Goal: Task Accomplishment & Management: Complete application form

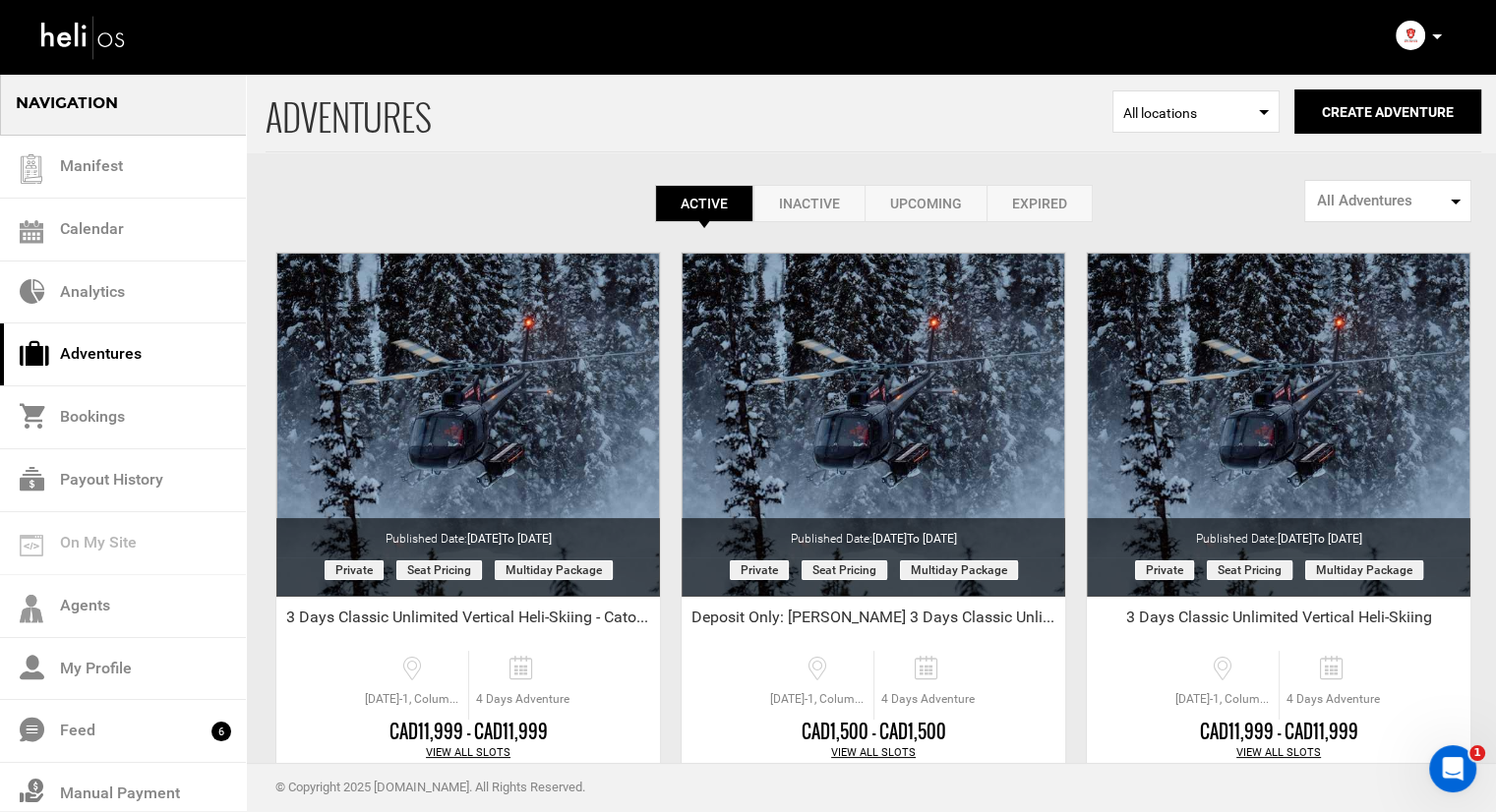
click at [814, 200] on link "Inactive" at bounding box center [809, 204] width 111 height 38
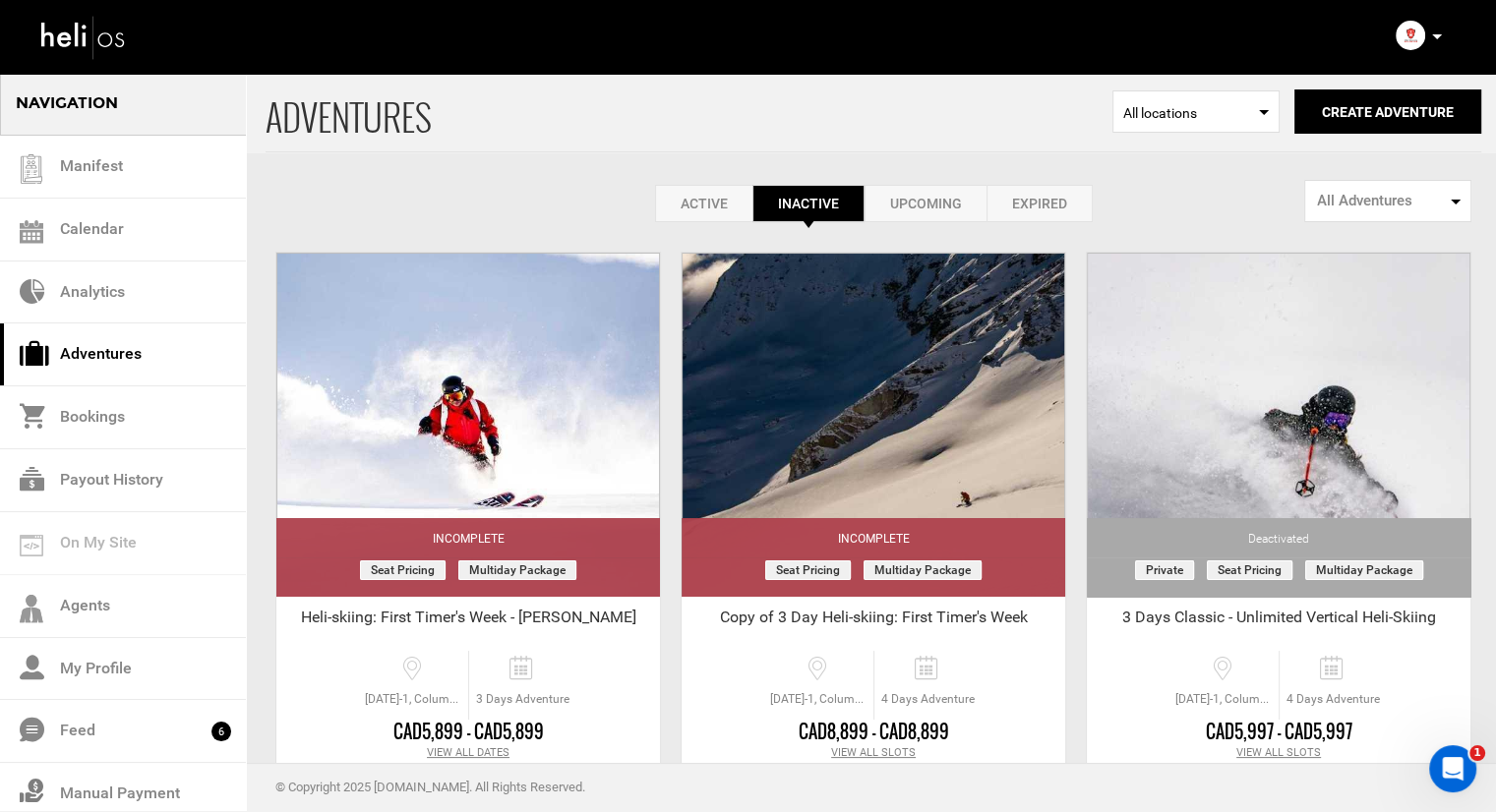
click at [693, 203] on link "Active" at bounding box center [704, 204] width 97 height 38
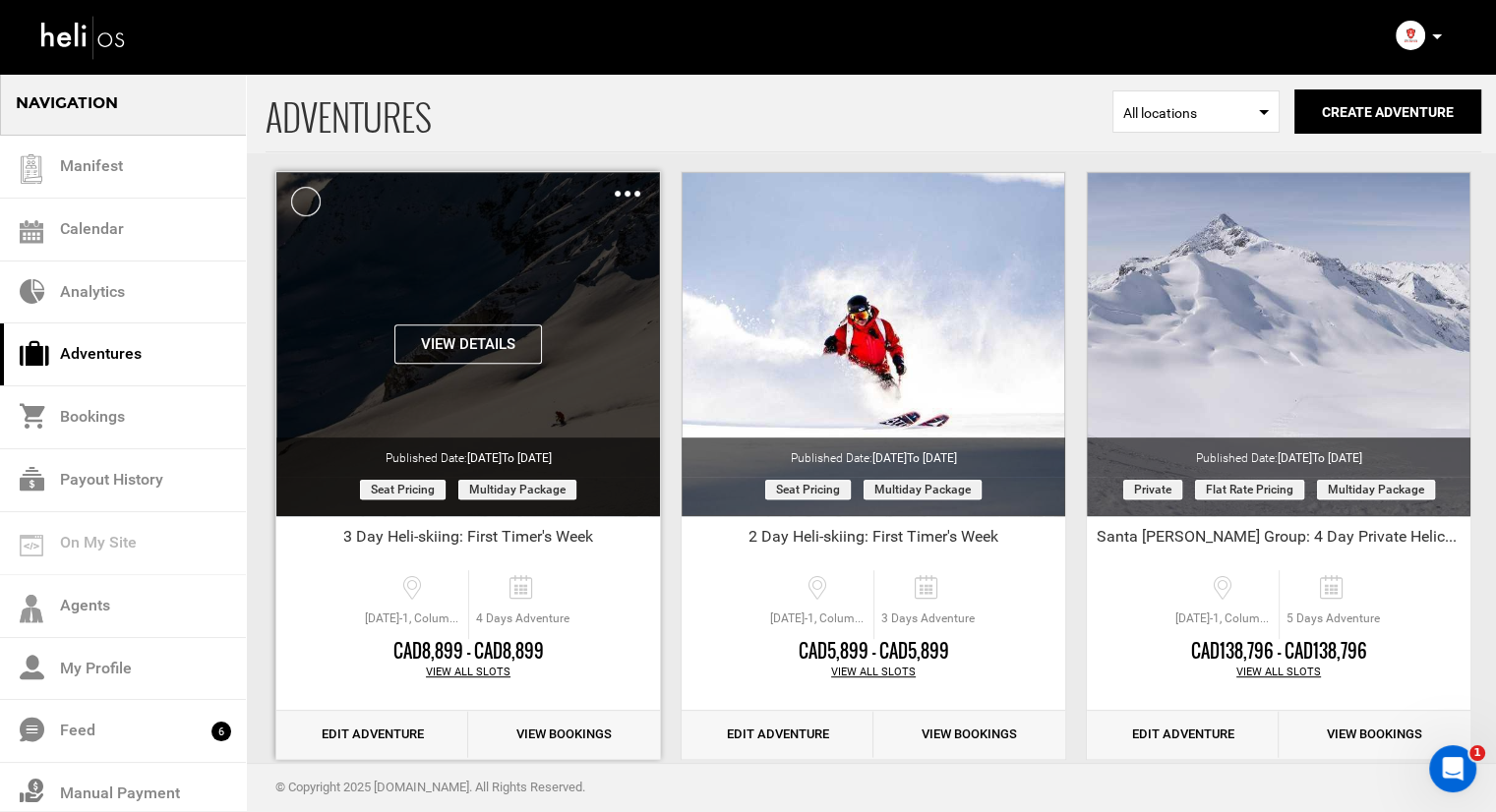
scroll to position [590, 0]
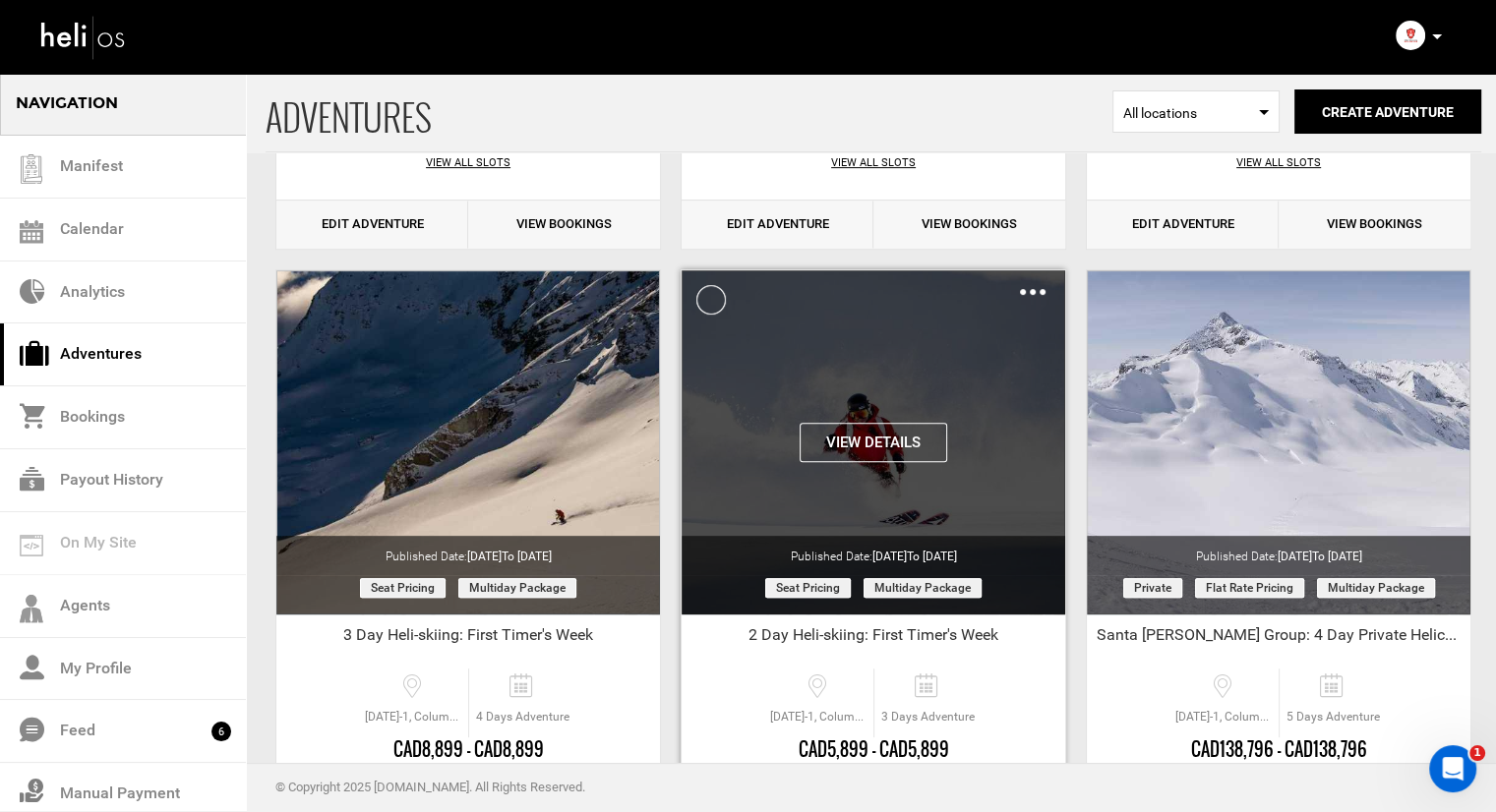
click at [1044, 292] on img at bounding box center [1033, 292] width 26 height 6
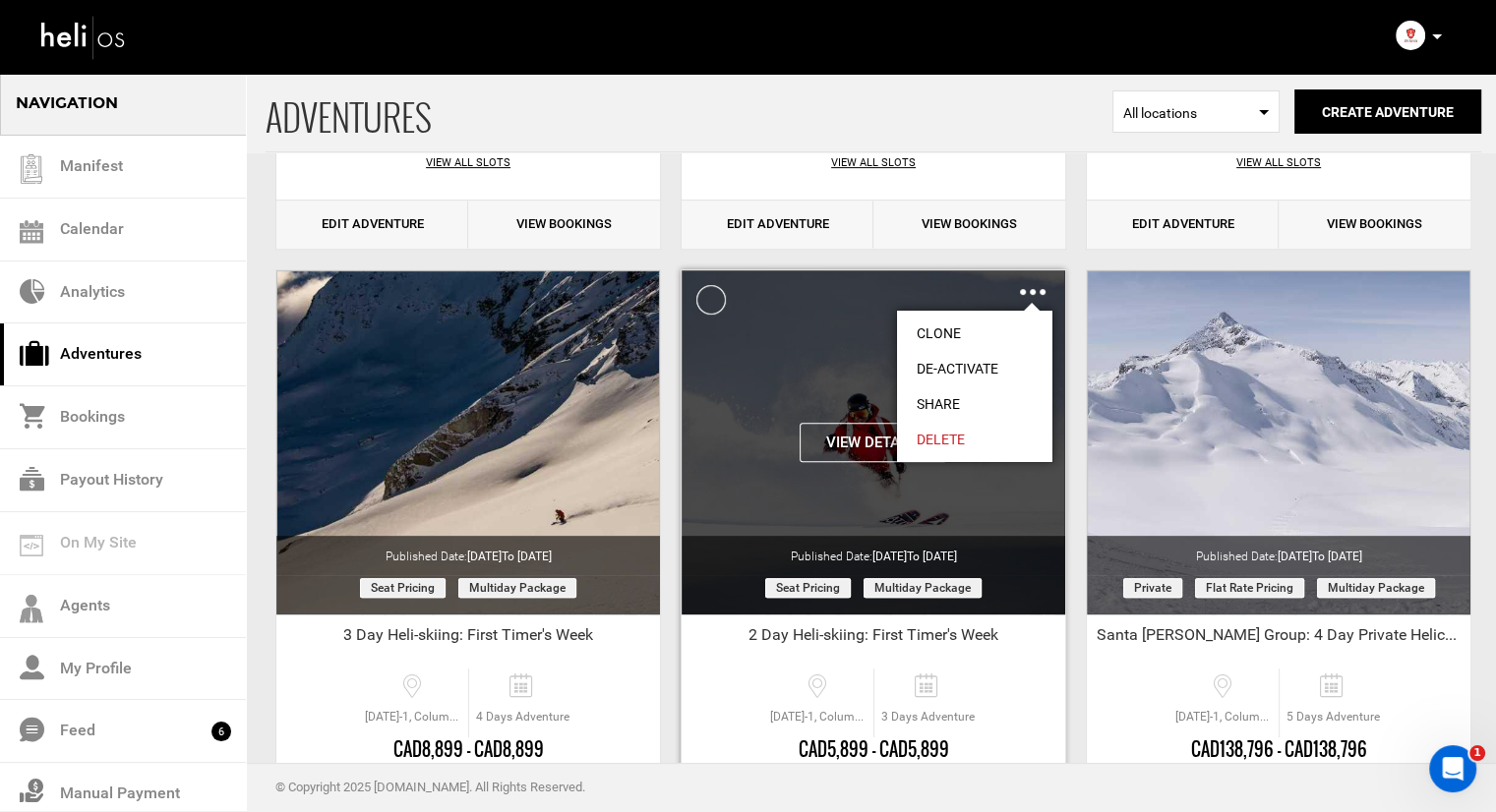
click at [962, 332] on link "Clone" at bounding box center [975, 334] width 155 height 36
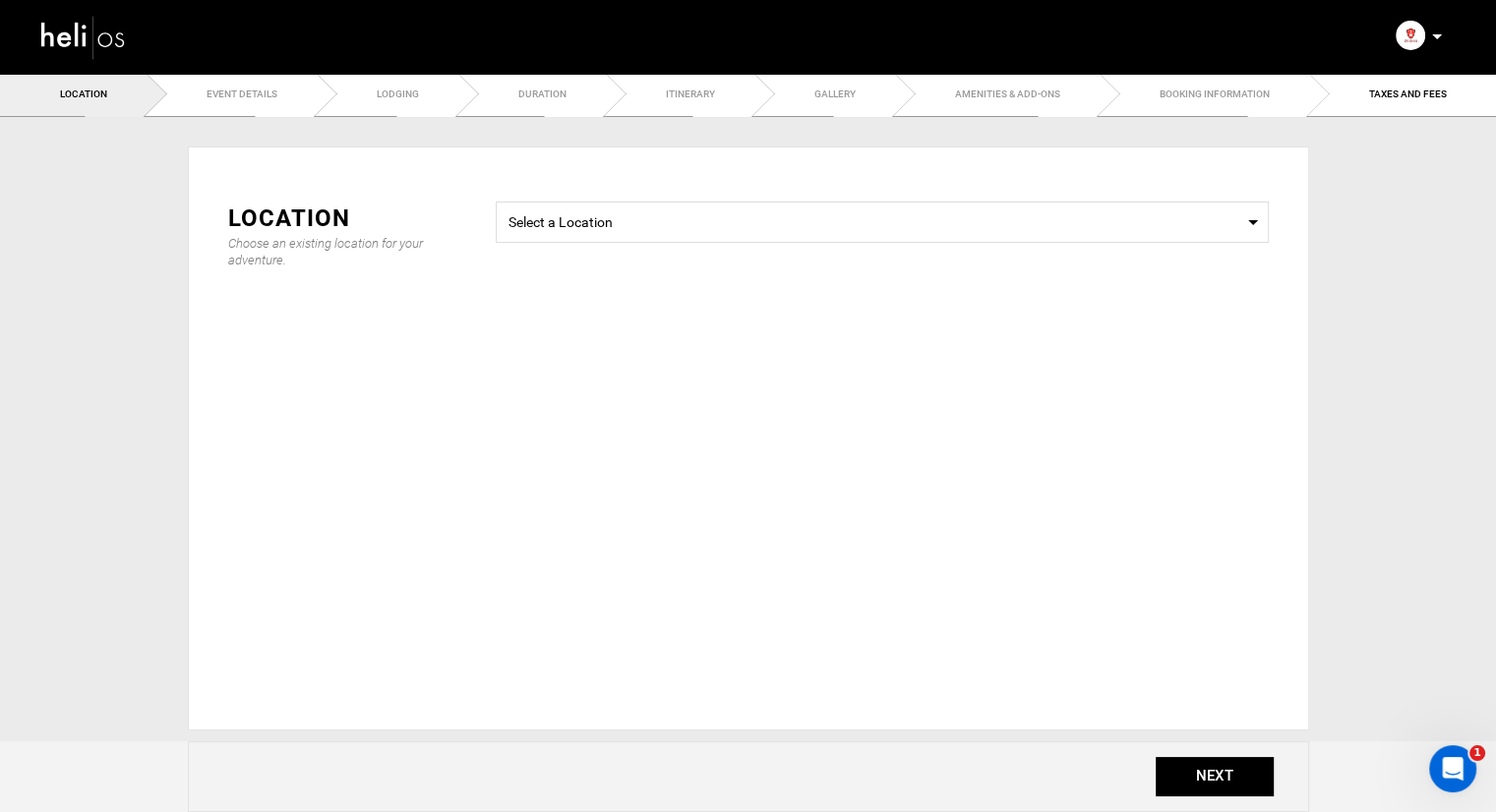
type input "Copy of 2 Day Heli-skiing: First Timer's Week"
checkbox input "true"
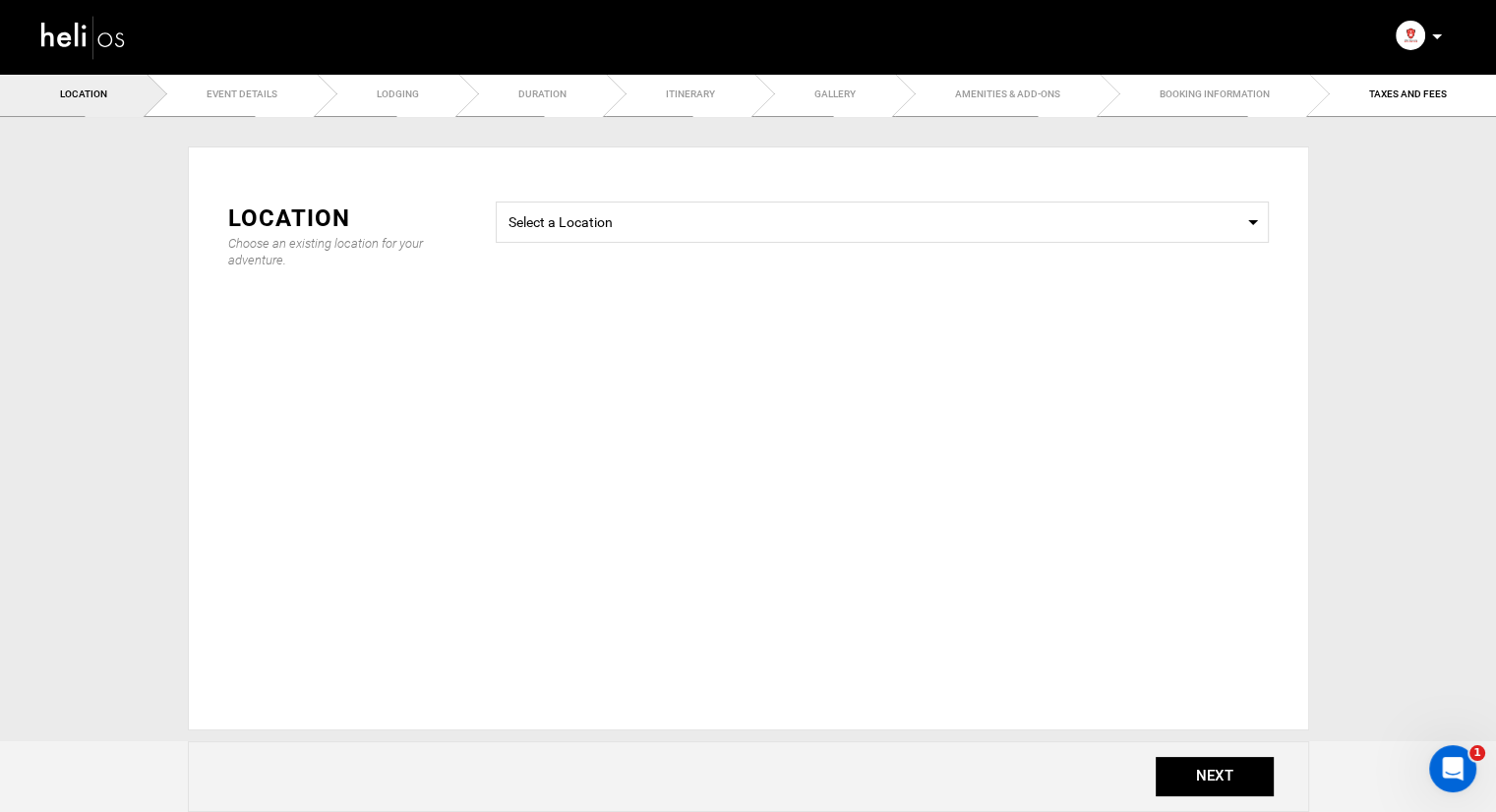
checkbox input "true"
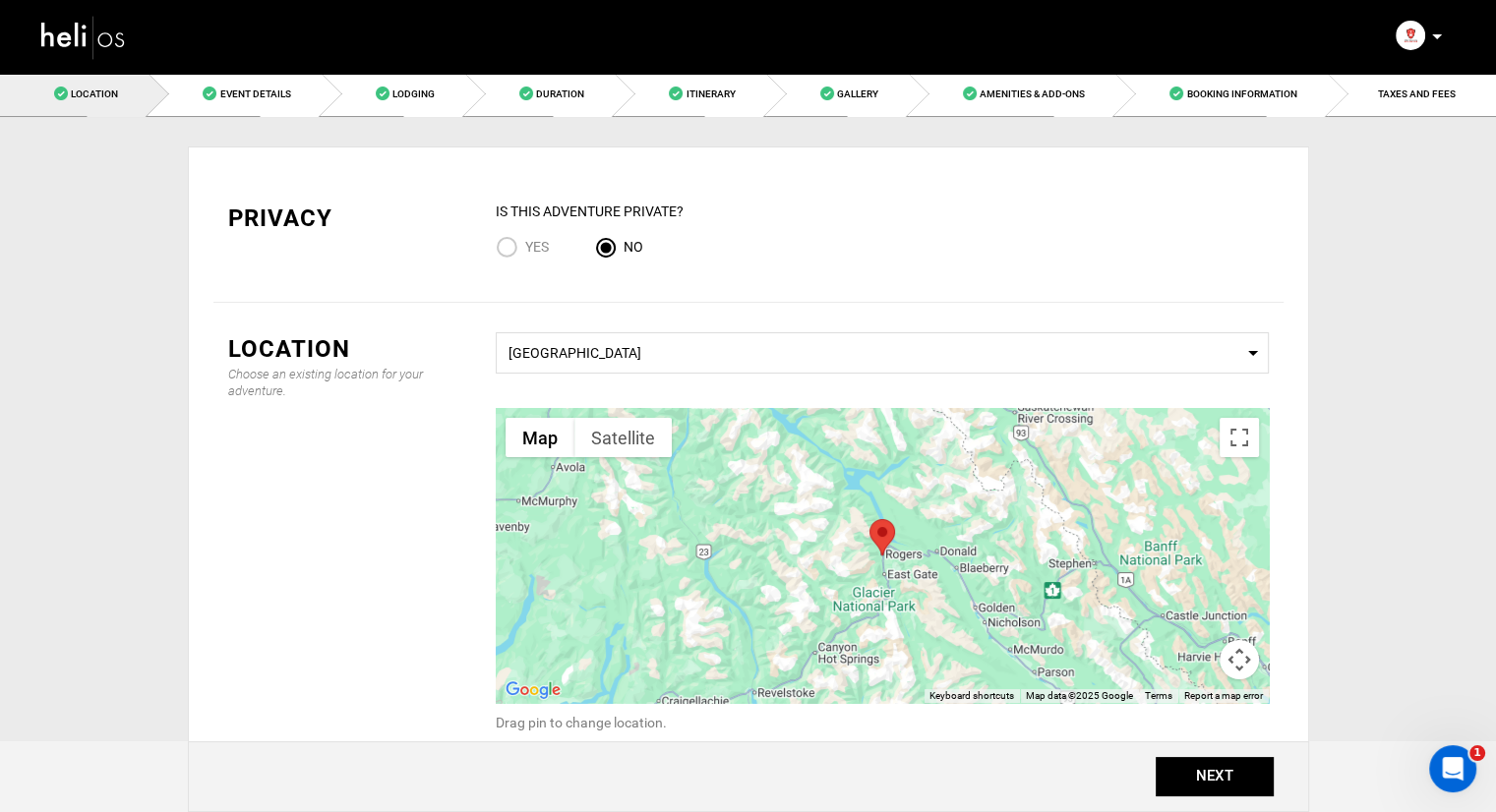
click at [518, 247] on input "Yes" at bounding box center [511, 249] width 30 height 27
radio input "true"
radio input "false"
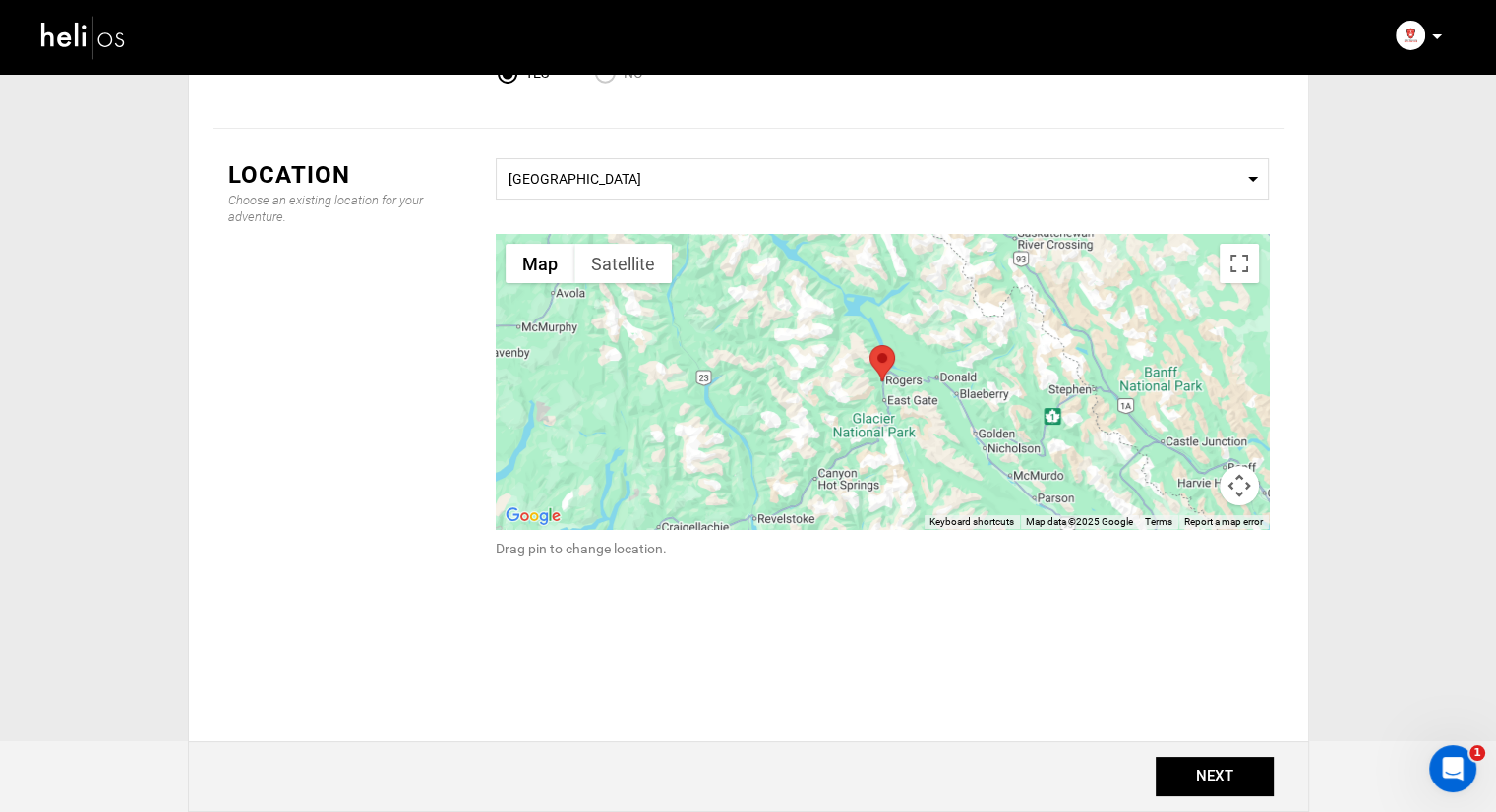
scroll to position [197, 0]
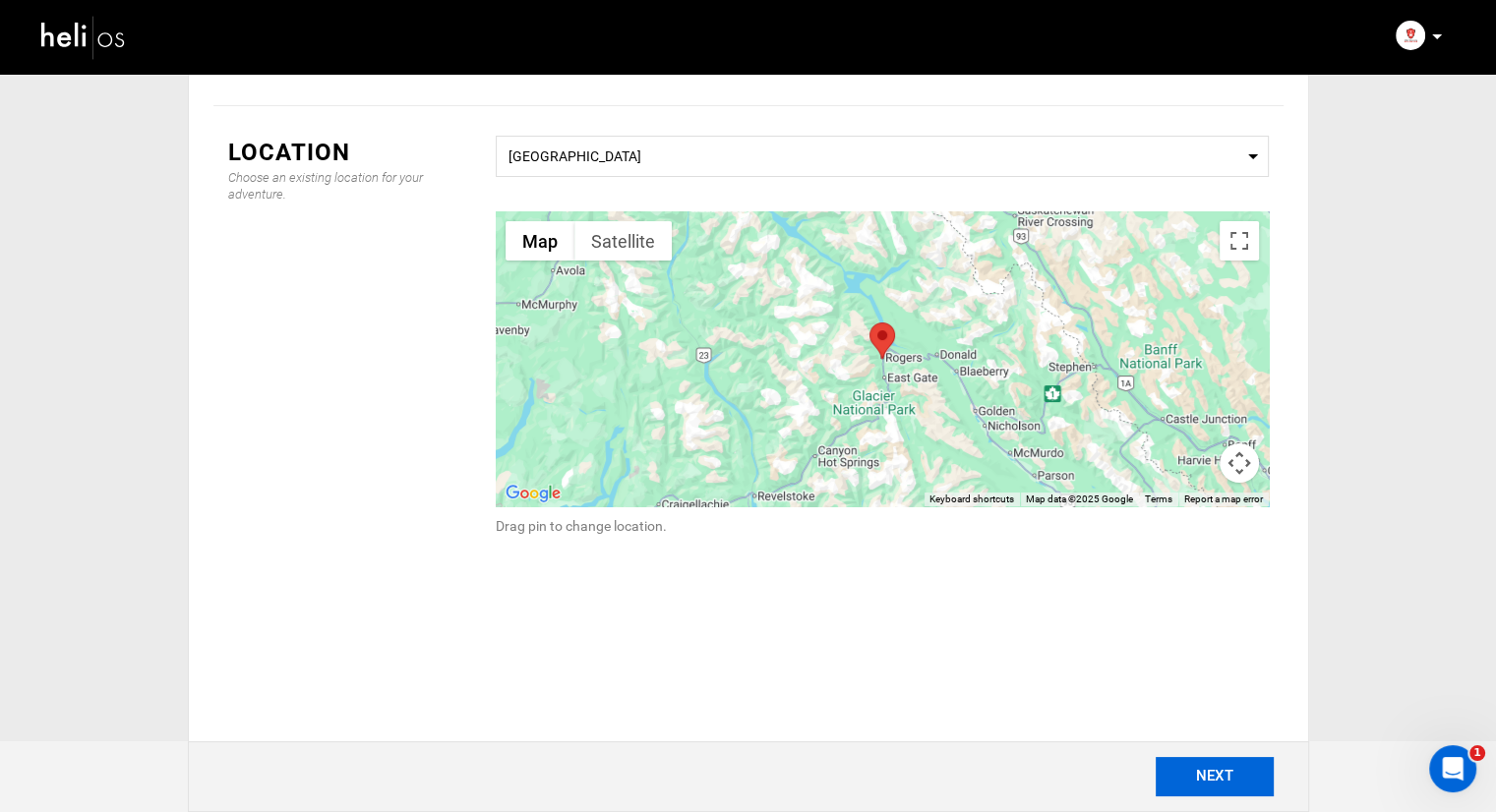
click at [1200, 764] on button "NEXT" at bounding box center [1215, 777] width 118 height 40
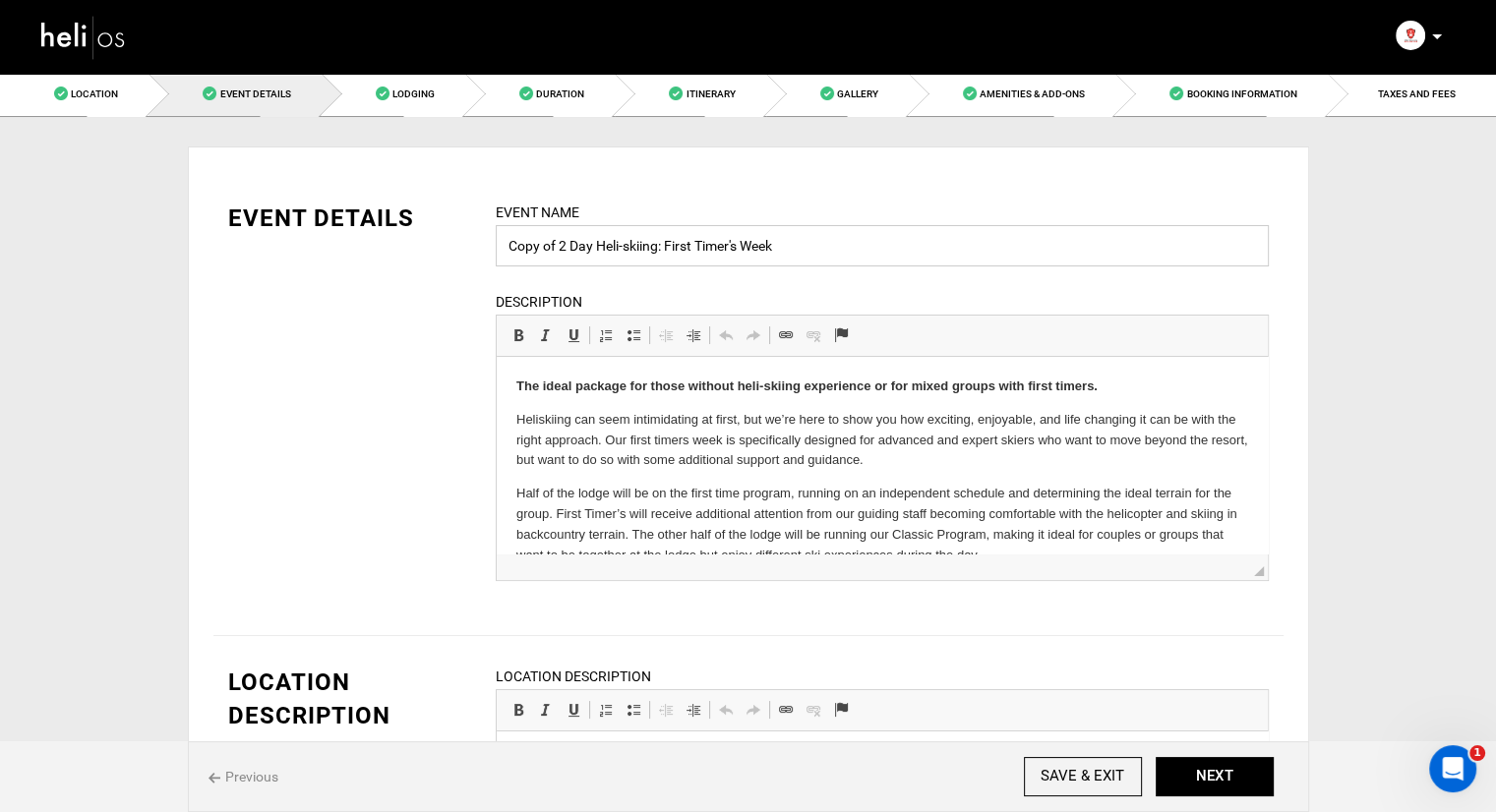
drag, startPoint x: 558, startPoint y: 241, endPoint x: 450, endPoint y: 238, distance: 108.0
click at [451, 238] on div "EVENT DETAILS Event Name Copy of 2 Day Heli-skiing: First Timer's Week Event na…" at bounding box center [748, 404] width 1071 height 405
click at [1005, 241] on input "2 Day Heli-skiing: First Timer's Week" at bounding box center [883, 246] width 773 height 42
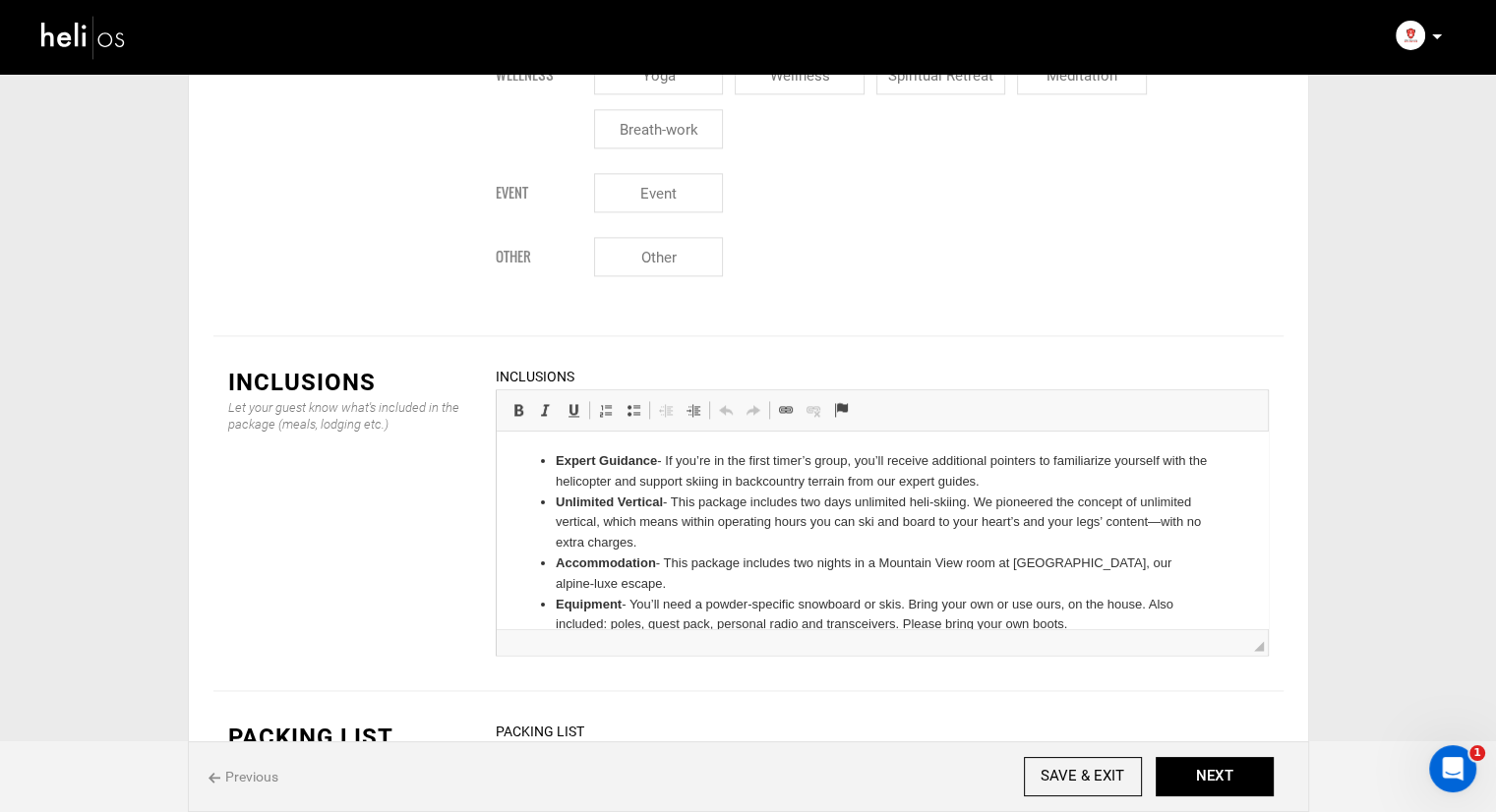
scroll to position [2848, 0]
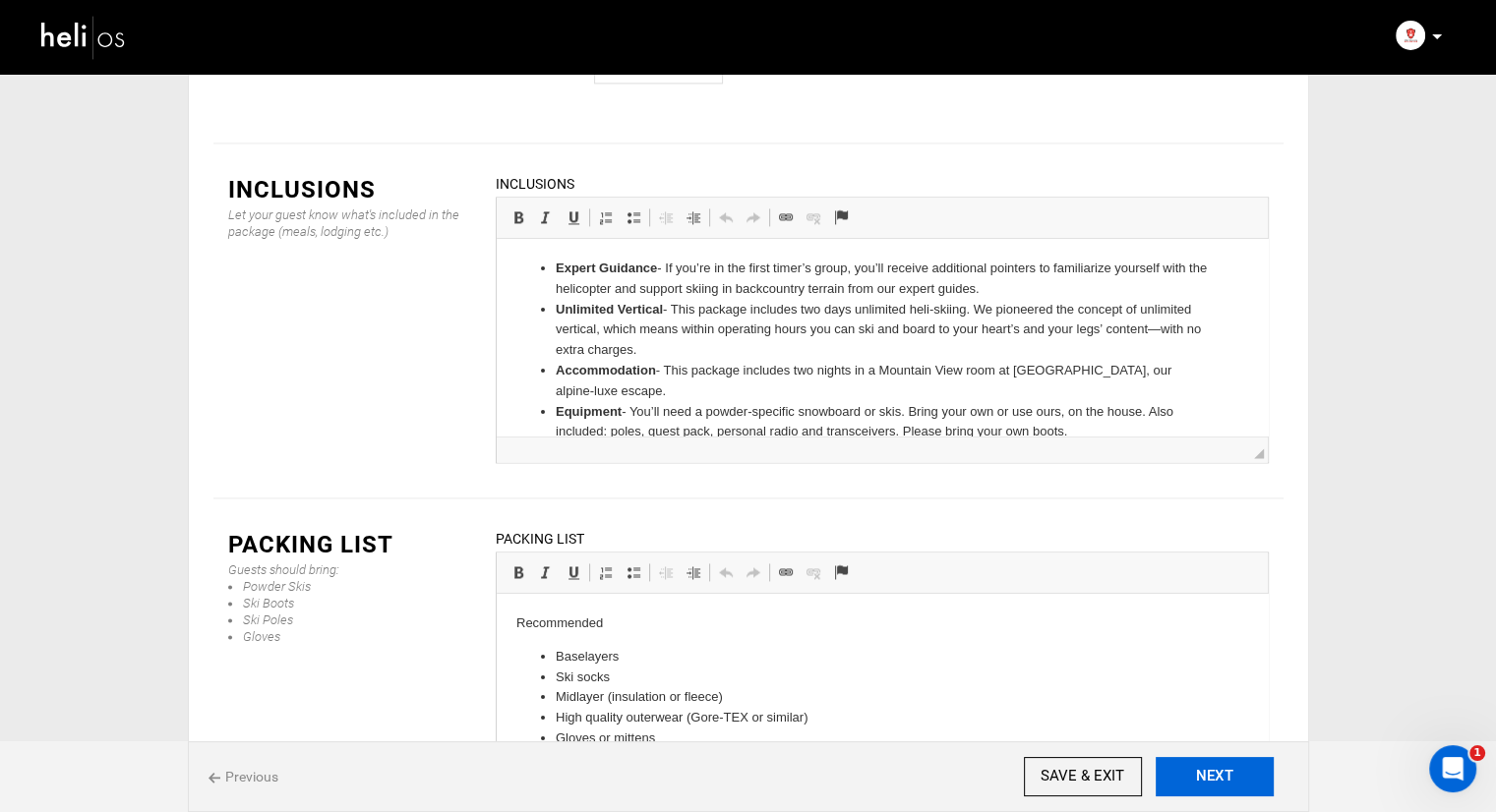
type input "2 Day Heli-skiing: First Timer's Week - Gabe Landes"
click at [1214, 776] on button "NEXT" at bounding box center [1215, 777] width 118 height 40
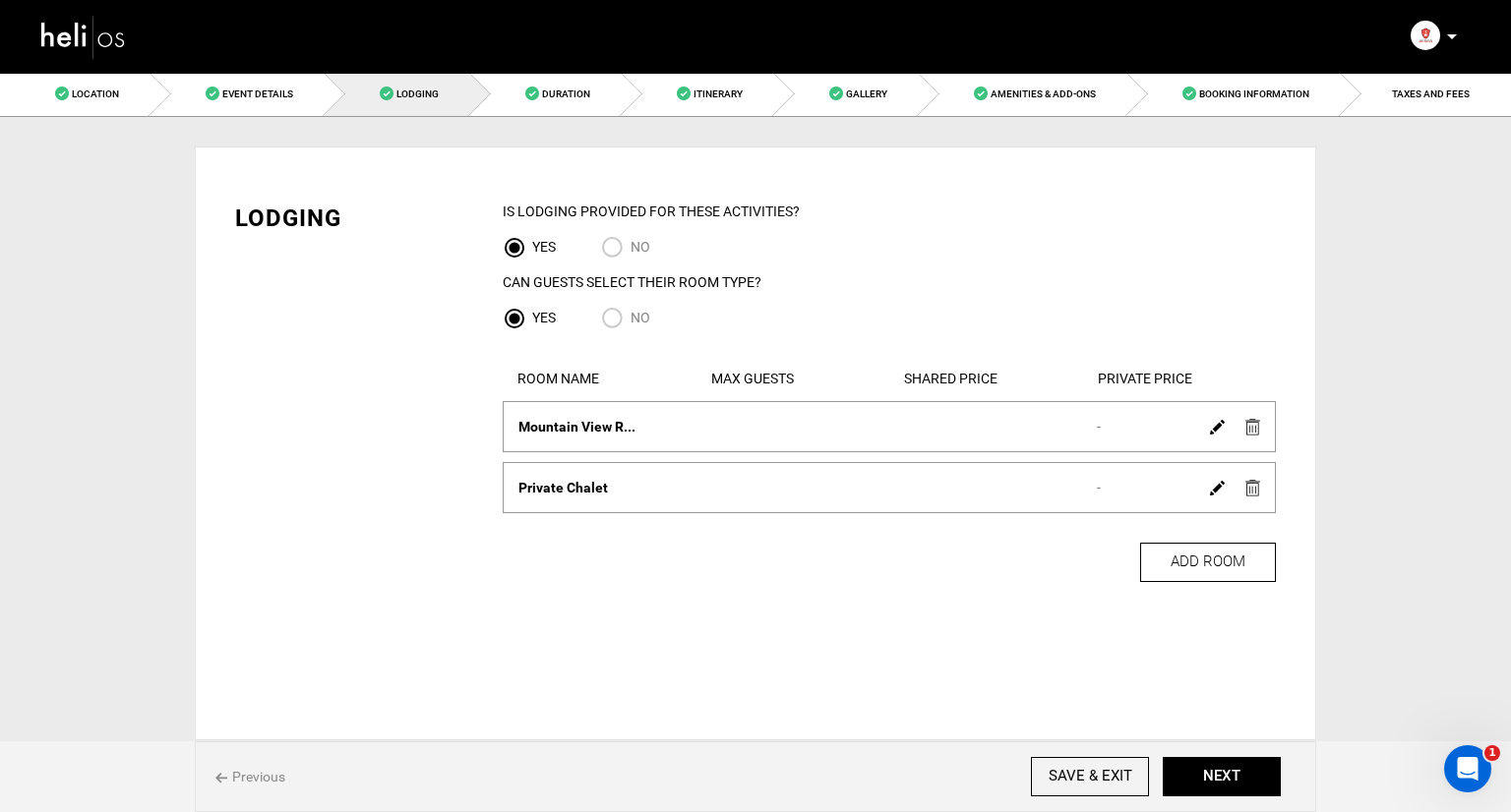
click at [617, 326] on input "No" at bounding box center [616, 320] width 30 height 27
radio input "true"
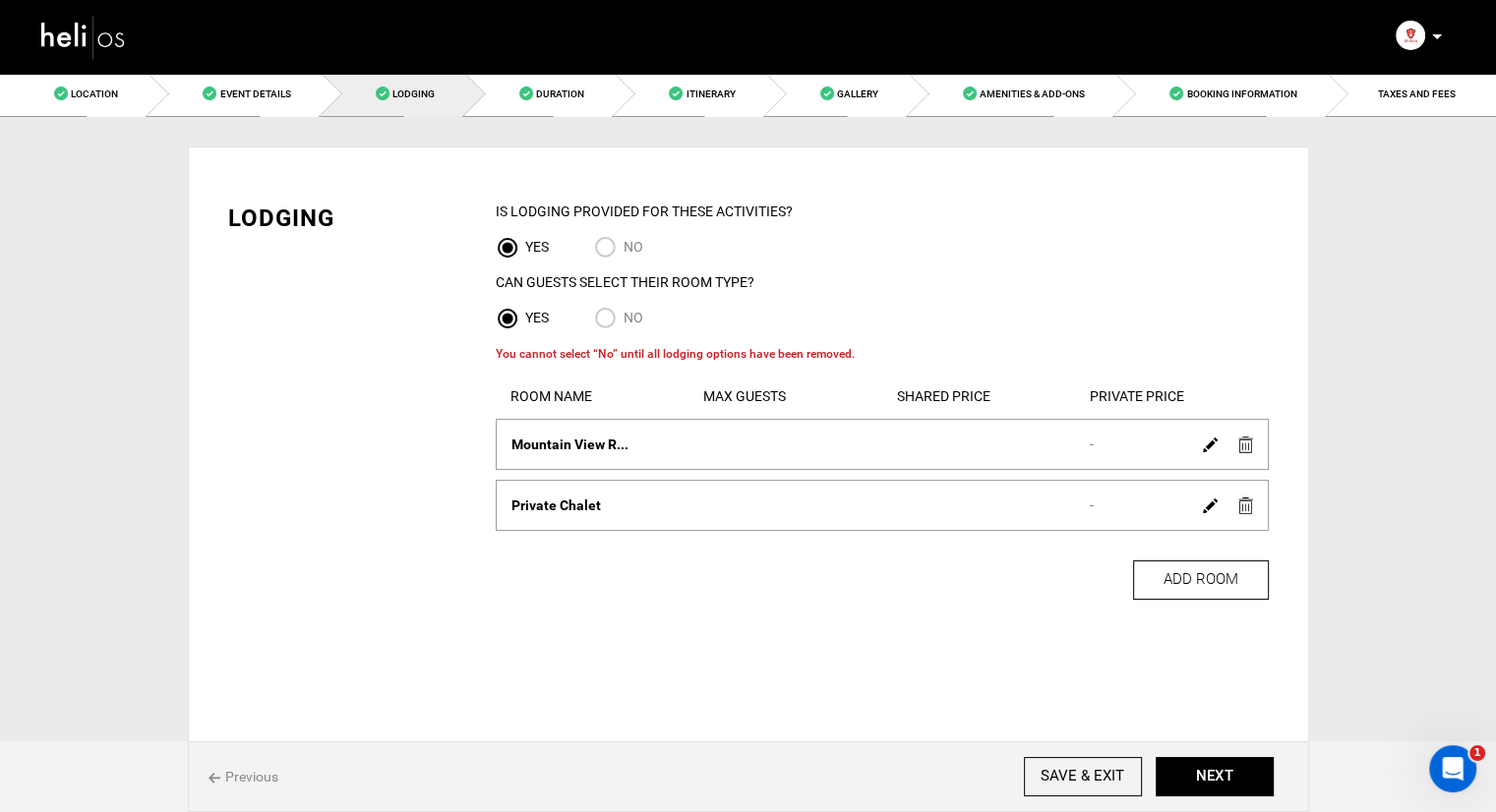
click at [602, 317] on input "No" at bounding box center [609, 320] width 30 height 27
radio input "true"
click at [606, 320] on input "No" at bounding box center [609, 320] width 30 height 27
radio input "true"
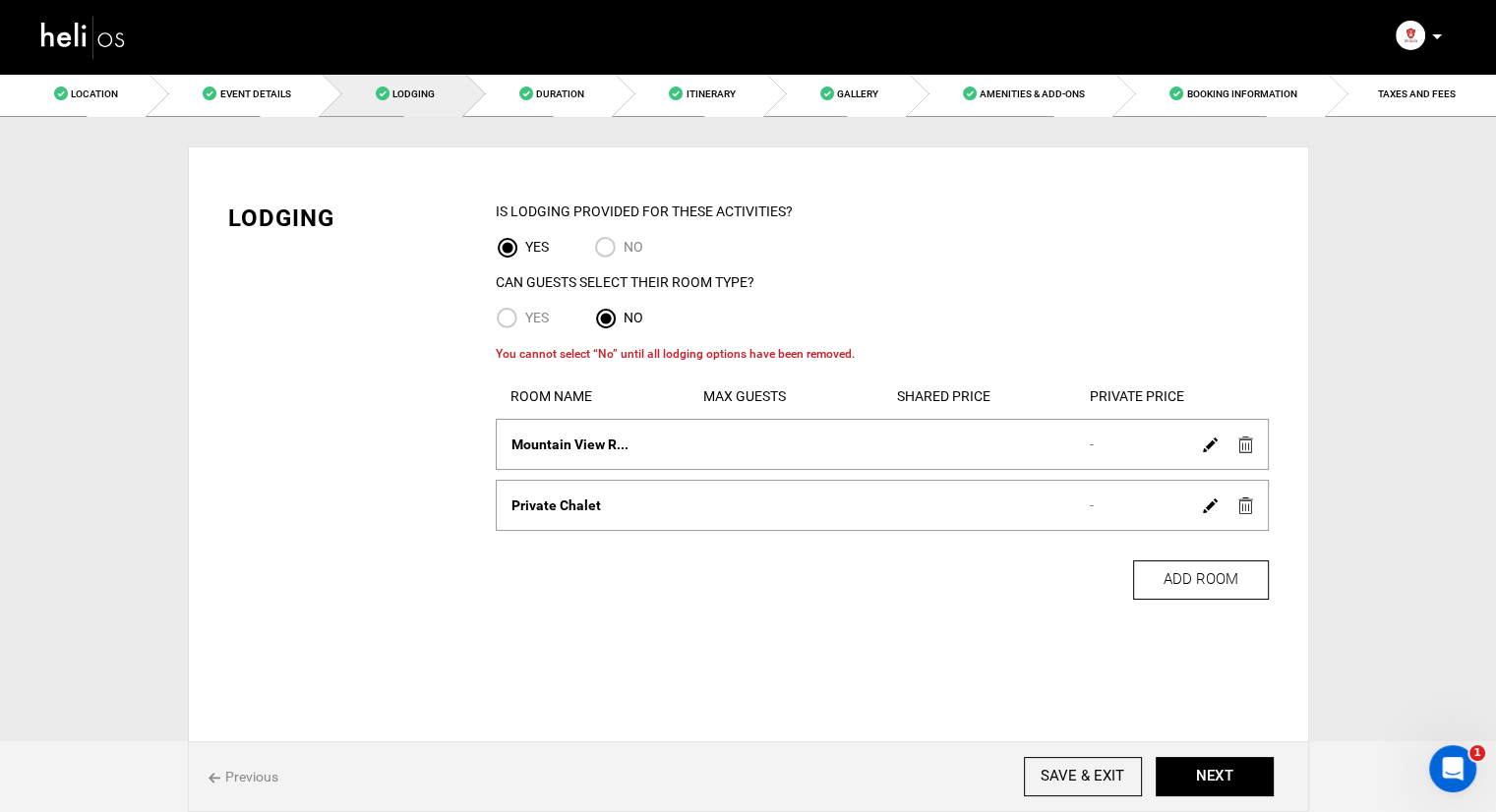
radio input "true"
click at [610, 322] on input "No" at bounding box center [609, 320] width 30 height 27
radio input "true"
click at [1242, 450] on img at bounding box center [1246, 444] width 15 height 17
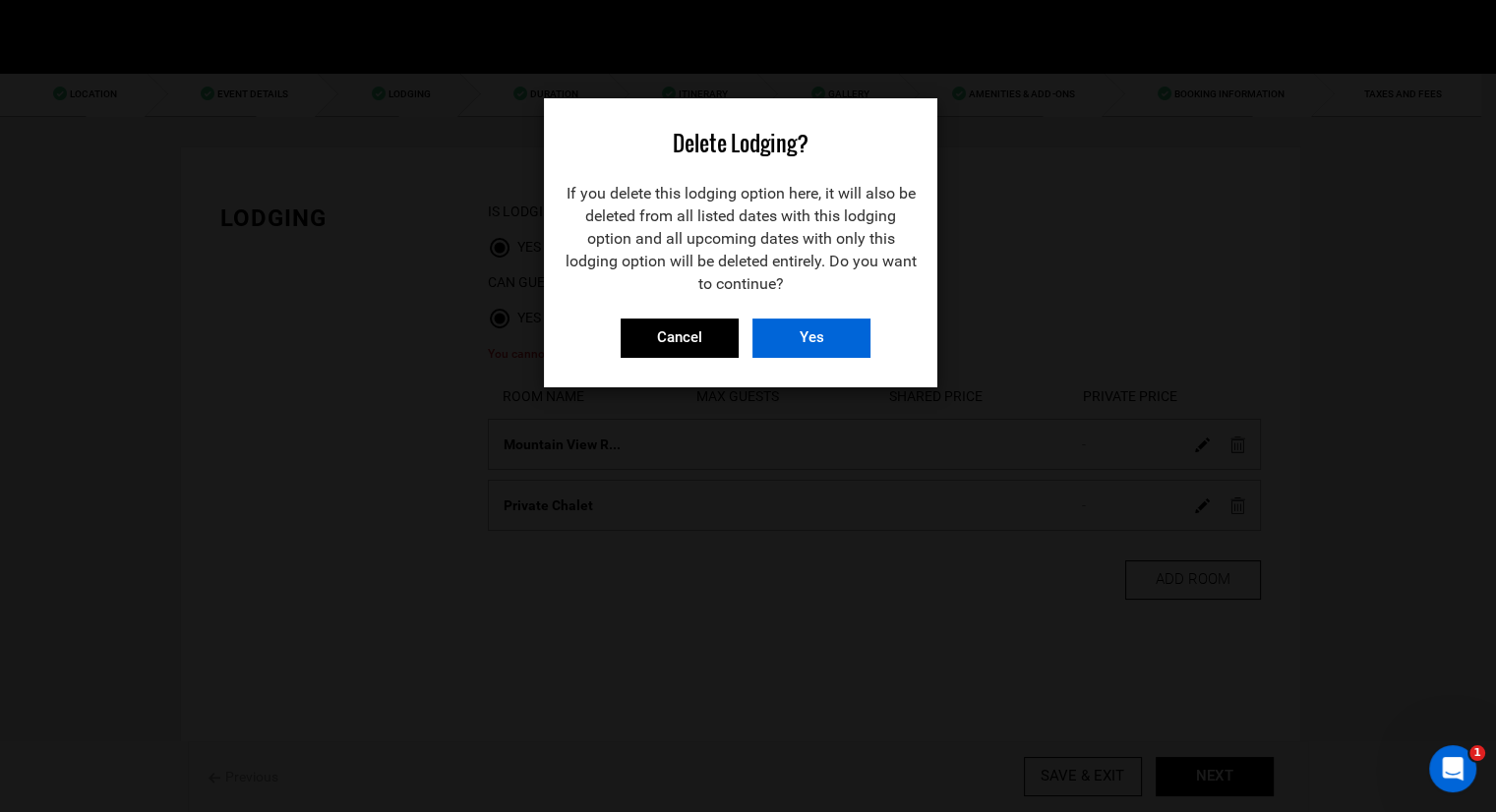
click at [814, 337] on input "Yes" at bounding box center [811, 339] width 118 height 40
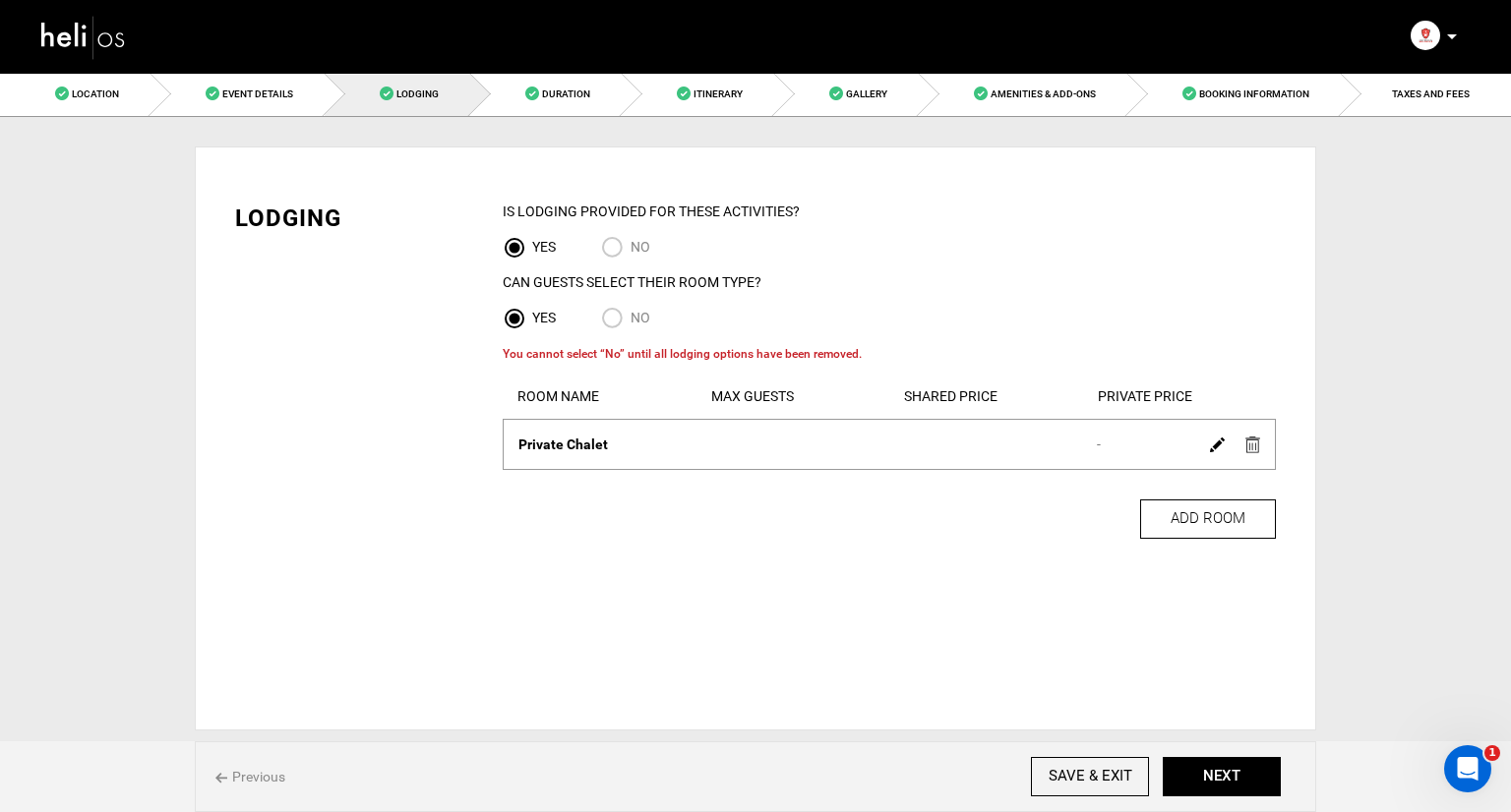
click at [1263, 451] on div at bounding box center [1235, 443] width 68 height 29
click at [1255, 446] on img at bounding box center [1253, 444] width 15 height 17
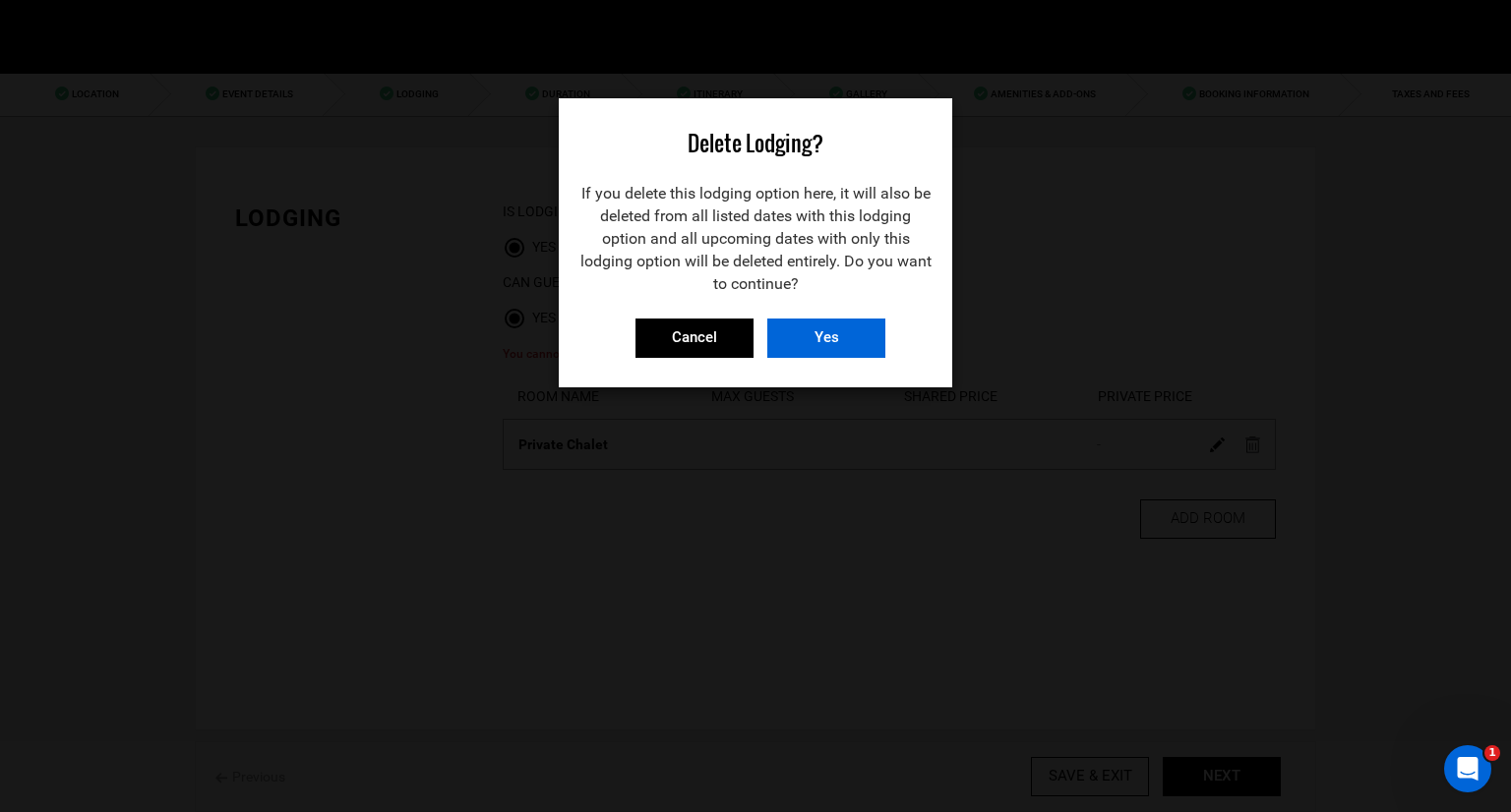
click at [775, 332] on input "Yes" at bounding box center [826, 339] width 118 height 40
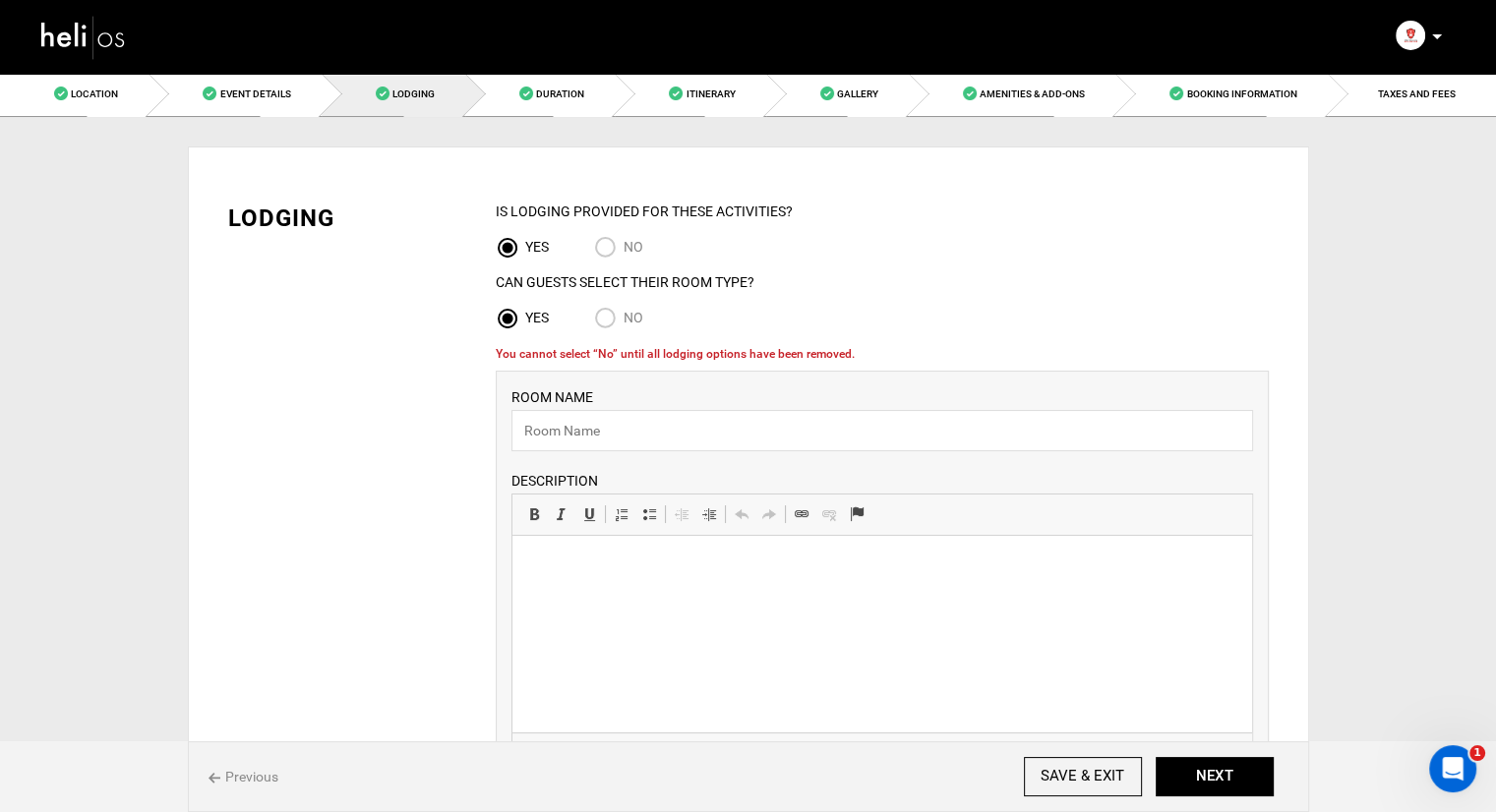
click at [602, 320] on input "No" at bounding box center [609, 320] width 30 height 27
radio input "true"
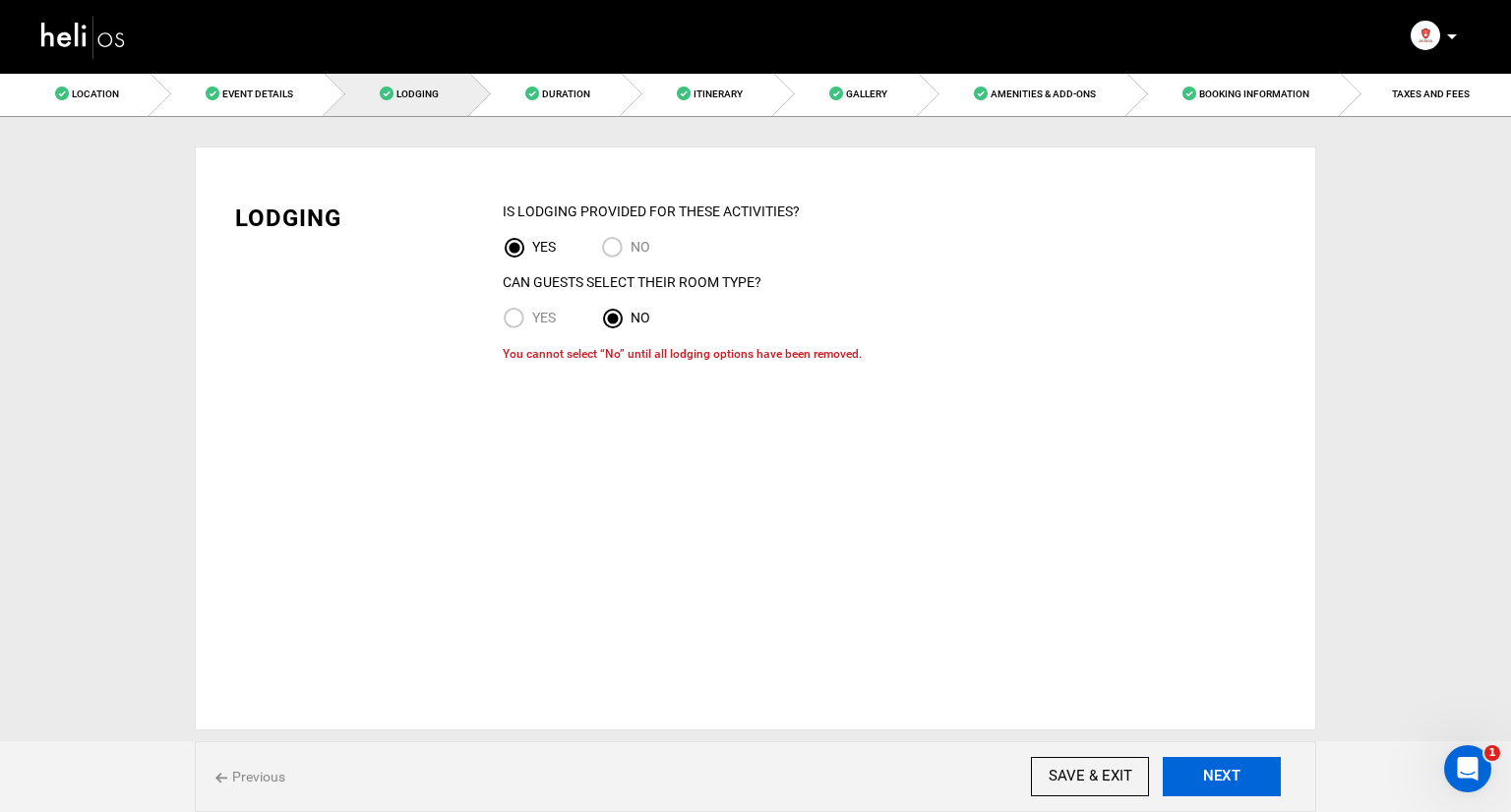
click at [1194, 790] on button "NEXT" at bounding box center [1222, 777] width 118 height 40
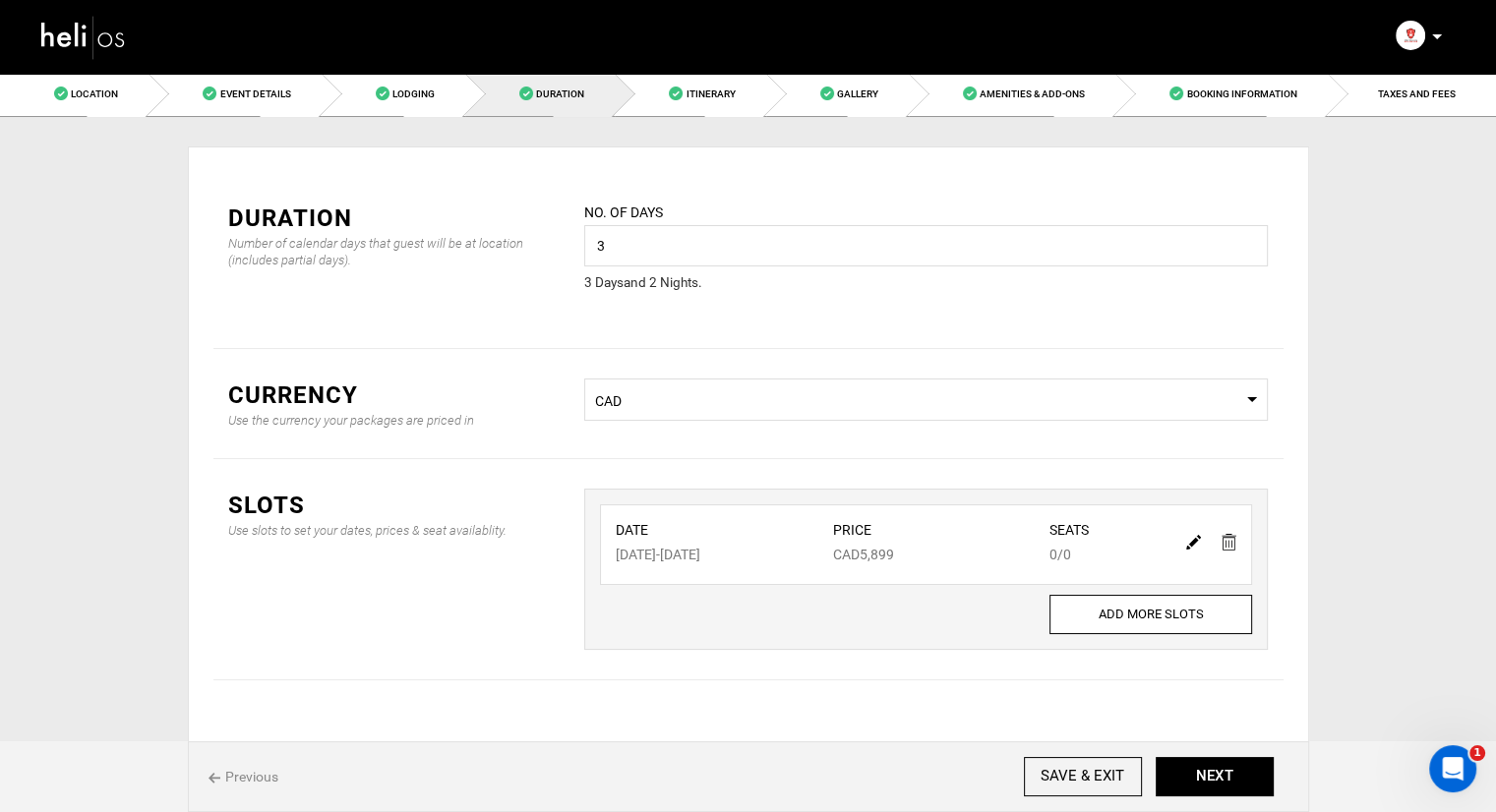
click at [1187, 538] on img at bounding box center [1194, 542] width 15 height 15
type input "[DATE]"
type input "03/29/2026"
type input "5899"
type input "0"
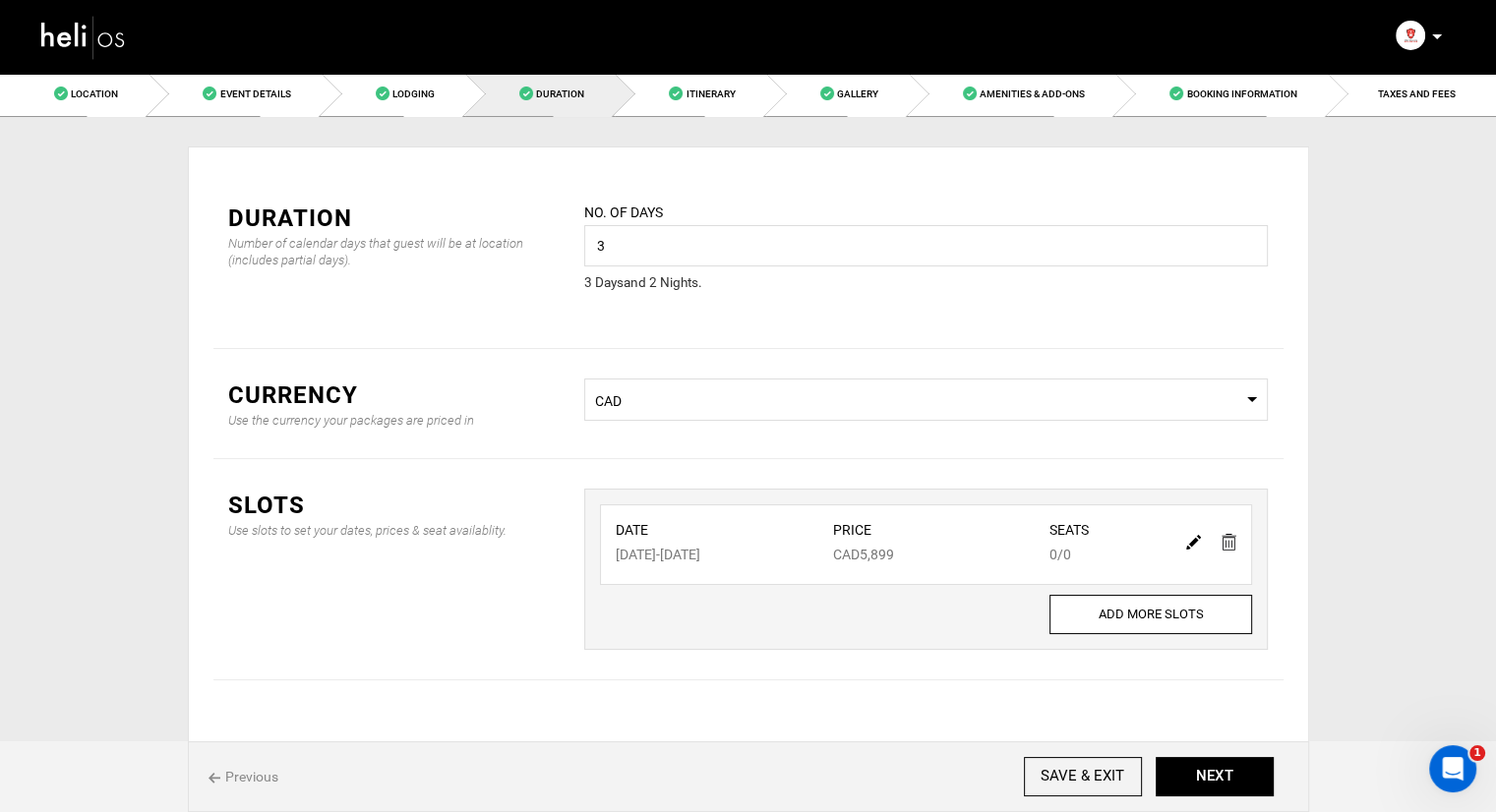
type input "0"
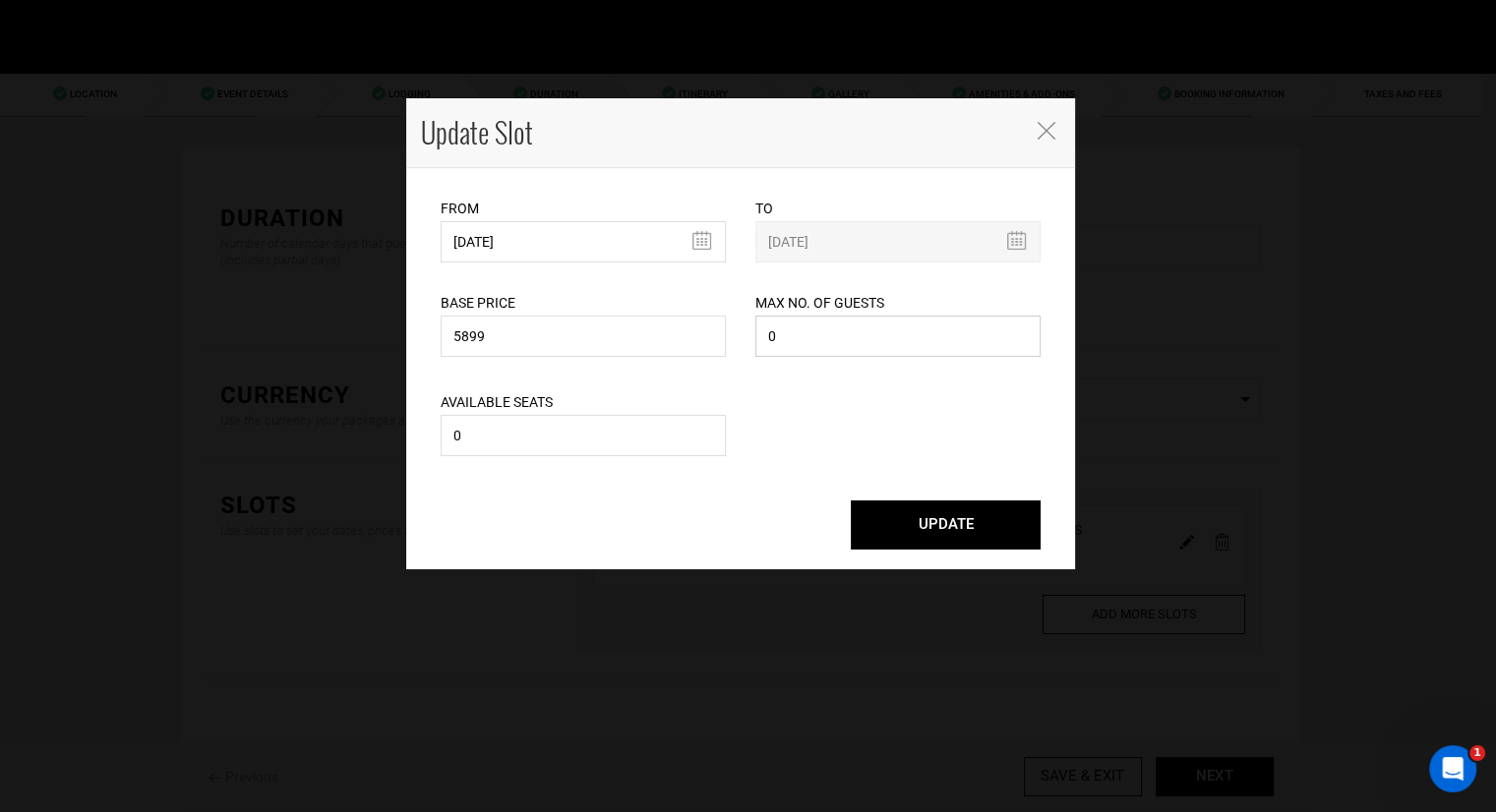
click at [779, 351] on input "0" at bounding box center [898, 337] width 285 height 42
type input "1"
click at [618, 408] on div "Available Seats 0 Please enter available seats. Available seats can not exceed …" at bounding box center [582, 411] width 285 height 99
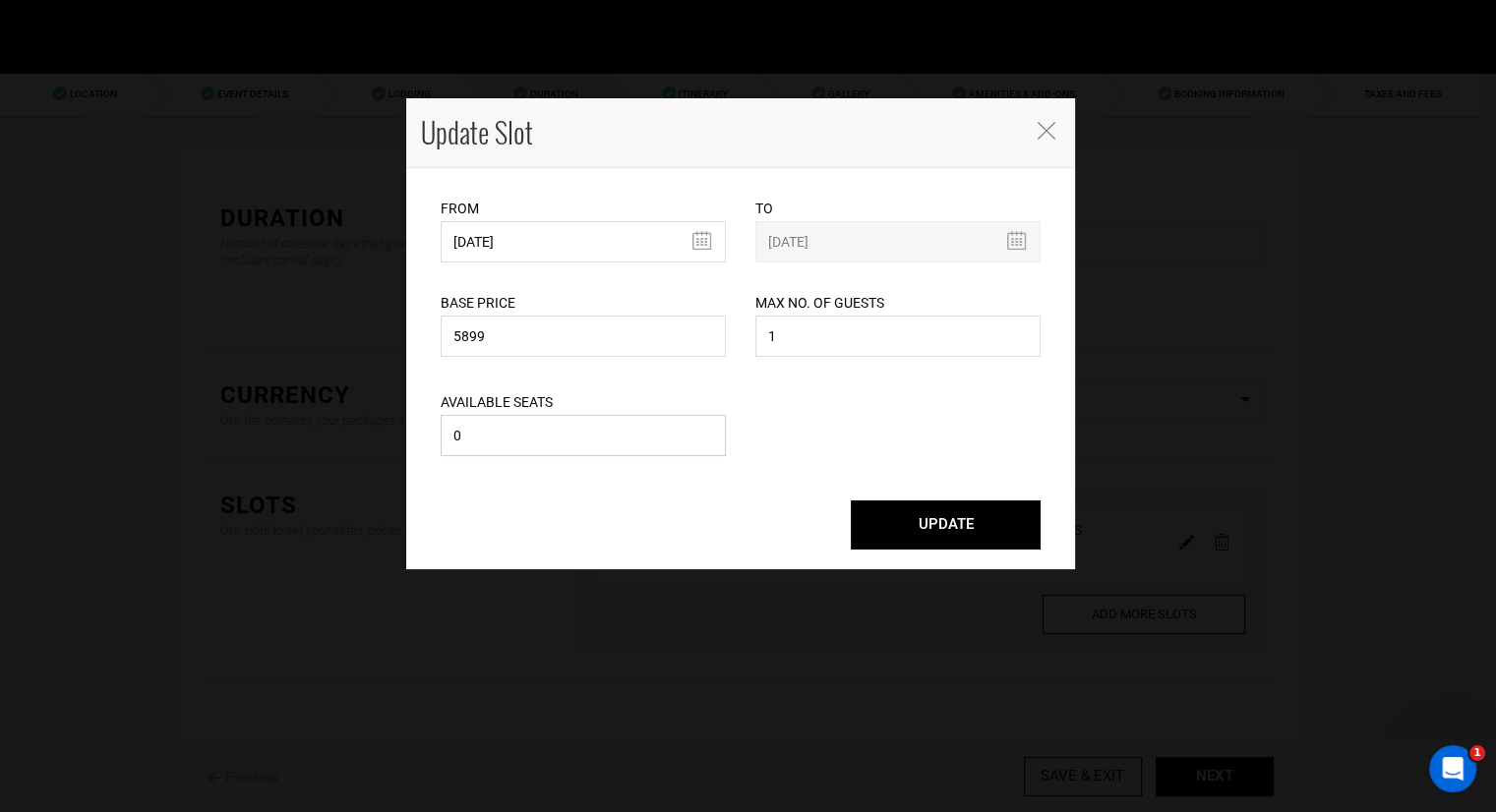
click at [598, 428] on input "0" at bounding box center [582, 436] width 285 height 42
click at [588, 435] on input "01" at bounding box center [582, 436] width 285 height 42
click at [579, 441] on input "01" at bounding box center [582, 436] width 285 height 42
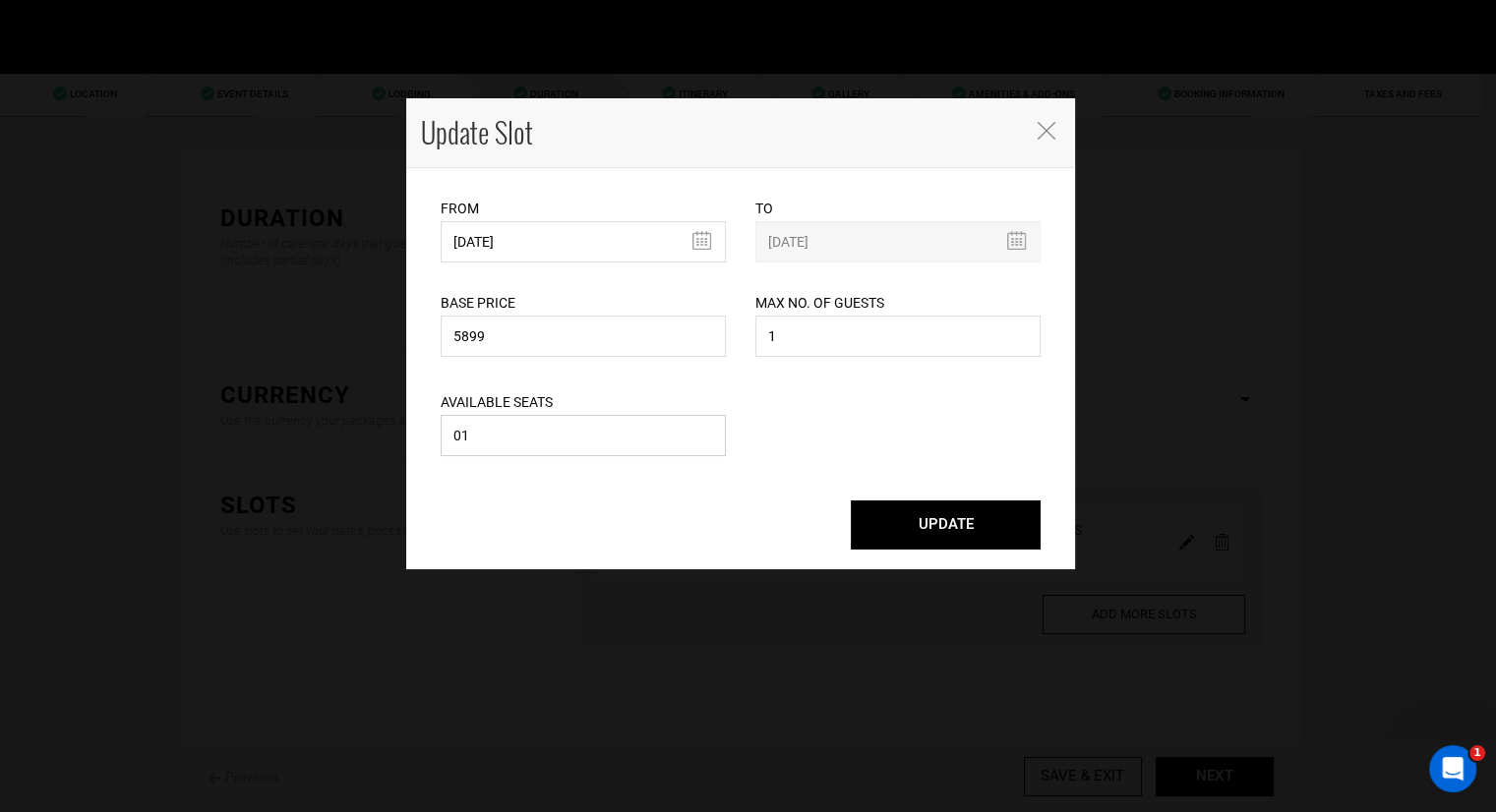
click at [579, 441] on input "01" at bounding box center [582, 436] width 285 height 42
type input "1"
click at [948, 522] on button "UPDATE" at bounding box center [945, 525] width 190 height 49
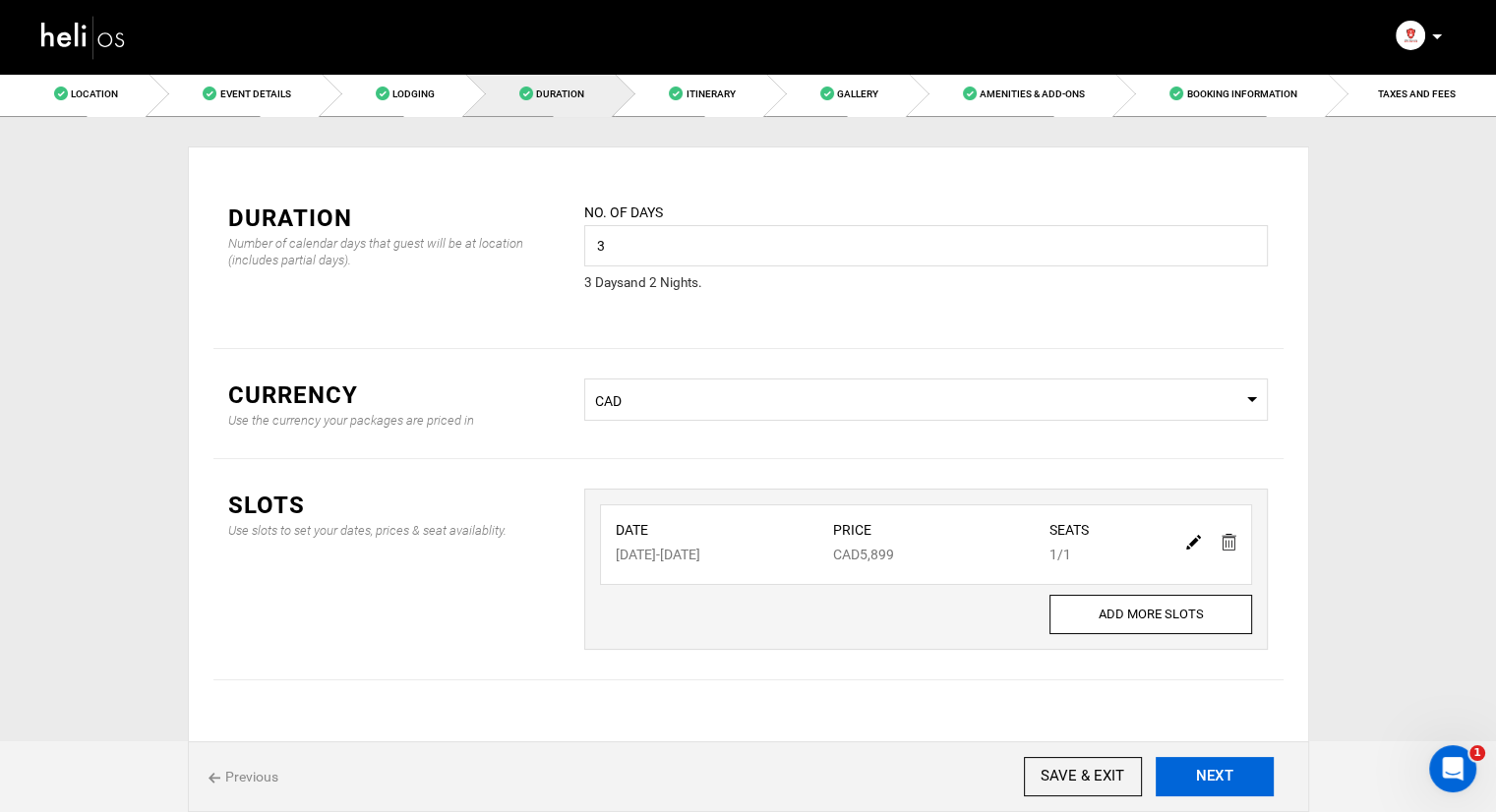
click at [1212, 778] on button "NEXT" at bounding box center [1215, 777] width 118 height 40
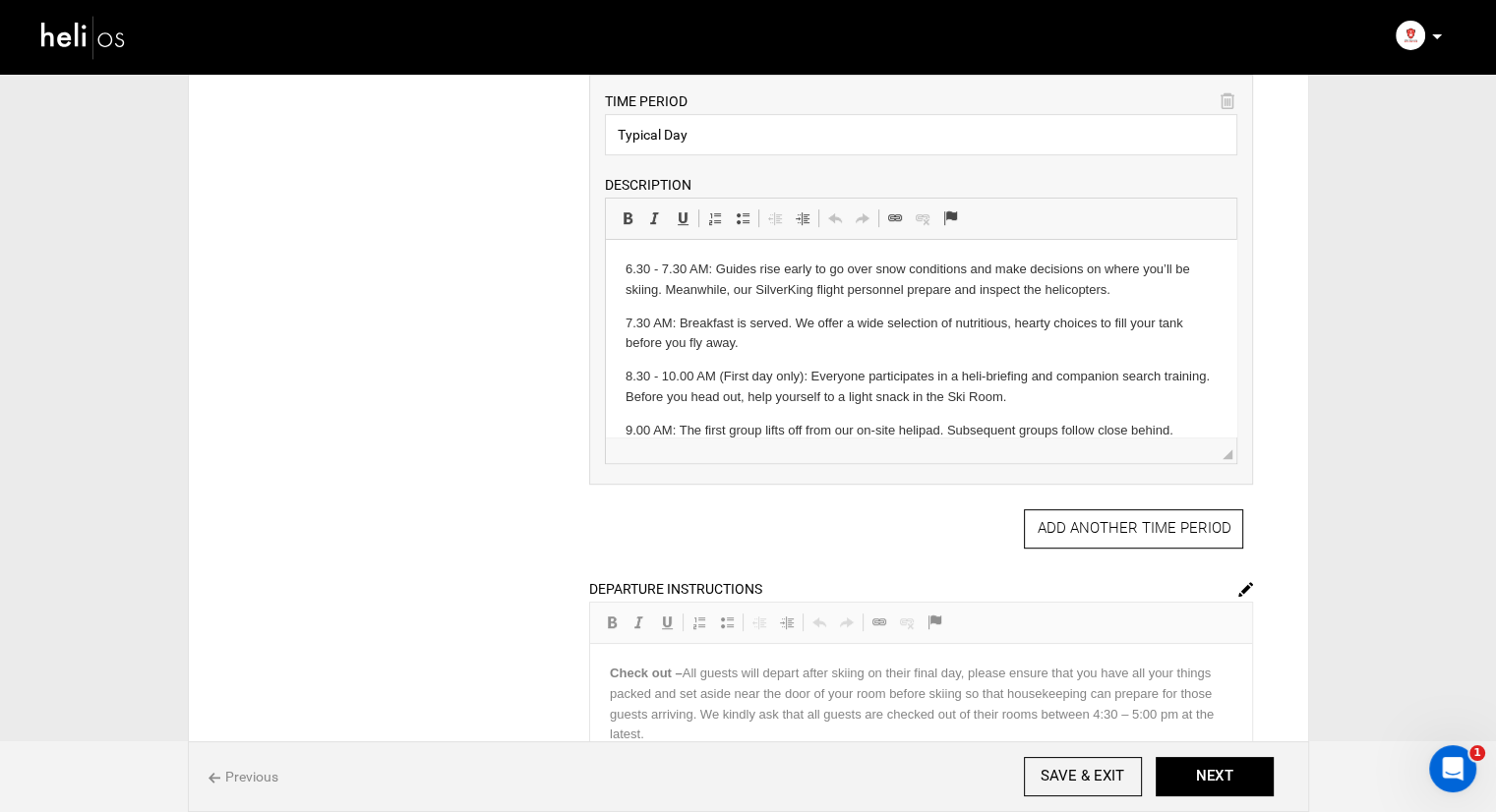
scroll to position [1339, 0]
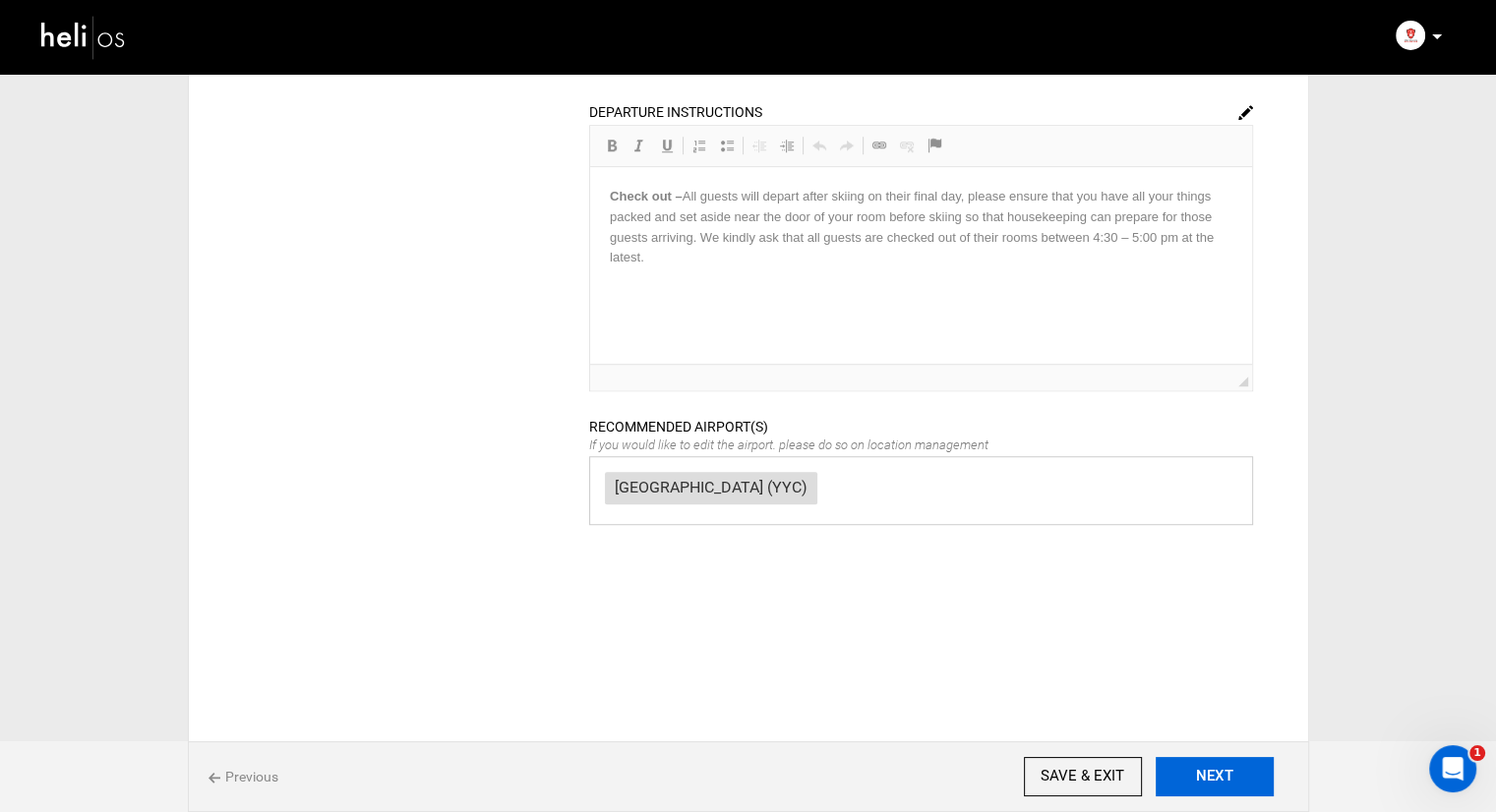
click at [1204, 768] on button "NEXT" at bounding box center [1215, 777] width 118 height 40
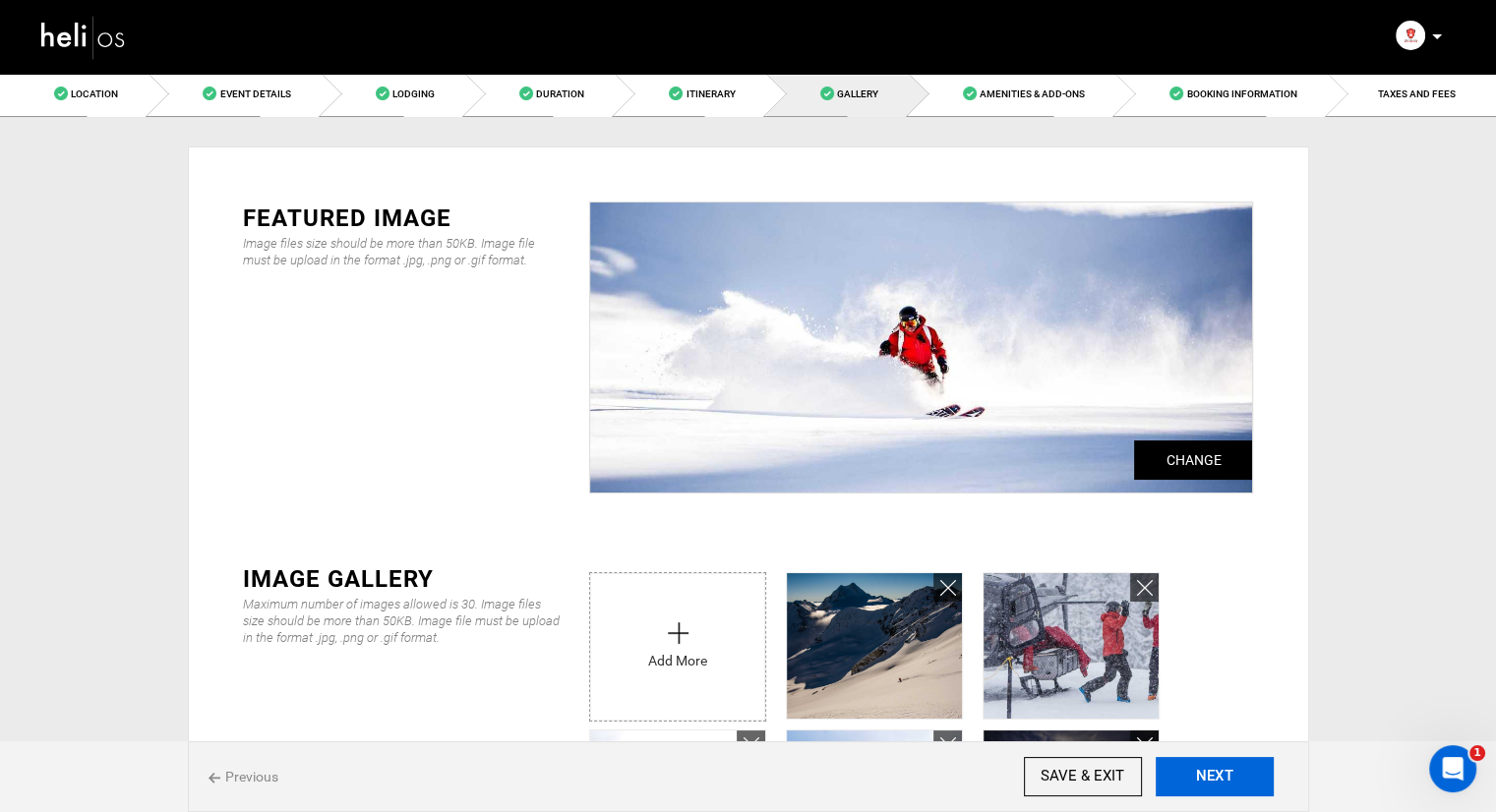
click at [1246, 779] on button "NEXT" at bounding box center [1215, 777] width 118 height 40
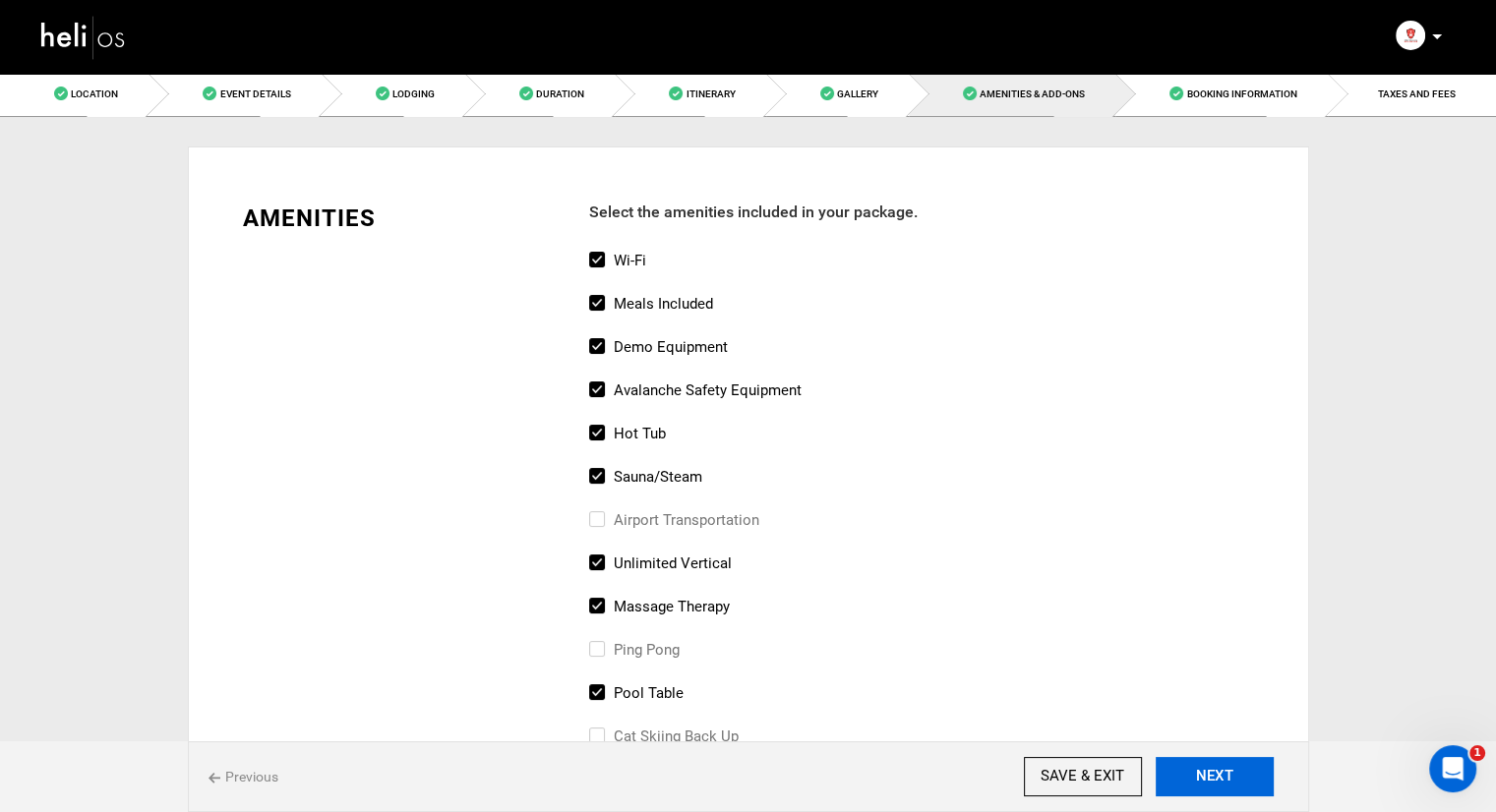
click at [1191, 771] on button "NEXT" at bounding box center [1215, 777] width 118 height 40
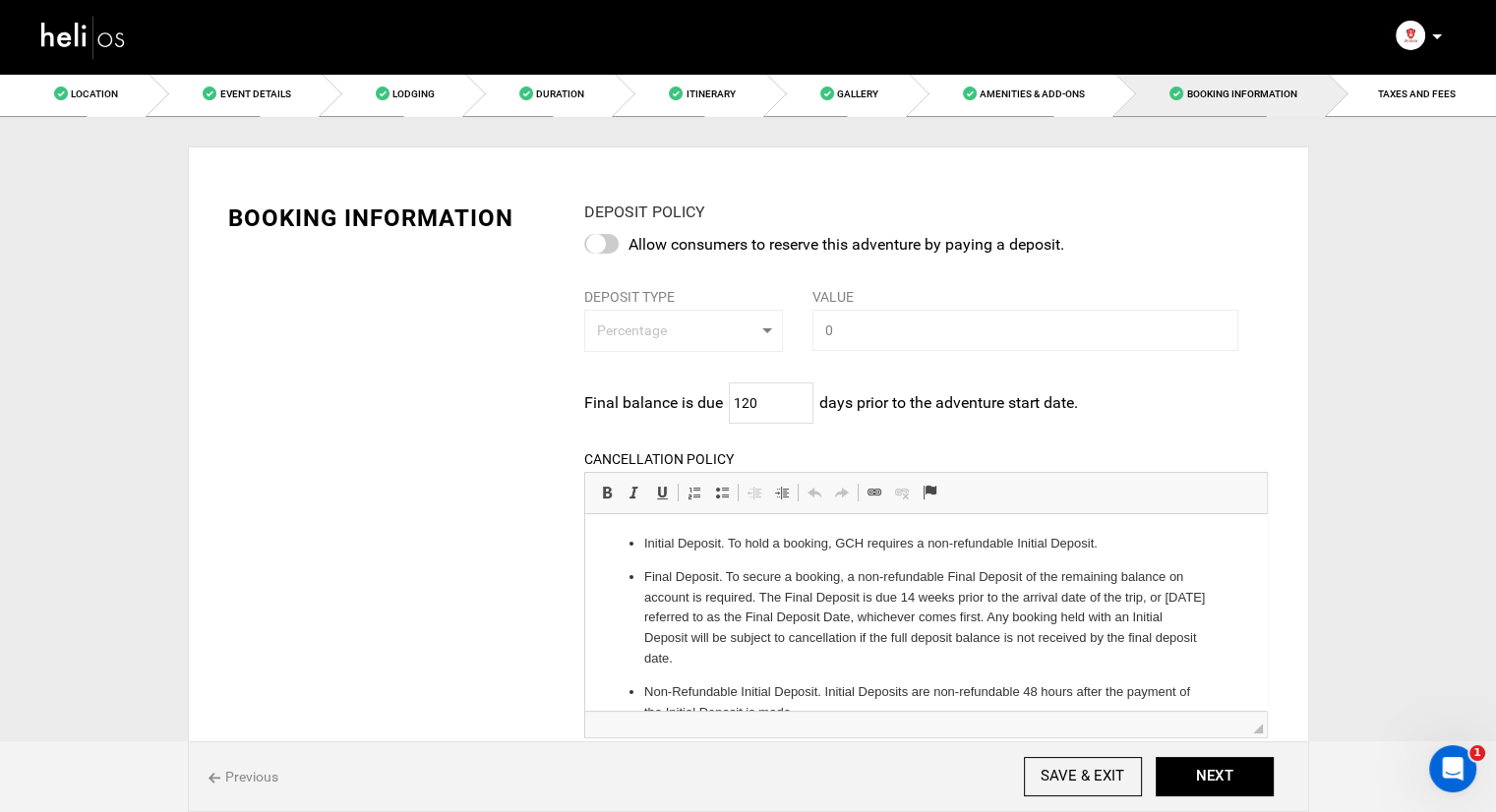
click at [596, 242] on div at bounding box center [601, 244] width 35 height 20
click at [0, 0] on input "checkbox" at bounding box center [0, 0] width 0 height 0
click at [708, 334] on span "Percentage" at bounding box center [677, 331] width 160 height 20
click at [652, 402] on link "Amount" at bounding box center [684, 411] width 197 height 36
select select "string:2"
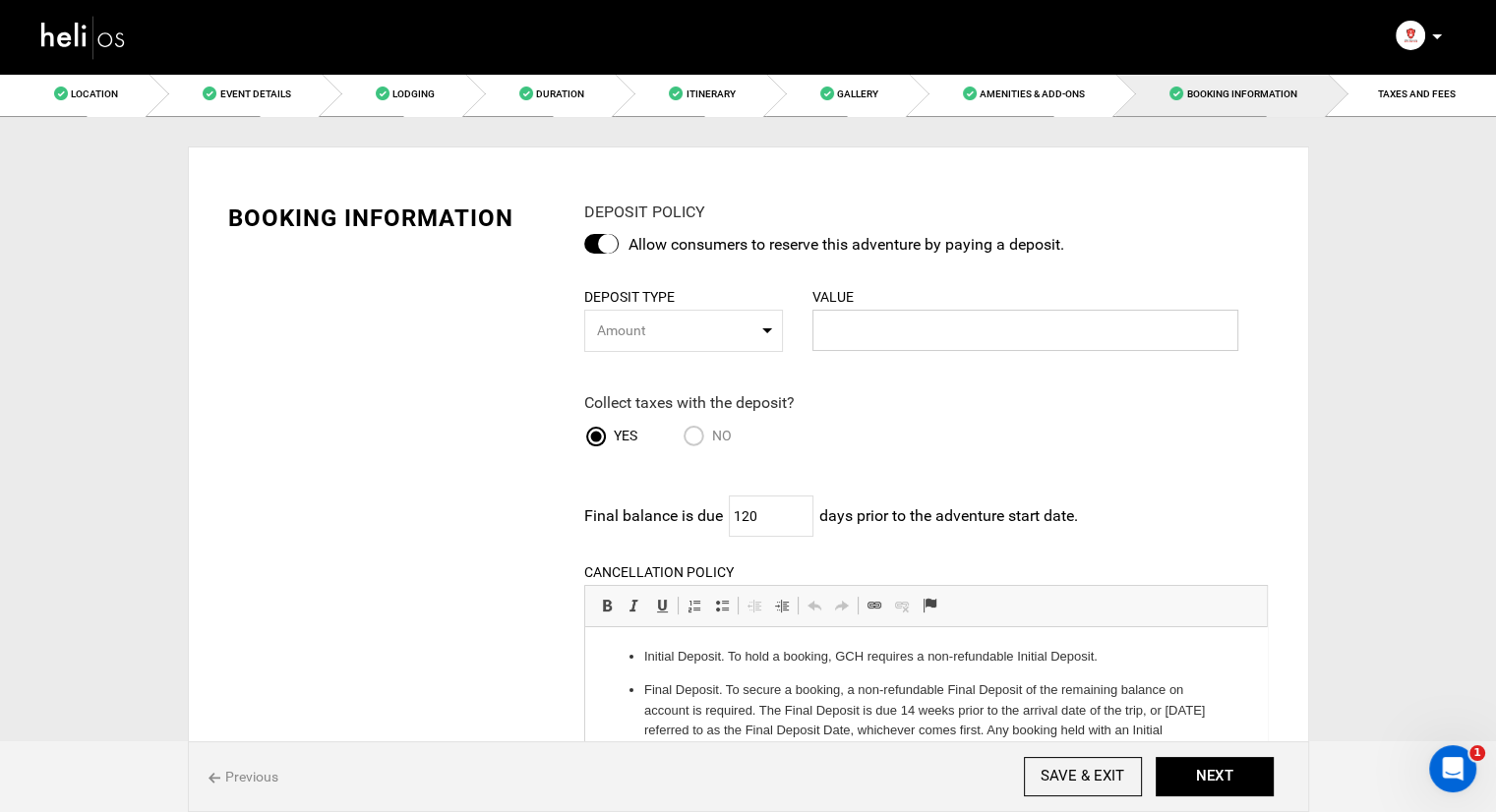
click at [903, 310] on input "text" at bounding box center [1026, 331] width 427 height 42
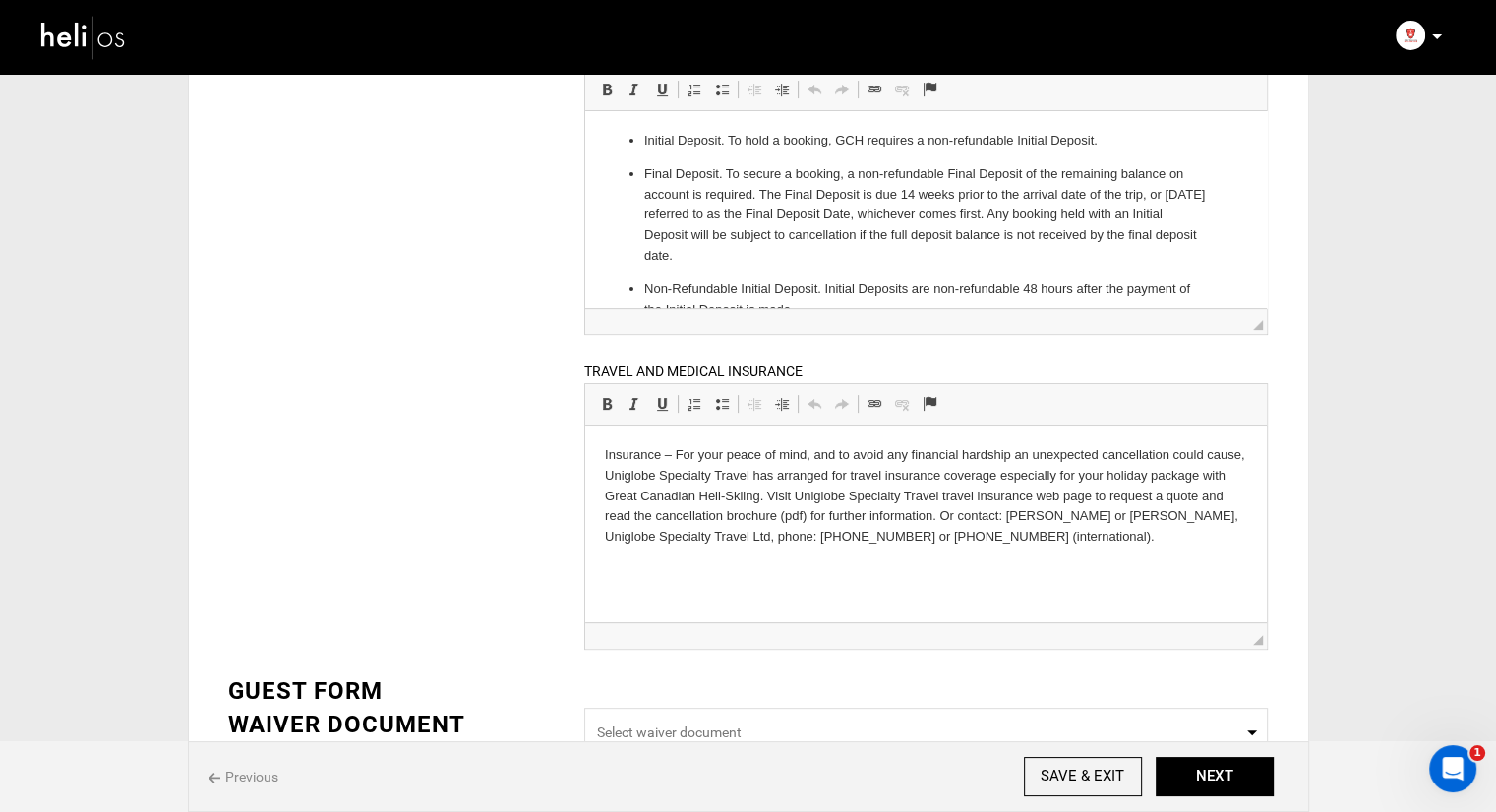
scroll to position [649, 0]
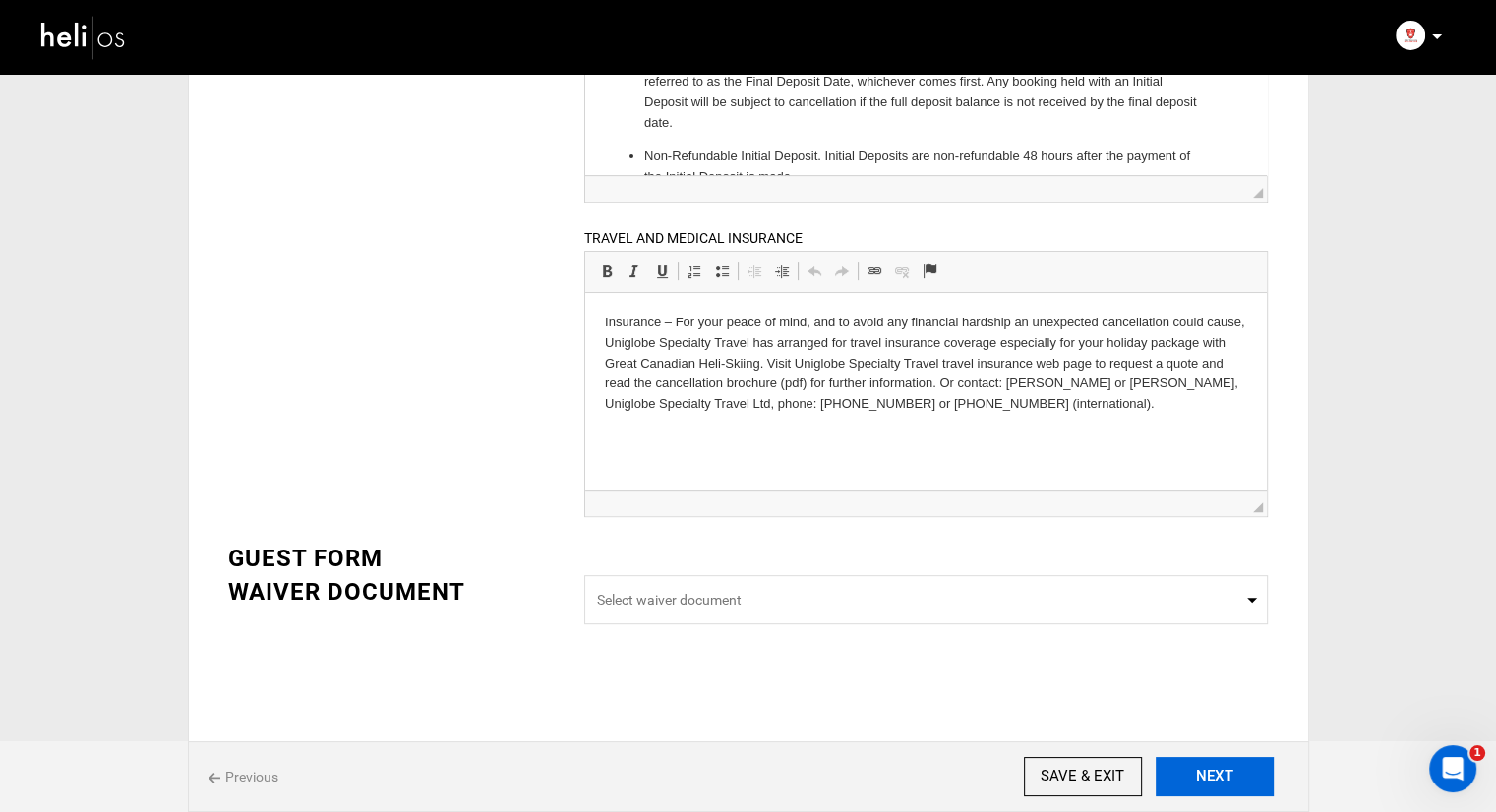
type input "1500"
click at [1196, 770] on button "NEXT" at bounding box center [1215, 777] width 118 height 40
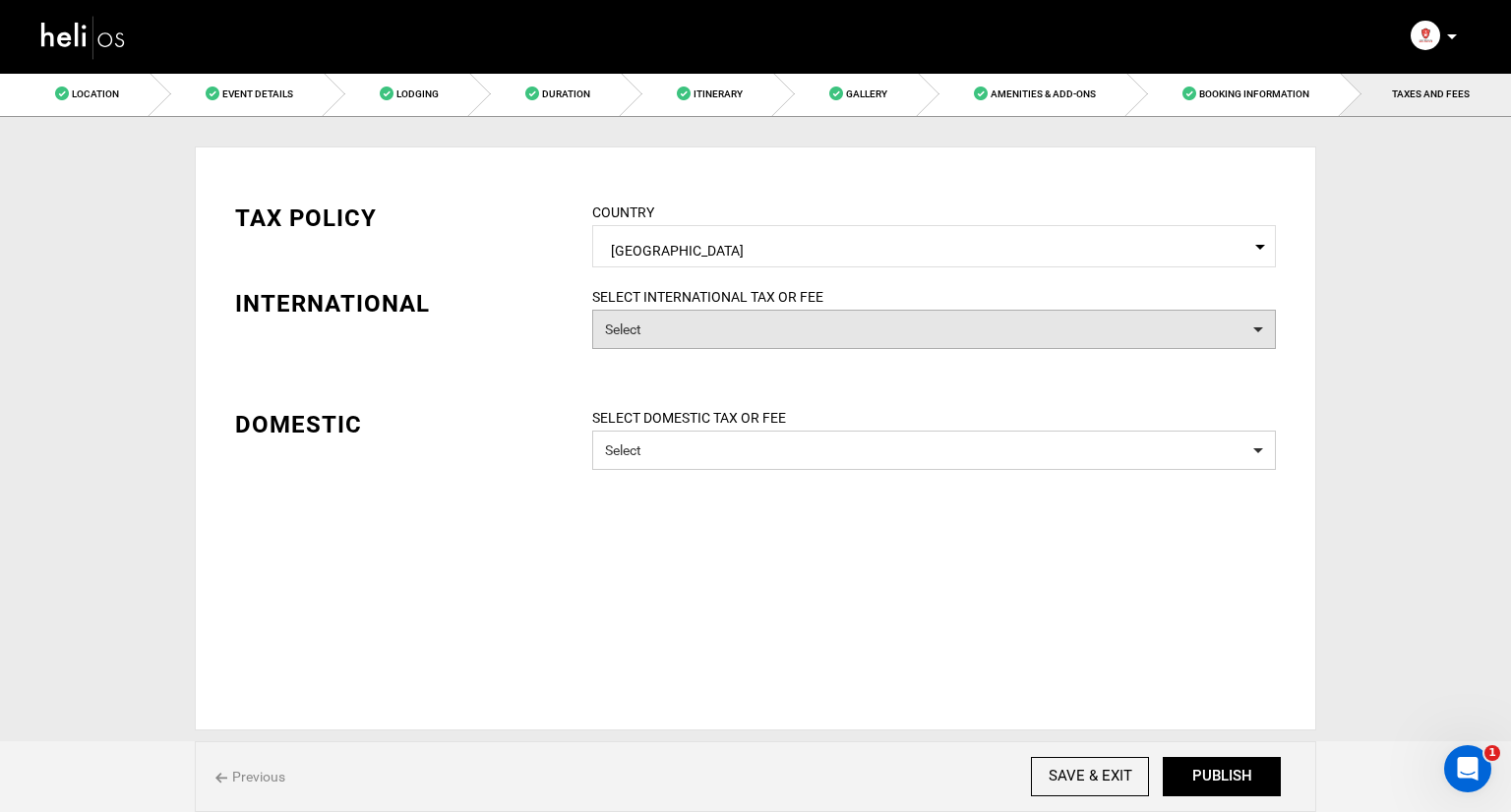
click at [663, 312] on button "Select" at bounding box center [934, 330] width 684 height 40
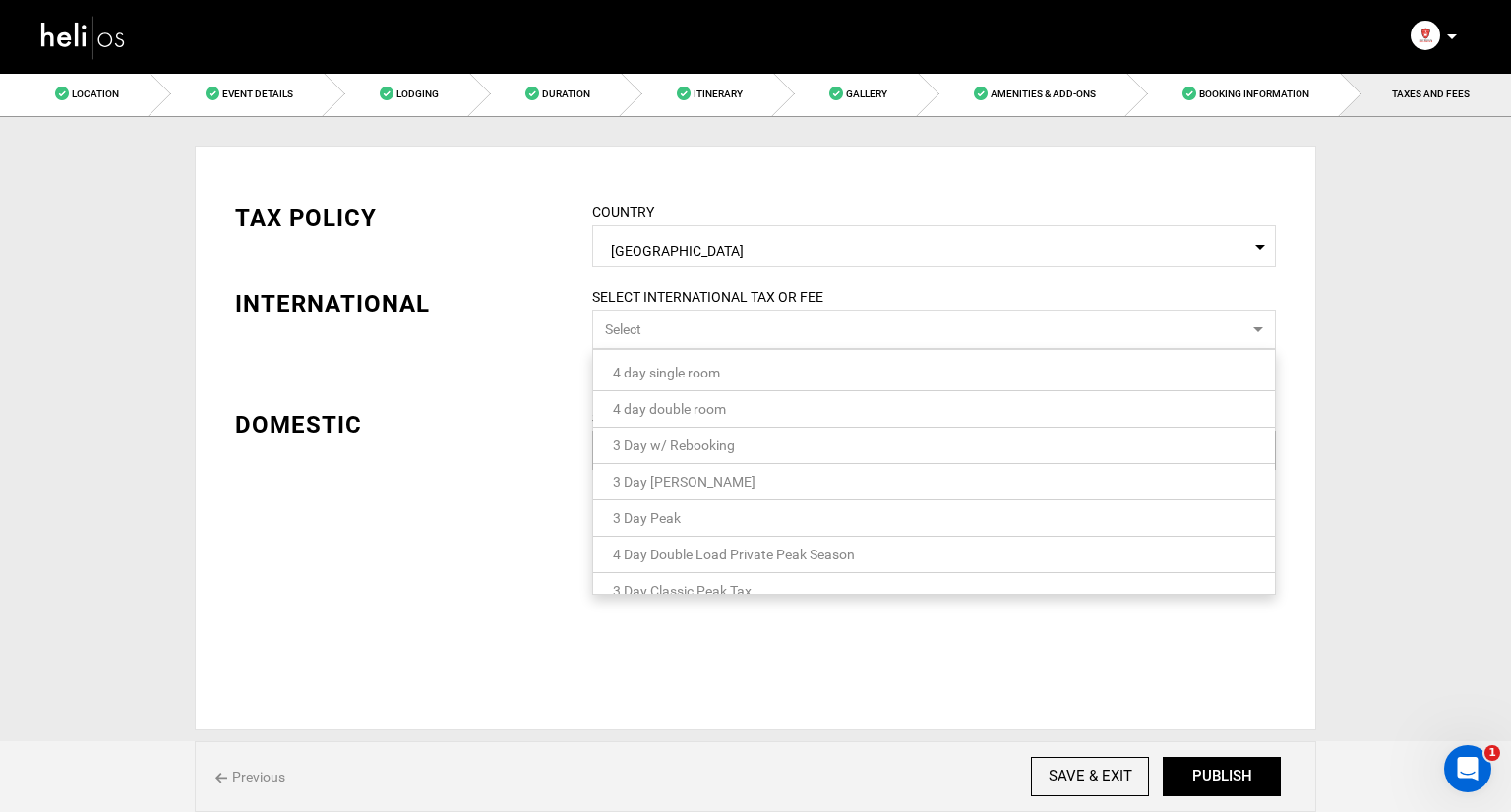
scroll to position [19, 0]
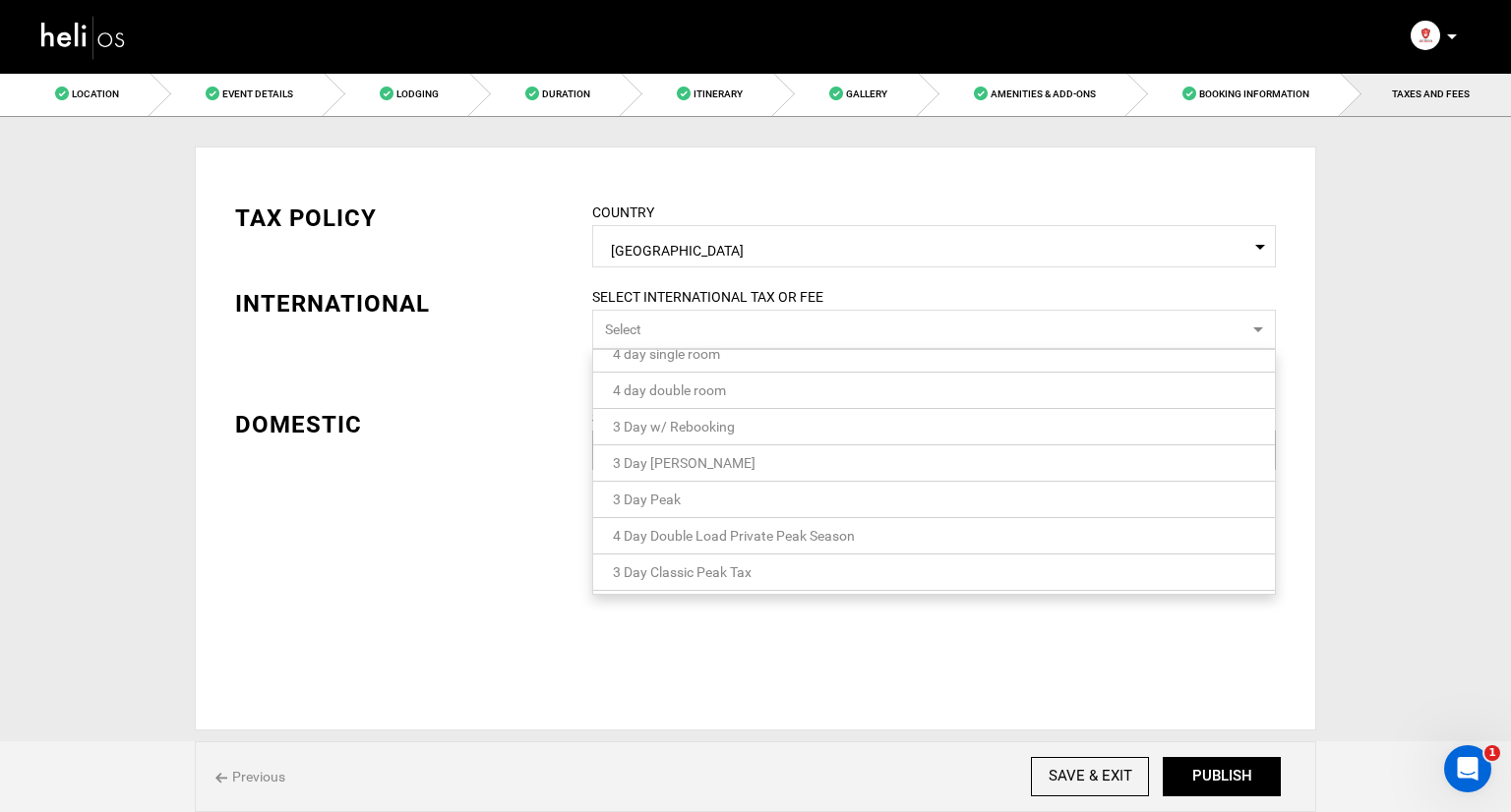
click at [458, 423] on div "DOMESTIC" at bounding box center [400, 425] width 328 height 34
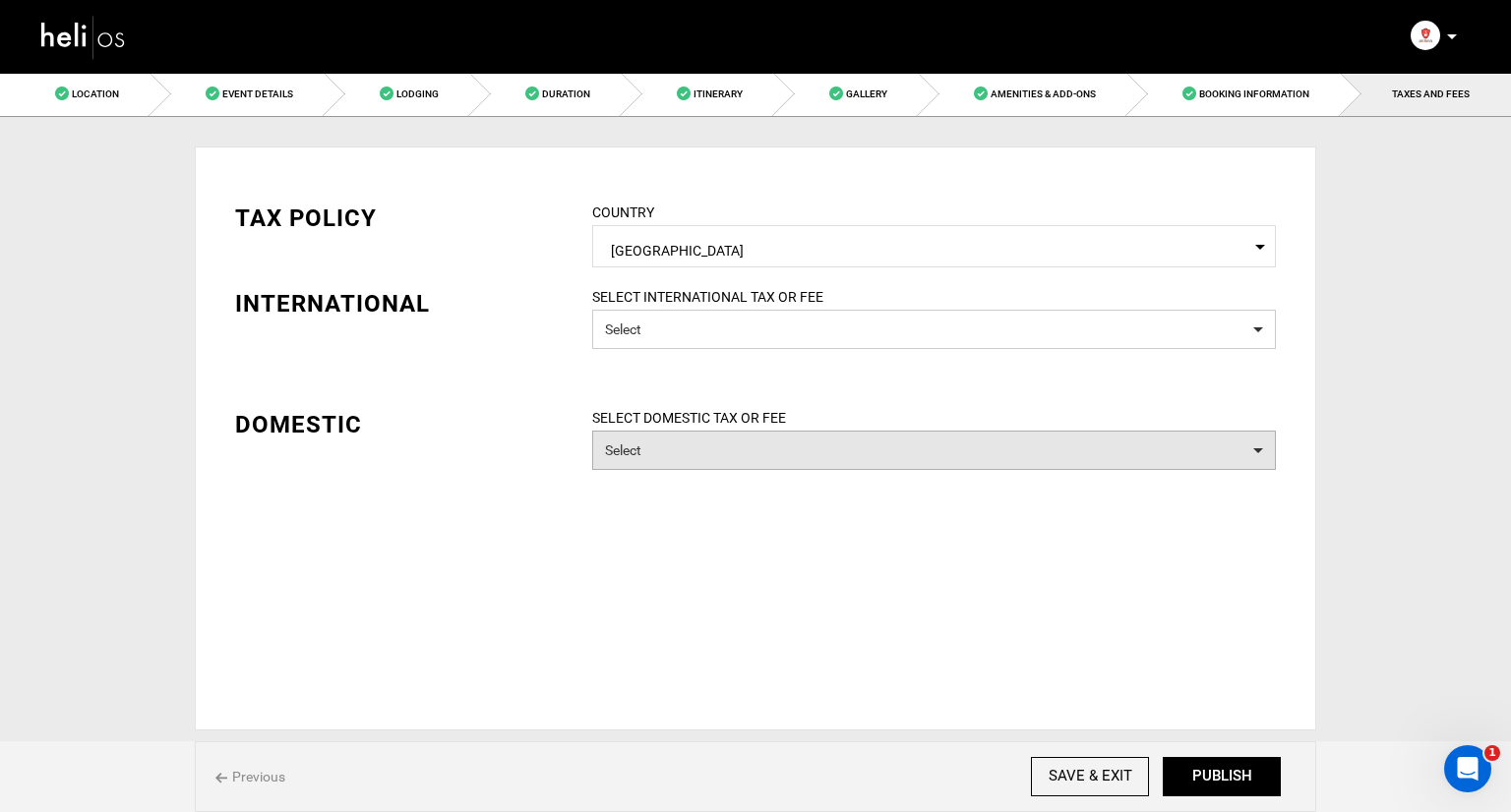
click at [776, 431] on button "Select" at bounding box center [934, 450] width 684 height 40
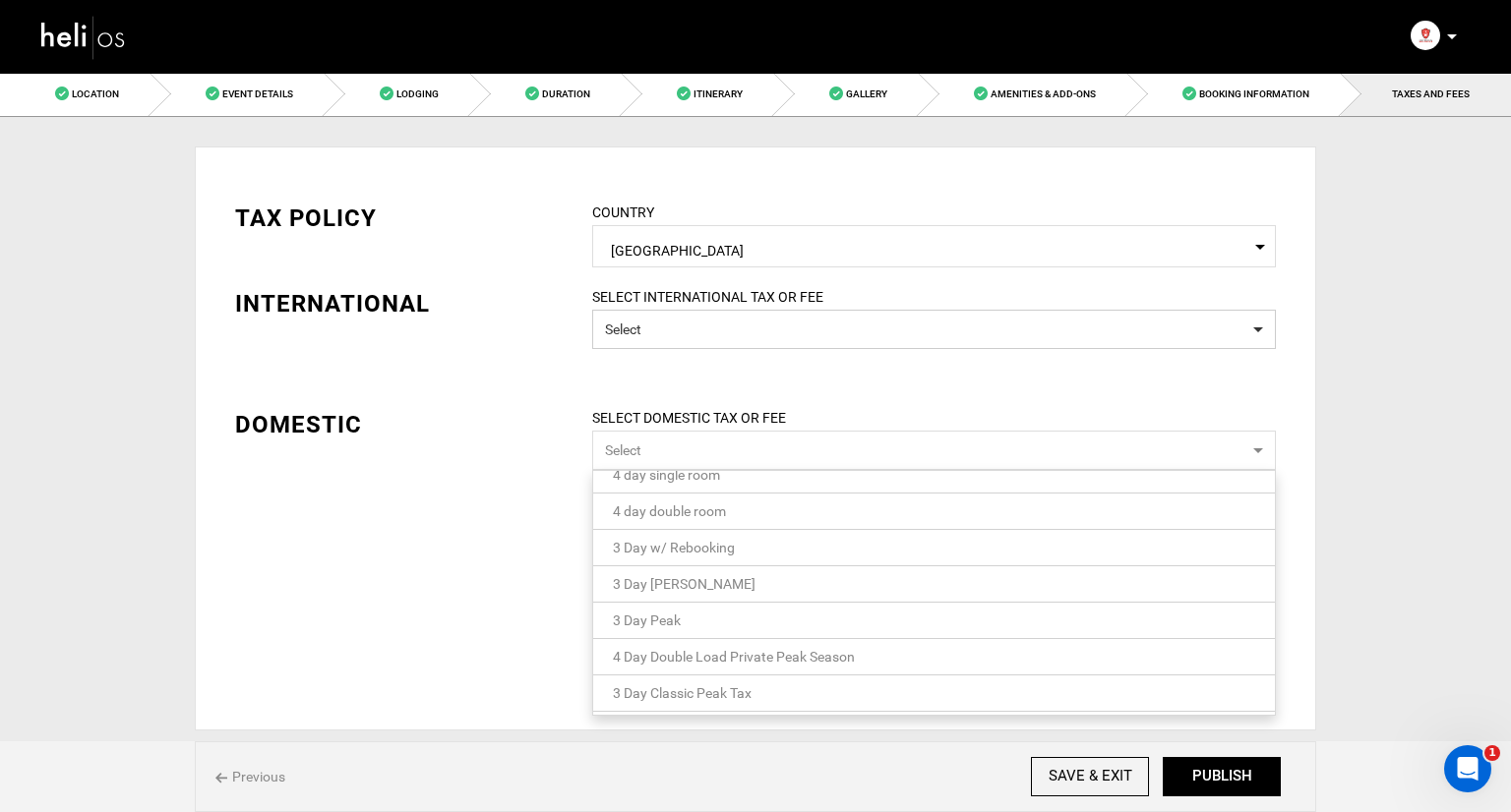
click at [299, 531] on div "TAX POLICY COUNTRY Select Country Canada Please select a country. INTERNATIONAL…" at bounding box center [756, 438] width 1121 height 584
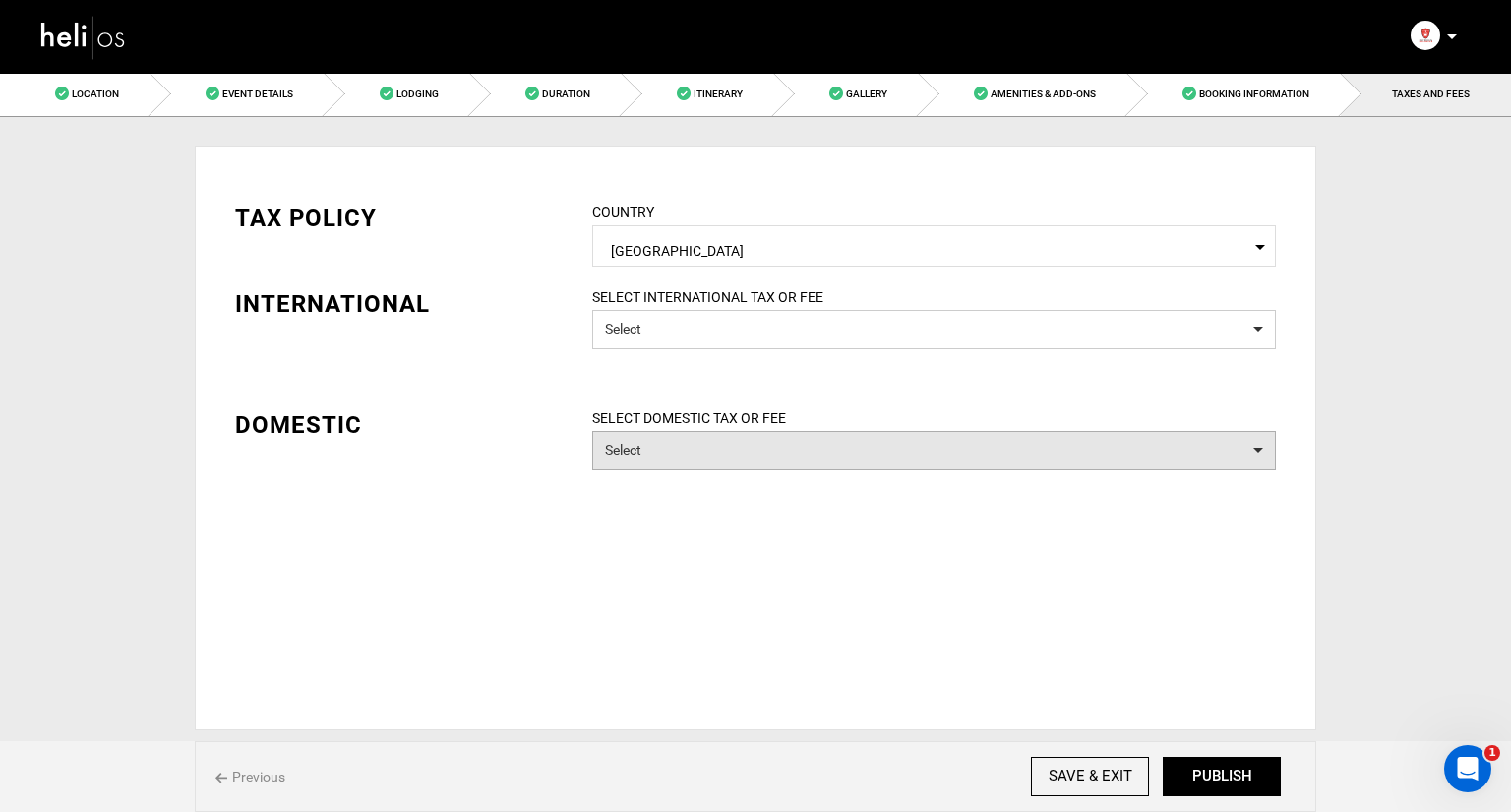
click at [810, 434] on button "Select" at bounding box center [934, 450] width 684 height 40
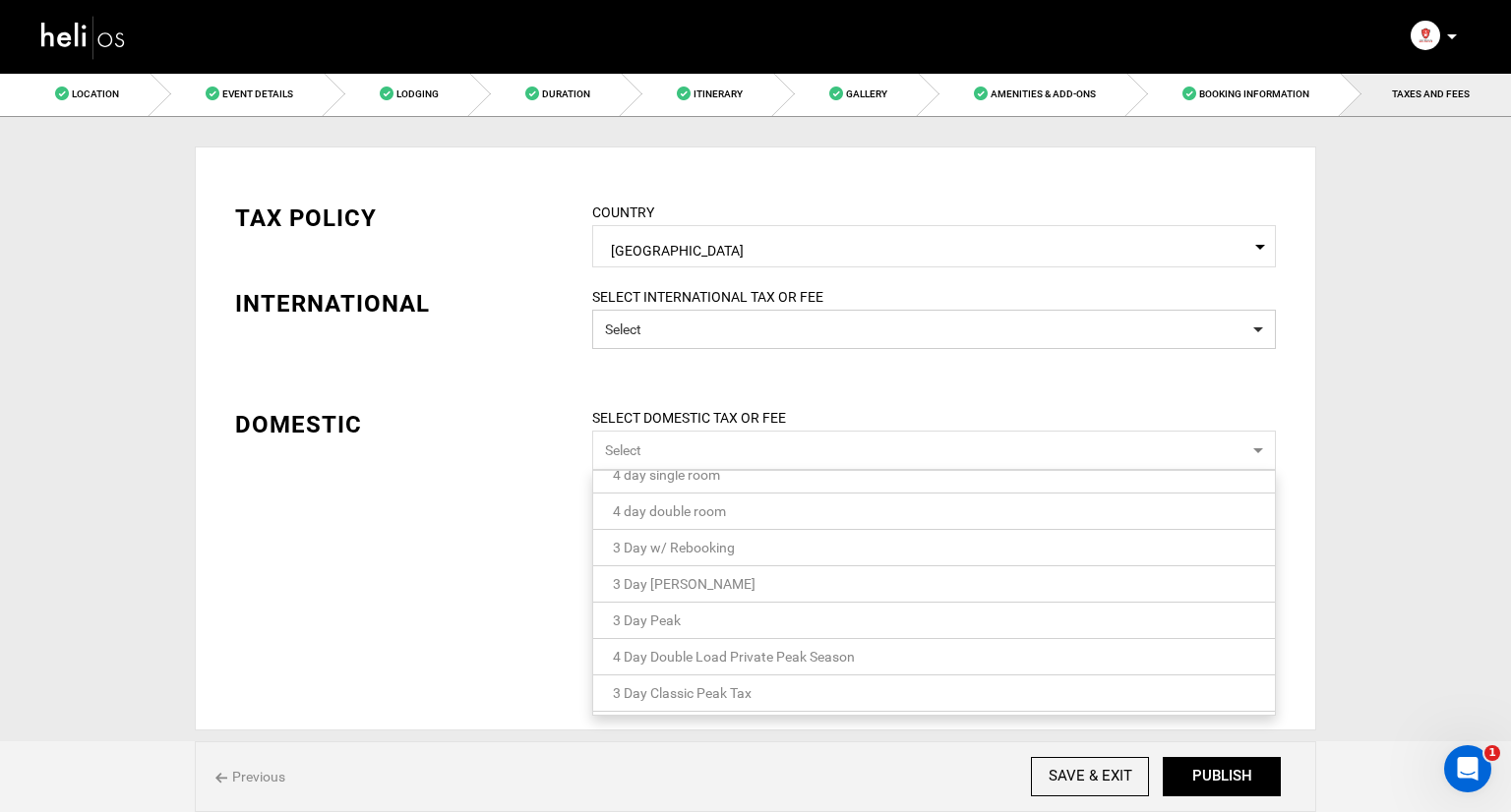
click at [464, 587] on div "TAX POLICY COUNTRY Select Country Canada Please select a country. INTERNATIONAL…" at bounding box center [756, 438] width 1121 height 584
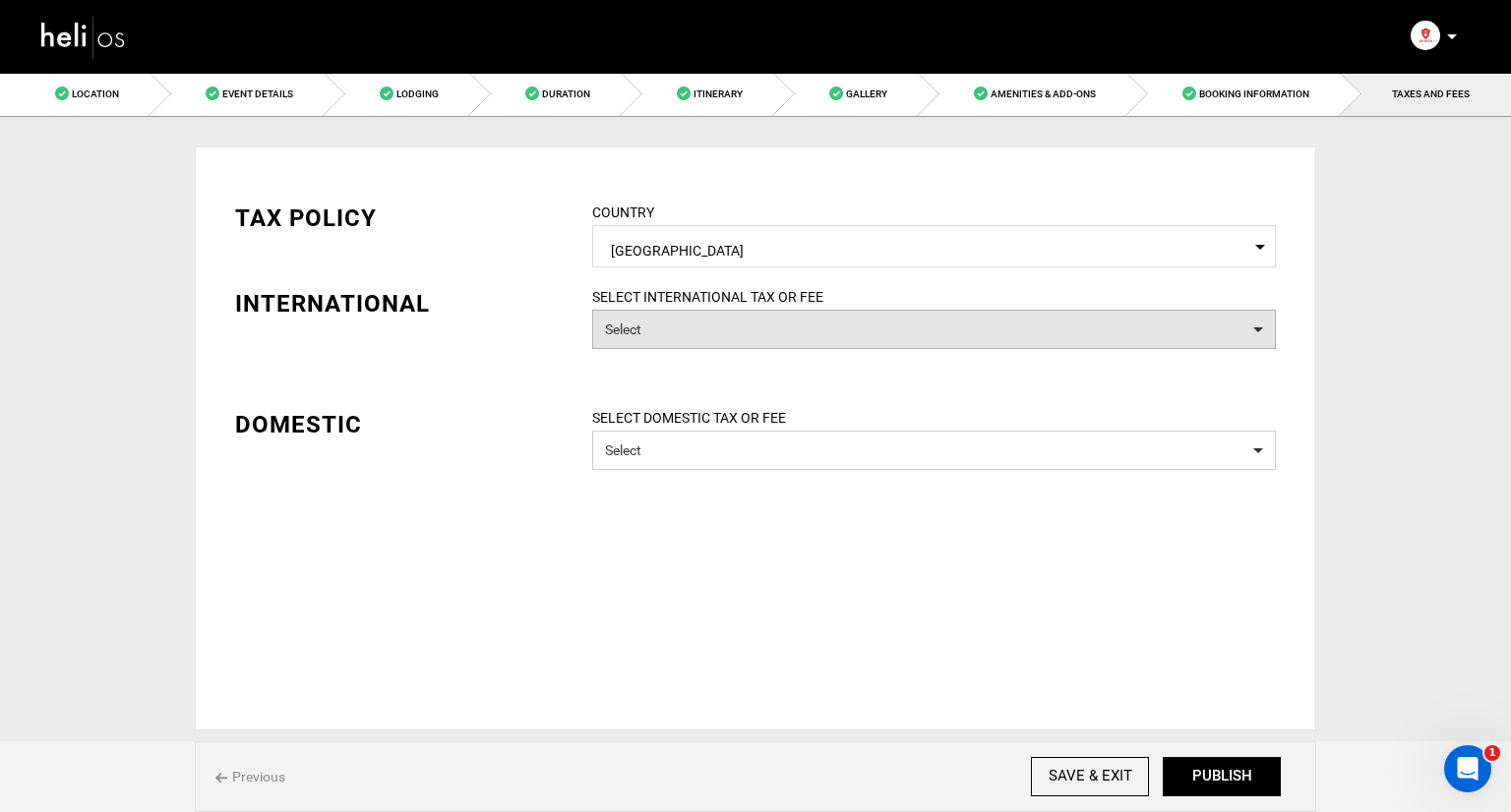
click at [717, 323] on button "Select" at bounding box center [934, 330] width 684 height 40
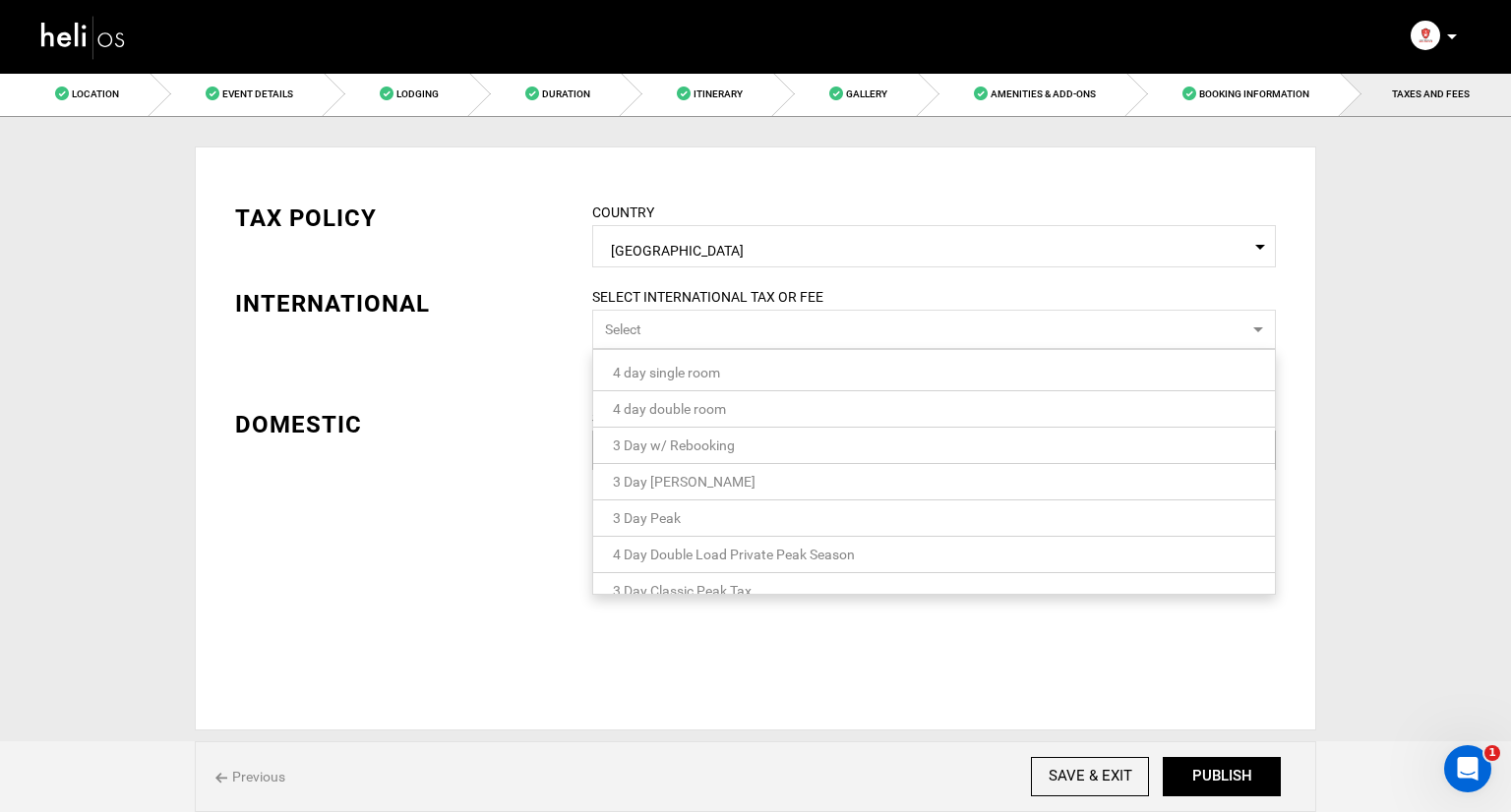
click at [717, 323] on button "Select" at bounding box center [934, 330] width 684 height 40
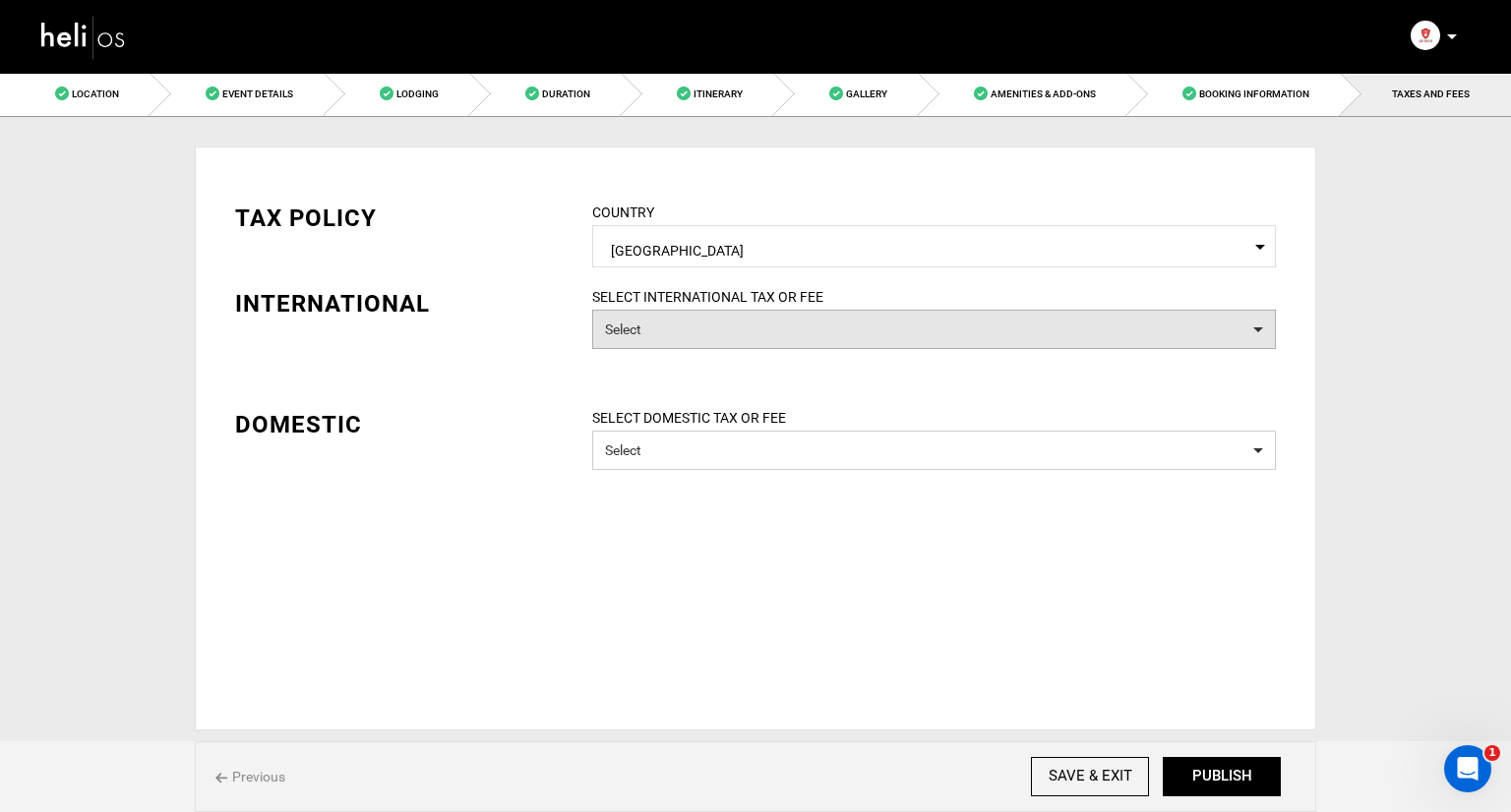
click at [717, 323] on button "Select" at bounding box center [934, 330] width 684 height 40
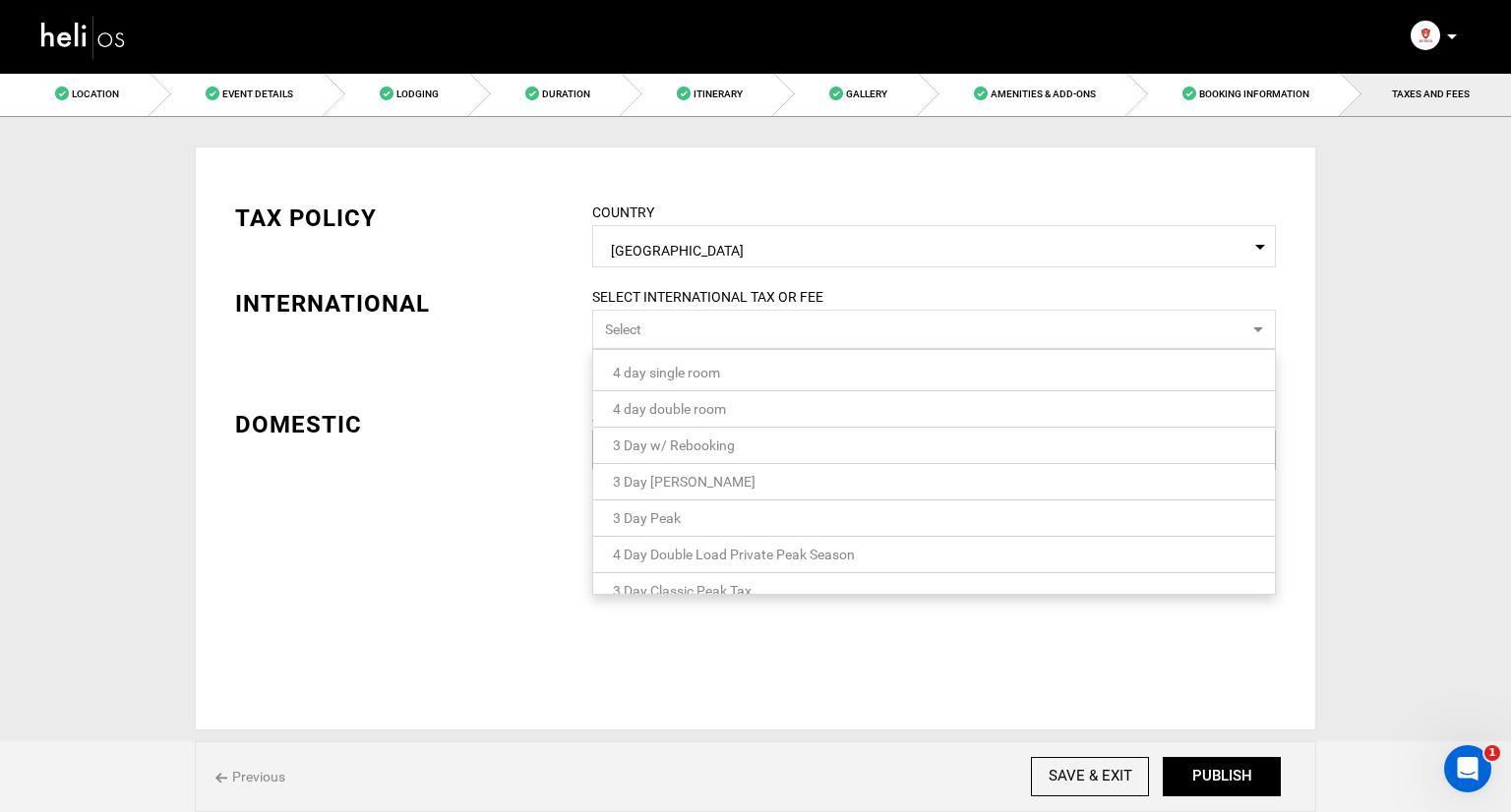
click at [717, 323] on button "Select" at bounding box center [934, 330] width 684 height 40
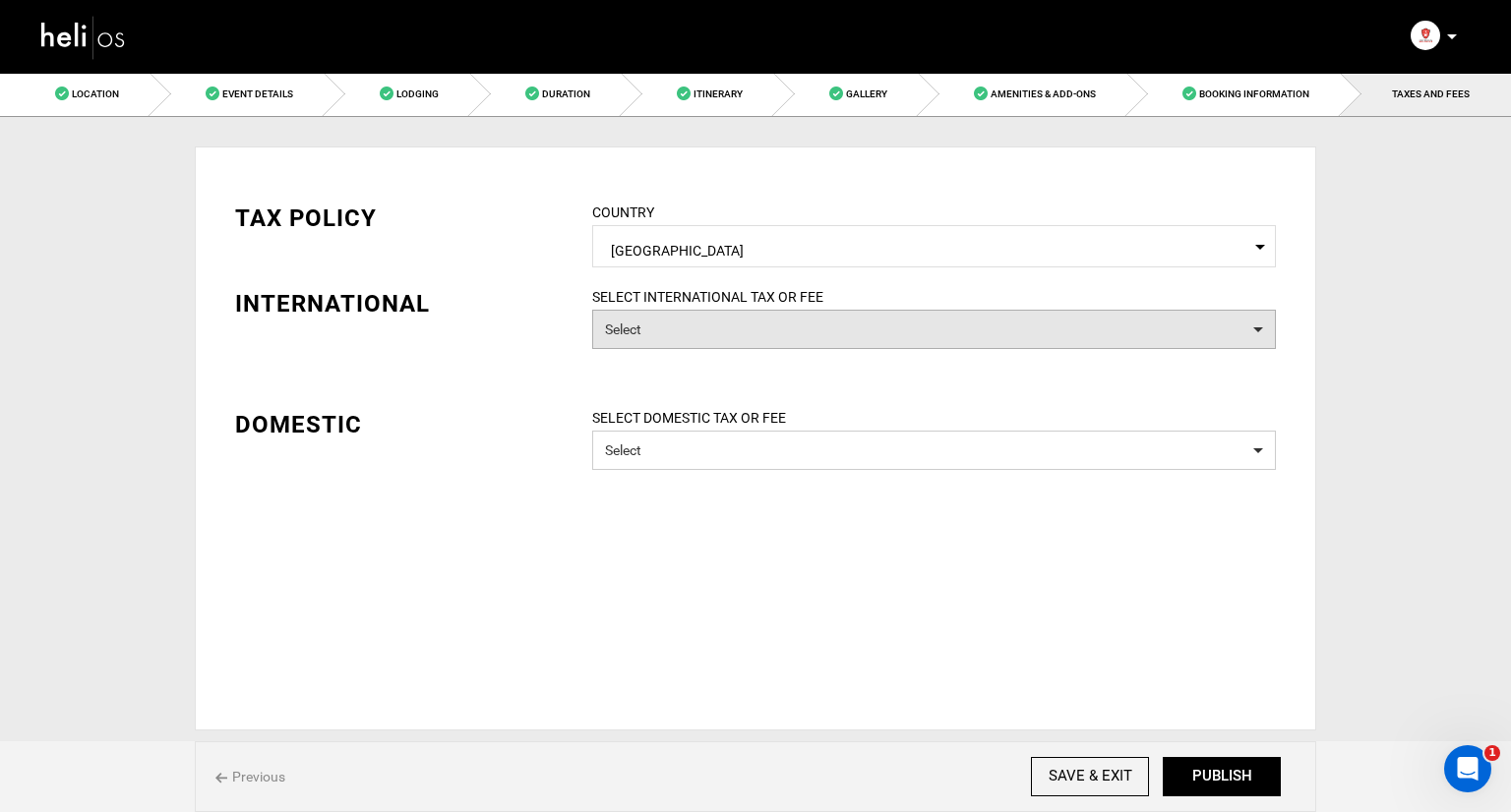
click at [717, 323] on button "Select" at bounding box center [934, 330] width 684 height 40
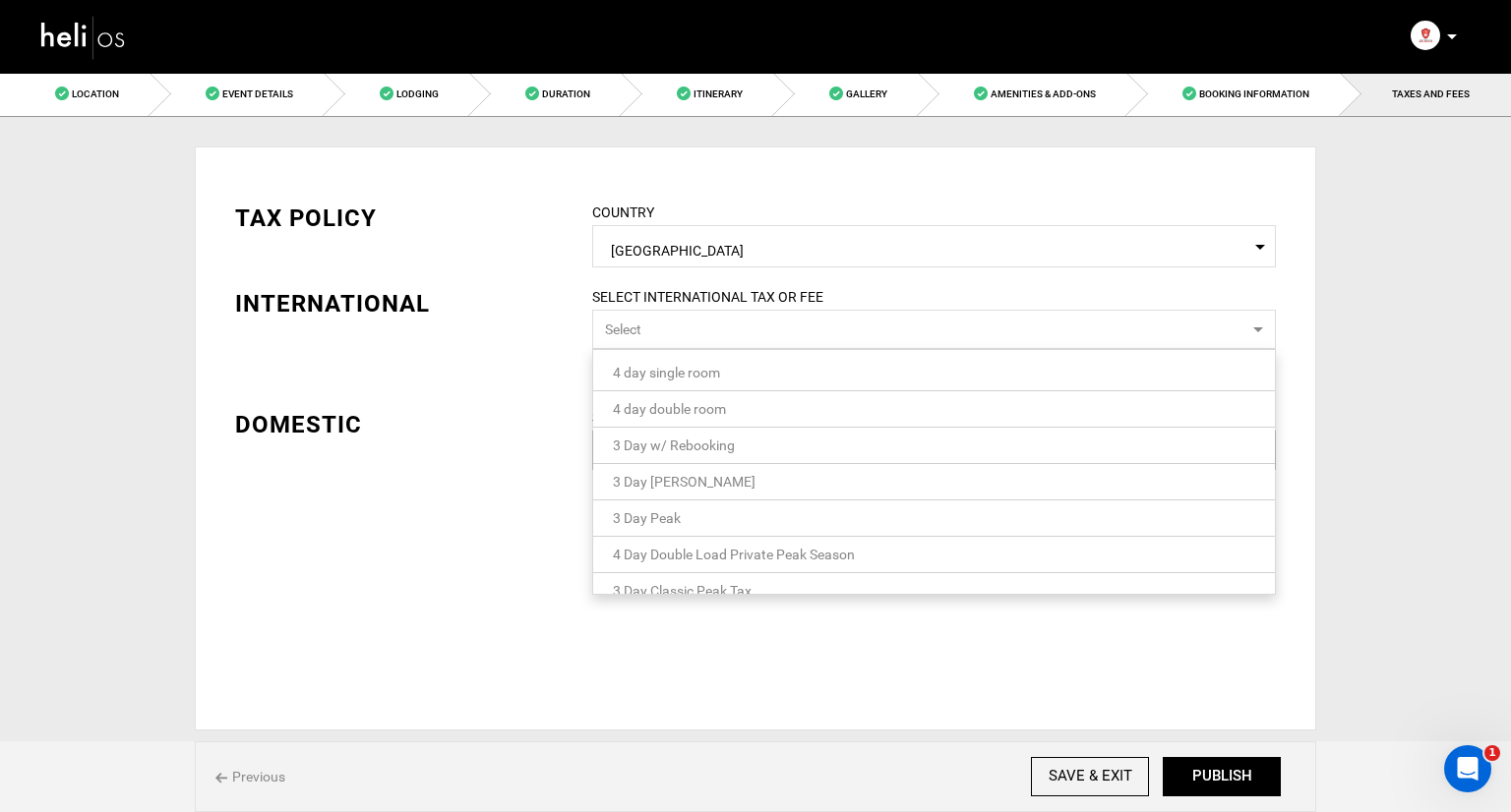
click at [717, 323] on button "Select" at bounding box center [934, 330] width 684 height 40
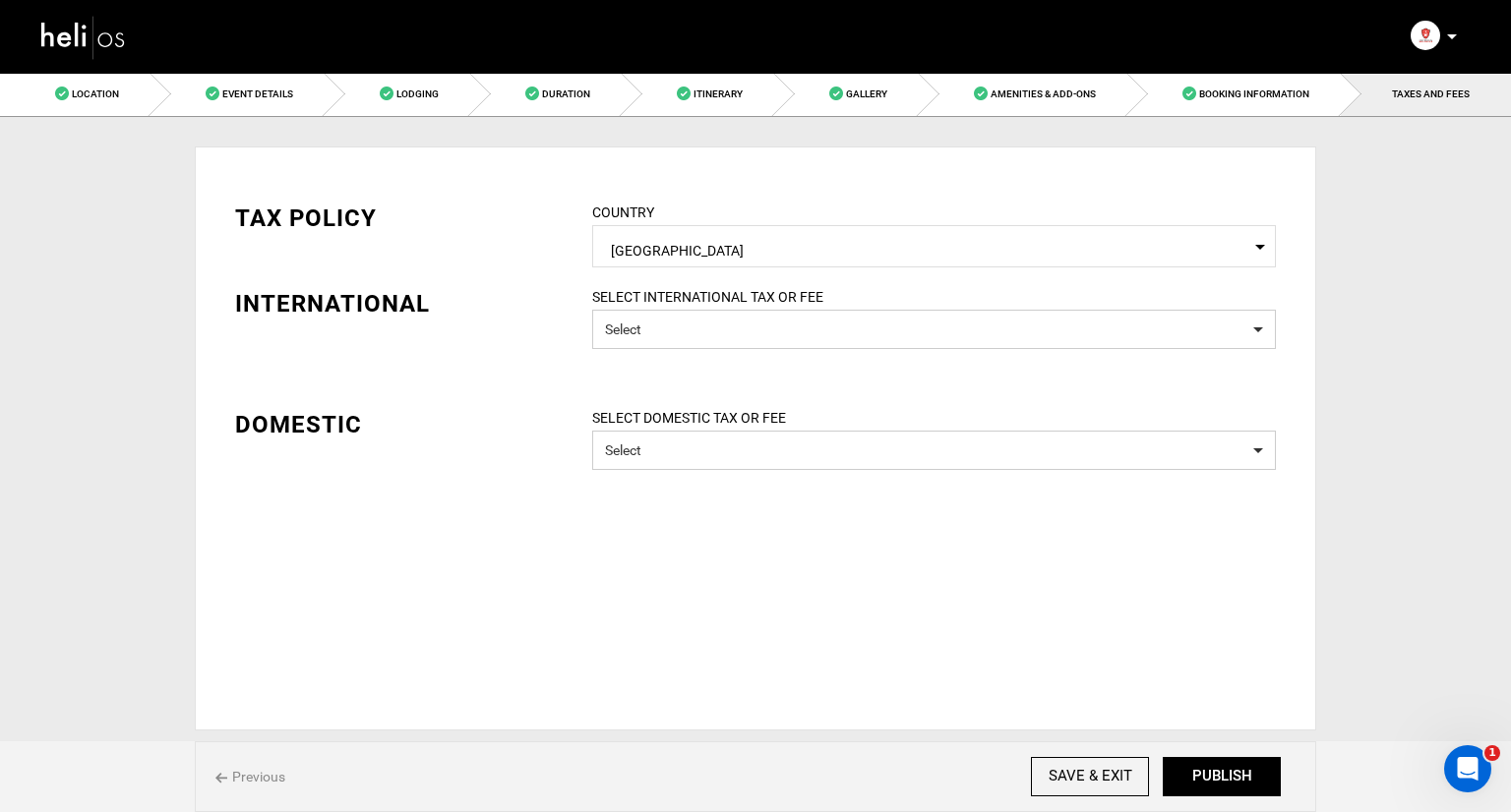
click at [521, 526] on div "TAX POLICY COUNTRY Select Country Canada Please select a country. INTERNATIONAL…" at bounding box center [756, 438] width 1121 height 584
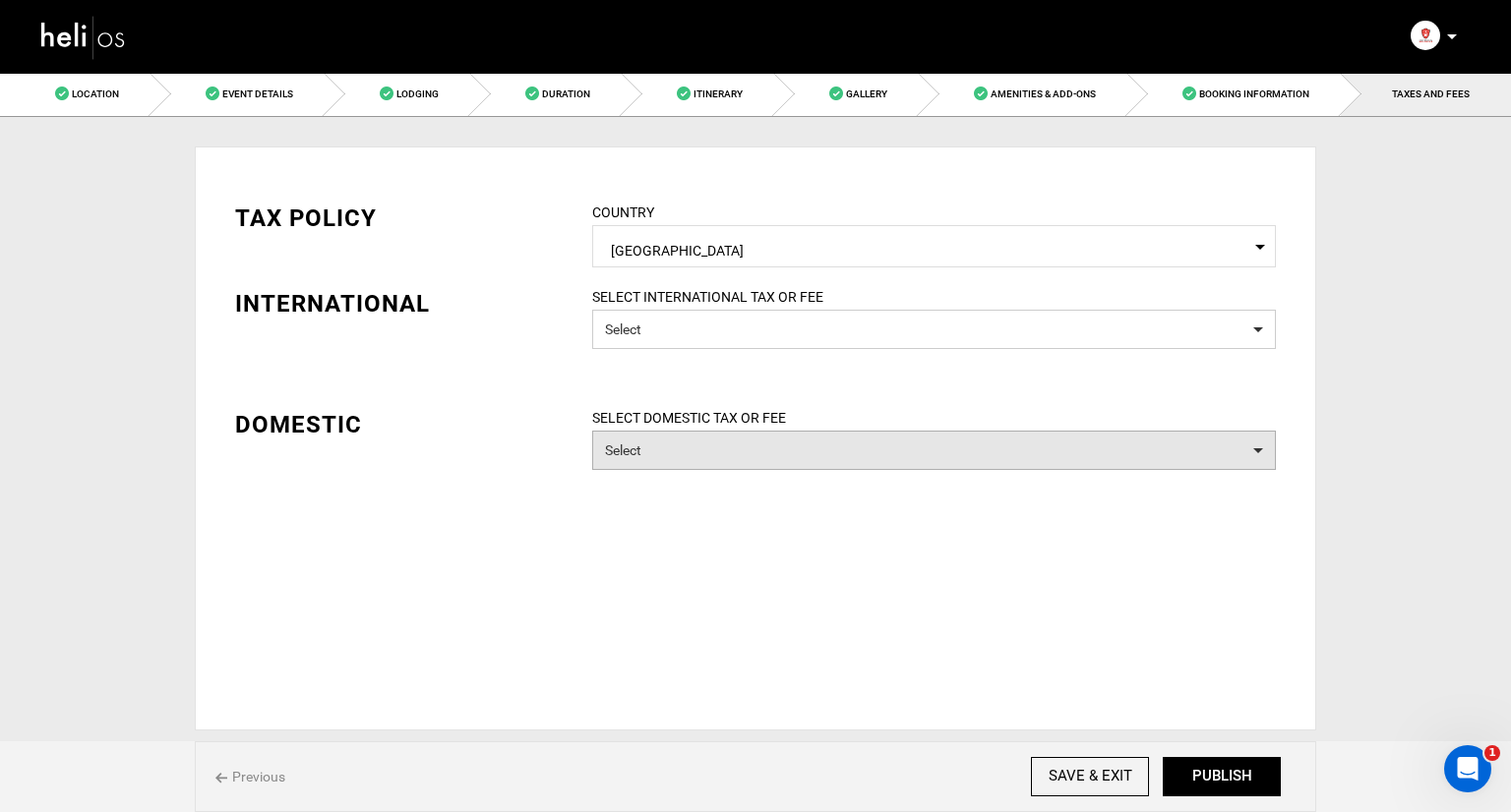
click at [708, 435] on button "Select" at bounding box center [934, 450] width 684 height 40
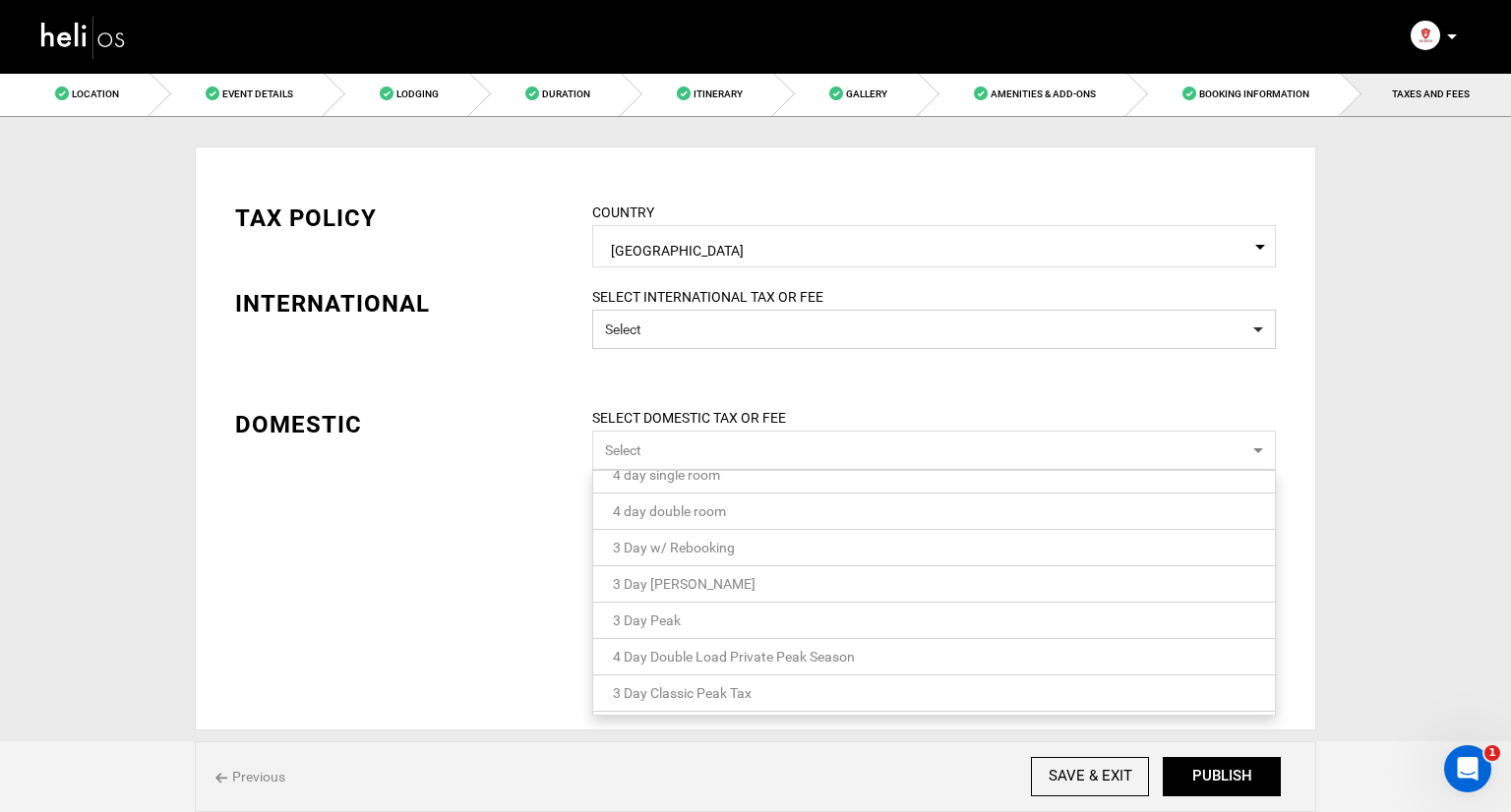
click at [465, 287] on div "INTERNATIONAL" at bounding box center [400, 304] width 328 height 34
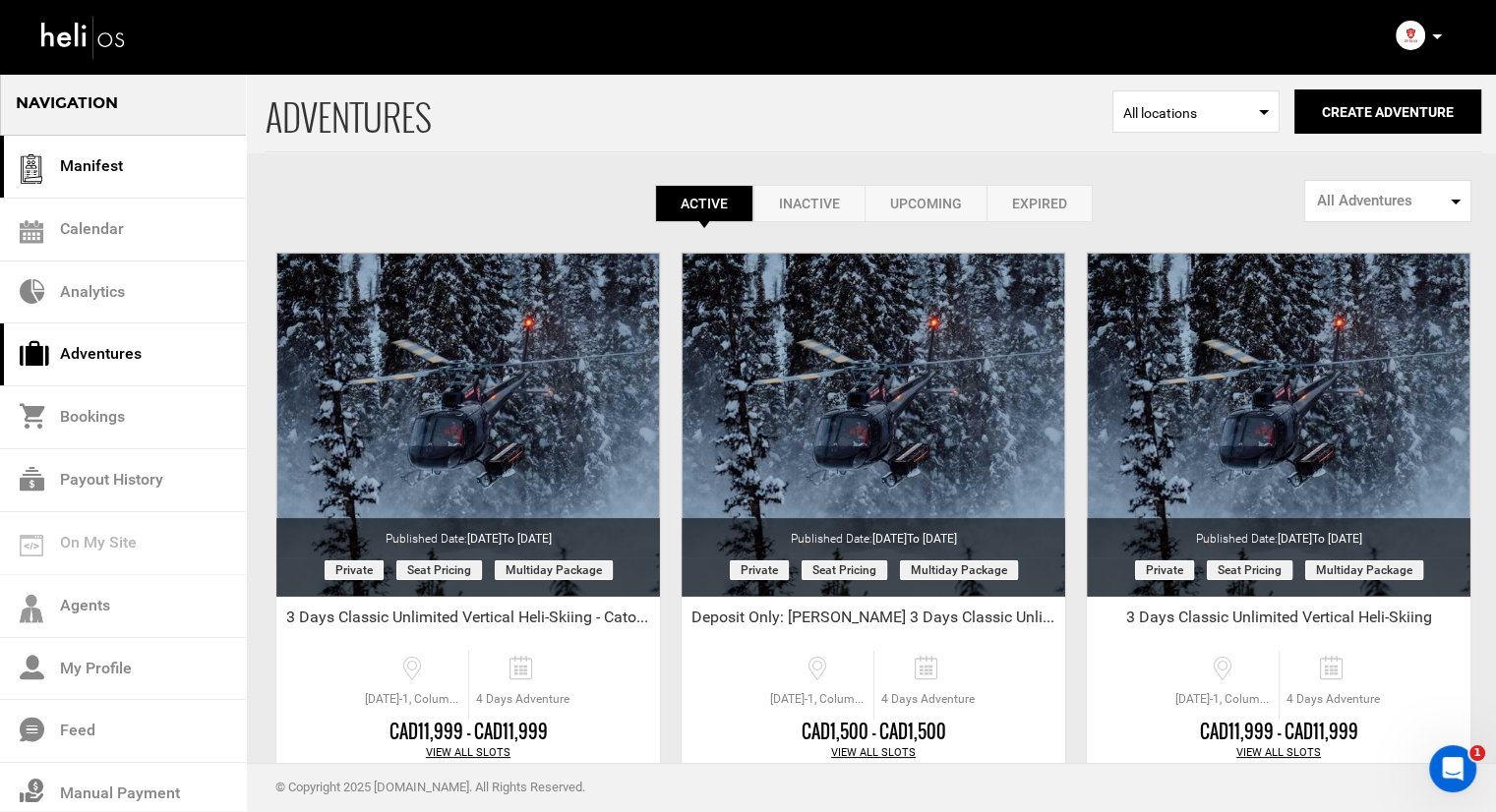
click at [129, 182] on link "Manifest" at bounding box center [122, 167] width 246 height 63
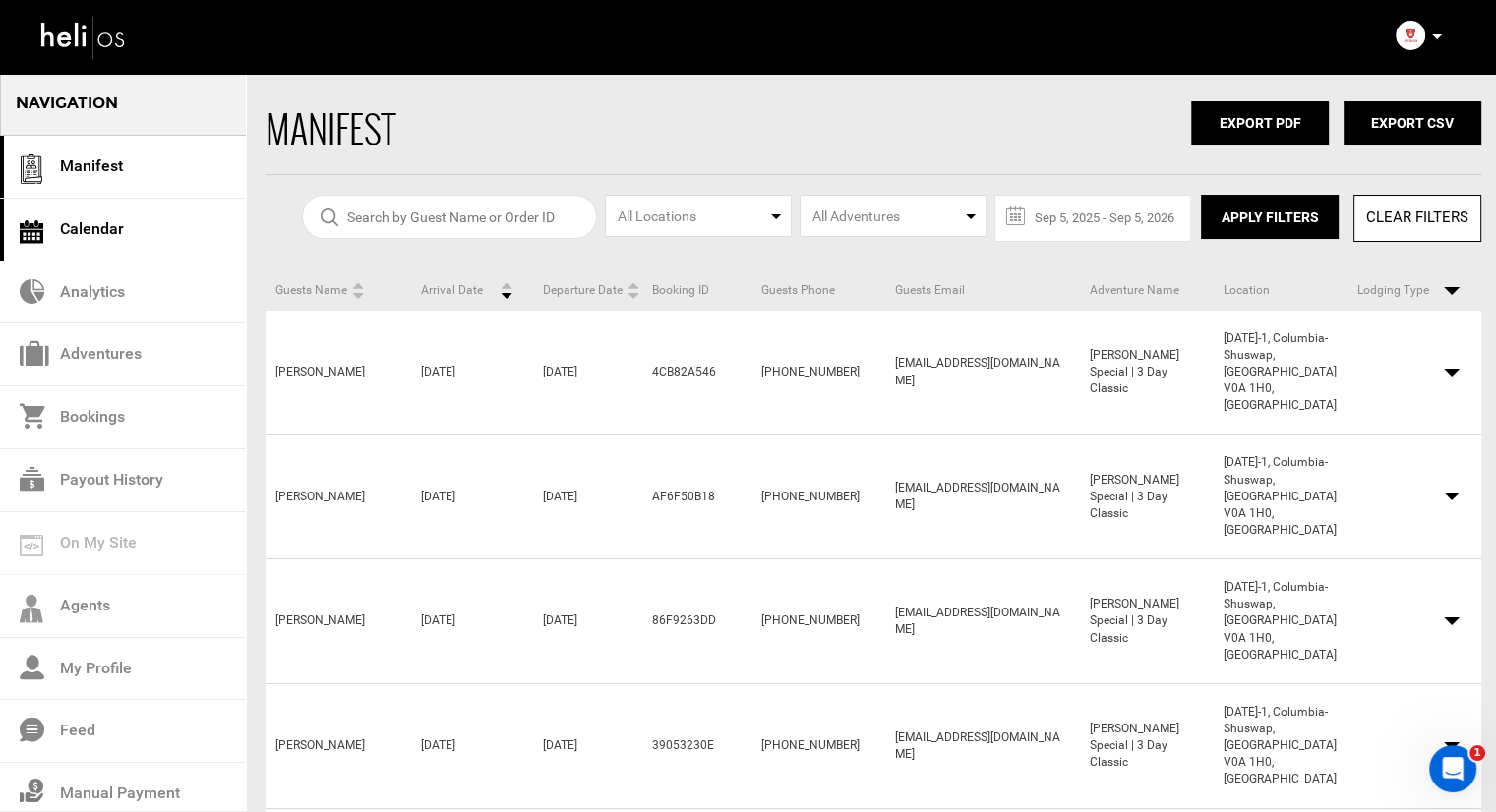
click at [104, 237] on link "Calendar" at bounding box center [122, 230] width 246 height 63
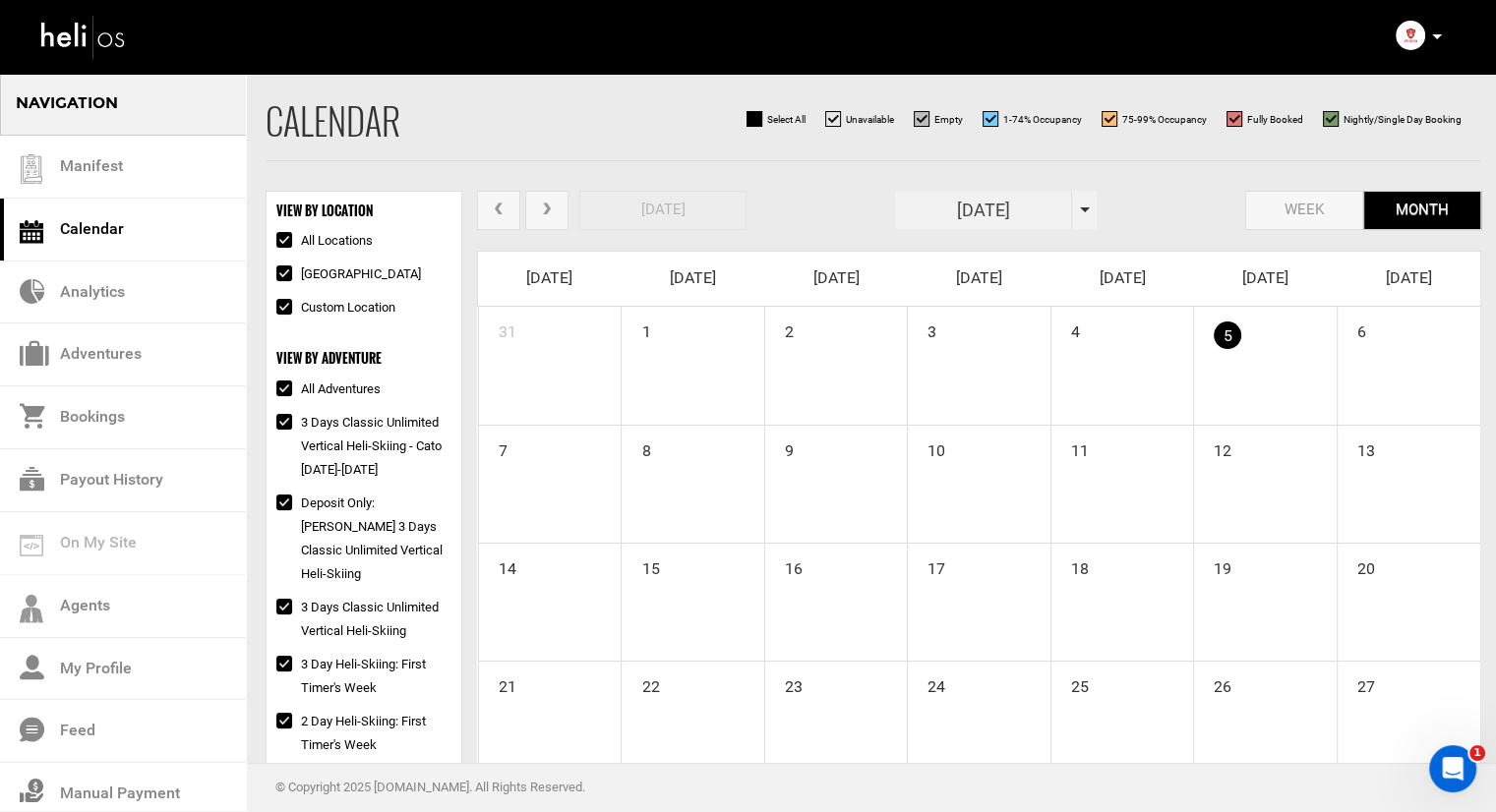
scroll to position [76, 0]
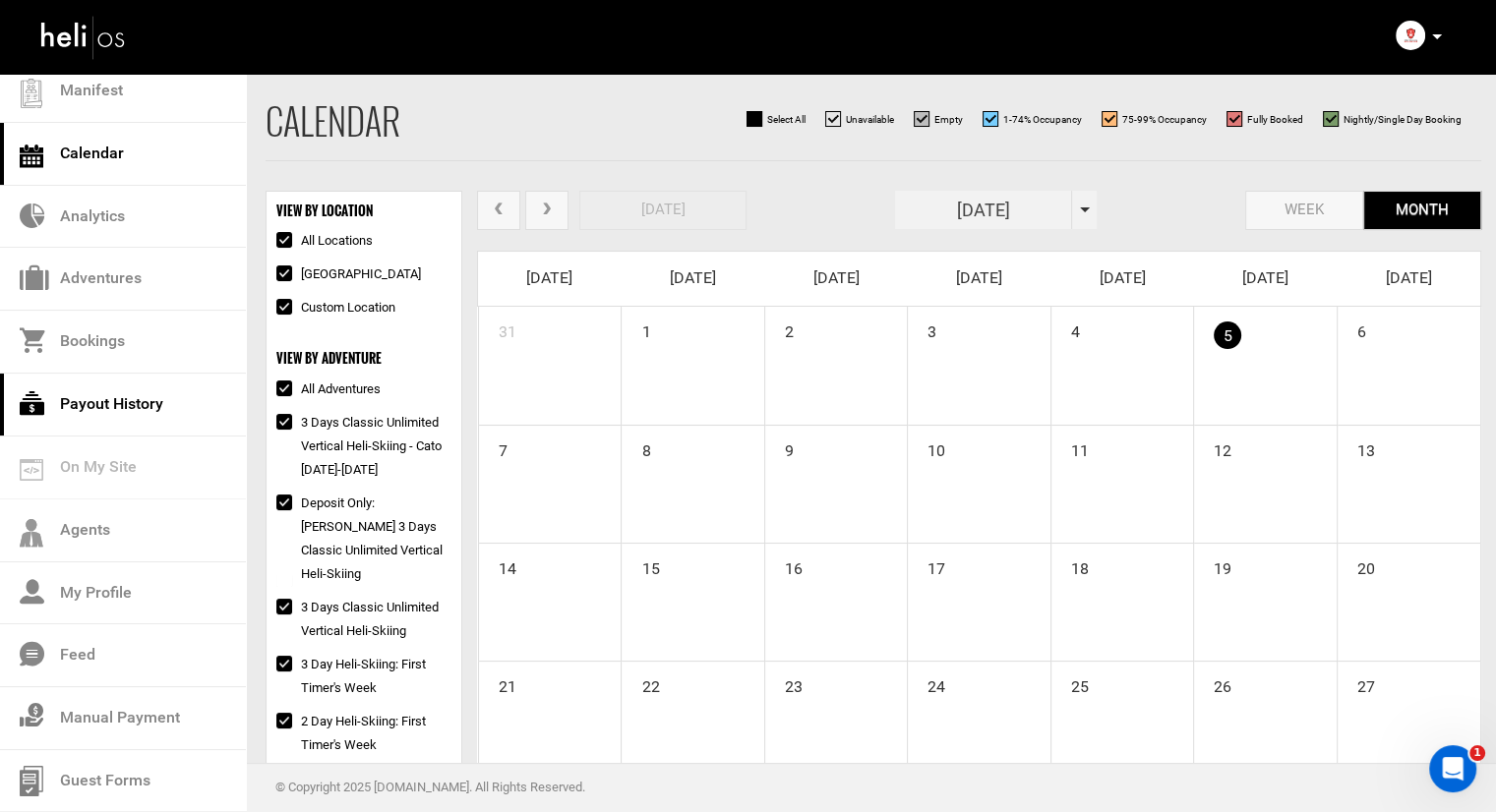
click at [114, 403] on link "Payout History" at bounding box center [122, 405] width 246 height 63
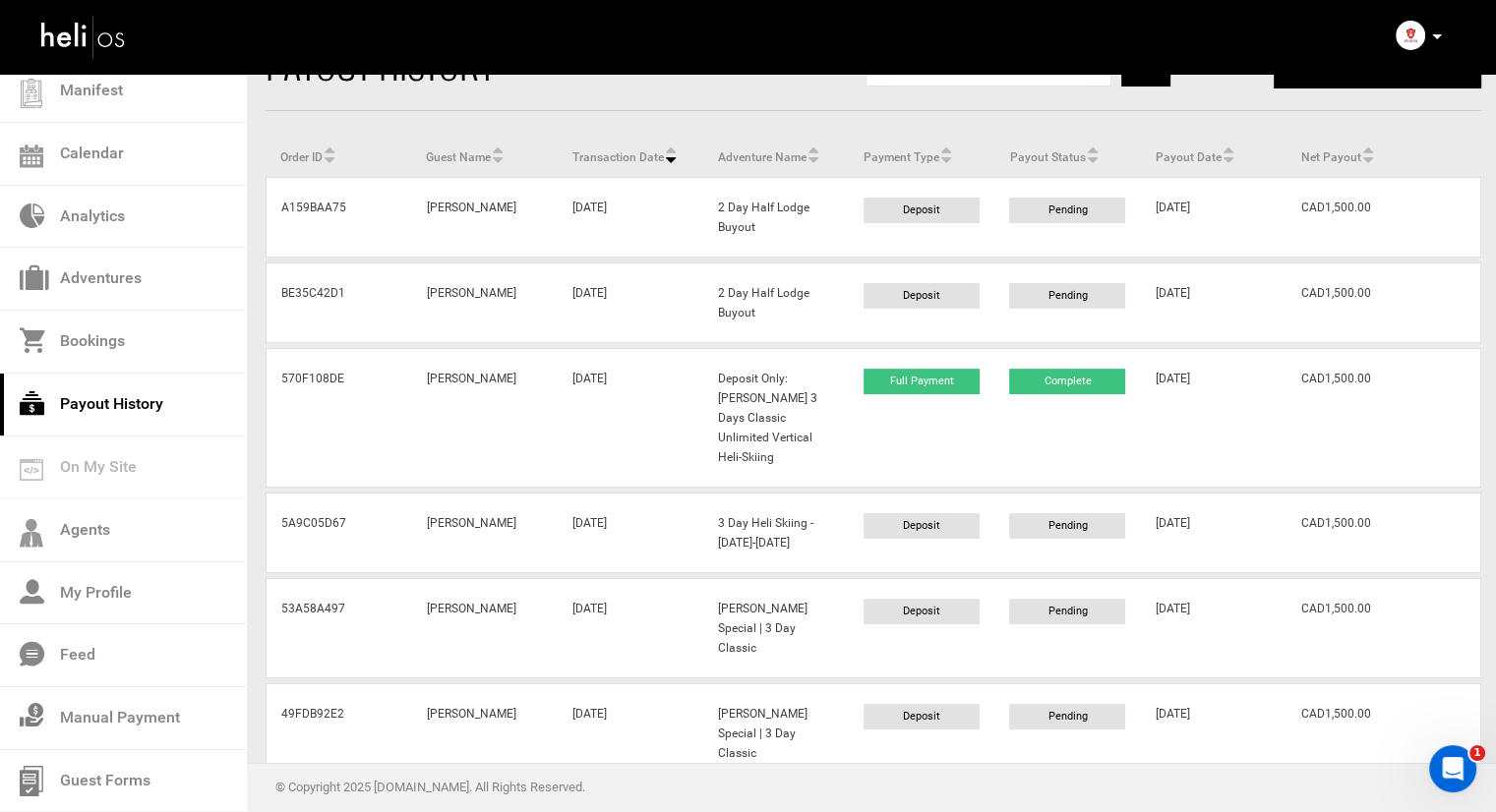
scroll to position [98, 0]
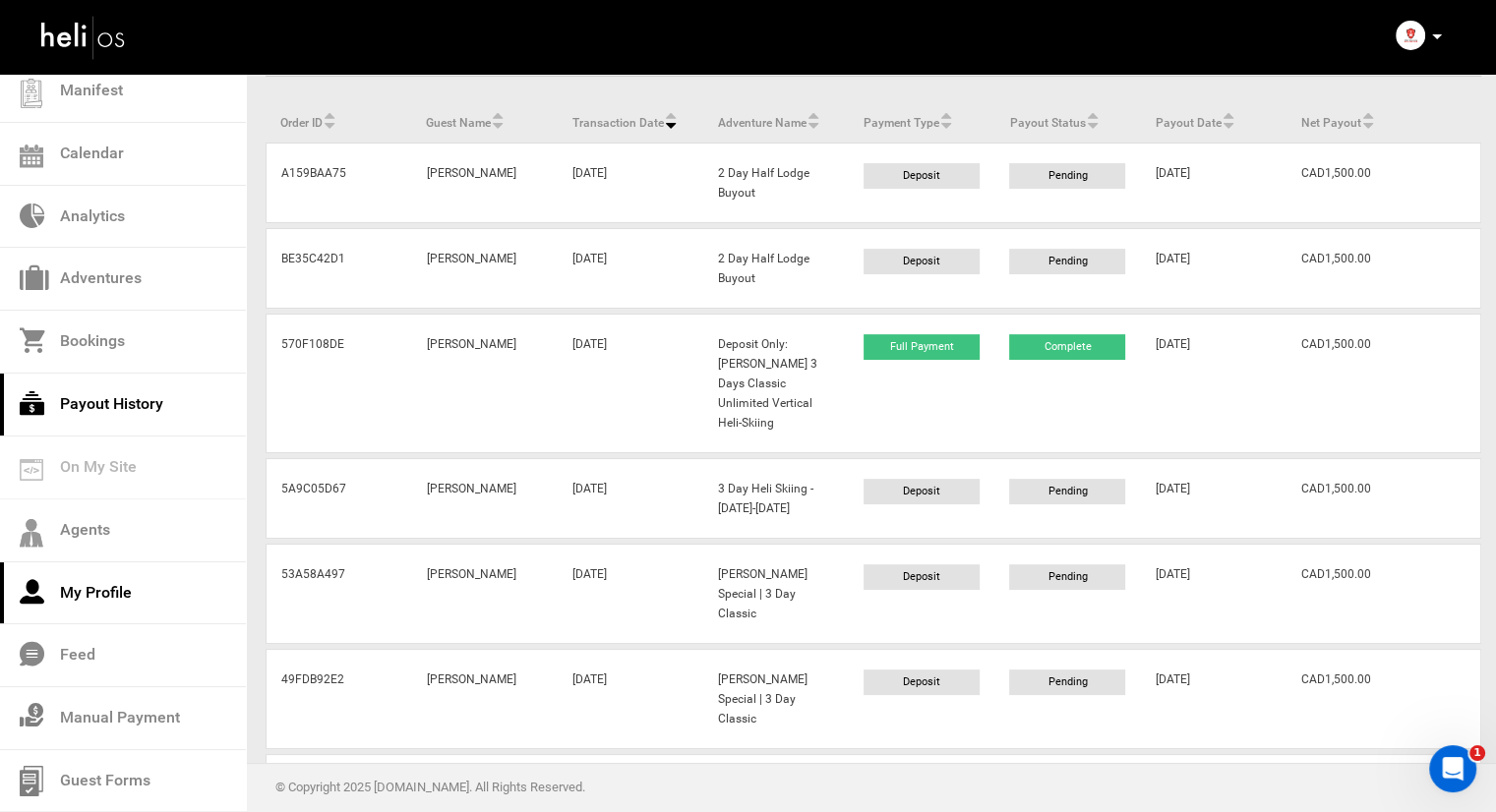
click at [78, 581] on link "My Profile" at bounding box center [122, 593] width 246 height 63
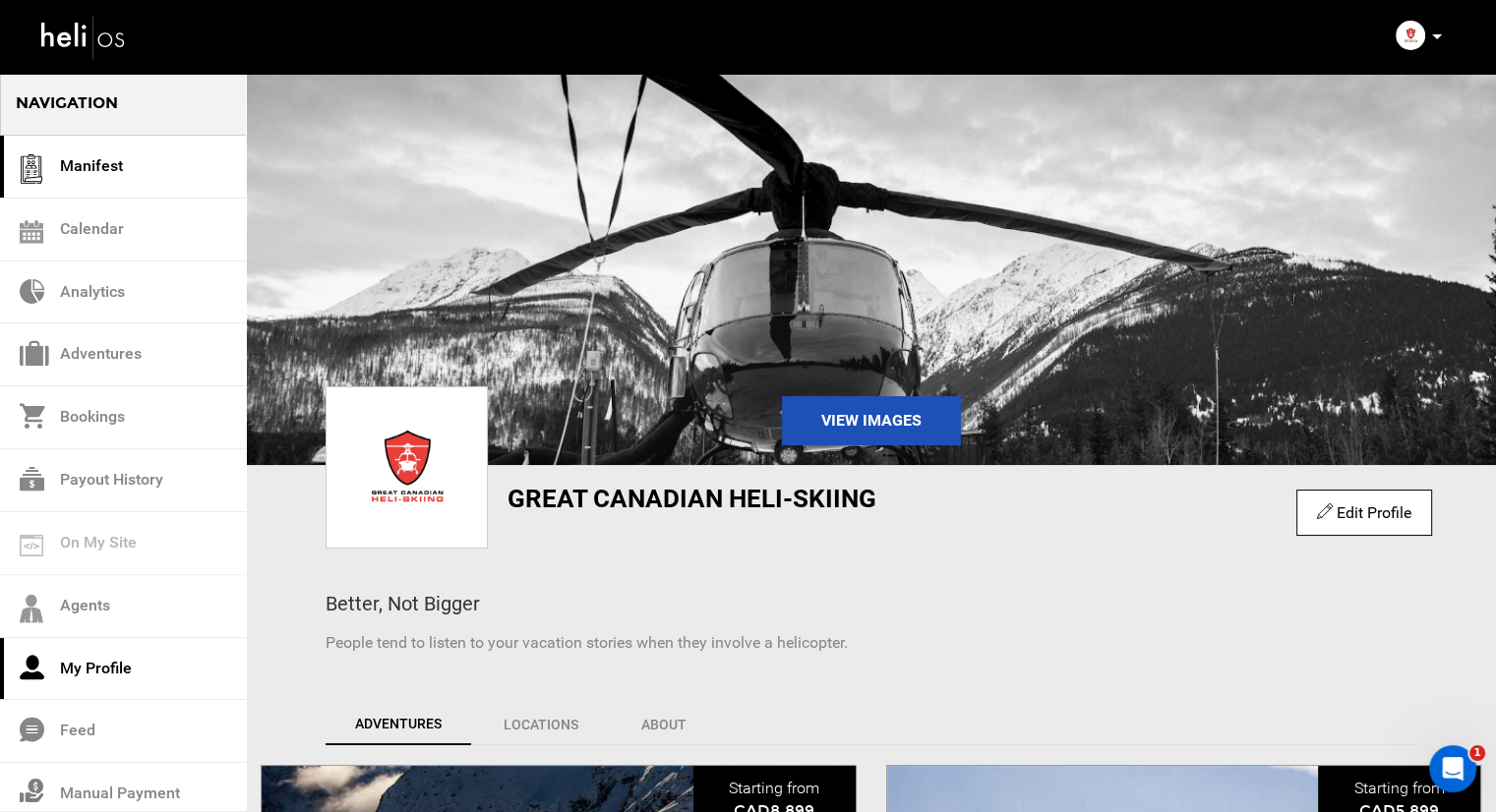
click at [114, 158] on link "Manifest" at bounding box center [122, 167] width 246 height 63
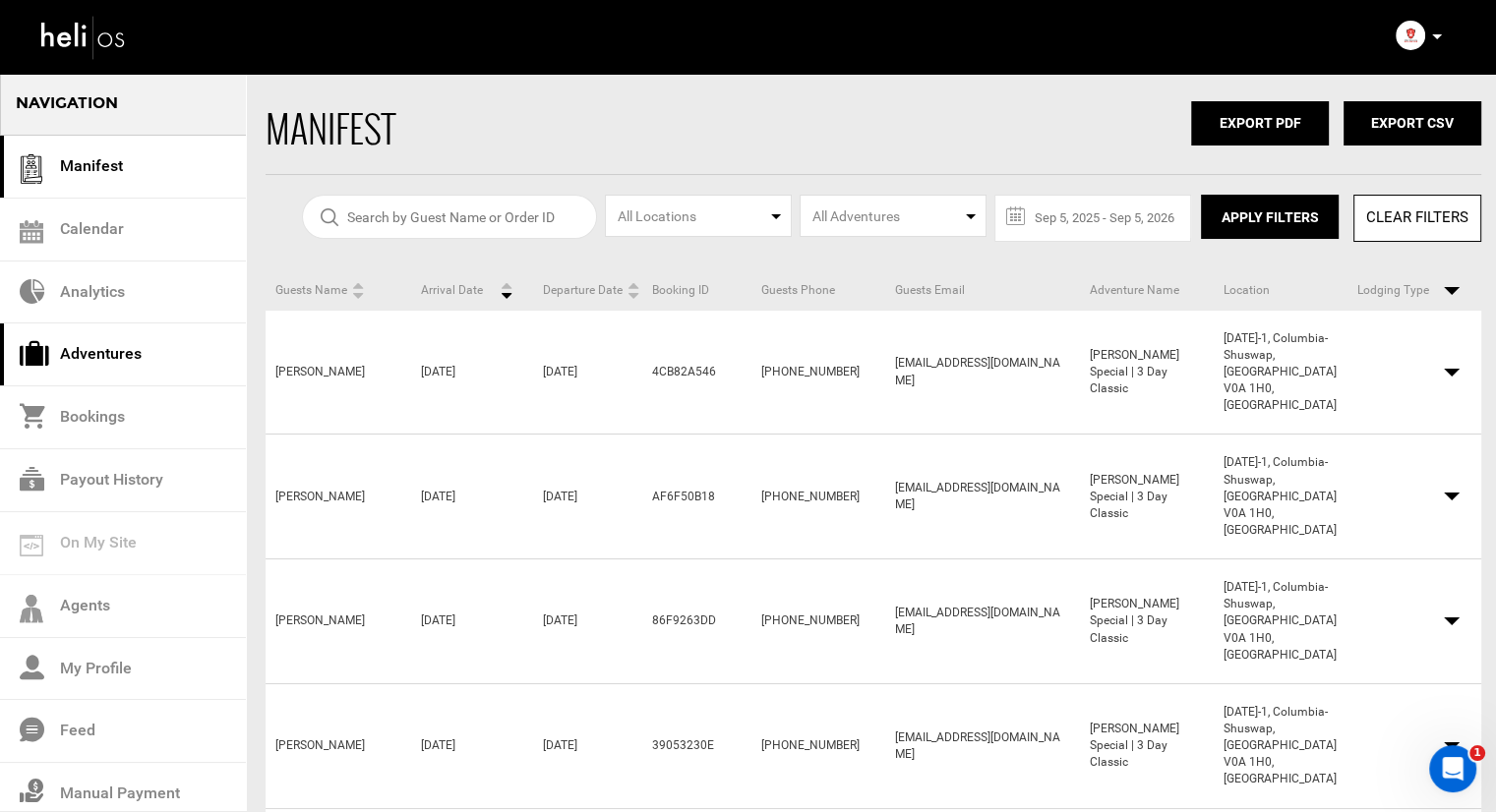
click at [111, 357] on link "Adventures" at bounding box center [122, 355] width 246 height 63
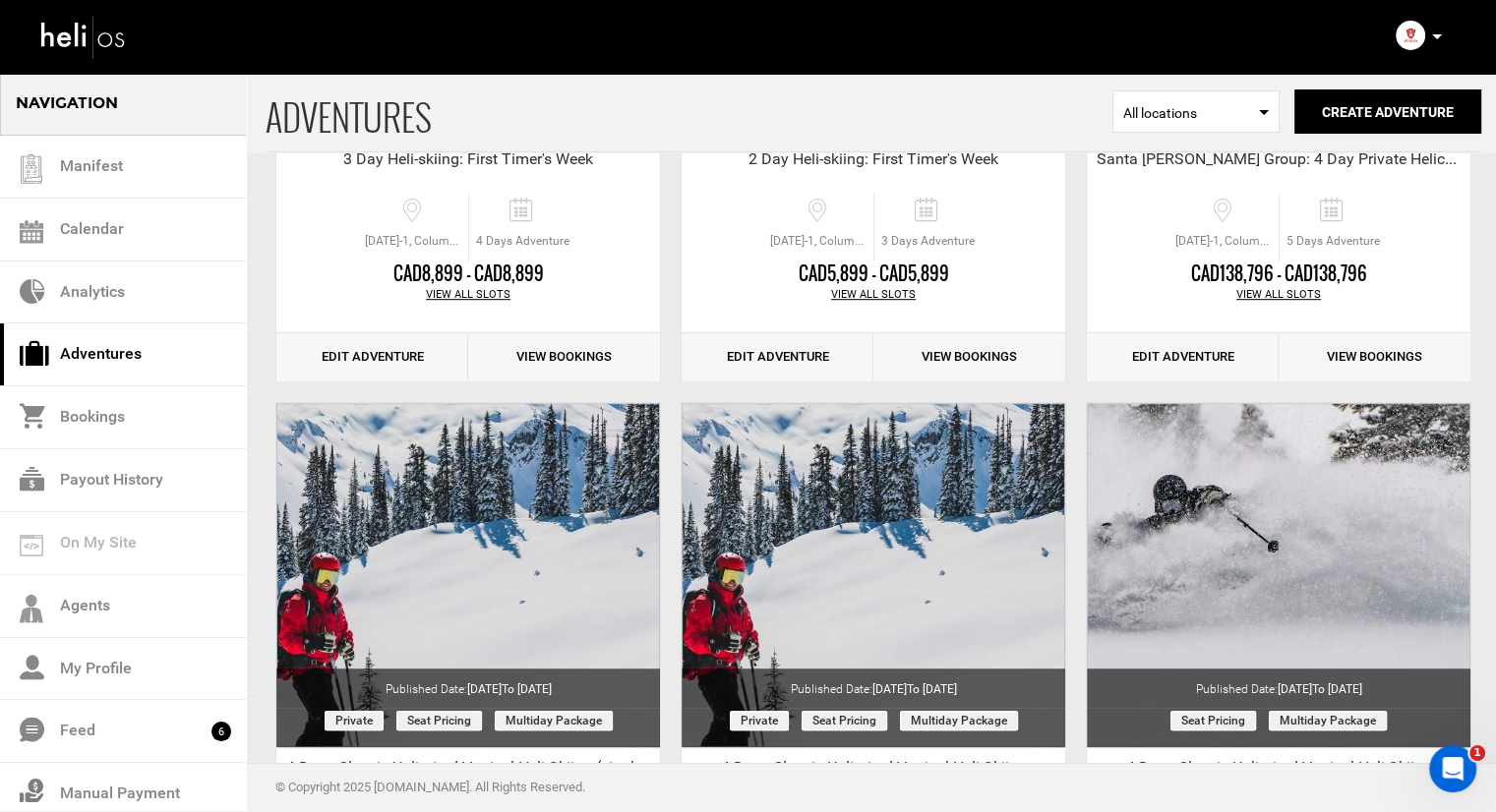
scroll to position [599, 0]
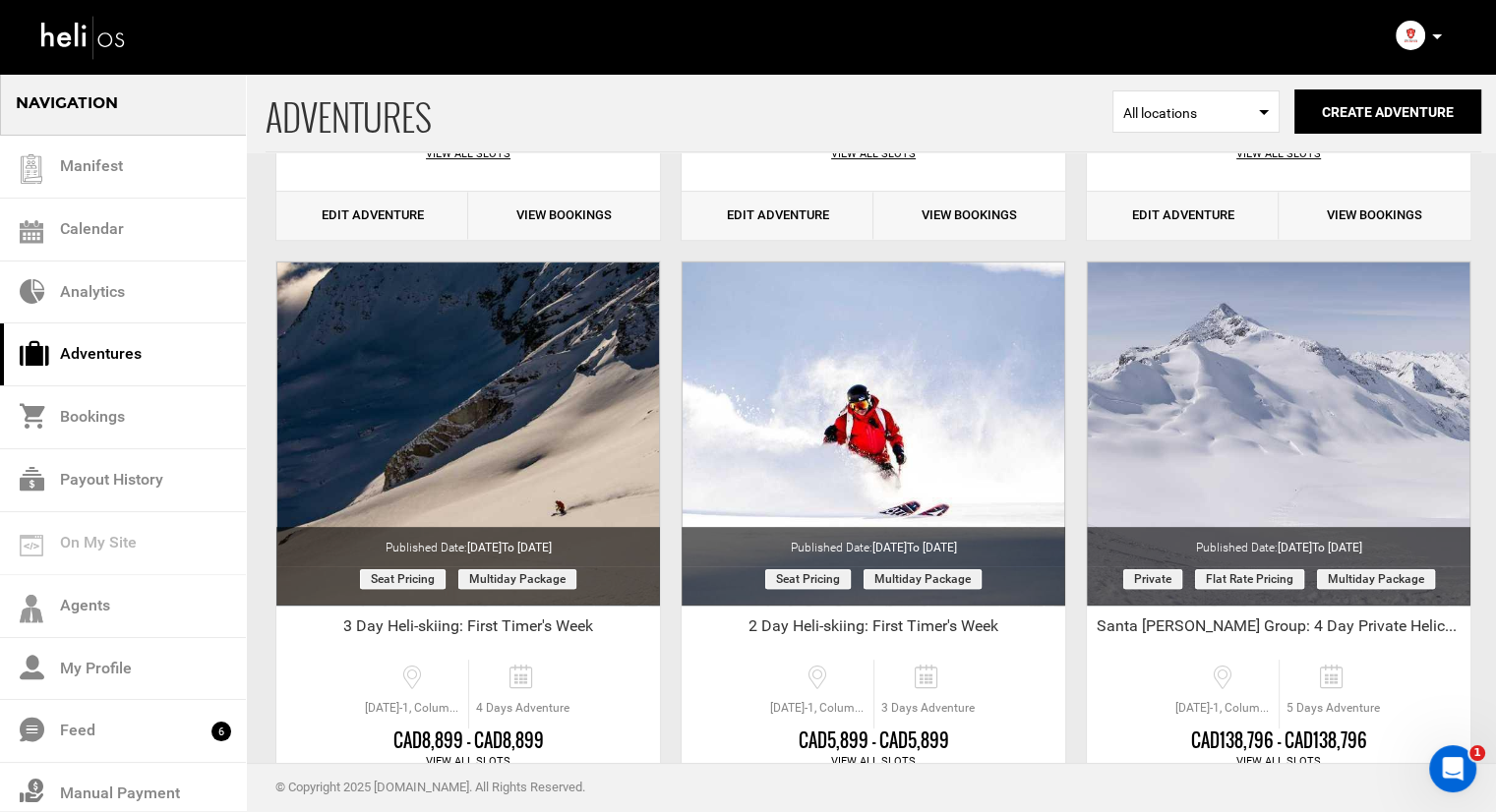
click at [1419, 36] on img at bounding box center [1411, 36] width 30 height 30
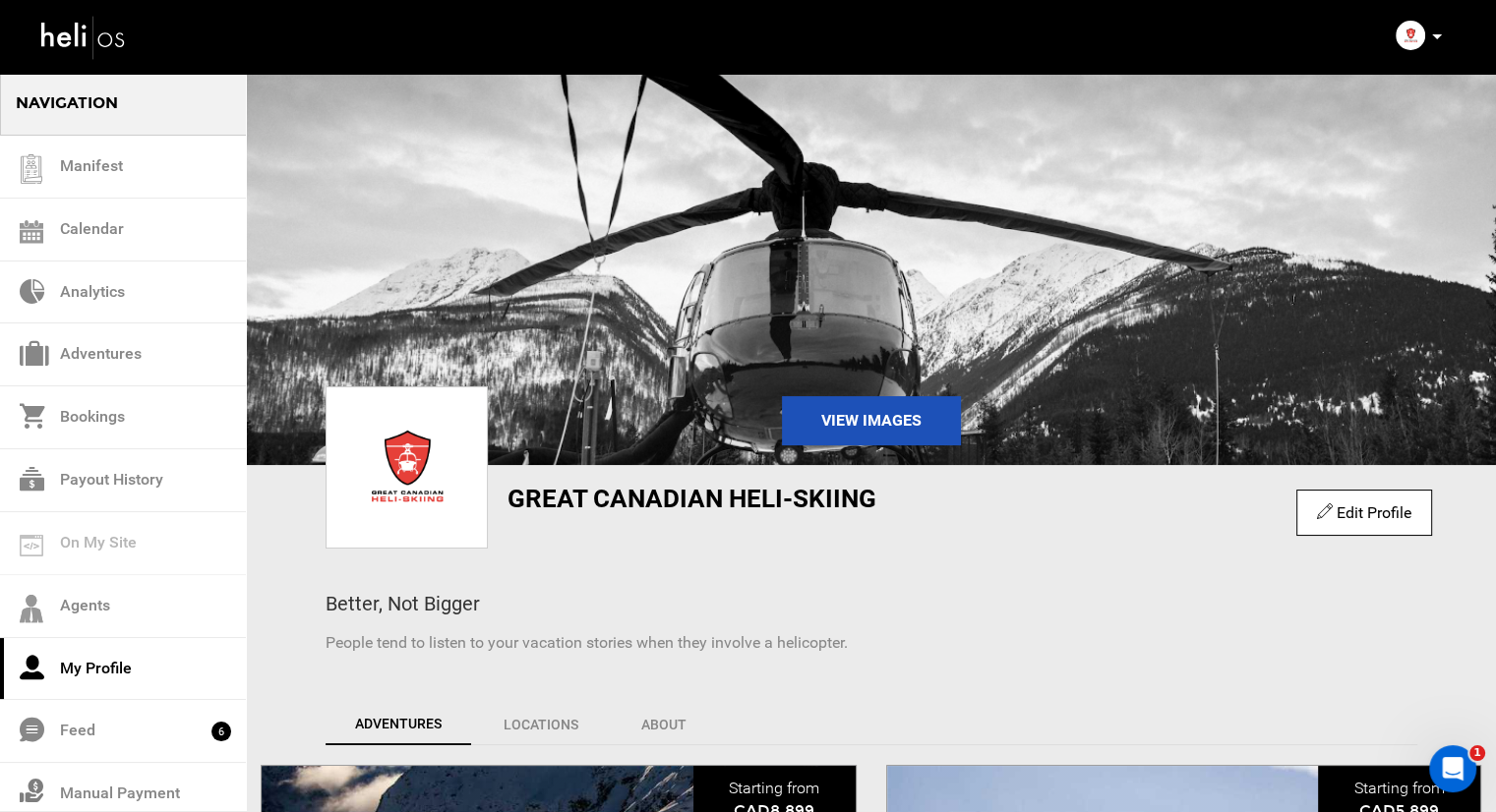
click at [1442, 37] on div "Account Settings Change Password Logout" at bounding box center [1420, 36] width 71 height 39
click at [1438, 37] on icon at bounding box center [1437, 37] width 10 height 5
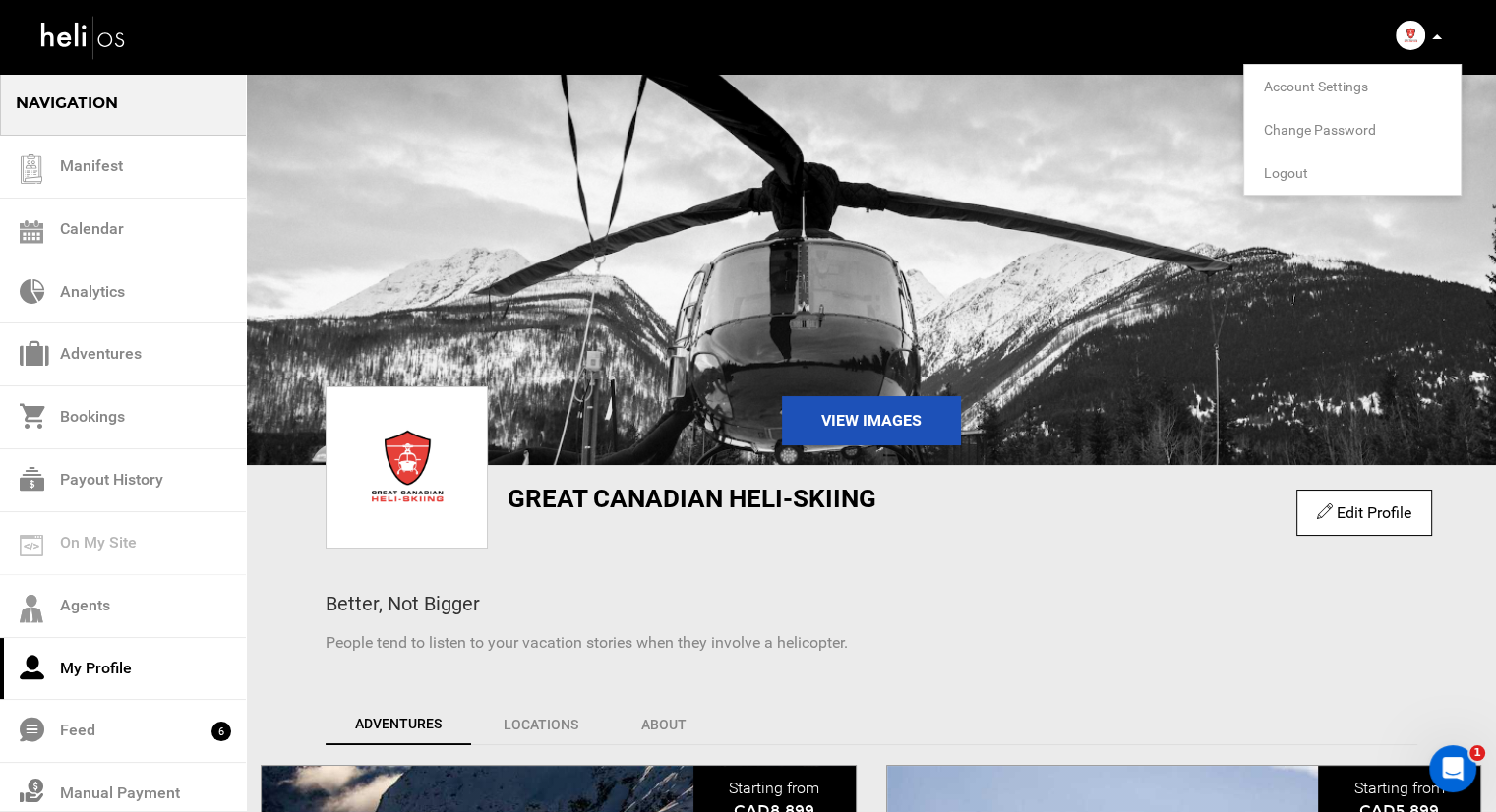
click at [1389, 78] on li "Account Settings" at bounding box center [1353, 86] width 217 height 44
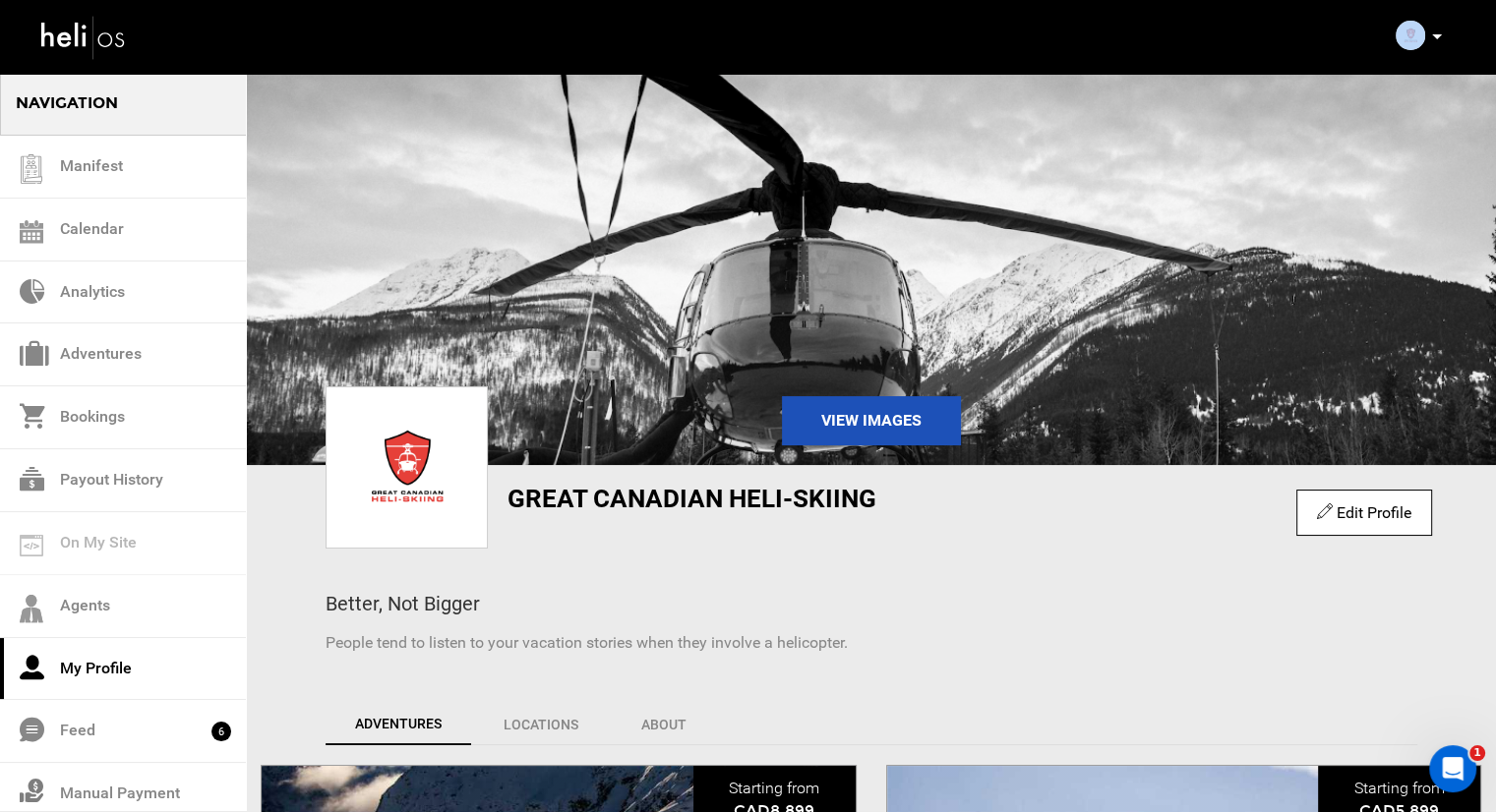
click at [1428, 35] on div "Account Settings Change Password Logout" at bounding box center [1420, 36] width 71 height 39
click at [1436, 41] on p at bounding box center [1436, 37] width 12 height 23
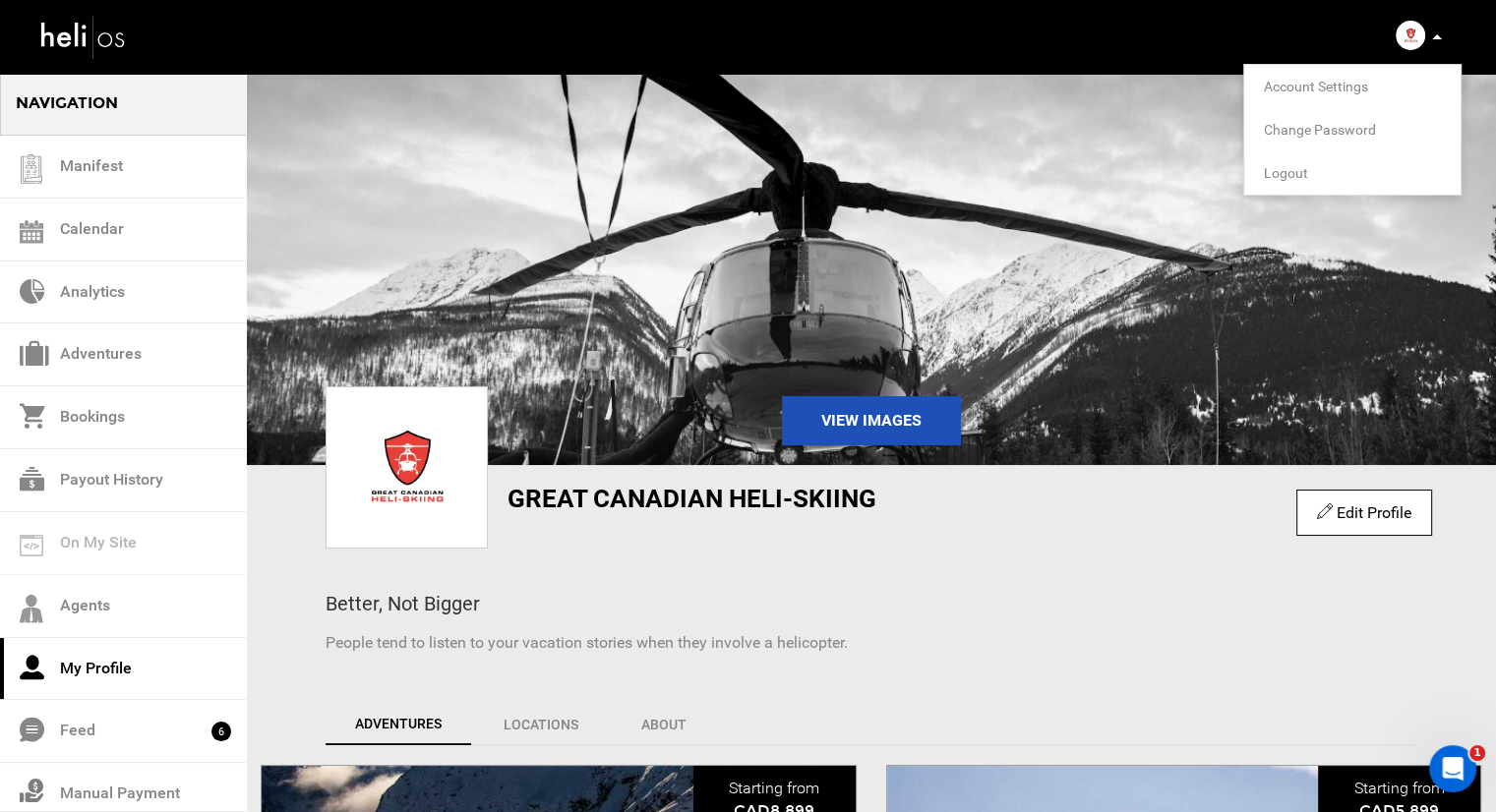
click at [1358, 93] on span "Account Settings" at bounding box center [1316, 86] width 104 height 16
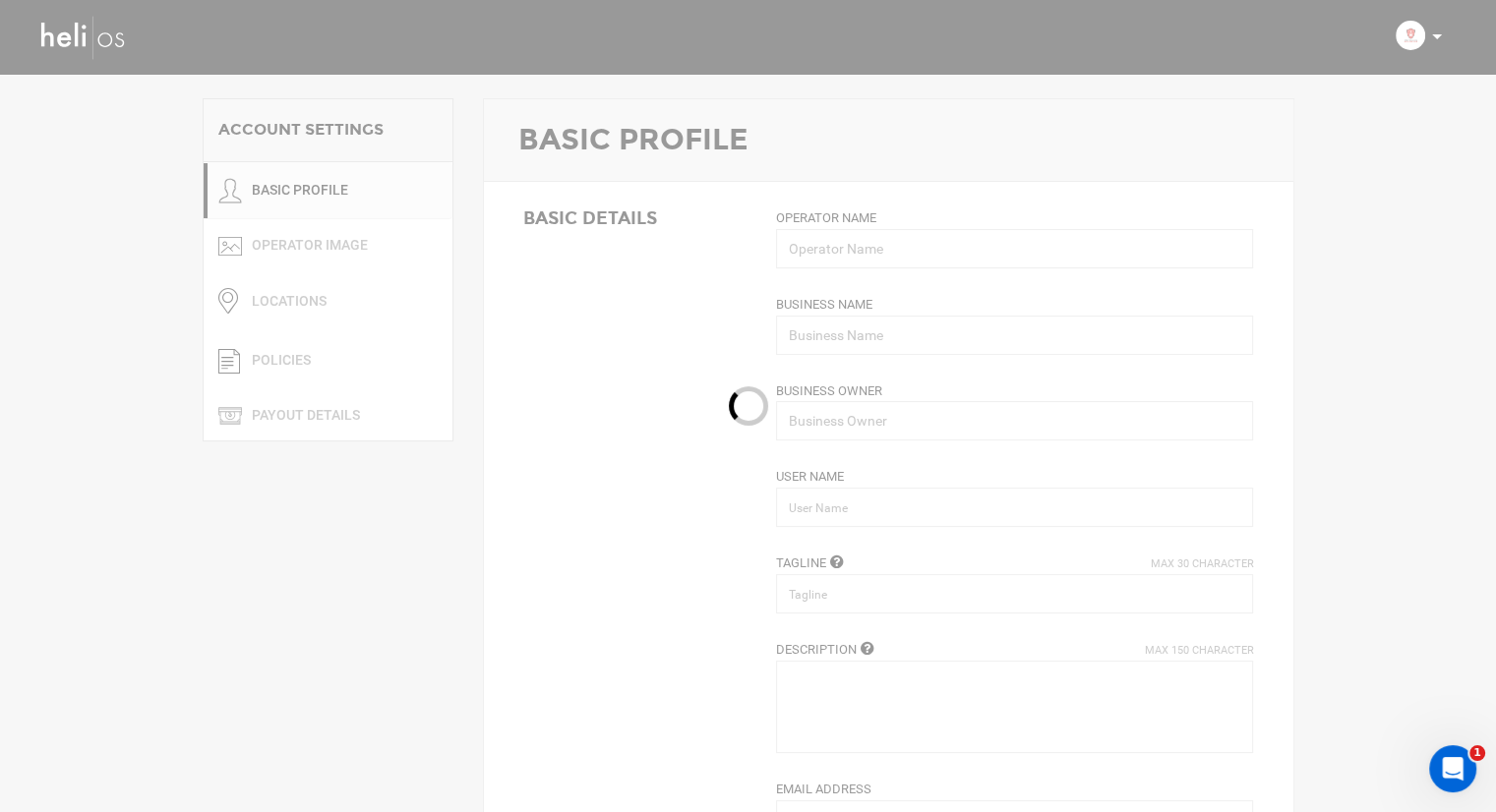
type input "Great Canadian Heli-Skiing"
type input "greatcanadian"
type input "Better, Not Bigger"
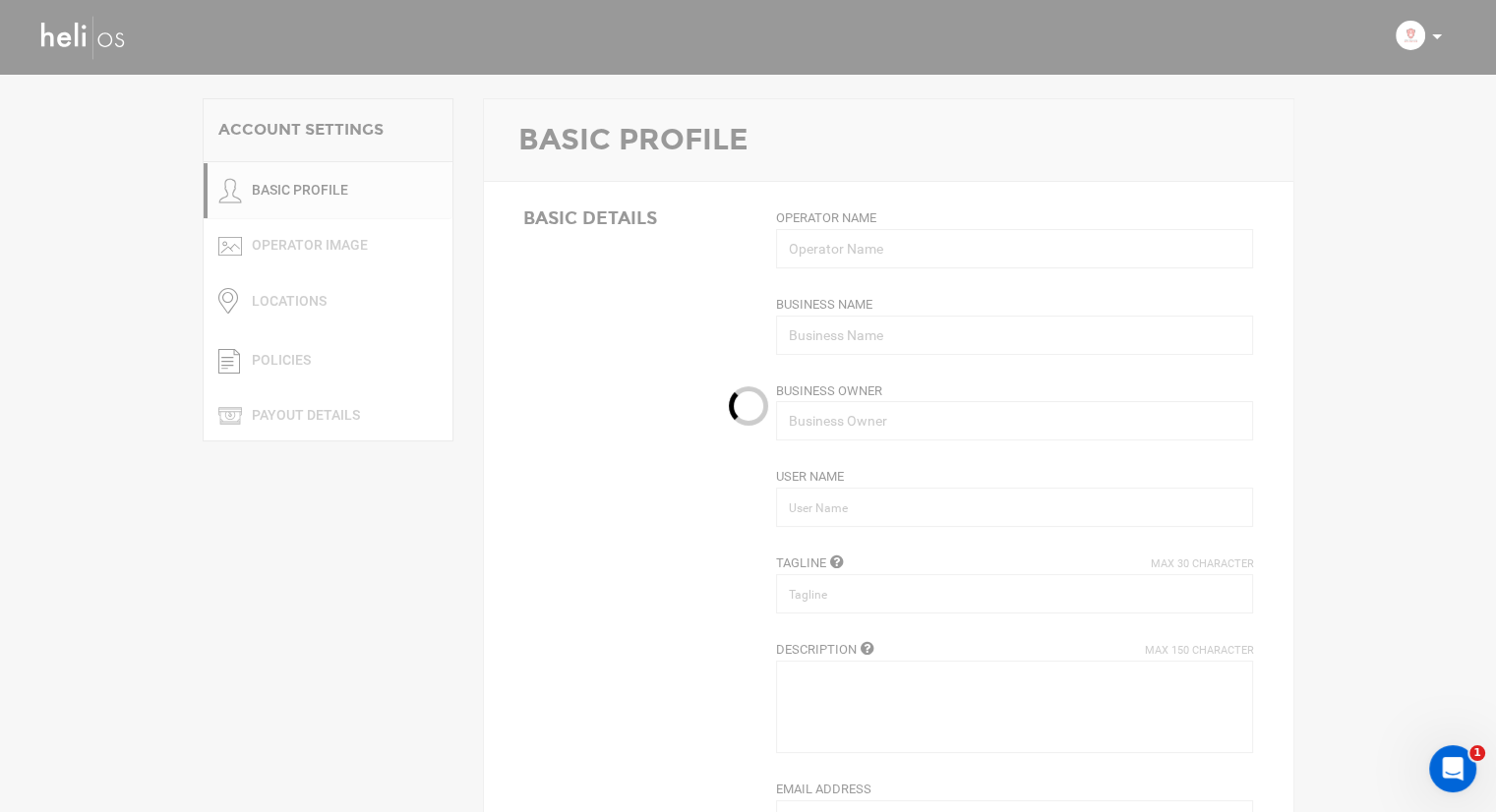
type textarea "People tend to listen to your vacation stories when they involve a helicopter."
type input "bestdayever@canadianheli-skiing.com"
type input "http://canadianheli-skiing.com/"
type input "Golden"
type input "Revelstoke"
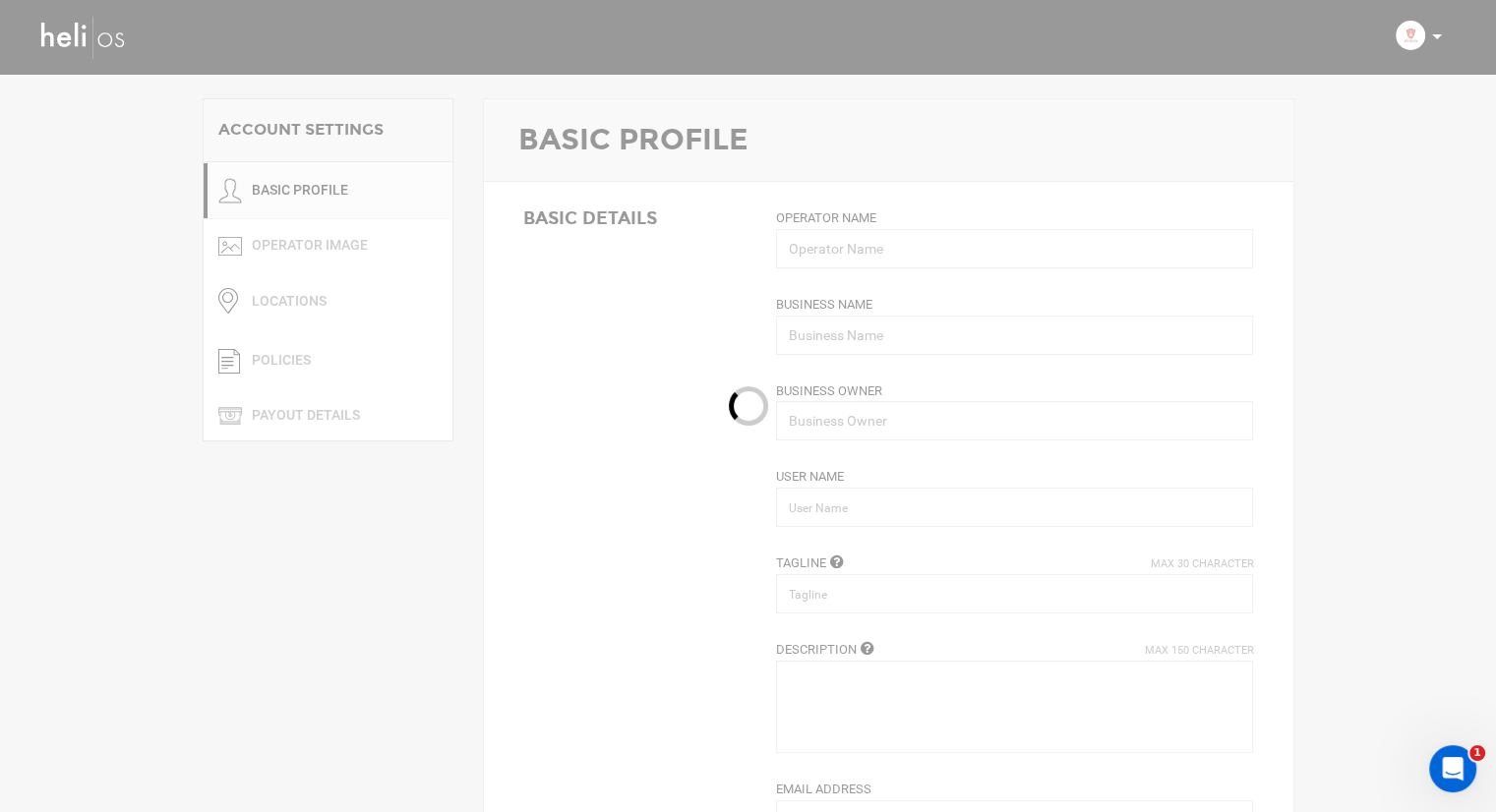
type input "BC V0A 1H0"
type input "+1 250-344-2326"
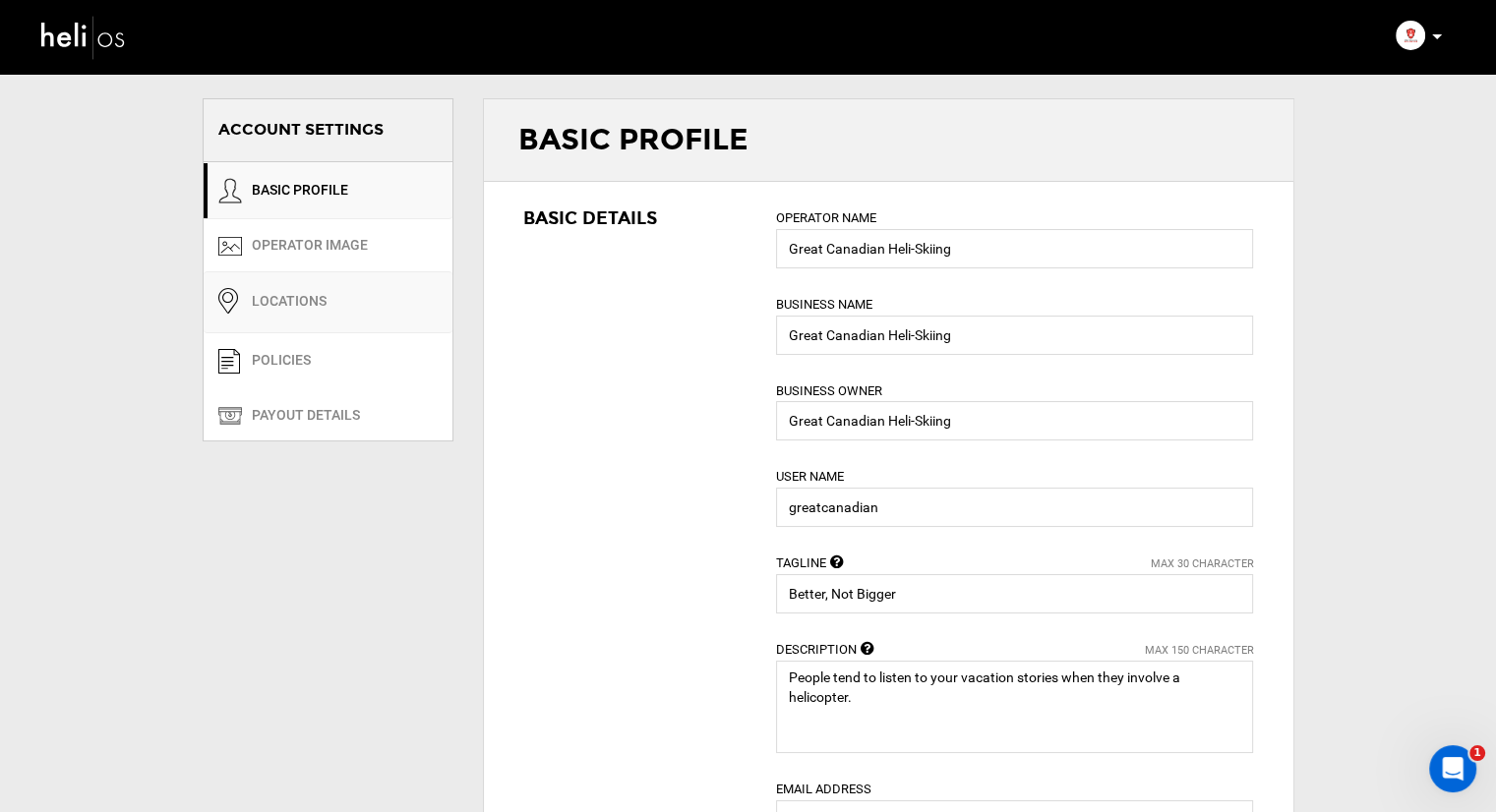
click at [307, 308] on link "Locations" at bounding box center [328, 302] width 249 height 62
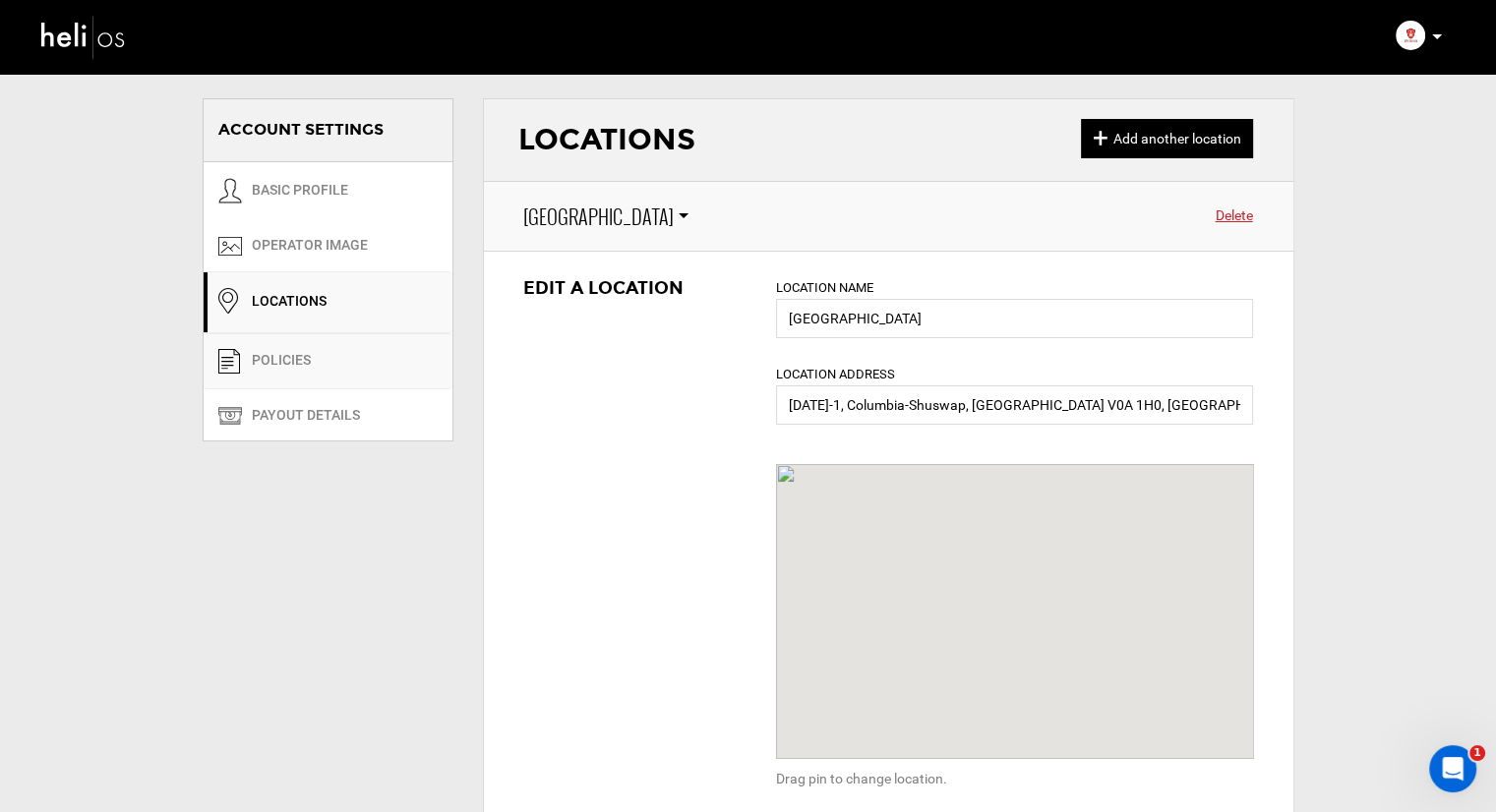
click at [284, 344] on link "POLICIES" at bounding box center [328, 362] width 249 height 56
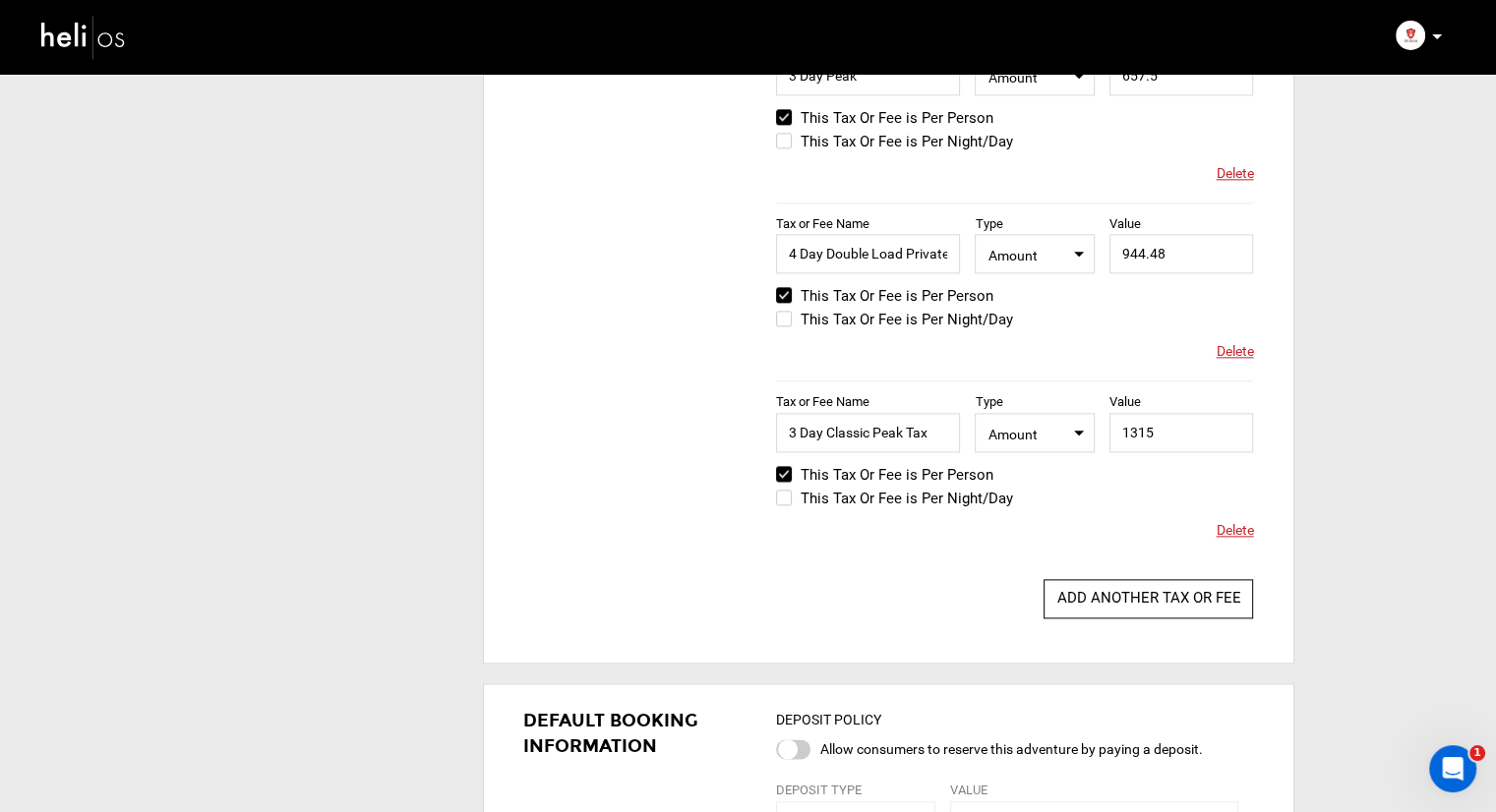
scroll to position [2459, 0]
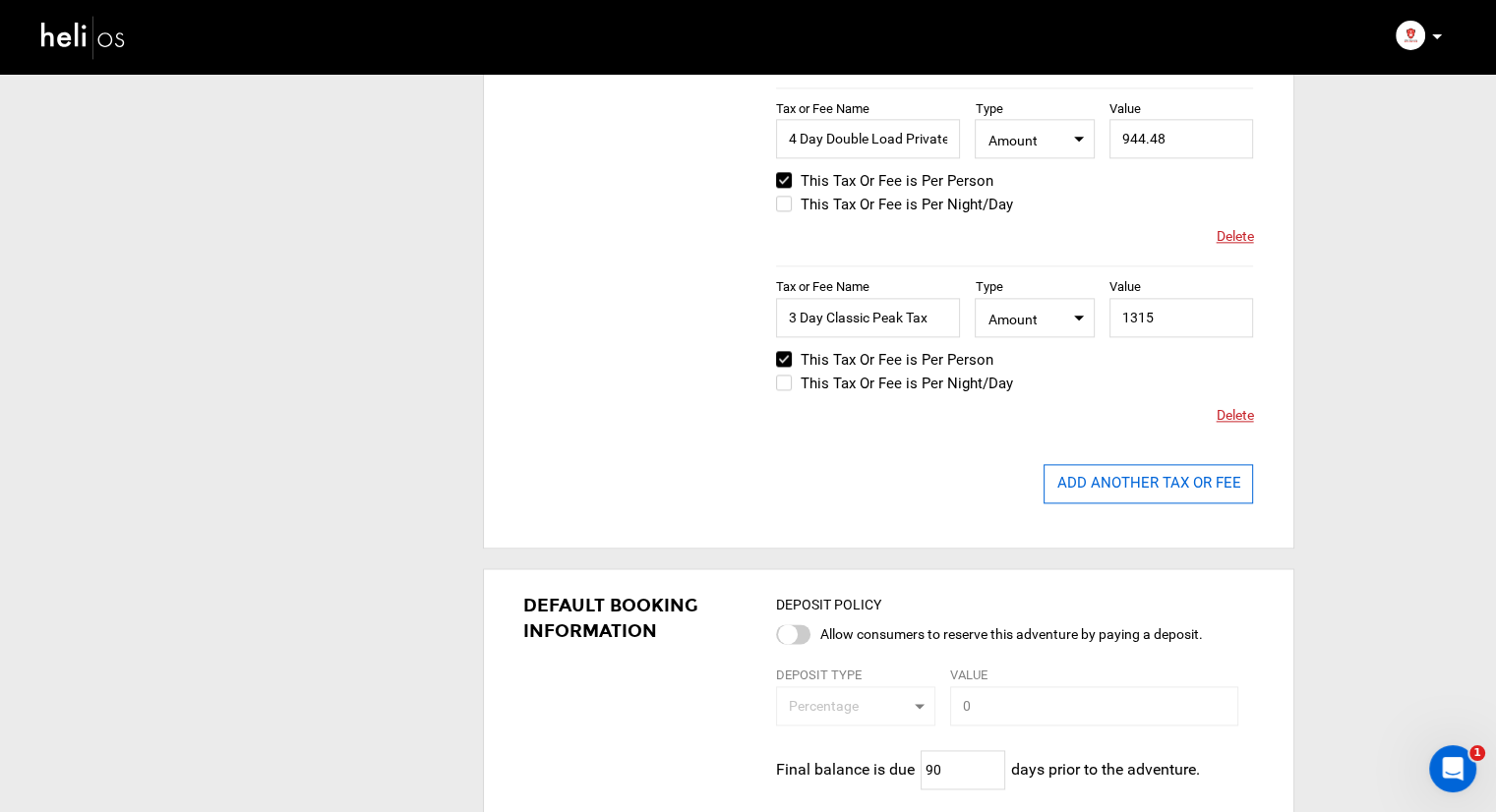
click at [1123, 478] on button "ADD ANOTHER TAX OR FEE" at bounding box center [1148, 484] width 210 height 40
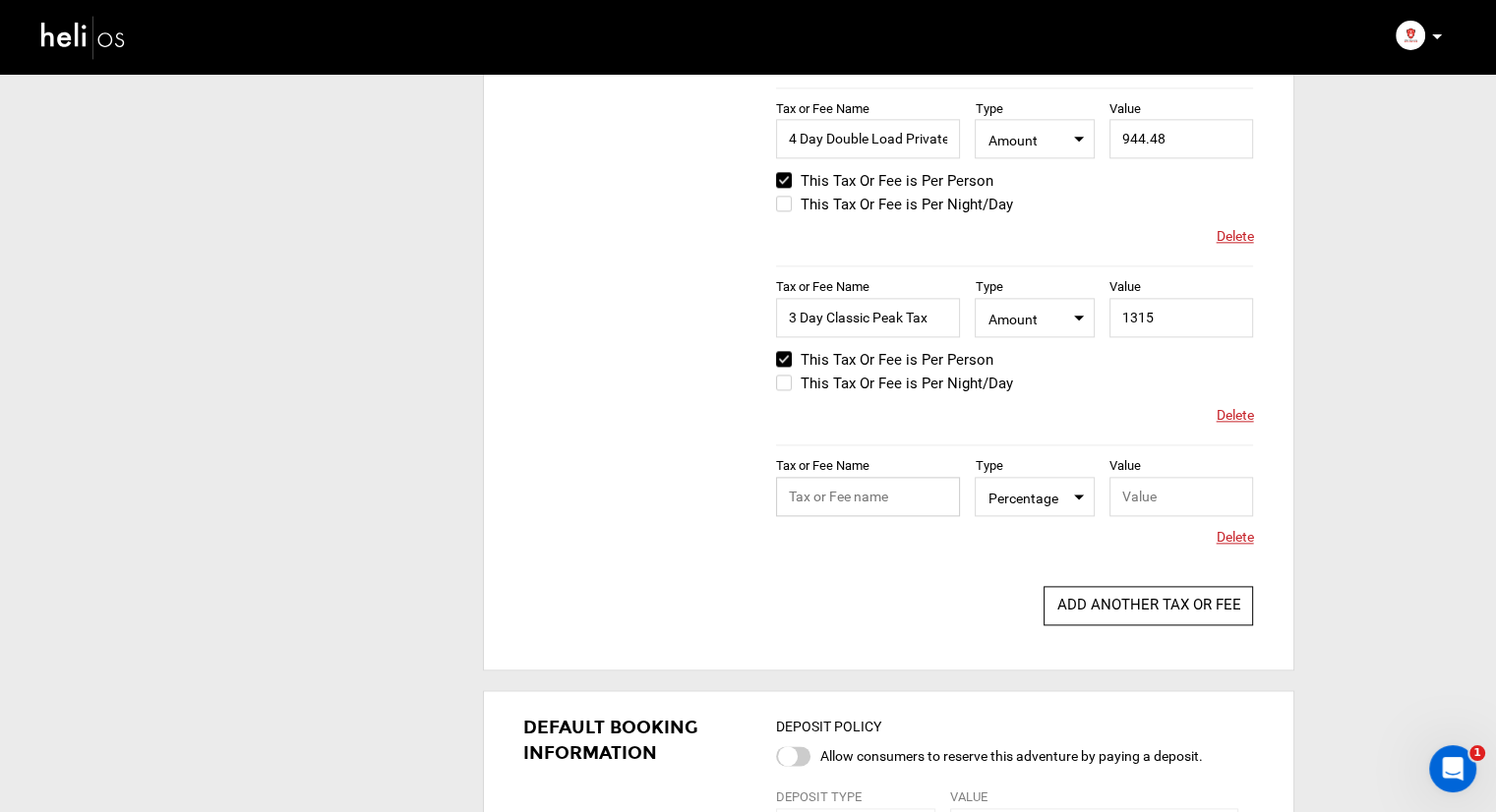
click at [919, 498] on input "text" at bounding box center [868, 497] width 184 height 40
click at [858, 483] on input "text" at bounding box center [868, 497] width 184 height 40
type input "@"
type input "2 Day First Timers"
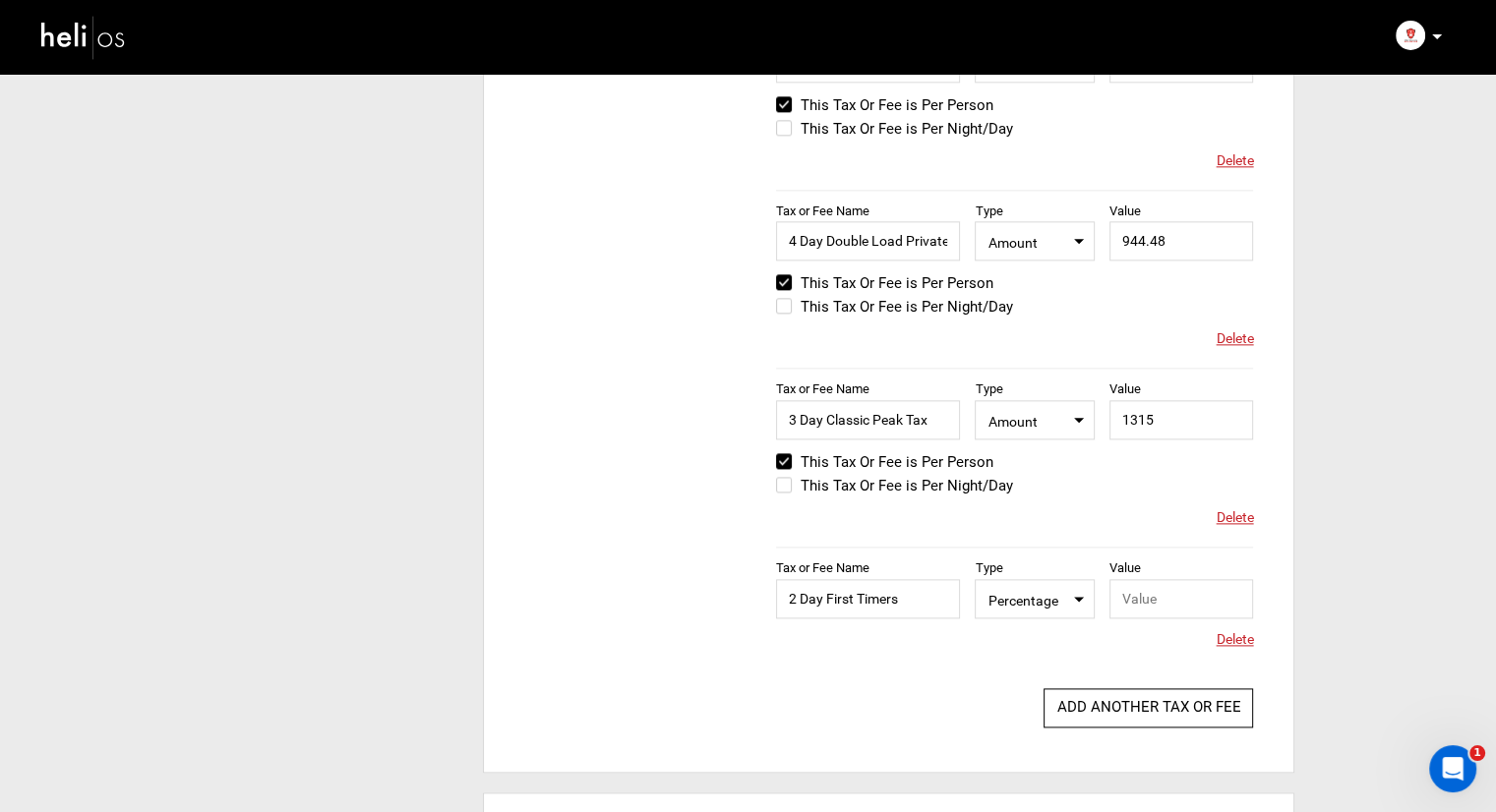
scroll to position [2360, 0]
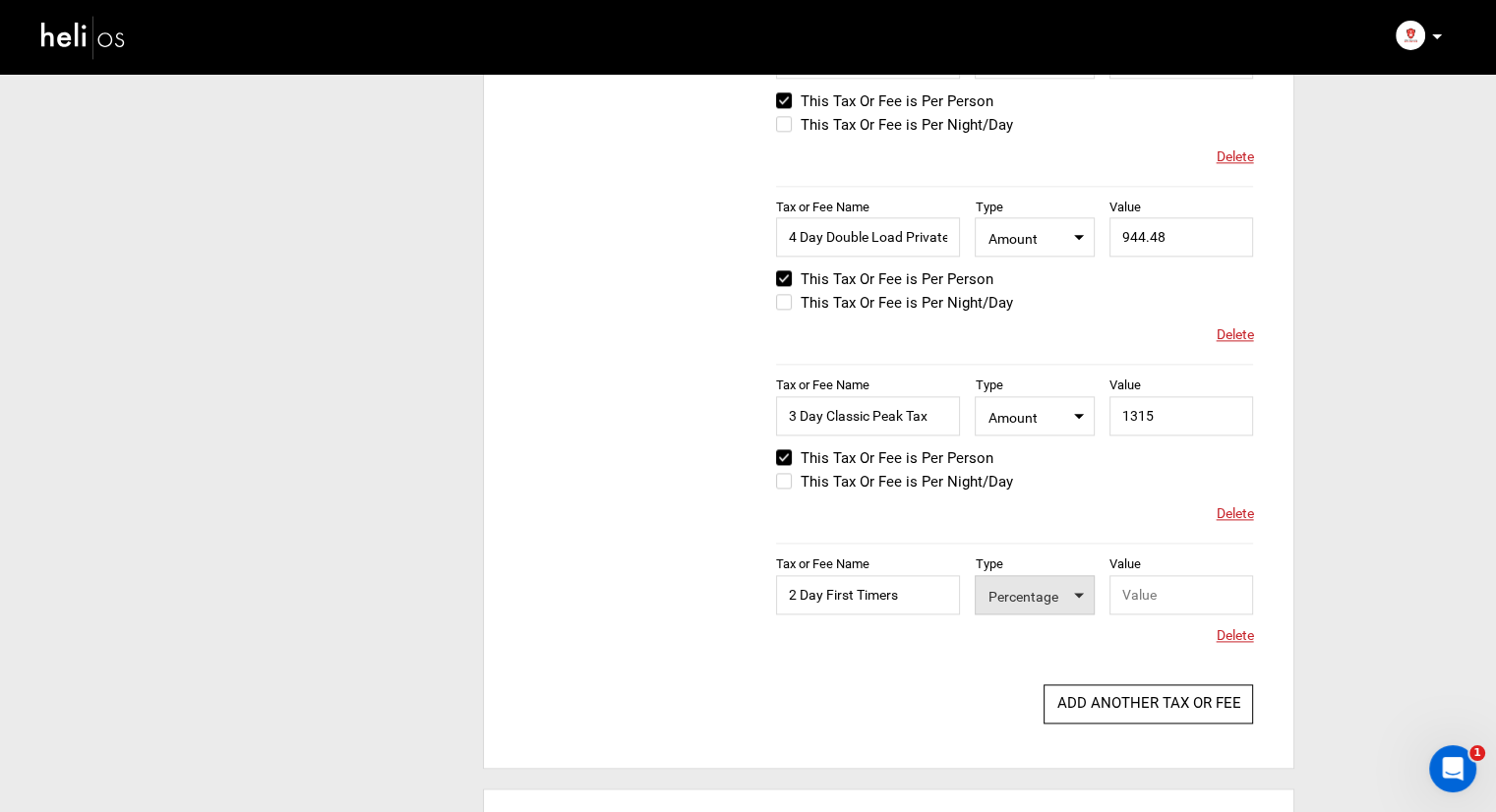
click at [1042, 595] on span "Percentage" at bounding box center [1035, 594] width 93 height 25
click at [1012, 660] on div "Amount" at bounding box center [1054, 657] width 116 height 20
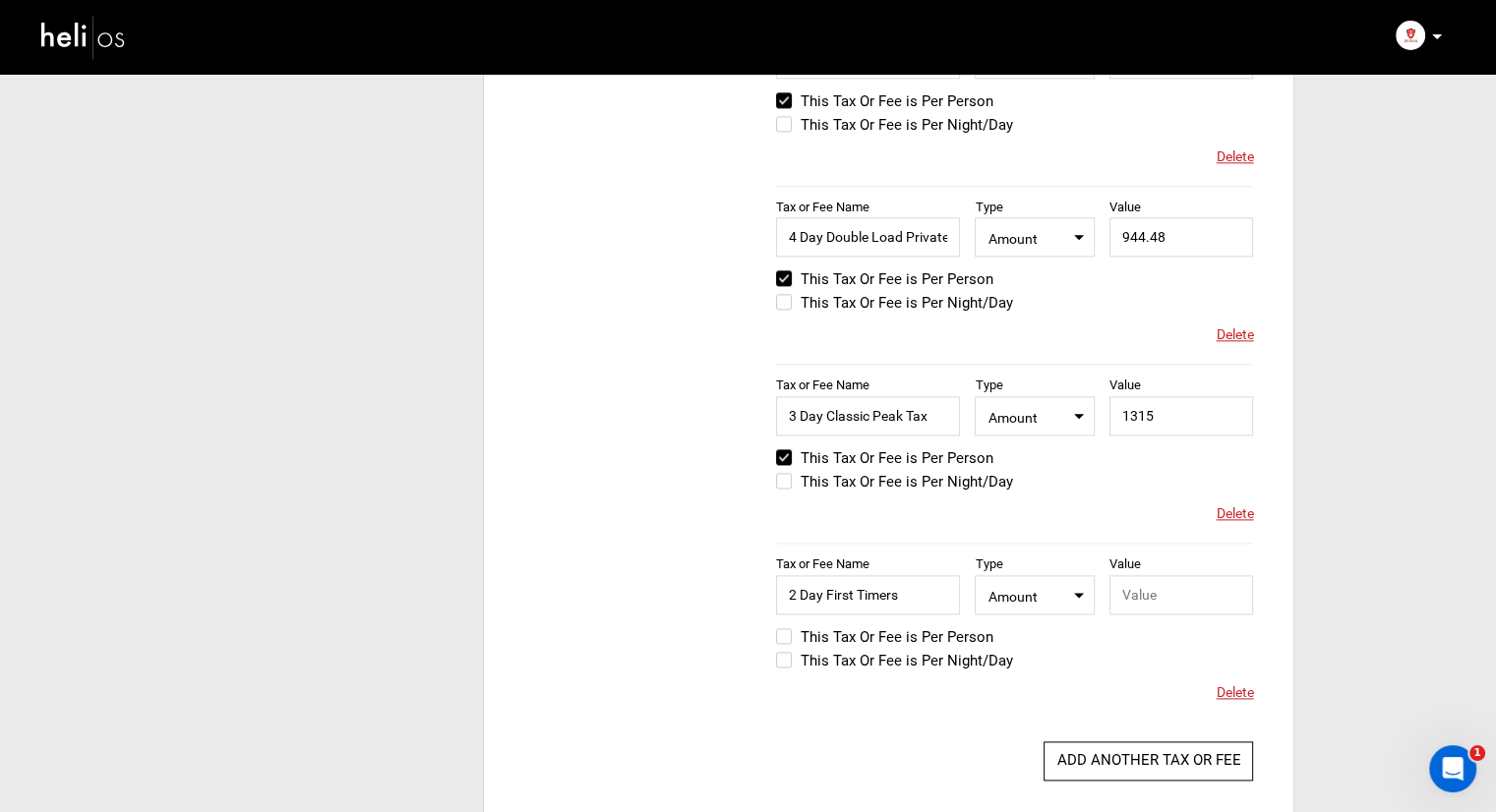
click at [891, 642] on label "This Tax Or Fee is Per Person" at bounding box center [885, 637] width 218 height 24
click at [762, 642] on input "This Tax Or Fee is Per Person" at bounding box center [762, 647] width 0 height 48
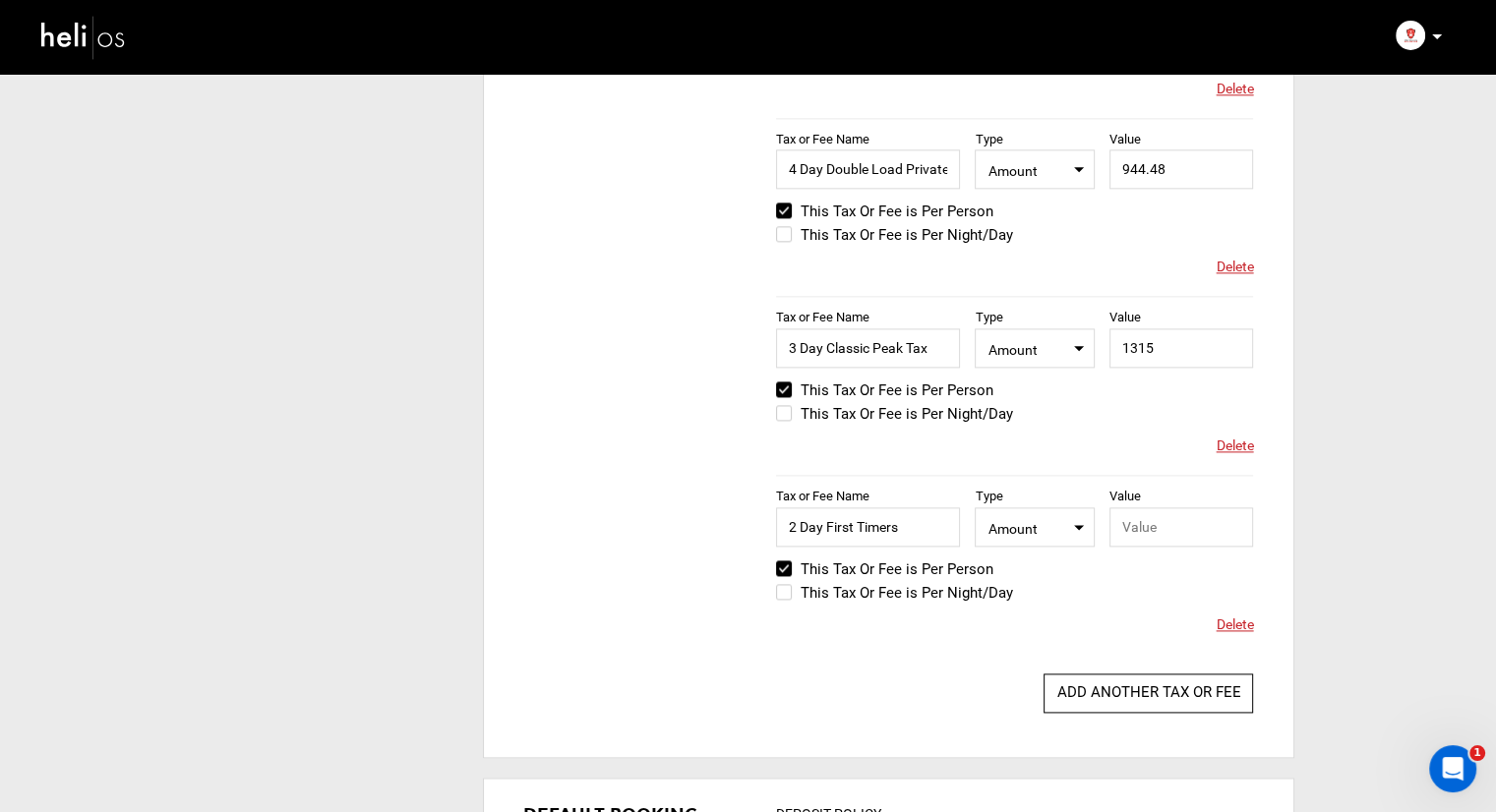
scroll to position [2459, 0]
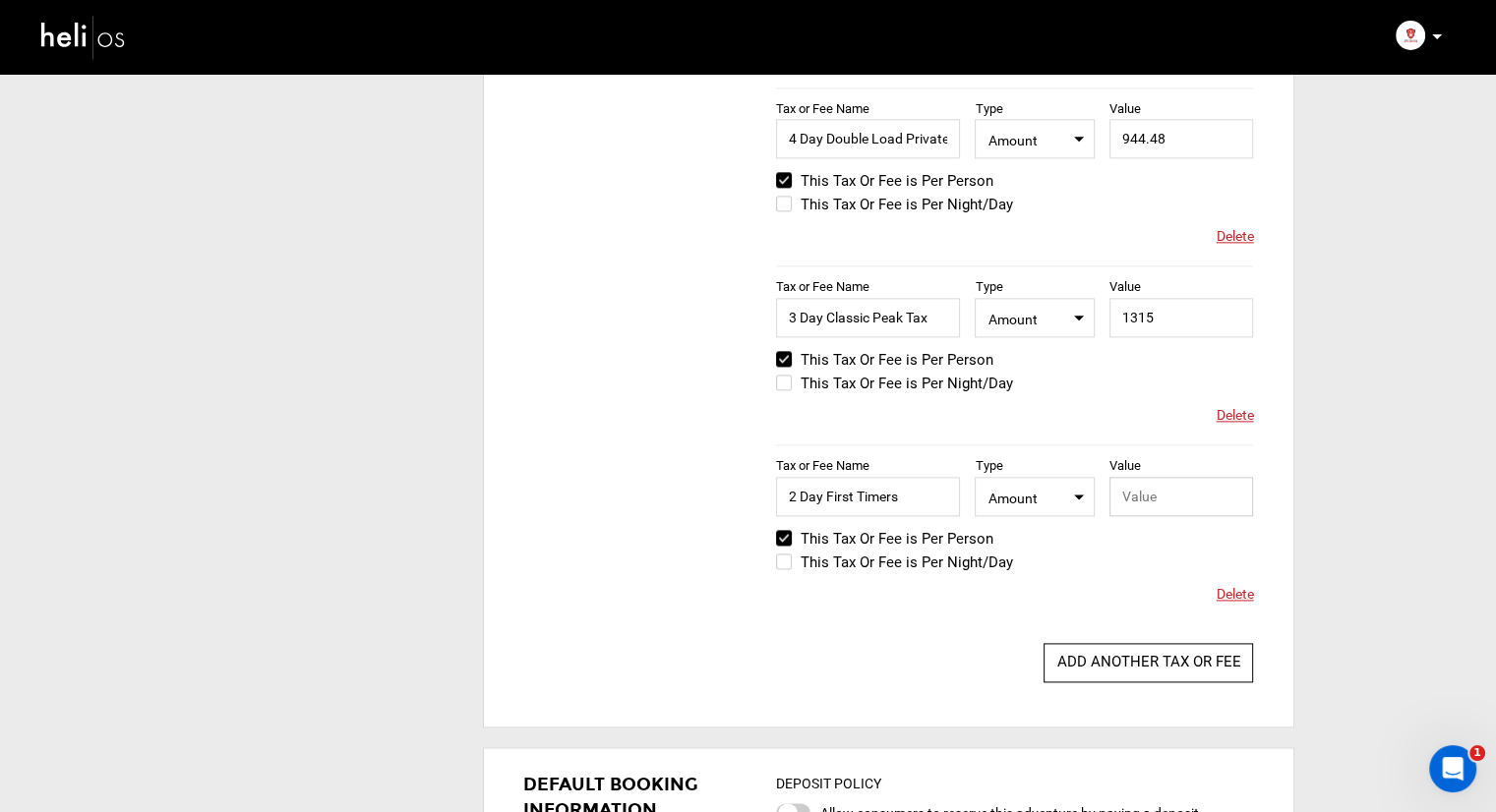
click at [1182, 489] on input "text" at bounding box center [1181, 497] width 144 height 40
click at [990, 597] on div "Tax or Fee Name 2 Day First Timers Type Select Type Amount Value 333.45 Please …" at bounding box center [1015, 534] width 477 height 179
click at [1182, 551] on div "This Tax Or Fee is Per Person This Tax Or Fee is Per Night/Day Please provide v…" at bounding box center [1015, 551] width 477 height 48
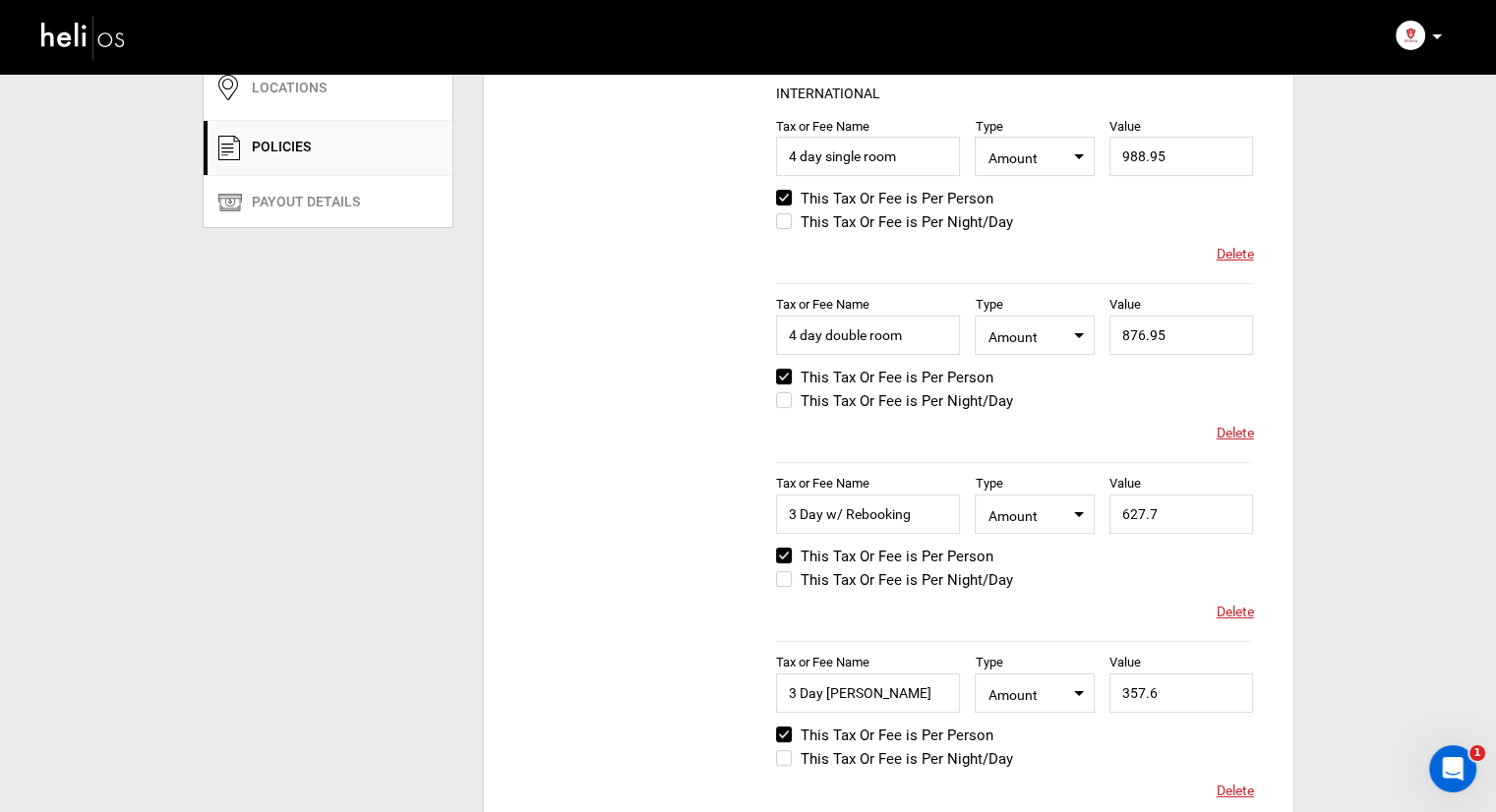
scroll to position [0, 0]
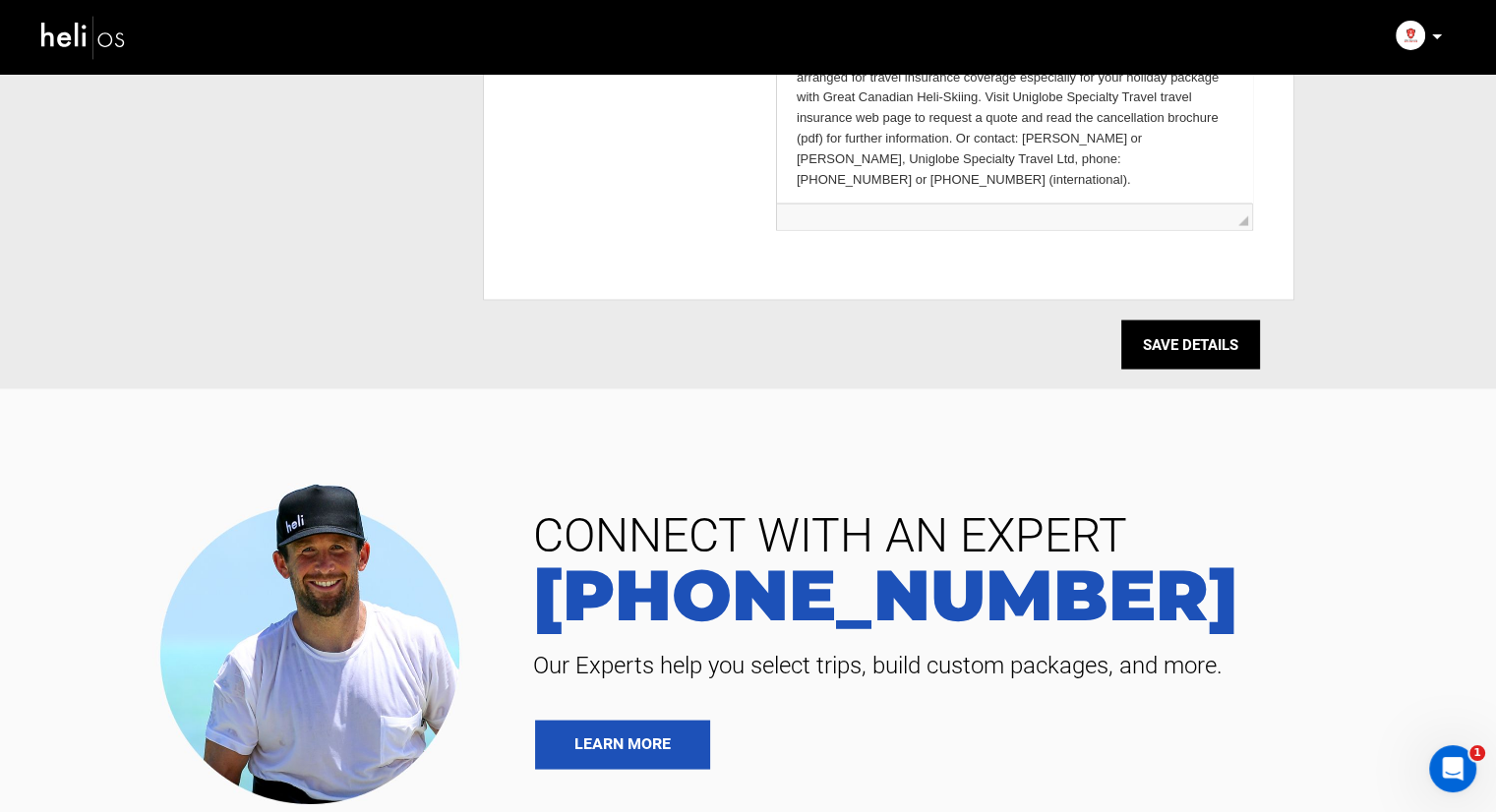
scroll to position [3836, 0]
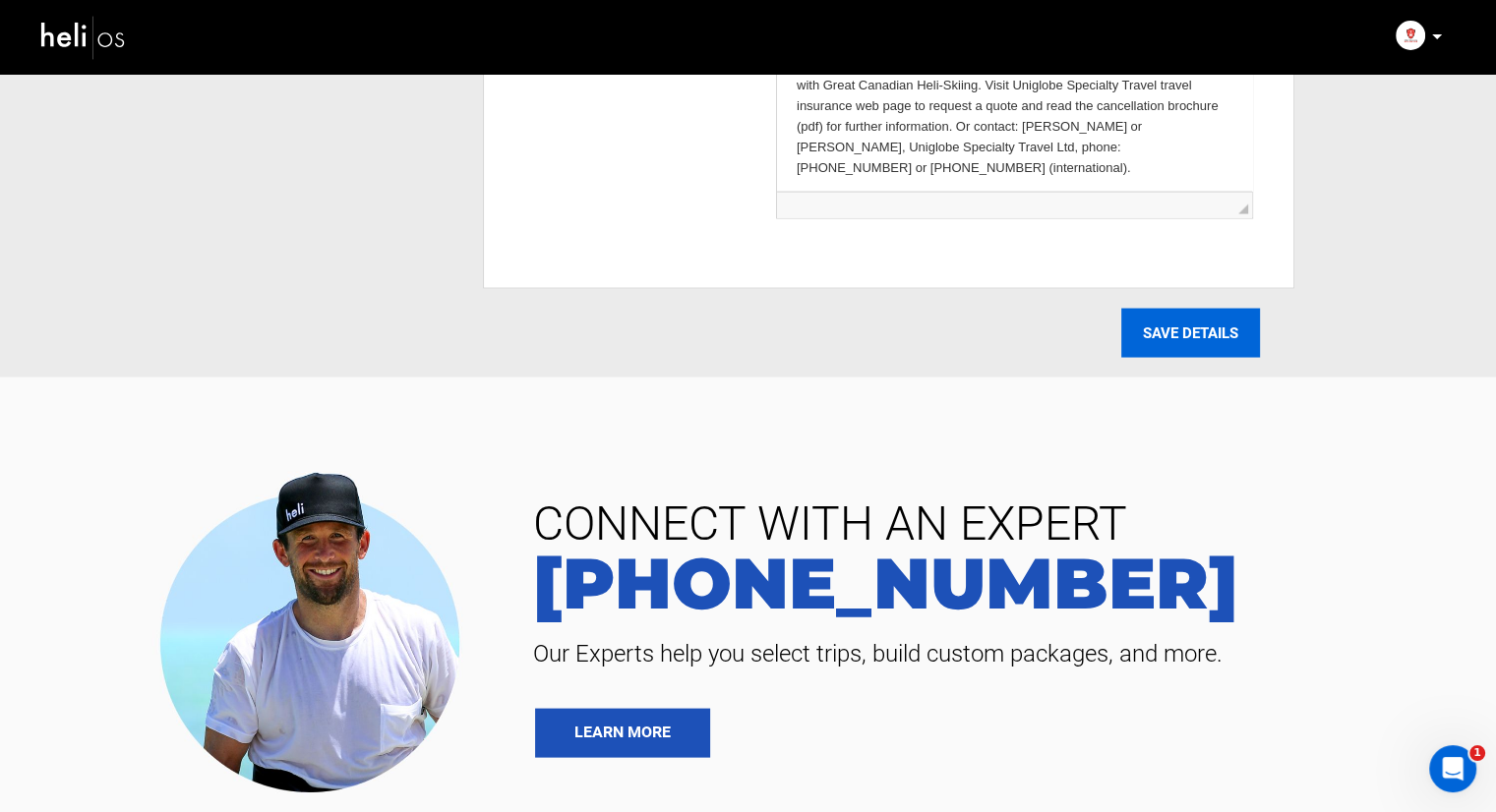
click at [1184, 325] on input "SAVE DETAILS" at bounding box center [1191, 333] width 139 height 49
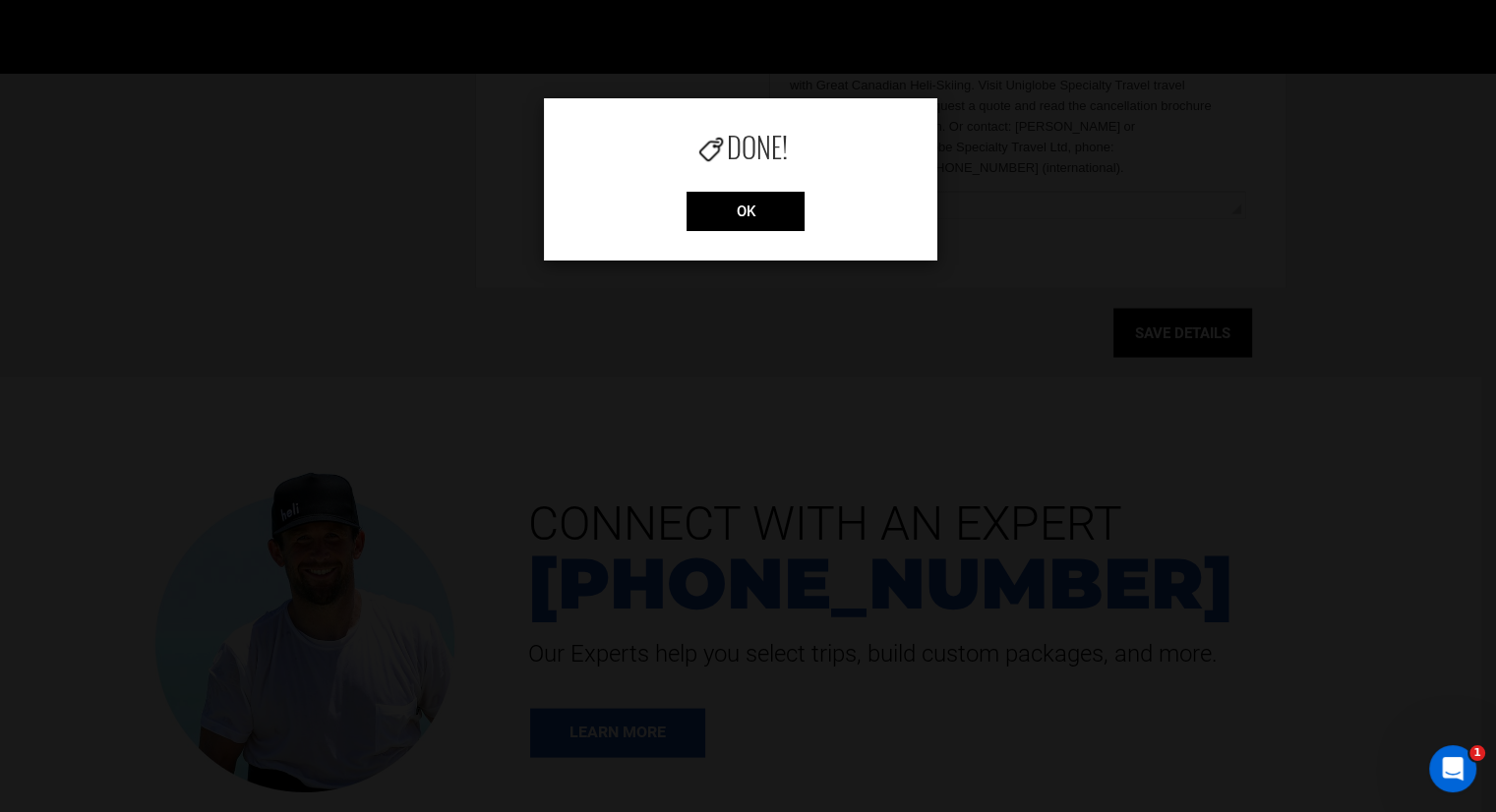
click at [699, 238] on div "Done! OK" at bounding box center [741, 179] width 394 height 162
click at [707, 225] on input "OK" at bounding box center [746, 212] width 118 height 40
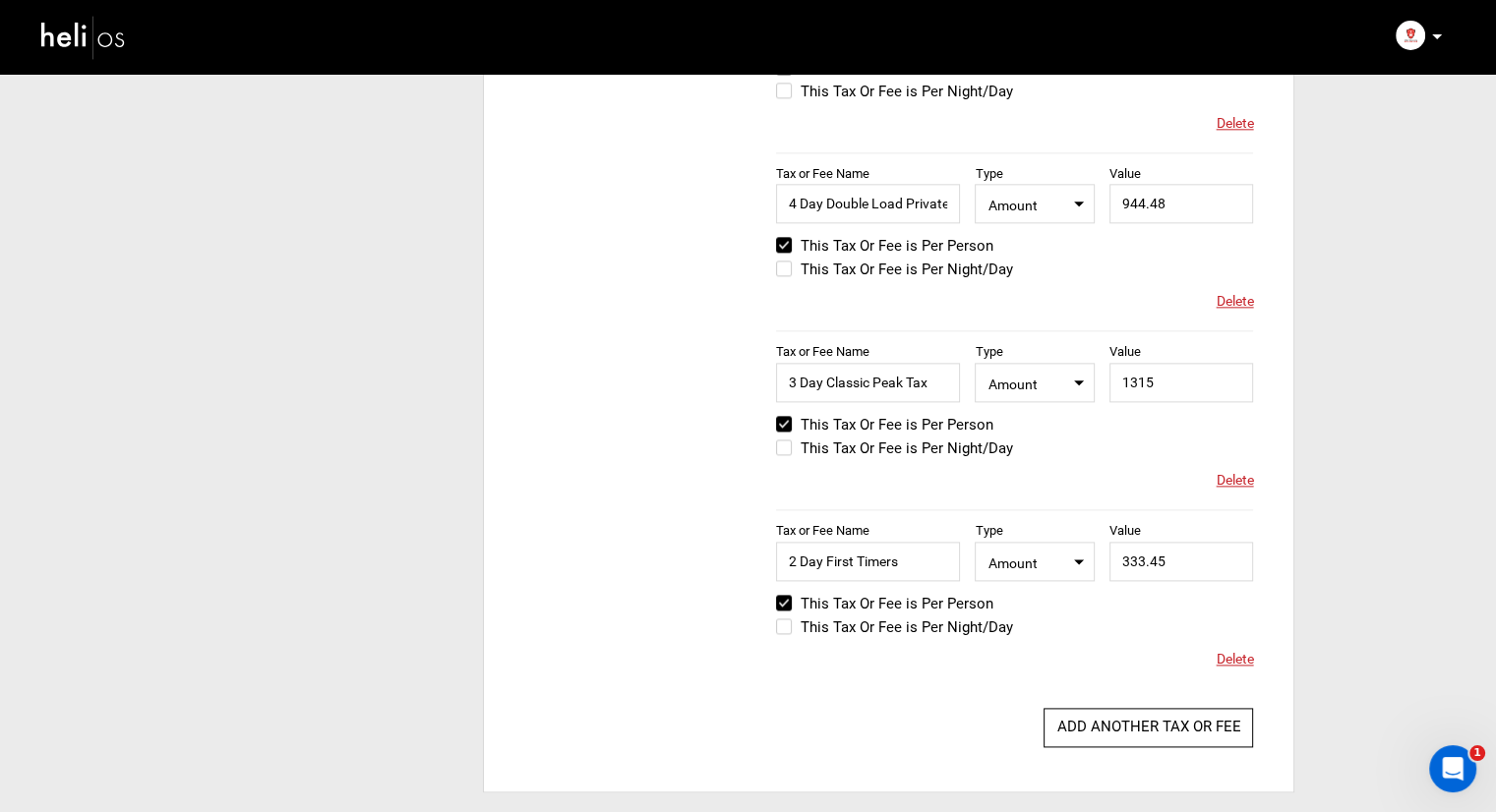
scroll to position [2459, 0]
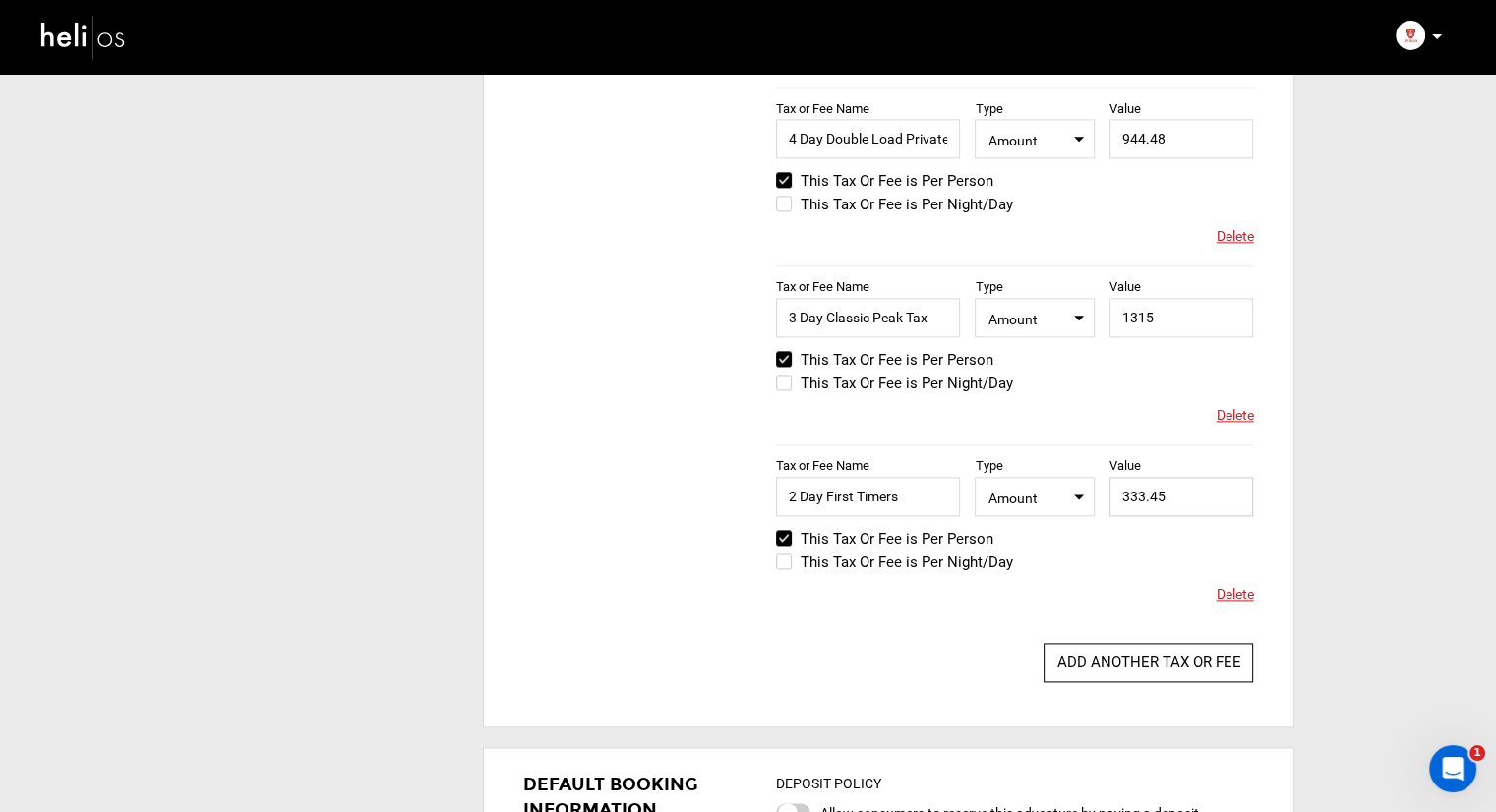
click at [1152, 490] on input "333.45" at bounding box center [1181, 497] width 144 height 40
click at [1133, 494] on input "294.95" at bounding box center [1181, 497] width 144 height 40
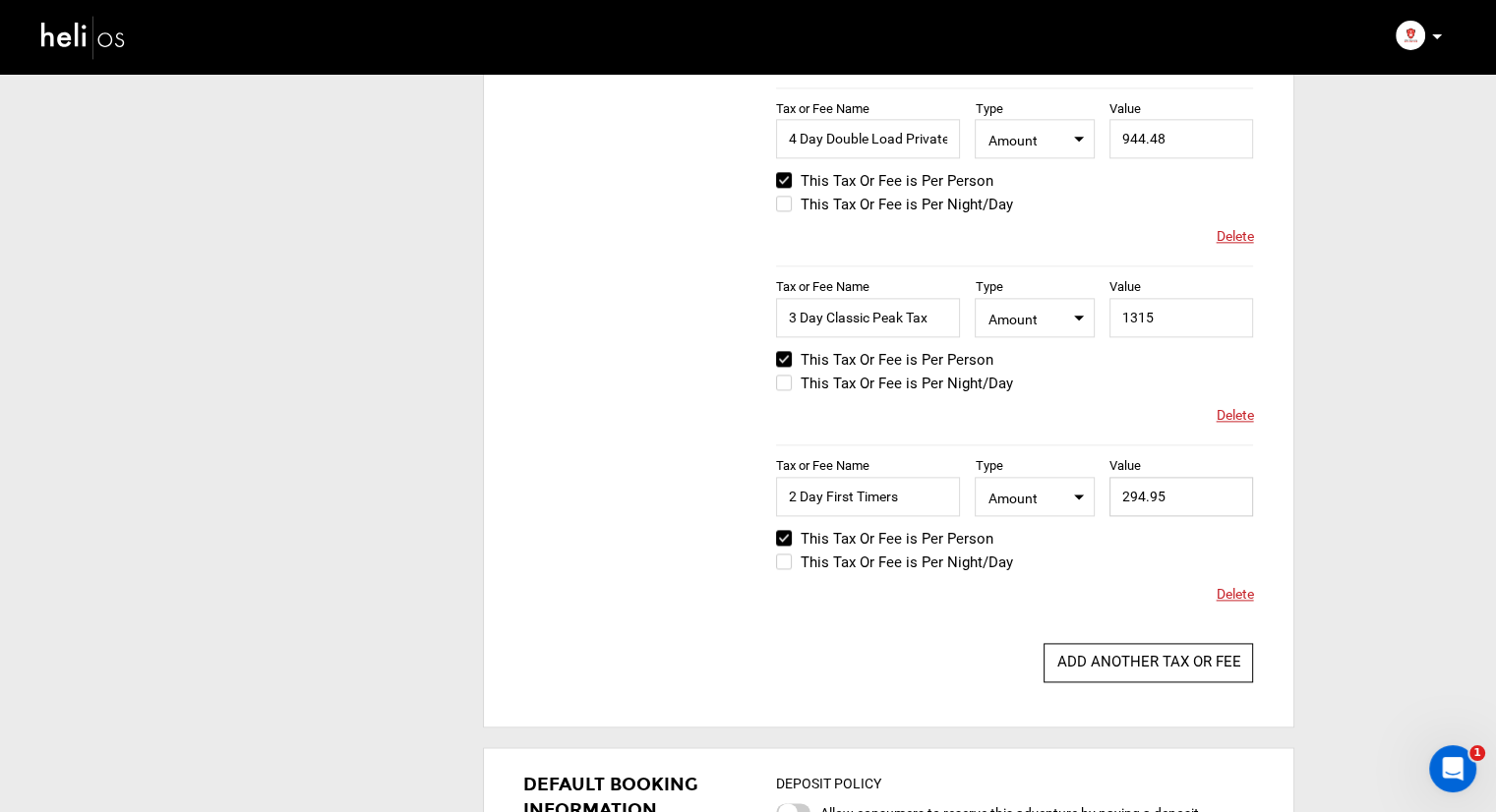
click at [1133, 494] on input "294.95" at bounding box center [1181, 497] width 144 height 40
type input "333.45"
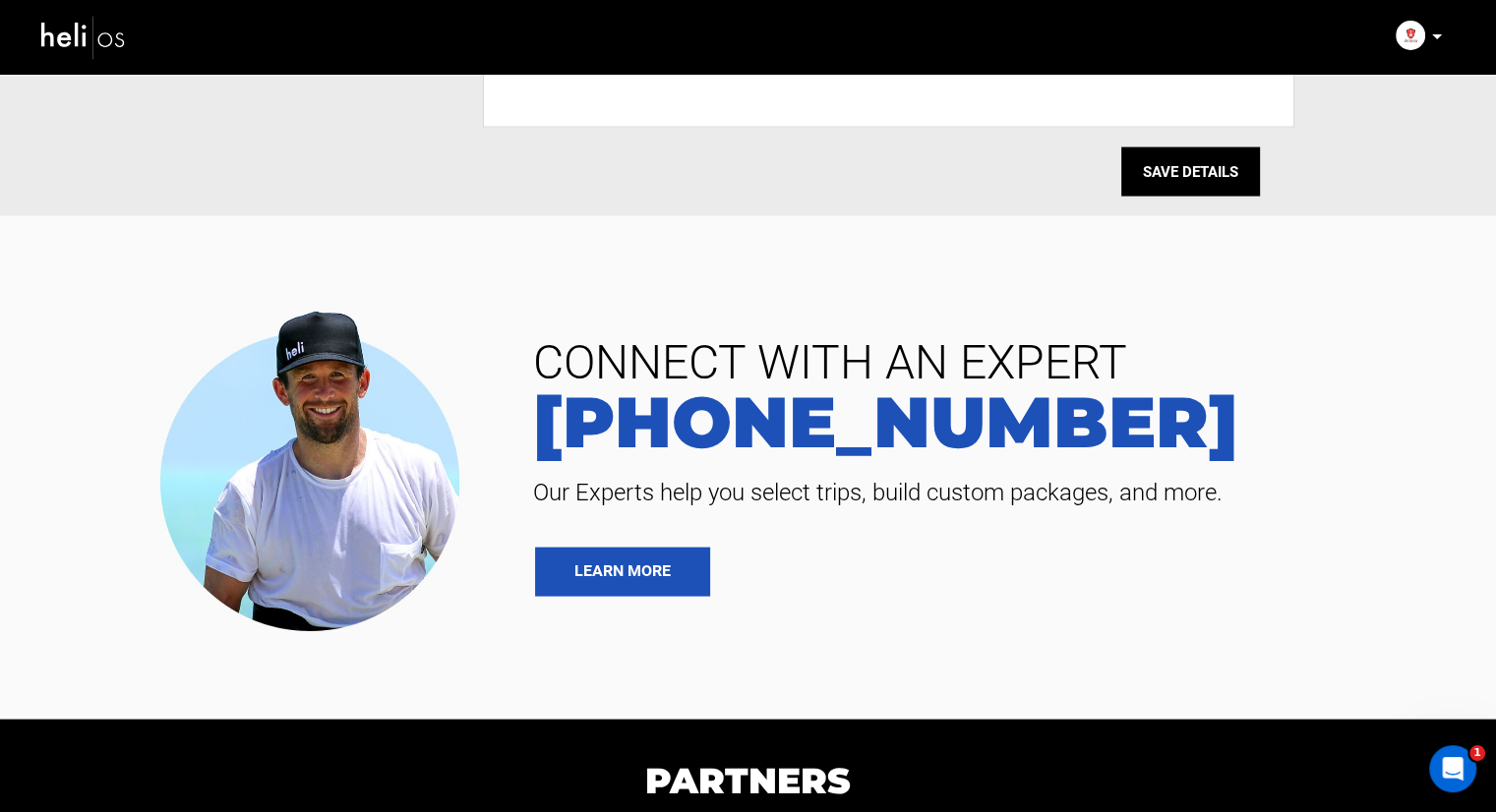
scroll to position [3934, 0]
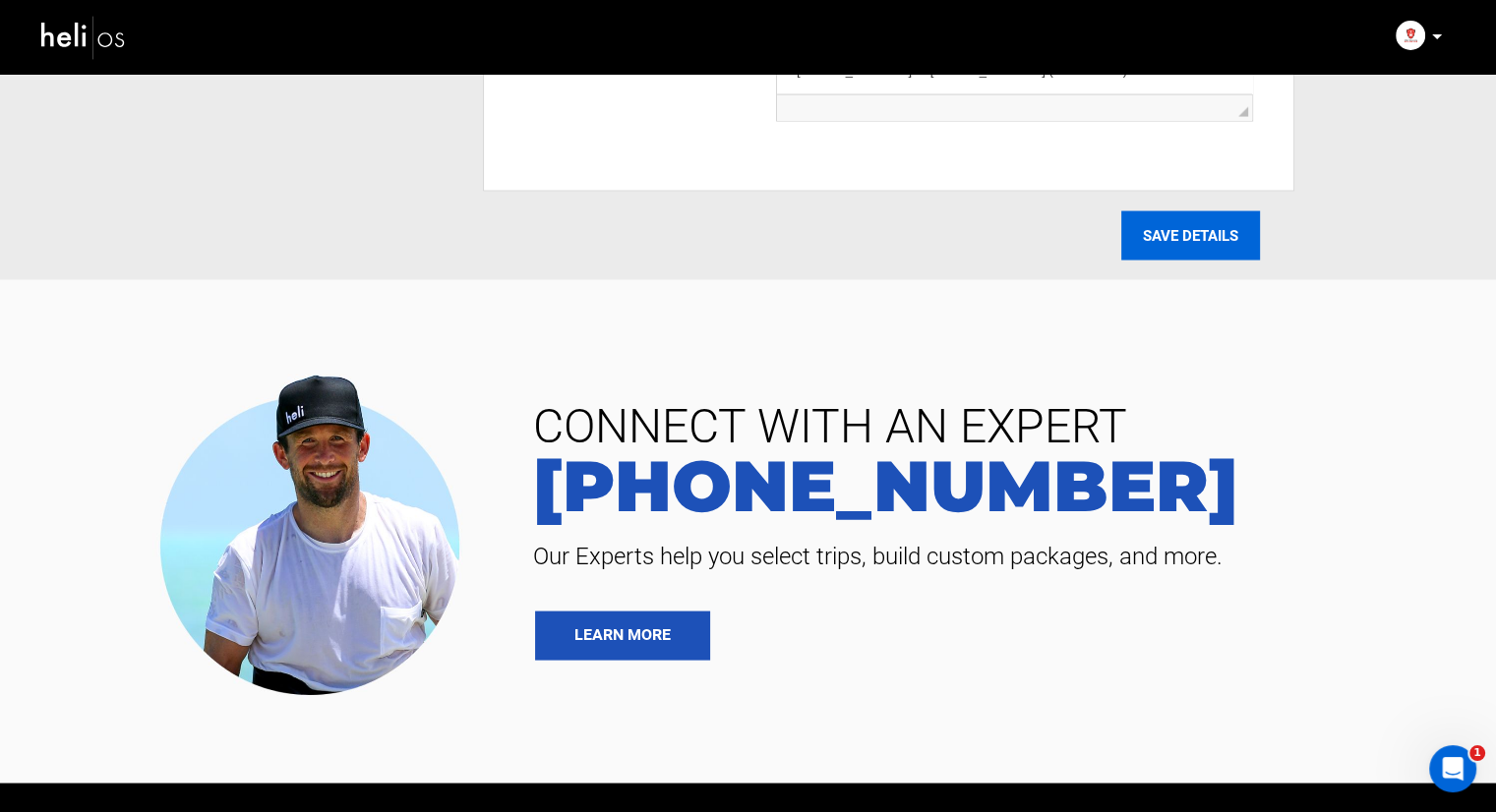
click at [1189, 235] on input "SAVE DETAILS" at bounding box center [1191, 236] width 139 height 49
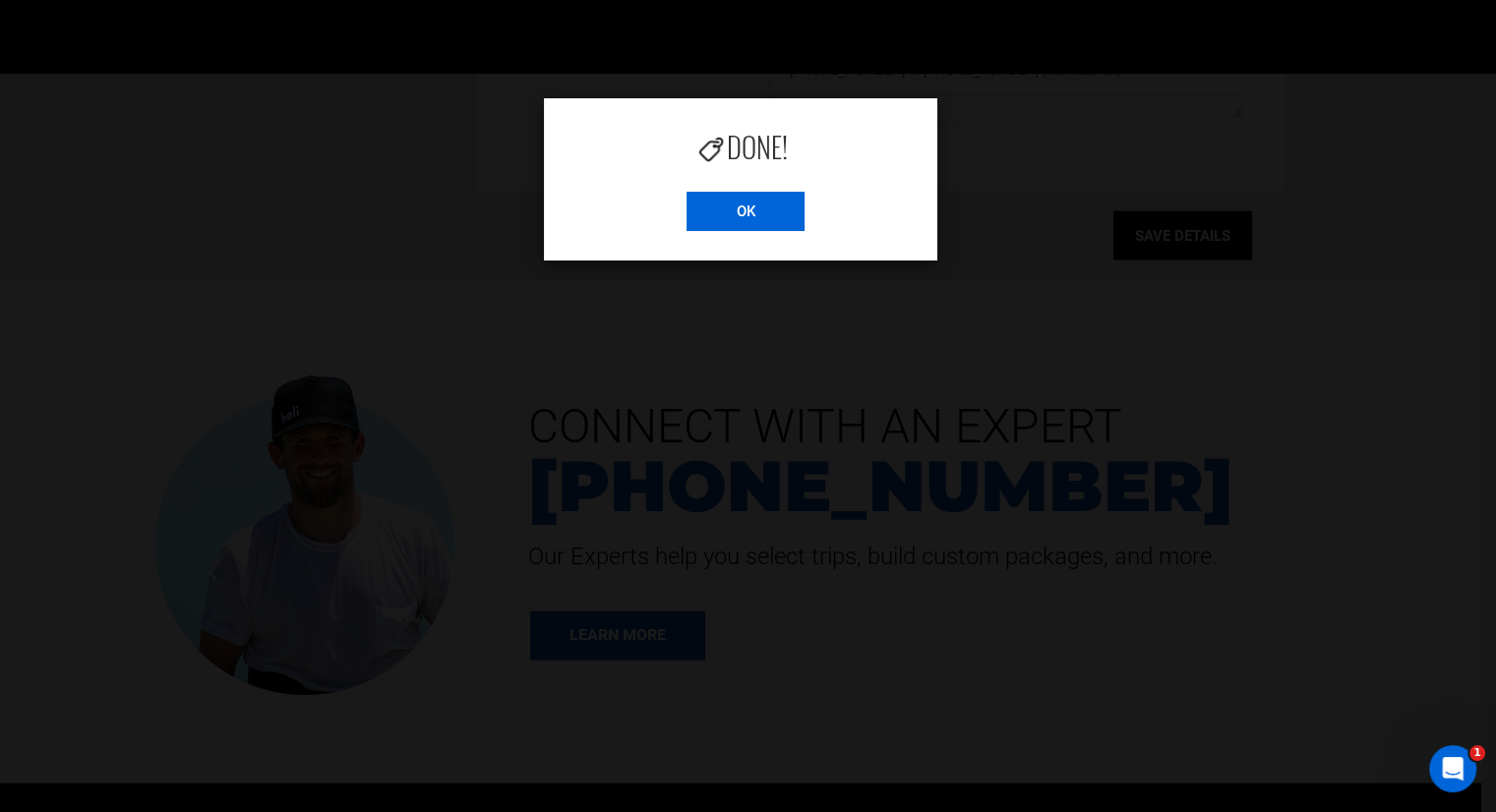
click at [773, 218] on input "OK" at bounding box center [746, 212] width 118 height 40
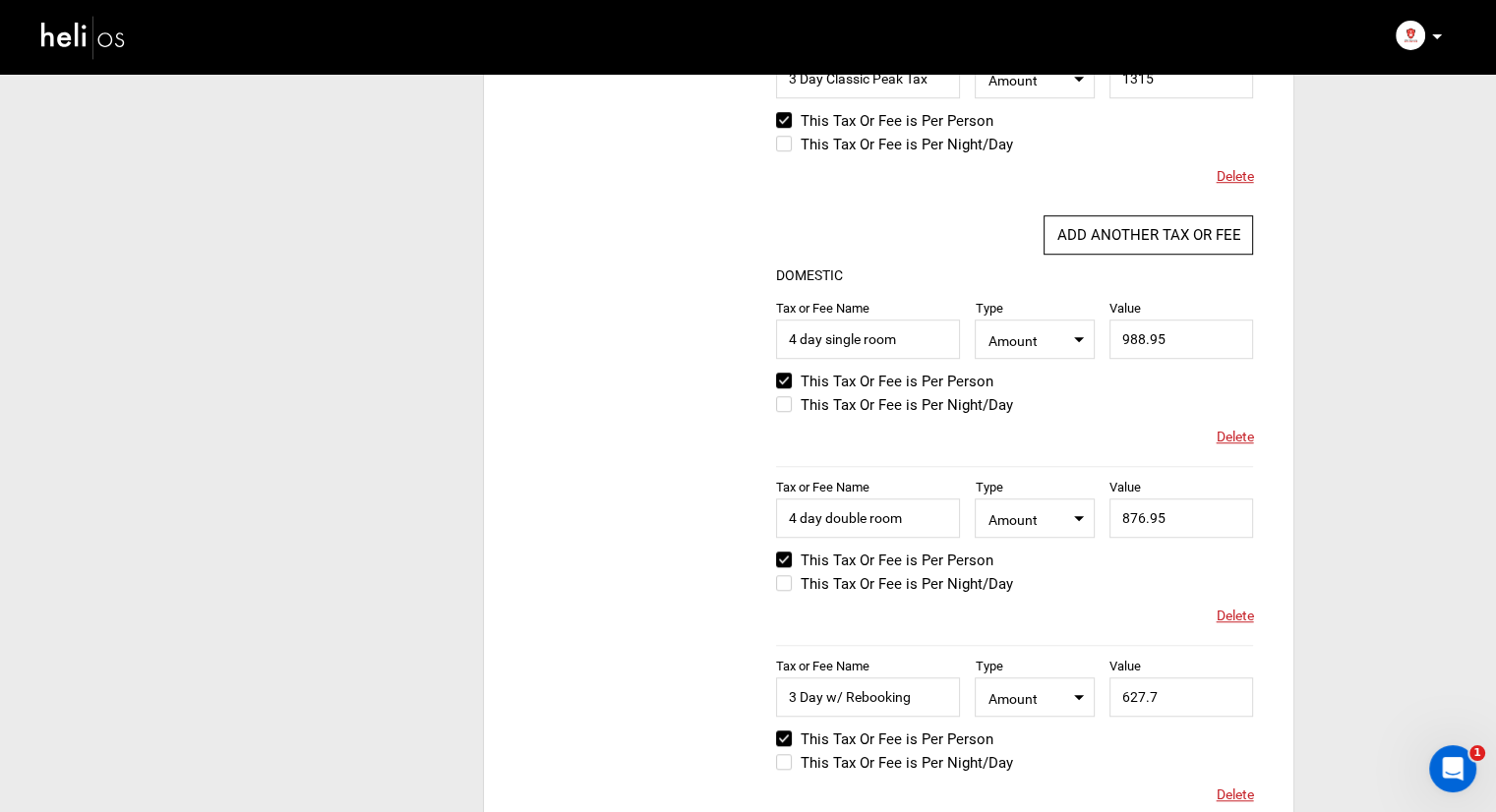
scroll to position [0, 0]
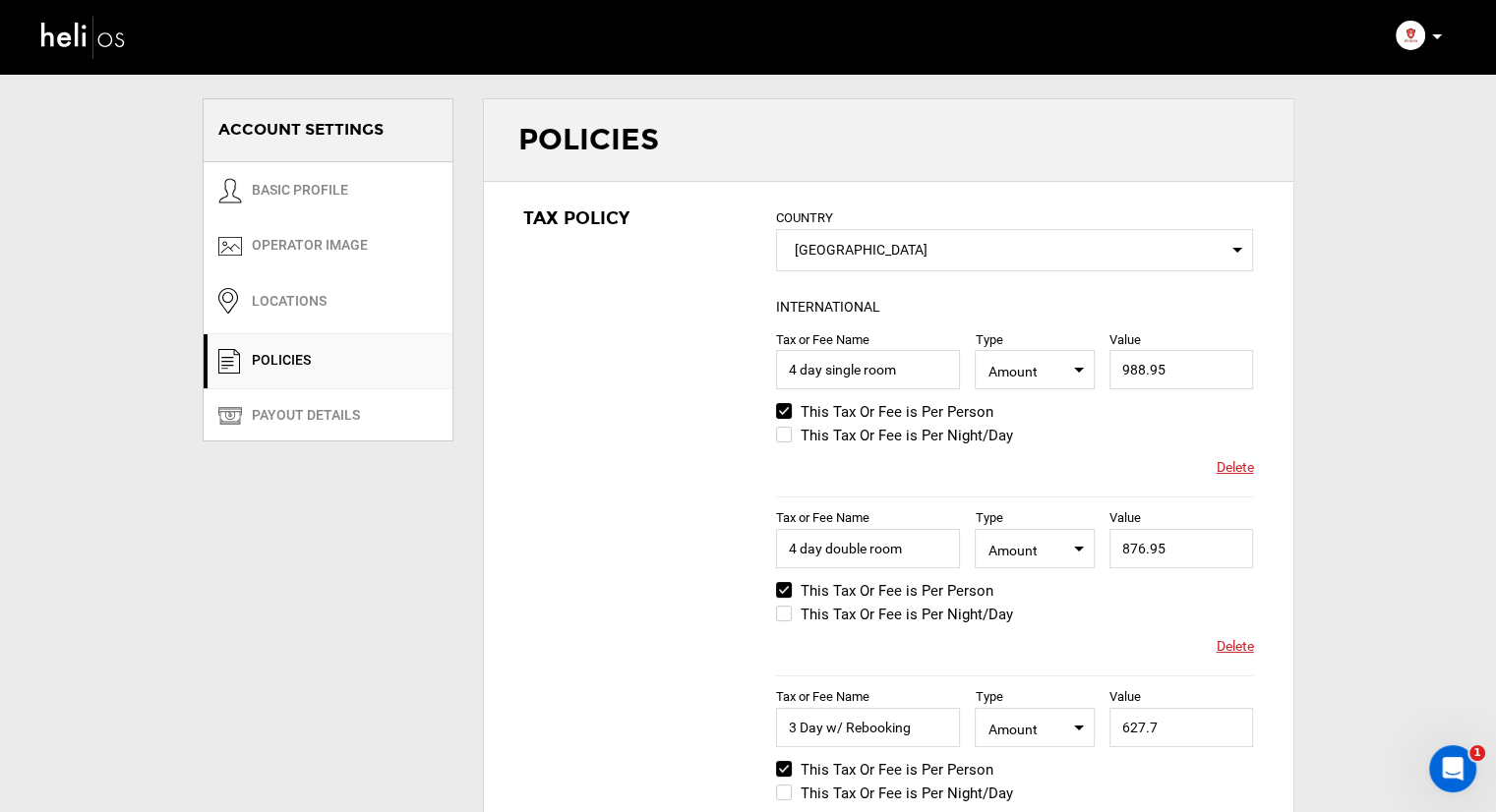
click at [1442, 34] on div "Complete Your Profile Account Settings Change Password Logout" at bounding box center [1420, 36] width 71 height 39
click at [1435, 40] on icon at bounding box center [1437, 37] width 10 height 5
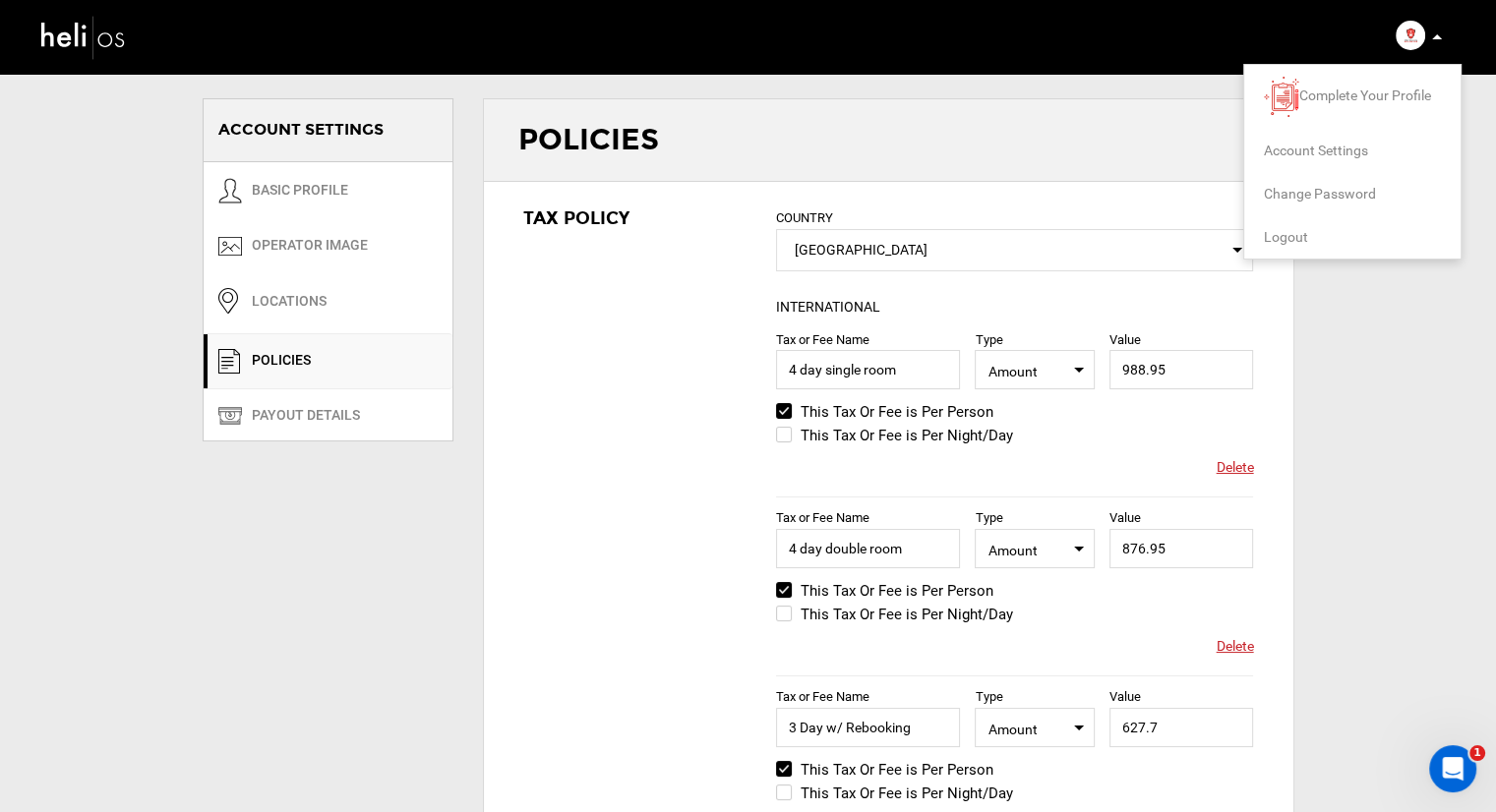
click at [321, 362] on link "POLICIES" at bounding box center [328, 362] width 249 height 56
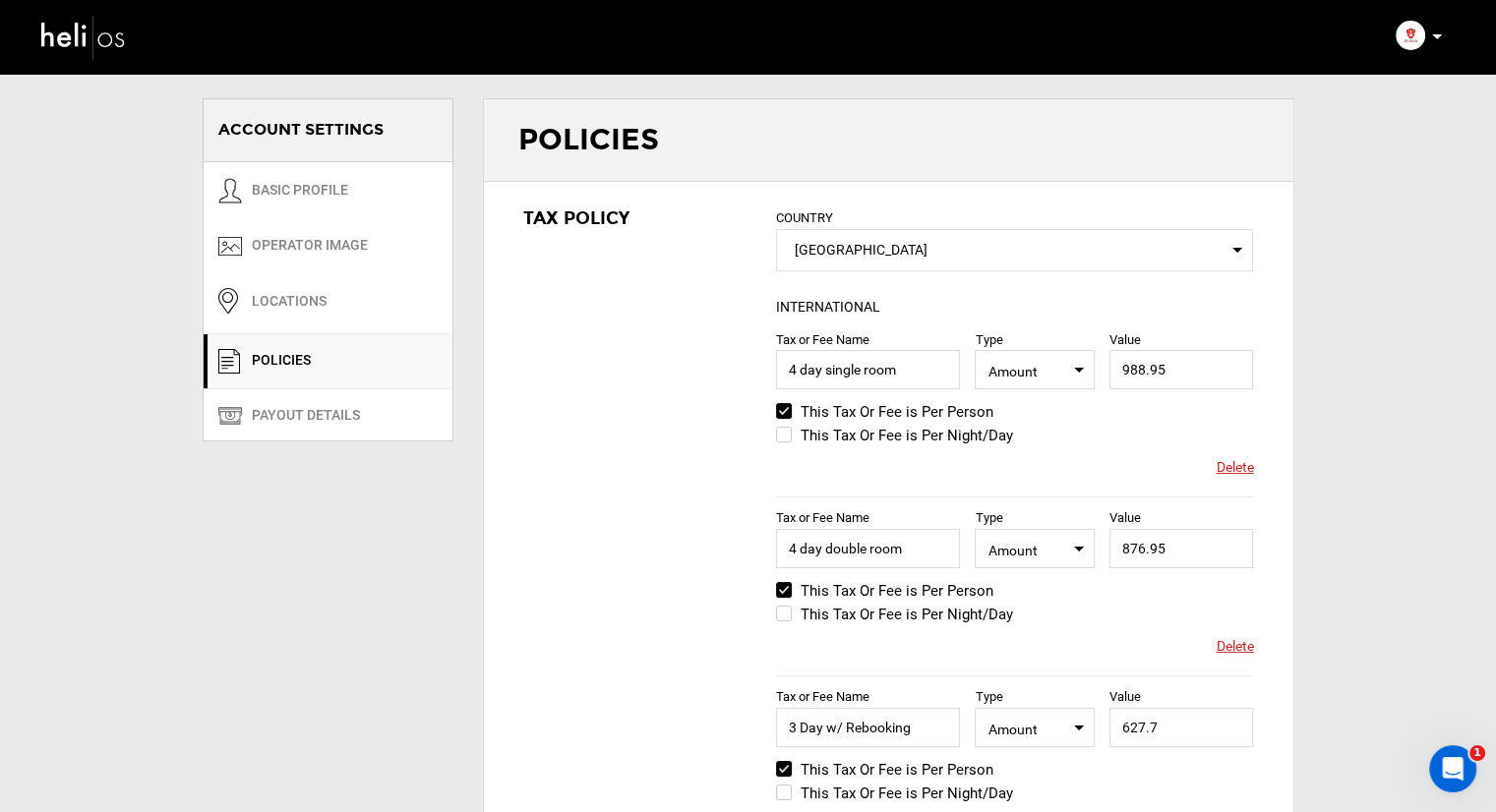
click at [321, 362] on link "POLICIES" at bounding box center [328, 362] width 249 height 56
click at [310, 358] on link "POLICIES" at bounding box center [328, 362] width 249 height 56
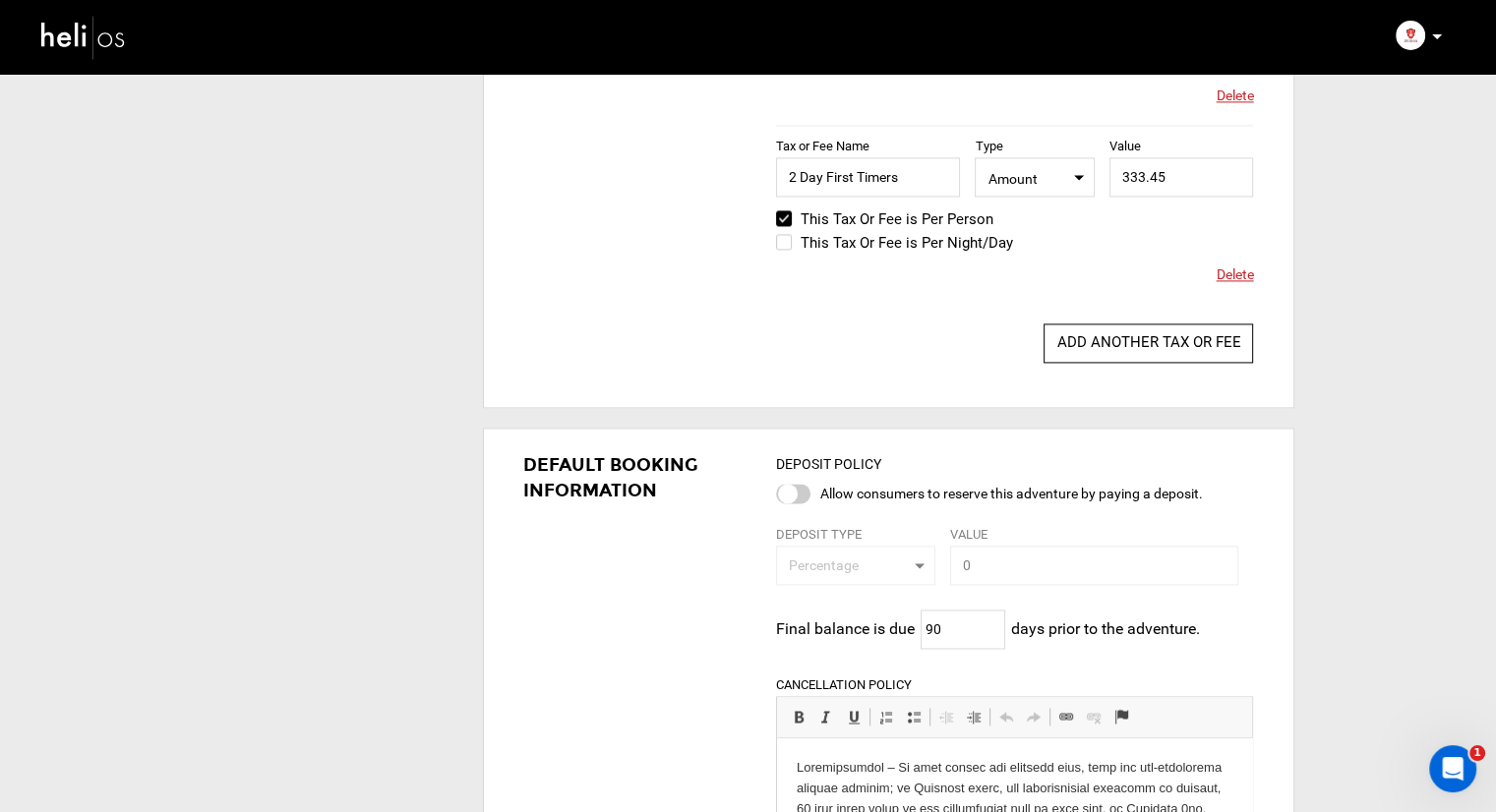
scroll to position [2754, 0]
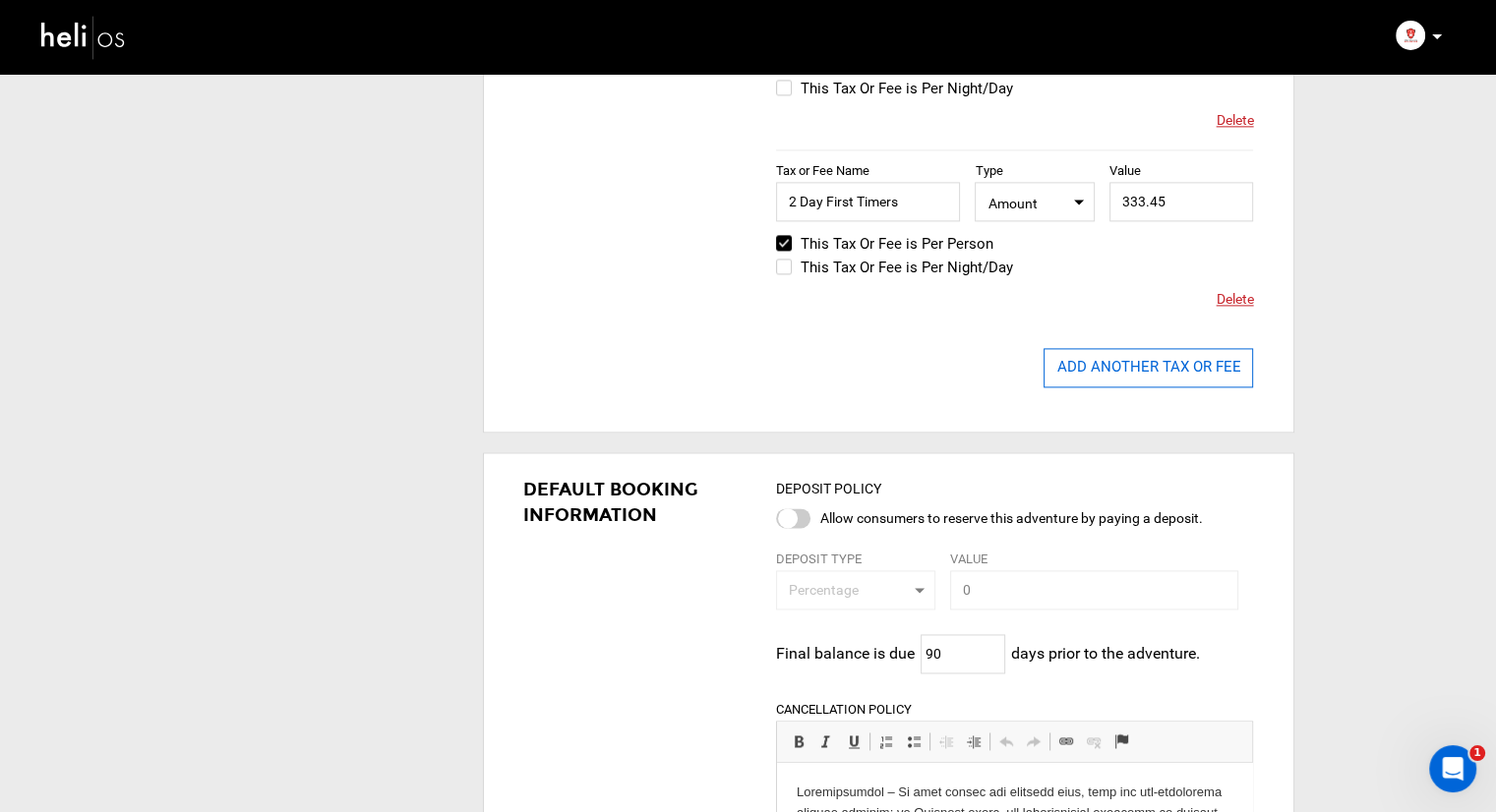
click at [1149, 366] on button "ADD ANOTHER TAX OR FEE" at bounding box center [1148, 368] width 210 height 40
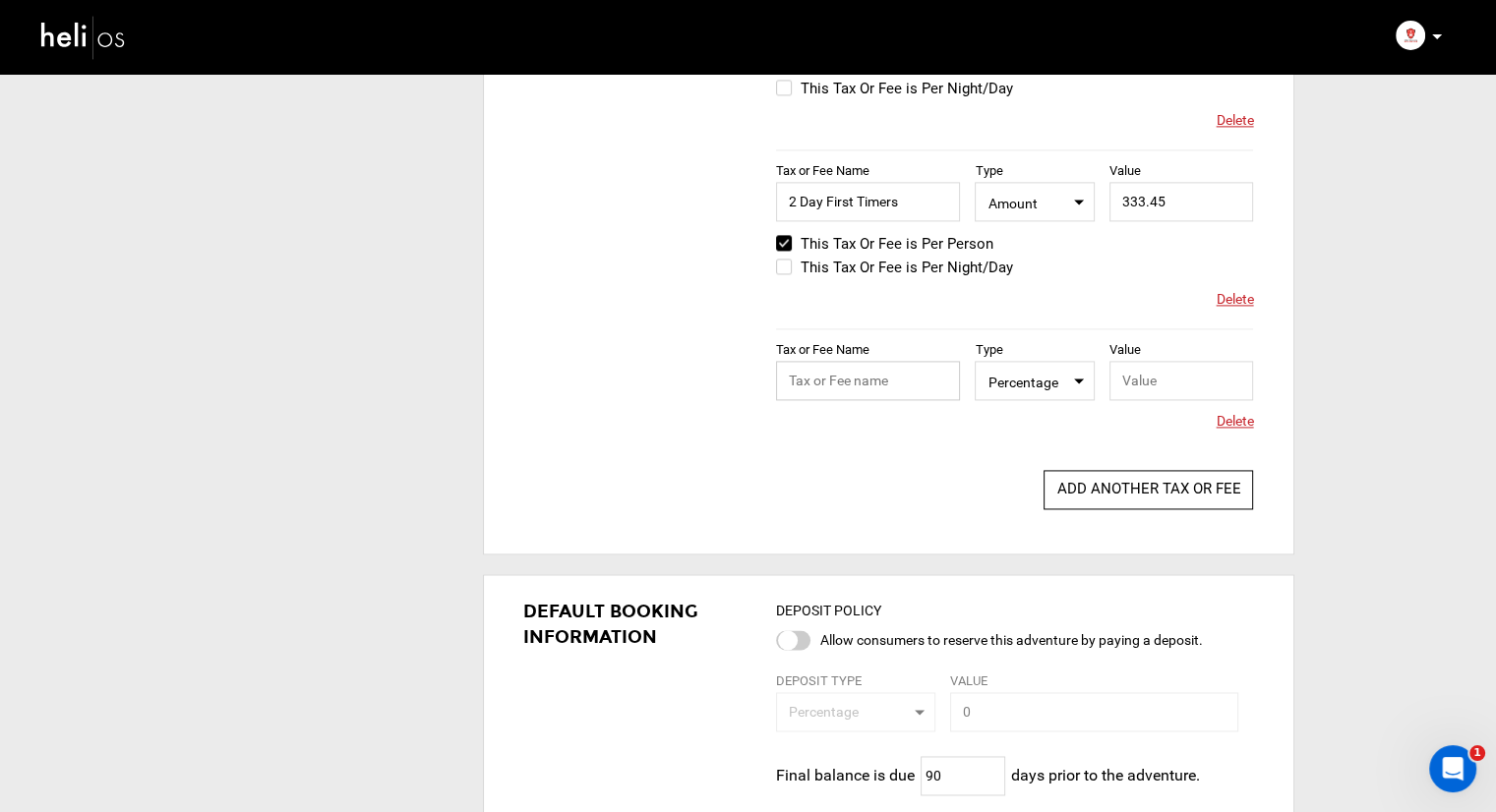
click at [905, 375] on input "text" at bounding box center [868, 381] width 184 height 40
click at [1054, 377] on span "Percentage" at bounding box center [1035, 380] width 93 height 25
click at [1239, 421] on span "Delete" at bounding box center [1235, 421] width 38 height 20
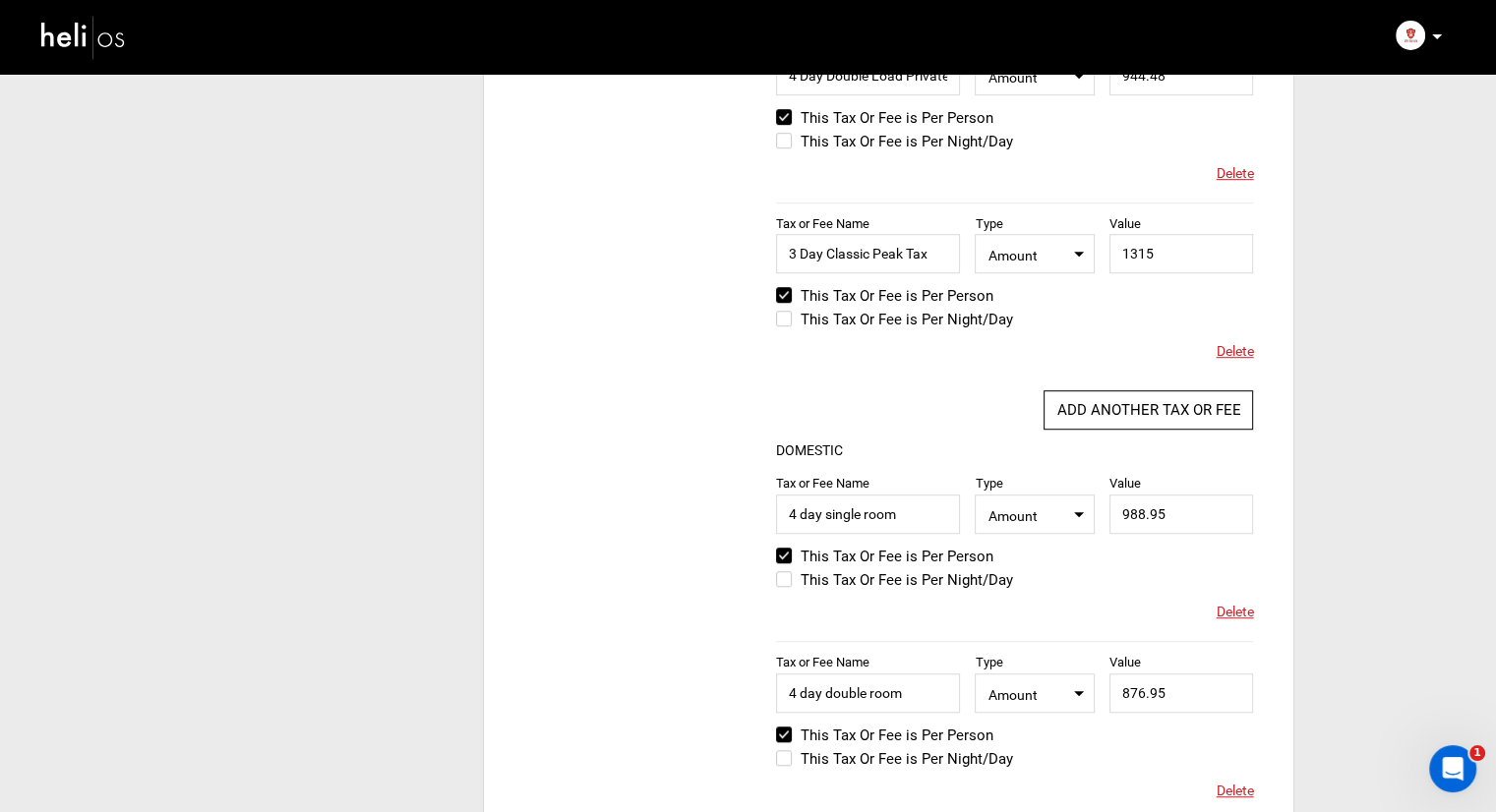
scroll to position [1181, 0]
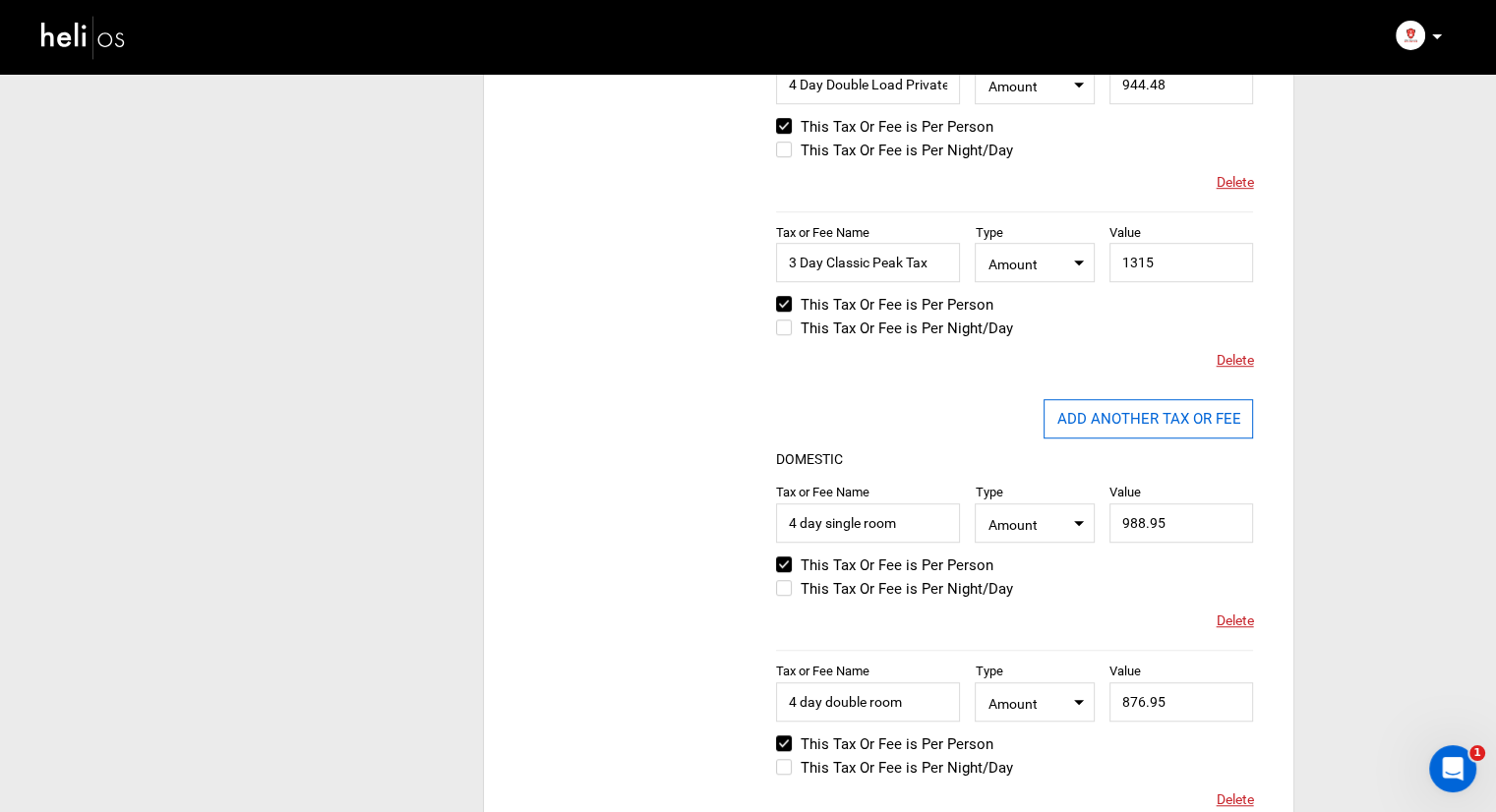
click at [1138, 410] on button "ADD ANOTHER TAX OR FEE" at bounding box center [1148, 419] width 210 height 40
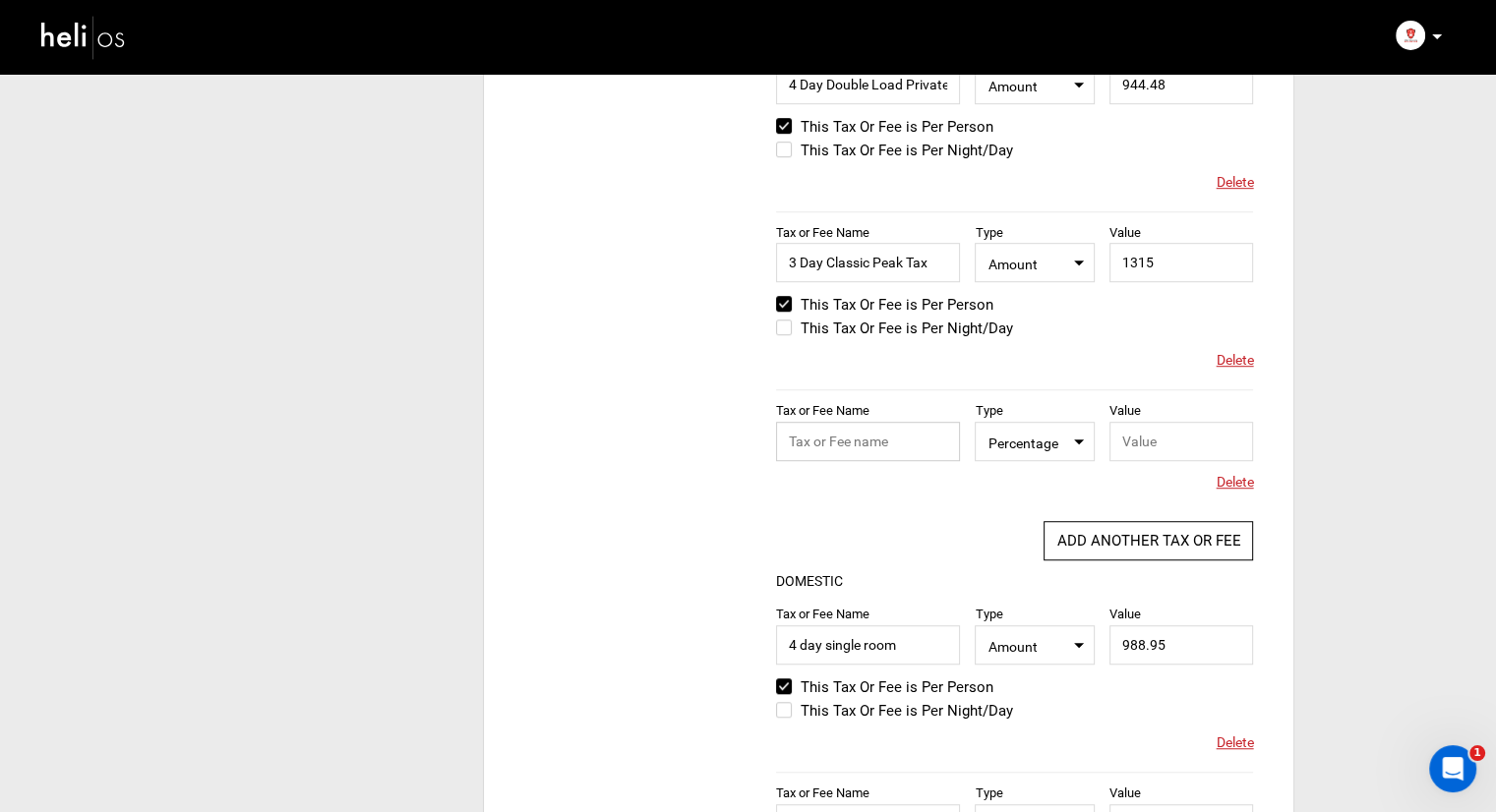
click at [866, 429] on input "text" at bounding box center [868, 442] width 184 height 40
type input "2 Day First Timers"
click at [1032, 437] on span "Percentage" at bounding box center [1035, 440] width 93 height 25
click at [1015, 496] on div "Amount" at bounding box center [1054, 504] width 116 height 20
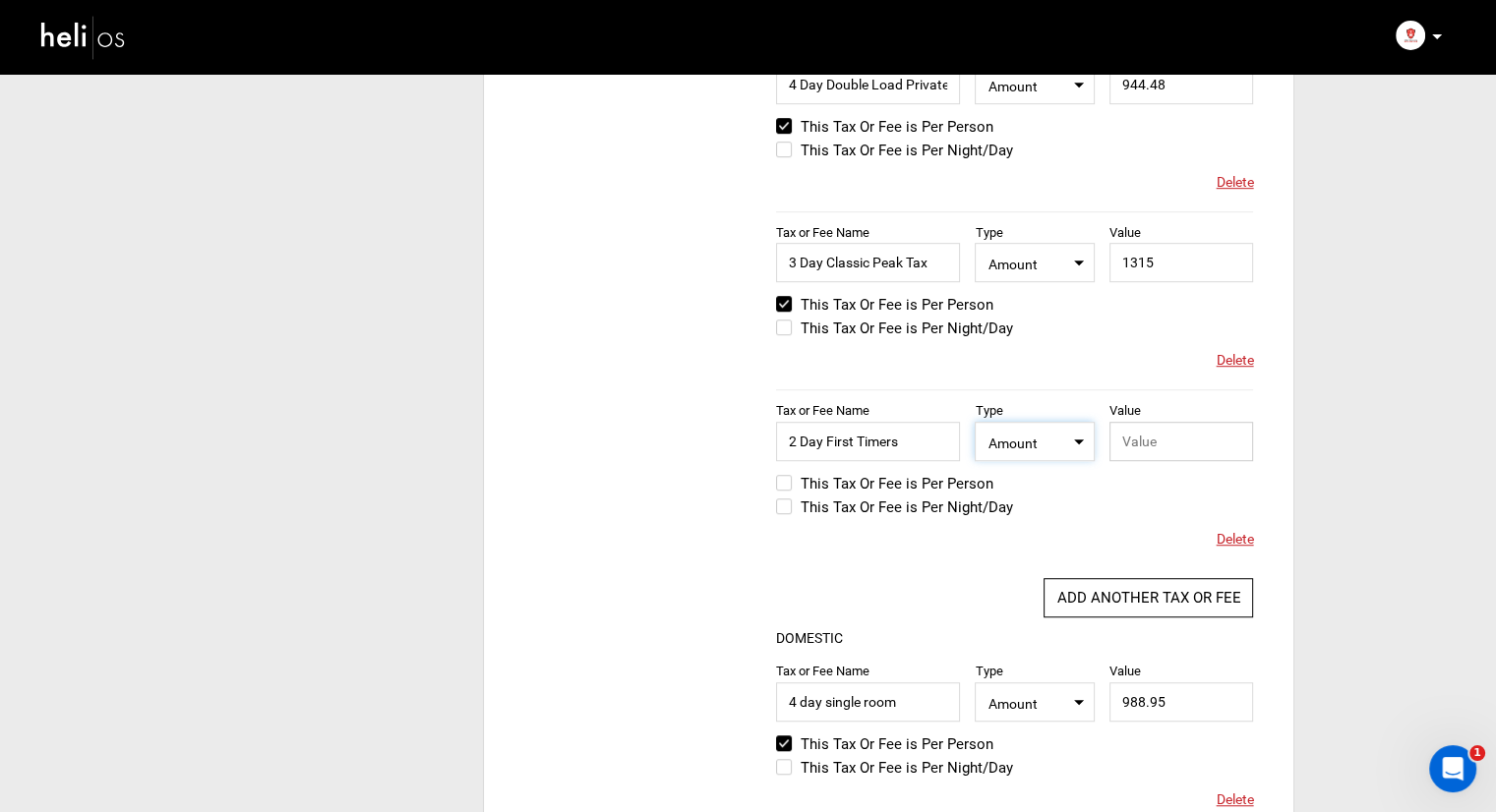
click at [1178, 433] on input "text" at bounding box center [1181, 442] width 144 height 40
type input "333.45"
click at [899, 480] on label "This Tax Or Fee is Per Person" at bounding box center [885, 484] width 218 height 24
click at [762, 480] on input "This Tax Or Fee is Per Person" at bounding box center [762, 494] width 0 height 48
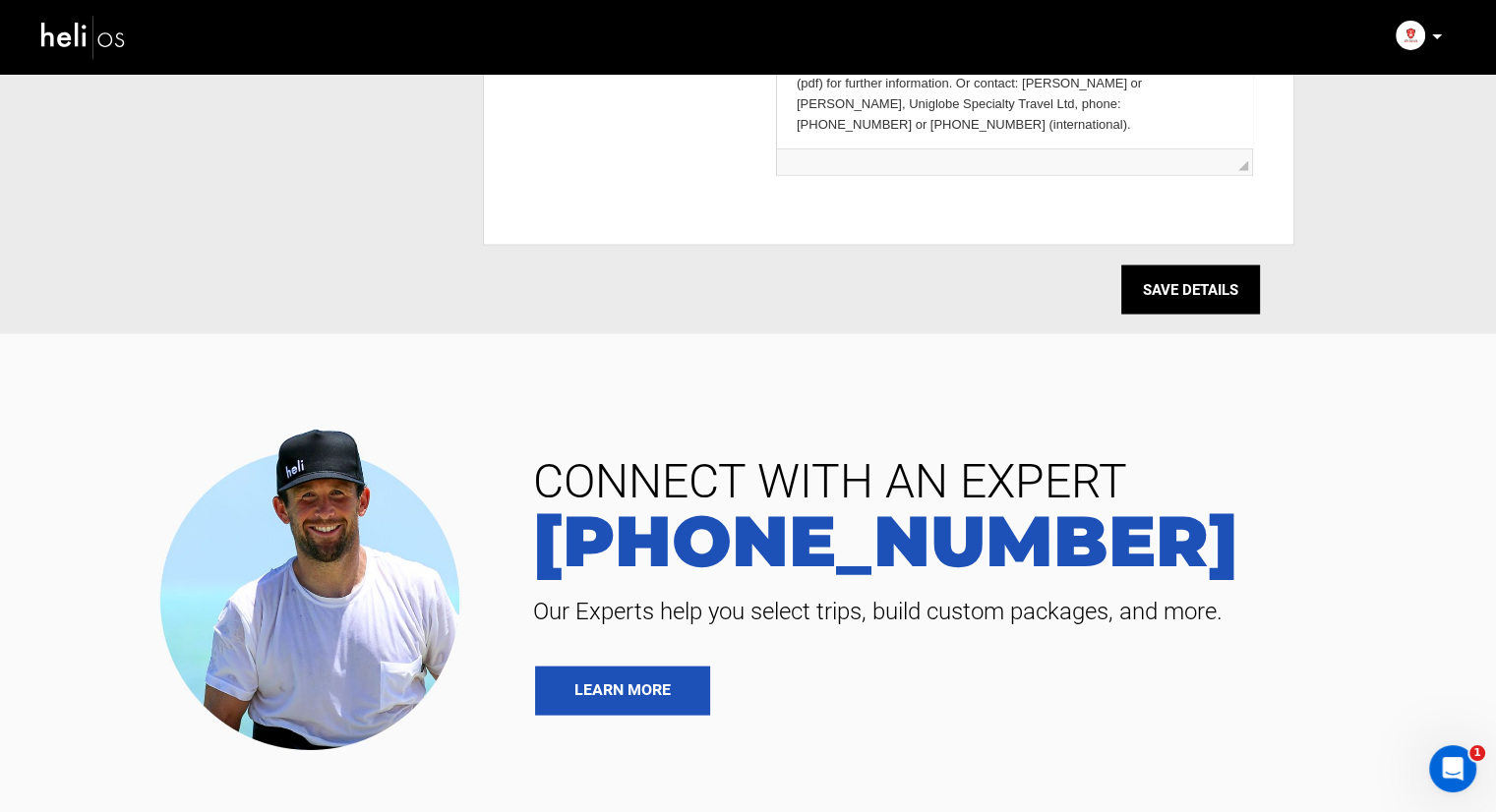
scroll to position [4013, 0]
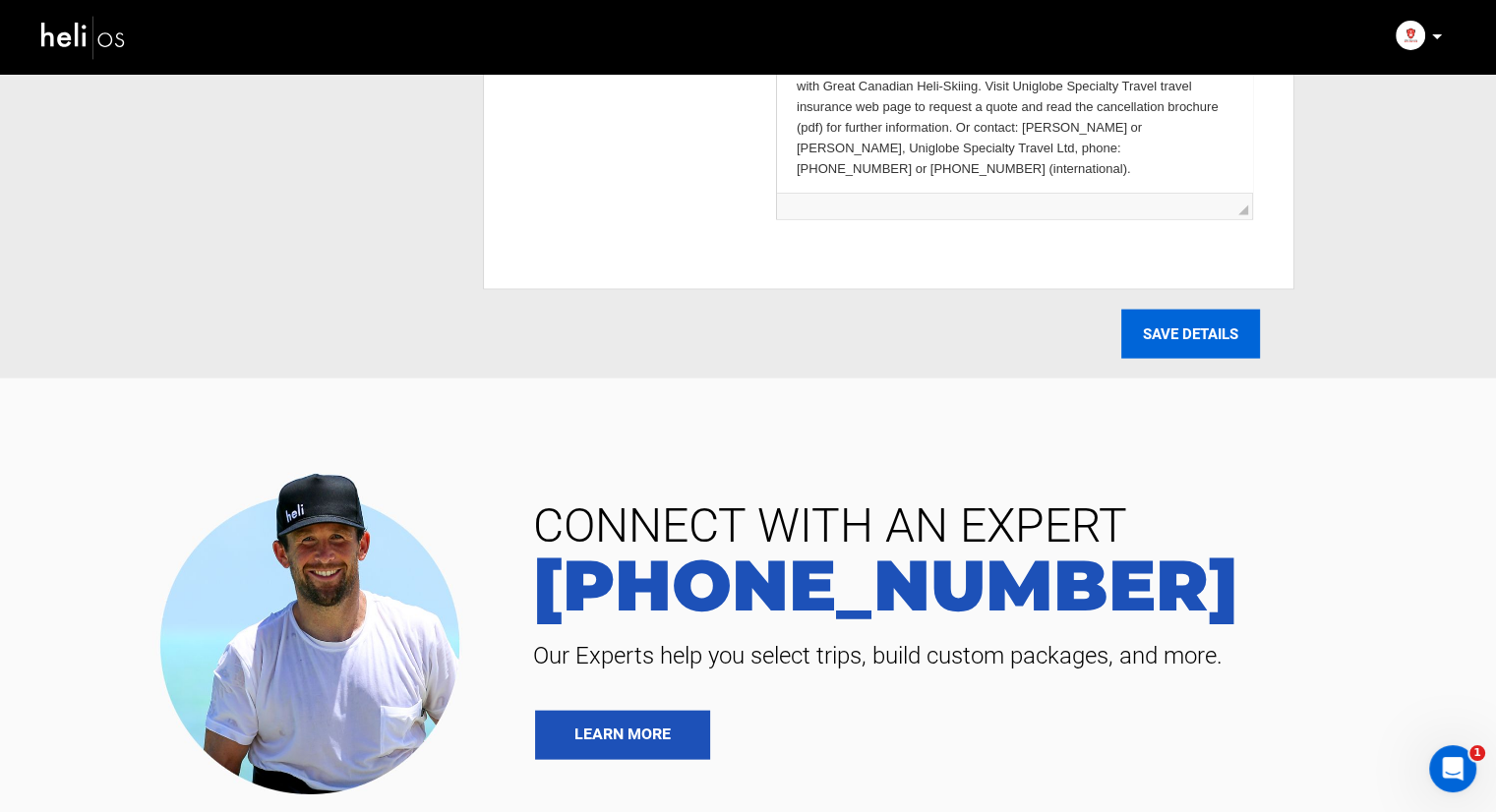
click at [1177, 326] on input "SAVE DETAILS" at bounding box center [1191, 334] width 139 height 49
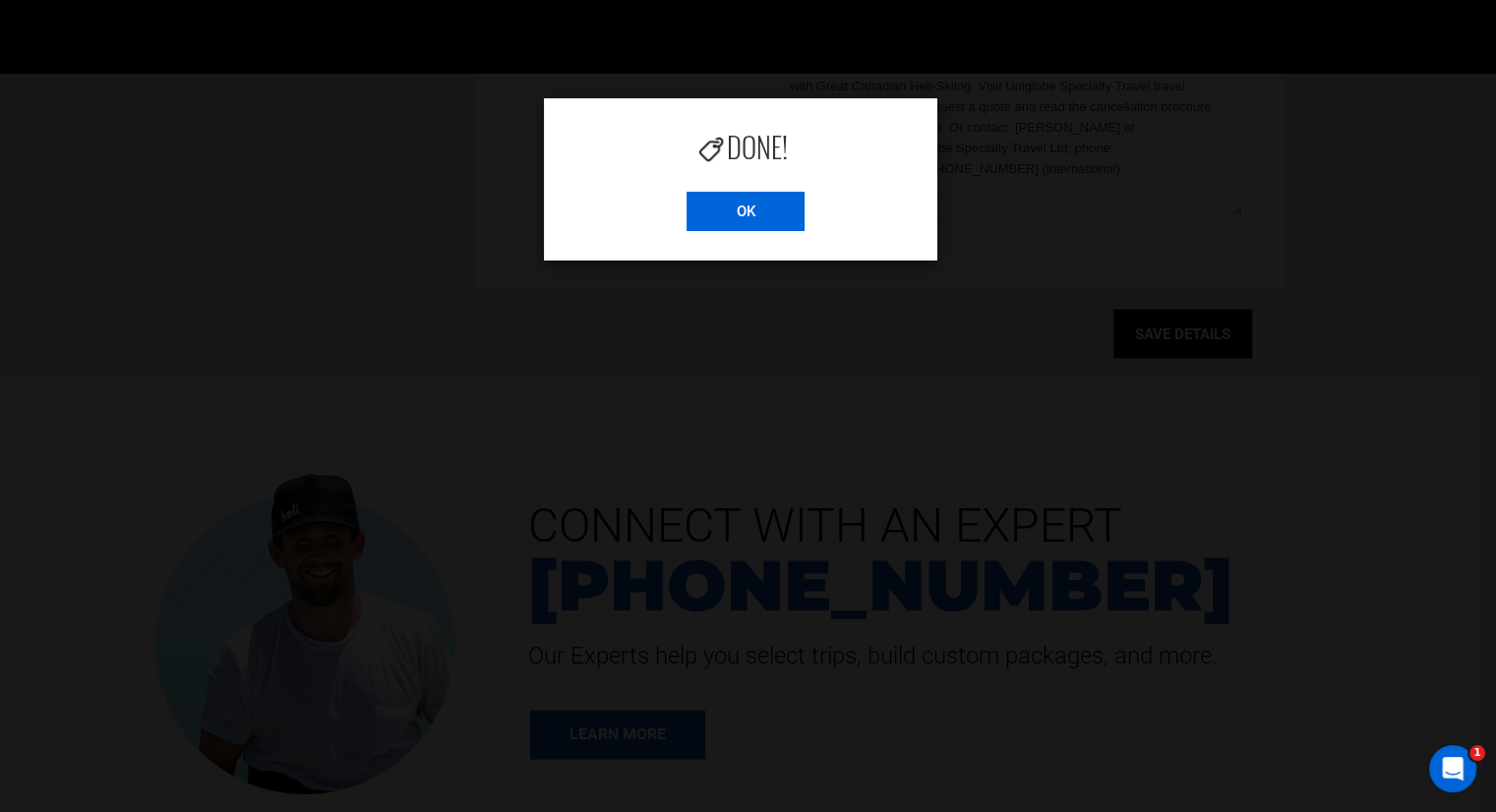
click at [701, 209] on input "OK" at bounding box center [746, 212] width 118 height 40
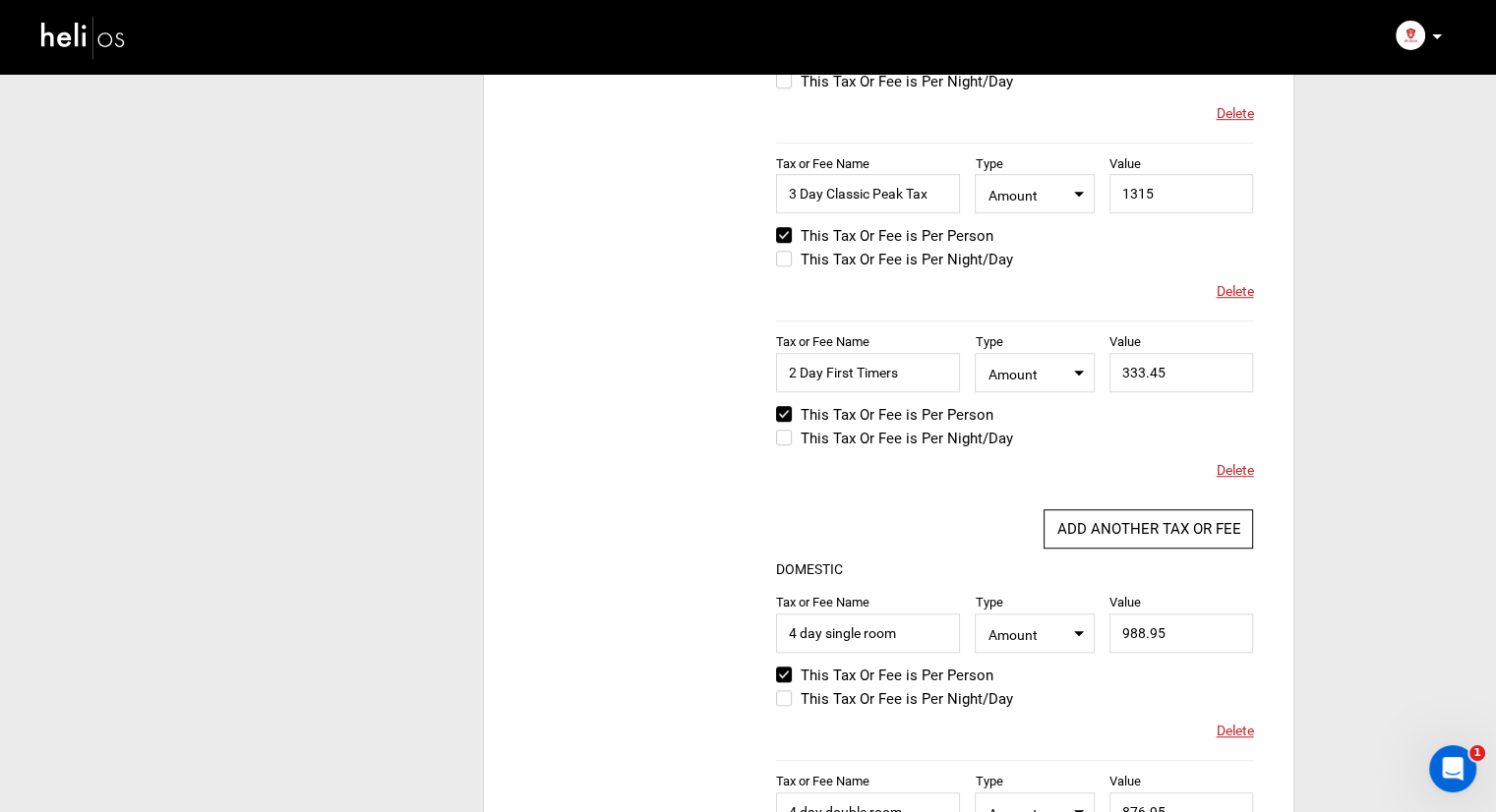
scroll to position [1279, 0]
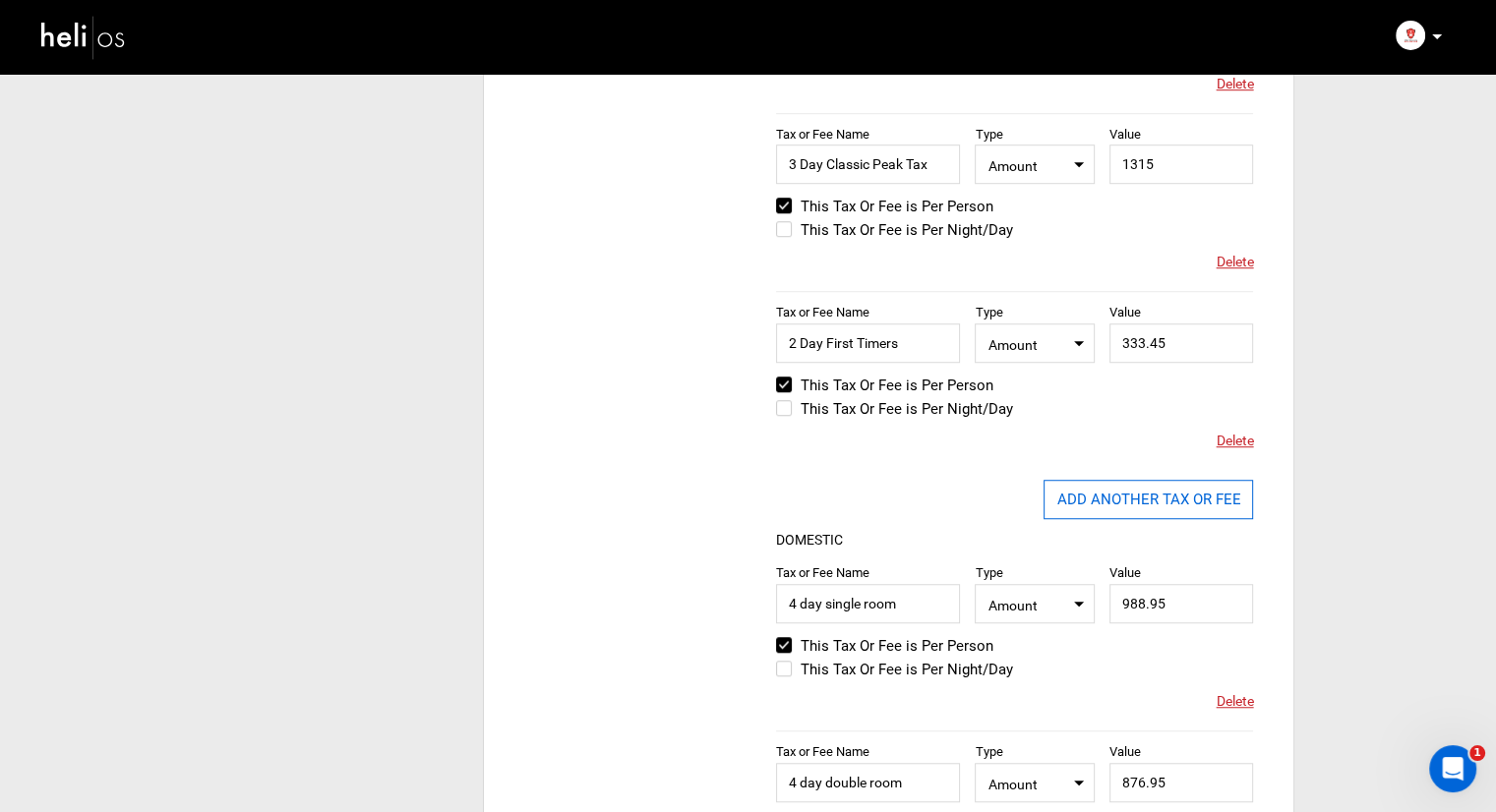
click at [1116, 488] on button "ADD ANOTHER TAX OR FEE" at bounding box center [1148, 500] width 210 height 40
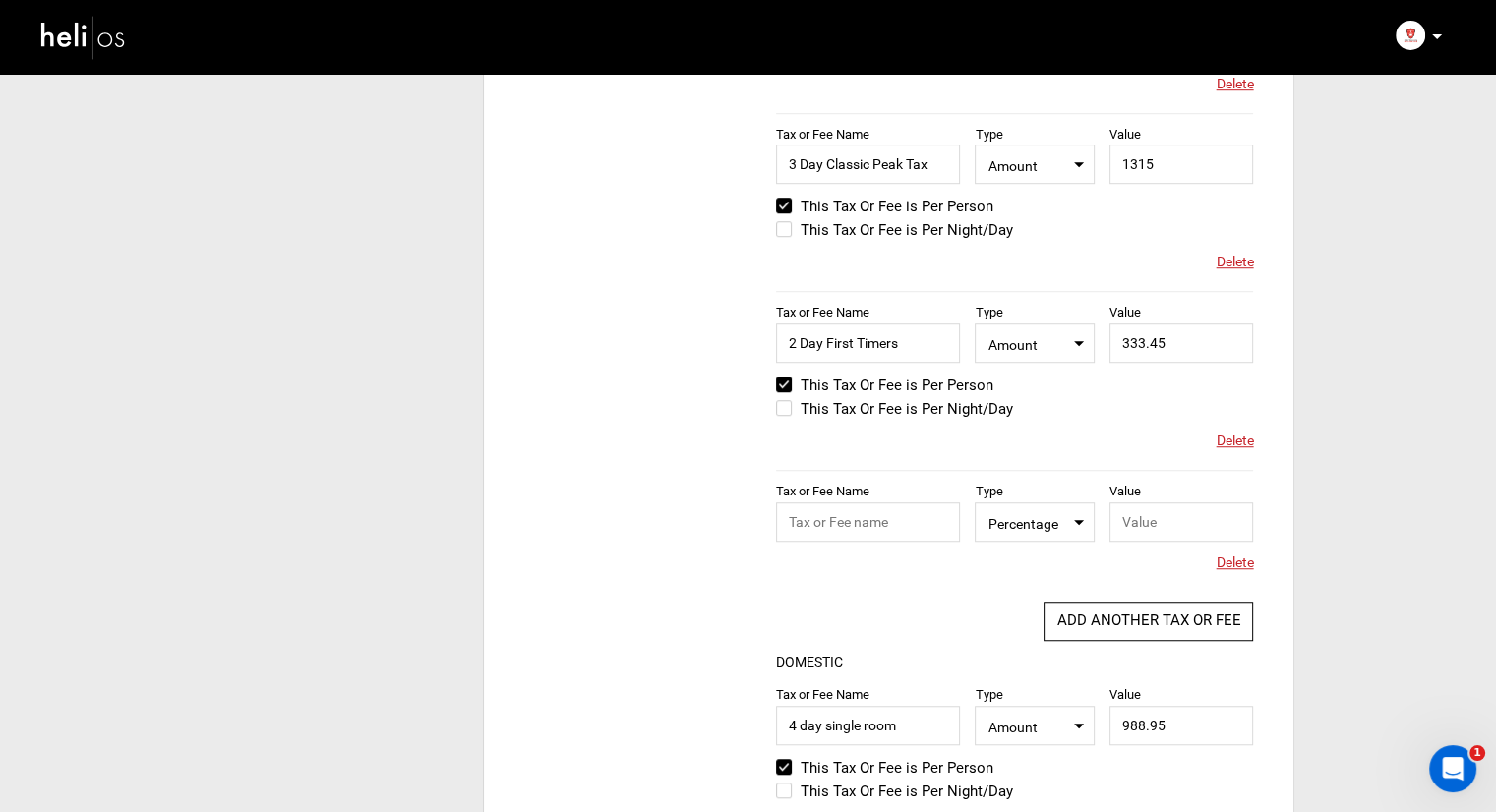
click at [883, 544] on div "Tax or Fee Name Type Select Type Percentage Value Please provide valid Tax or F…" at bounding box center [1015, 531] width 477 height 122
click at [883, 526] on input "text" at bounding box center [868, 523] width 184 height 40
type input "3 Day First Timers"
click at [1027, 529] on span "Percentage" at bounding box center [1035, 522] width 93 height 25
click at [1021, 586] on div "Amount" at bounding box center [1054, 584] width 116 height 20
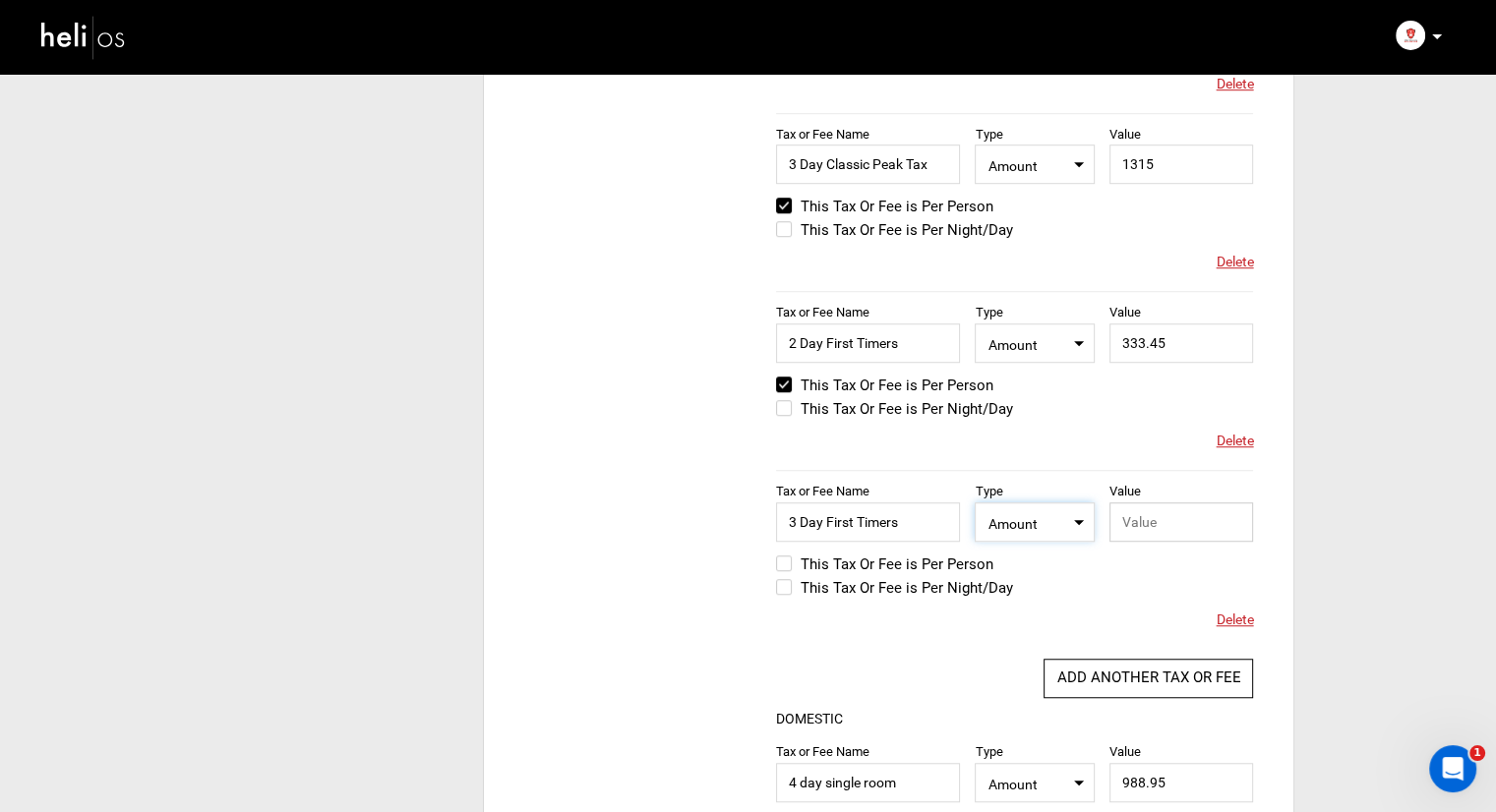
click at [1130, 536] on input "text" at bounding box center [1181, 523] width 144 height 40
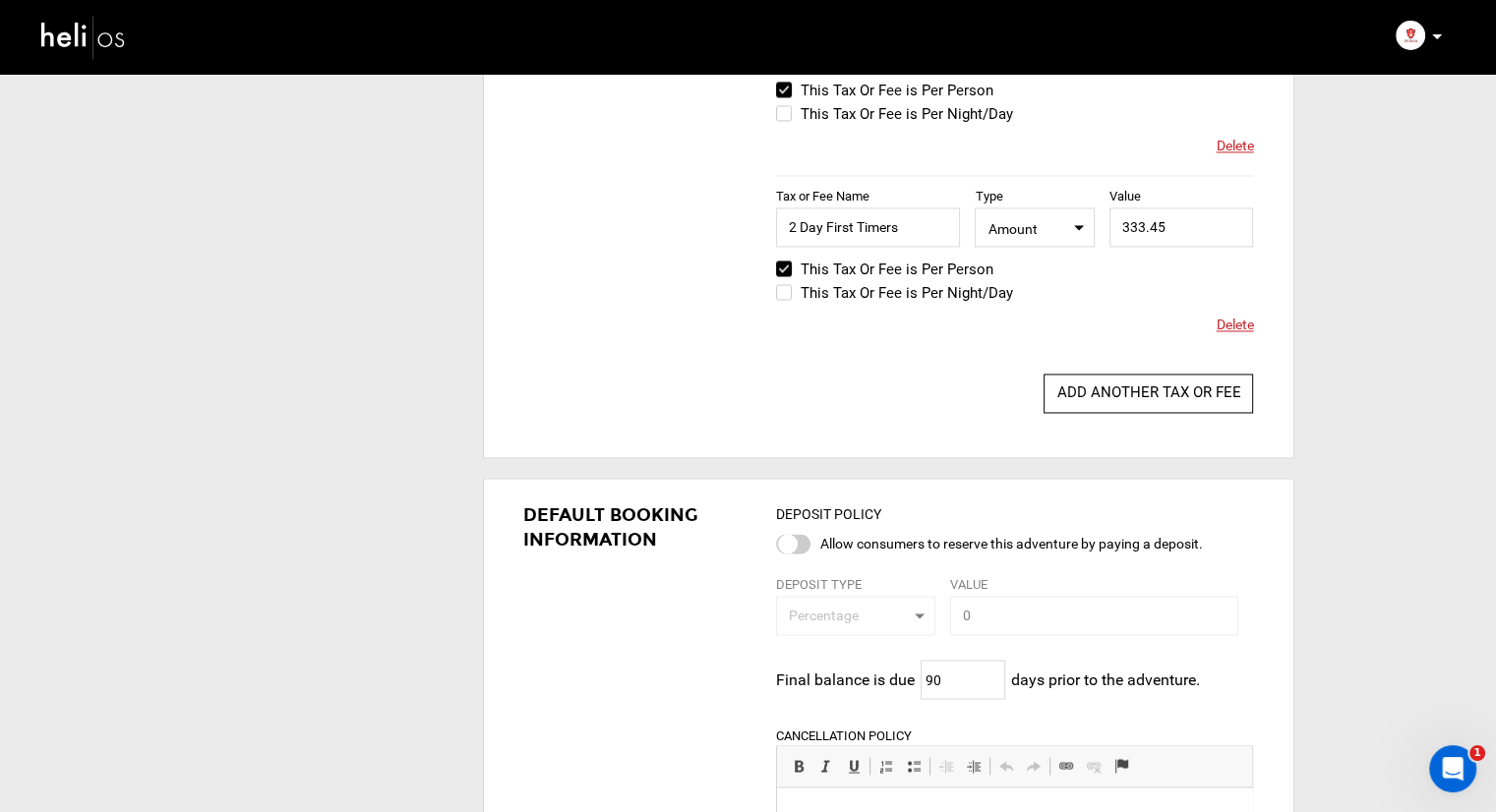
scroll to position [3049, 0]
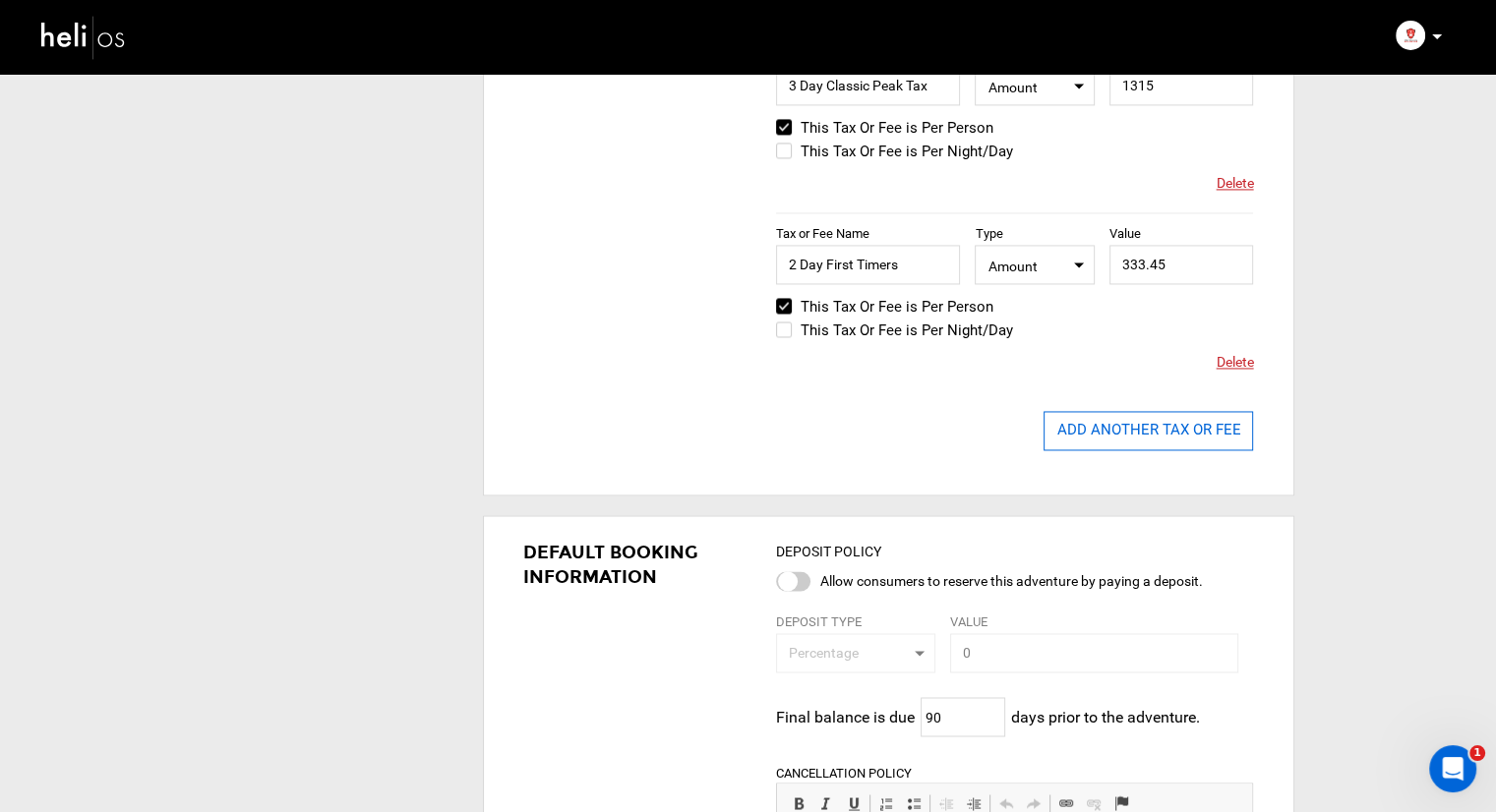
type input "502.70"
click at [1141, 433] on button "ADD ANOTHER TAX OR FEE" at bounding box center [1148, 431] width 210 height 40
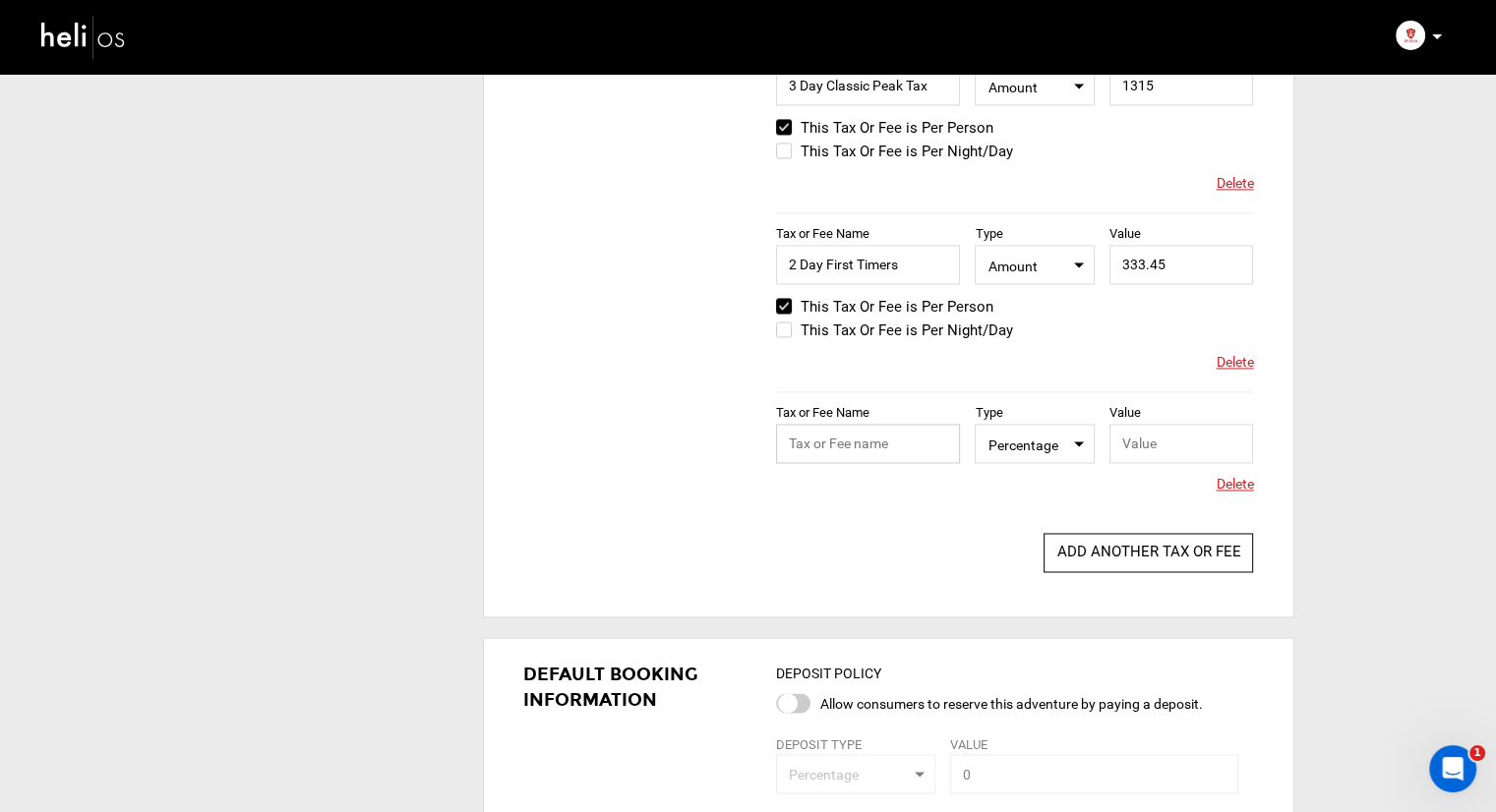
click at [939, 433] on input "text" at bounding box center [868, 444] width 184 height 40
type input "3 Day First Timers"
click at [1026, 458] on span "Select Type Percentage" at bounding box center [1035, 444] width 119 height 40
click at [1039, 499] on div "Amount" at bounding box center [1054, 506] width 116 height 20
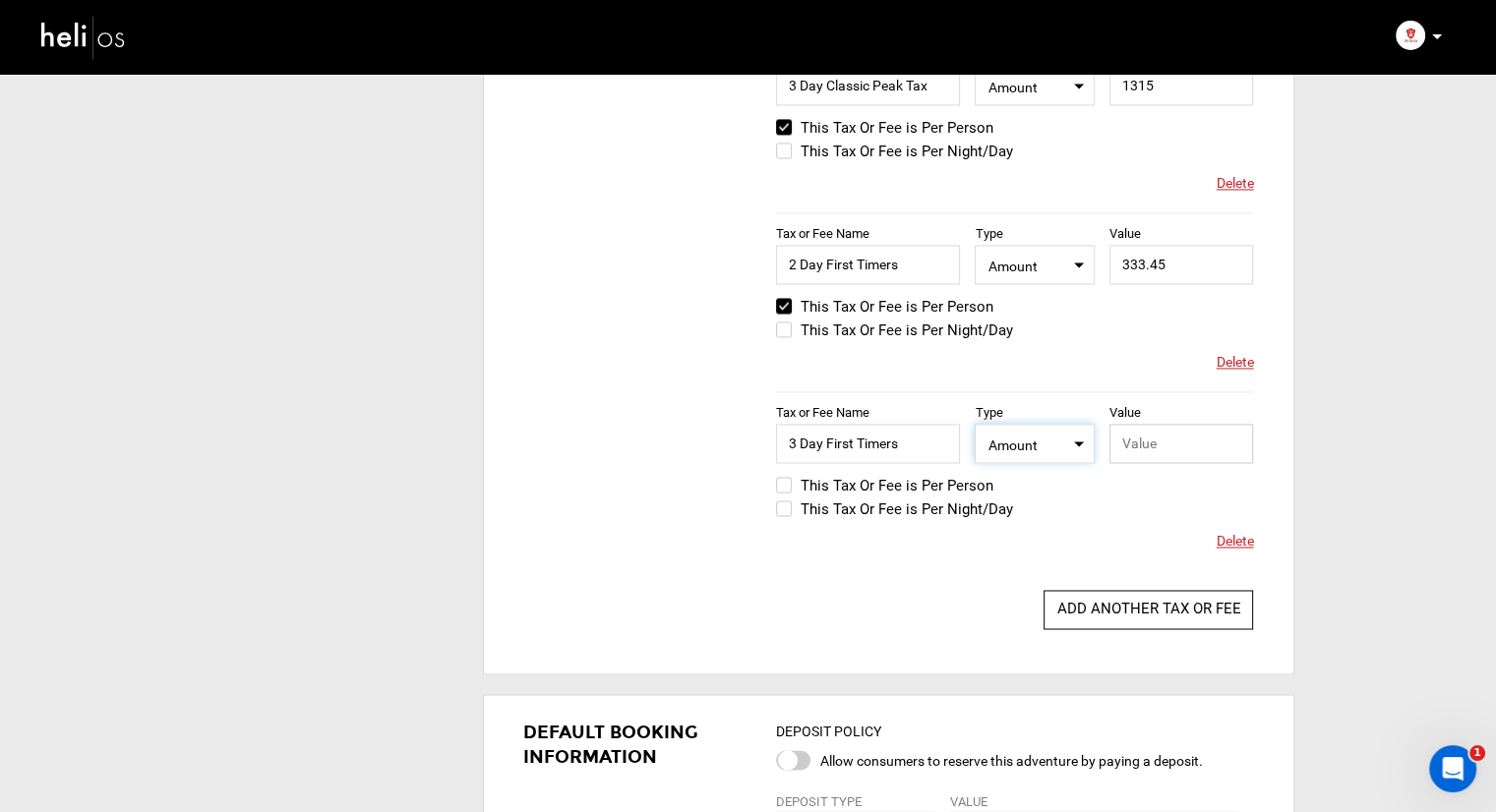
click at [1161, 453] on input "text" at bounding box center [1181, 444] width 144 height 40
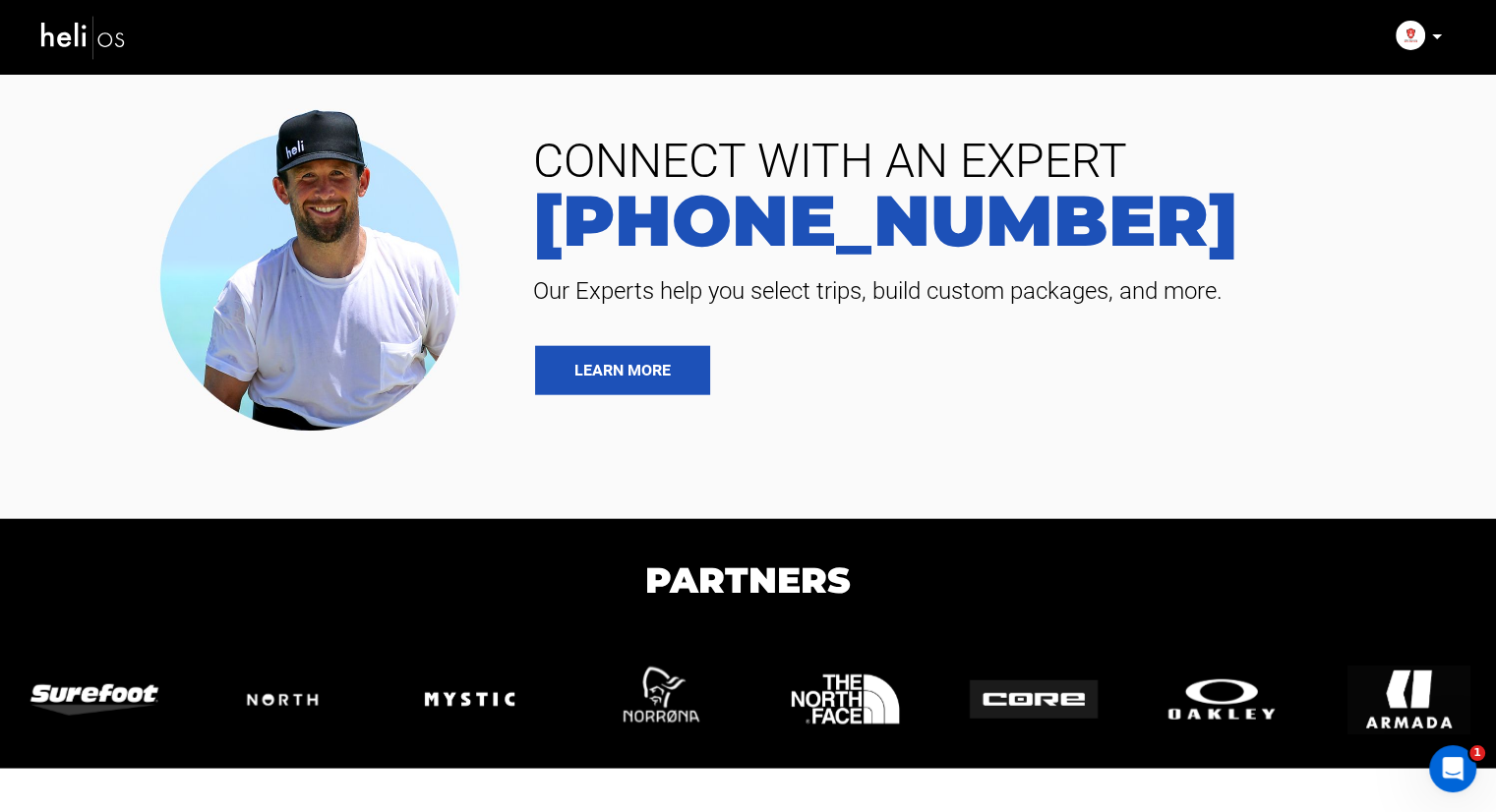
scroll to position [4469, 0]
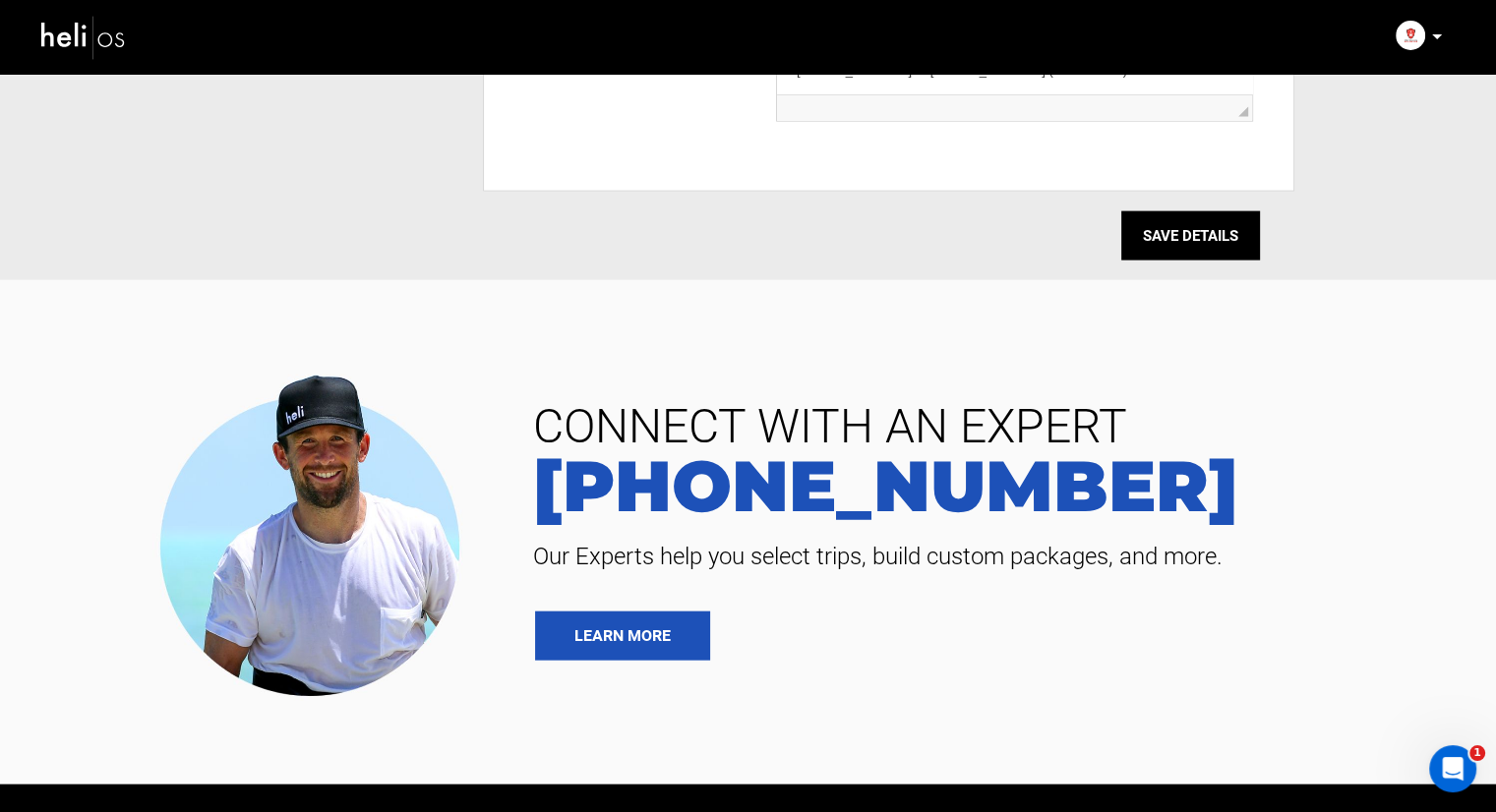
type input "502.70"
click at [1188, 212] on input "SAVE DETAILS" at bounding box center [1191, 236] width 139 height 49
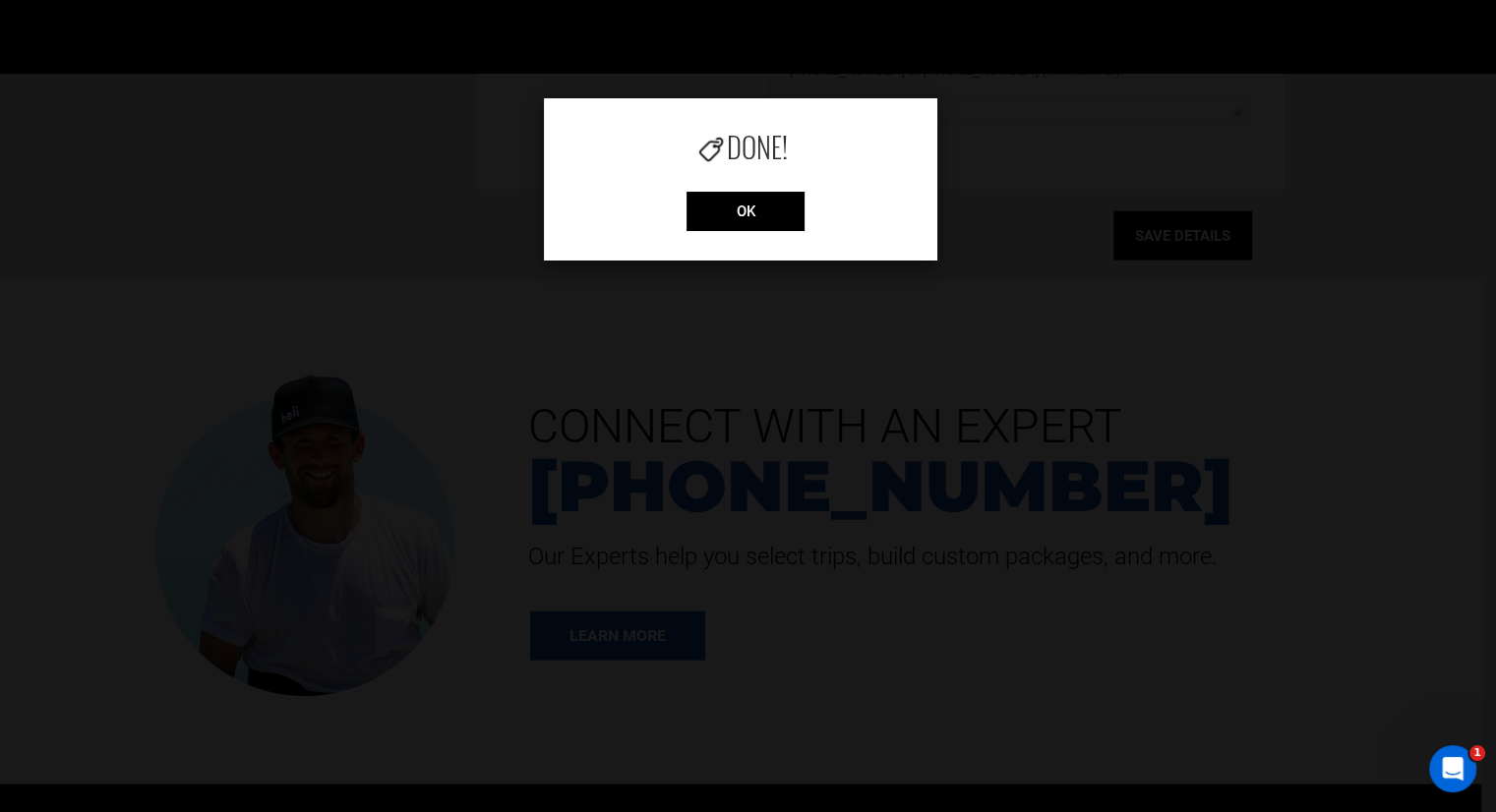
click at [685, 189] on div "Done! OK" at bounding box center [741, 179] width 394 height 162
click at [738, 238] on div "Done! OK" at bounding box center [741, 179] width 394 height 162
click at [745, 218] on input "OK" at bounding box center [746, 212] width 118 height 40
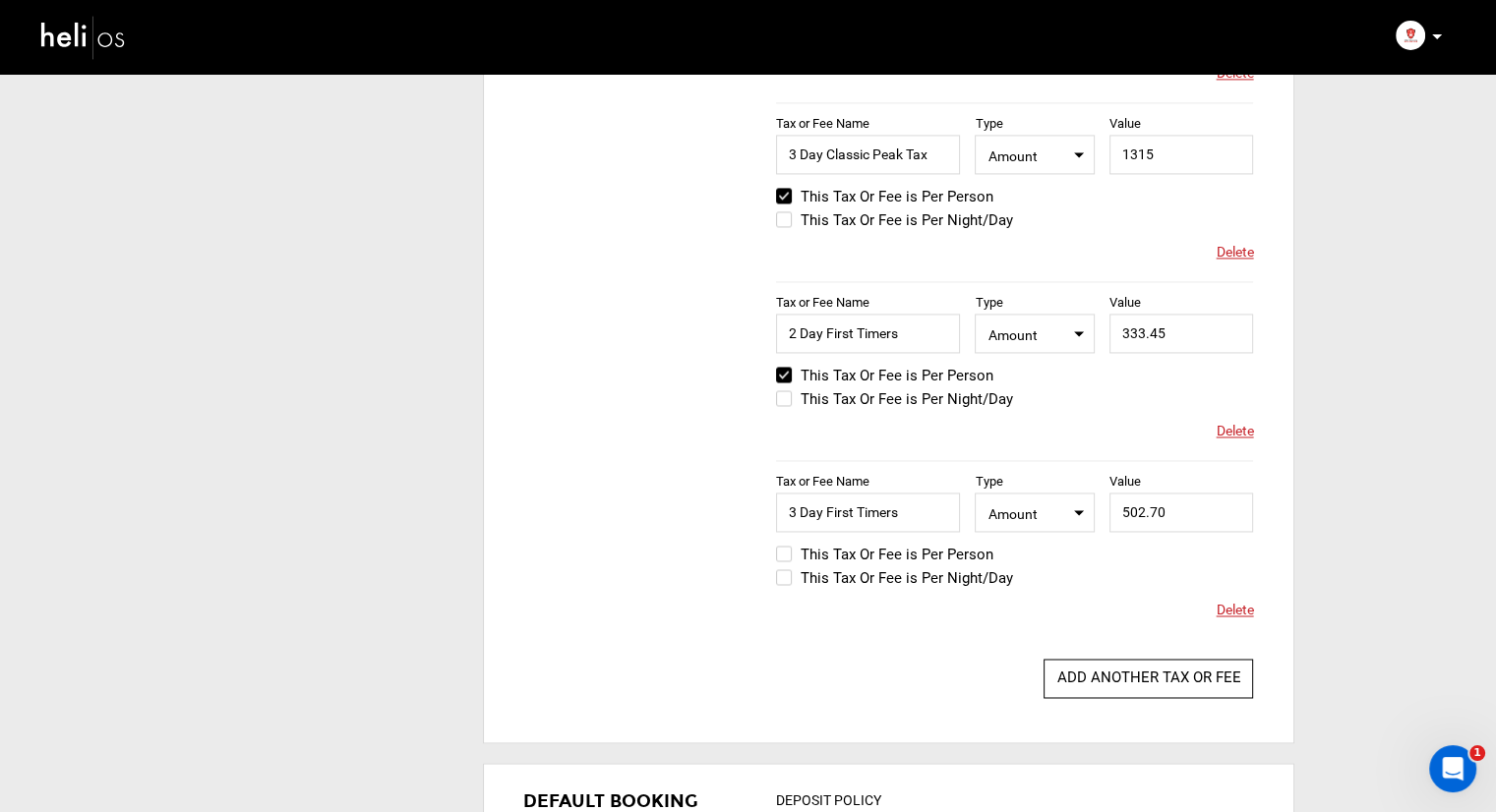
scroll to position [2995, 0]
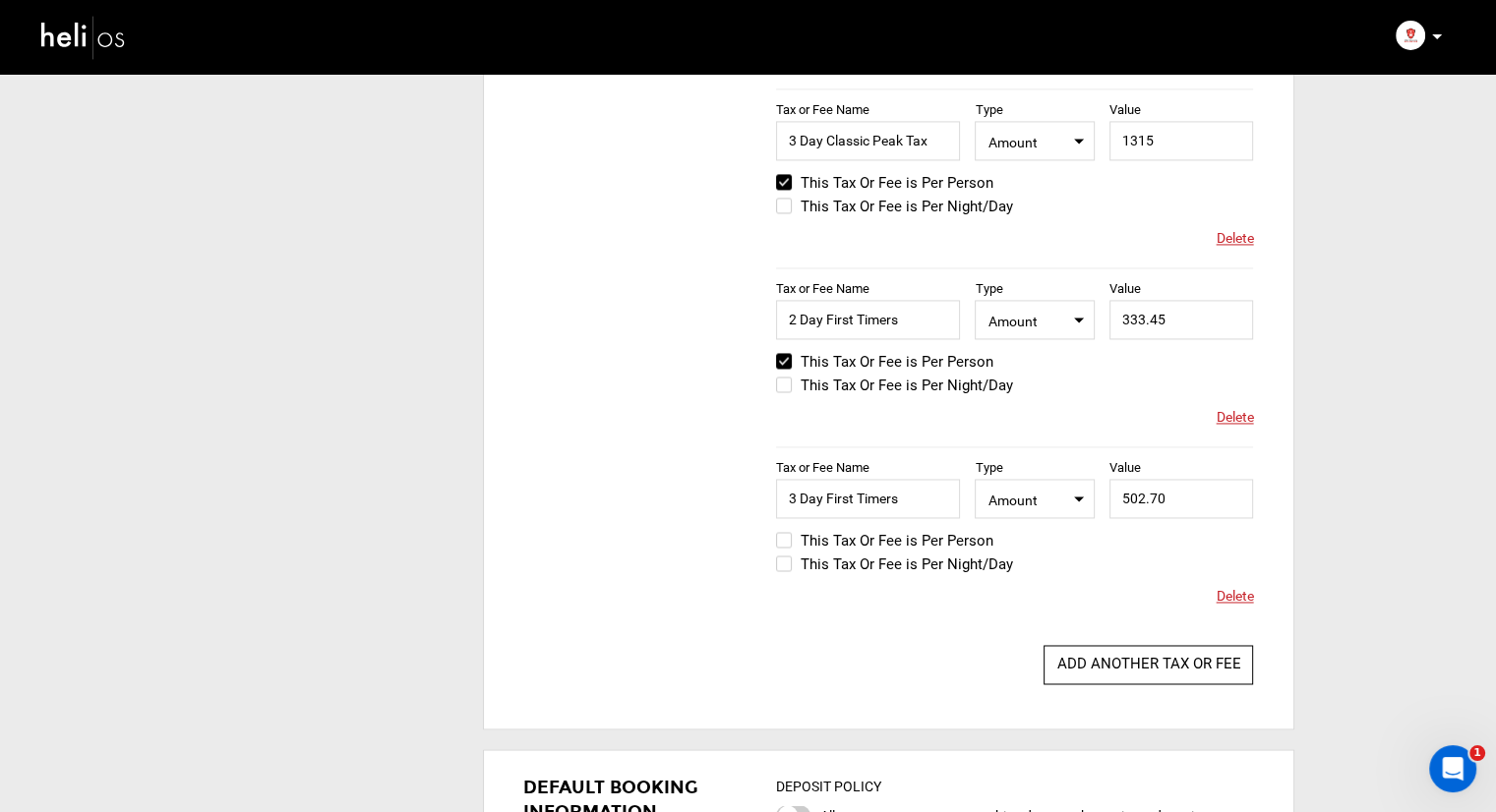
click at [782, 538] on label "This Tax Or Fee is Per Person" at bounding box center [885, 541] width 218 height 24
click at [762, 538] on input "This Tax Or Fee is Per Person" at bounding box center [762, 551] width 0 height 48
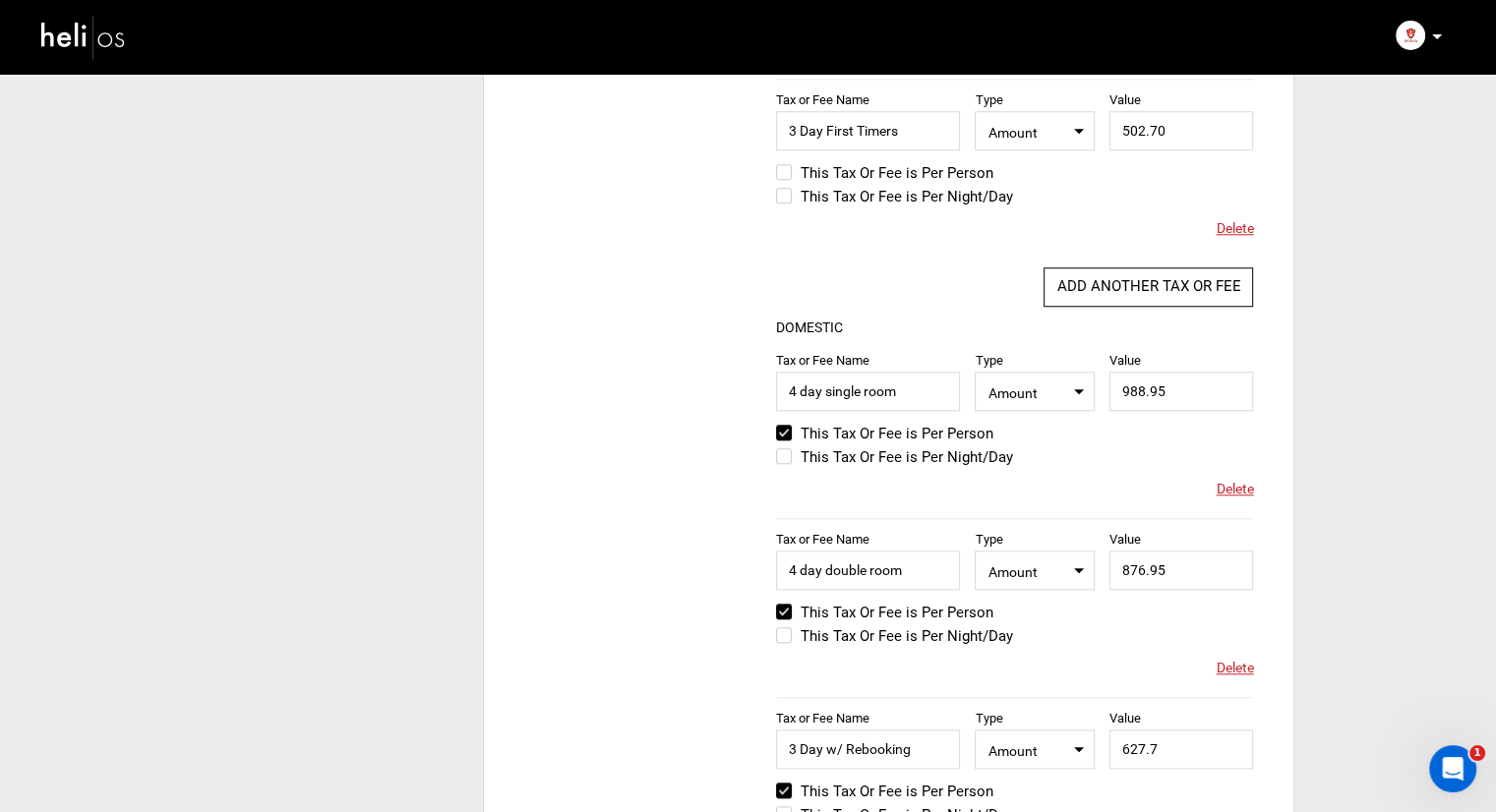
scroll to position [1672, 0]
click at [782, 170] on label "This Tax Or Fee is Per Person" at bounding box center [885, 171] width 218 height 24
click at [762, 170] on input "This Tax Or Fee is Per Person" at bounding box center [762, 181] width 0 height 48
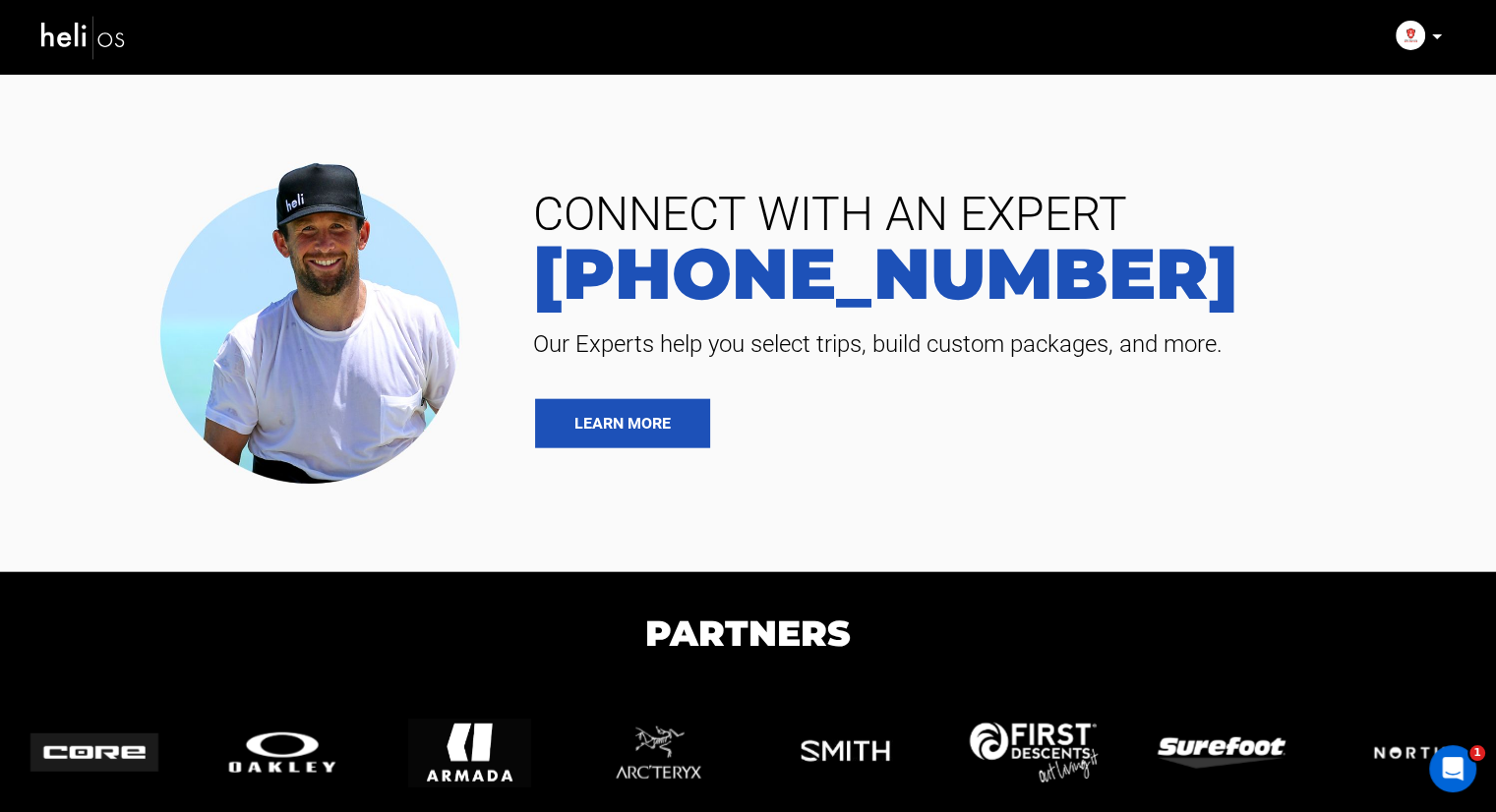
scroll to position [4469, 0]
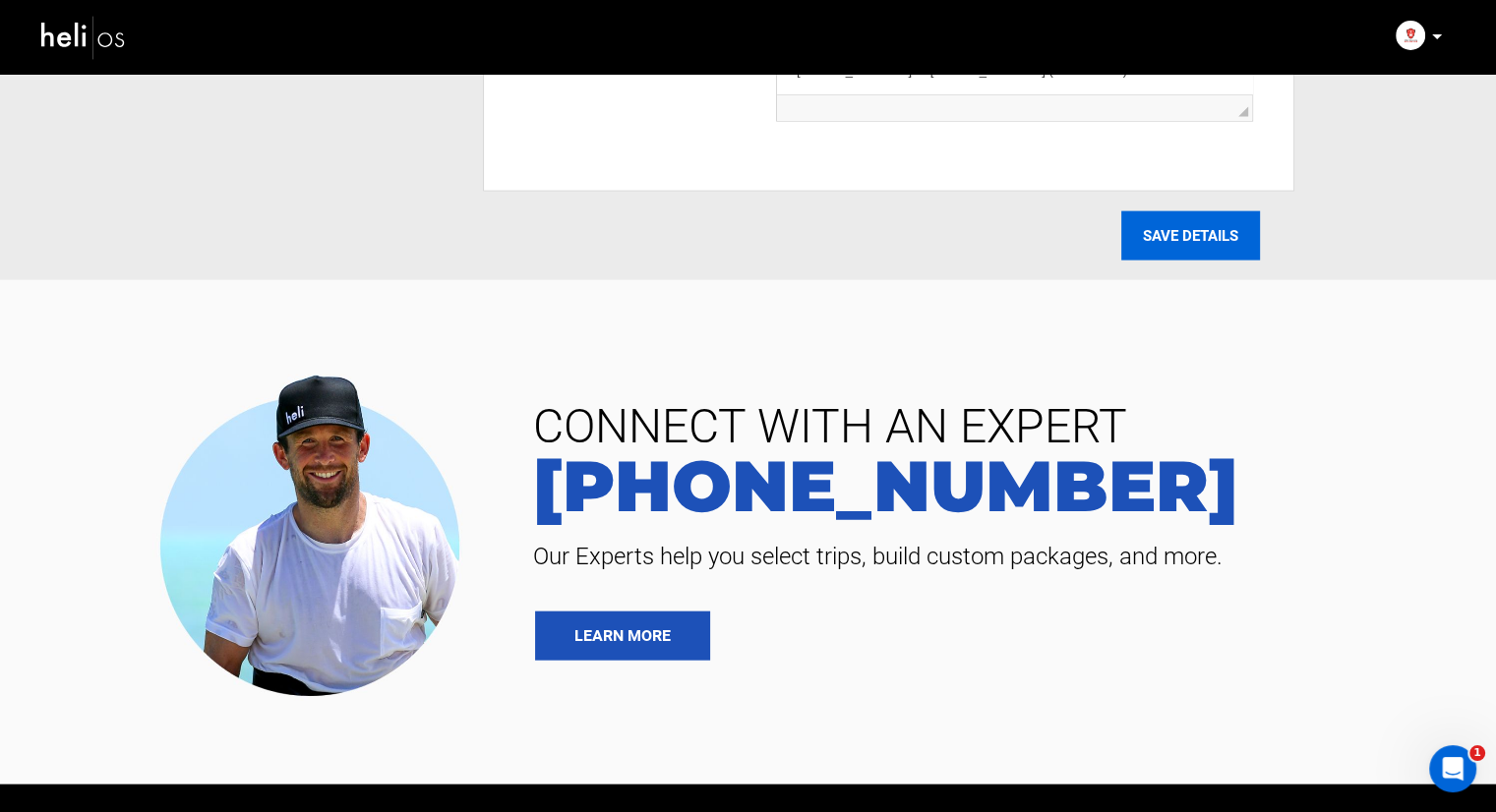
click at [1173, 241] on input "SAVE DETAILS" at bounding box center [1191, 236] width 139 height 49
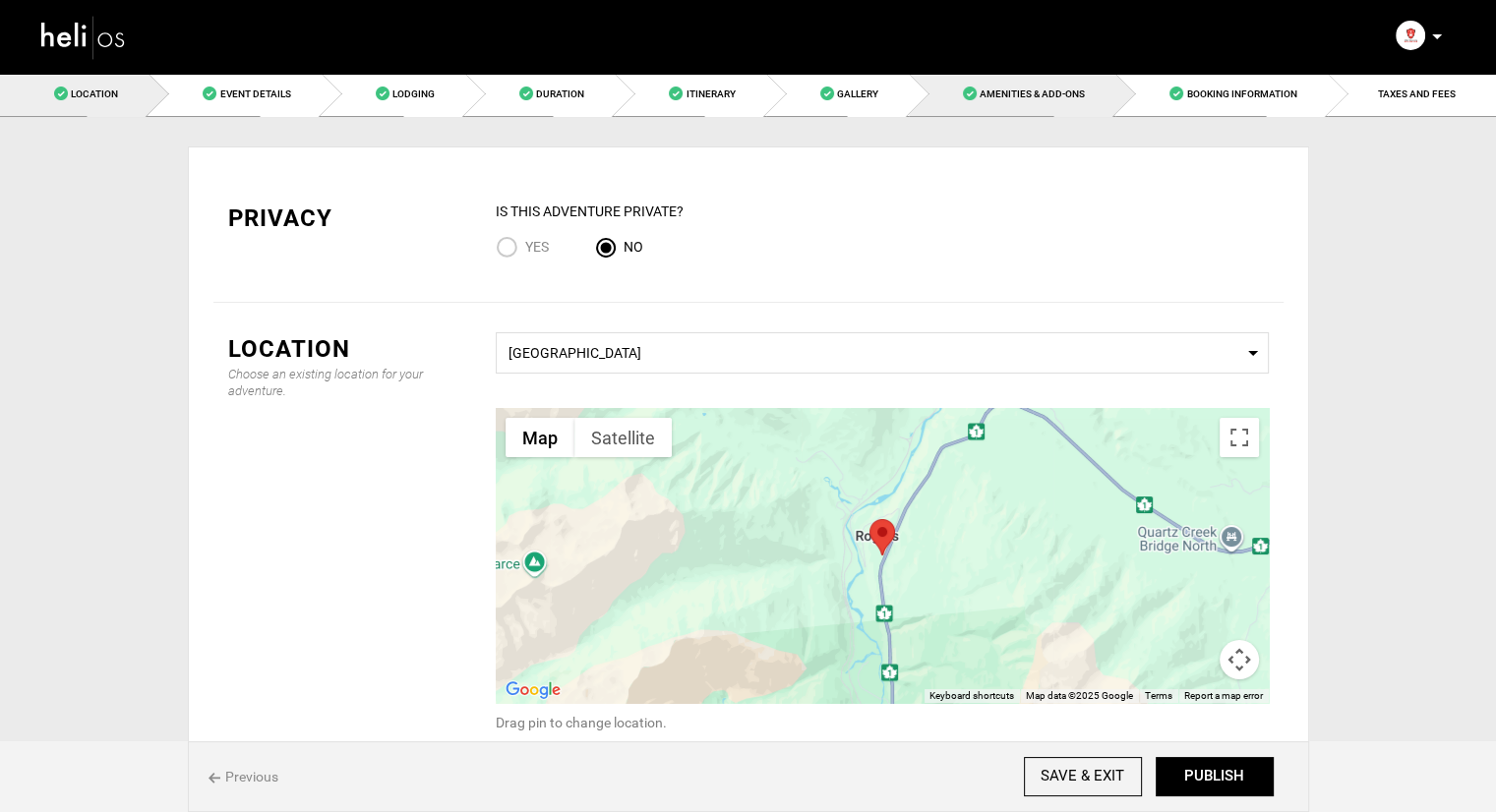
click at [996, 99] on link "Amenities & Add-Ons" at bounding box center [1012, 93] width 207 height 45
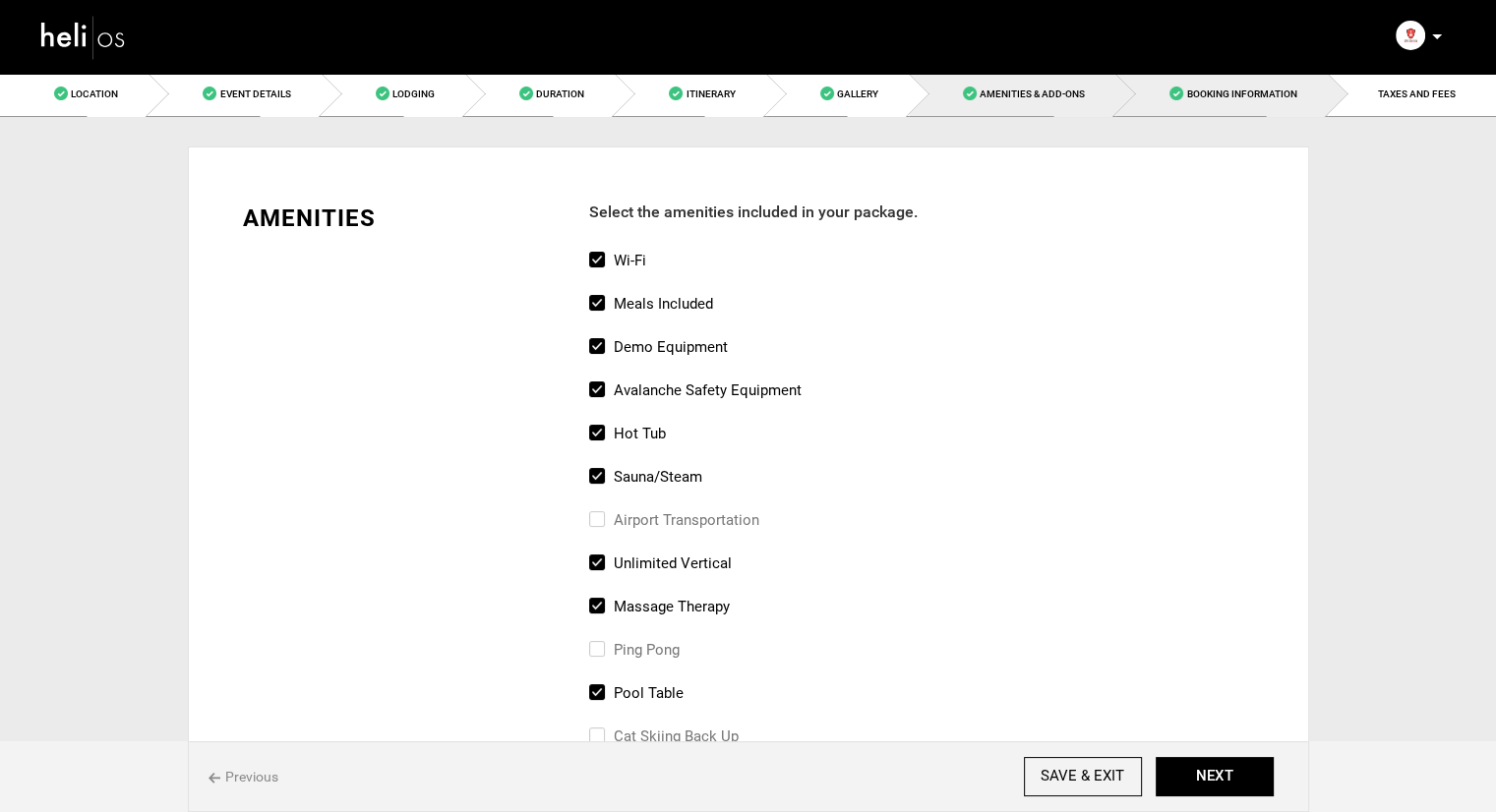
click at [1220, 91] on span "Booking Information" at bounding box center [1242, 93] width 110 height 11
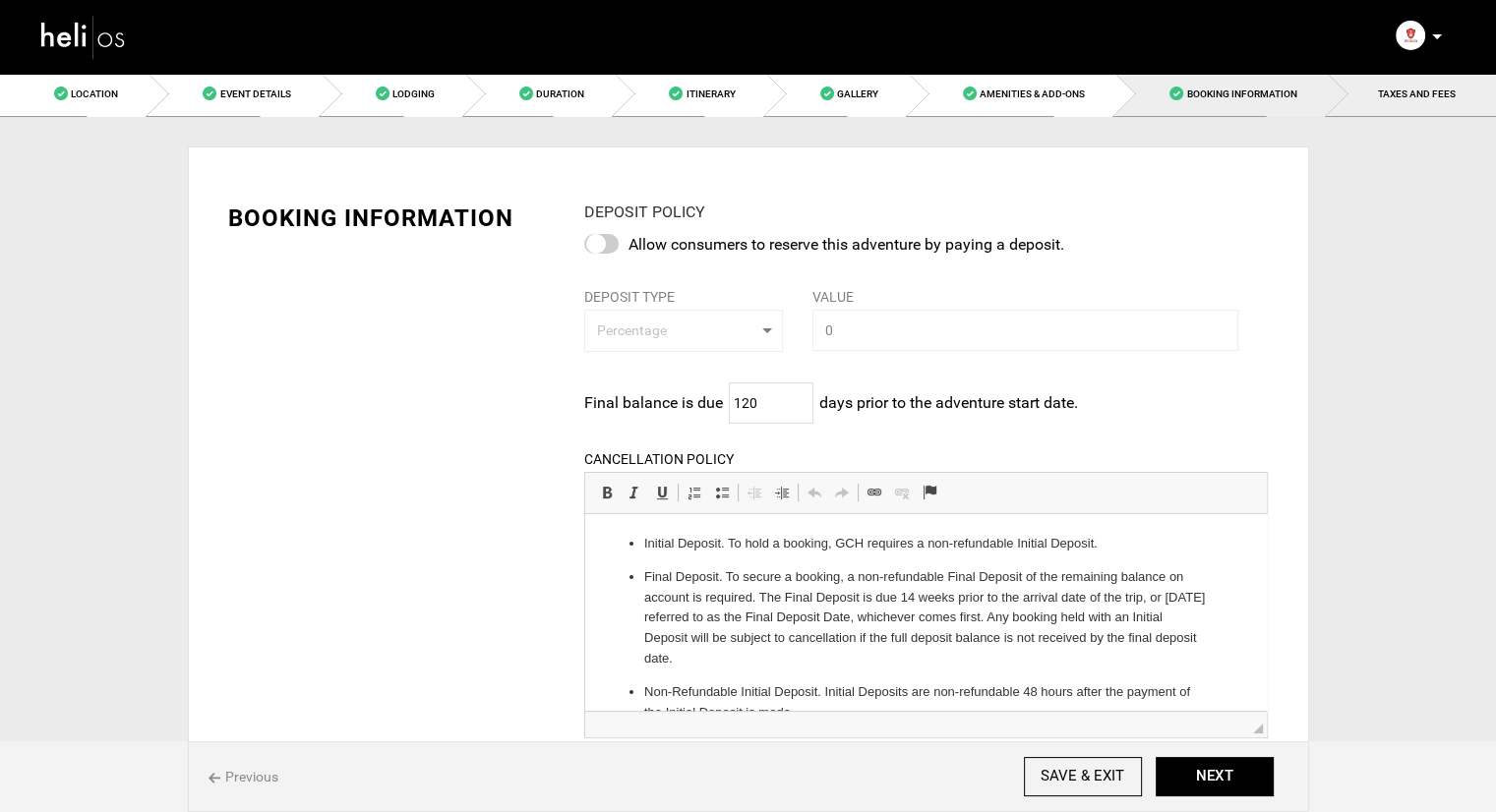
click at [1398, 85] on link "TAXES AND FEES" at bounding box center [1412, 93] width 168 height 45
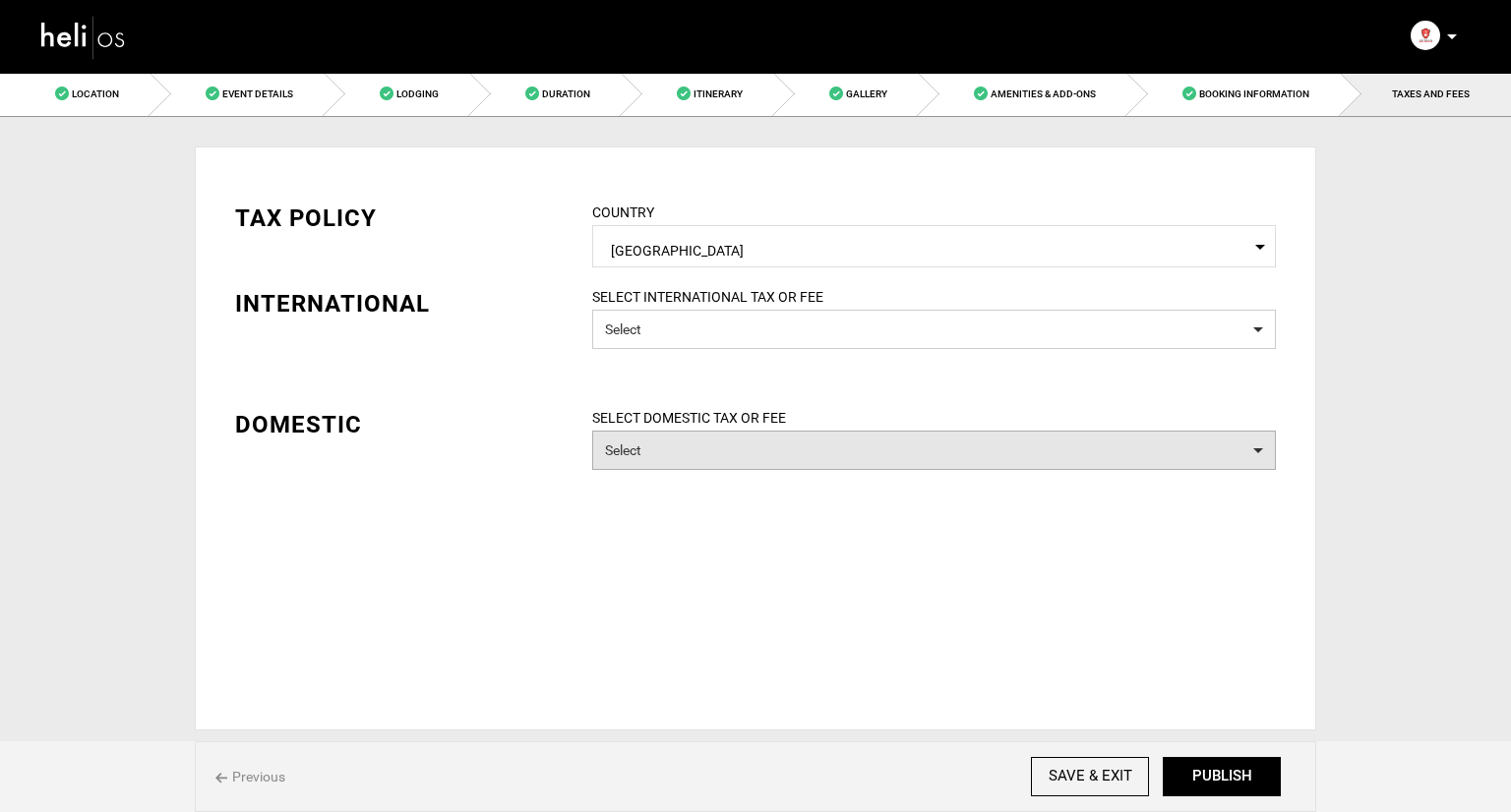
click at [854, 442] on button "Select" at bounding box center [934, 450] width 684 height 40
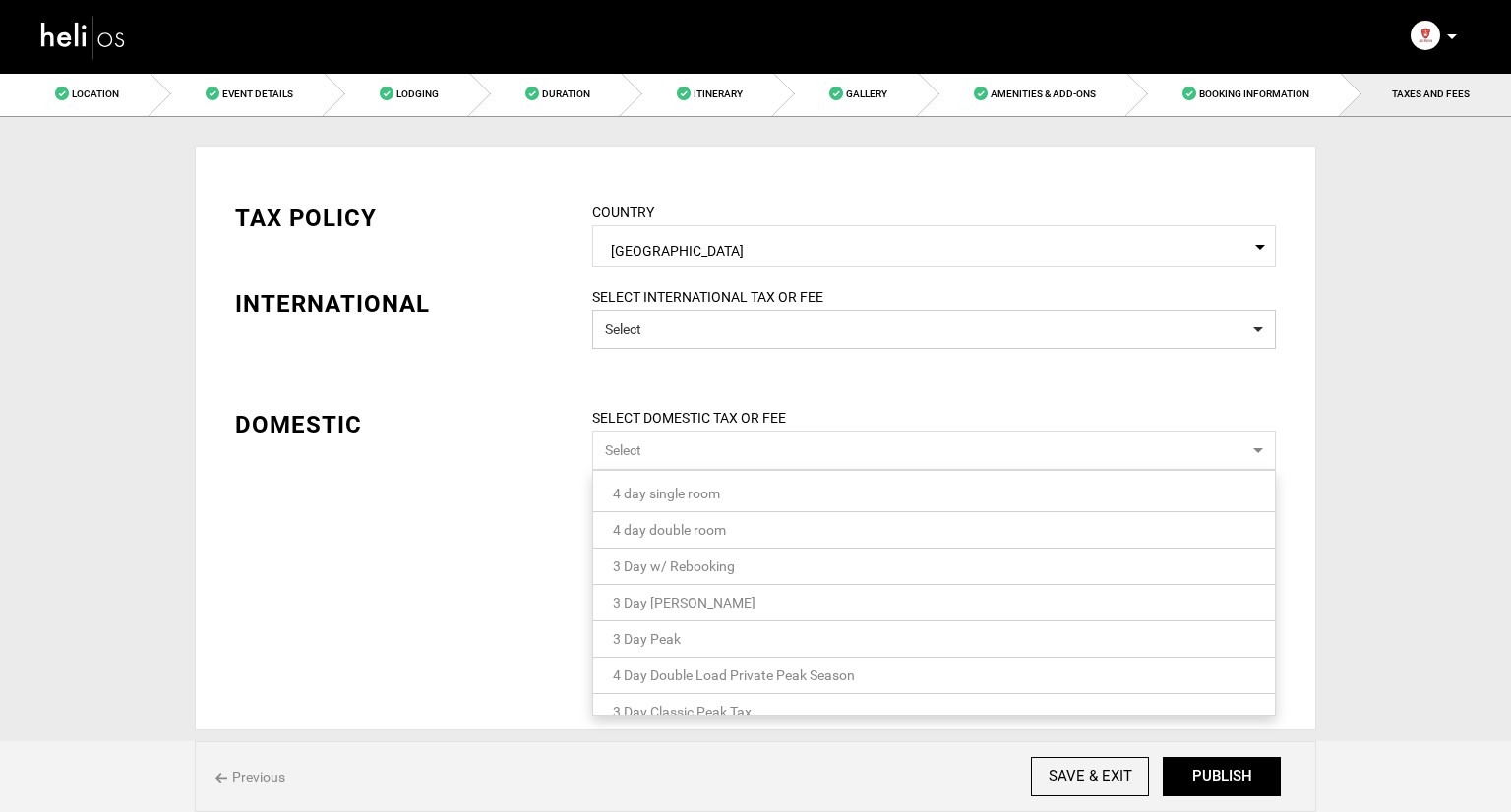
scroll to position [55, 0]
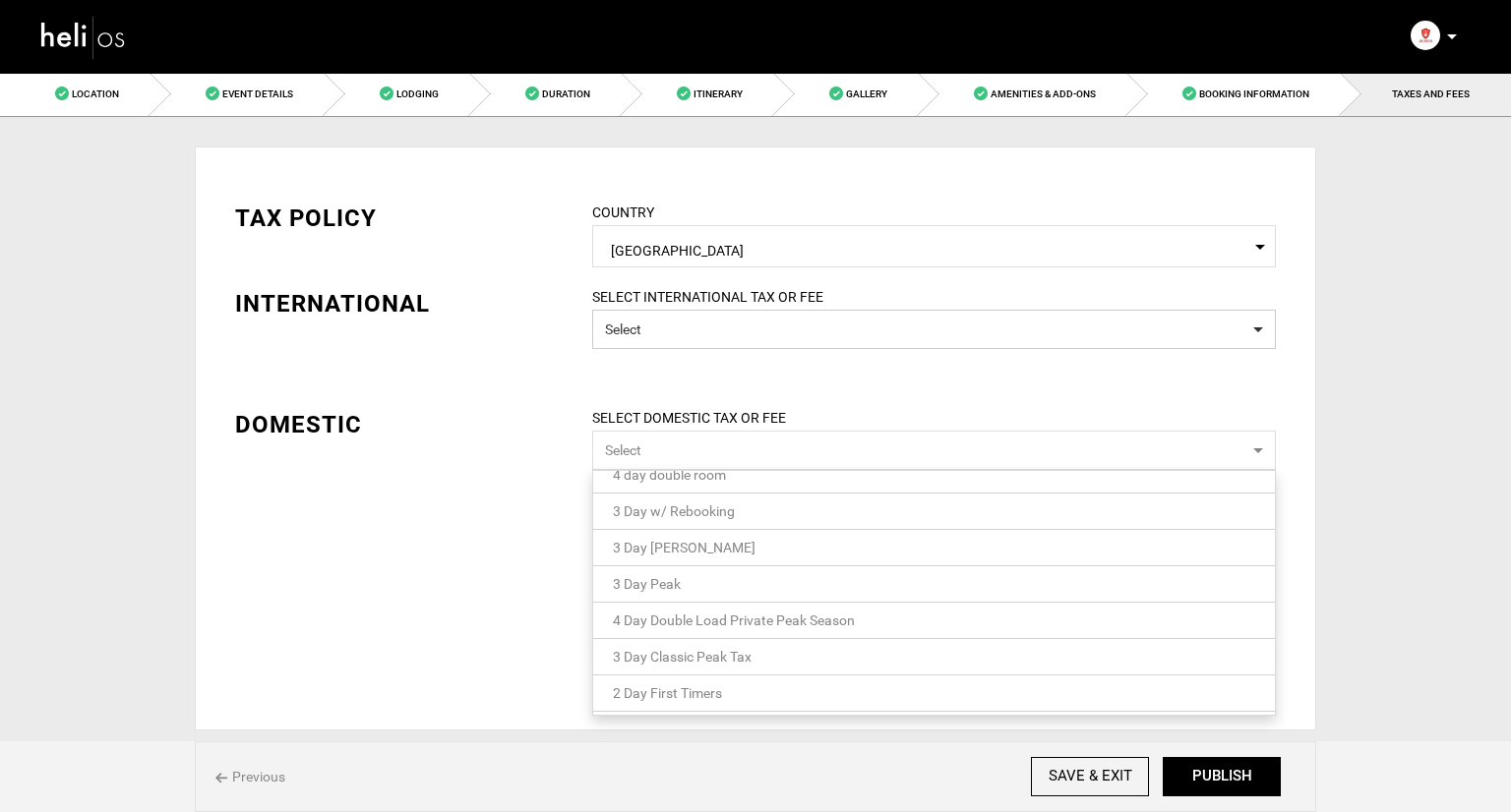
click at [764, 691] on link "2 Day First Timers" at bounding box center [934, 694] width 682 height 26
click at [410, 548] on div "TAX POLICY COUNTRY Select Country Canada Please select a country. INTERNATIONAL…" at bounding box center [756, 377] width 1071 height 409
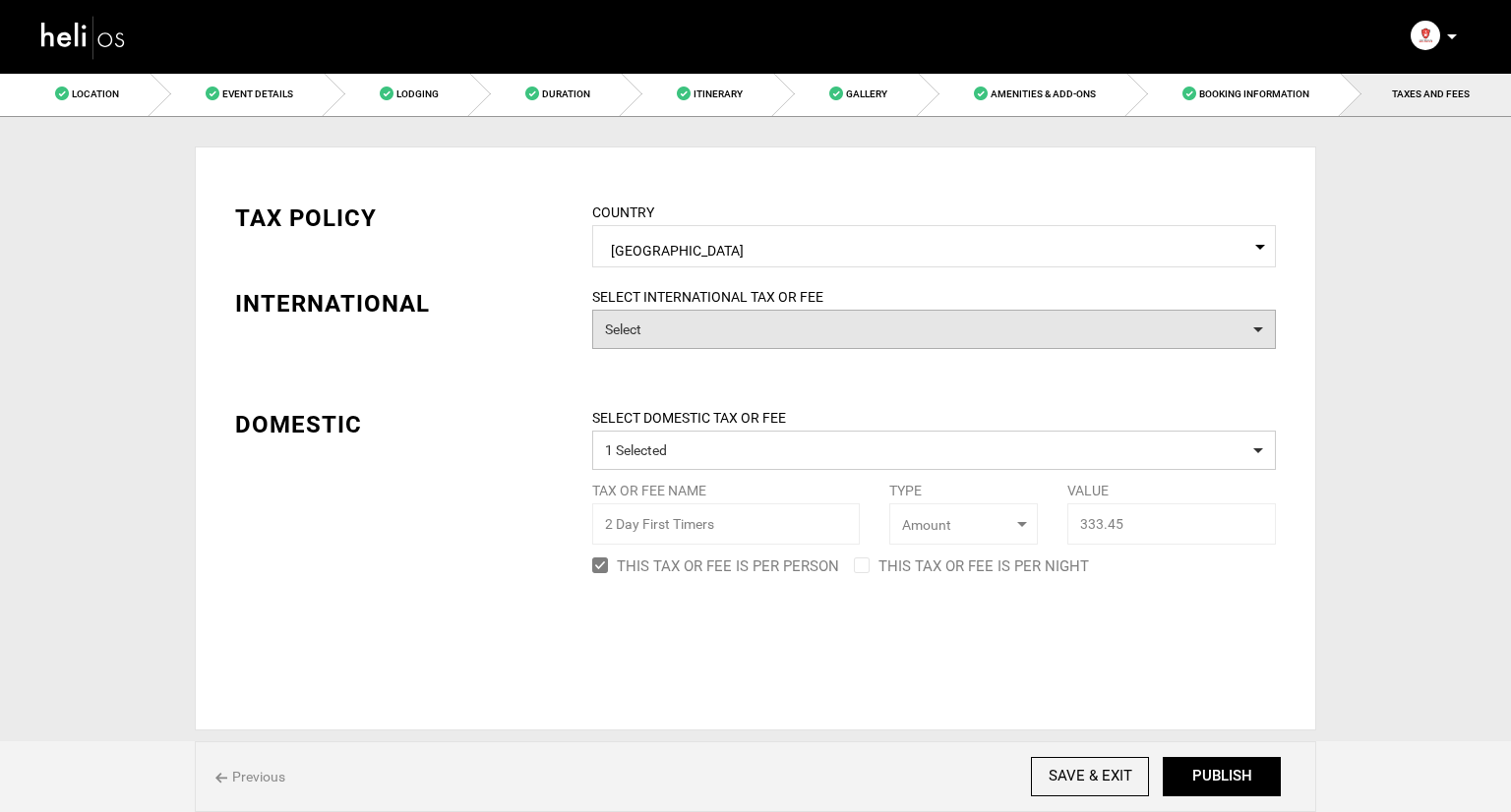
click at [701, 337] on button "Select" at bounding box center [934, 330] width 684 height 40
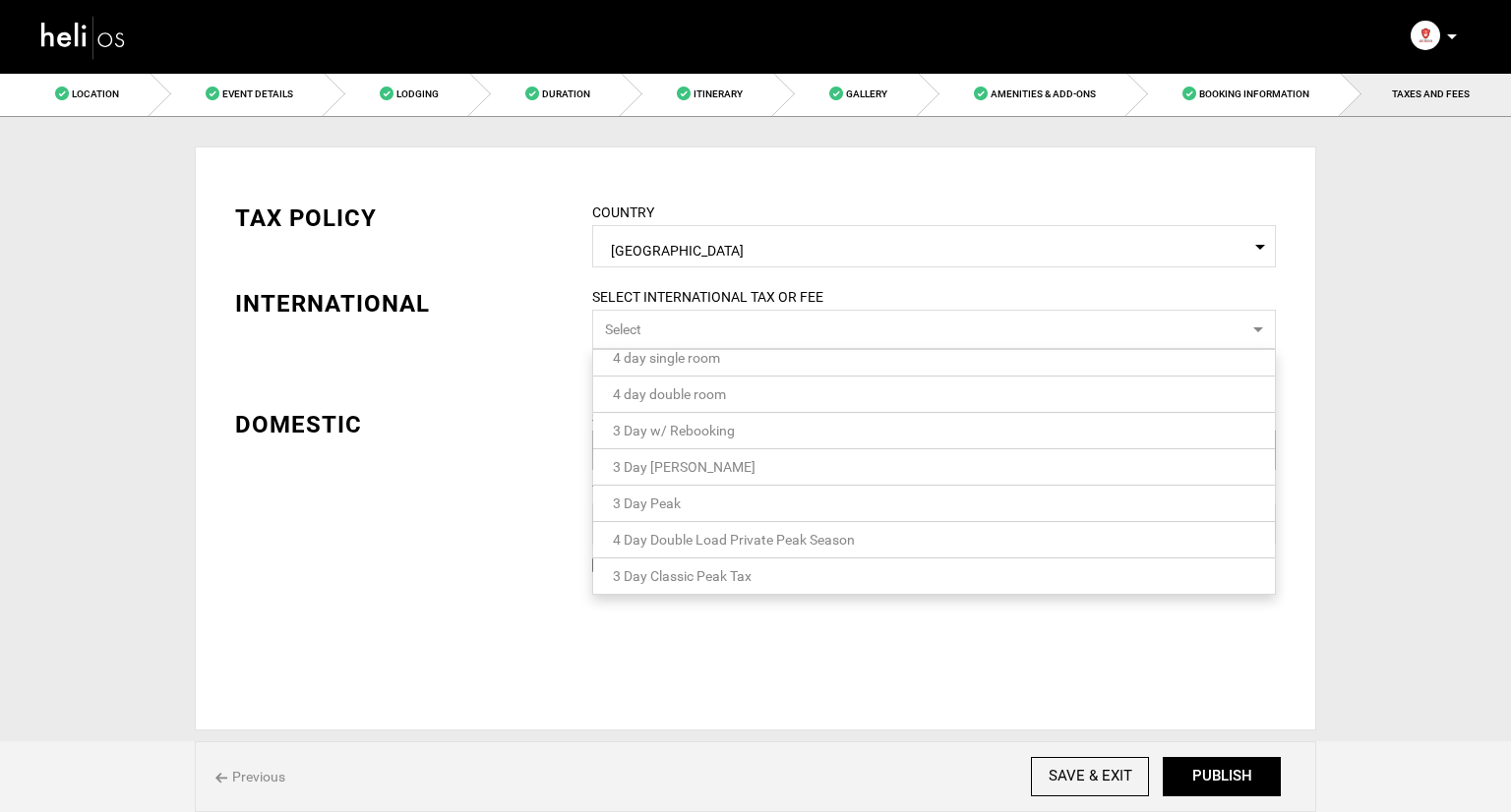
scroll to position [19, 0]
click at [484, 544] on div "TAX POLICY COUNTRY Select Country Canada Please select a country. INTERNATIONAL…" at bounding box center [756, 377] width 1071 height 409
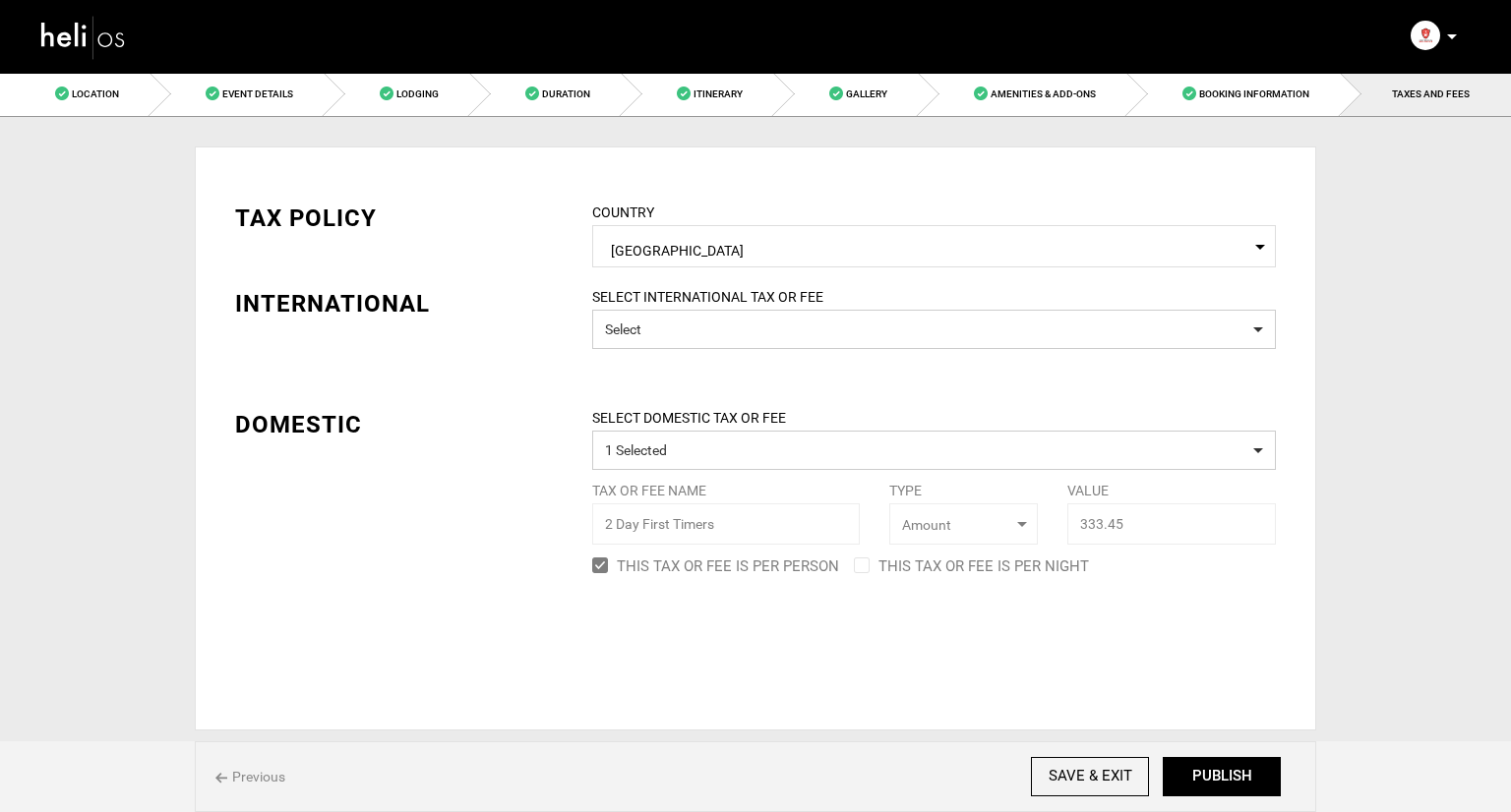
click at [683, 516] on div "SELECT DOMESTIC TAX OR FEE 1 Selected Tax or Fee Name 2 Day First Timers Type S…" at bounding box center [934, 495] width 714 height 173
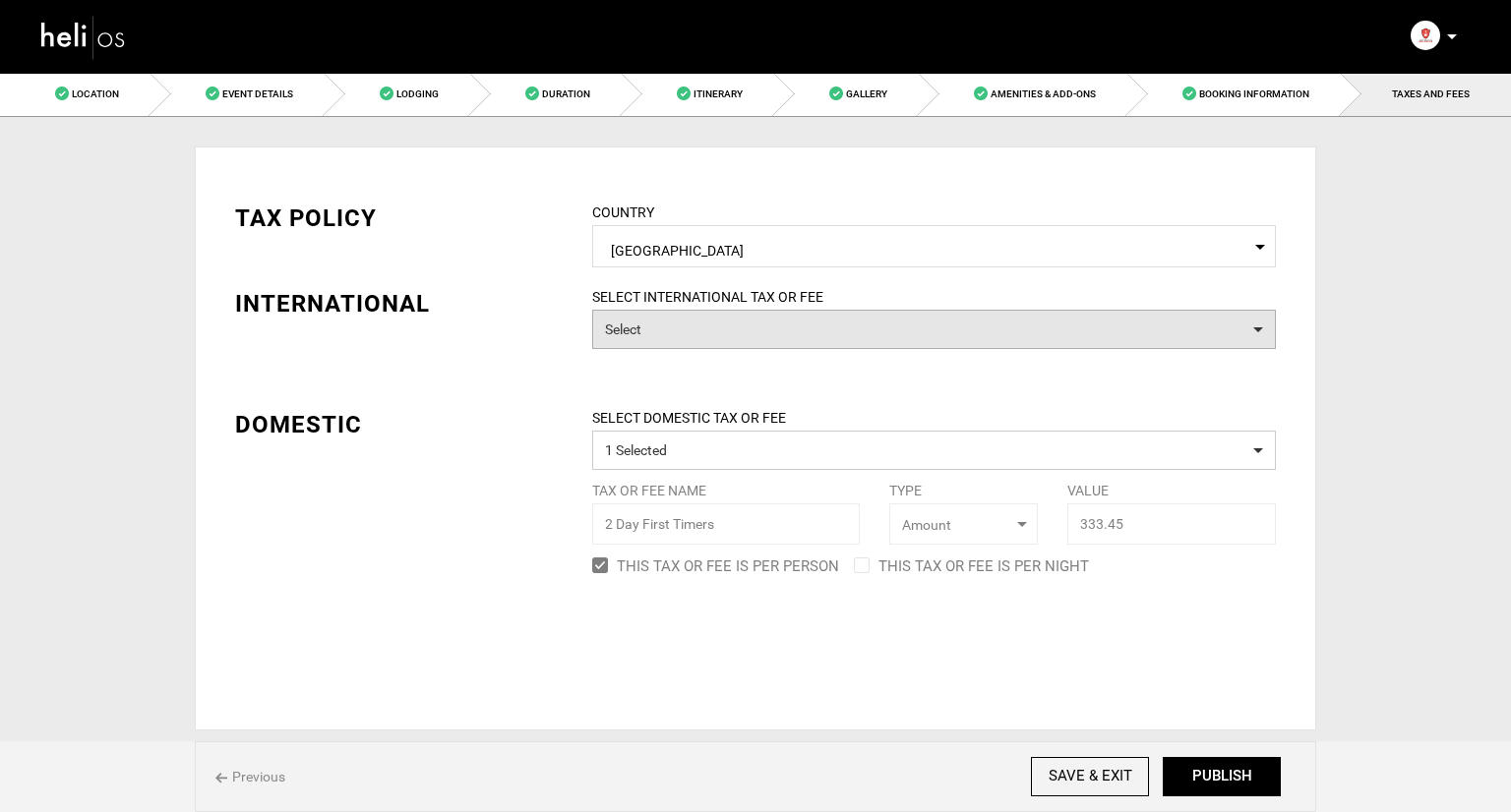
click at [827, 319] on button "Select" at bounding box center [934, 330] width 684 height 40
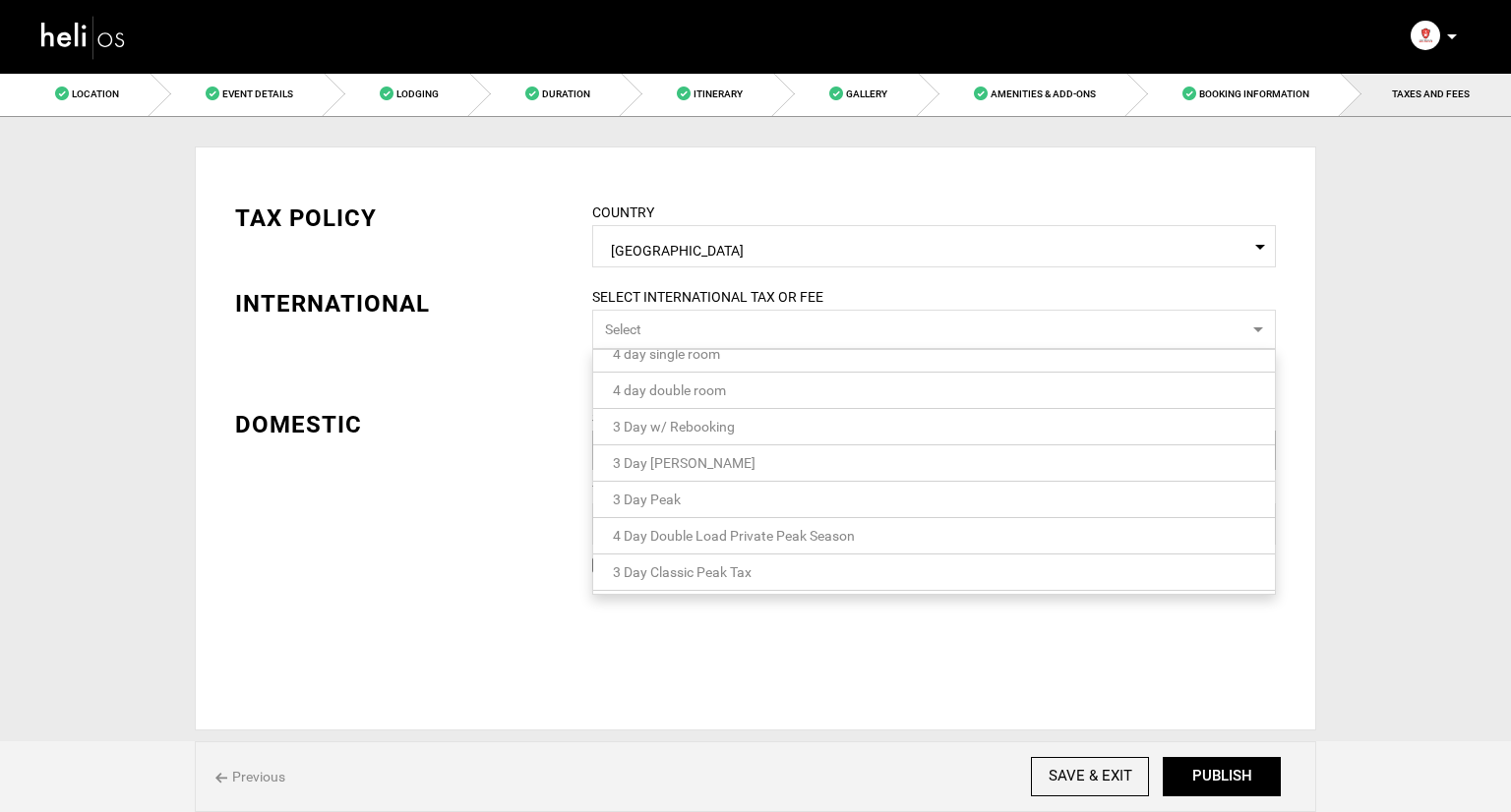
click at [537, 373] on div "TAX POLICY COUNTRY Select Country Canada Please select a country. INTERNATIONAL…" at bounding box center [756, 377] width 1071 height 409
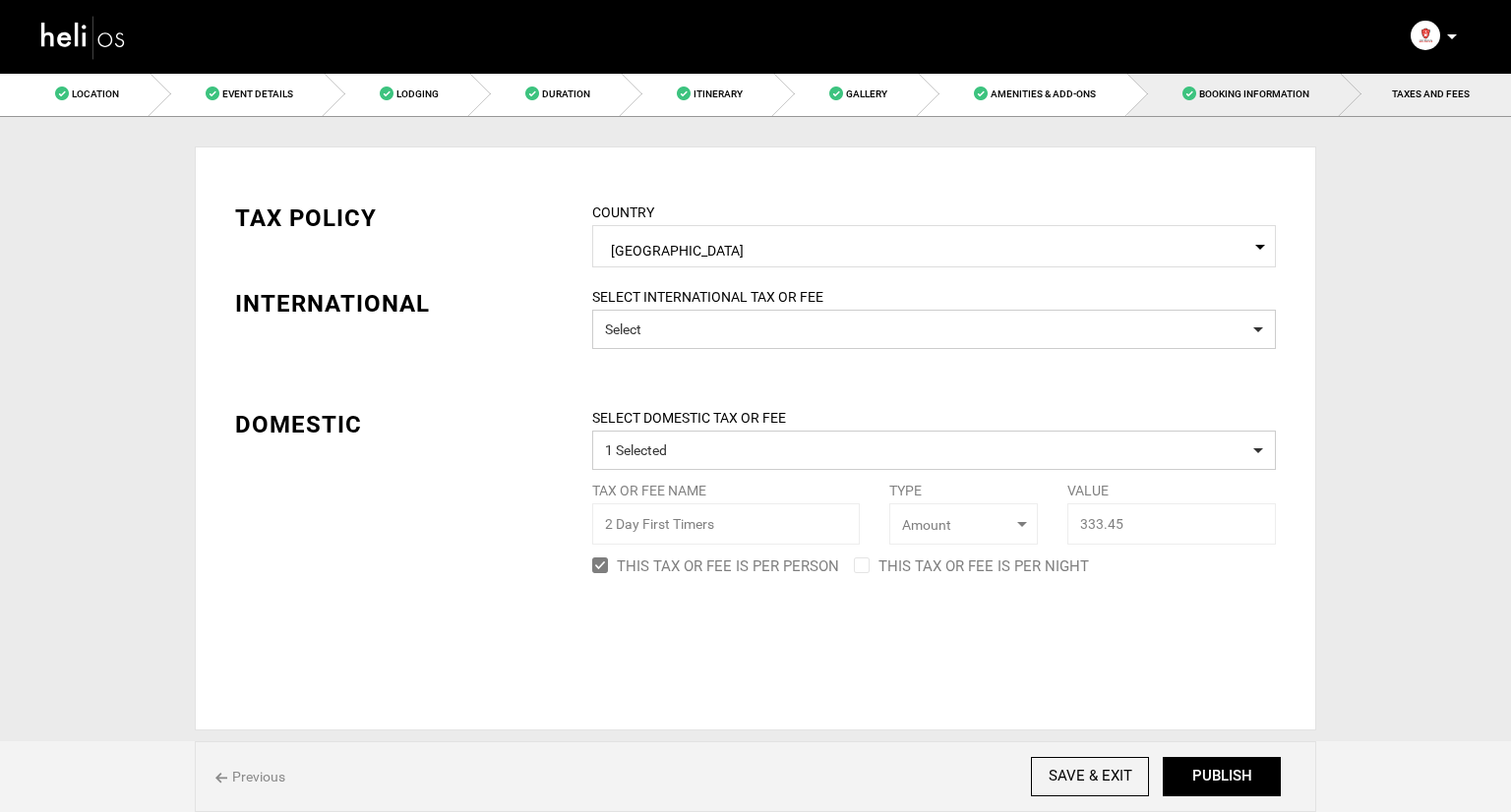
click at [1216, 105] on link "Booking Information" at bounding box center [1234, 93] width 214 height 45
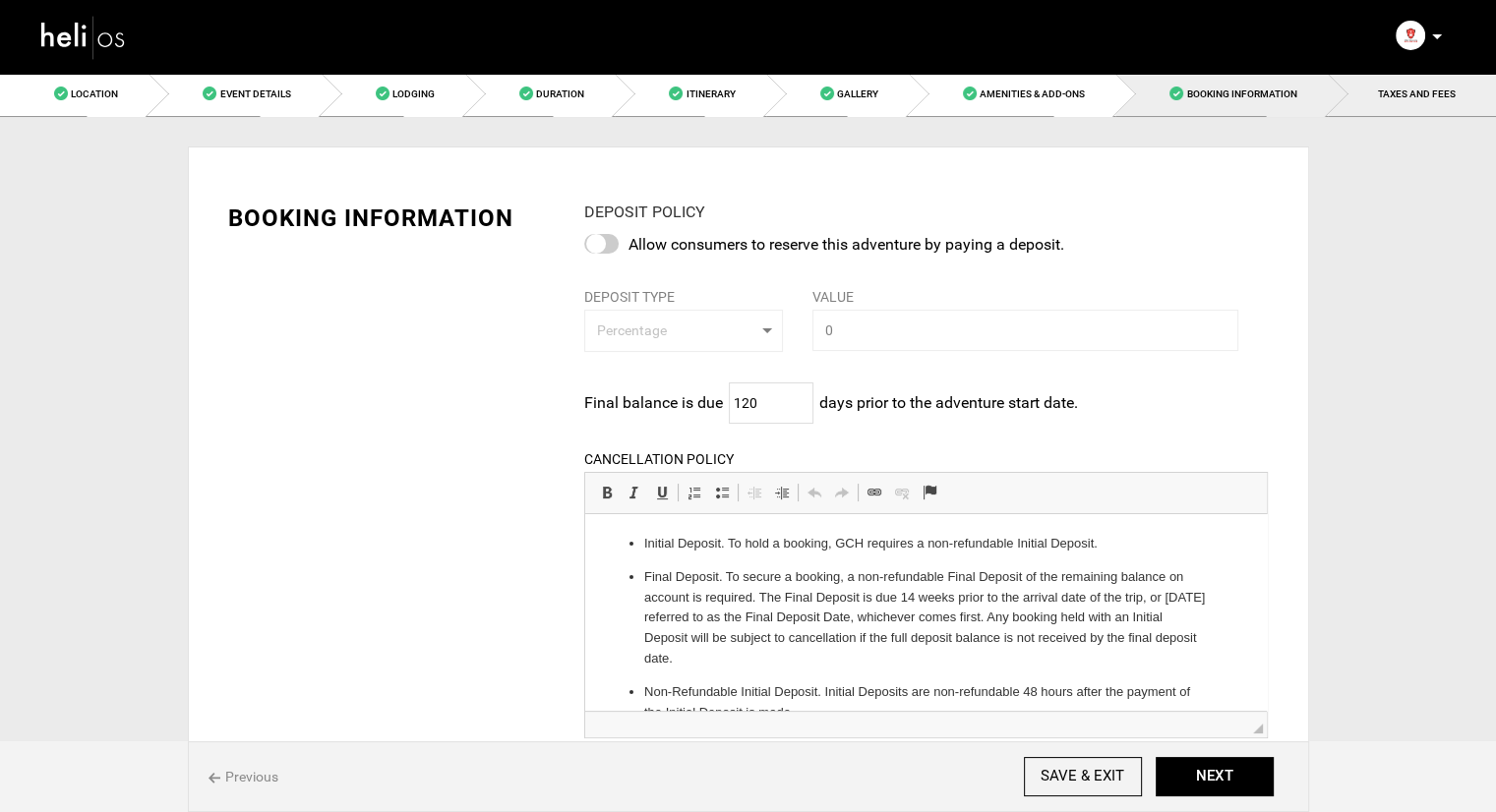
click at [1409, 82] on link "TAXES AND FEES" at bounding box center [1412, 93] width 168 height 45
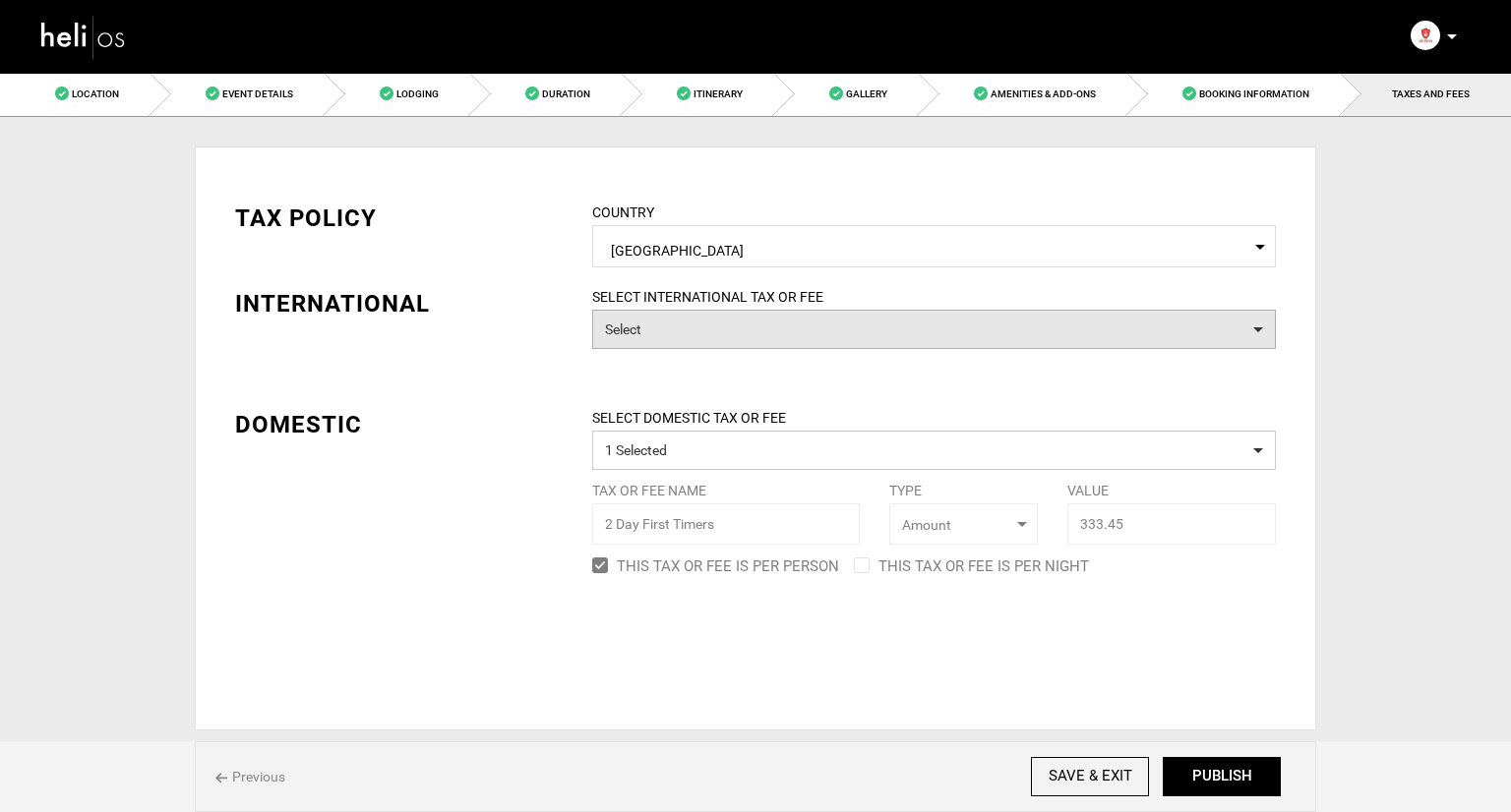
click at [795, 332] on button "Select" at bounding box center [934, 330] width 684 height 40
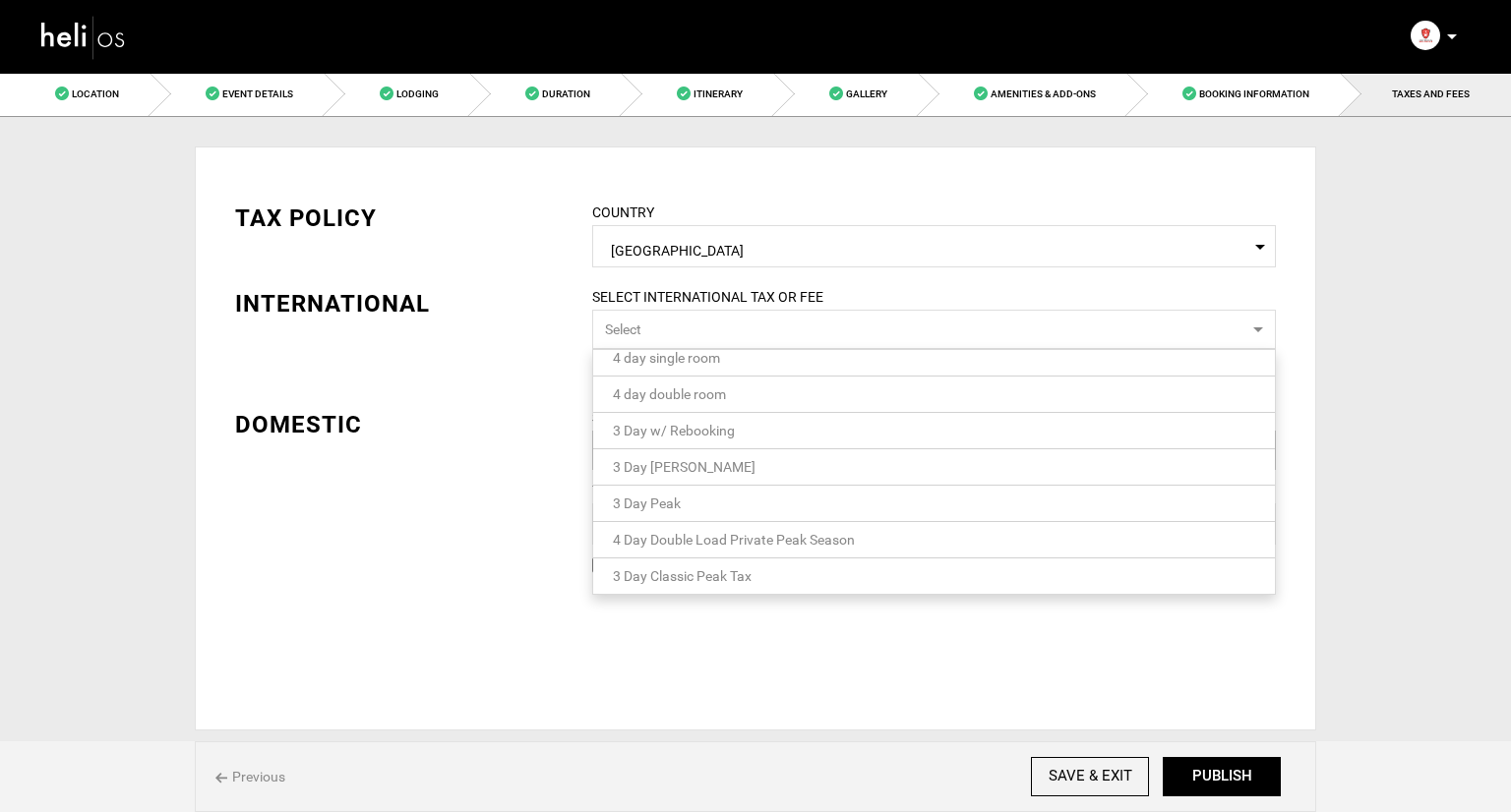
scroll to position [19, 0]
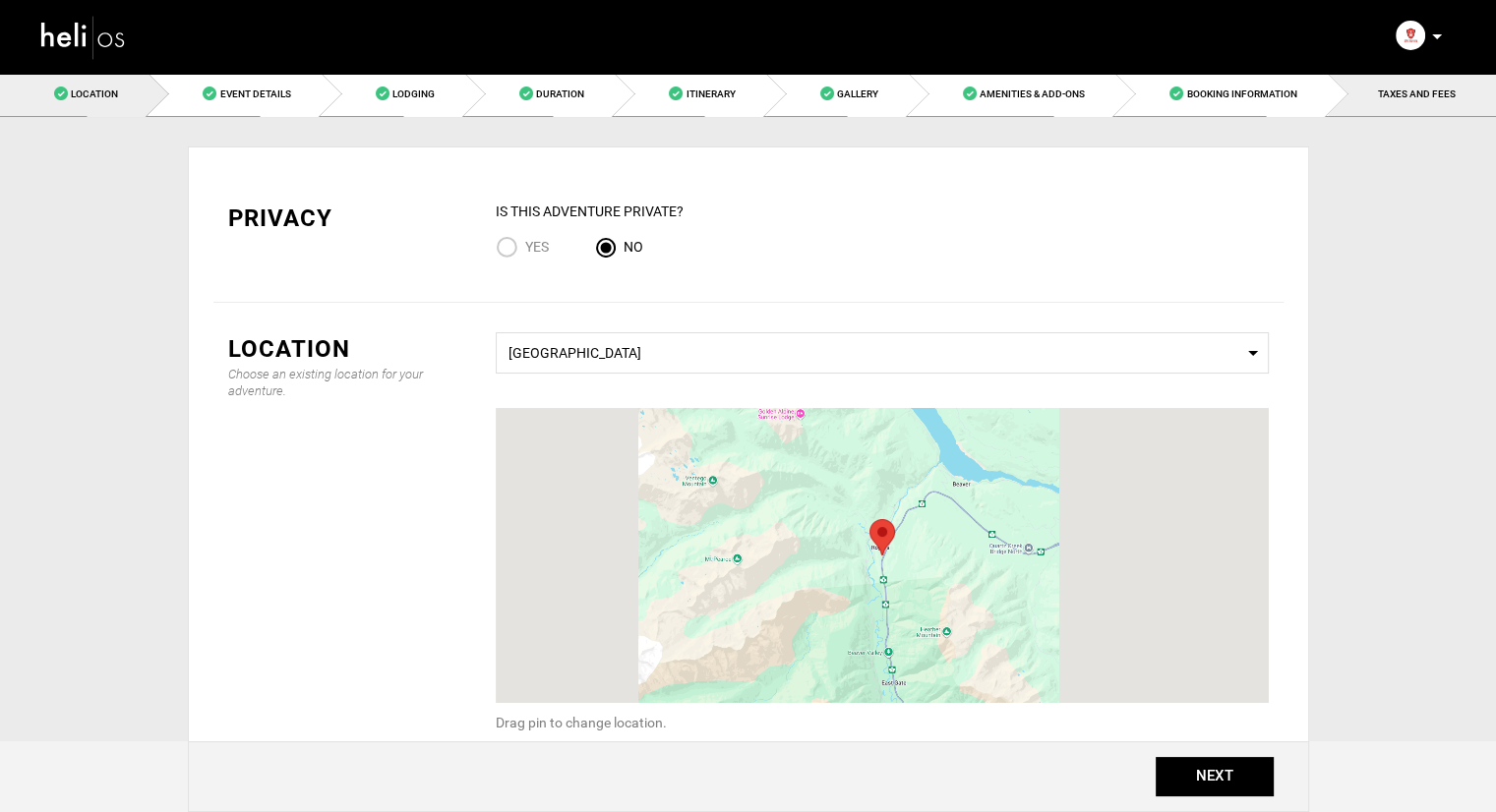
click at [1428, 91] on span "TAXES AND FEES" at bounding box center [1417, 93] width 78 height 11
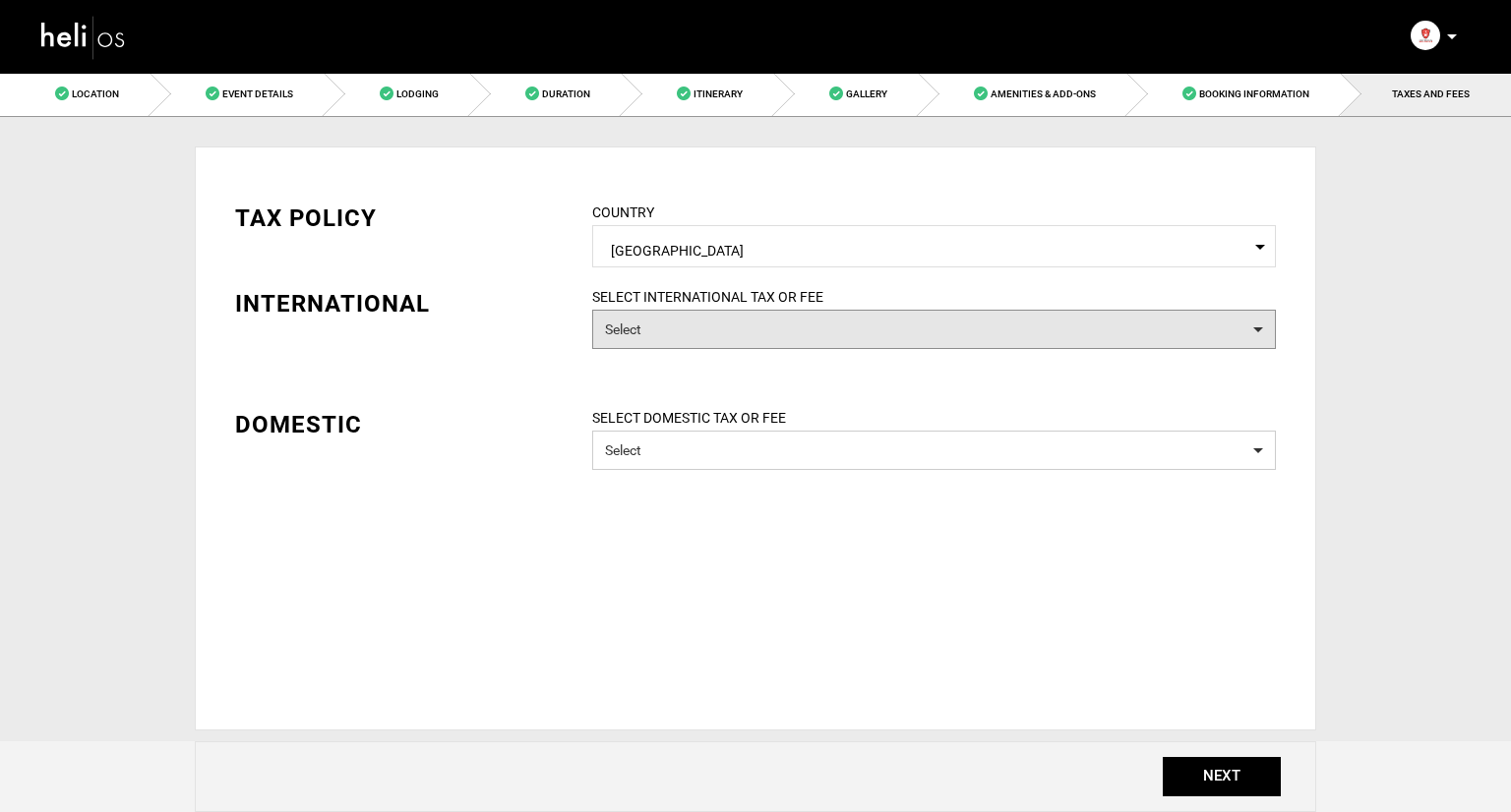
click at [756, 349] on div "SELECT INTERNATIONAL TAX OR FEE Select" at bounding box center [934, 328] width 714 height 81
click at [763, 335] on button "Select" at bounding box center [934, 330] width 684 height 40
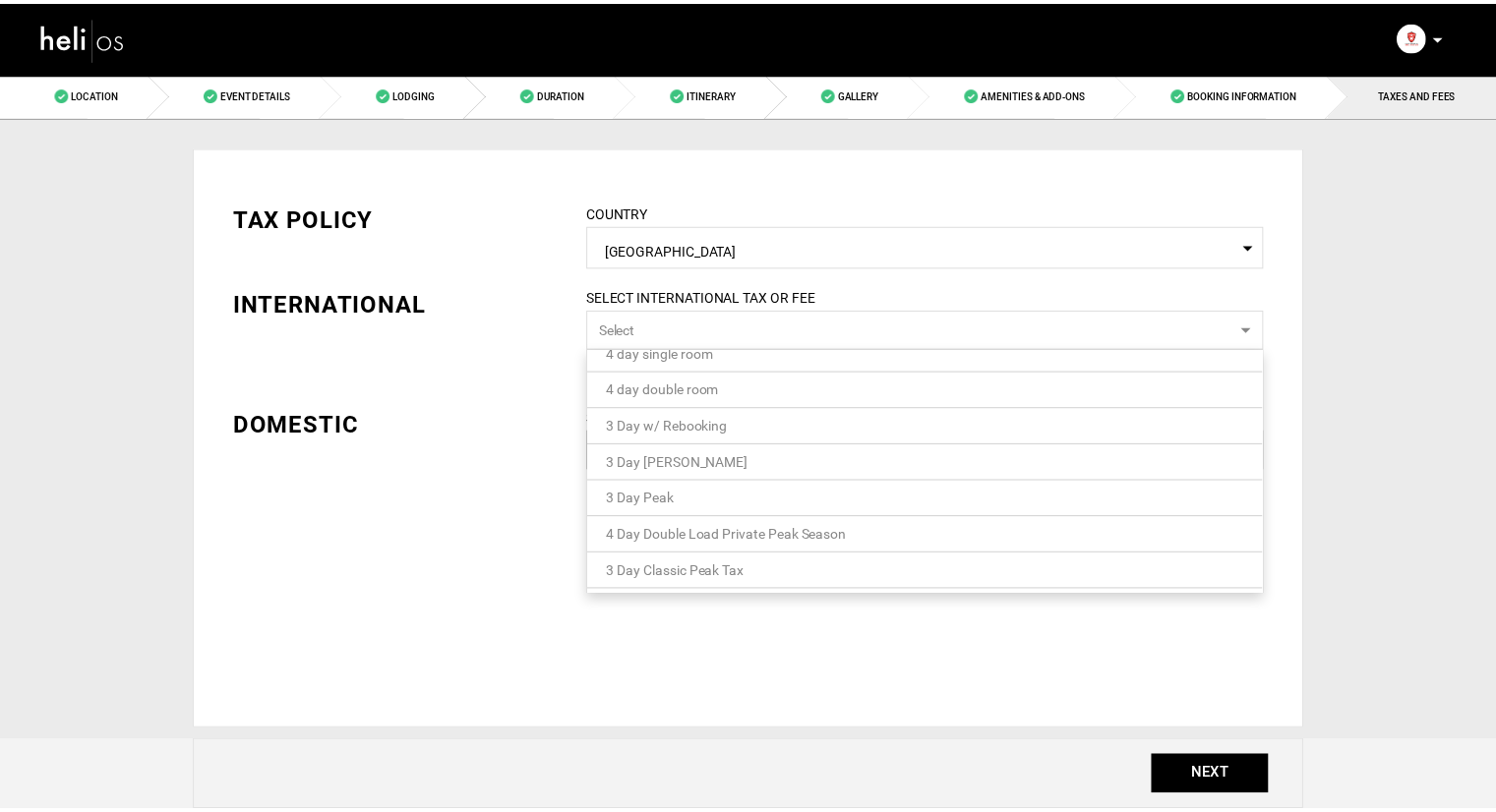
scroll to position [55, 0]
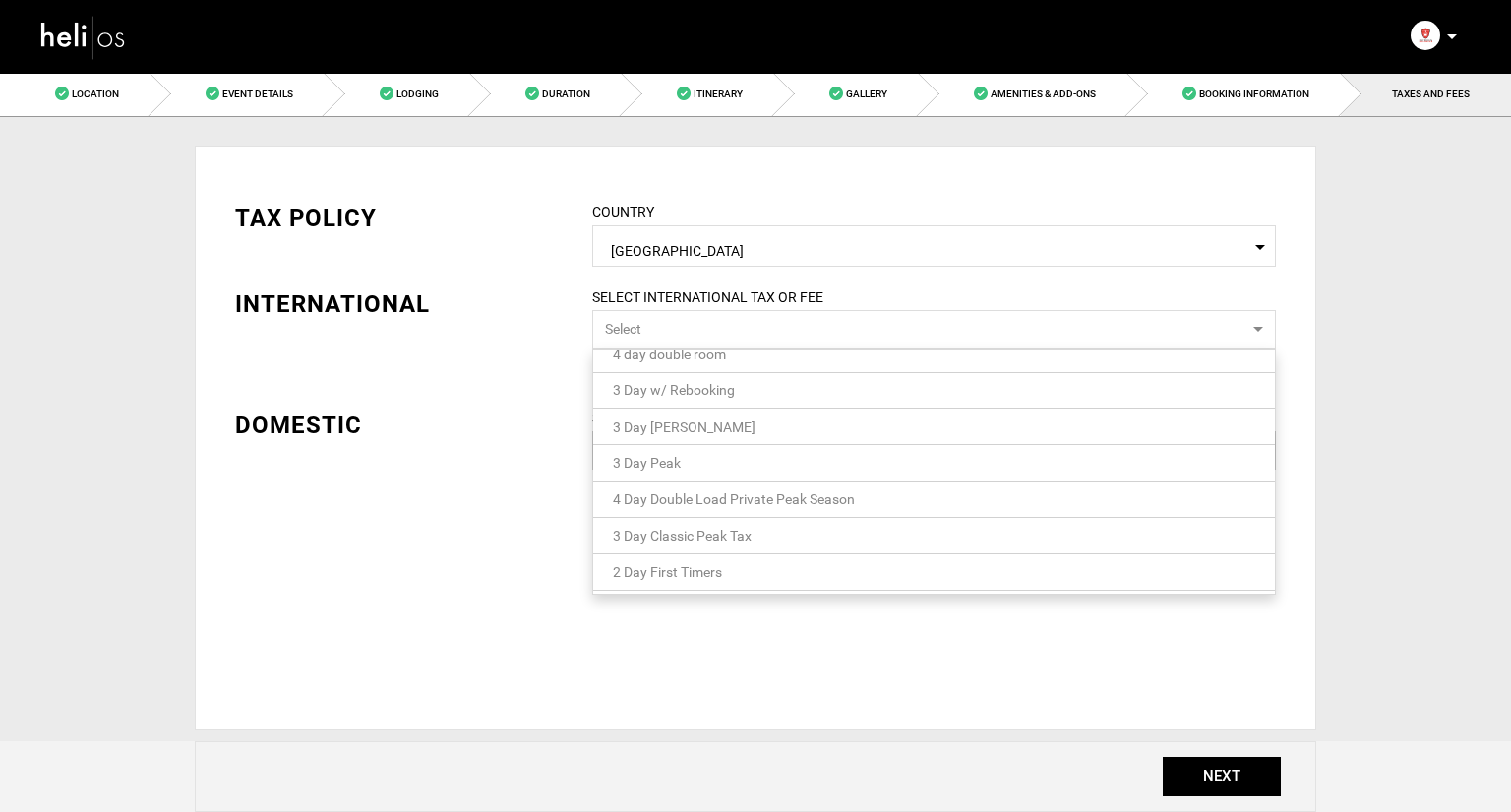
click at [772, 568] on link "2 Day First Timers" at bounding box center [934, 572] width 682 height 26
click at [496, 437] on div "TAX POLICY COUNTRY Select Country Canada Please select a country. INTERNATIONAL…" at bounding box center [756, 377] width 1071 height 409
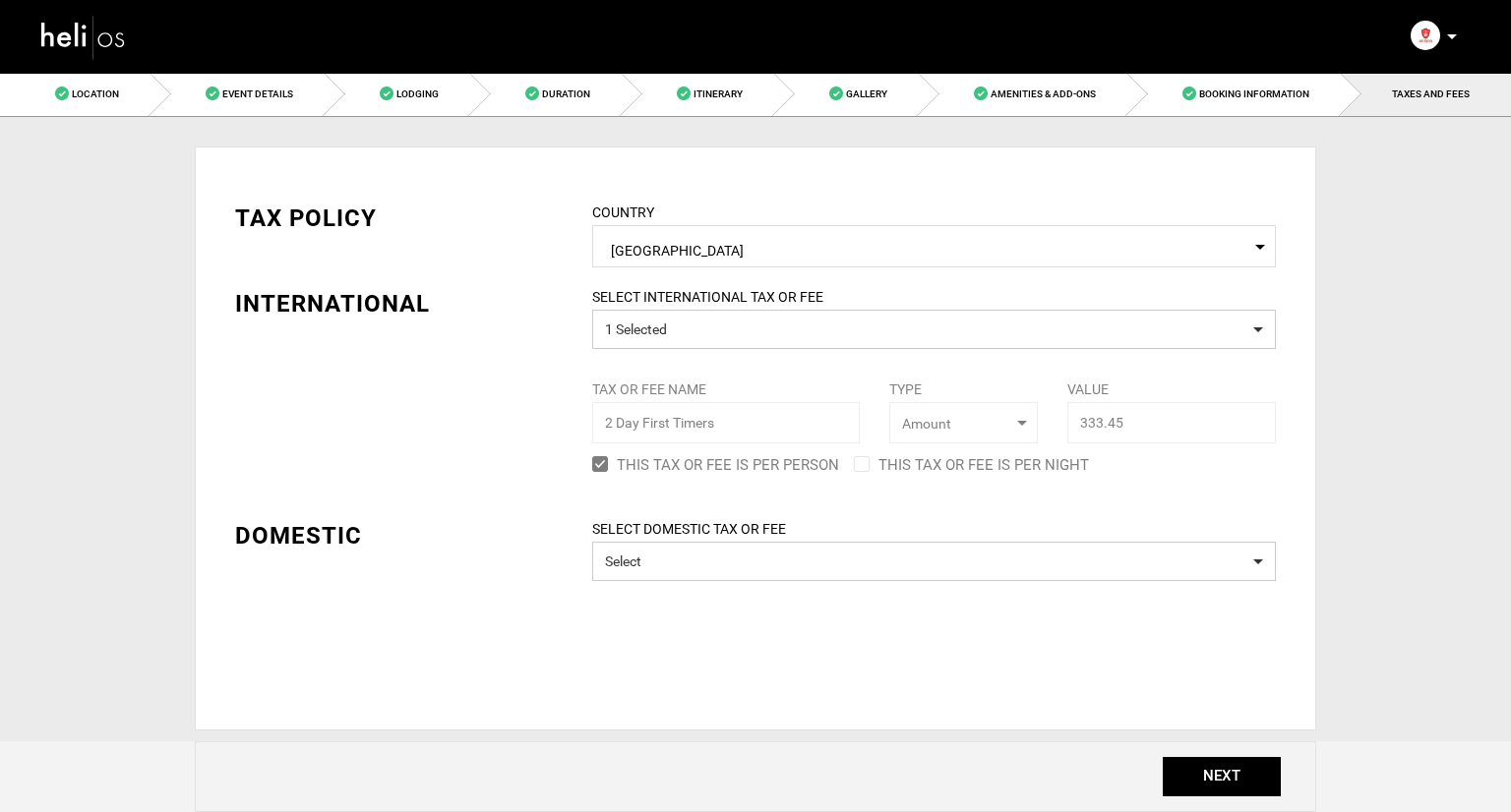
click at [601, 531] on label "SELECT DOMESTIC TAX OR FEE" at bounding box center [934, 530] width 714 height 20
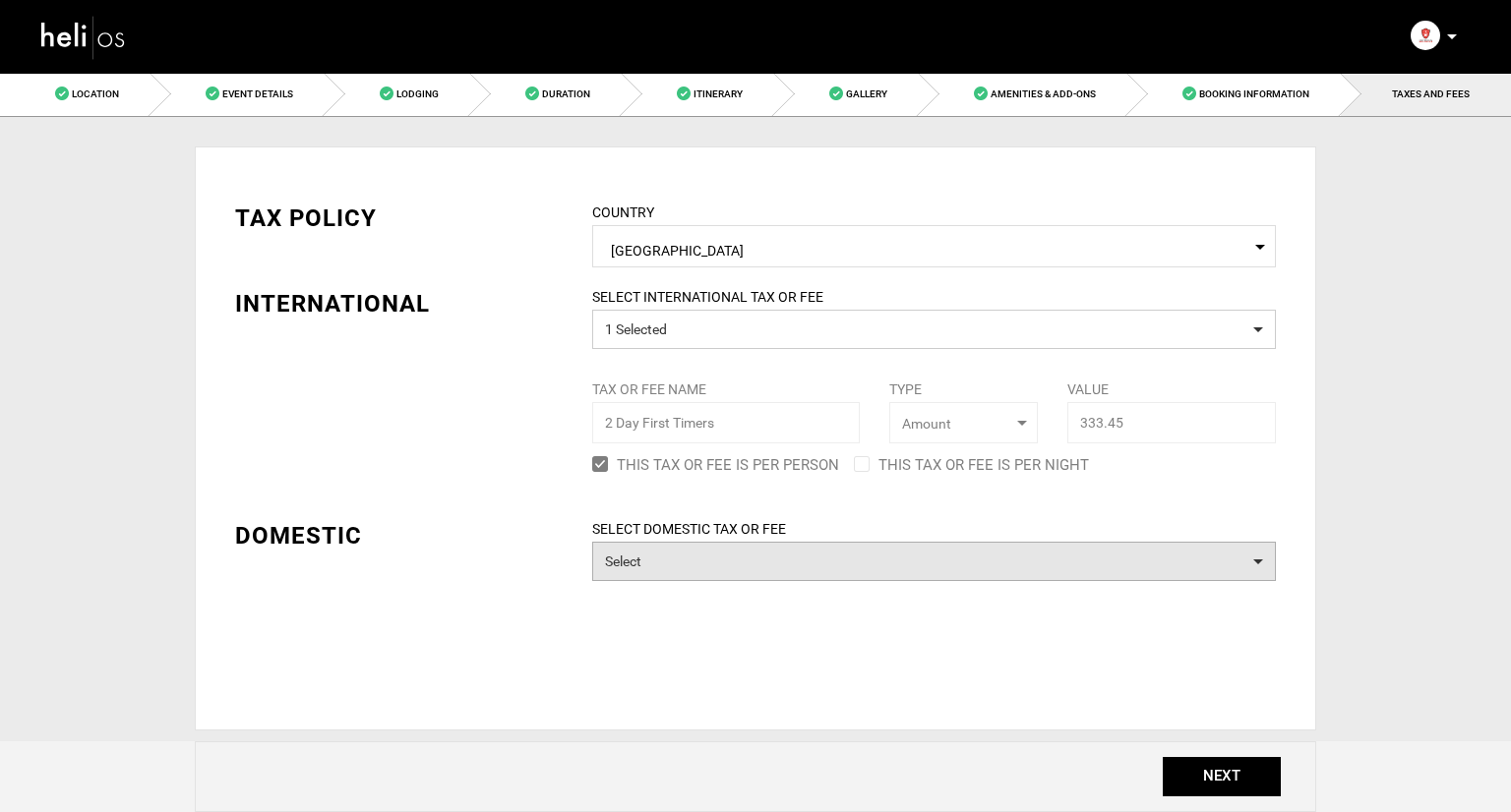
click at [617, 560] on button "Select" at bounding box center [934, 562] width 684 height 40
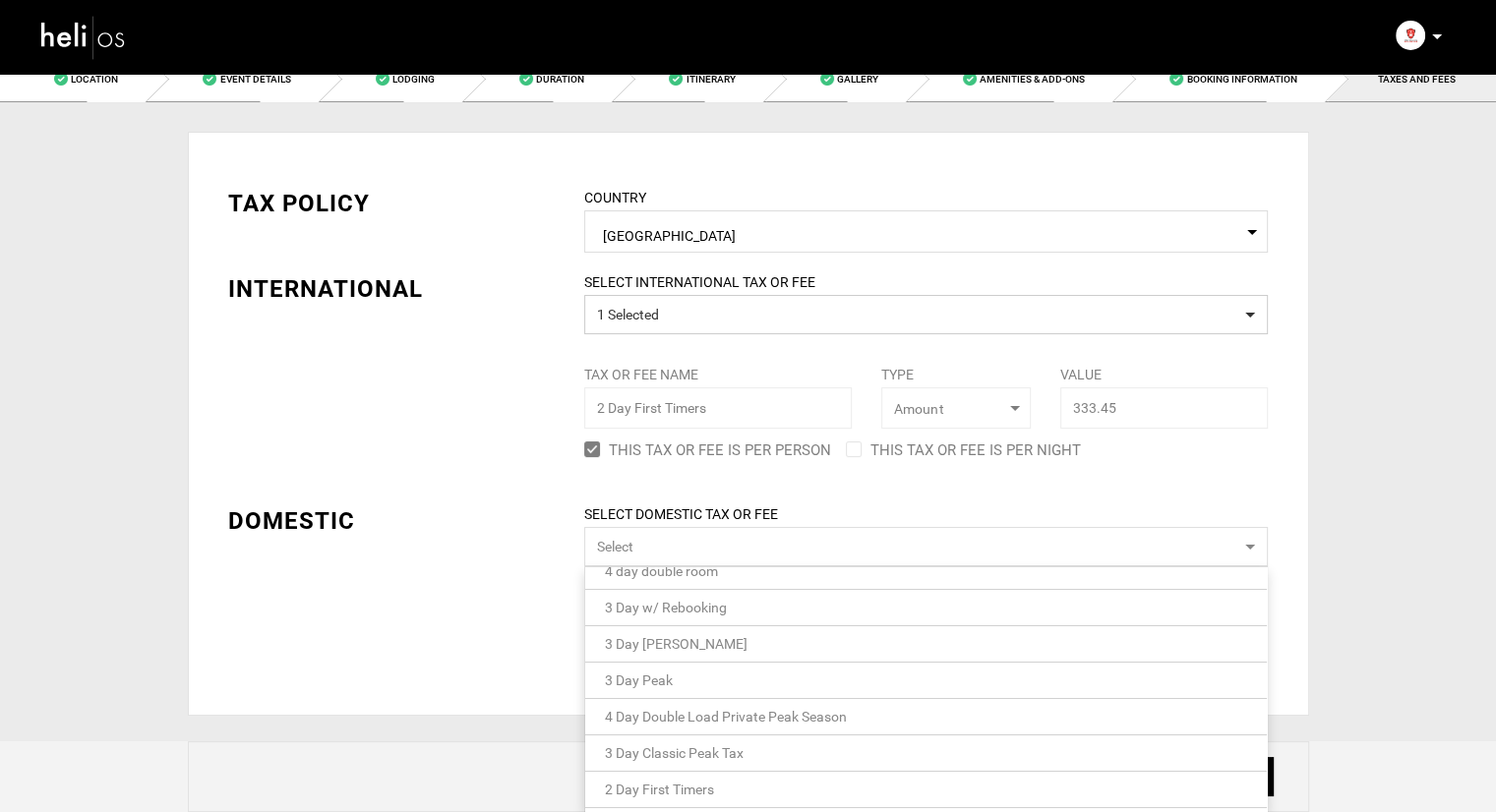
click at [696, 772] on li "2 Day First Timers" at bounding box center [926, 790] width 682 height 37
click at [681, 787] on span "2 Day First Timers" at bounding box center [660, 790] width 109 height 16
click at [440, 439] on div "TAX POLICY COUNTRY Select Country Canada Please select a country. INTERNATIONAL…" at bounding box center [748, 416] width 1071 height 521
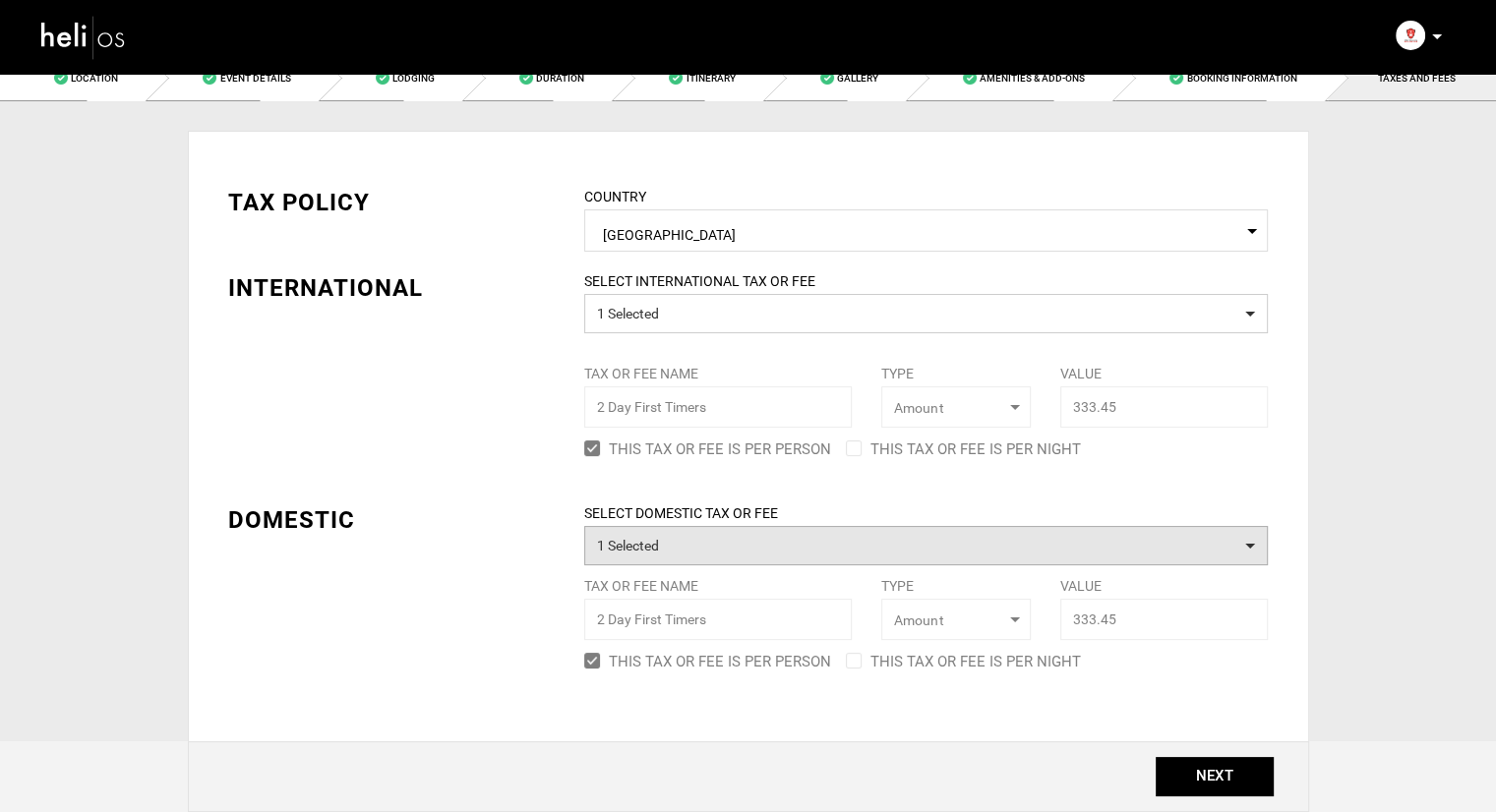
click at [695, 536] on button "1 Selected" at bounding box center [926, 546] width 684 height 40
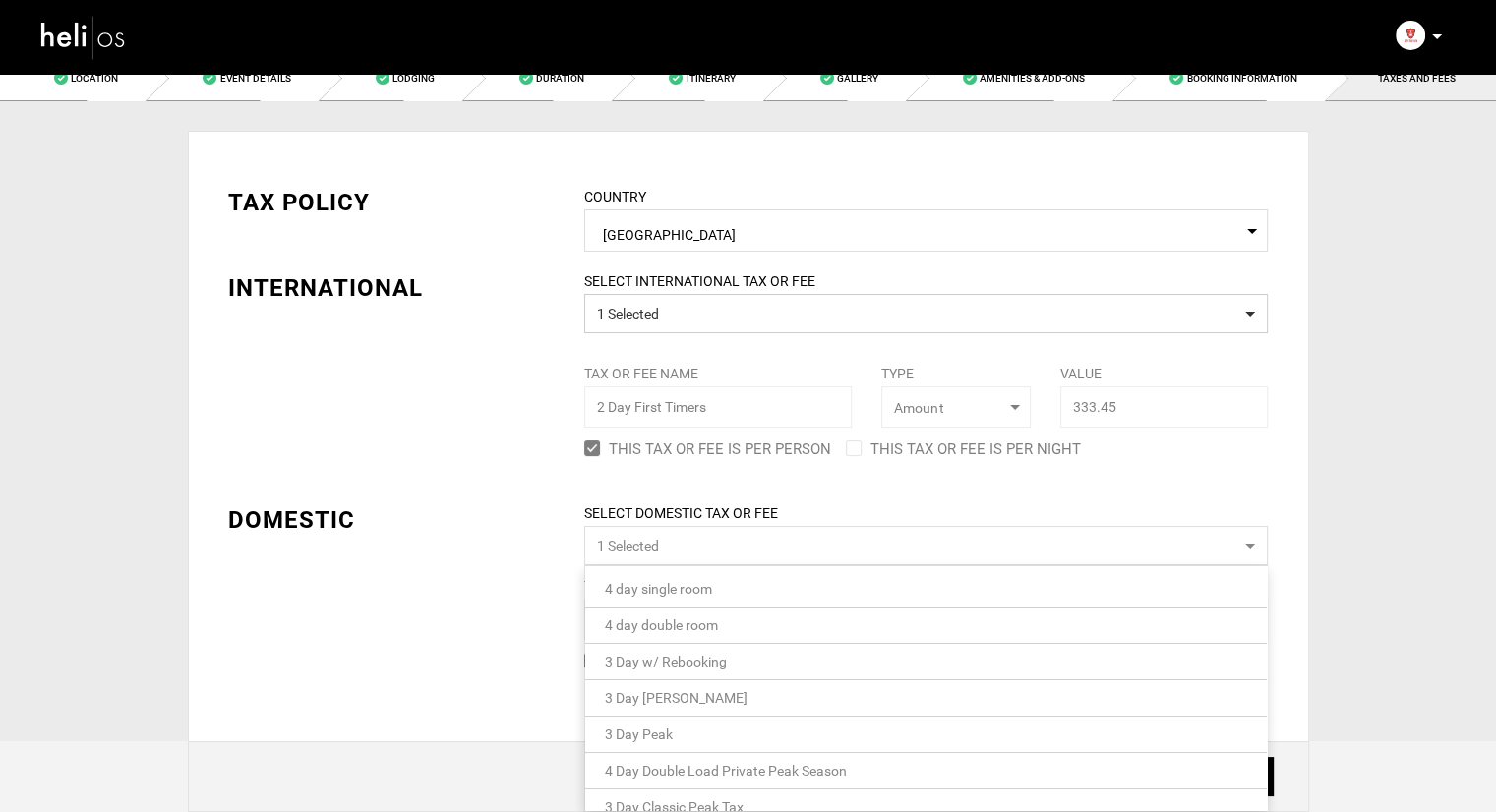
click at [695, 536] on button "1 Selected" at bounding box center [926, 546] width 684 height 40
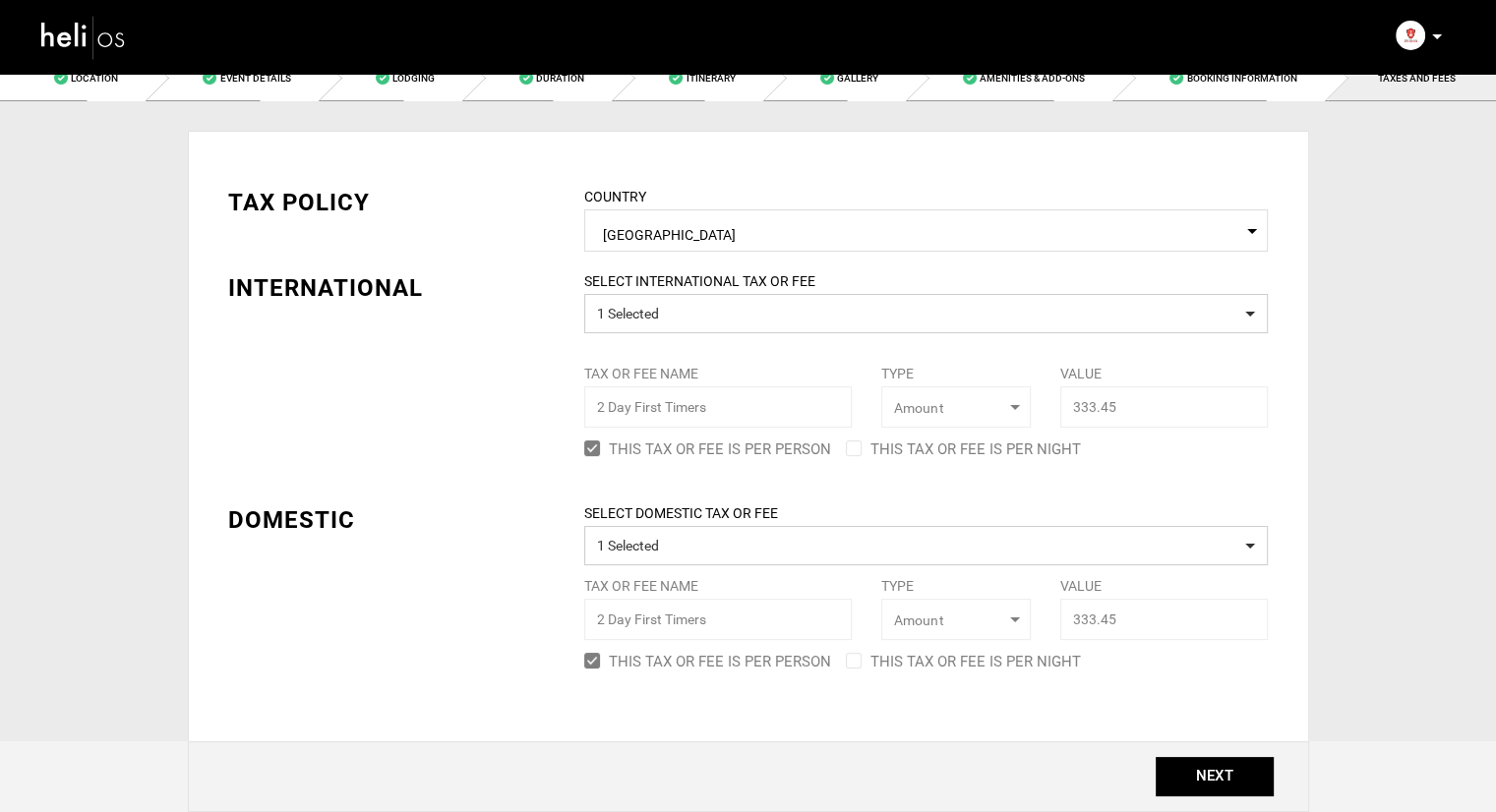
click at [508, 459] on div "TAX POLICY COUNTRY Select Country Canada Please select a country. INTERNATIONAL…" at bounding box center [748, 416] width 1071 height 521
click at [1220, 772] on button "NEXT" at bounding box center [1215, 777] width 118 height 40
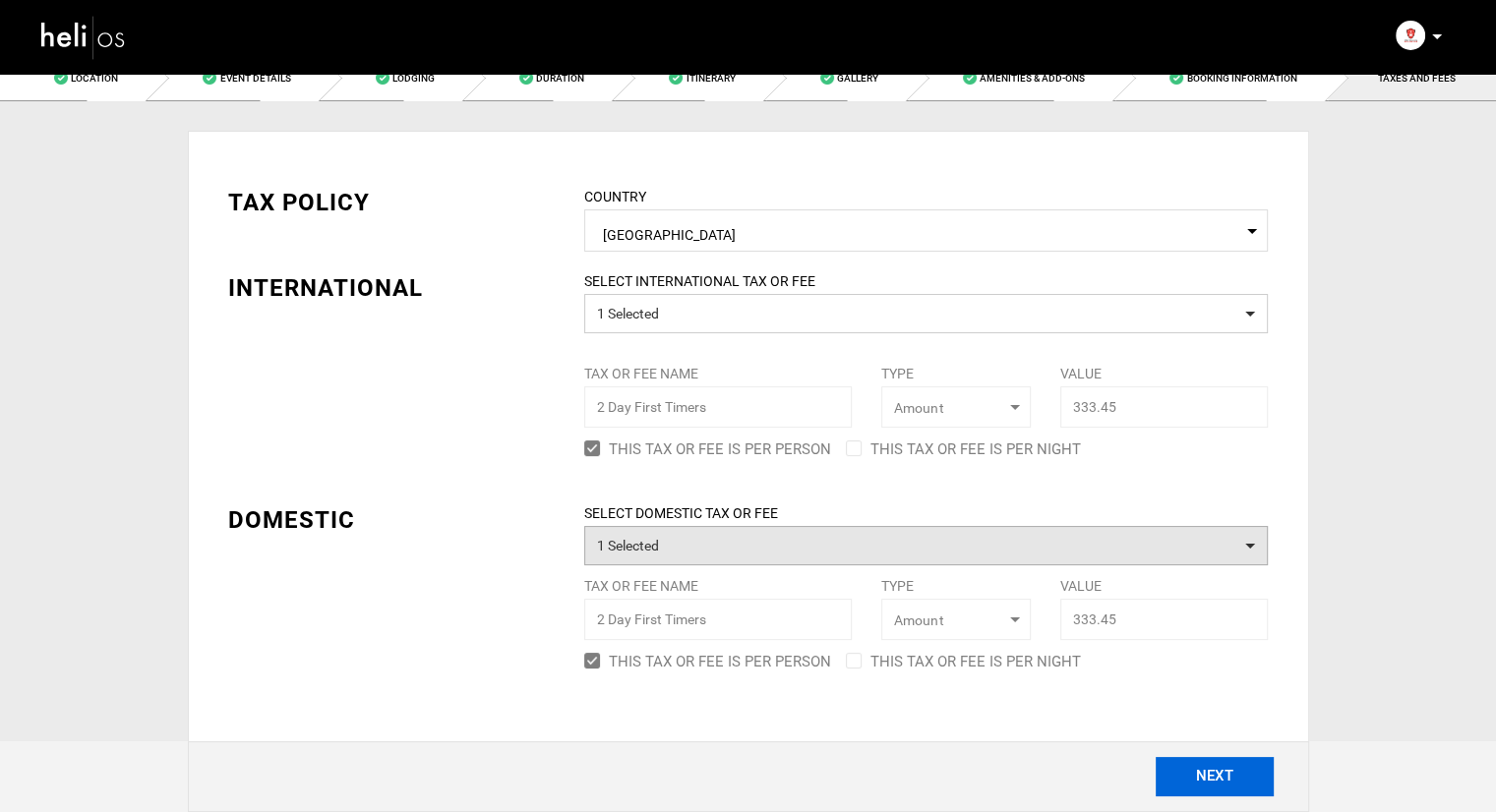
scroll to position [0, 0]
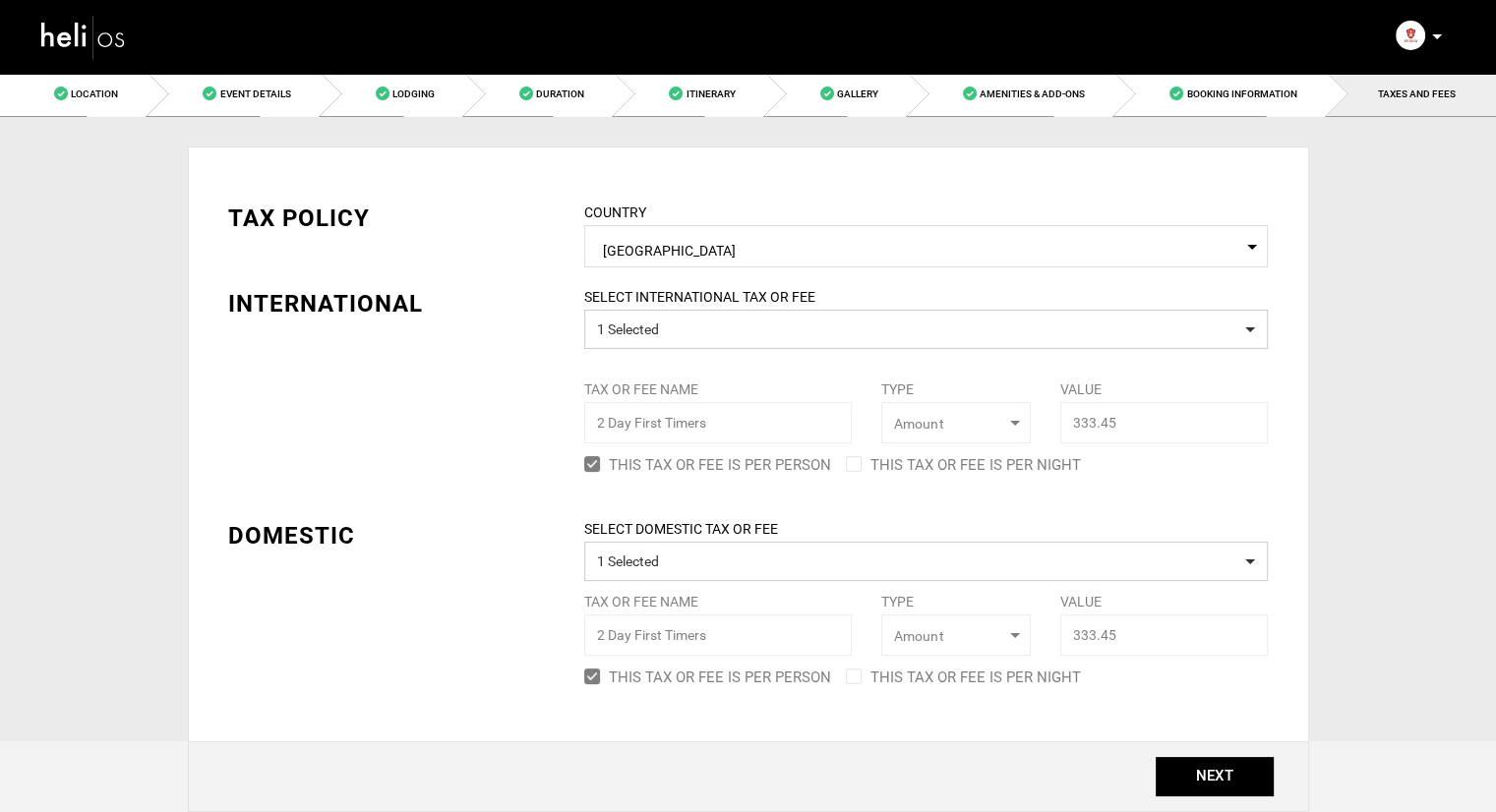
click at [1205, 526] on label "SELECT DOMESTIC TAX OR FEE" at bounding box center [926, 530] width 714 height 20
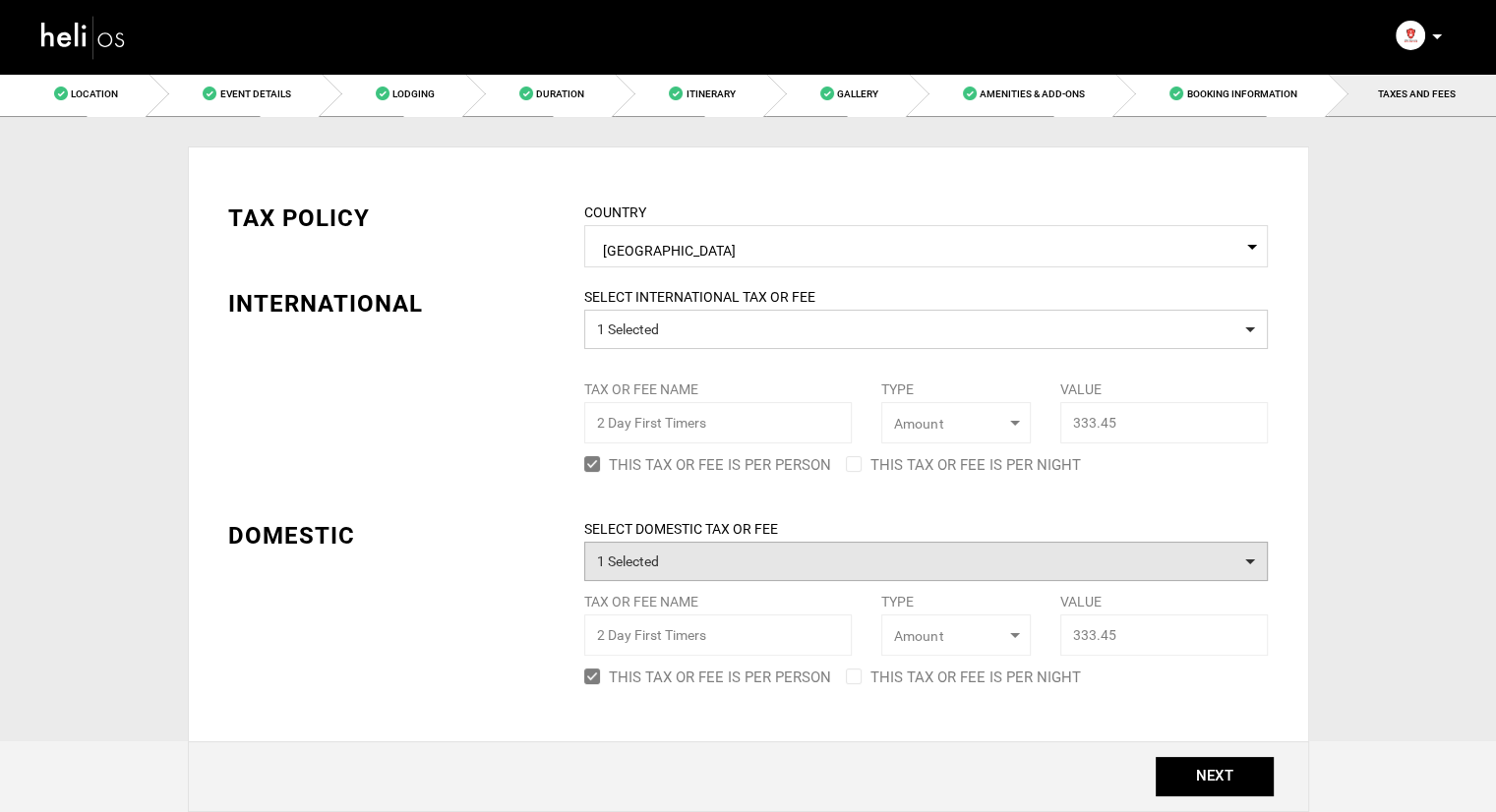
click at [1165, 559] on button "1 Selected" at bounding box center [926, 562] width 684 height 40
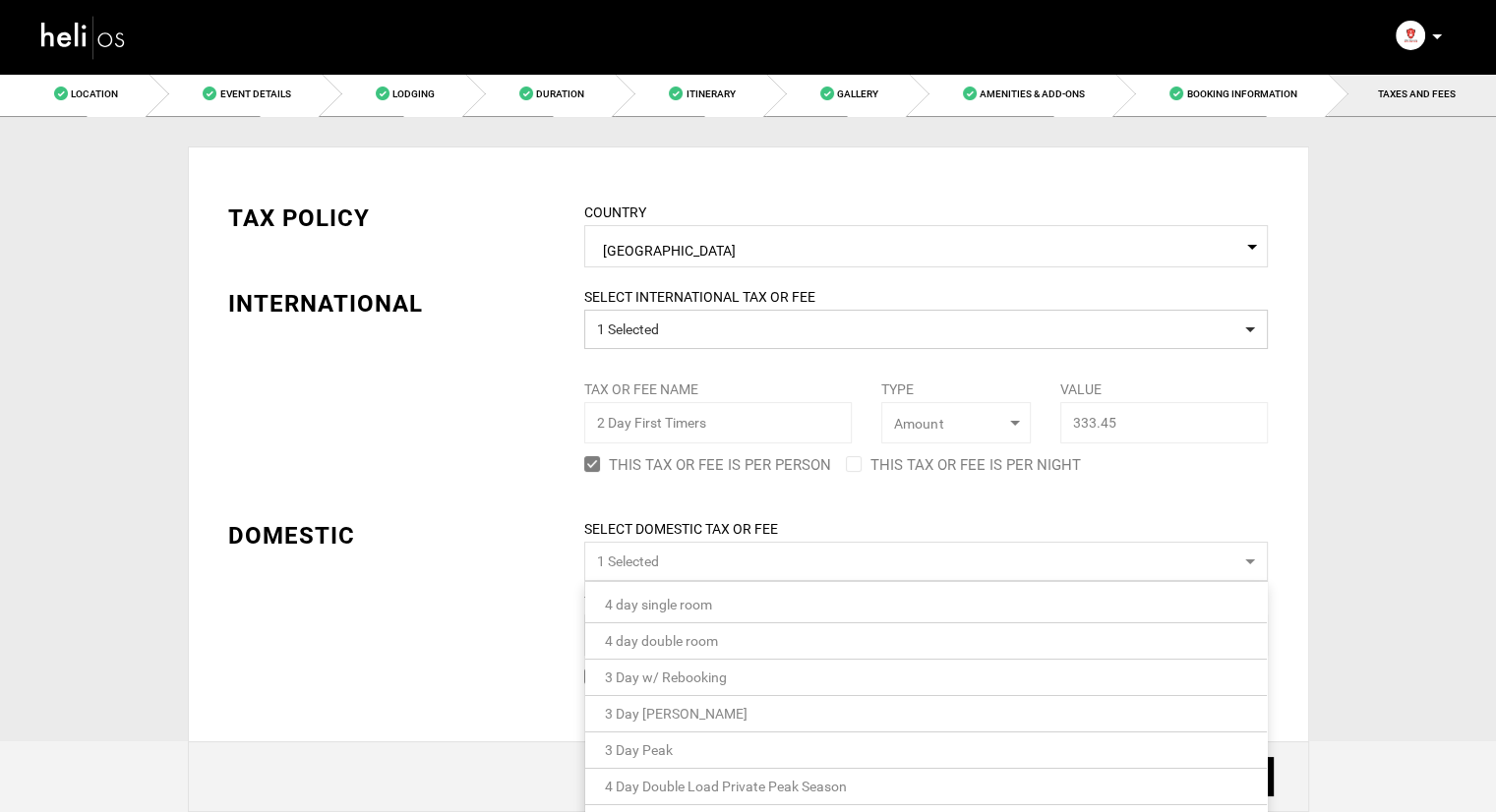
click at [1165, 559] on button "1 Selected" at bounding box center [926, 562] width 684 height 40
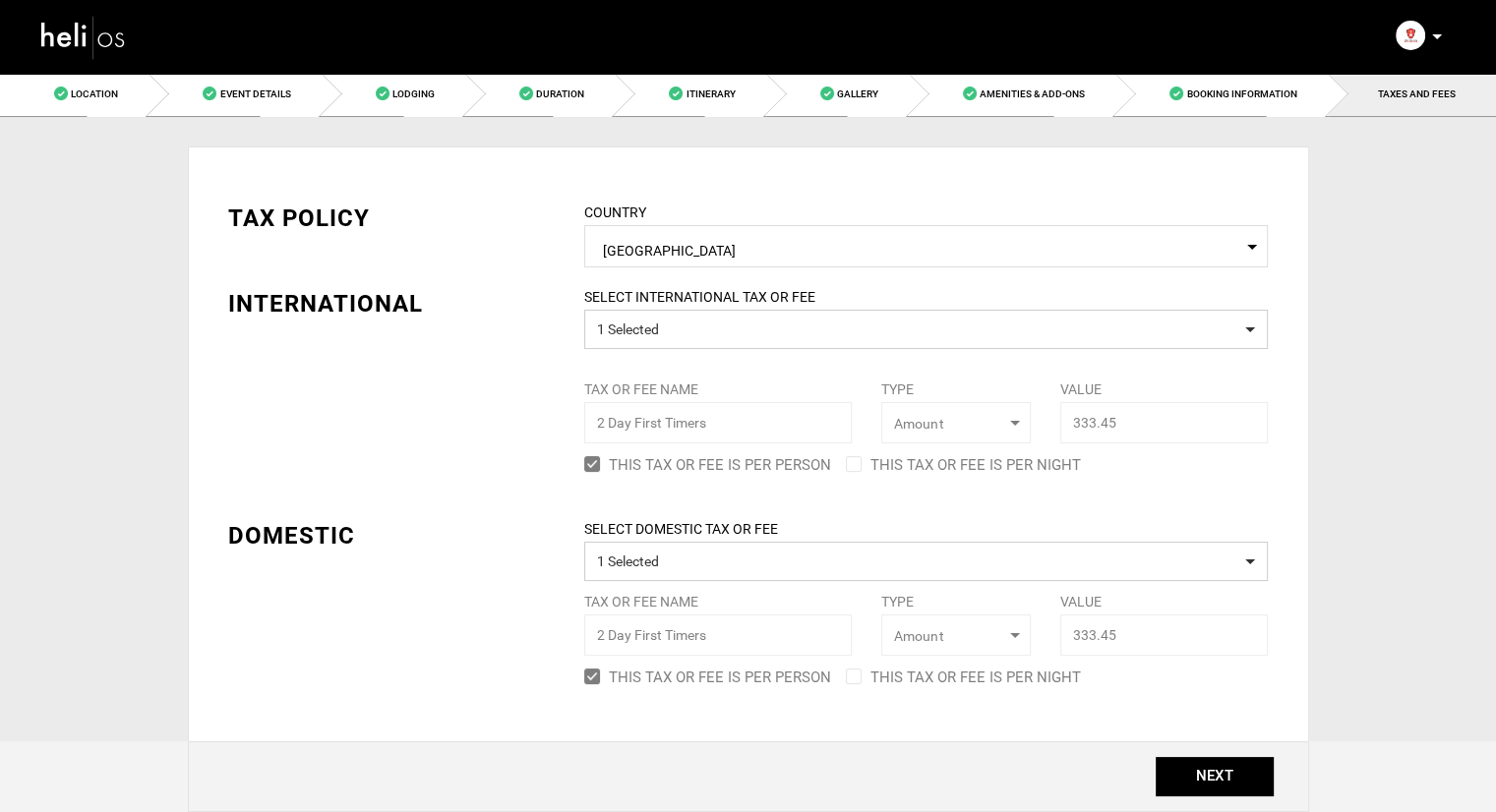
click at [1224, 514] on div "TAX POLICY COUNTRY Select Country Canada Please select a country. INTERNATIONAL…" at bounding box center [748, 432] width 1071 height 521
click at [1225, 772] on button "NEXT" at bounding box center [1215, 777] width 118 height 40
click at [1413, 93] on span "TAXES AND FEES" at bounding box center [1417, 93] width 78 height 11
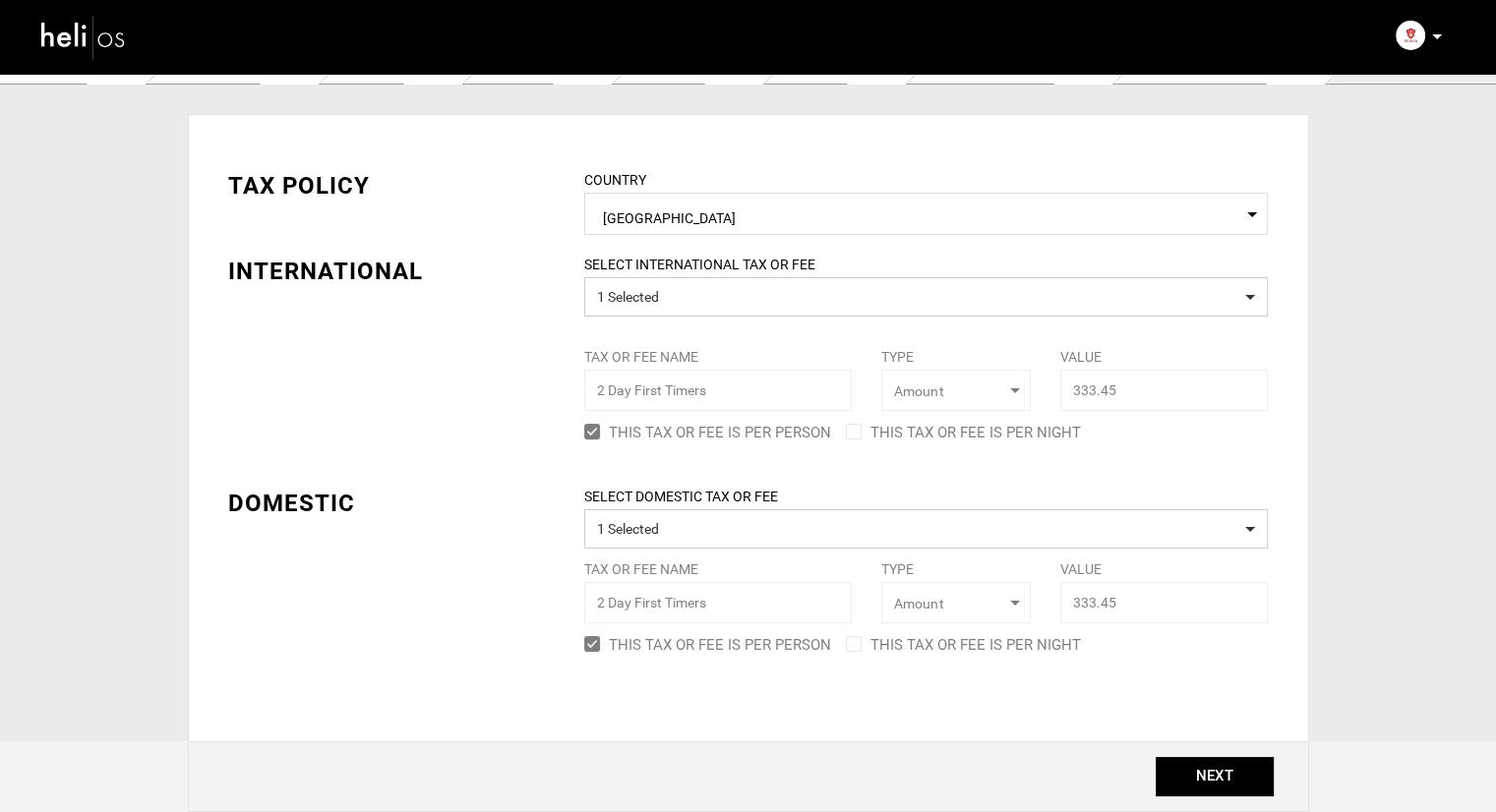
scroll to position [49, 0]
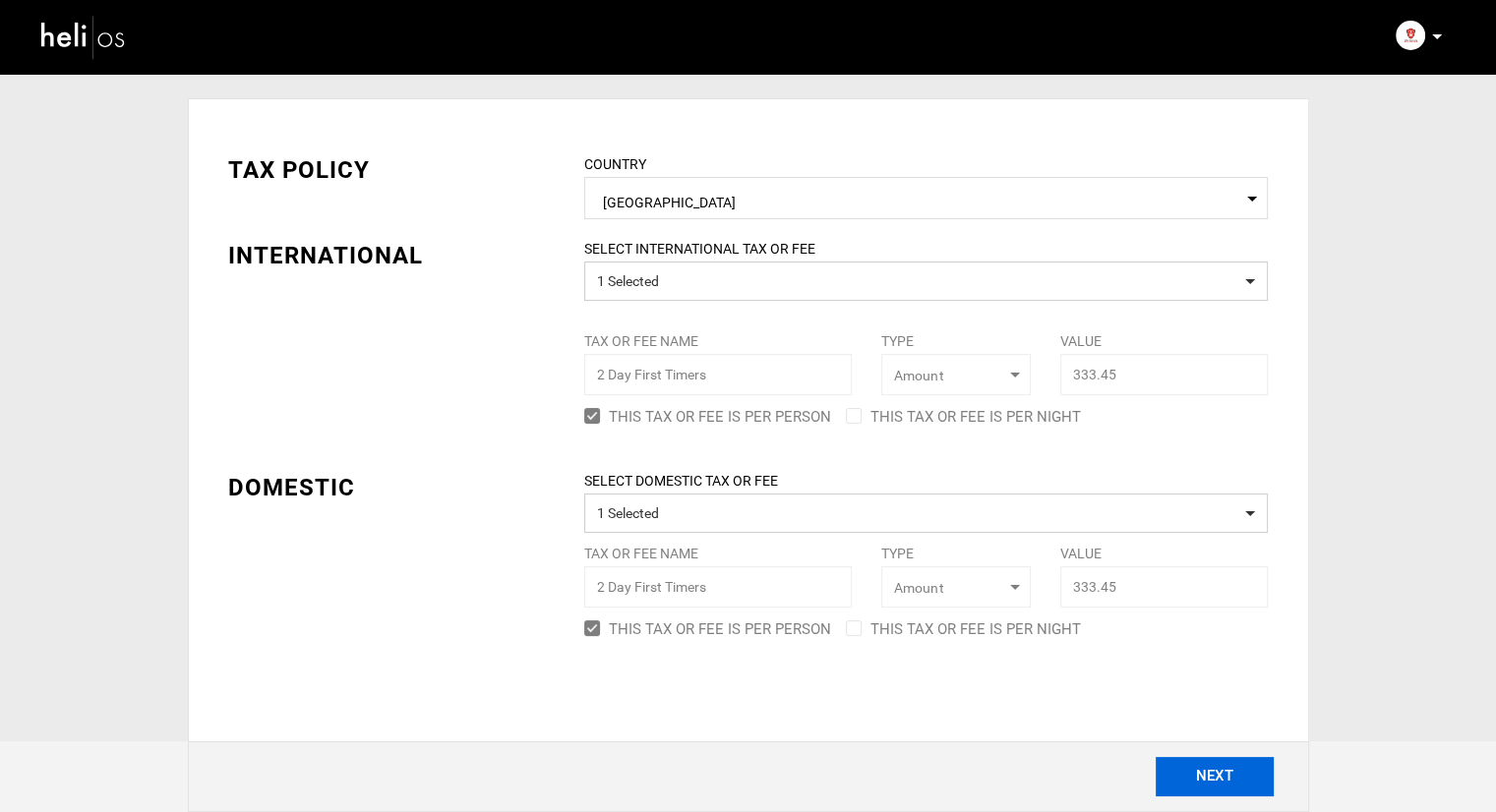
click at [1206, 780] on button "NEXT" at bounding box center [1215, 777] width 118 height 40
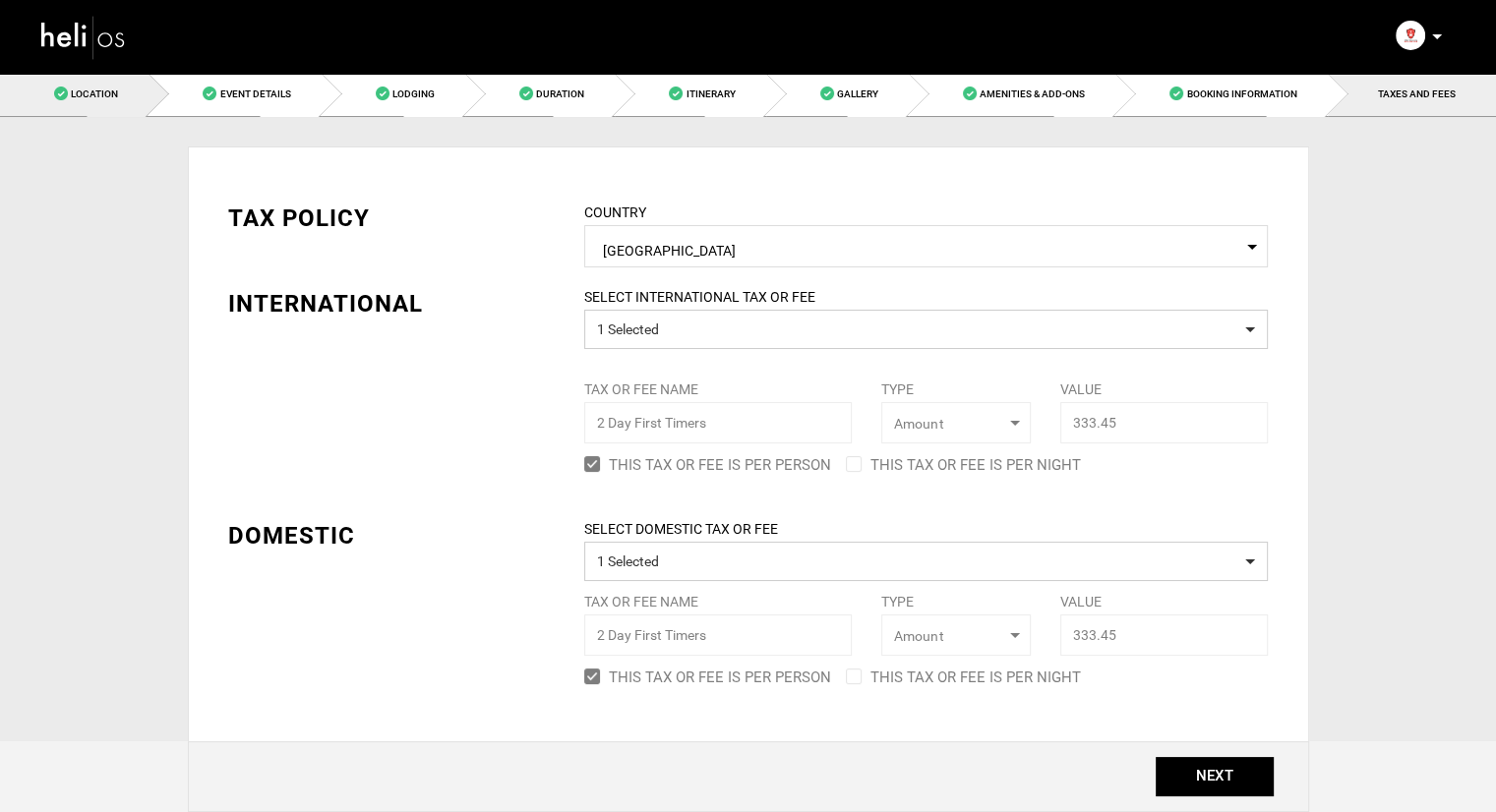
click at [148, 96] on link "Location" at bounding box center [74, 93] width 148 height 45
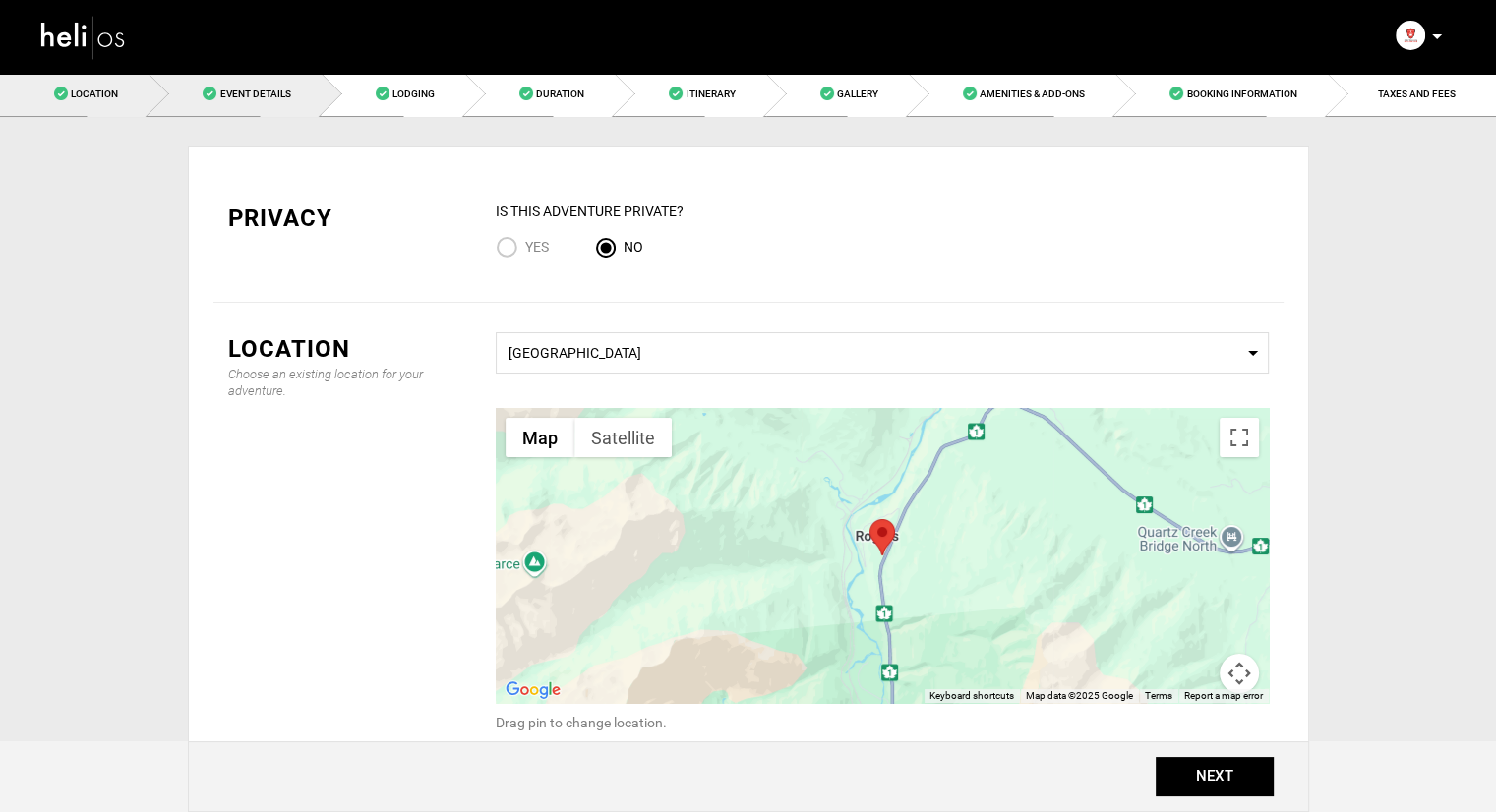
click at [227, 98] on span "Event Details" at bounding box center [254, 93] width 71 height 11
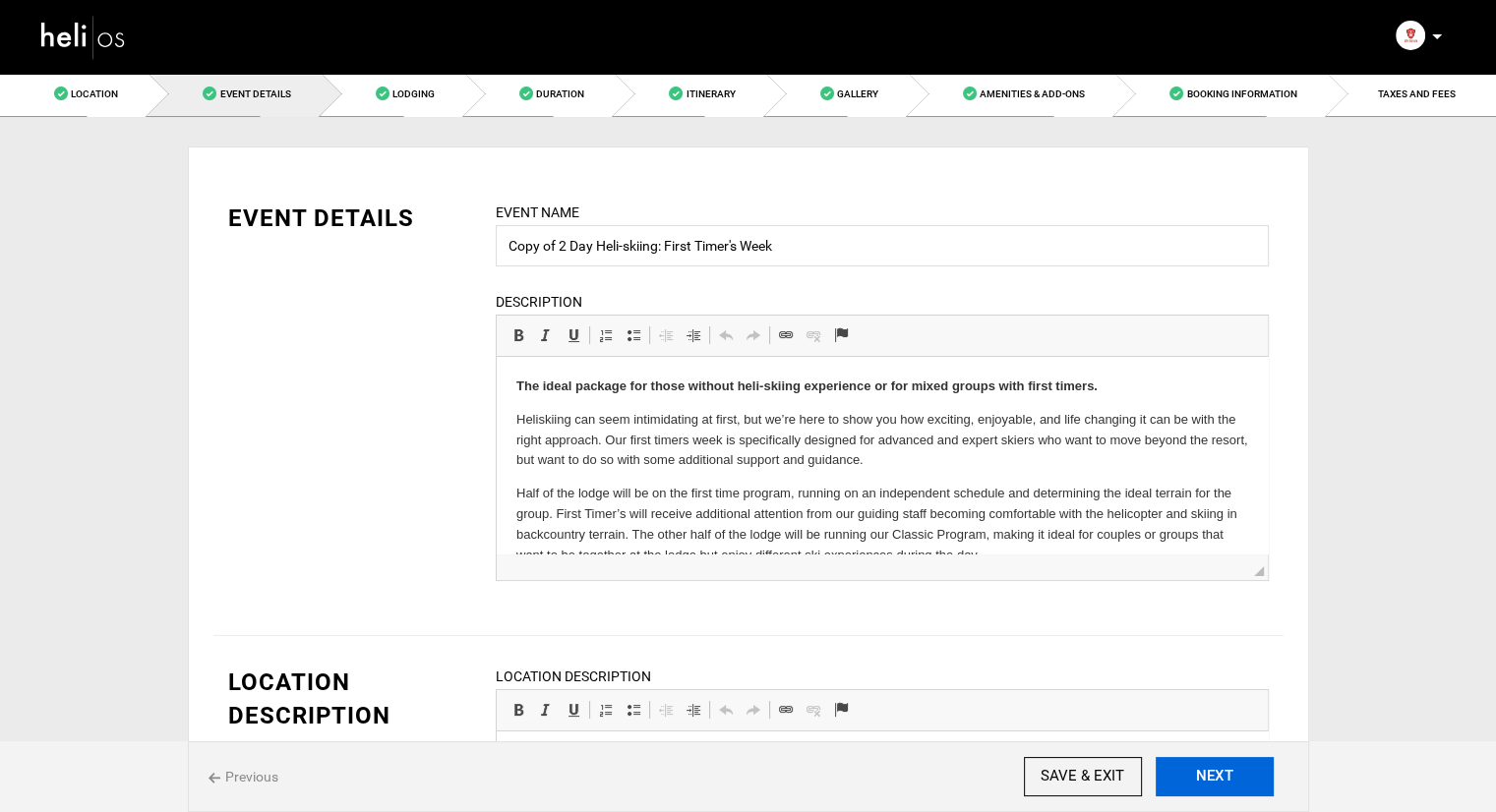
click at [1210, 766] on button "NEXT" at bounding box center [1215, 777] width 118 height 40
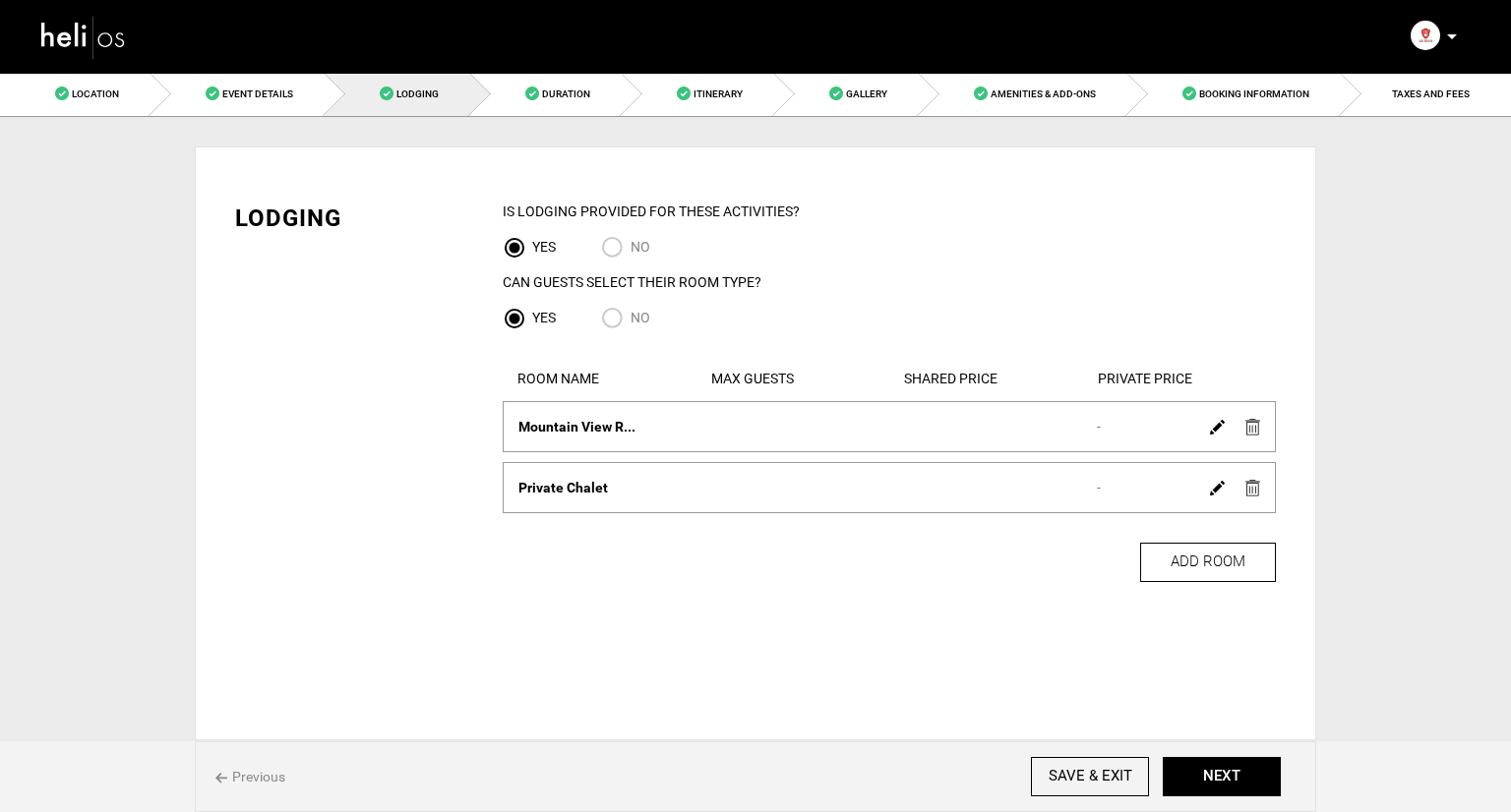
click at [1257, 424] on img at bounding box center [1253, 427] width 15 height 17
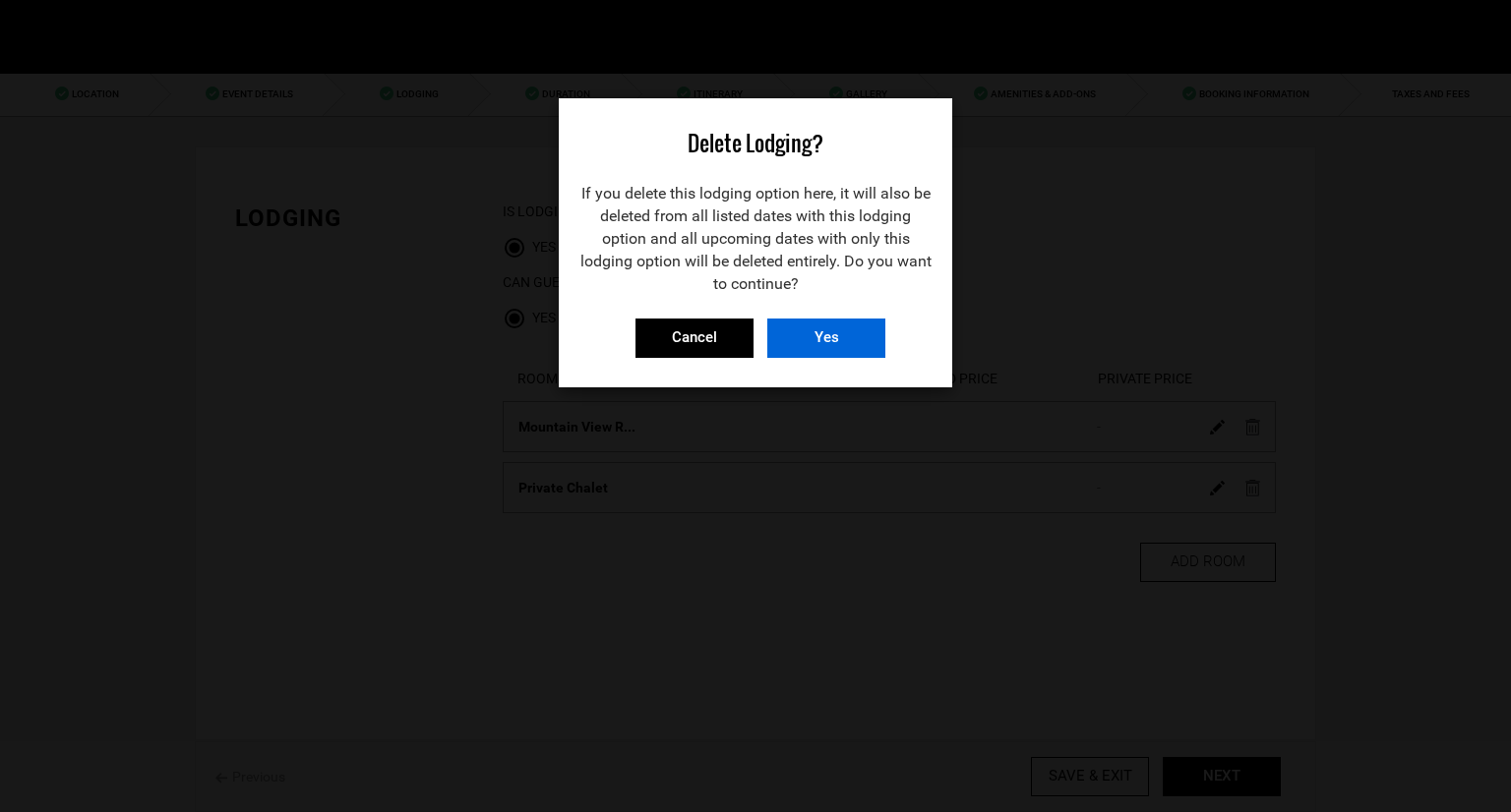
click at [817, 337] on input "Yes" at bounding box center [826, 339] width 118 height 40
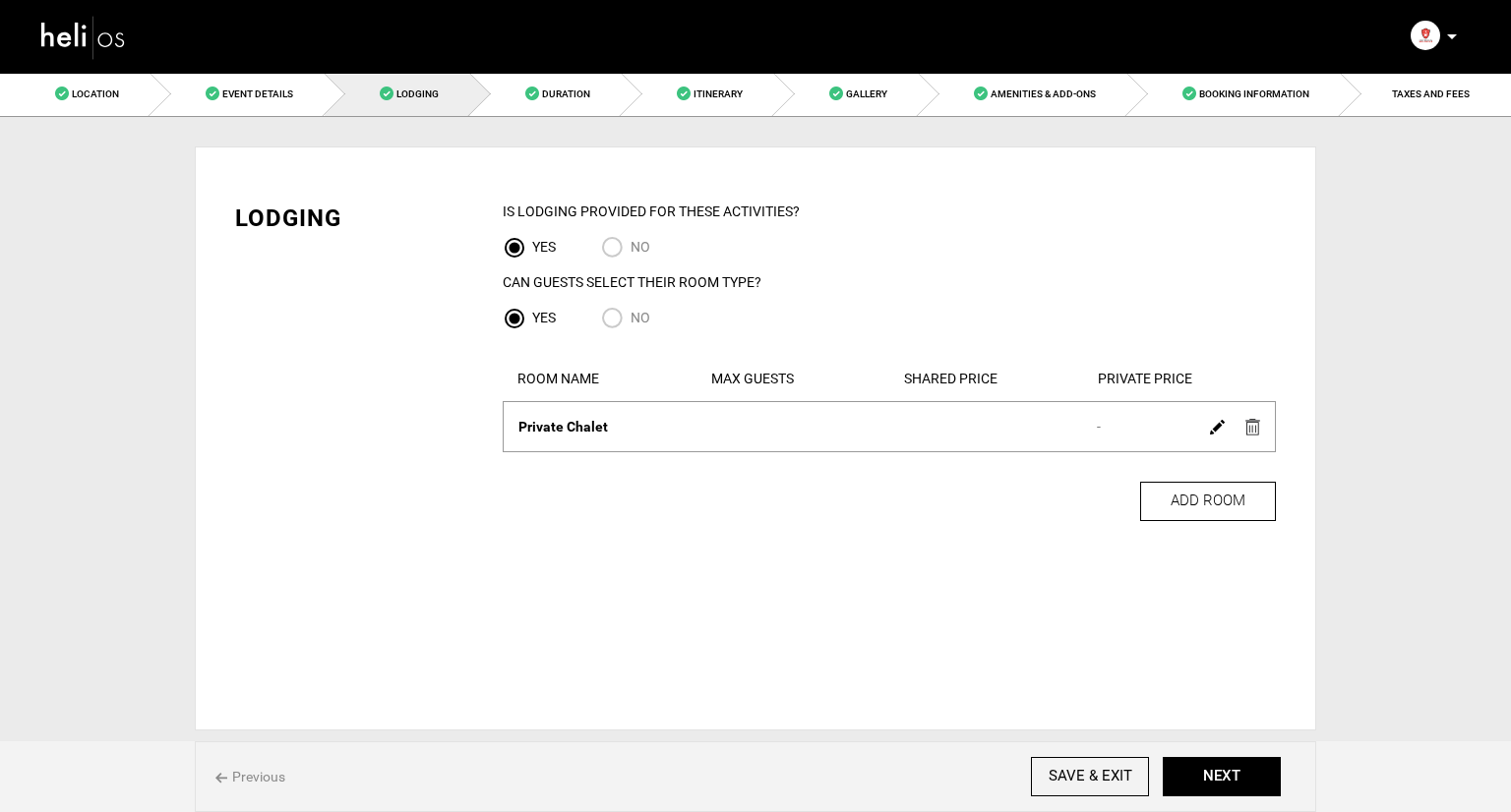
click at [1253, 433] on img at bounding box center [1253, 427] width 15 height 17
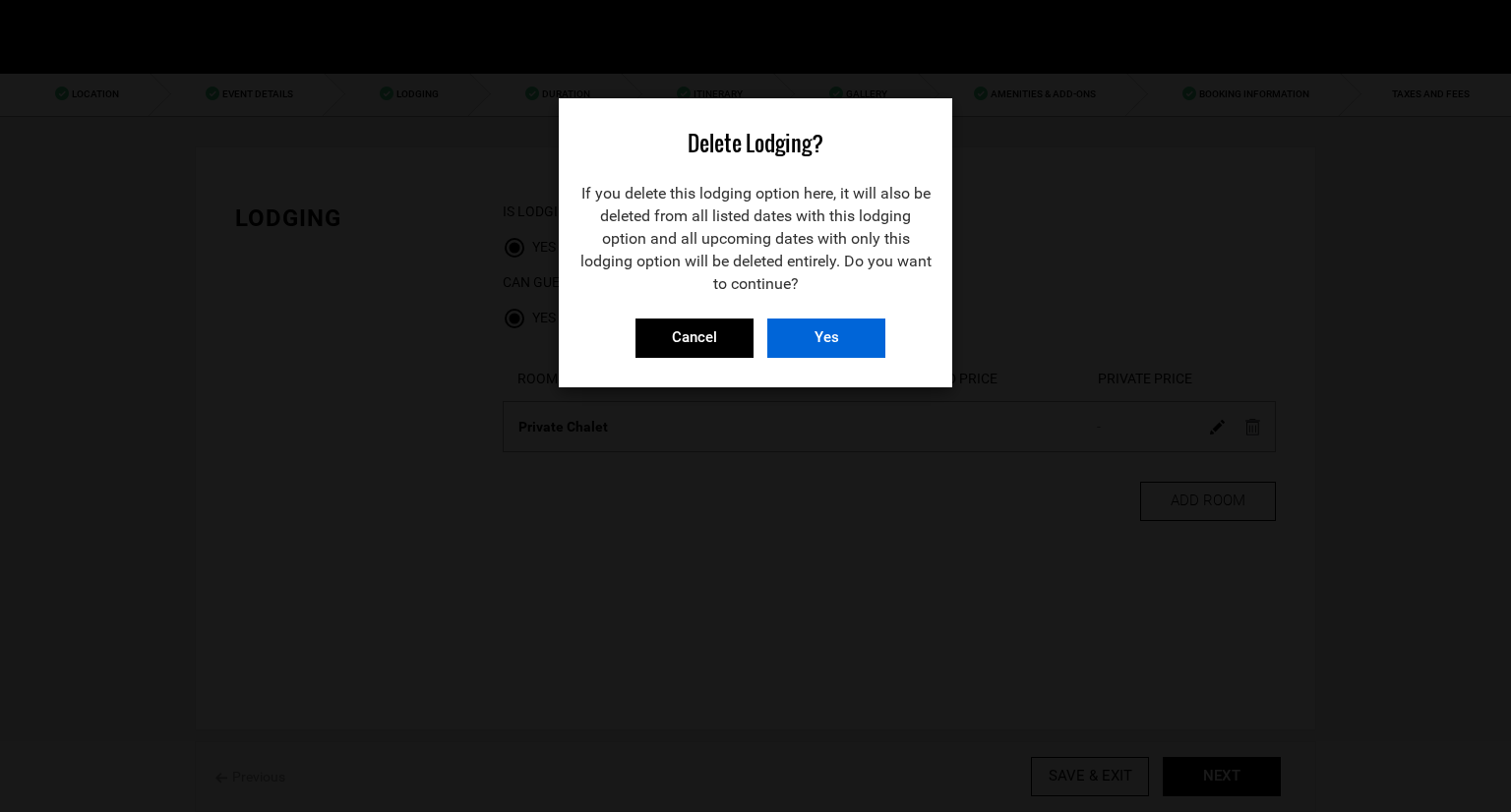
click at [841, 342] on input "Yes" at bounding box center [826, 339] width 118 height 40
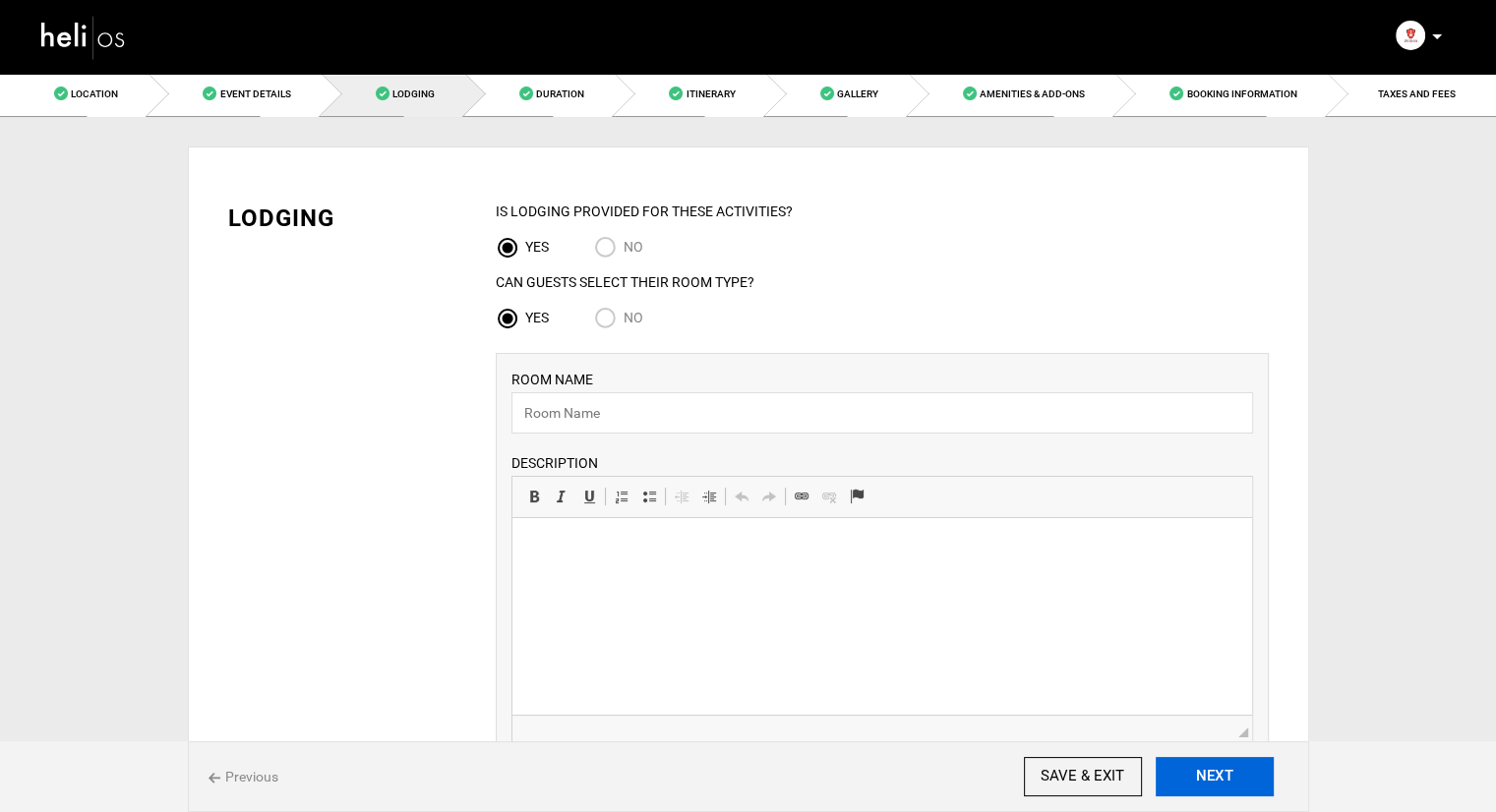
click at [1192, 790] on button "NEXT" at bounding box center [1215, 777] width 118 height 40
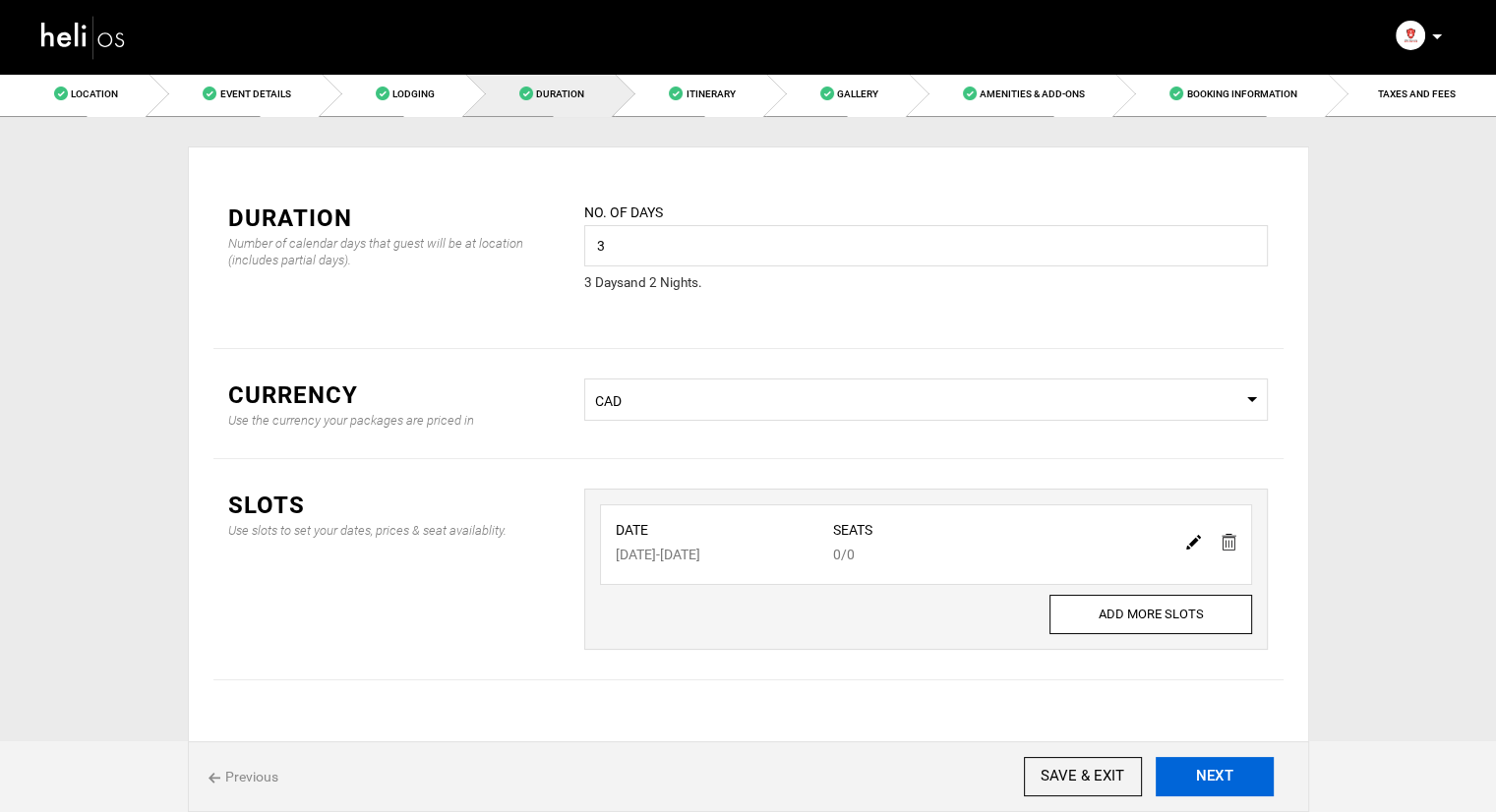
click at [1195, 772] on button "NEXT" at bounding box center [1215, 777] width 118 height 40
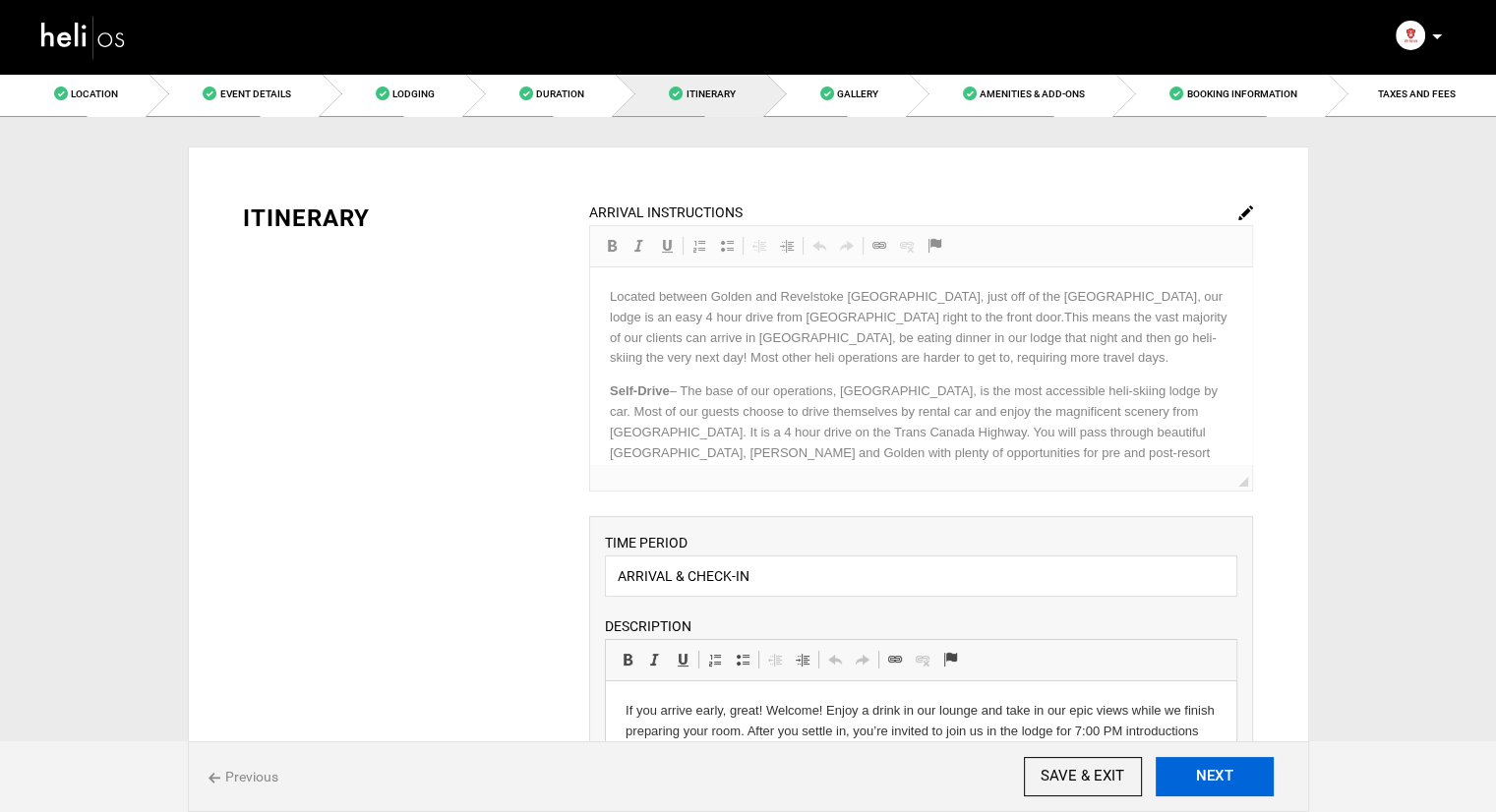
click at [1195, 772] on button "NEXT" at bounding box center [1215, 777] width 118 height 40
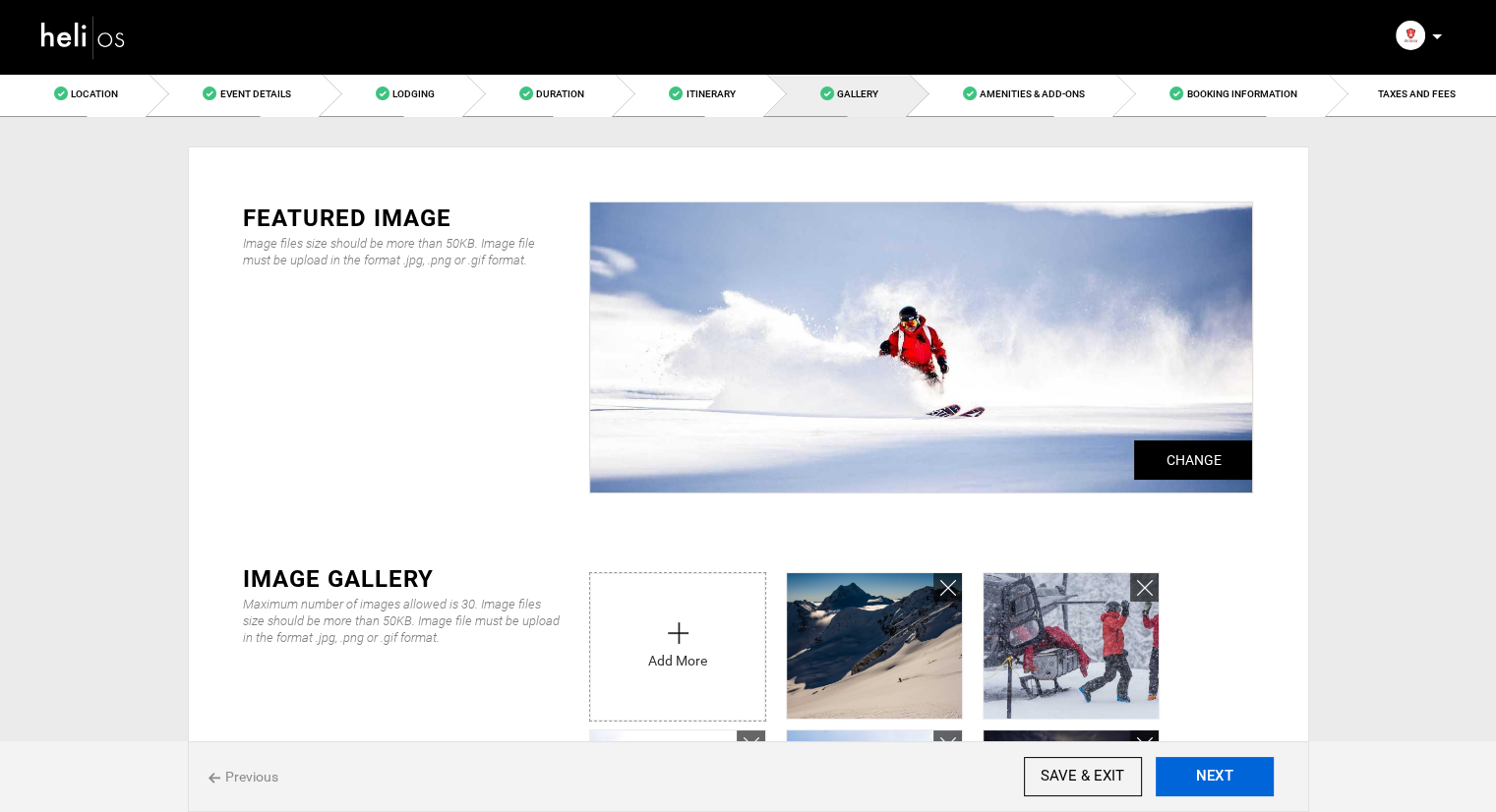
click at [1195, 772] on button "NEXT" at bounding box center [1215, 777] width 118 height 40
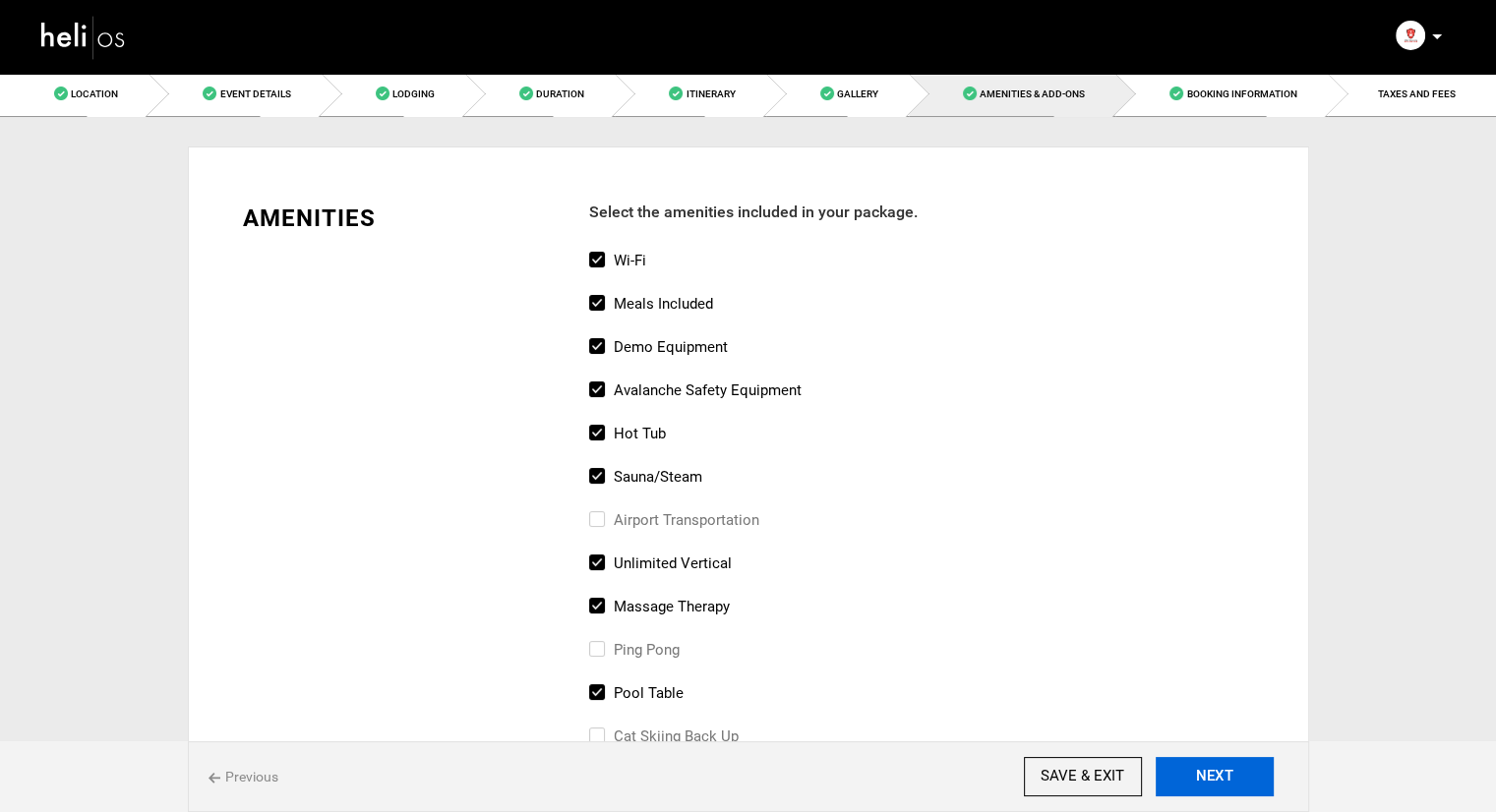
click at [1195, 772] on button "NEXT" at bounding box center [1215, 777] width 118 height 40
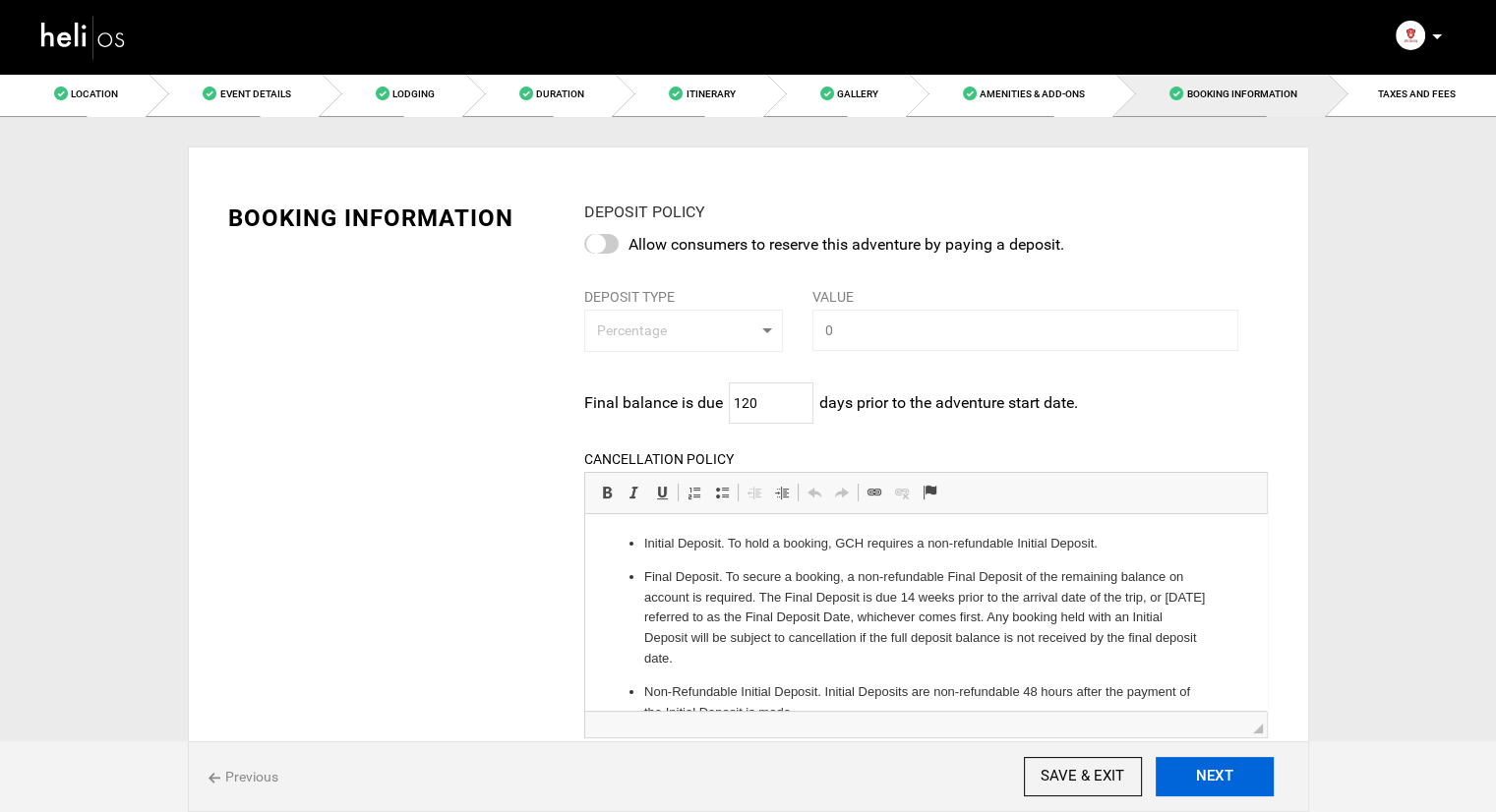
click at [1195, 772] on button "NEXT" at bounding box center [1215, 777] width 118 height 40
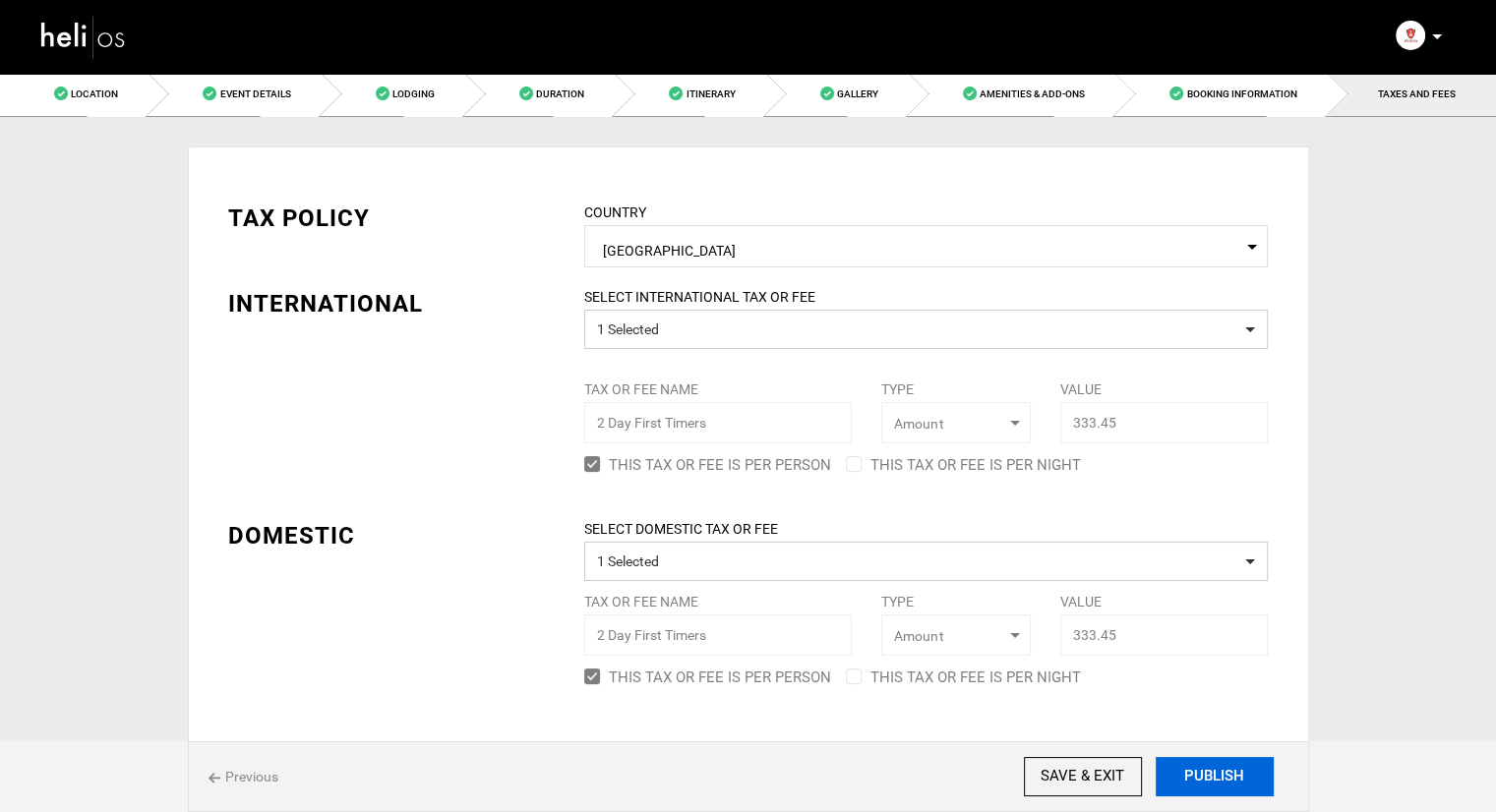
click at [1195, 772] on button "PUBLISH" at bounding box center [1215, 777] width 118 height 40
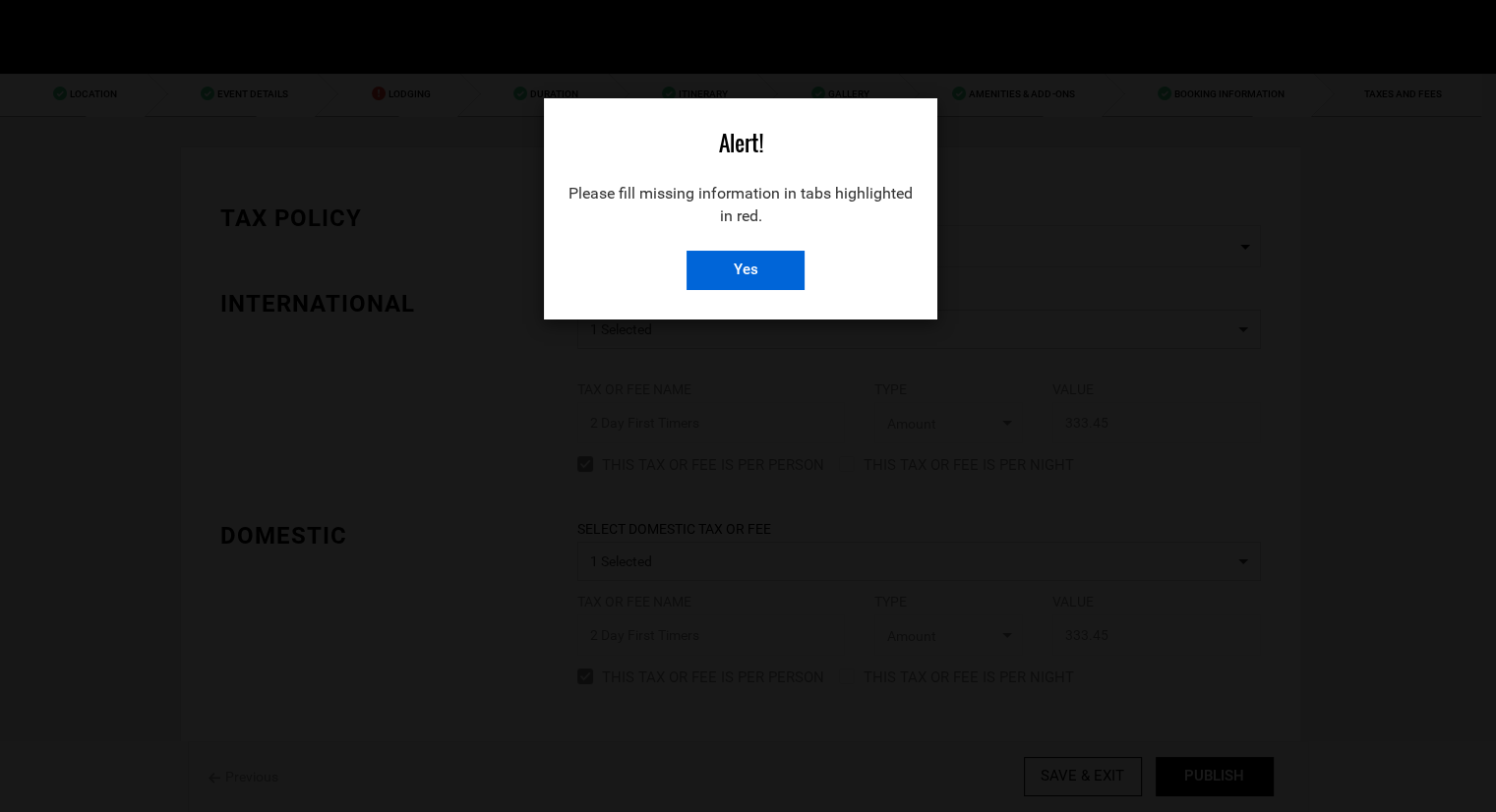
click at [748, 266] on input "Yes" at bounding box center [746, 270] width 118 height 40
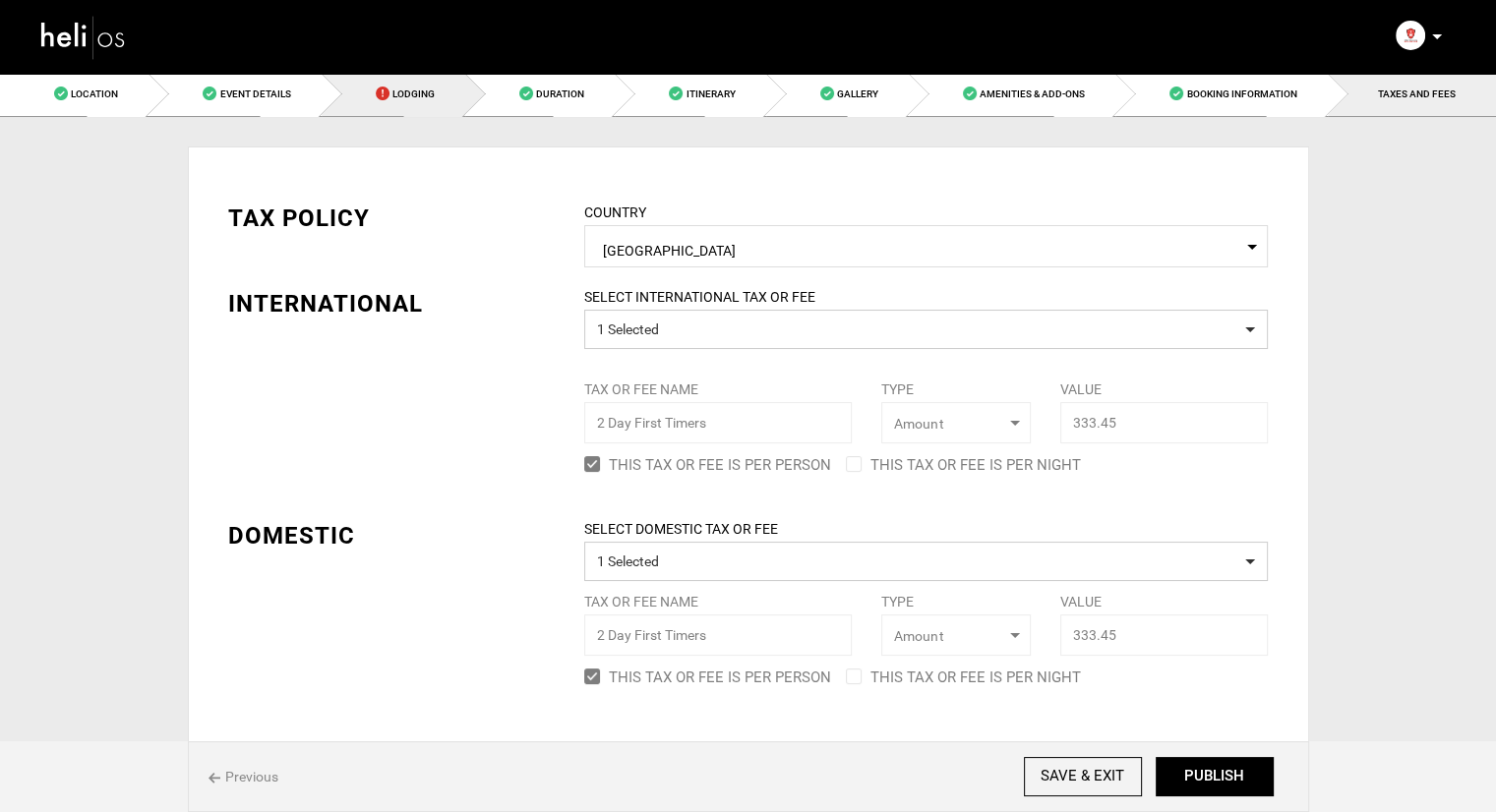
click at [446, 95] on link "Lodging" at bounding box center [394, 93] width 143 height 45
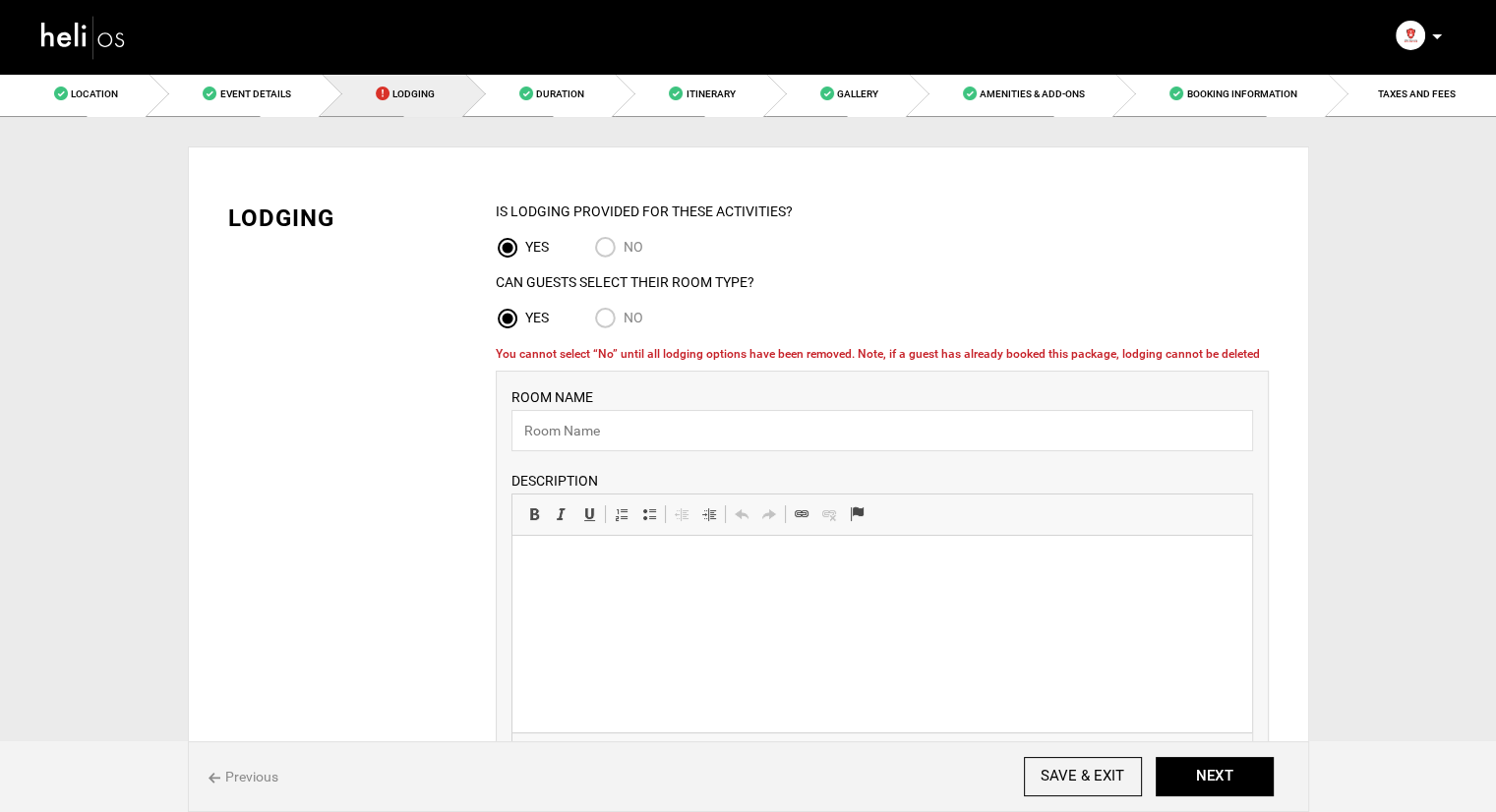
click at [599, 305] on div "IS Lodging Provided for These activities? YES NO Can Guests Select Their Room T…" at bounding box center [883, 281] width 773 height 159
click at [599, 309] on input "No" at bounding box center [609, 320] width 30 height 27
radio input "true"
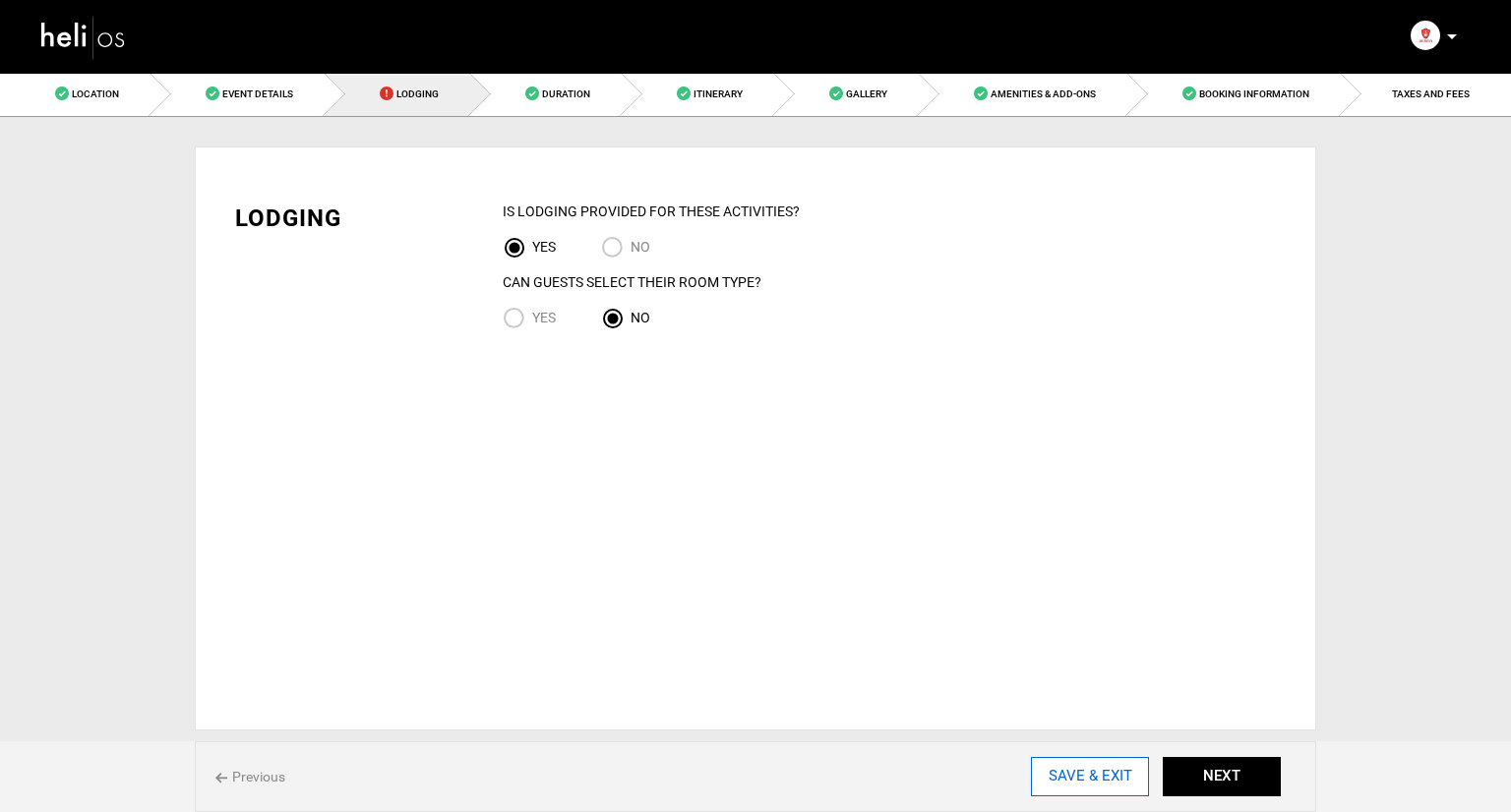
click at [1118, 778] on input "SAVE & EXIT" at bounding box center [1090, 777] width 118 height 40
type input "[DATE]"
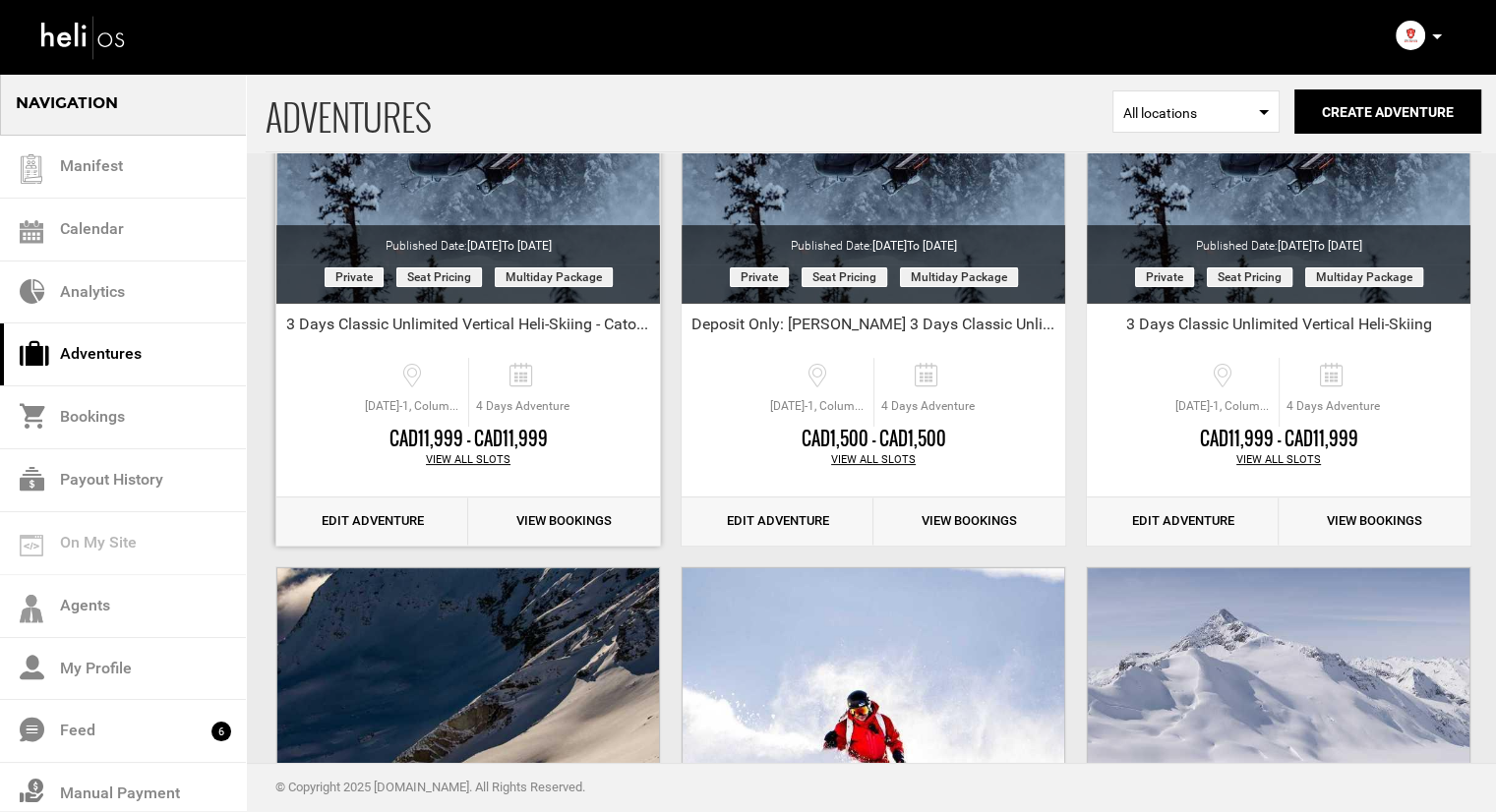
scroll to position [689, 0]
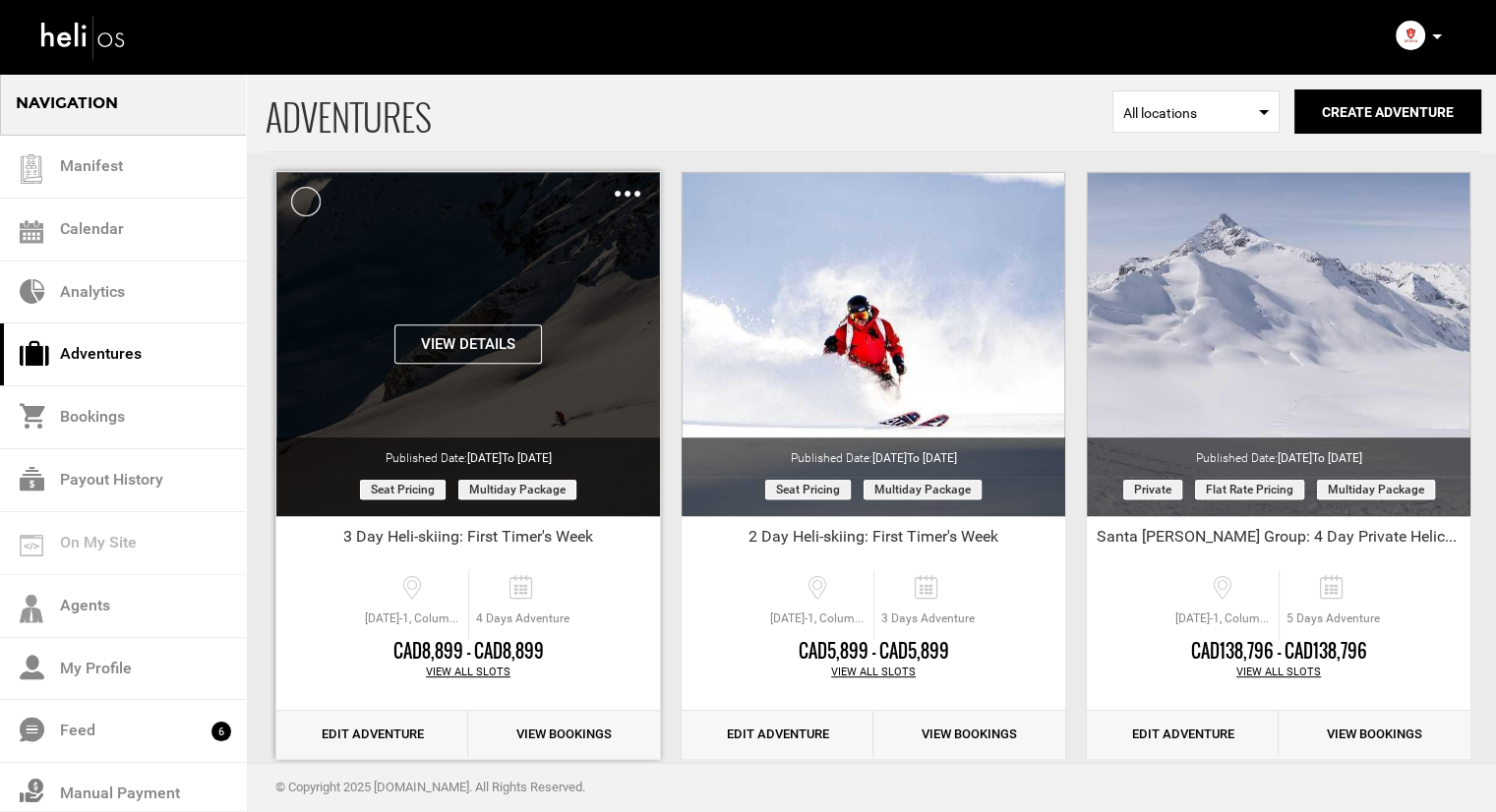
click at [616, 197] on div "Clone De-Activate Share Delete" at bounding box center [628, 193] width 26 height 23
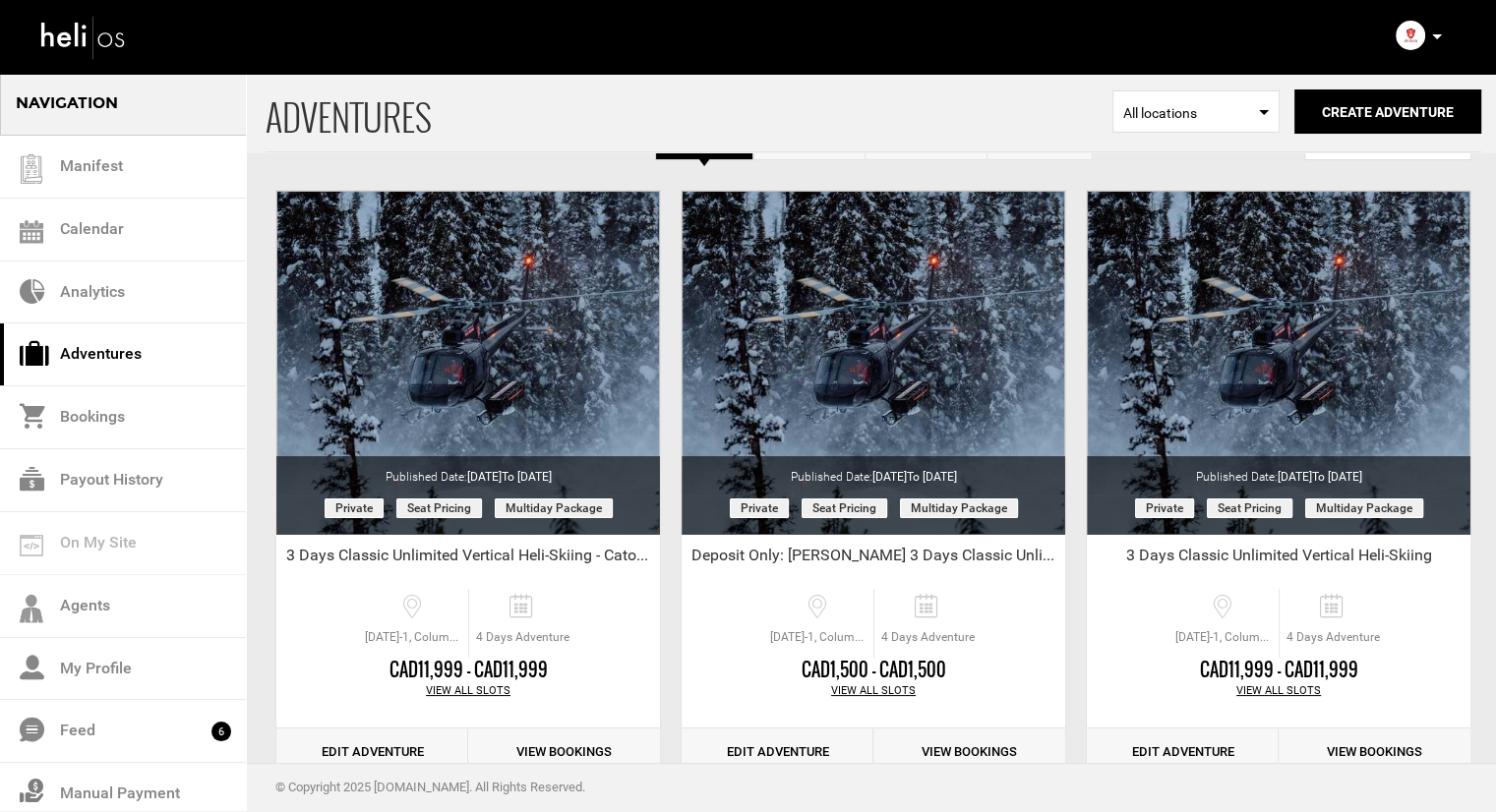
scroll to position [0, 0]
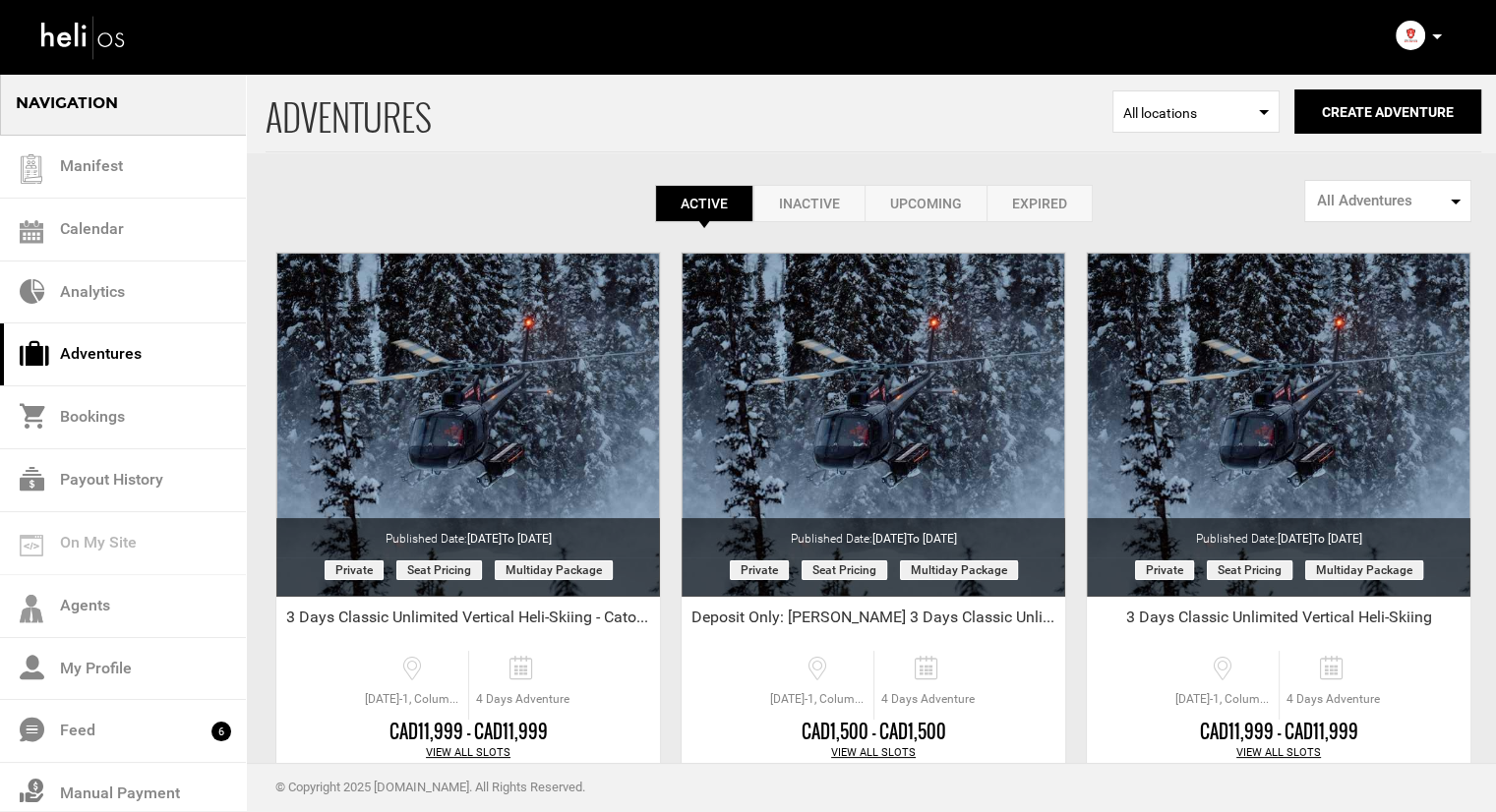
click at [797, 198] on link "Inactive" at bounding box center [809, 204] width 111 height 38
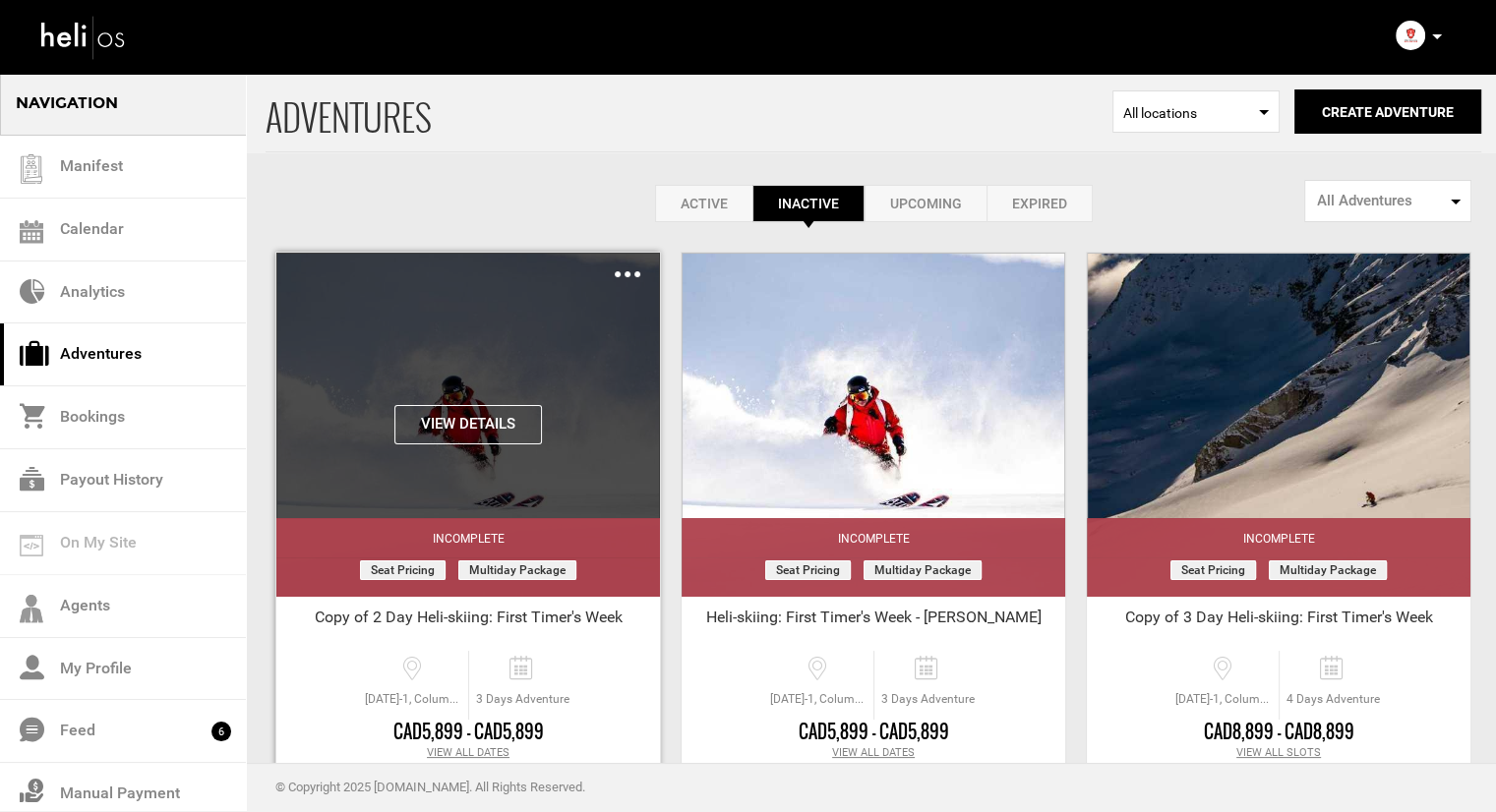
click at [619, 276] on img at bounding box center [628, 274] width 26 height 6
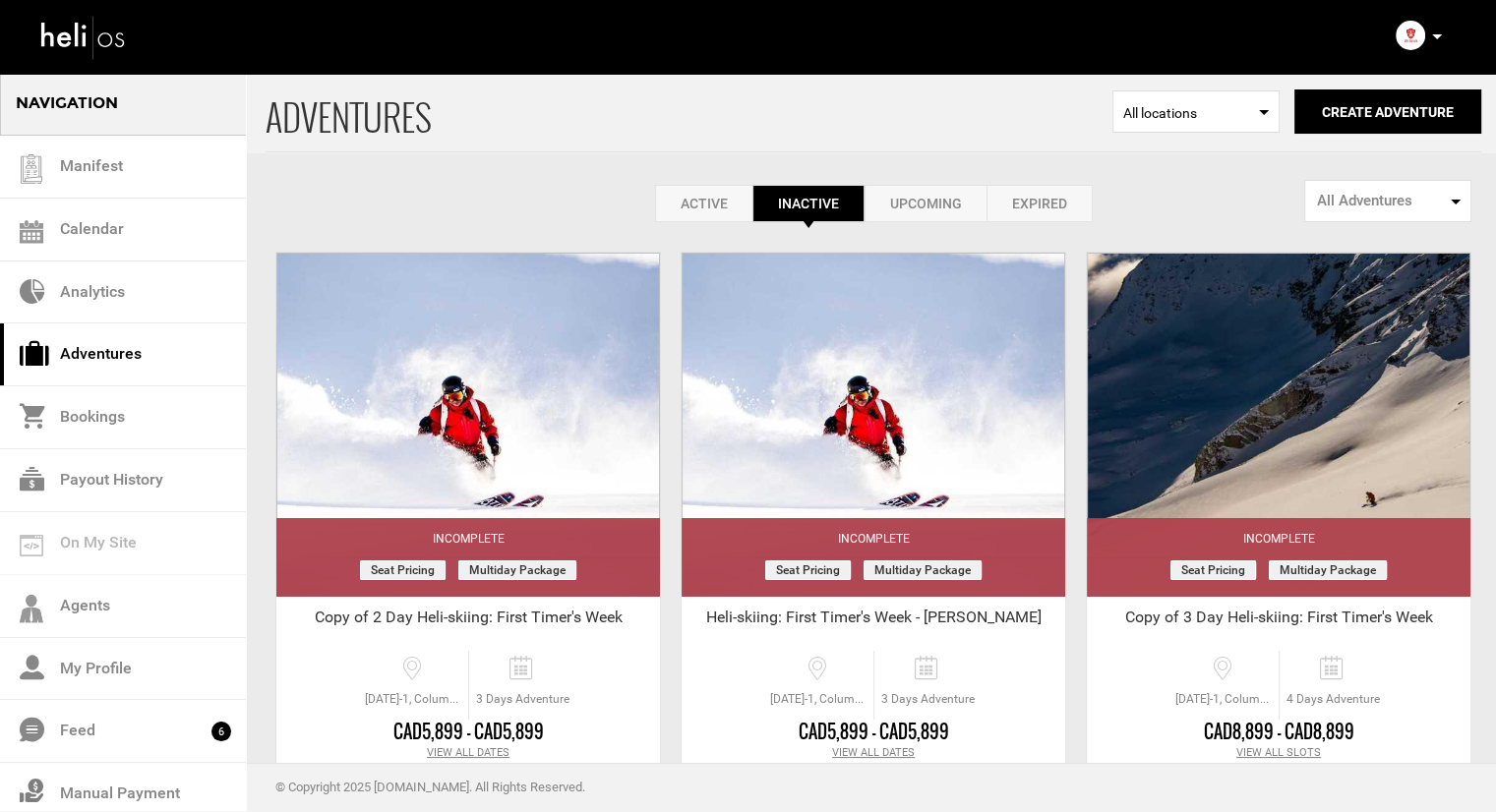
click at [566, 202] on div "Active Inactive Upcoming Expired Active Active Inactive Upcoming Expired Active…" at bounding box center [873, 204] width 1216 height 38
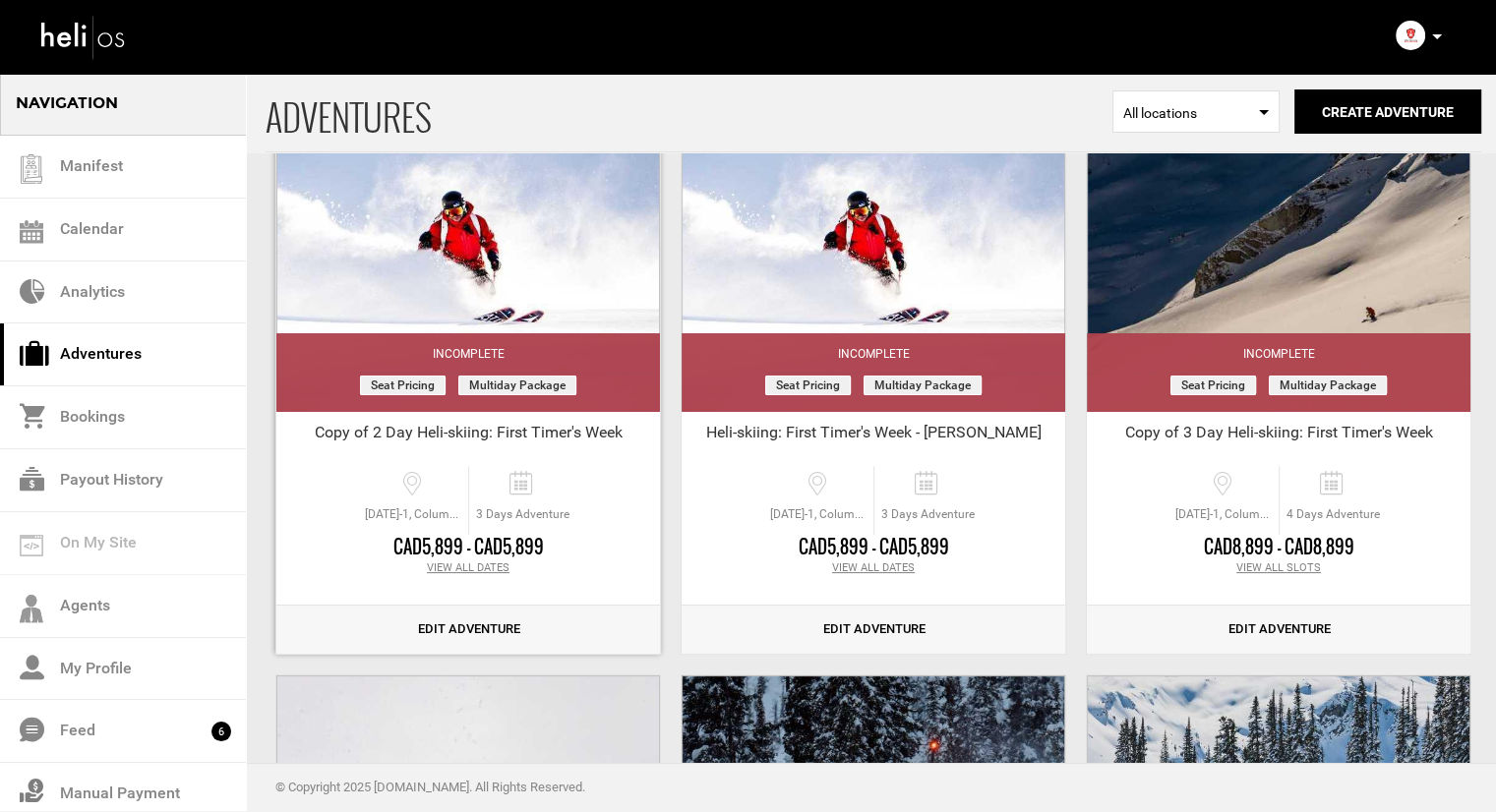
scroll to position [197, 0]
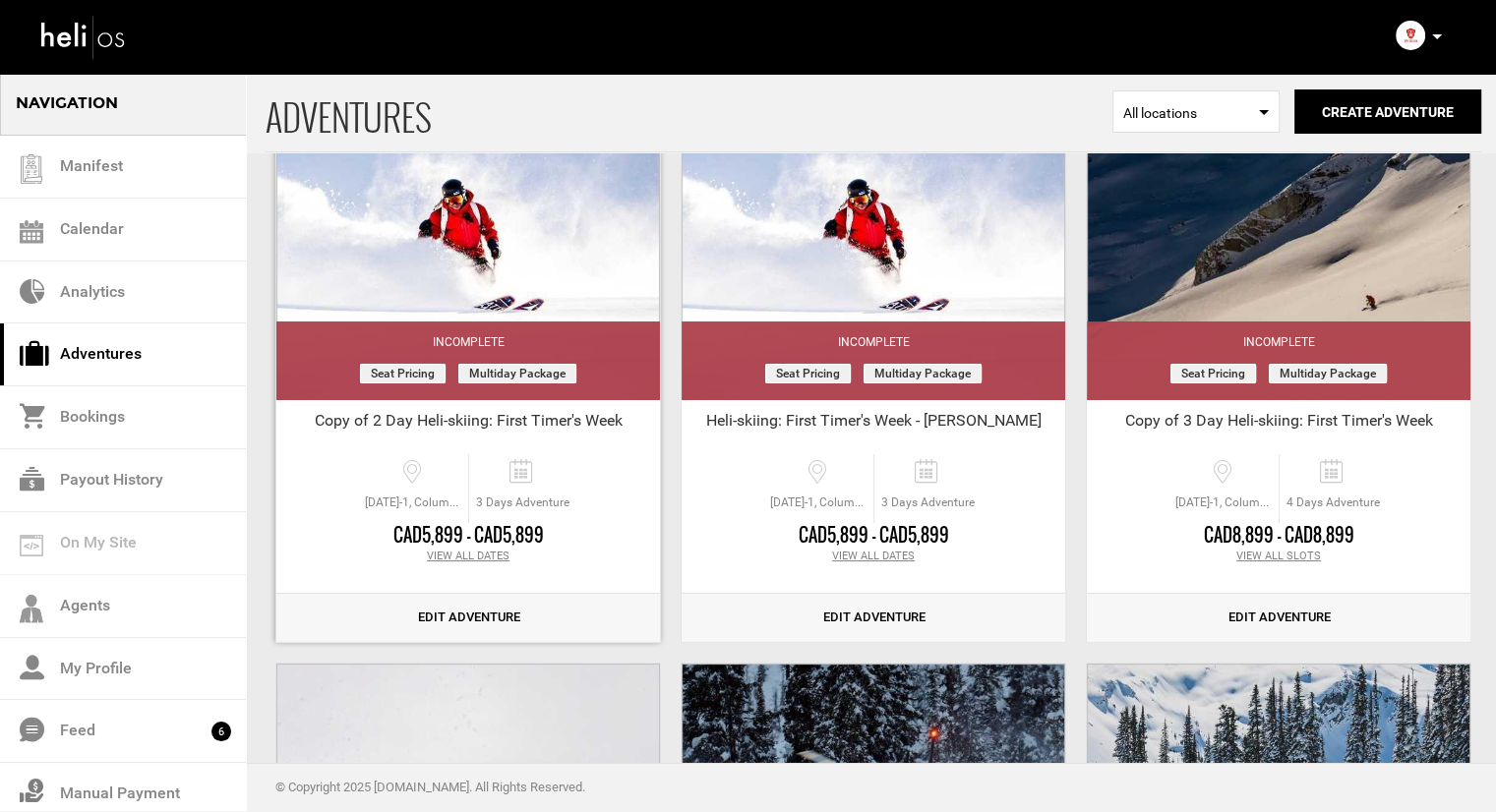
click at [454, 617] on link "Edit Adventure" at bounding box center [468, 618] width 384 height 48
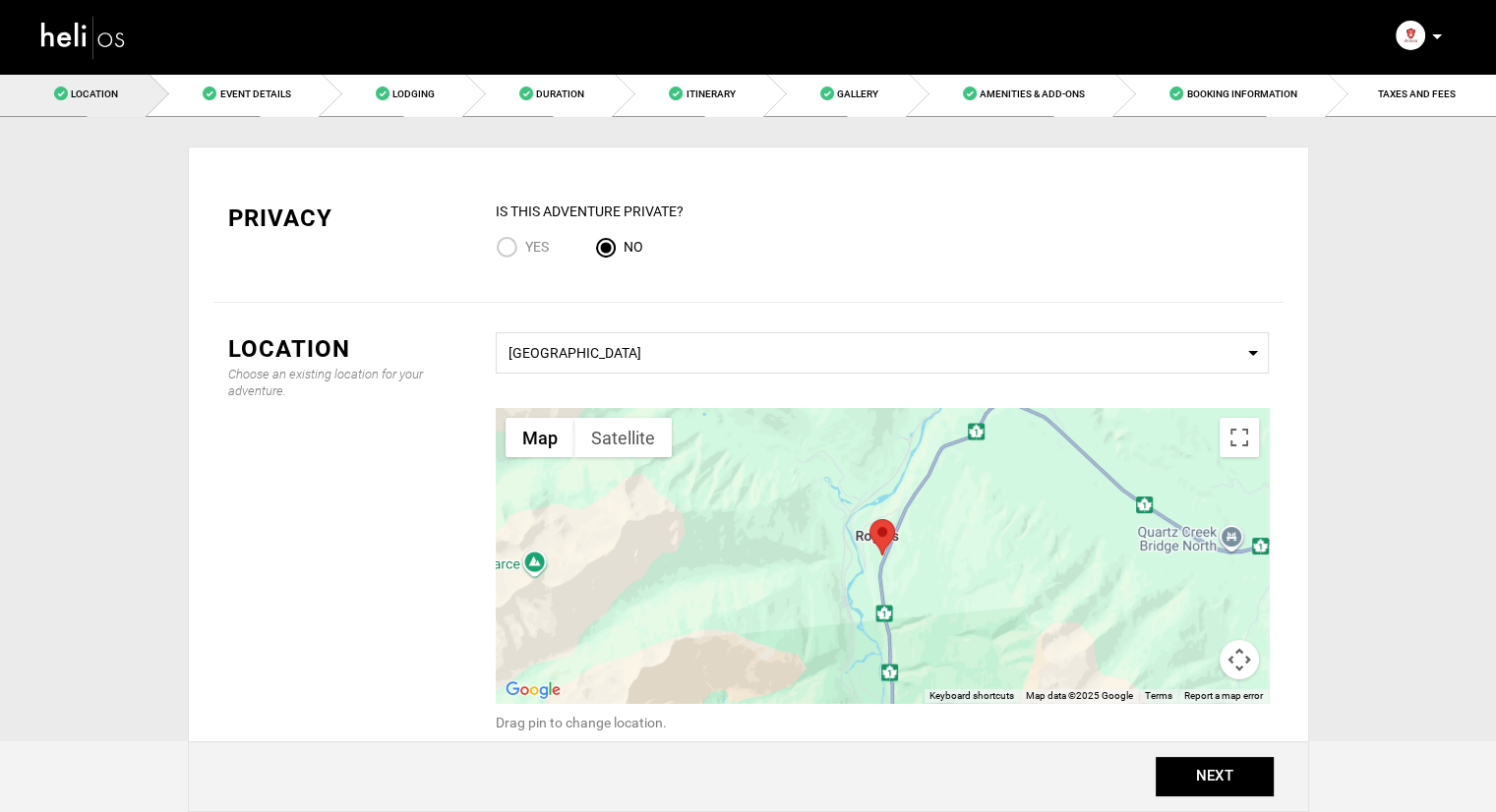
click at [524, 244] on input "Yes" at bounding box center [511, 249] width 30 height 27
radio input "true"
radio input "false"
click at [1215, 775] on button "NEXT" at bounding box center [1215, 777] width 118 height 40
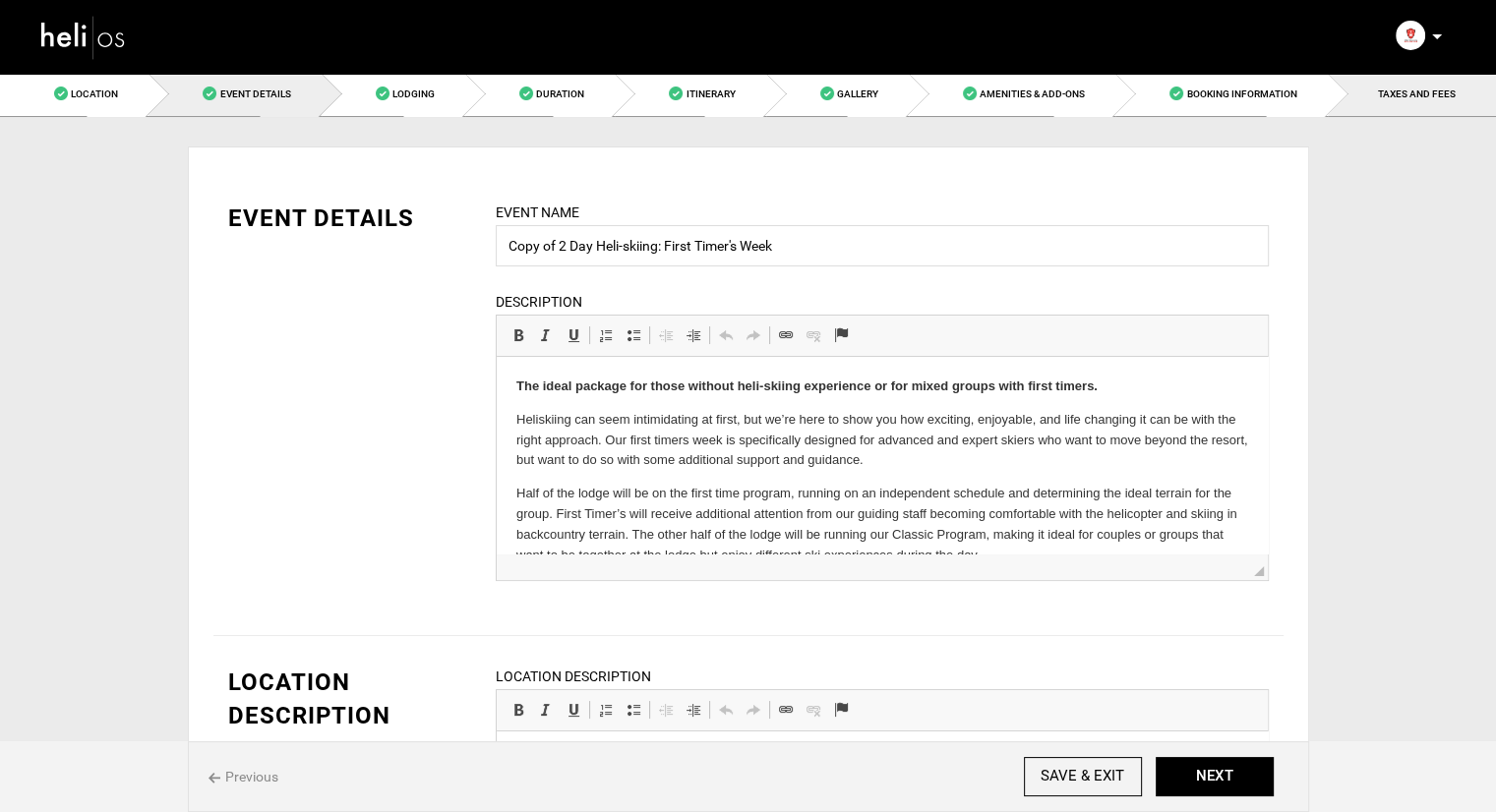
click at [1410, 99] on span "TAXES AND FEES" at bounding box center [1417, 93] width 78 height 11
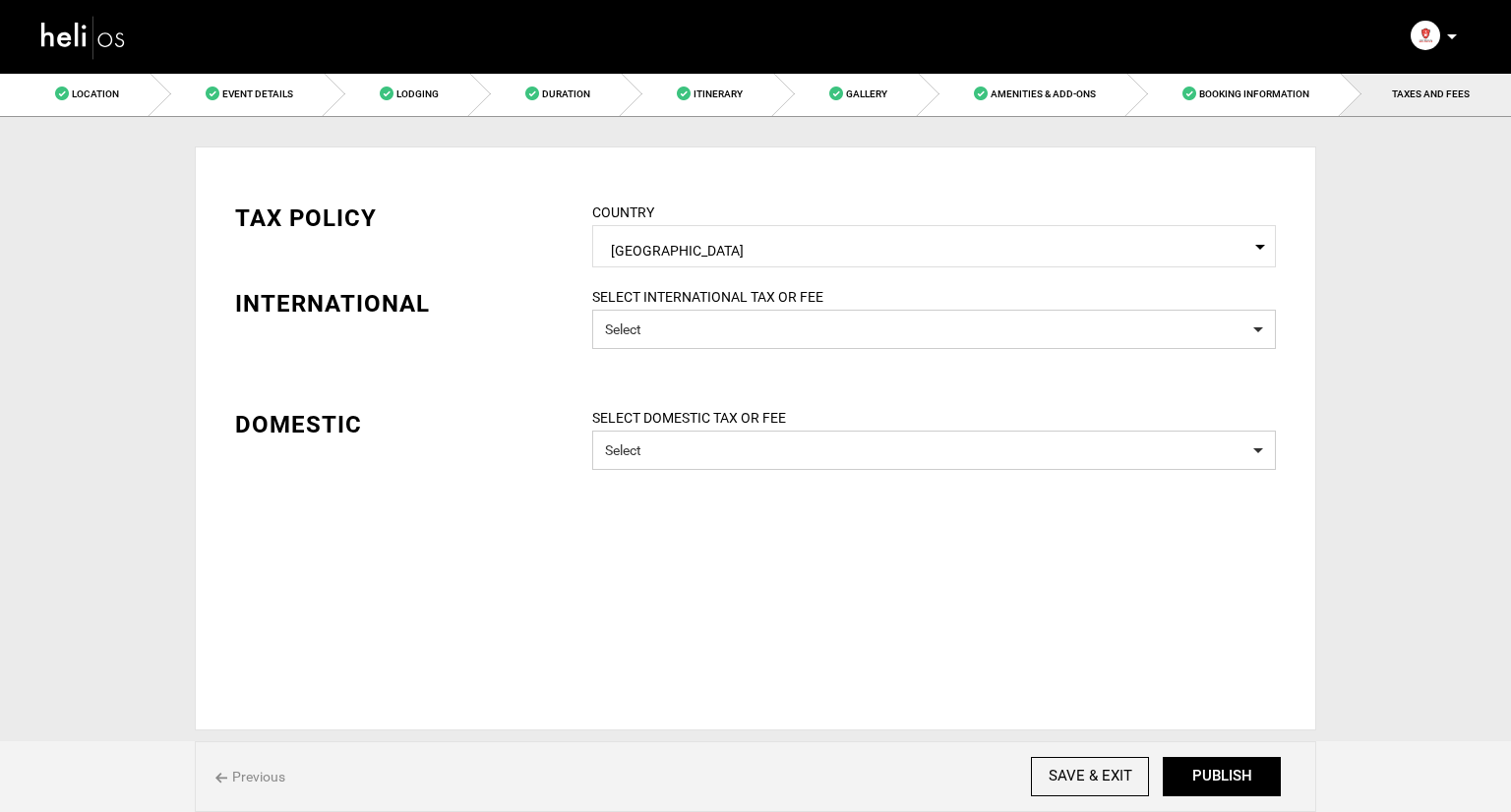
click at [75, 34] on img at bounding box center [84, 37] width 88 height 52
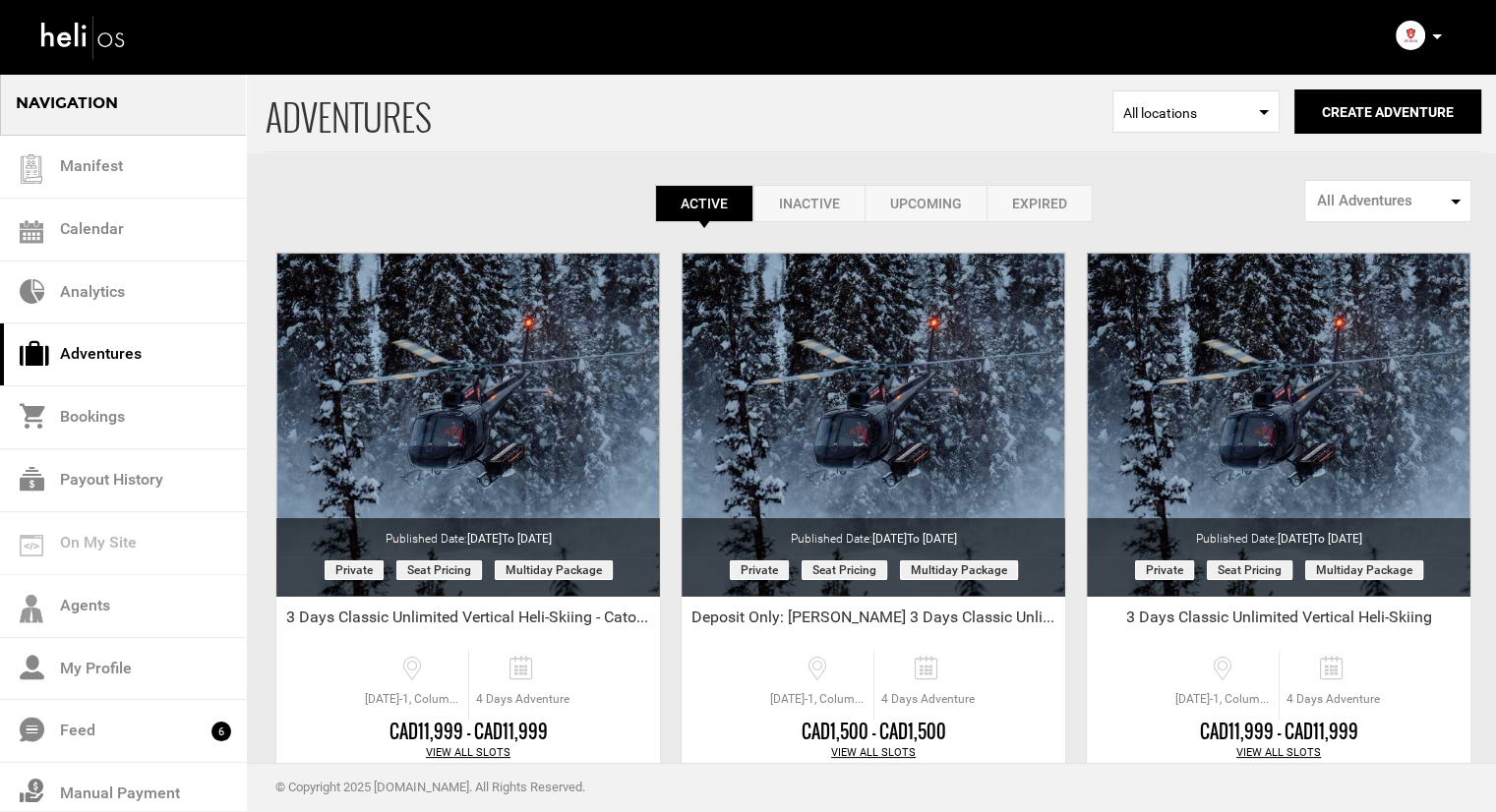
click at [811, 188] on link "Inactive" at bounding box center [809, 204] width 111 height 38
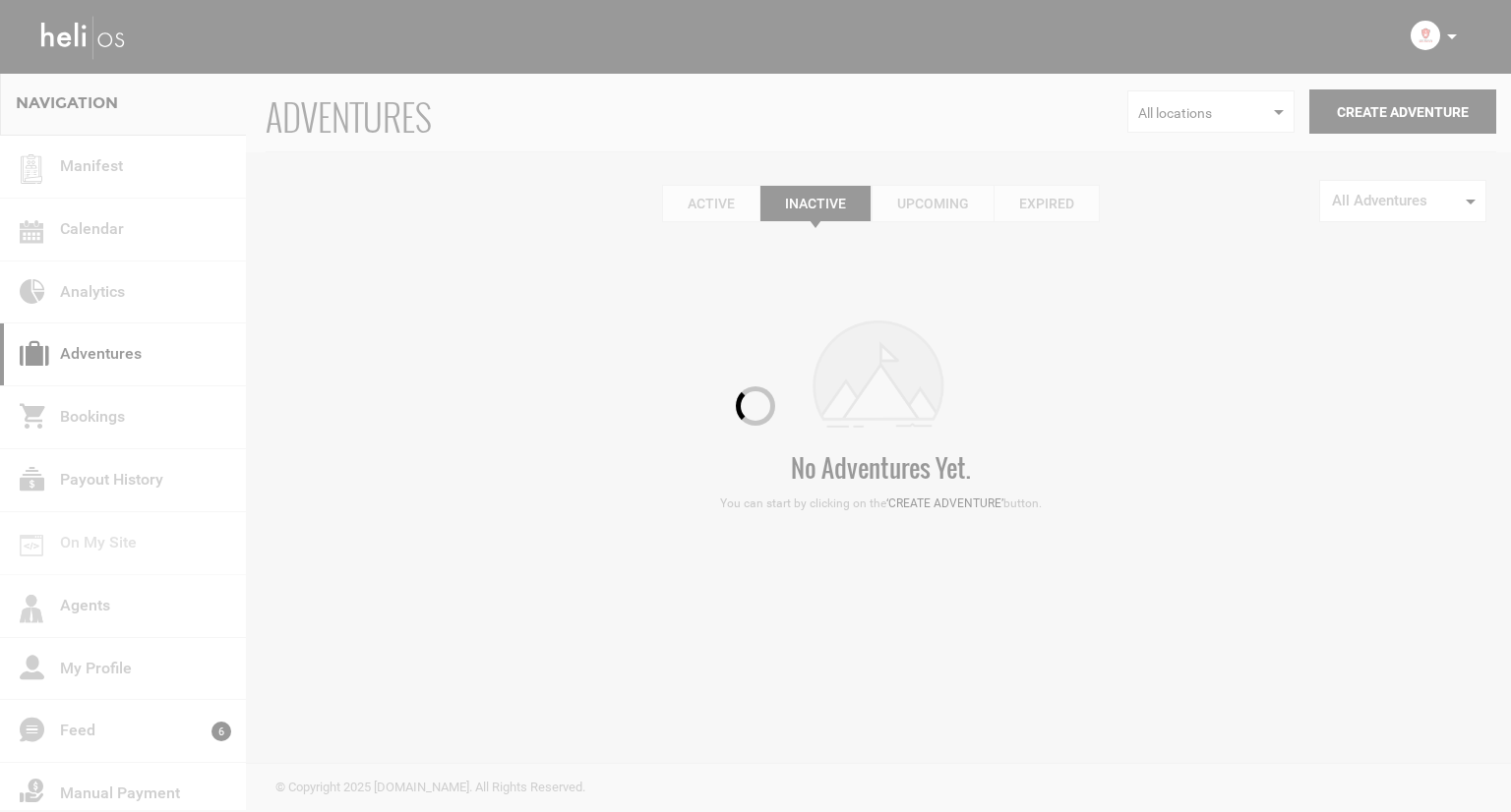
click at [810, 199] on div at bounding box center [756, 406] width 1511 height 812
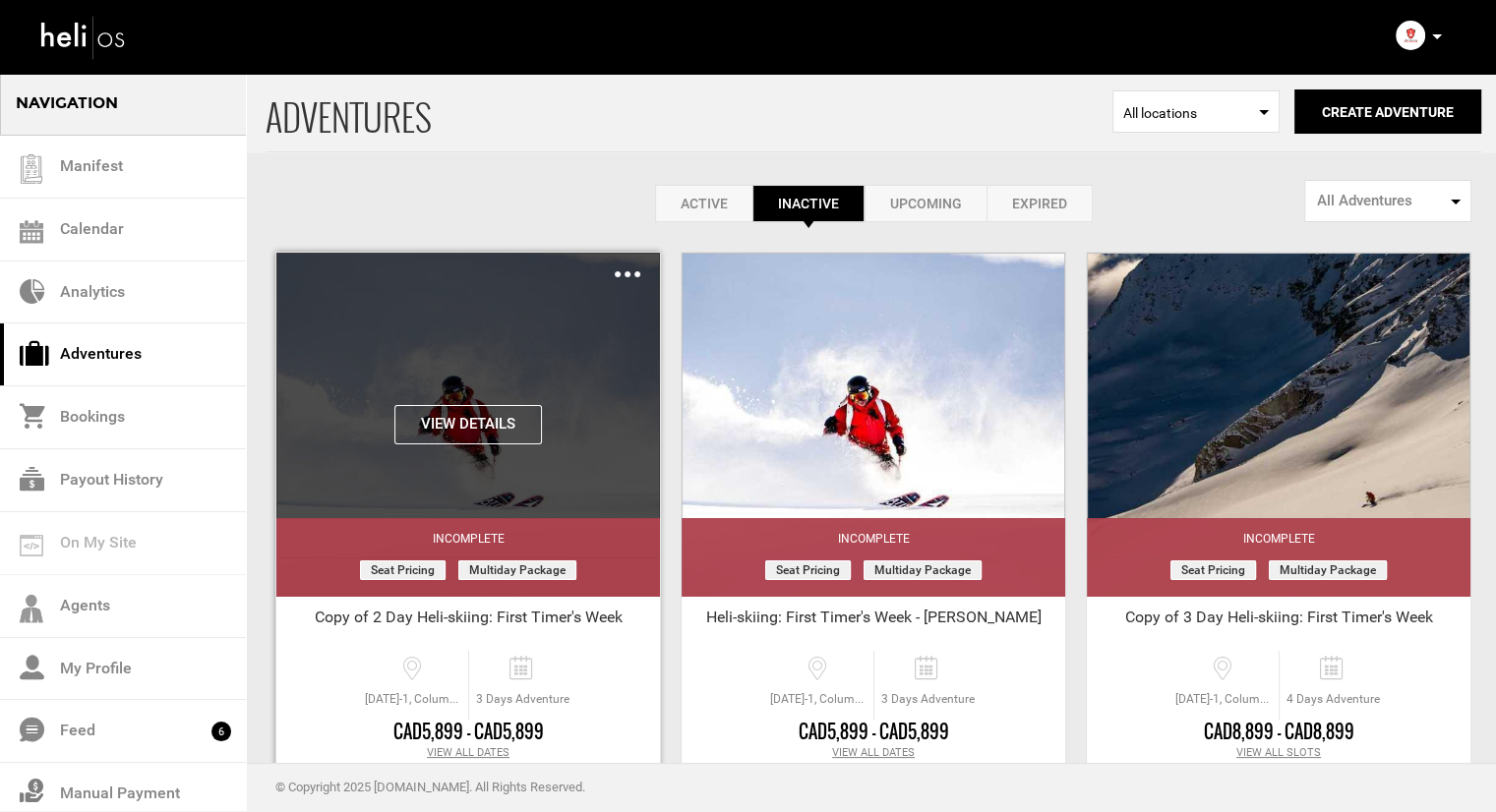
click at [620, 280] on div "Clone Share Delete" at bounding box center [628, 273] width 26 height 23
click at [621, 273] on img at bounding box center [628, 274] width 26 height 6
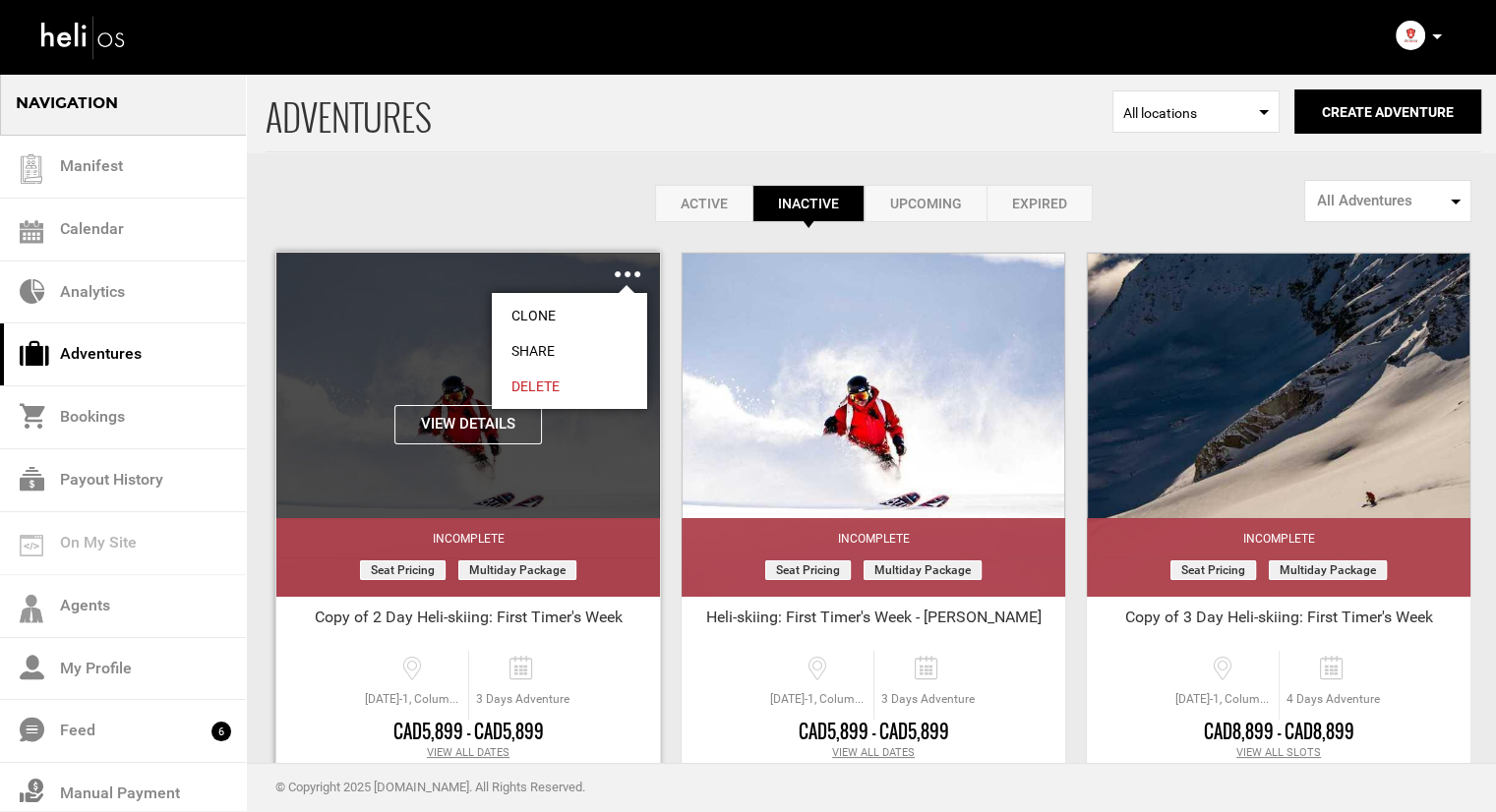
click at [531, 377] on link "Delete" at bounding box center [570, 387] width 155 height 36
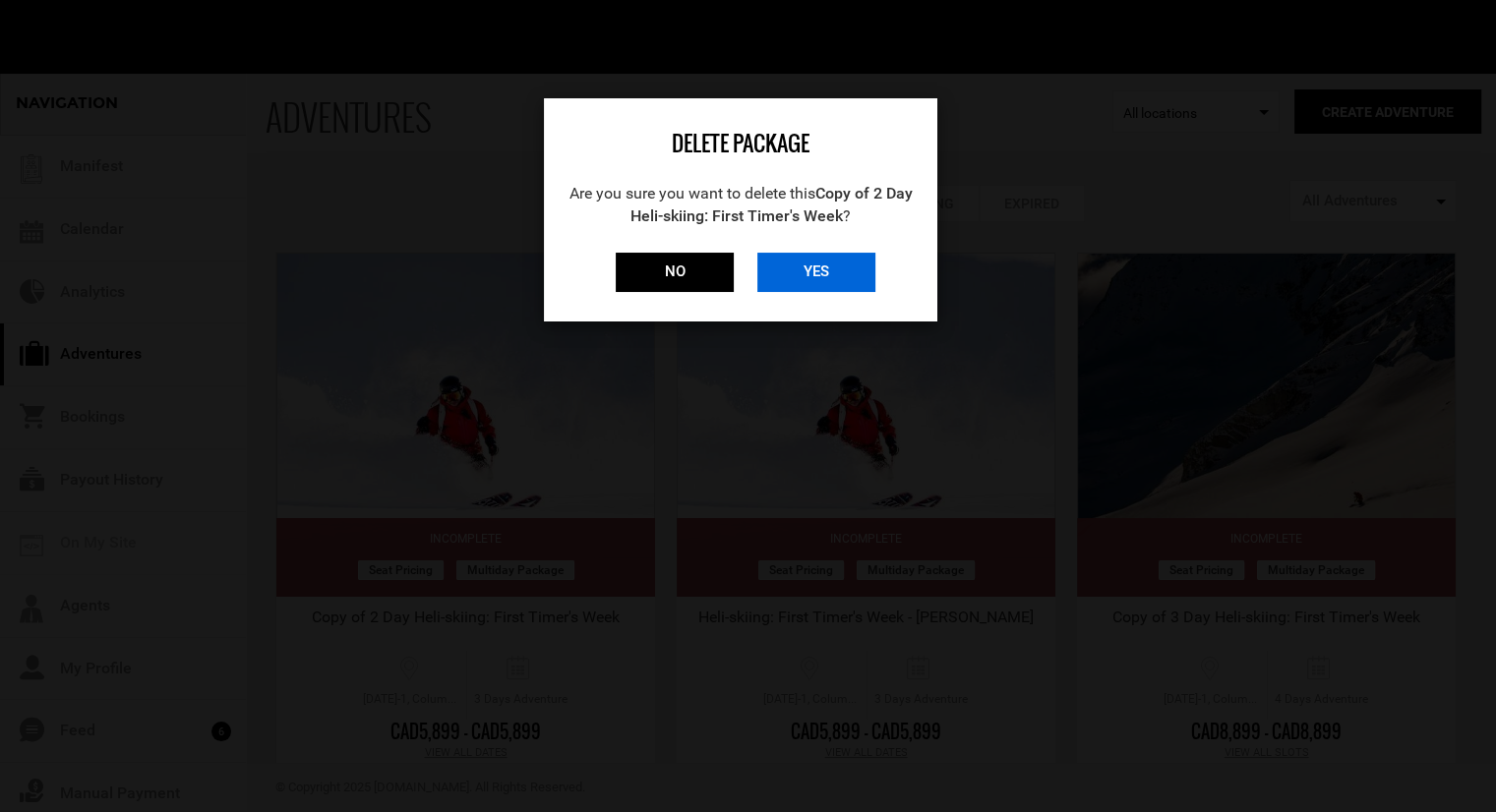
click at [785, 267] on input "YES" at bounding box center [816, 272] width 118 height 40
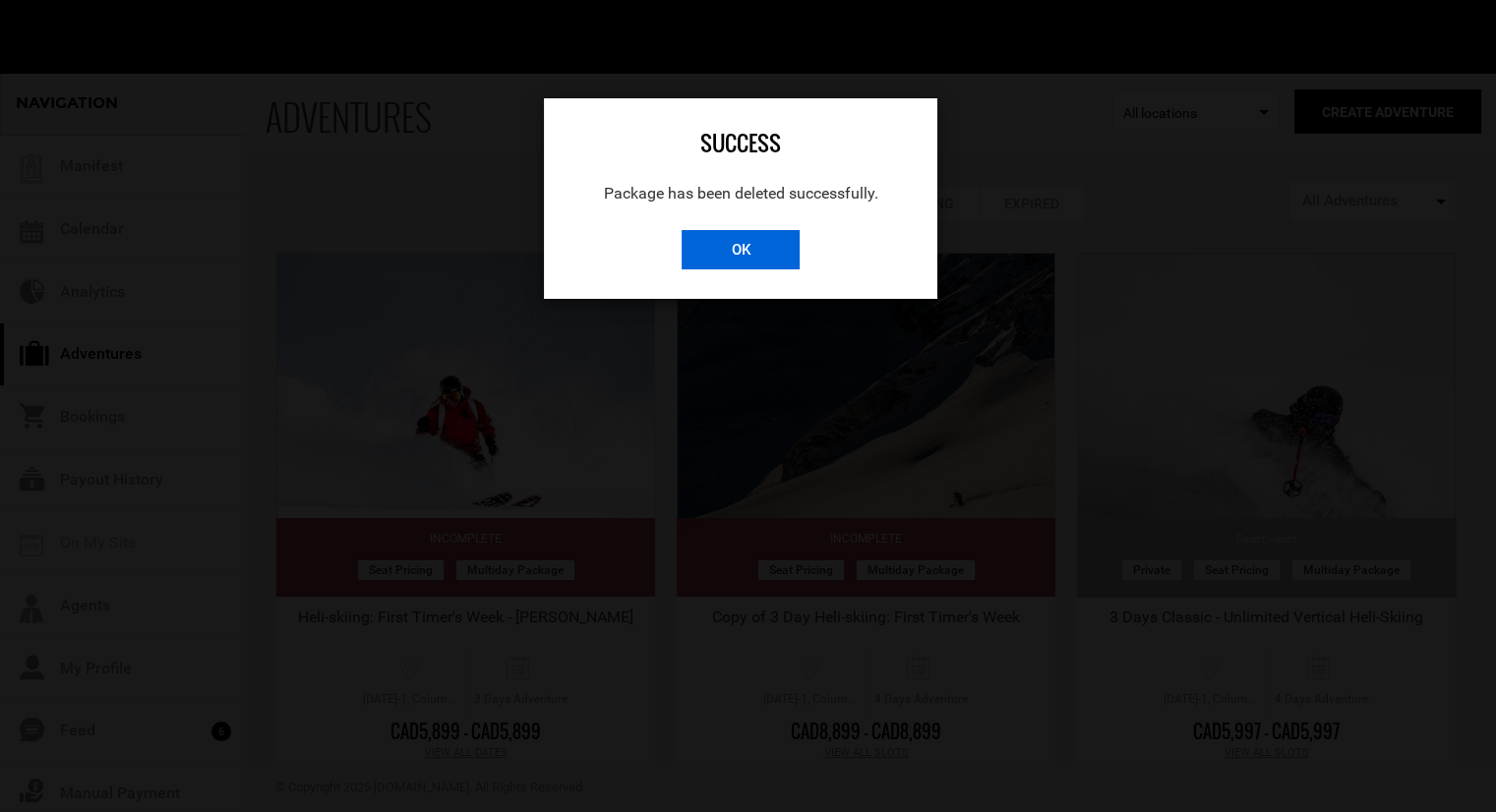
click at [745, 242] on input "OK" at bounding box center [741, 250] width 118 height 40
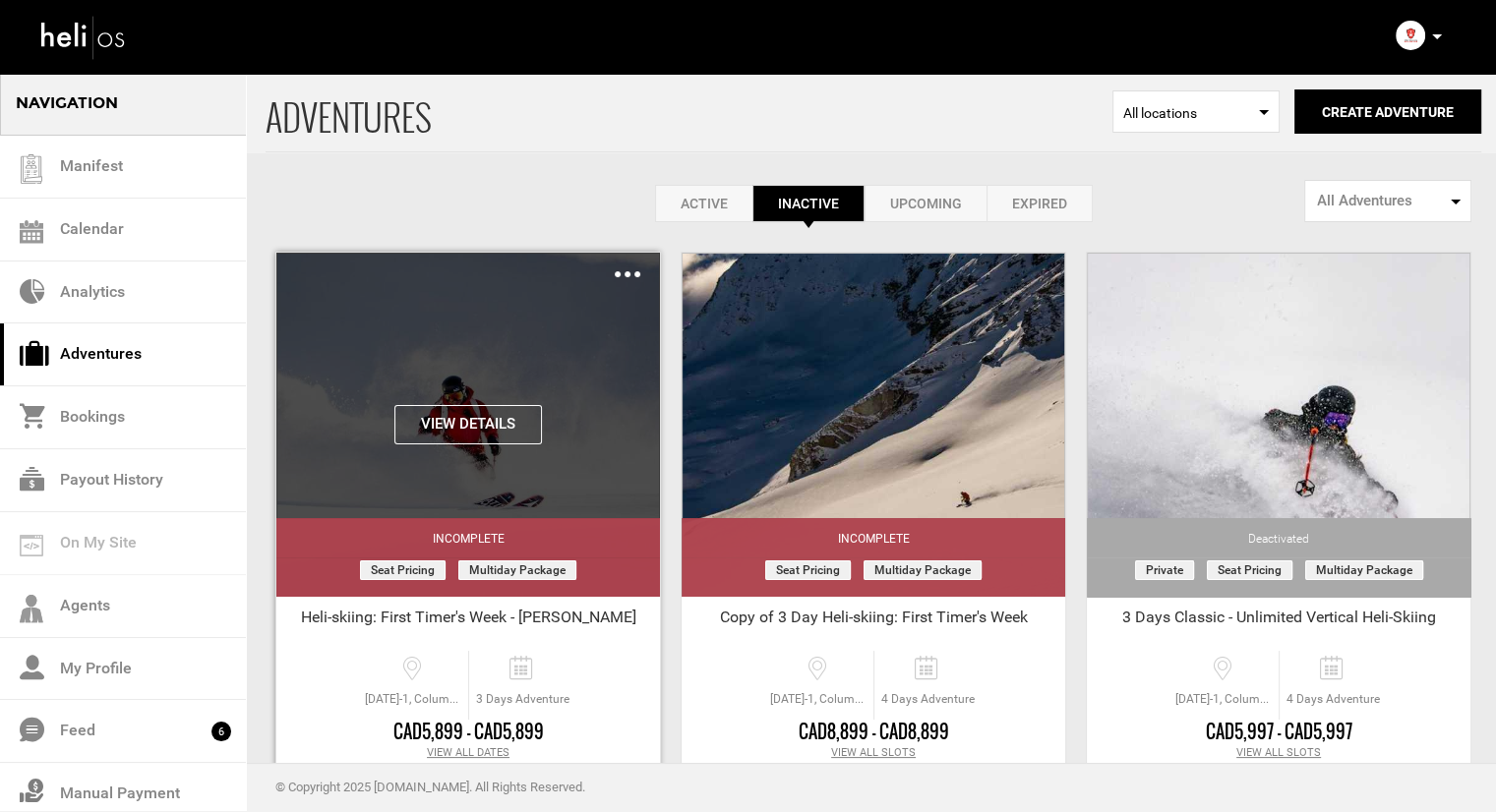
click at [634, 277] on div "Clone Share Delete" at bounding box center [628, 273] width 26 height 23
click at [629, 272] on img at bounding box center [628, 274] width 26 height 6
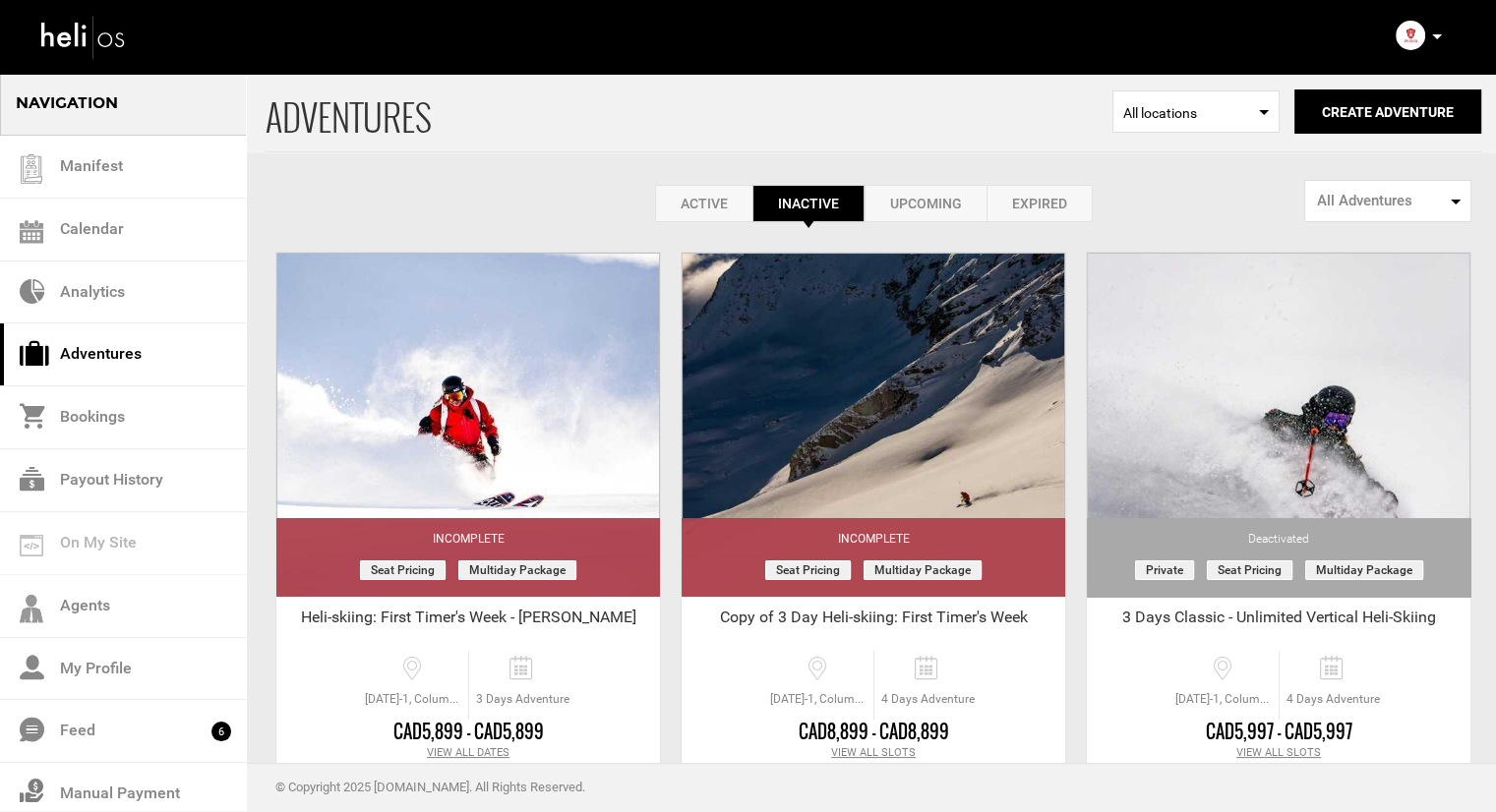
click at [522, 182] on div "Active Inactive Upcoming Expired Active Active Inactive Upcoming Expired Active…" at bounding box center [873, 146] width 1216 height 150
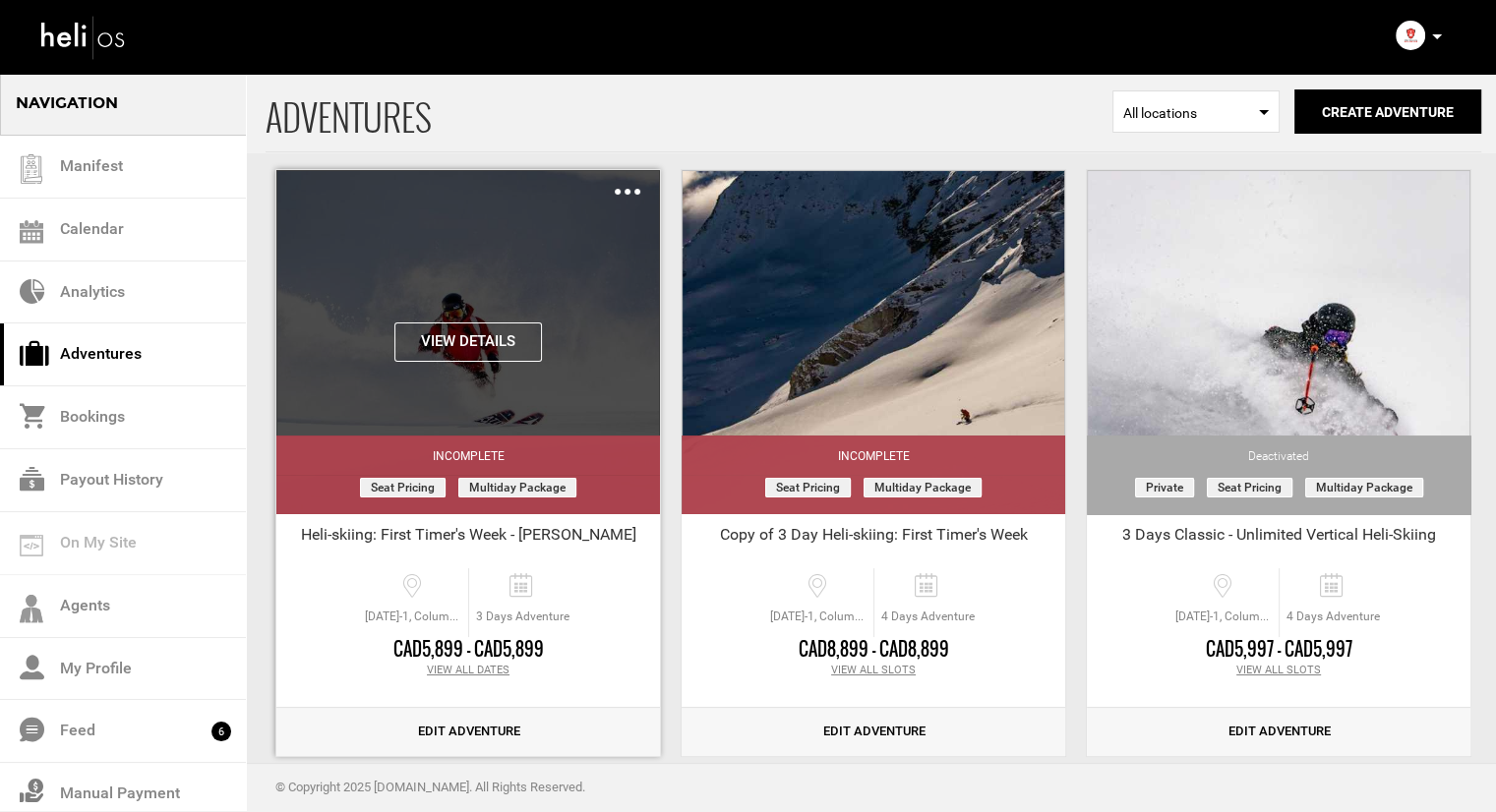
scroll to position [197, 0]
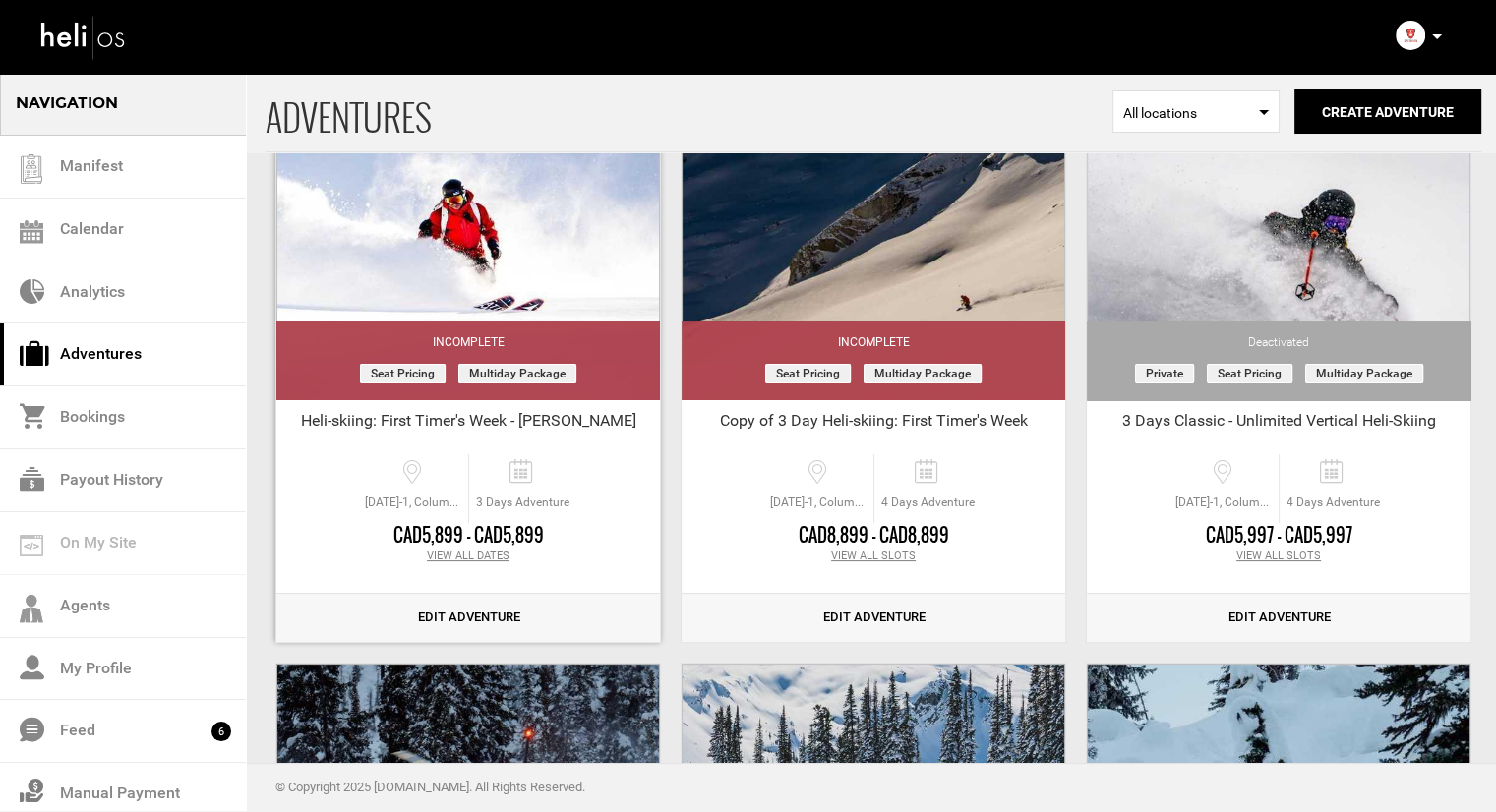
click at [470, 613] on link "Edit Adventure" at bounding box center [468, 618] width 384 height 48
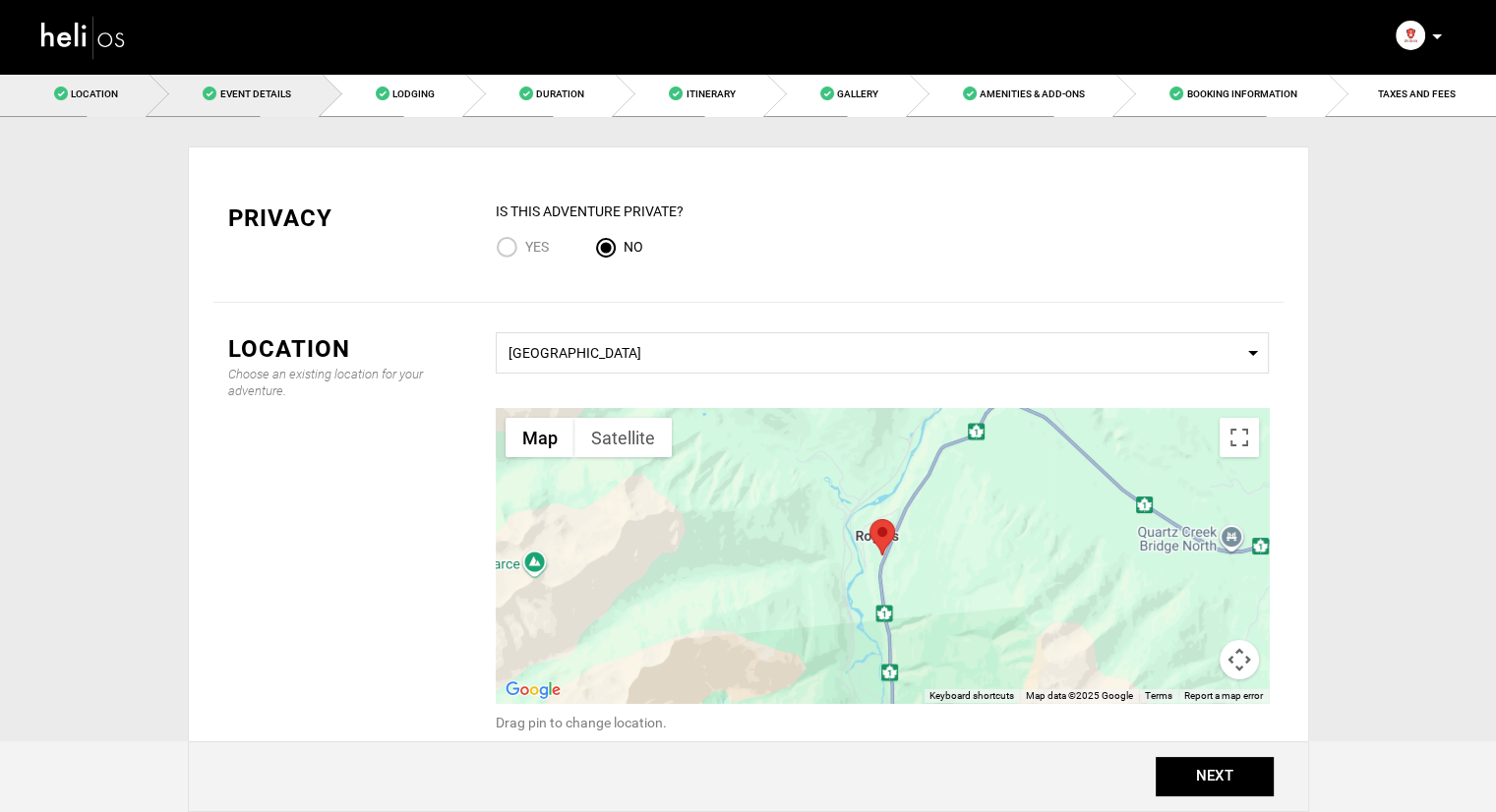
click at [283, 86] on link "Event Details" at bounding box center [234, 93] width 172 height 45
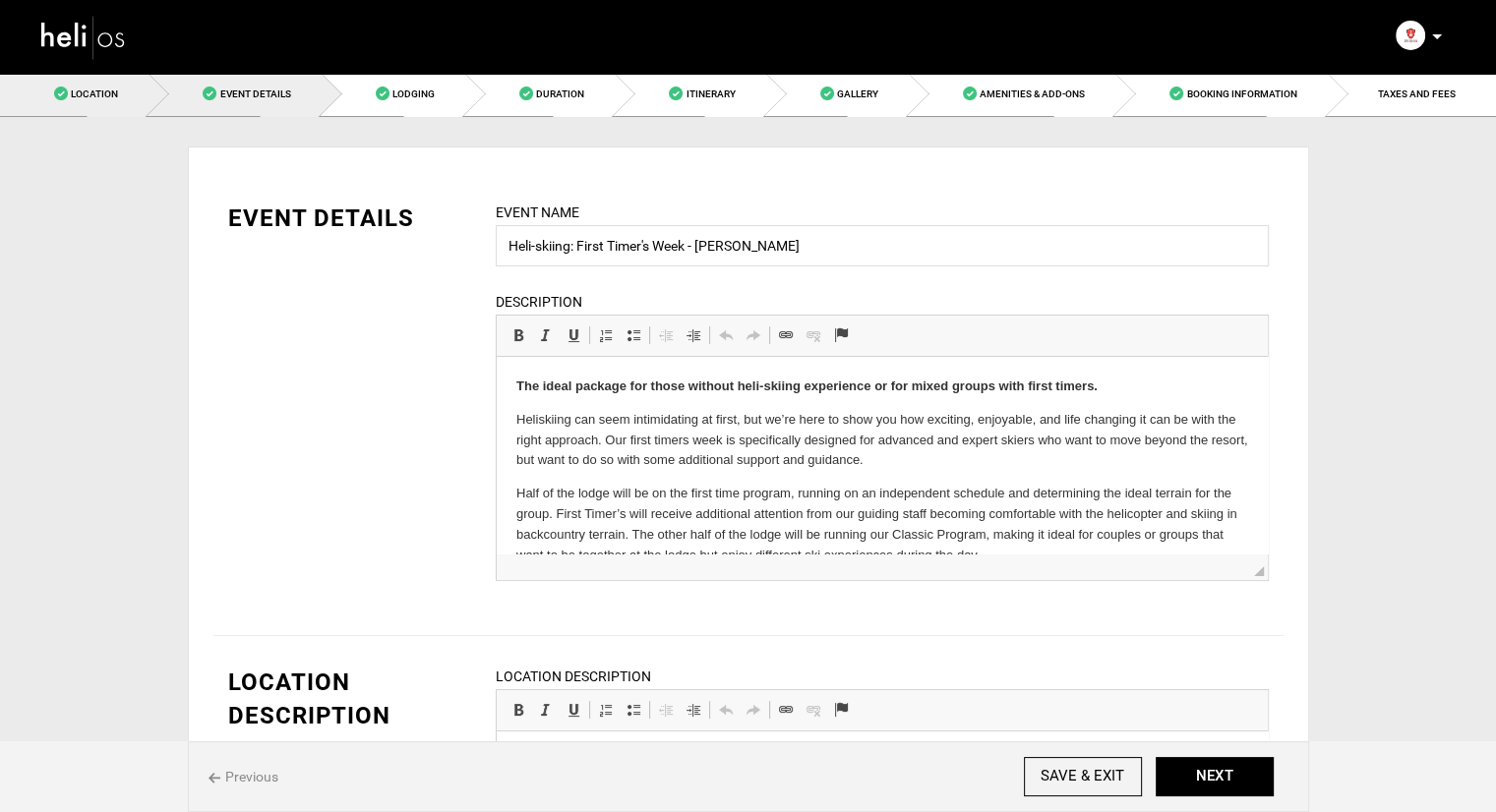
click at [119, 86] on link "Location" at bounding box center [74, 93] width 148 height 45
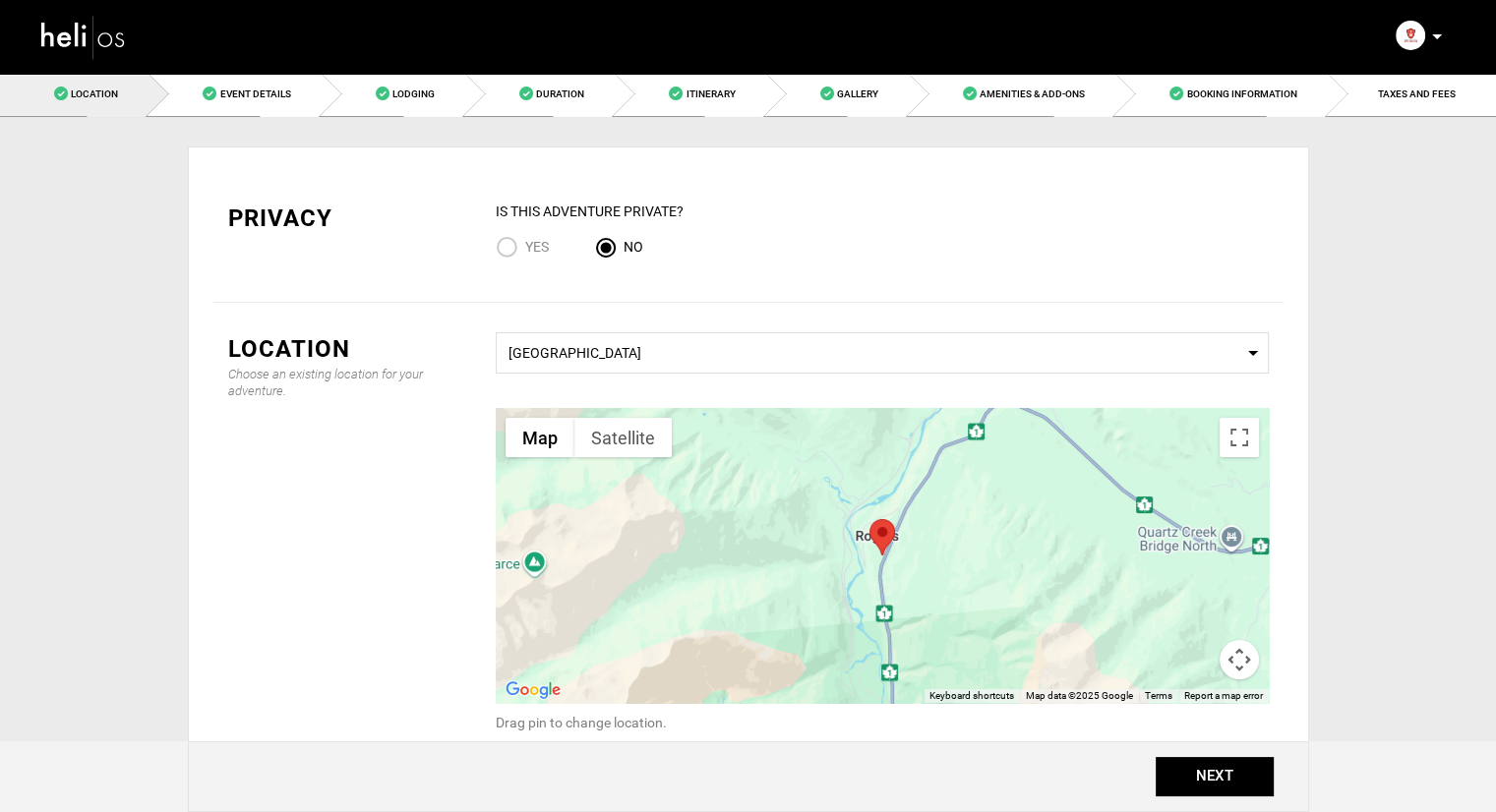
click at [540, 249] on span "Yes" at bounding box center [537, 246] width 24 height 16
click at [525, 249] on input "Yes" at bounding box center [511, 249] width 30 height 27
radio input "true"
radio input "false"
click at [1397, 89] on span "TAXES AND FEES" at bounding box center [1417, 93] width 78 height 11
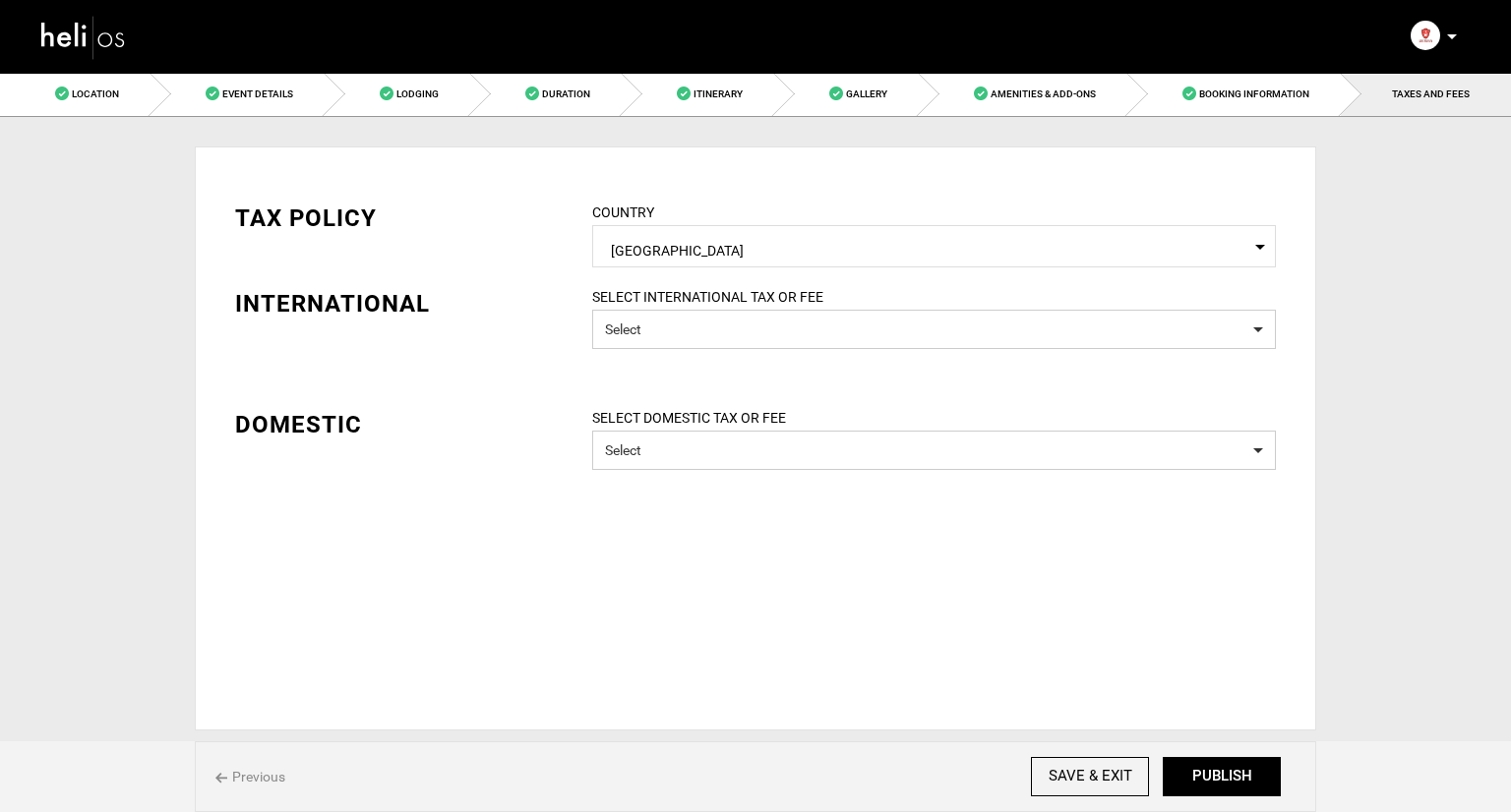
click at [80, 29] on img at bounding box center [84, 37] width 88 height 52
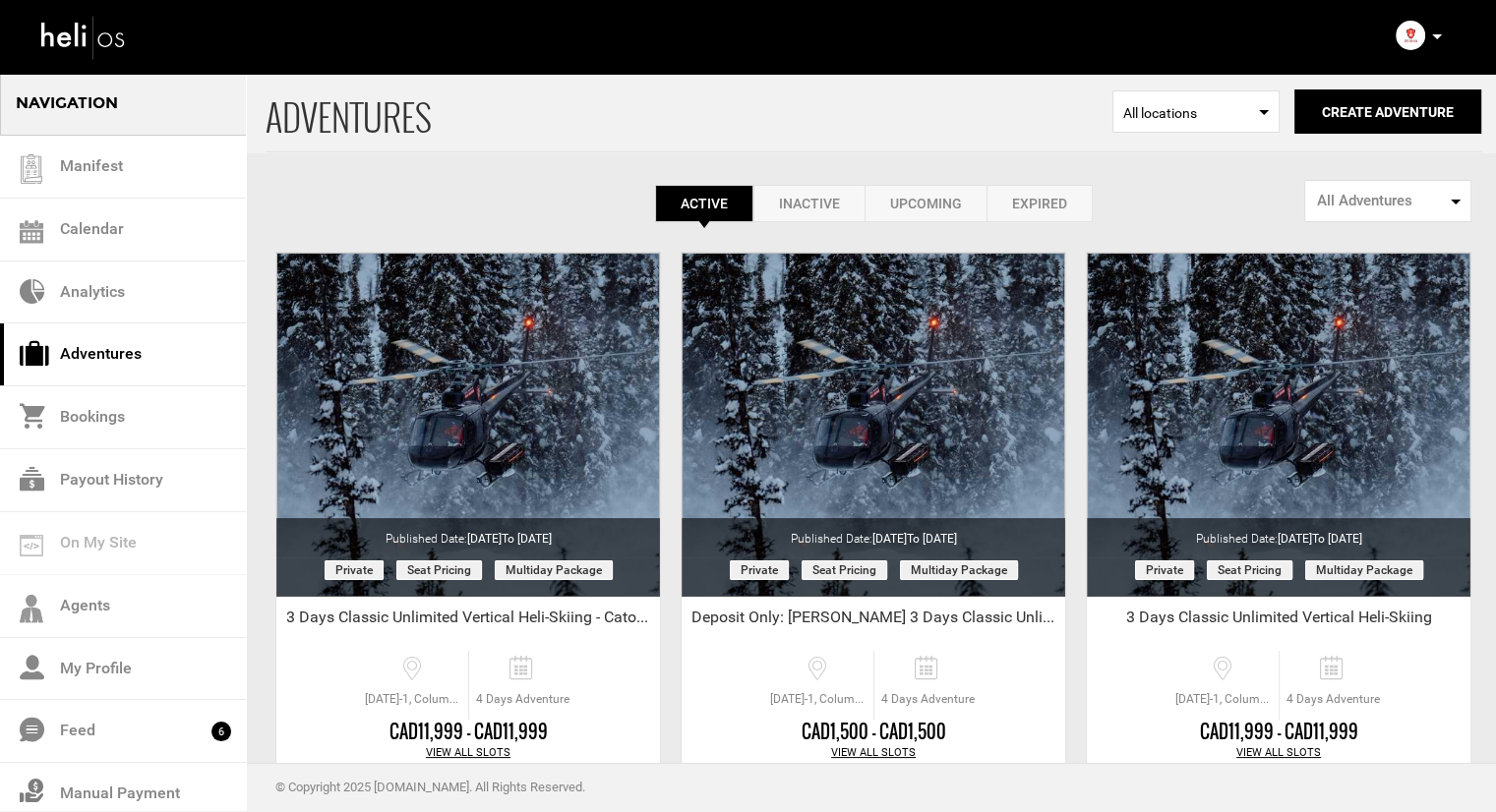
click at [805, 202] on link "Inactive" at bounding box center [809, 204] width 111 height 38
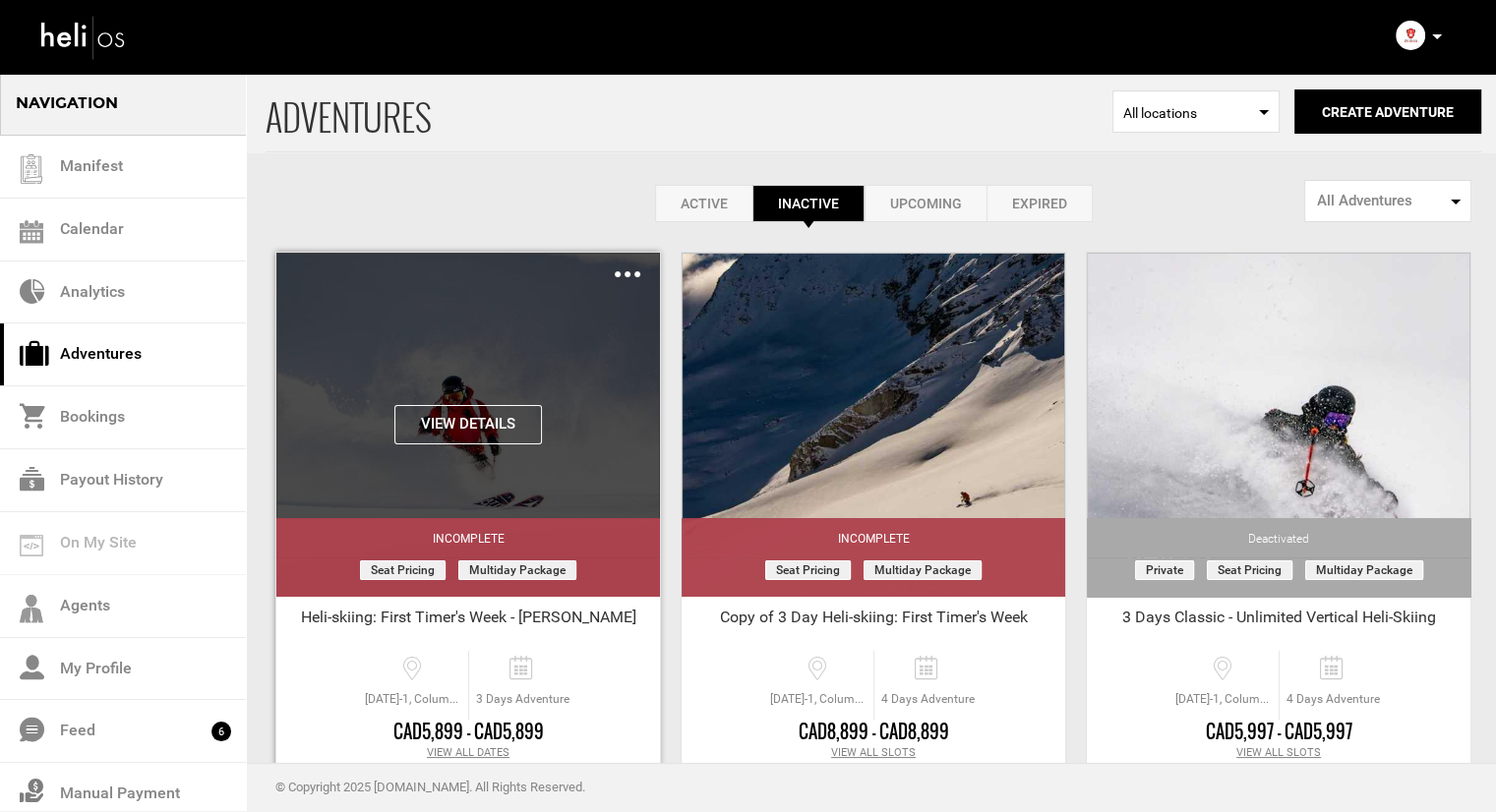
click at [639, 278] on div "Clone Share Delete" at bounding box center [628, 273] width 26 height 23
click at [631, 274] on img at bounding box center [628, 274] width 26 height 6
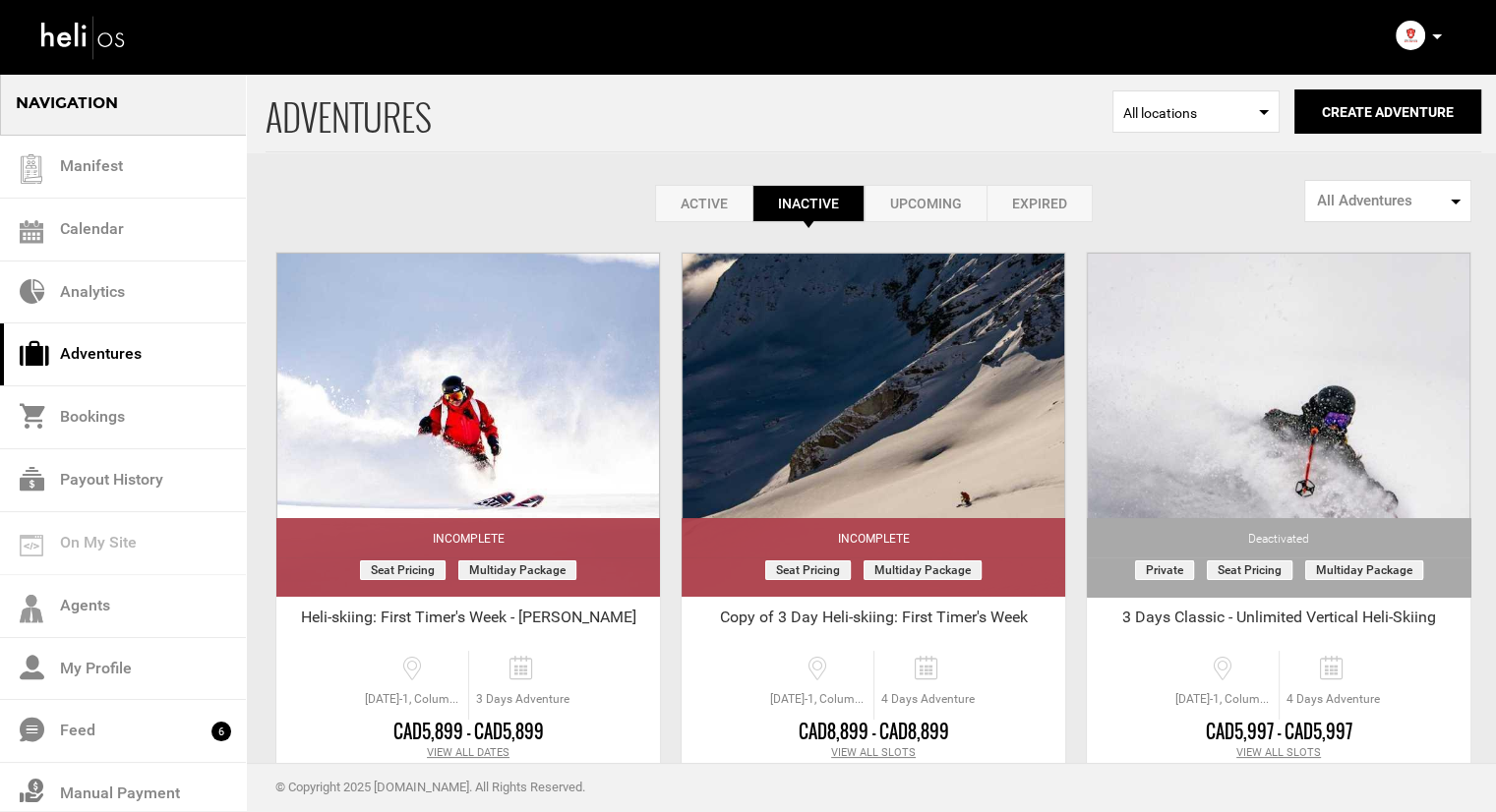
click at [586, 194] on div "Active Inactive Upcoming Expired Active Active Inactive Upcoming Expired Active…" at bounding box center [873, 204] width 1216 height 38
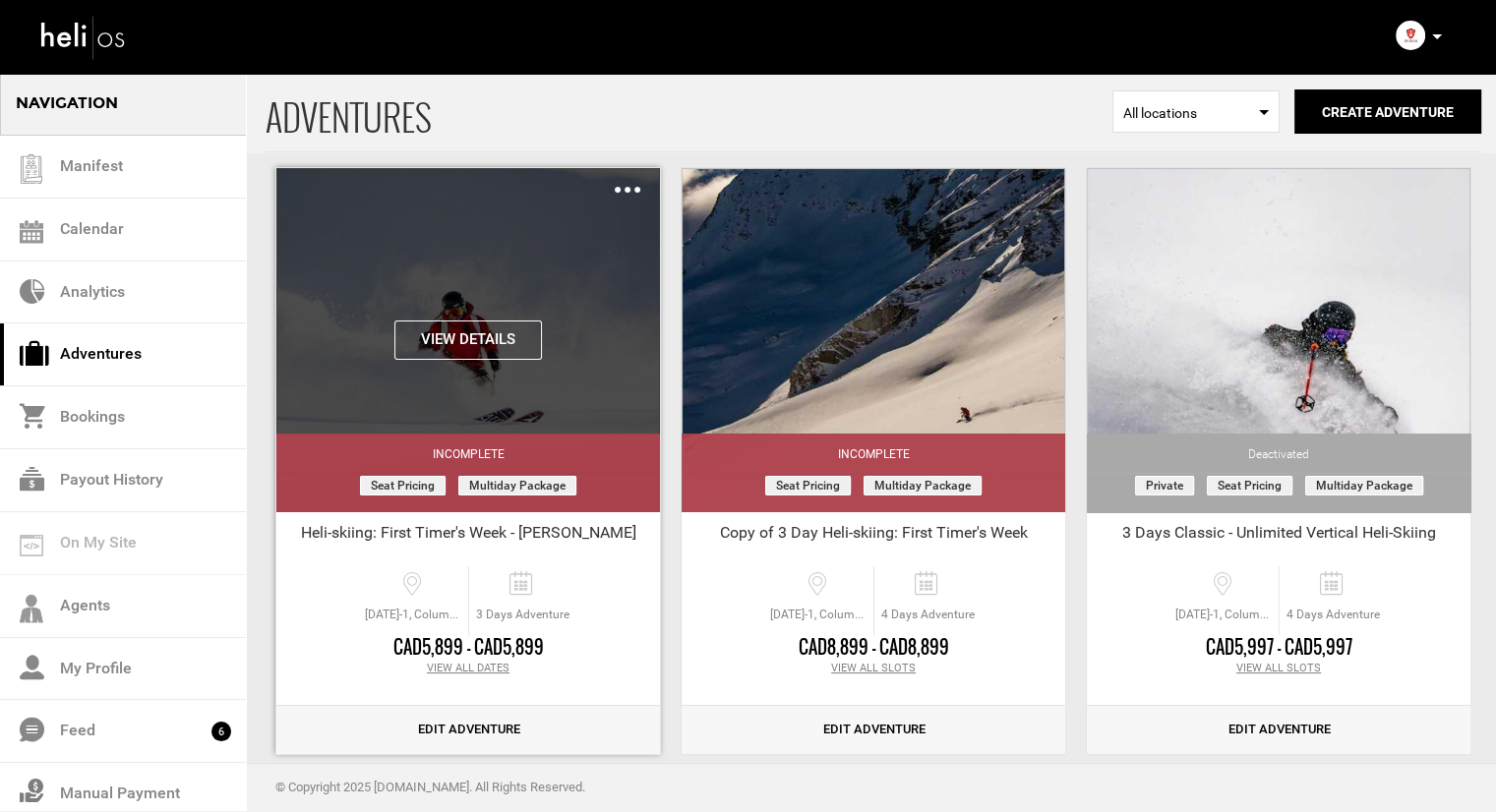
scroll to position [197, 0]
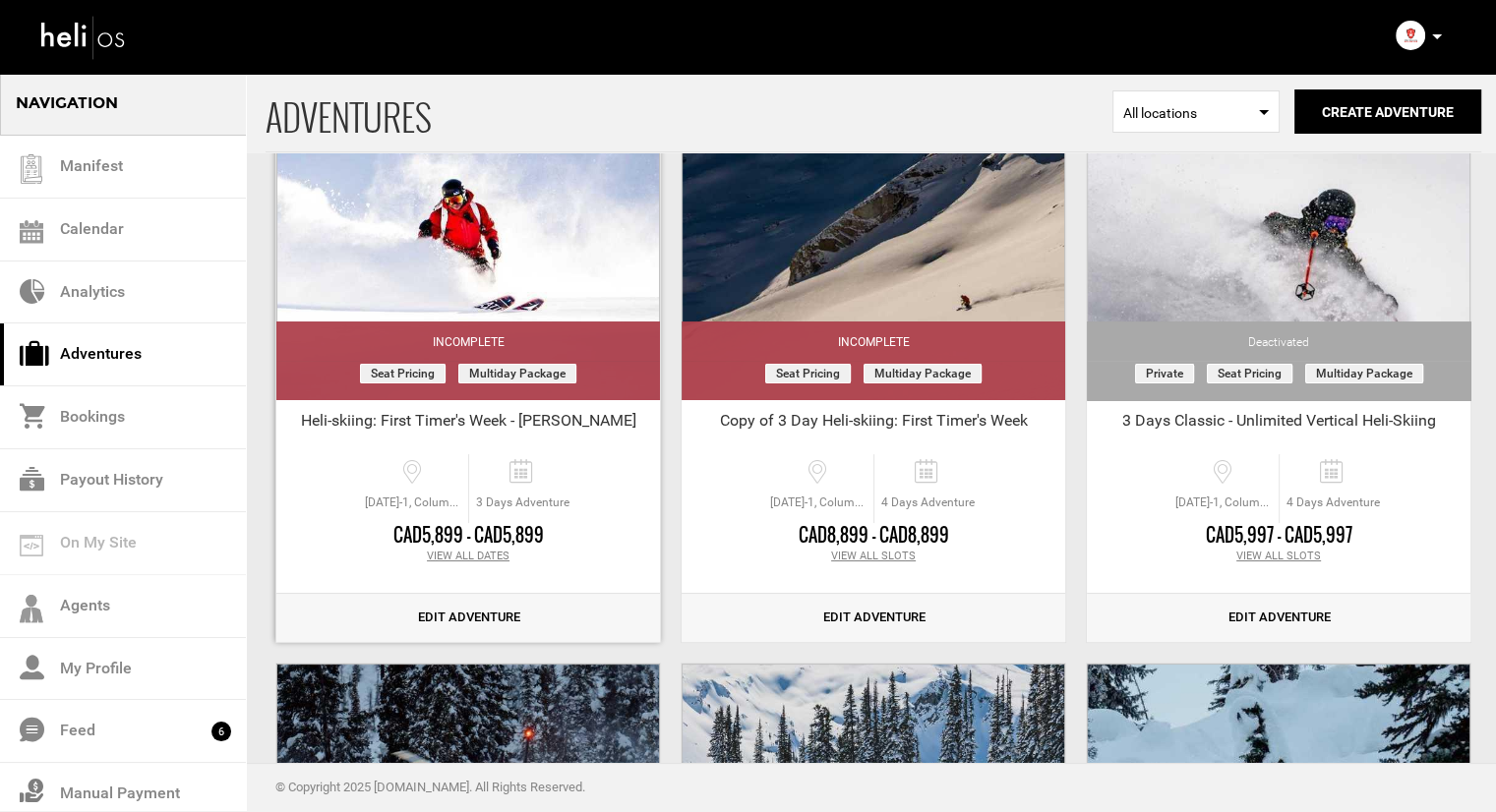
click at [448, 636] on link "Edit Adventure" at bounding box center [468, 618] width 384 height 48
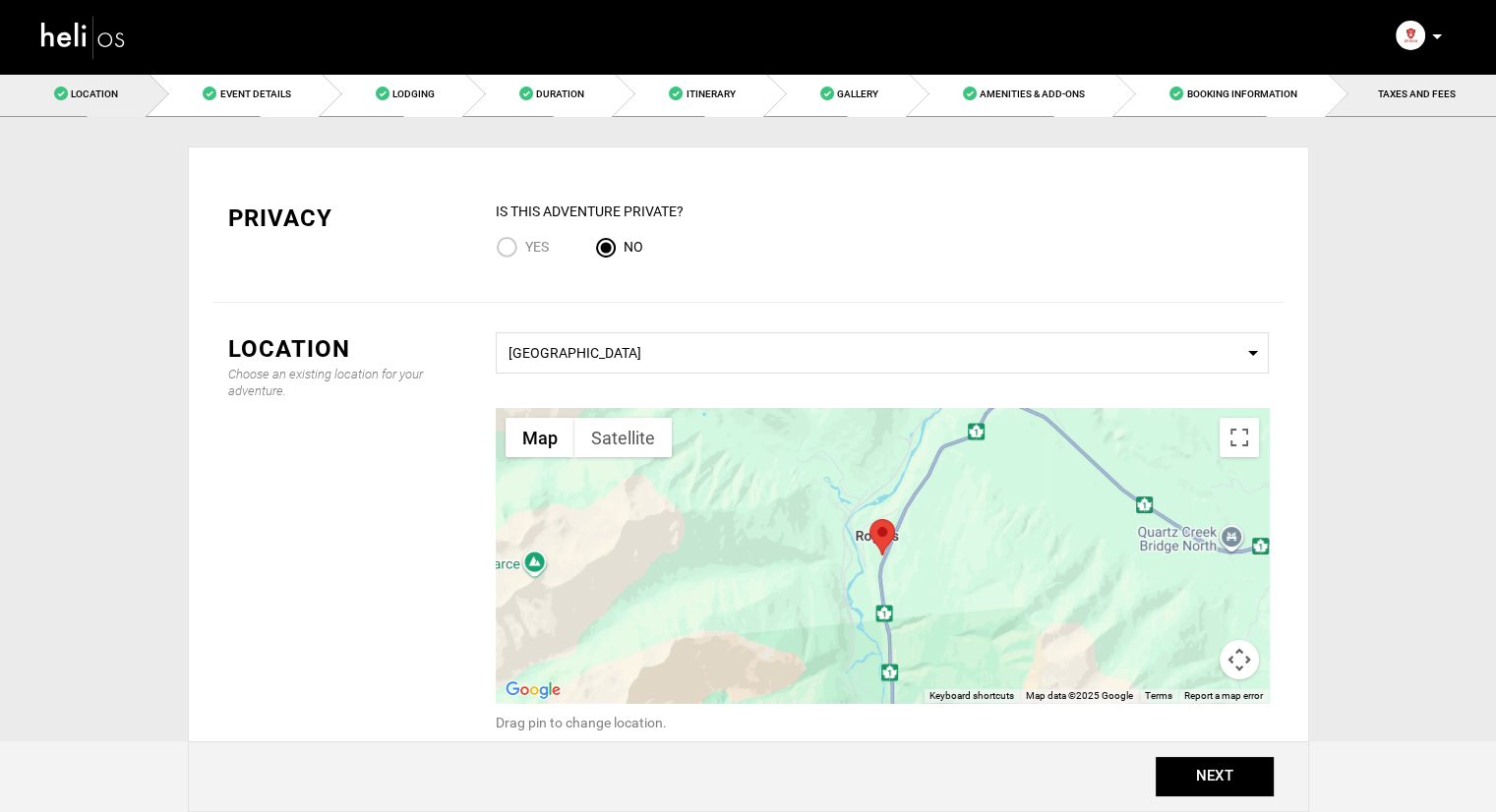
click at [1386, 105] on link "TAXES AND FEES" at bounding box center [1412, 93] width 168 height 45
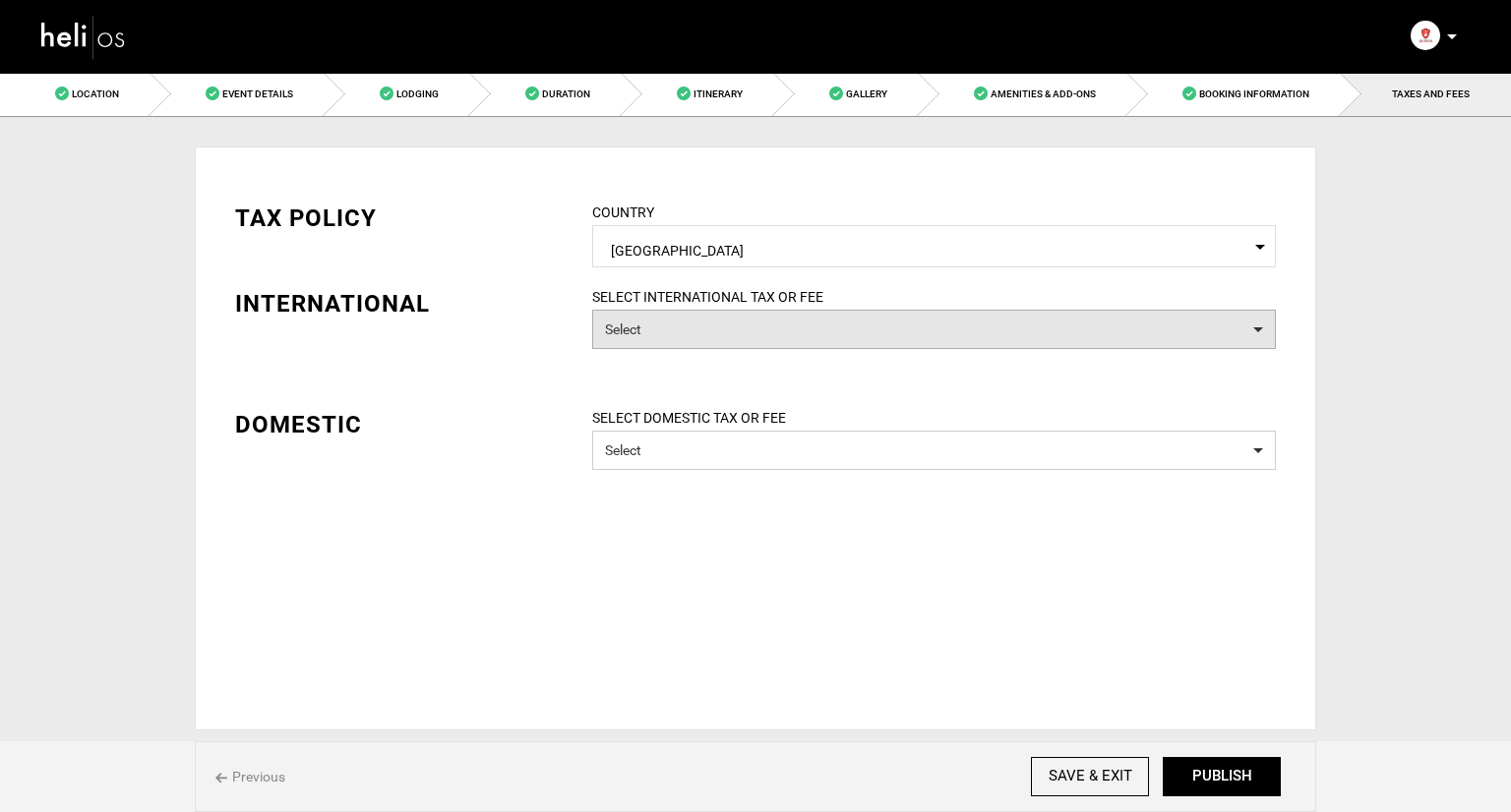
click at [826, 331] on button "Select" at bounding box center [934, 330] width 684 height 40
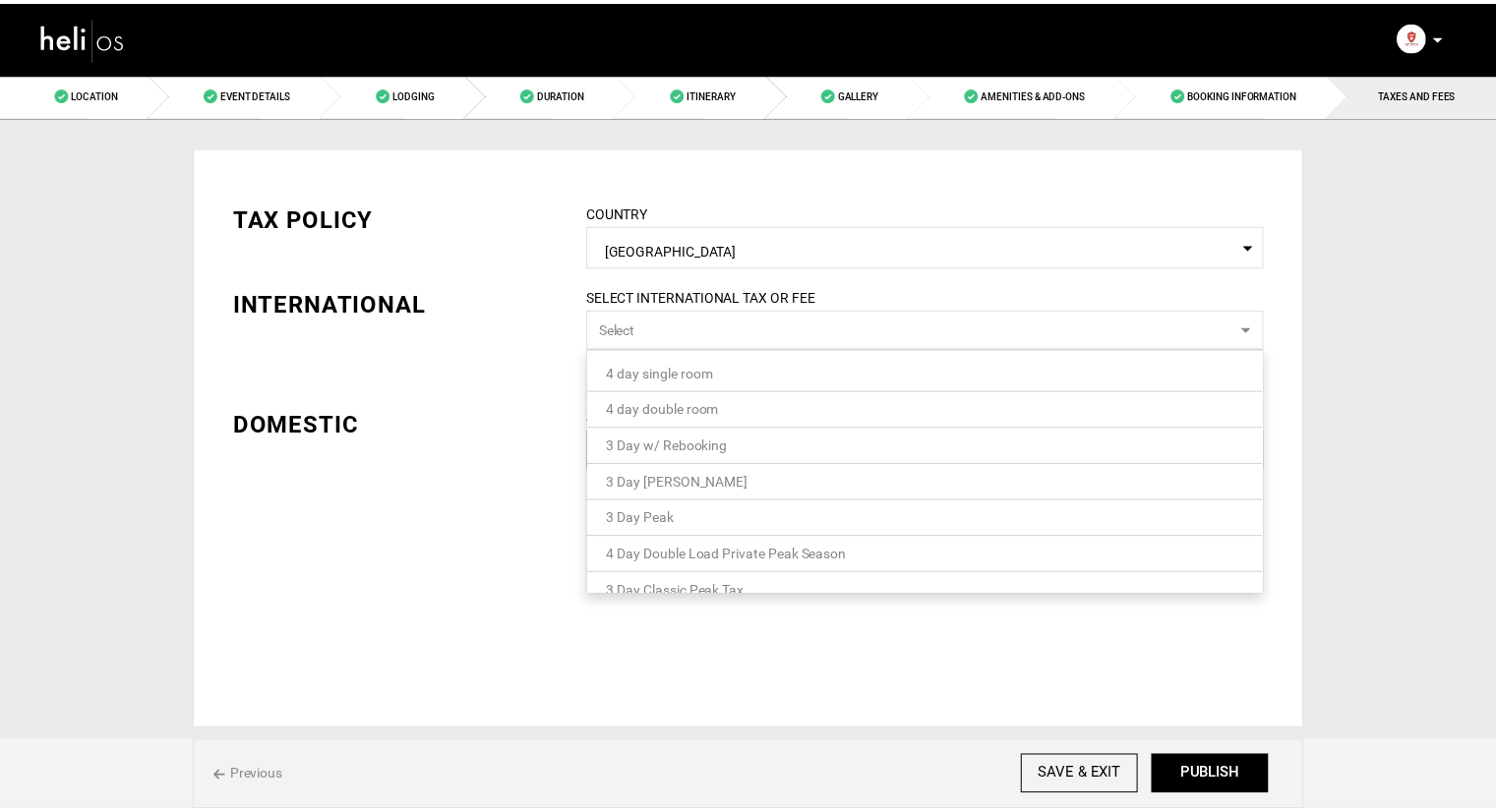
scroll to position [55, 0]
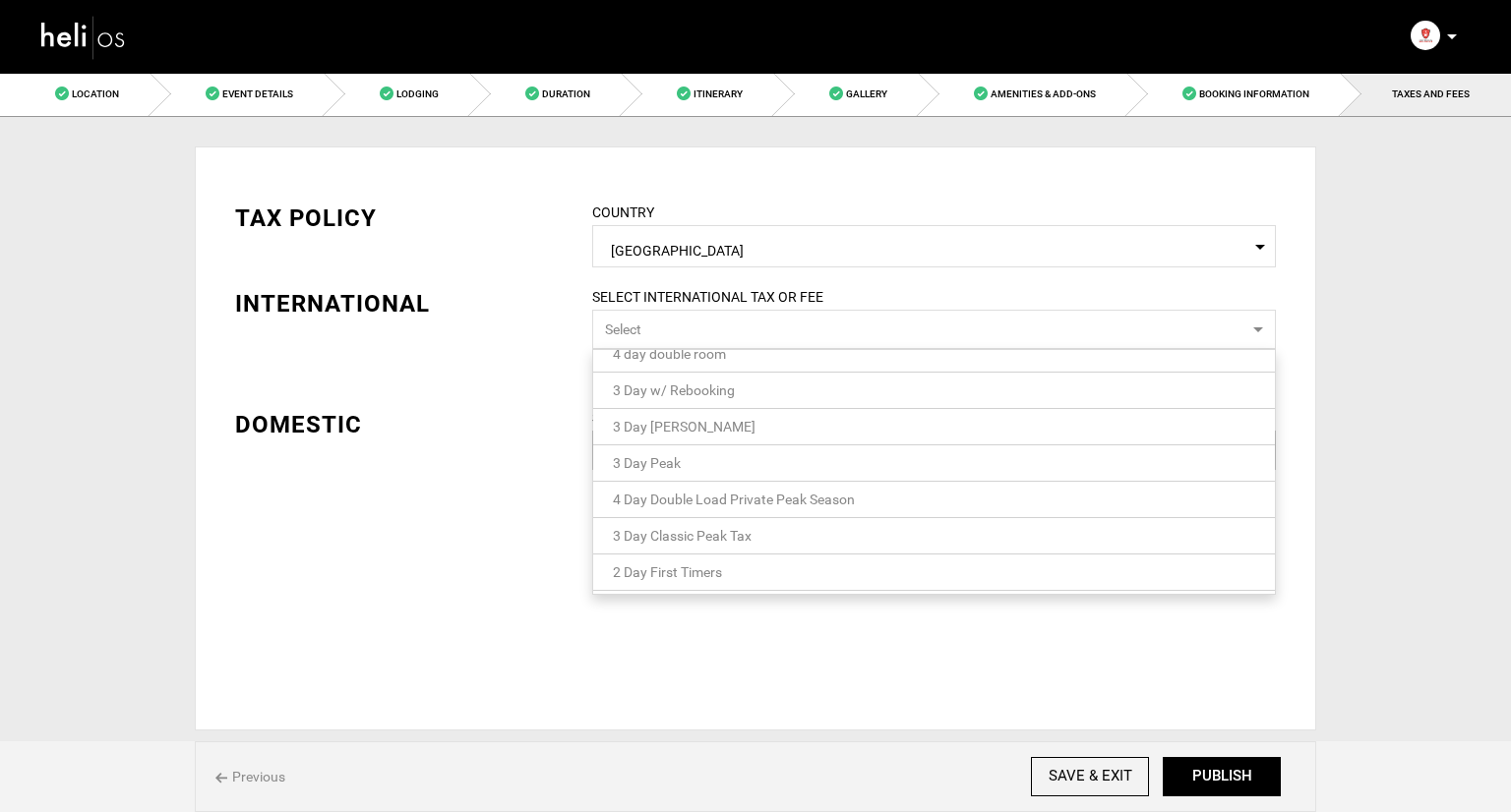
click at [756, 567] on link "2 Day First Timers" at bounding box center [934, 572] width 682 height 26
click at [543, 458] on div "TAX POLICY COUNTRY Select Country Canada Please select a country. INTERNATIONAL…" at bounding box center [756, 377] width 1071 height 409
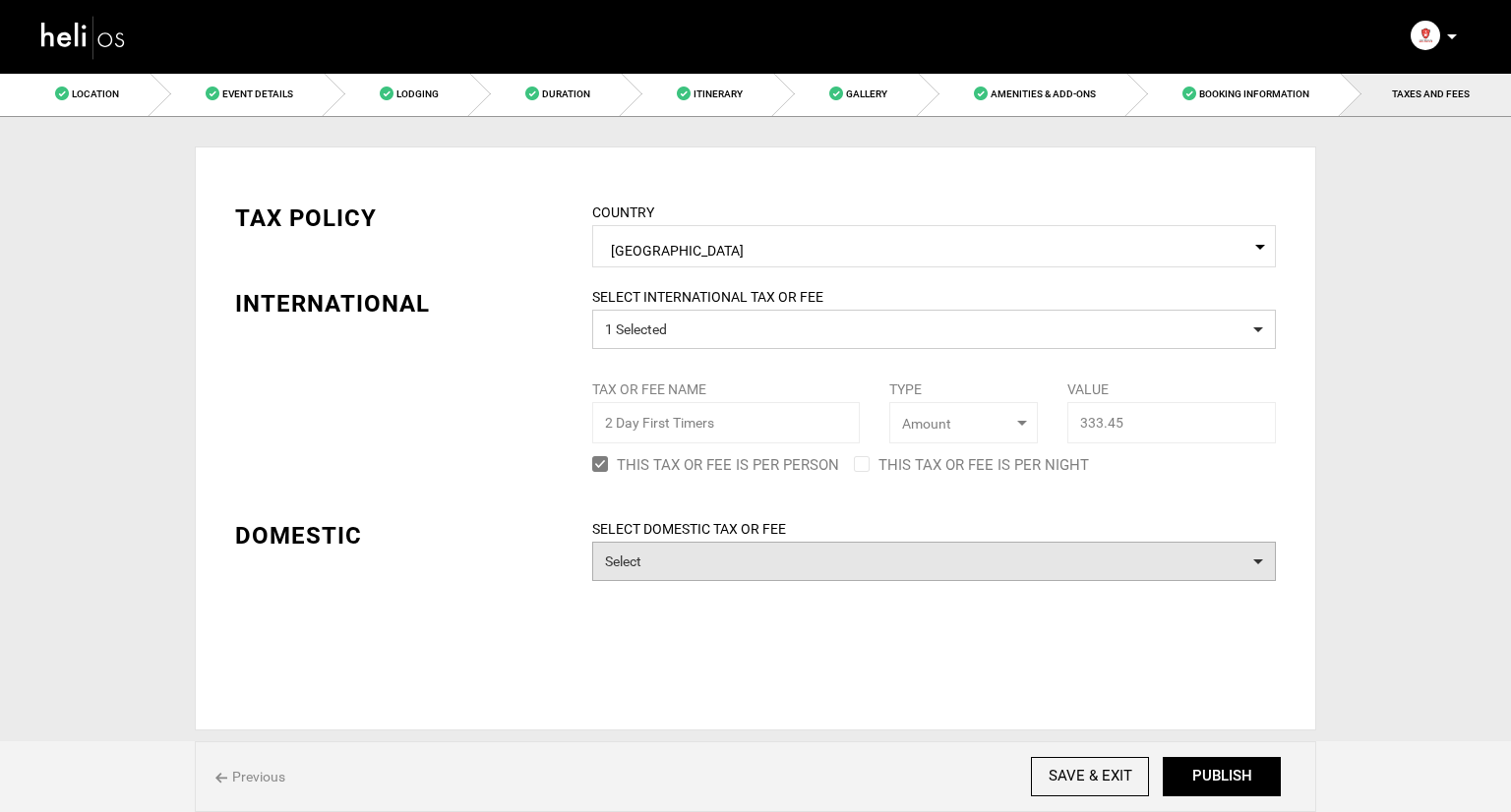
click at [732, 553] on button "Select" at bounding box center [934, 562] width 684 height 40
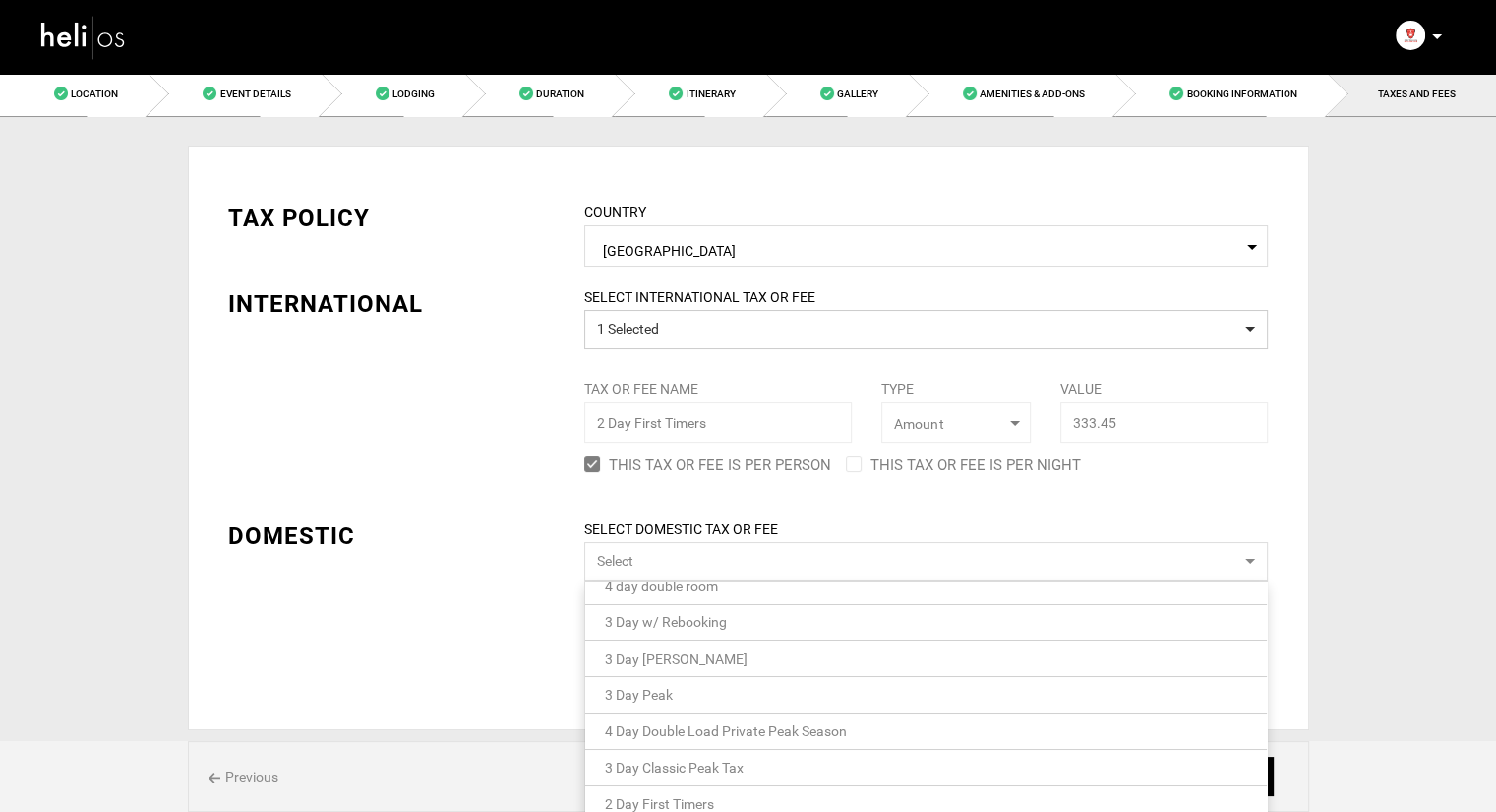
click at [698, 804] on span "2 Day First Timers" at bounding box center [660, 805] width 109 height 16
click at [394, 464] on div "TAX POLICY COUNTRY Select Country Canada Please select a country. INTERNATIONAL…" at bounding box center [748, 432] width 1071 height 521
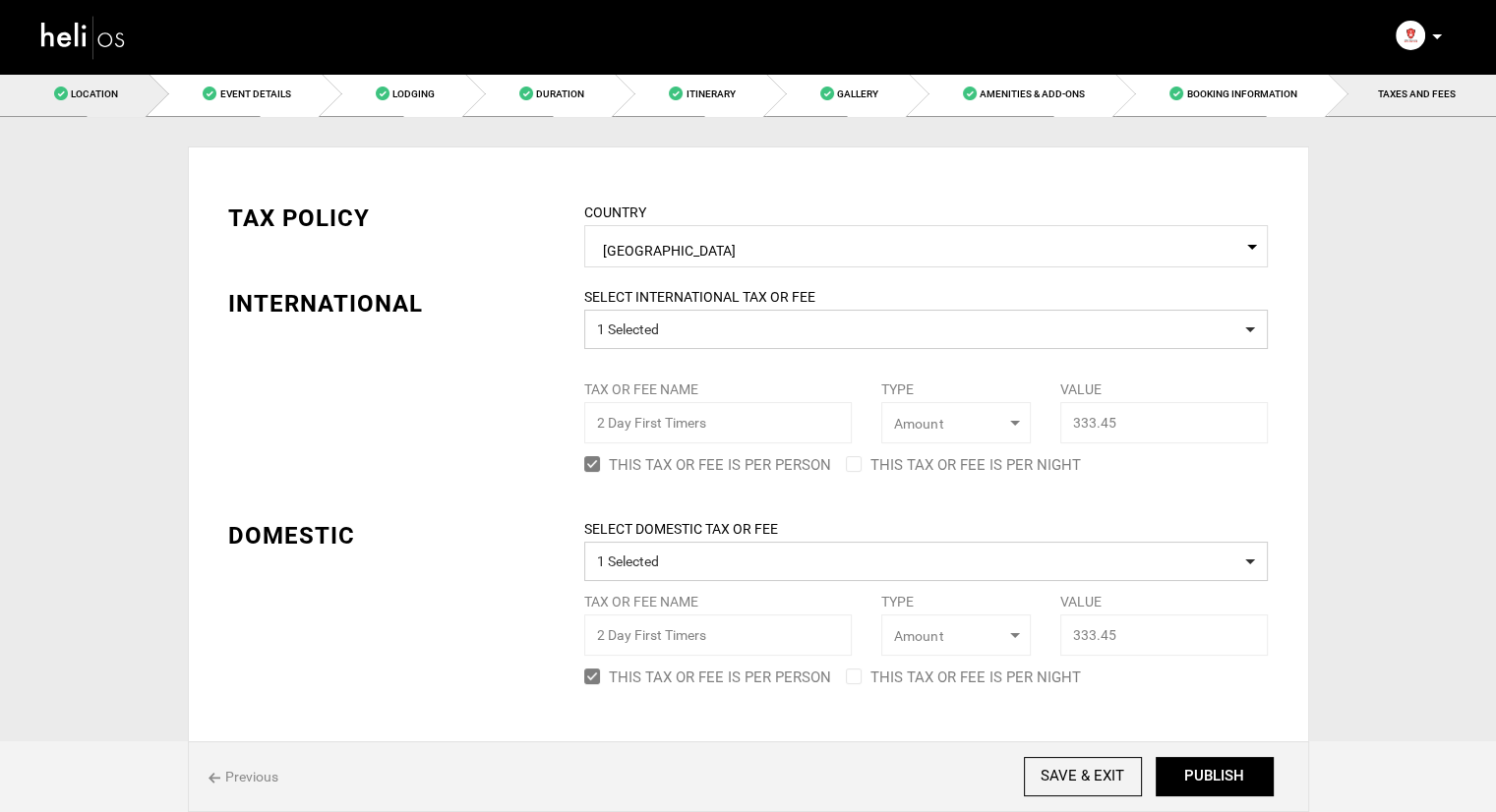
click at [92, 84] on link "Location" at bounding box center [74, 93] width 148 height 45
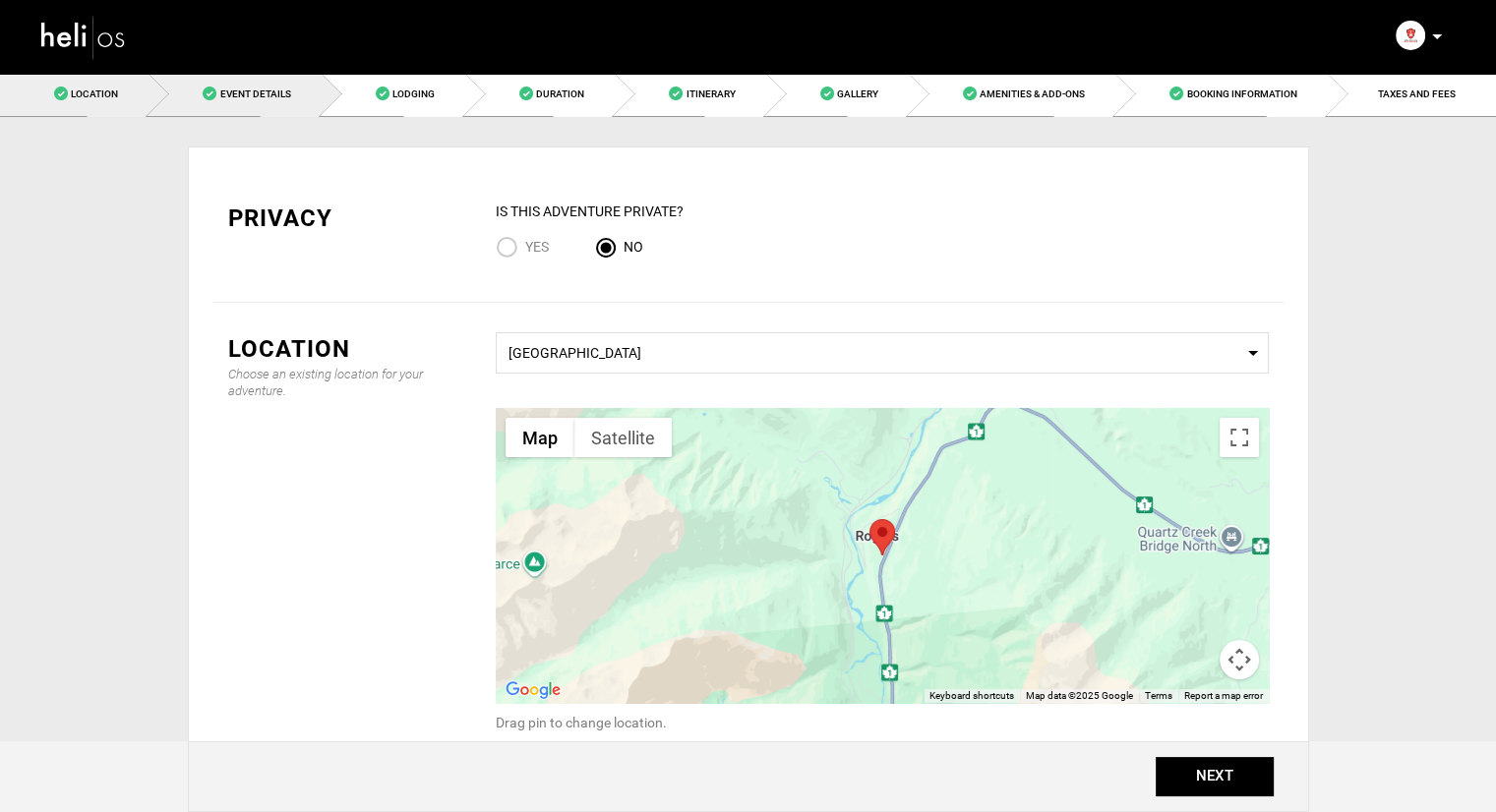
click at [237, 90] on span "Event Details" at bounding box center [254, 93] width 71 height 11
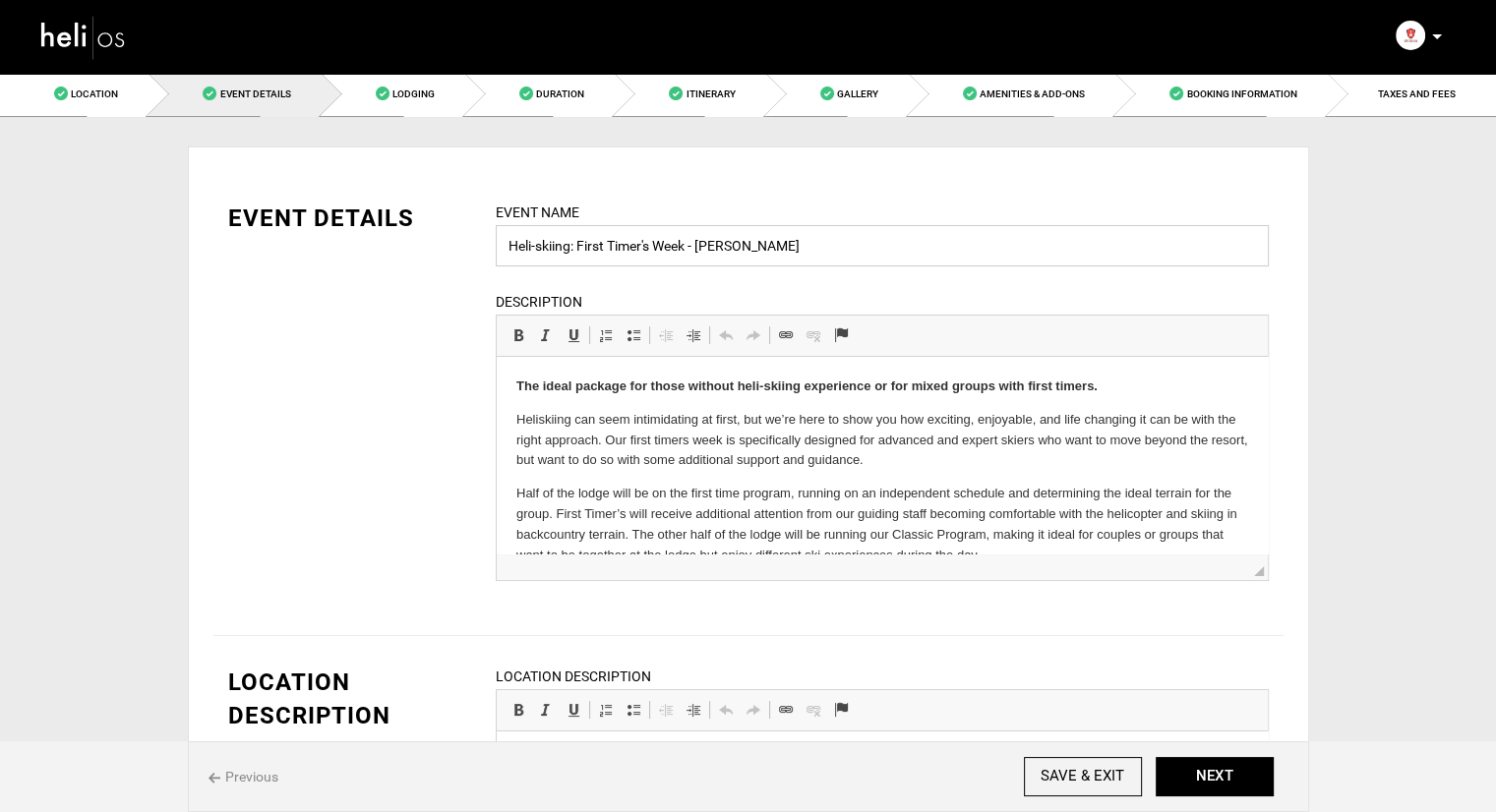
click at [579, 244] on input "Heli-skiing: First Timer's Week - Gabe Landes" at bounding box center [883, 246] width 773 height 42
type input "Heli-skiing: 2 Day First Timer's Week - [PERSON_NAME]"
click at [1223, 786] on button "NEXT" at bounding box center [1215, 777] width 118 height 40
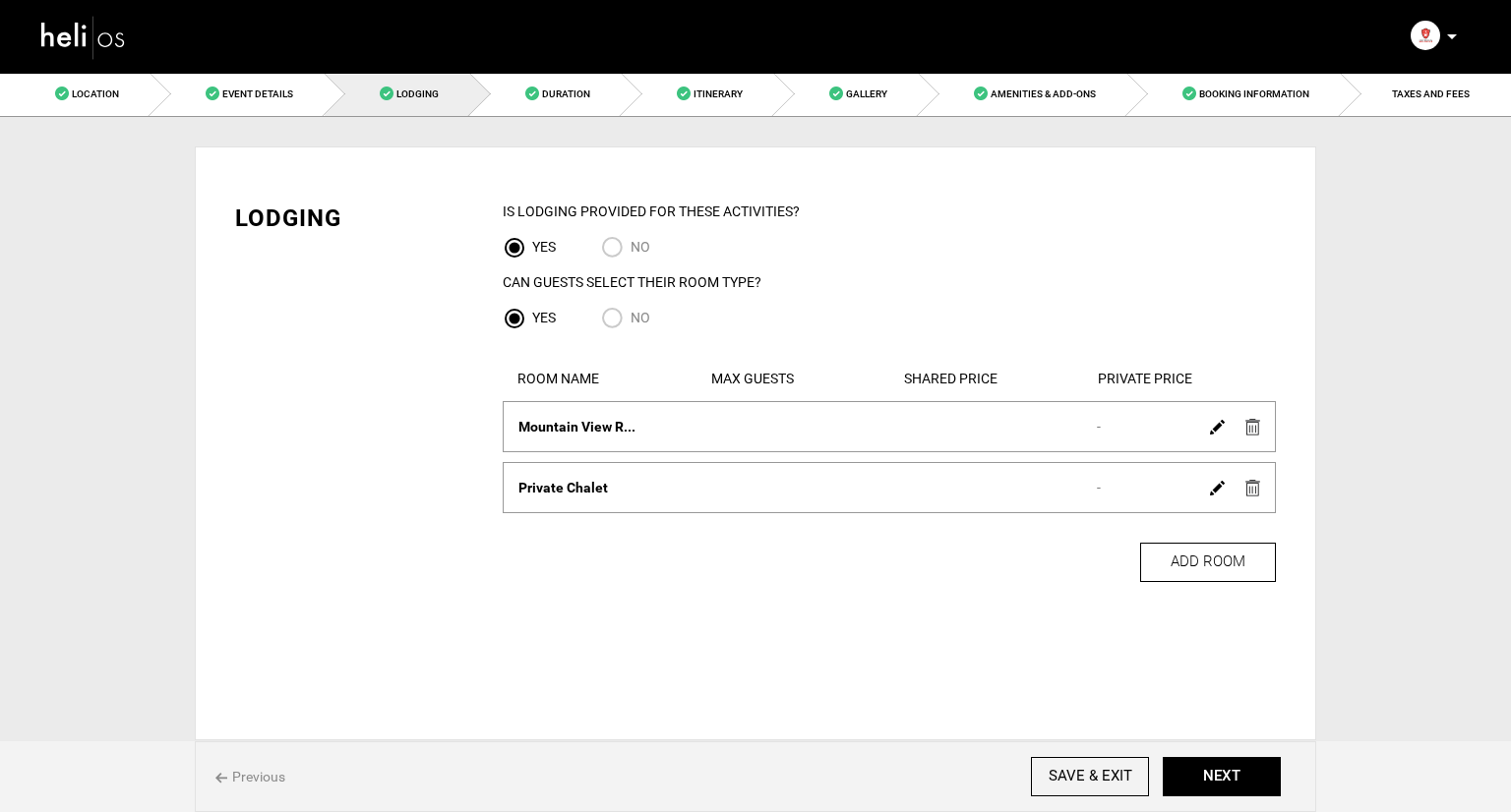
click at [1259, 428] on img at bounding box center [1253, 427] width 15 height 17
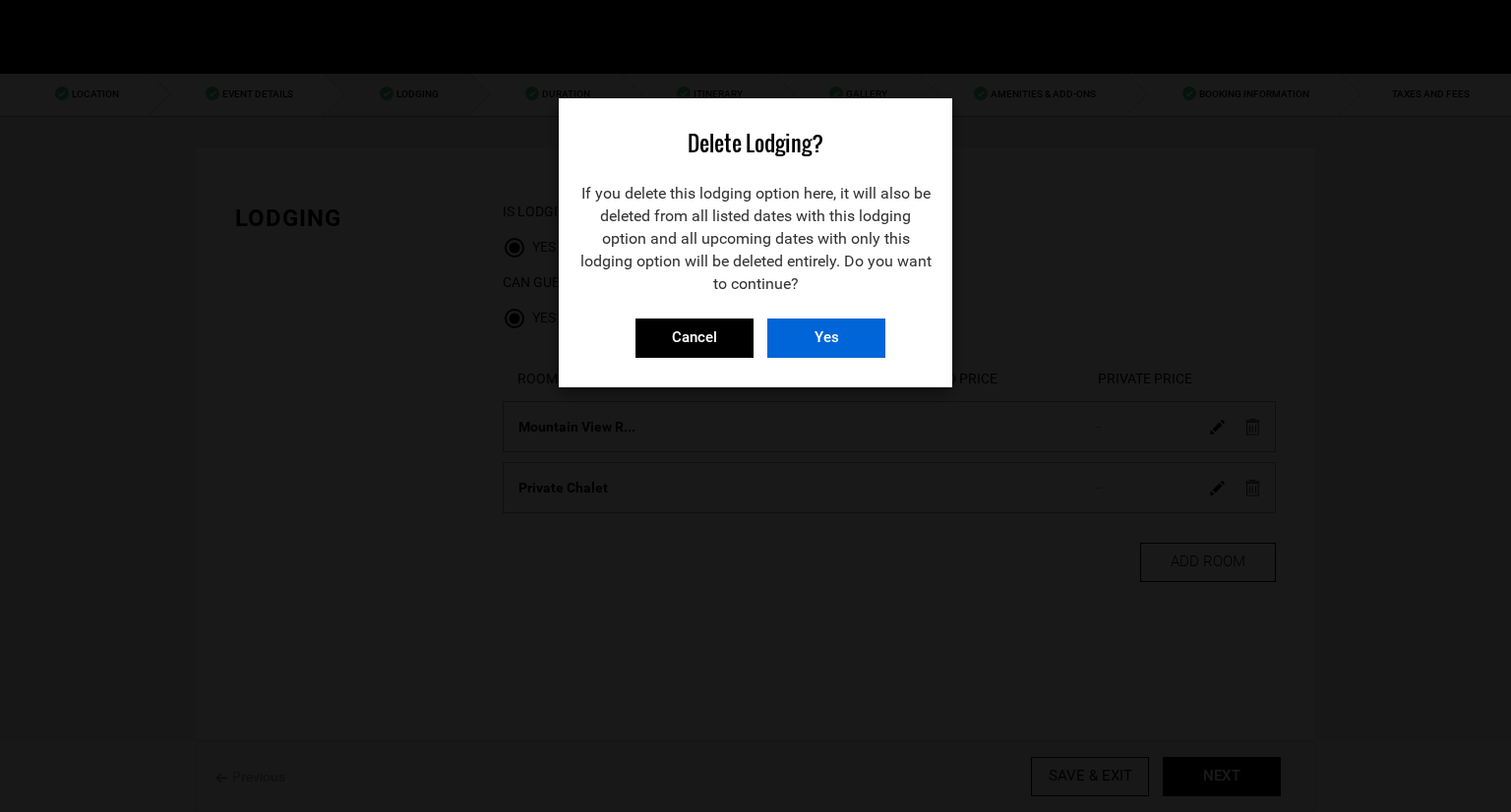
click at [803, 334] on input "Yes" at bounding box center [826, 339] width 118 height 40
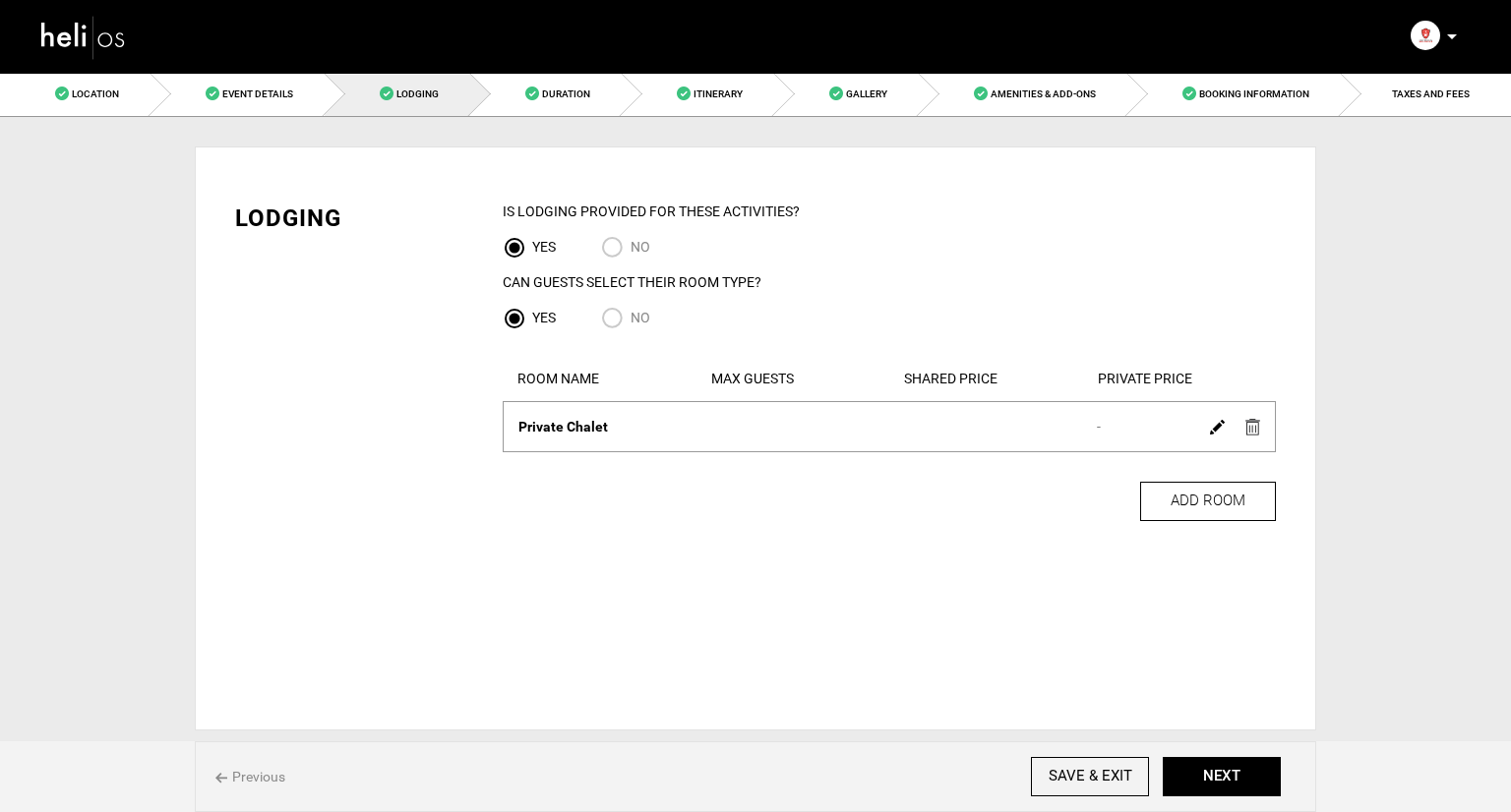
click at [1257, 429] on img at bounding box center [1253, 427] width 15 height 17
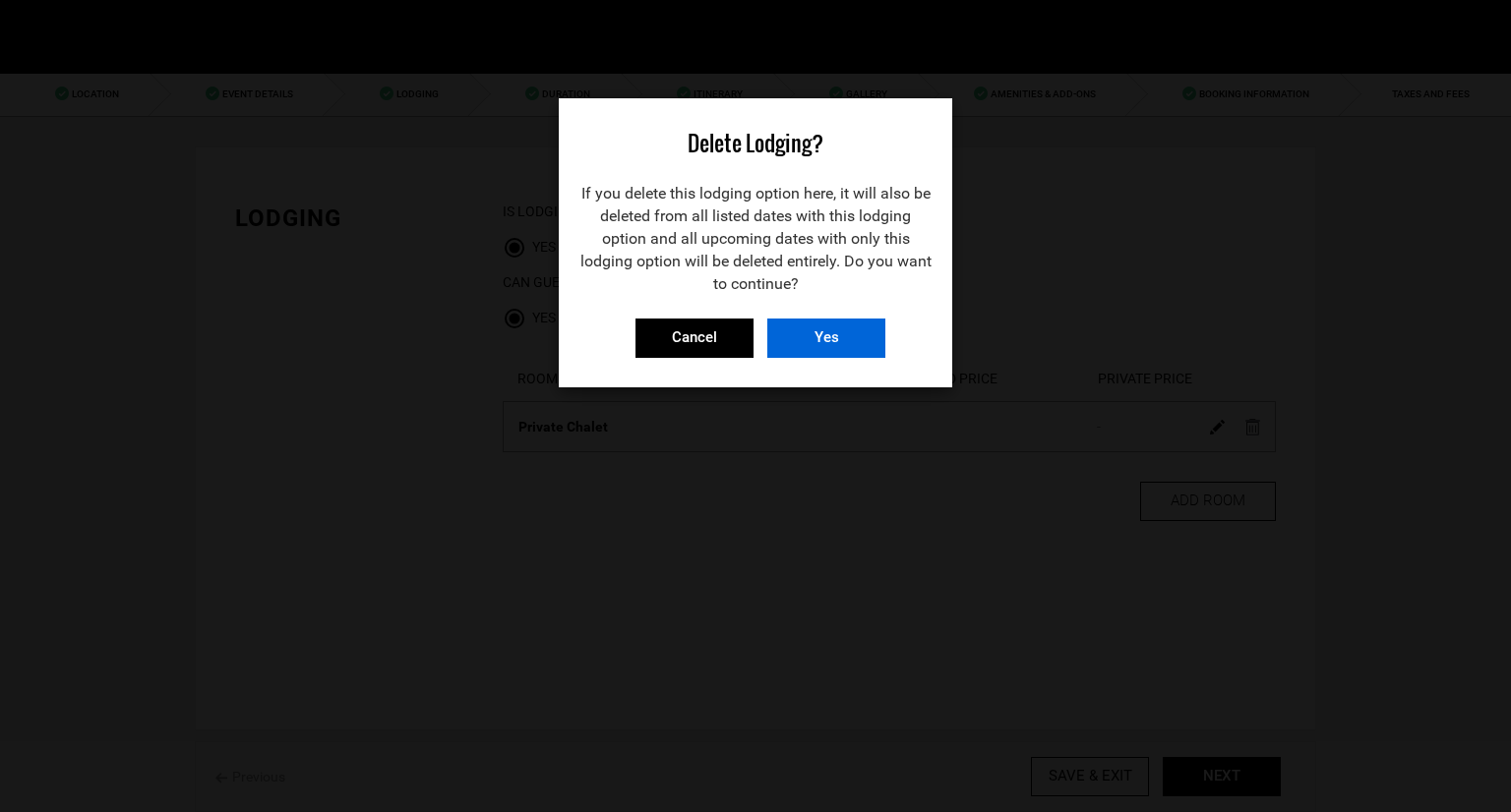
click at [834, 334] on input "Yes" at bounding box center [826, 339] width 118 height 40
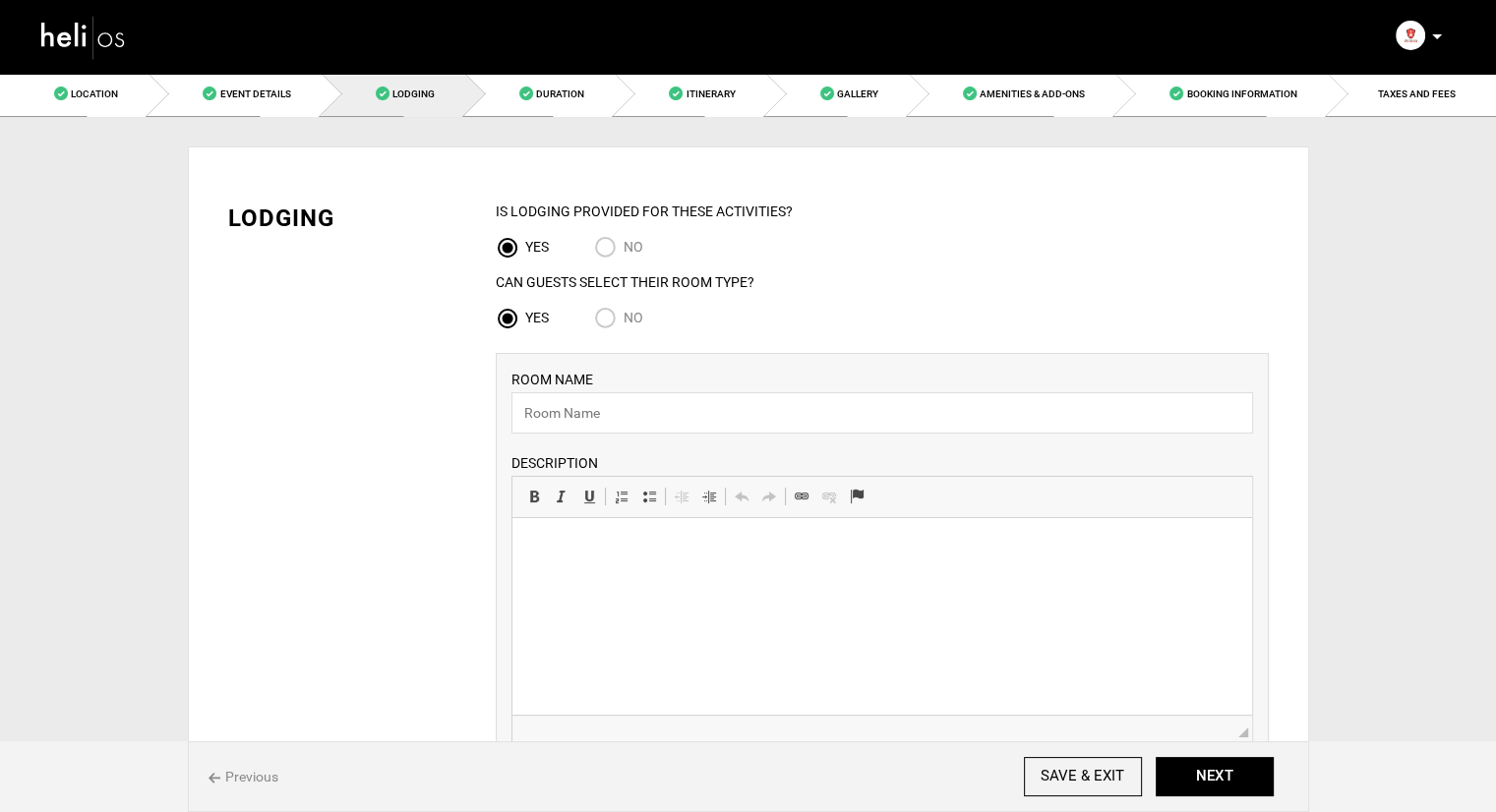
click at [605, 323] on input "No" at bounding box center [609, 320] width 30 height 27
radio input "true"
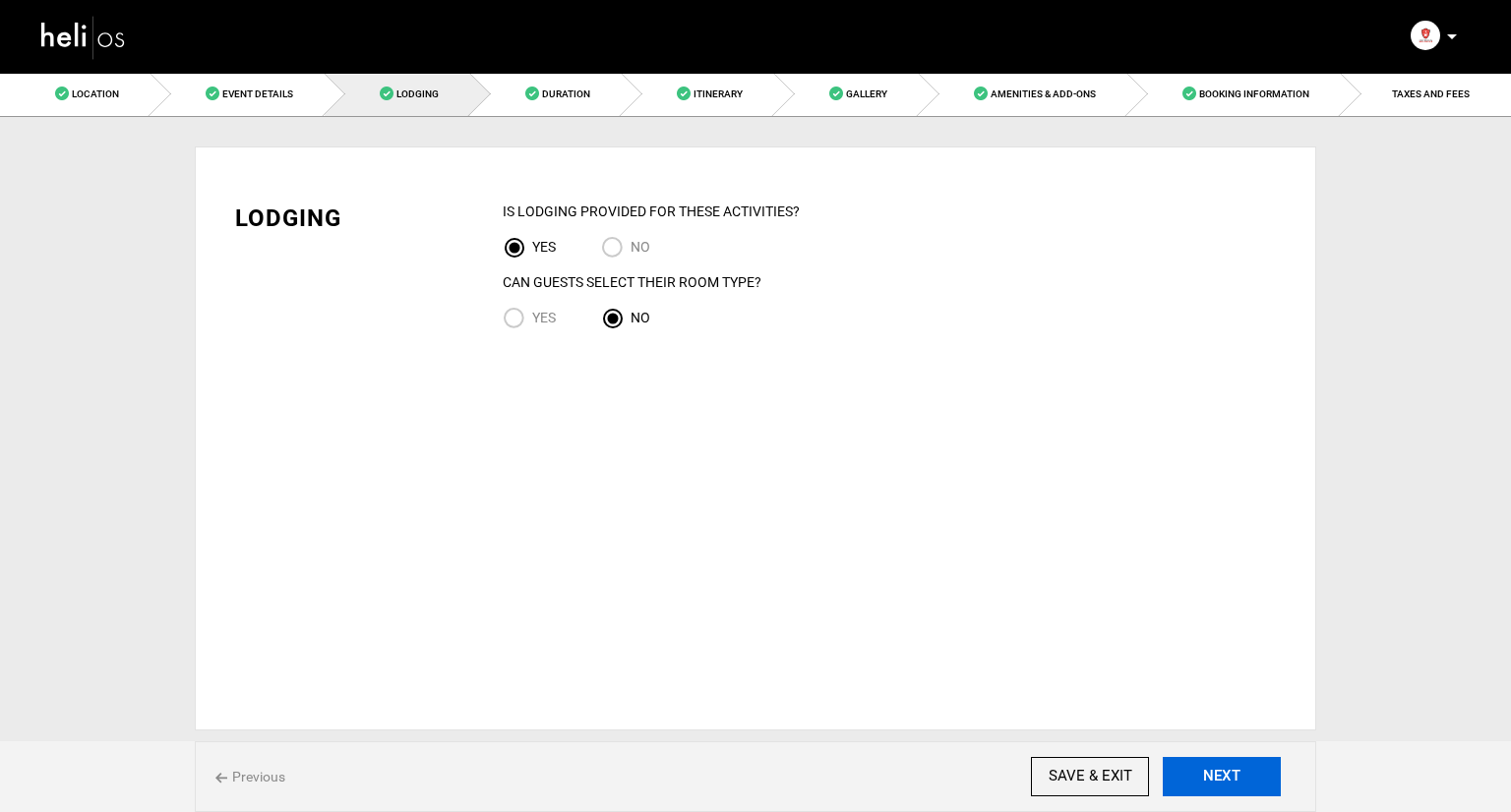
click at [1246, 776] on button "NEXT" at bounding box center [1222, 777] width 118 height 40
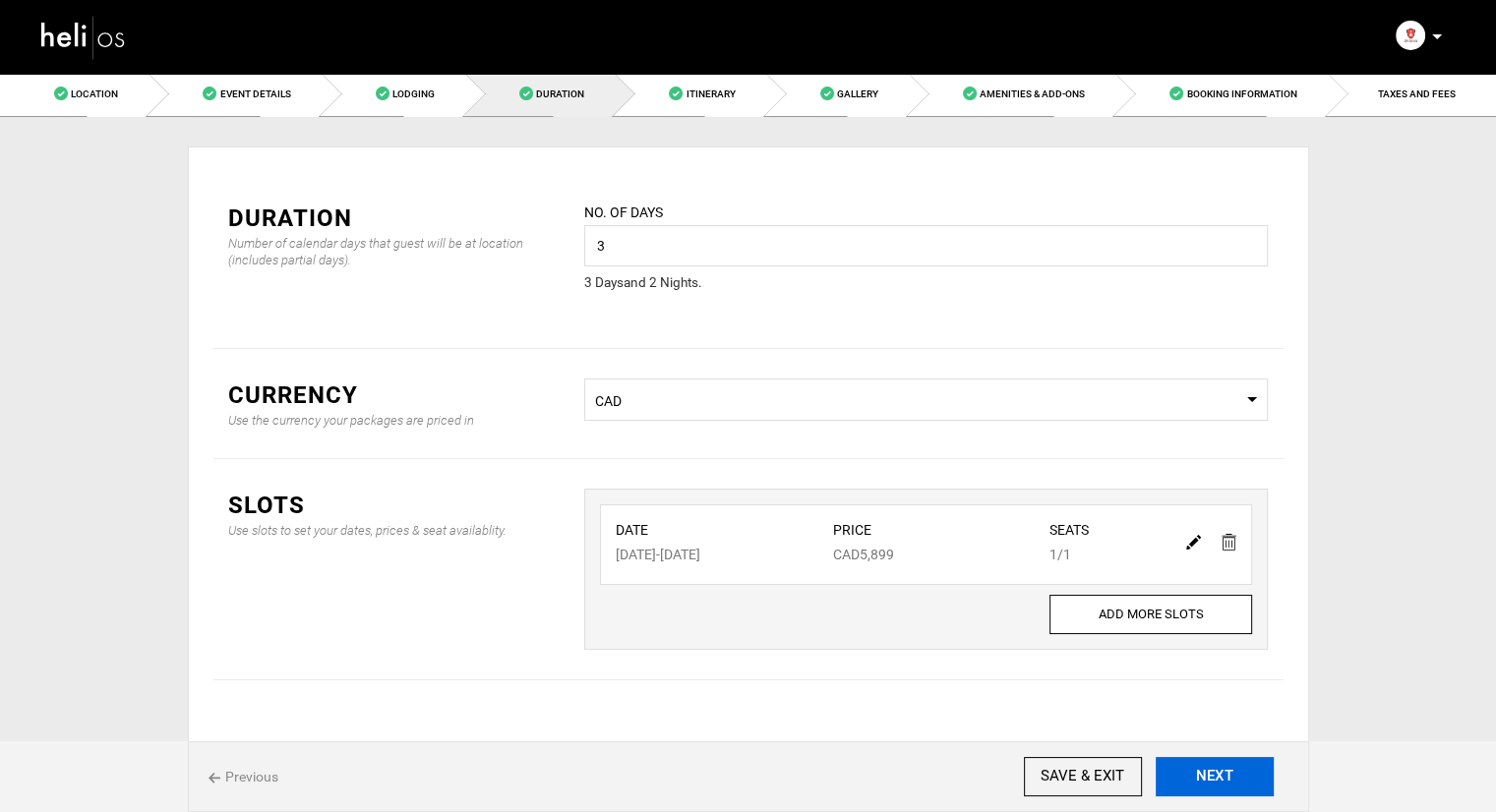
click at [1246, 776] on button "NEXT" at bounding box center [1215, 777] width 118 height 40
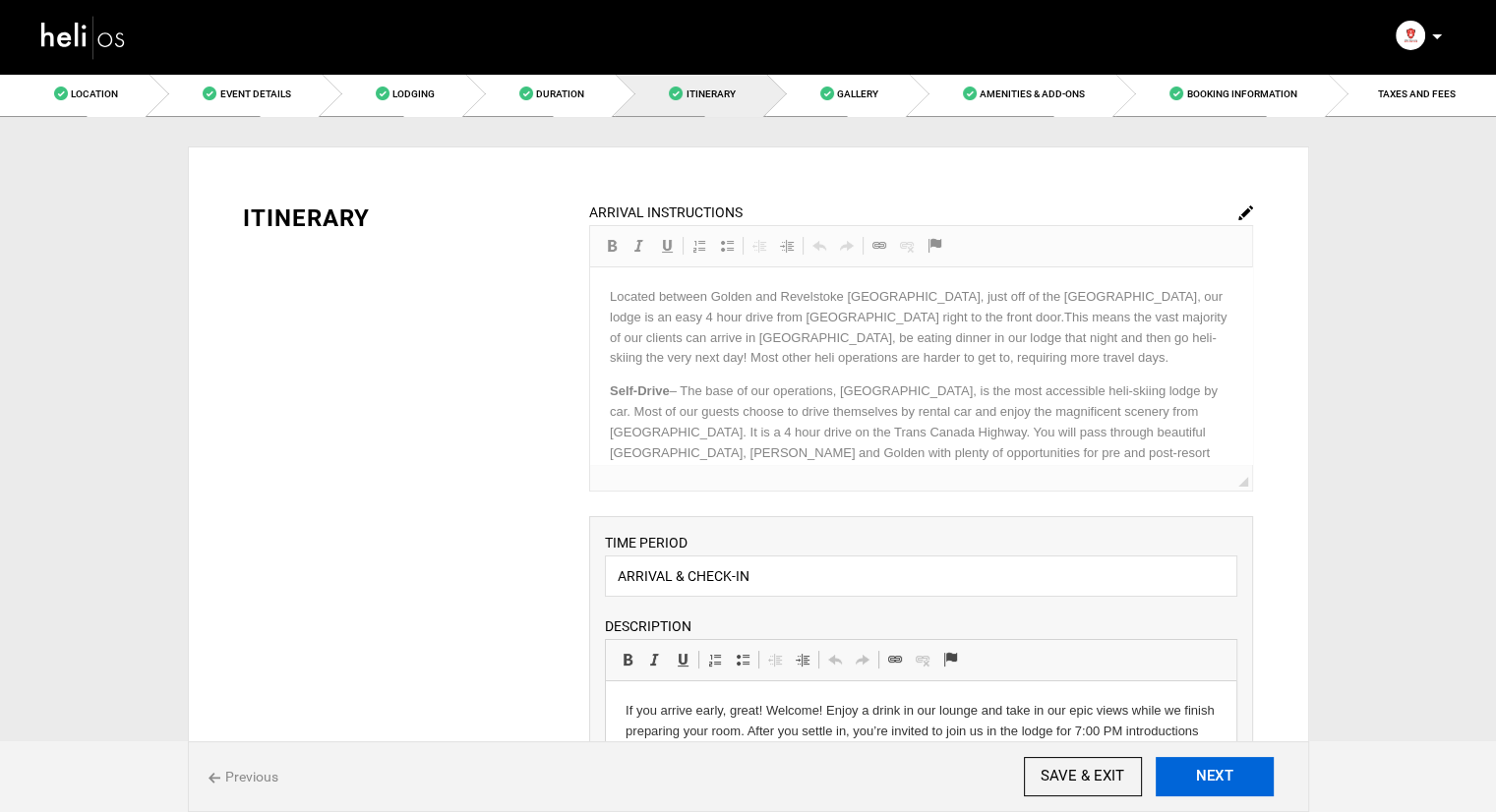
click at [1246, 776] on button "NEXT" at bounding box center [1215, 777] width 118 height 40
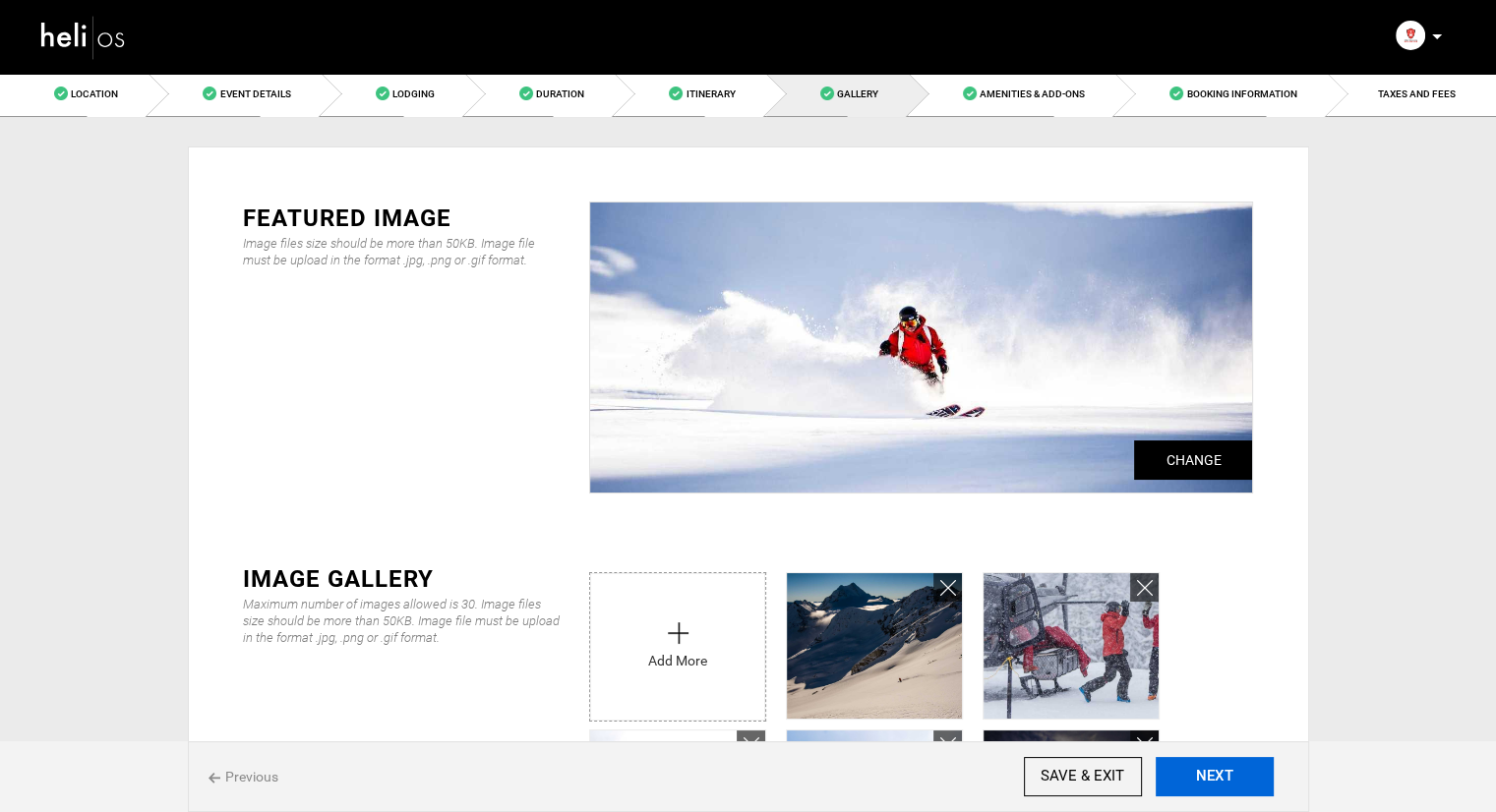
click at [1233, 775] on button "NEXT" at bounding box center [1215, 777] width 118 height 40
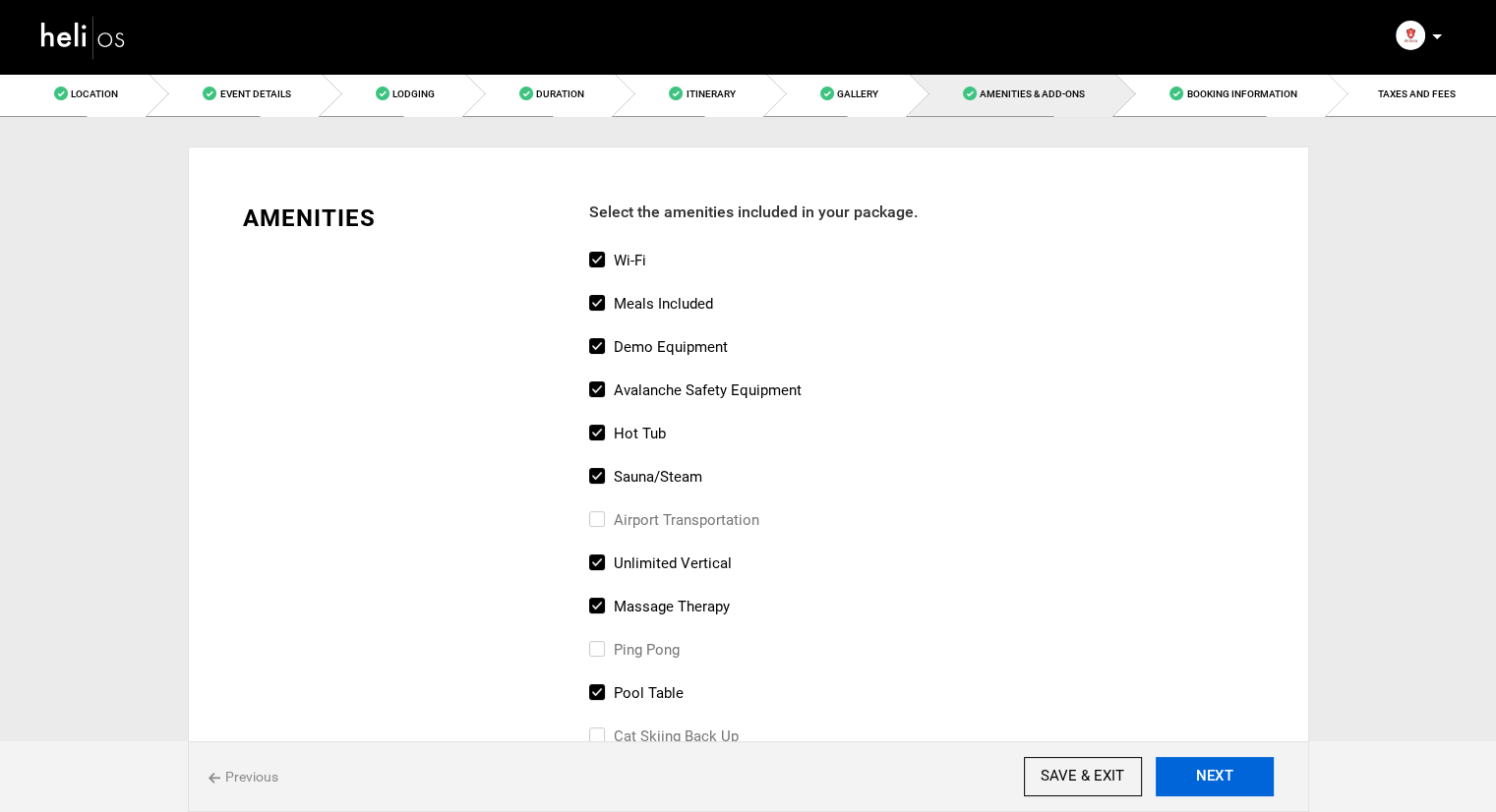
click at [1233, 775] on button "NEXT" at bounding box center [1215, 777] width 118 height 40
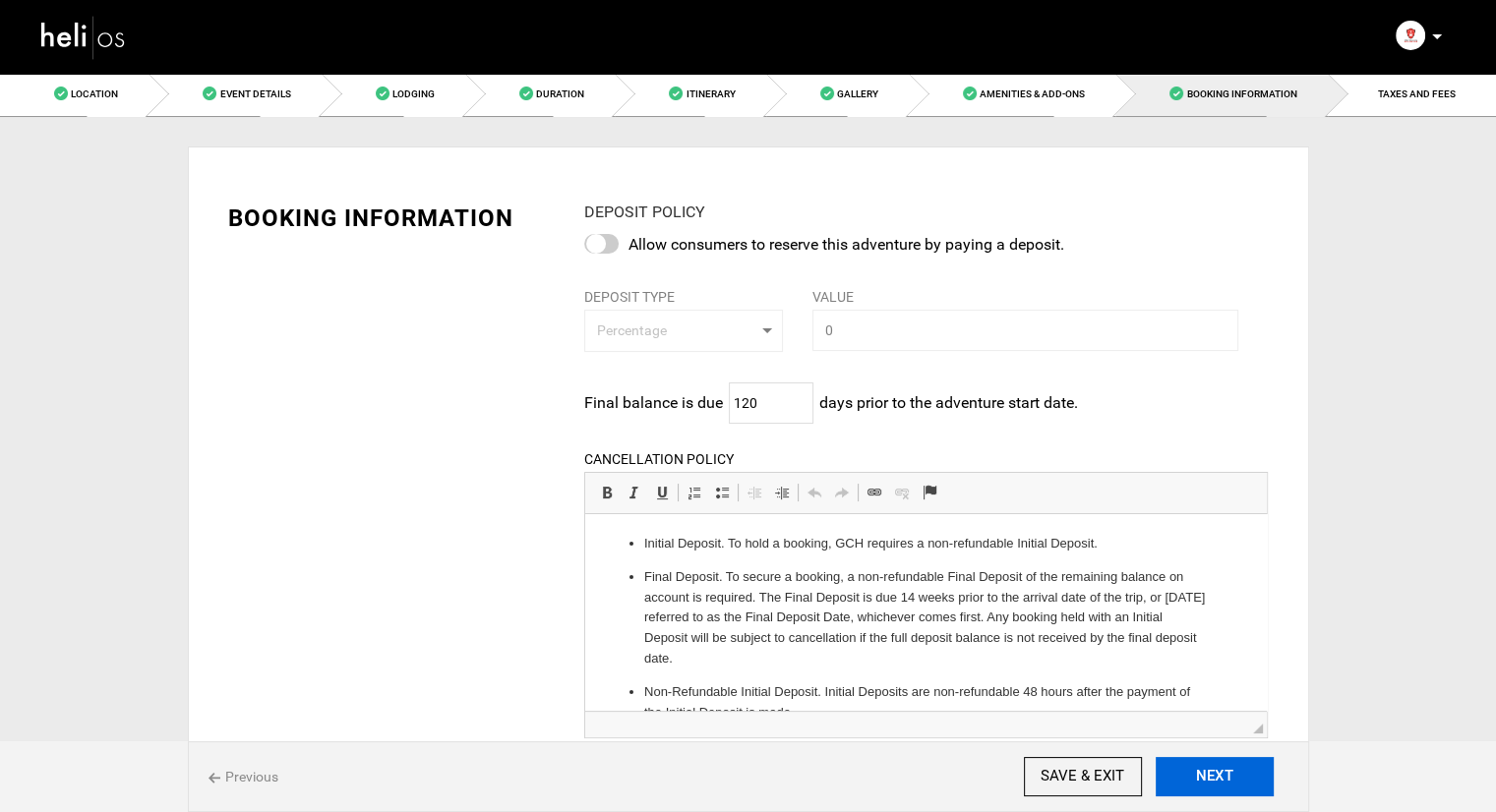
click at [1233, 775] on button "NEXT" at bounding box center [1215, 777] width 118 height 40
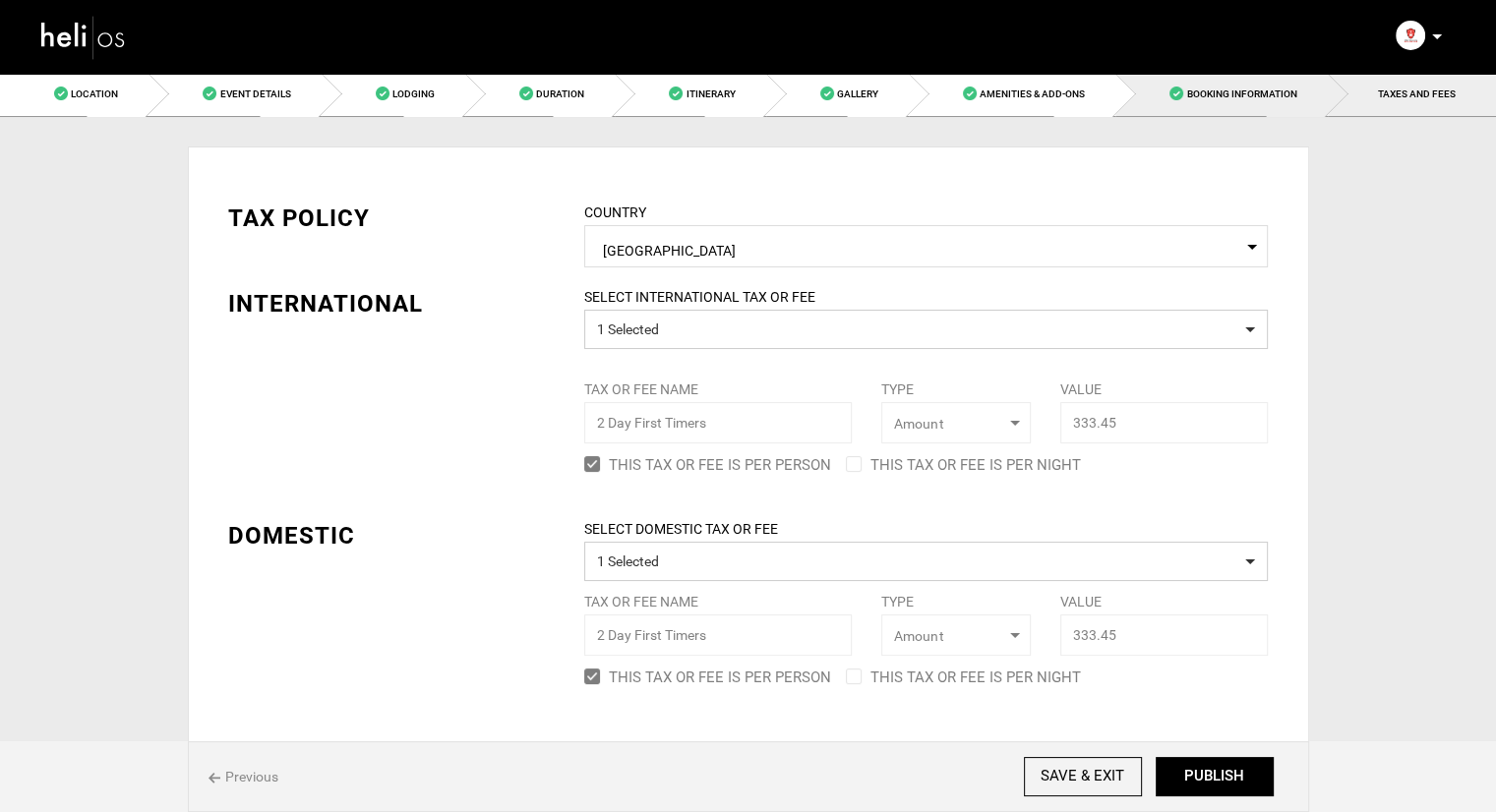
click at [1226, 90] on span "Booking Information" at bounding box center [1242, 93] width 110 height 11
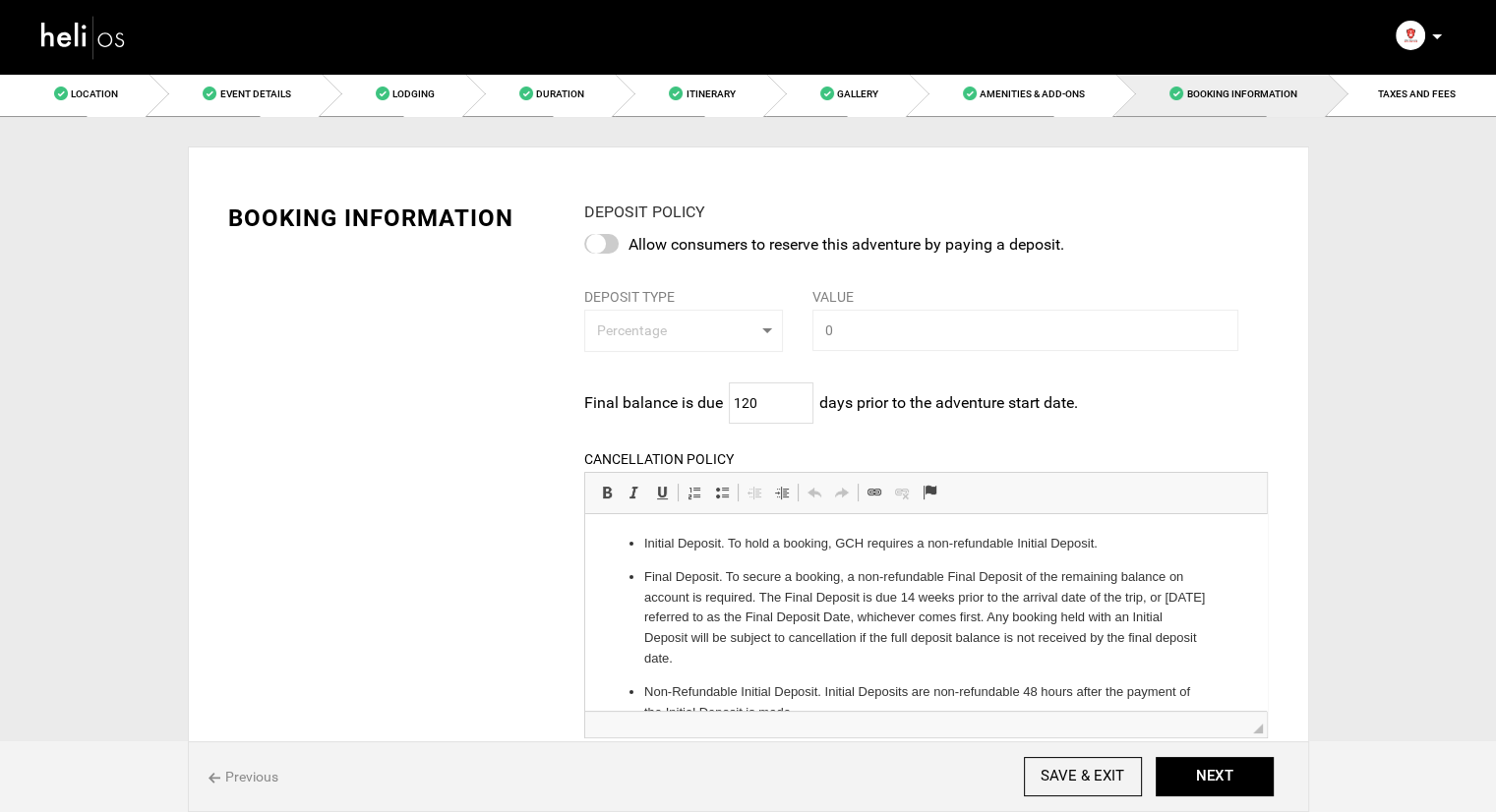
click at [602, 244] on div at bounding box center [601, 244] width 35 height 20
click at [0, 0] on input "checkbox" at bounding box center [0, 0] width 0 height 0
click at [685, 330] on span "Percentage" at bounding box center [677, 331] width 160 height 20
click at [621, 405] on span "Amount" at bounding box center [619, 411] width 49 height 20
select select "string:2"
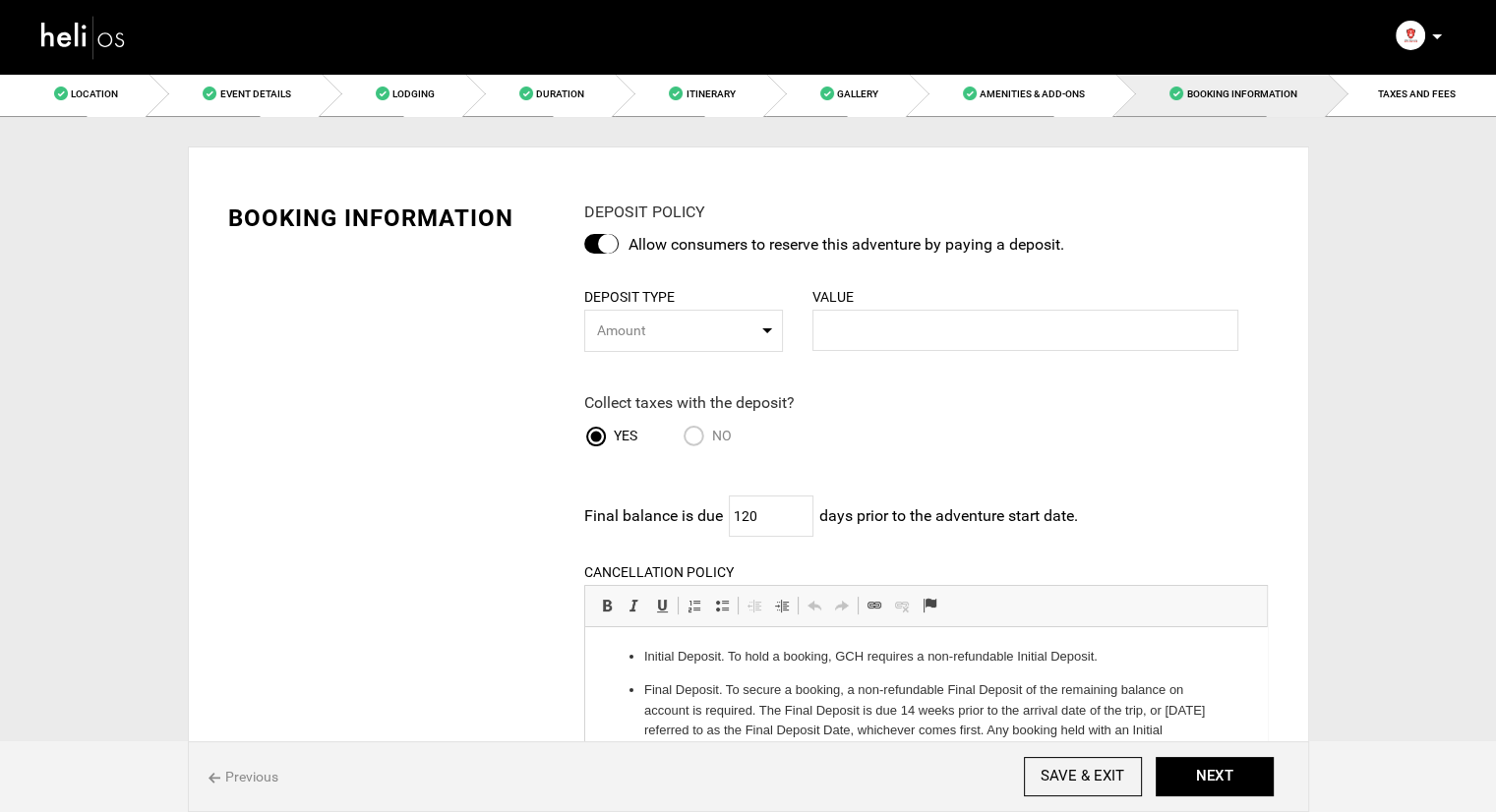
click at [859, 308] on div "VALUE Please enter numeric values only. Initial deposit can not be more than 10…" at bounding box center [1026, 318] width 456 height 65
click at [853, 324] on input "text" at bounding box center [1026, 331] width 427 height 42
click at [942, 310] on input "2500" at bounding box center [1026, 331] width 427 height 42
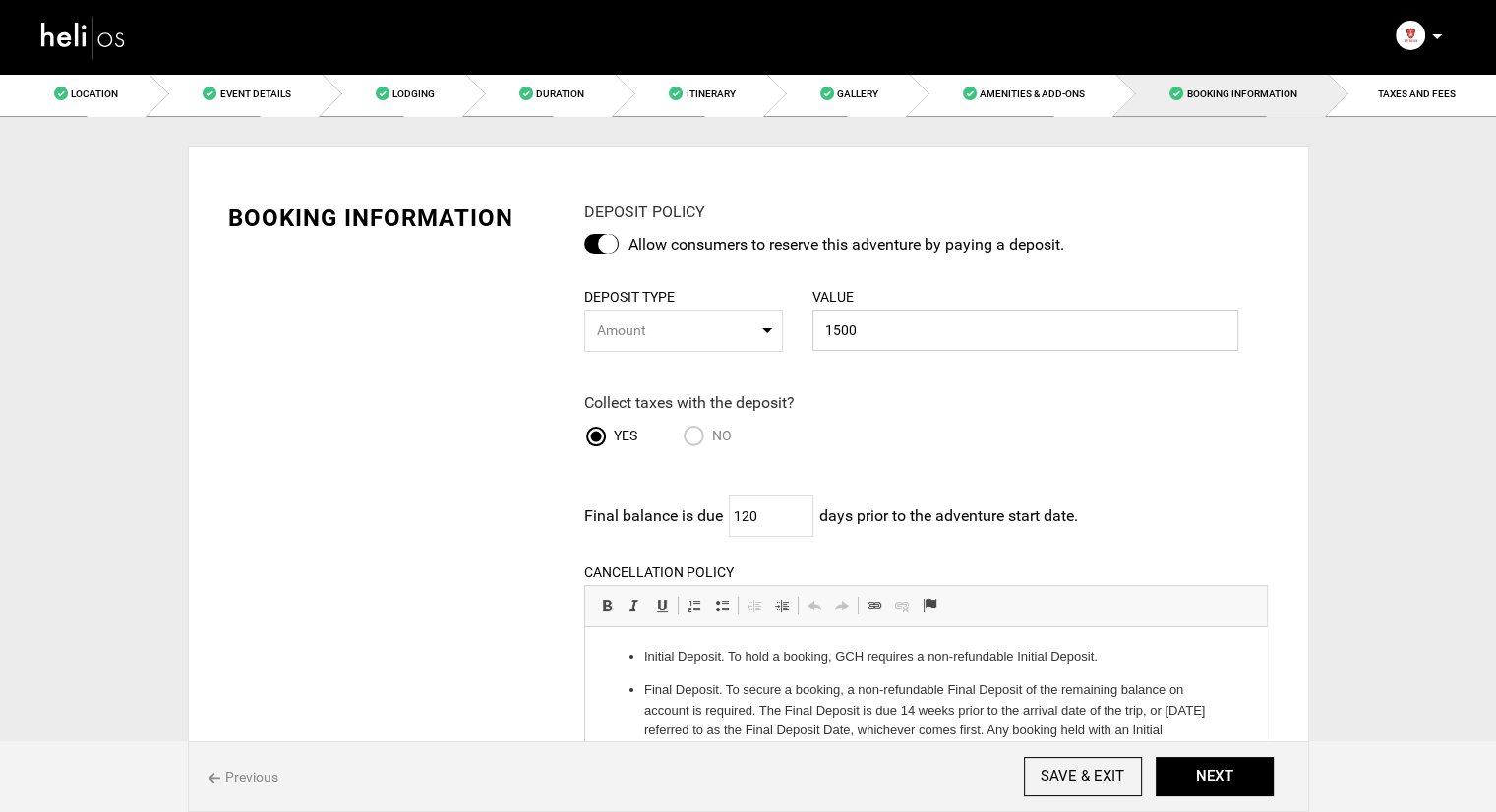
type input "1500"
click at [1148, 237] on p "Allow consumers to reserve this adventure by paying a deposit." at bounding box center [930, 245] width 605 height 23
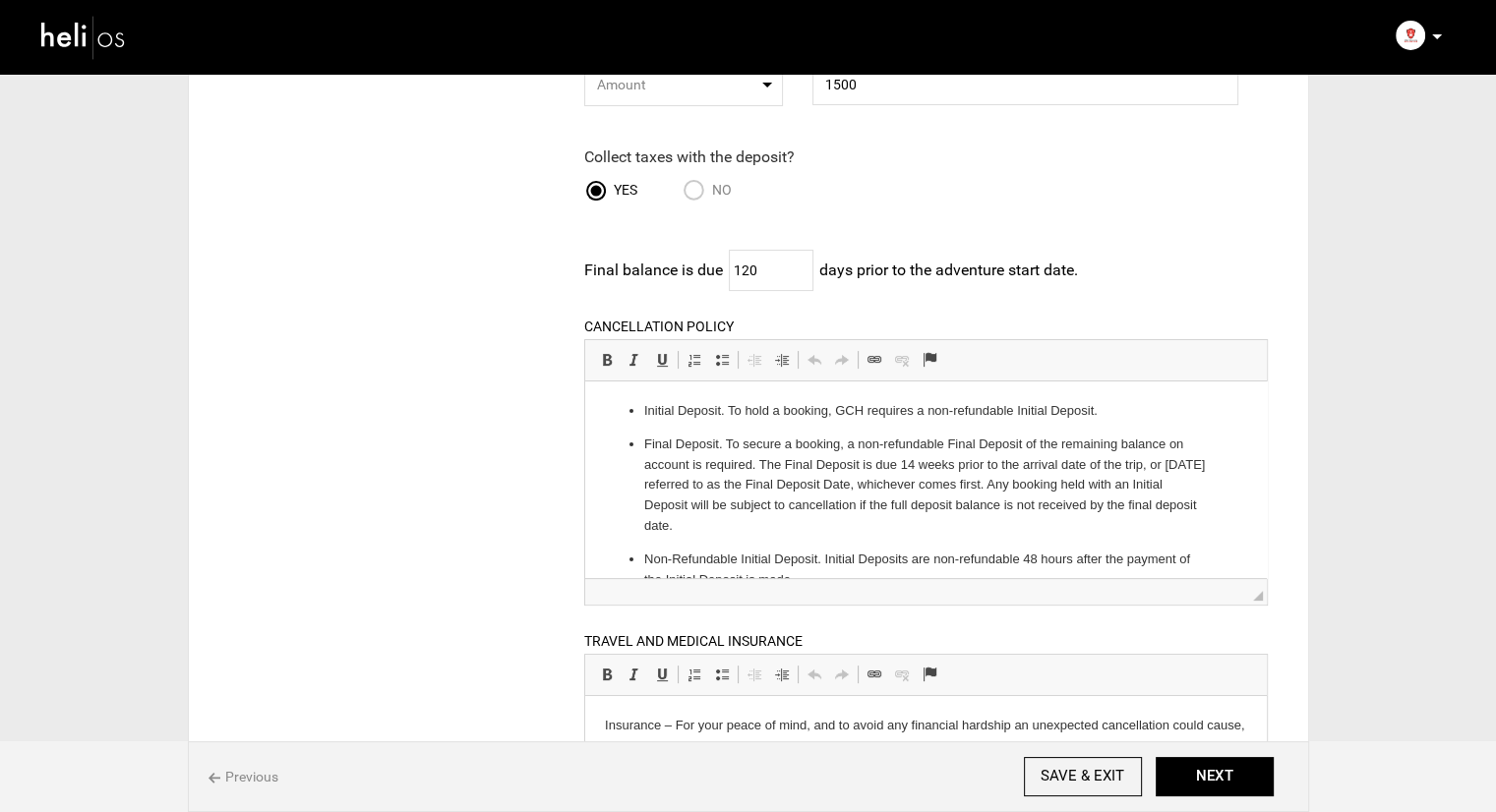
scroll to position [649, 0]
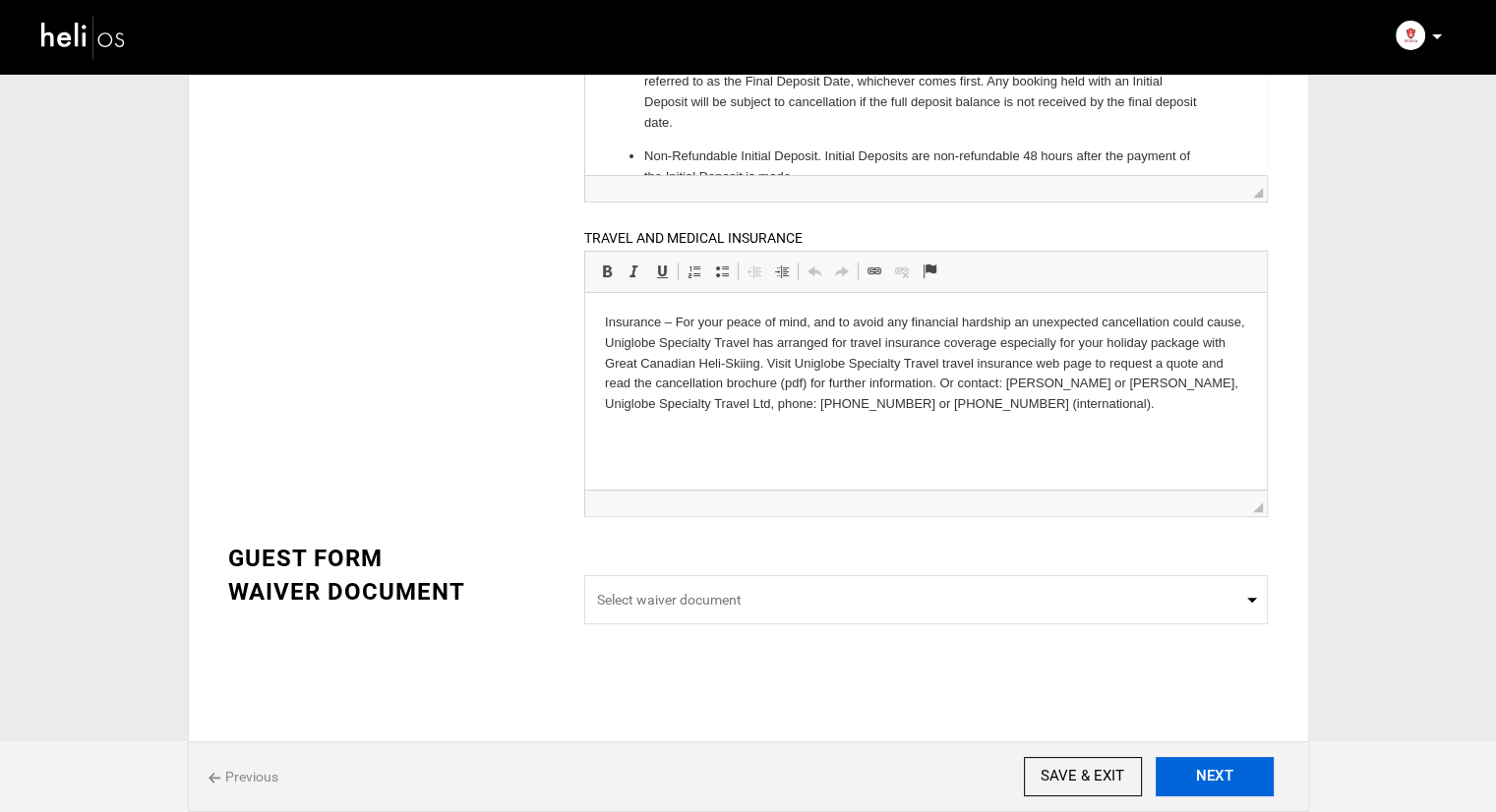
click at [1186, 778] on button "NEXT" at bounding box center [1215, 777] width 118 height 40
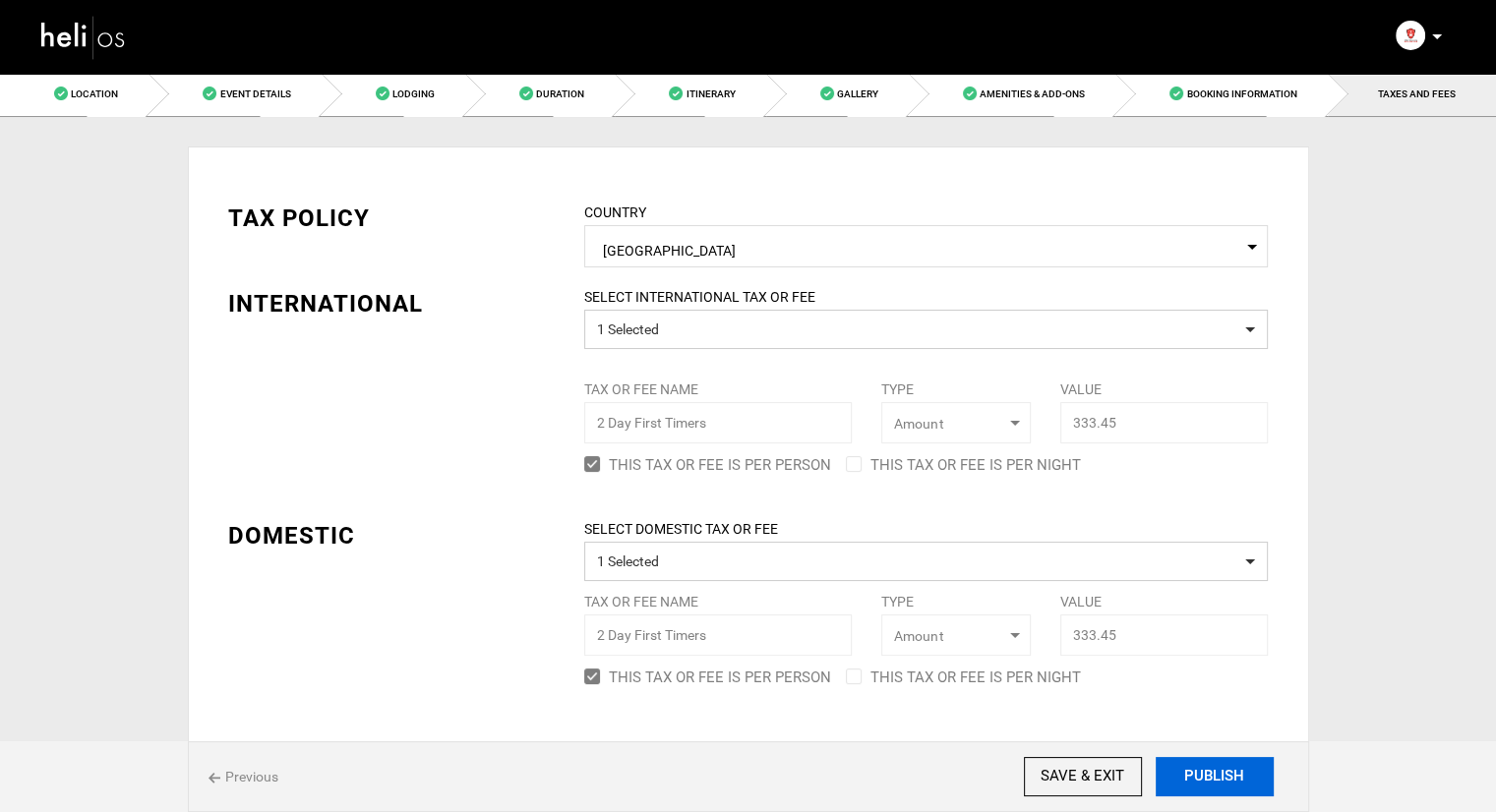
click at [1212, 771] on button "PUBLISH" at bounding box center [1215, 777] width 118 height 40
type input "[DATE]"
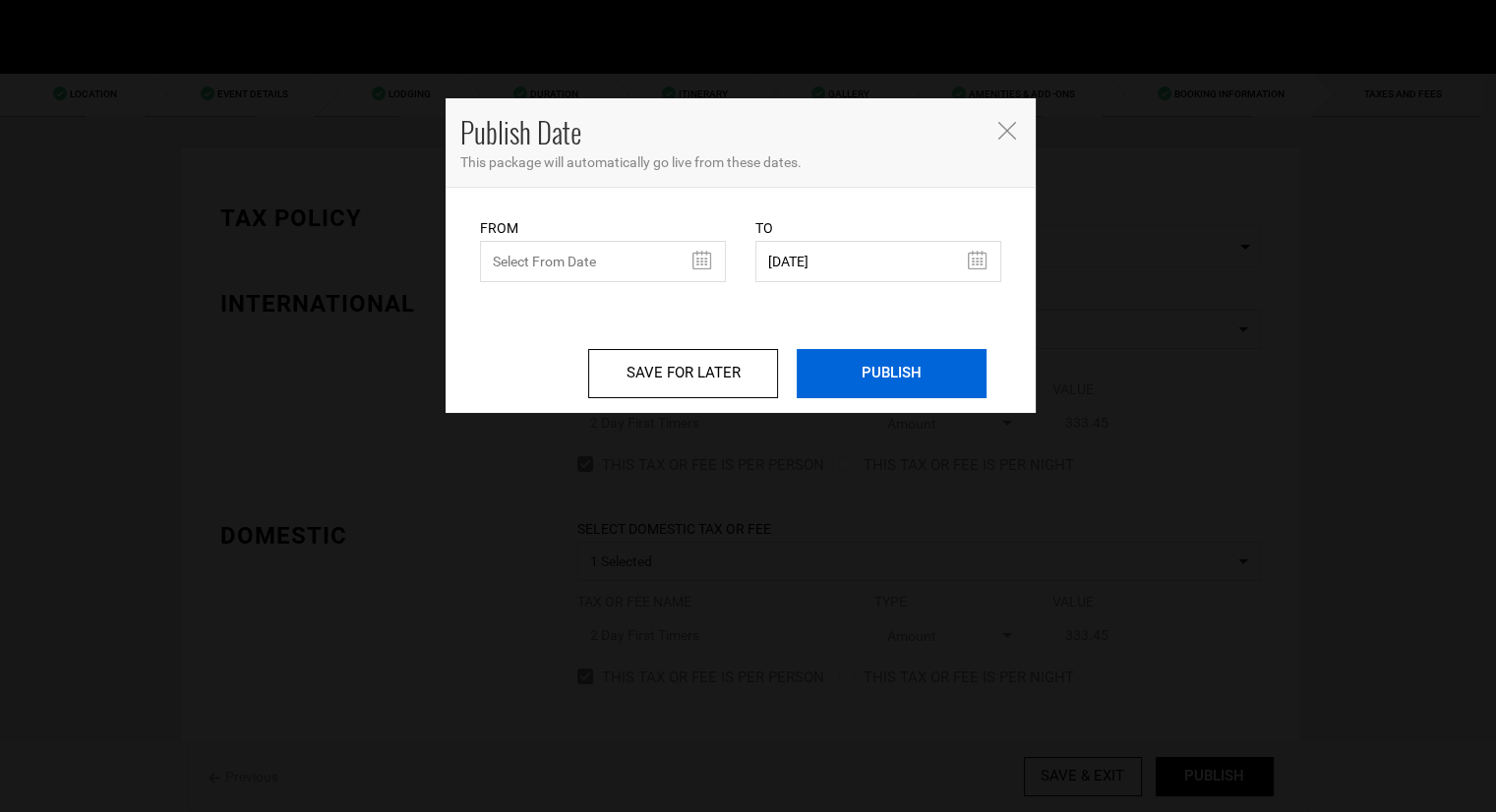
click at [862, 366] on input "PUBLISH" at bounding box center [892, 373] width 190 height 49
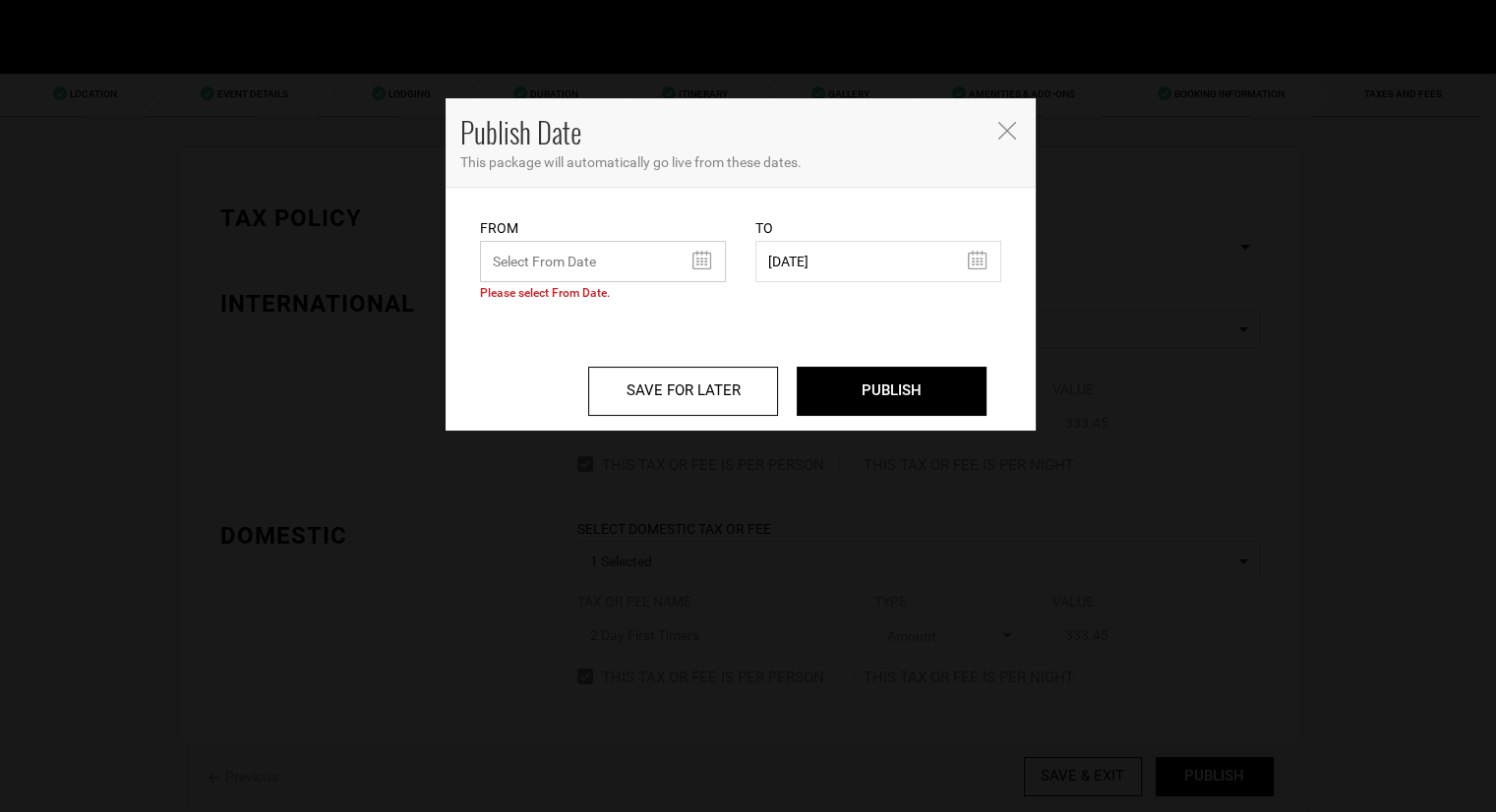
click at [709, 262] on input "text" at bounding box center [602, 261] width 246 height 42
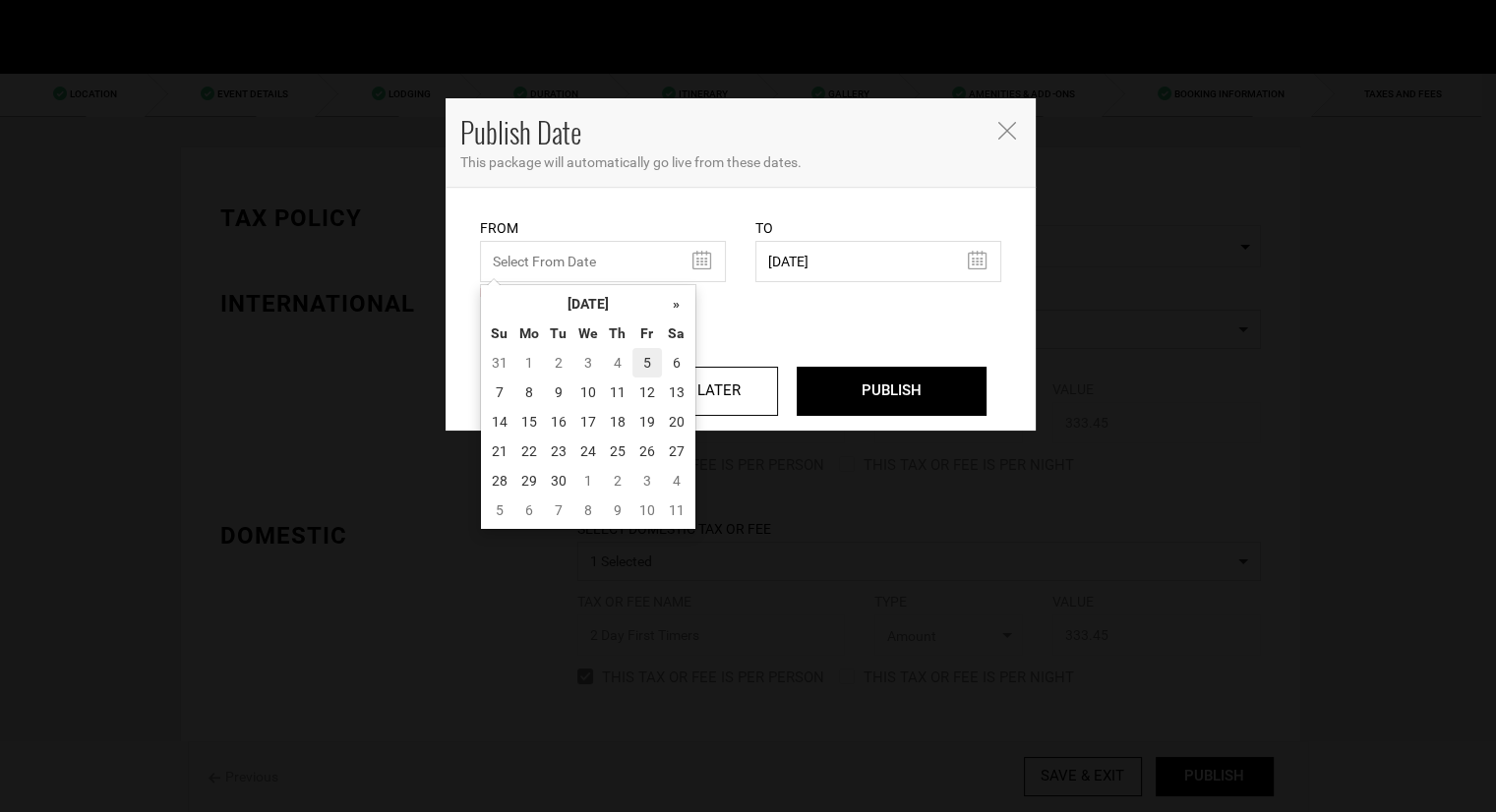
click at [655, 363] on td "5" at bounding box center [647, 363] width 30 height 30
type input "[DATE]"
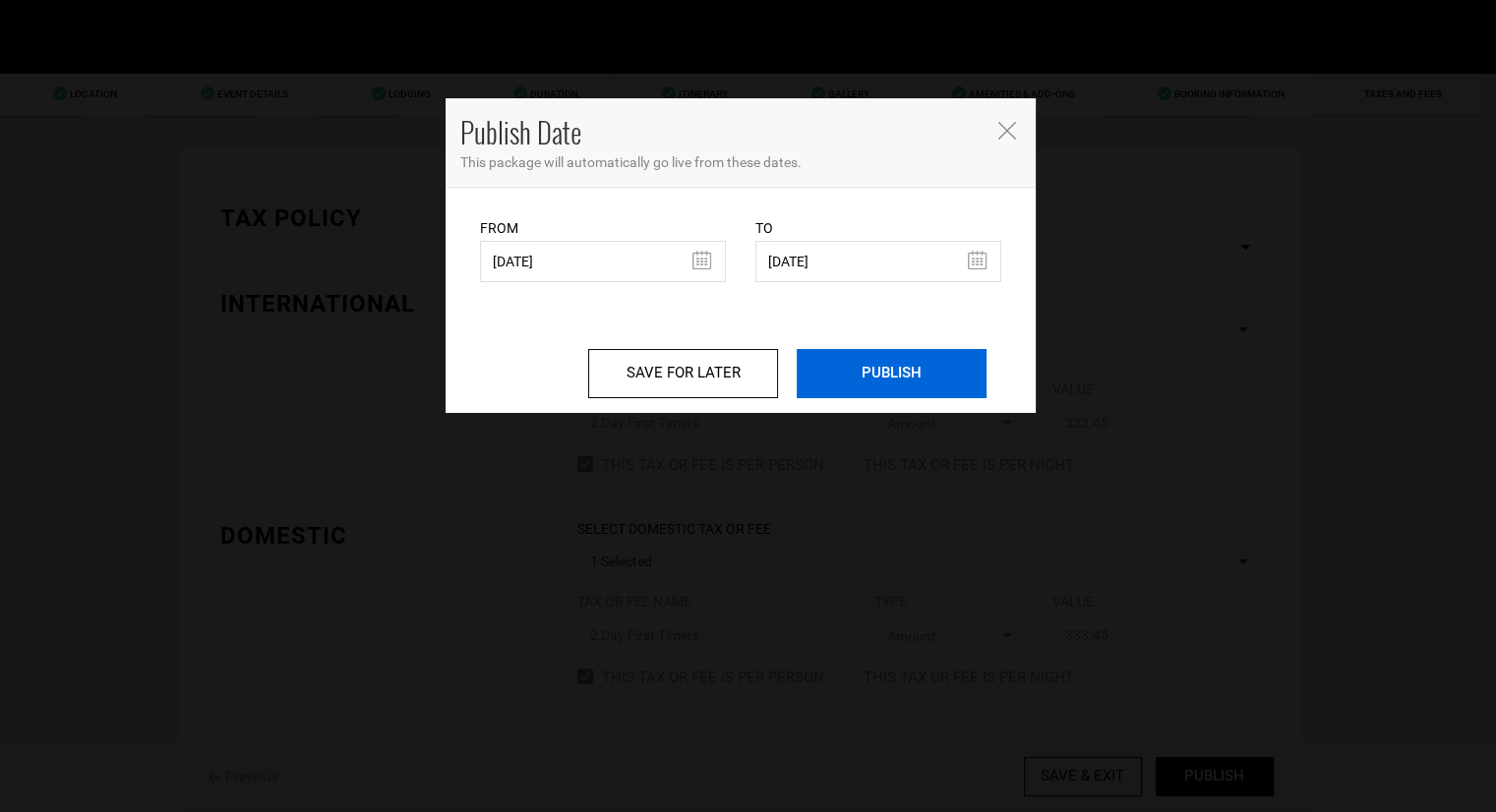
click at [830, 359] on input "PUBLISH" at bounding box center [892, 373] width 190 height 49
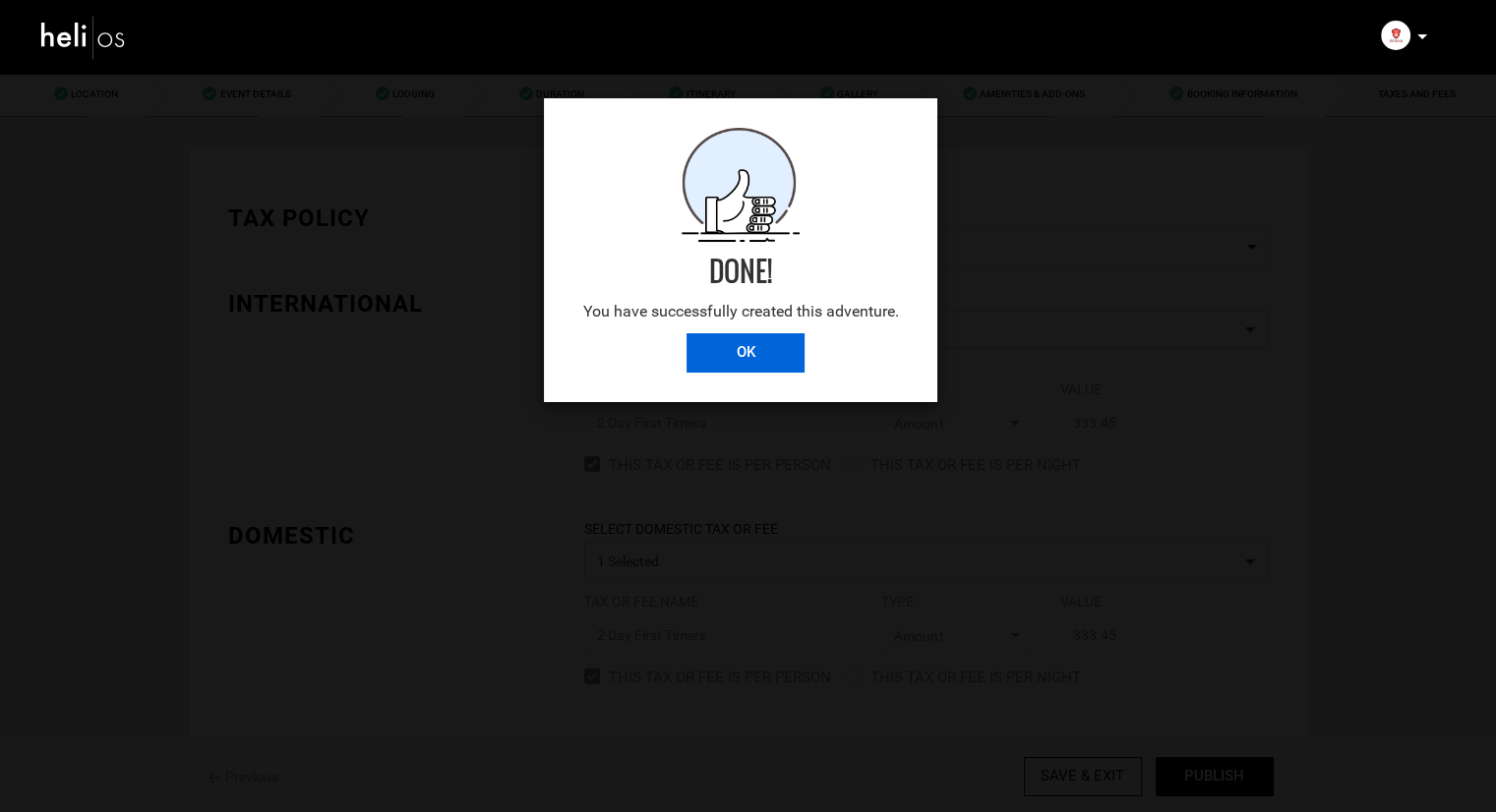
click at [757, 358] on input "OK" at bounding box center [746, 354] width 118 height 40
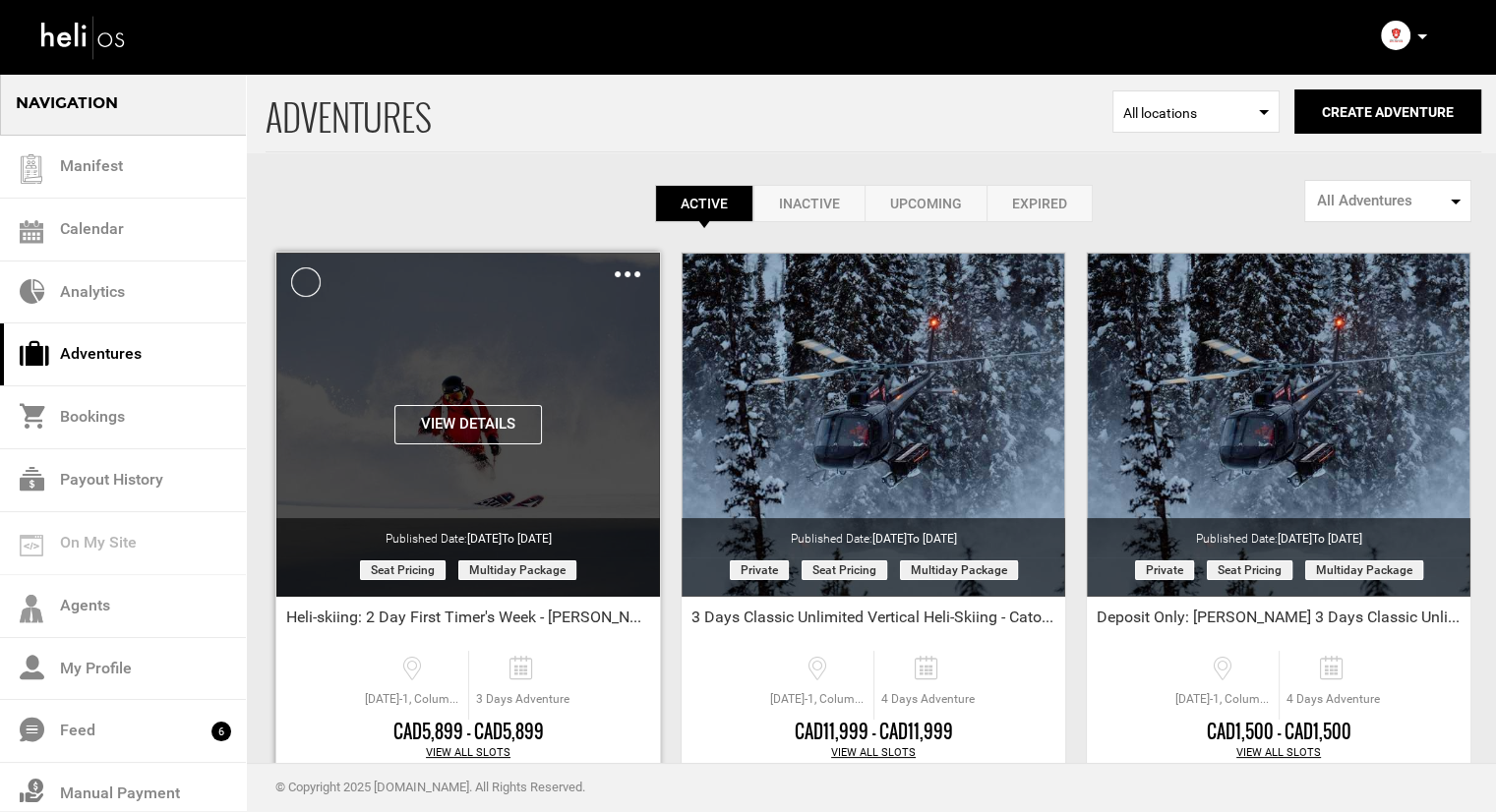
click at [624, 269] on div "Clone De-Activate Share Delete" at bounding box center [628, 273] width 26 height 23
click at [626, 272] on img at bounding box center [628, 274] width 26 height 6
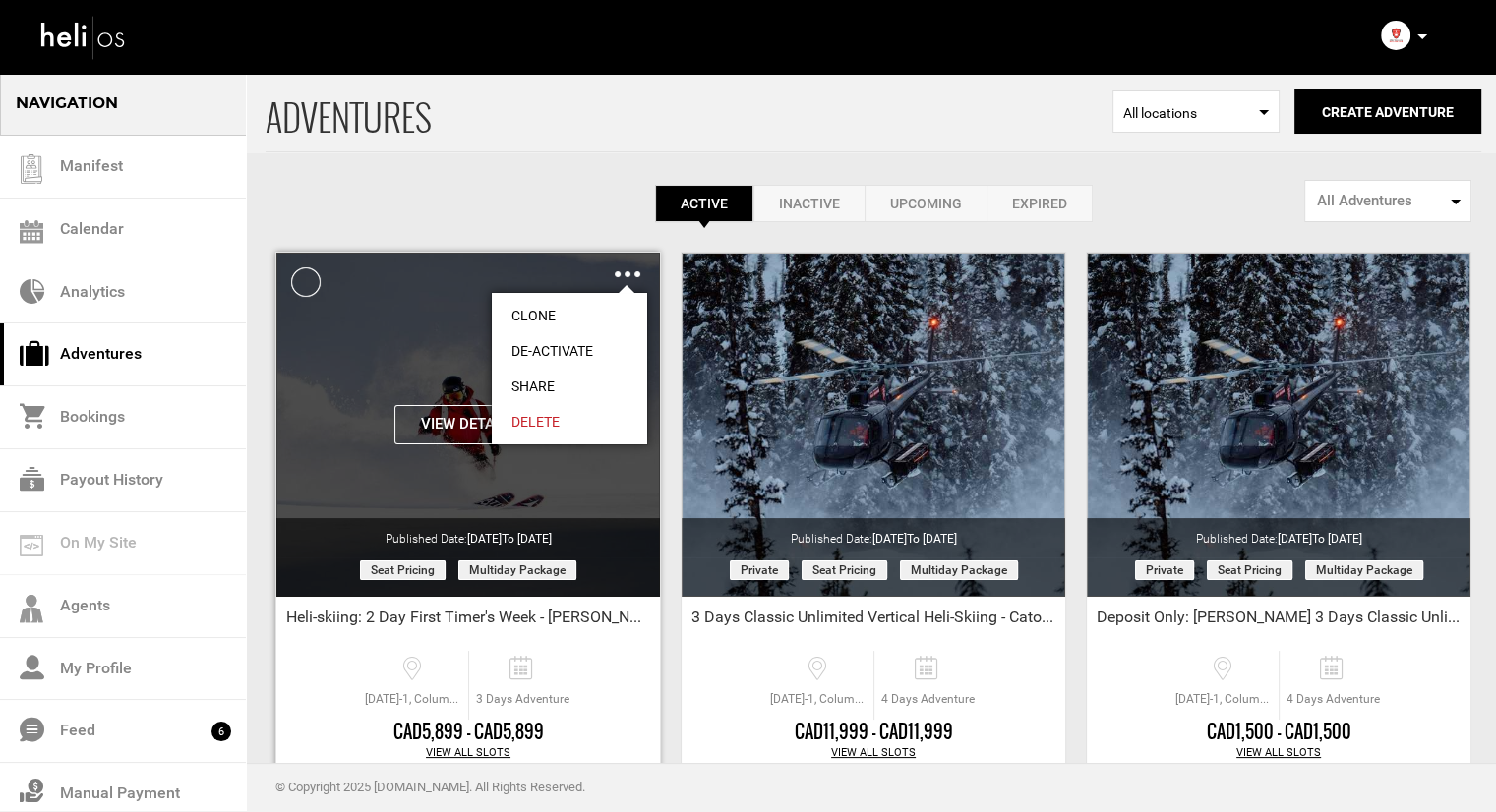
click at [548, 379] on link "Share" at bounding box center [570, 387] width 155 height 36
type input "https://heli.life/FIMyLY"
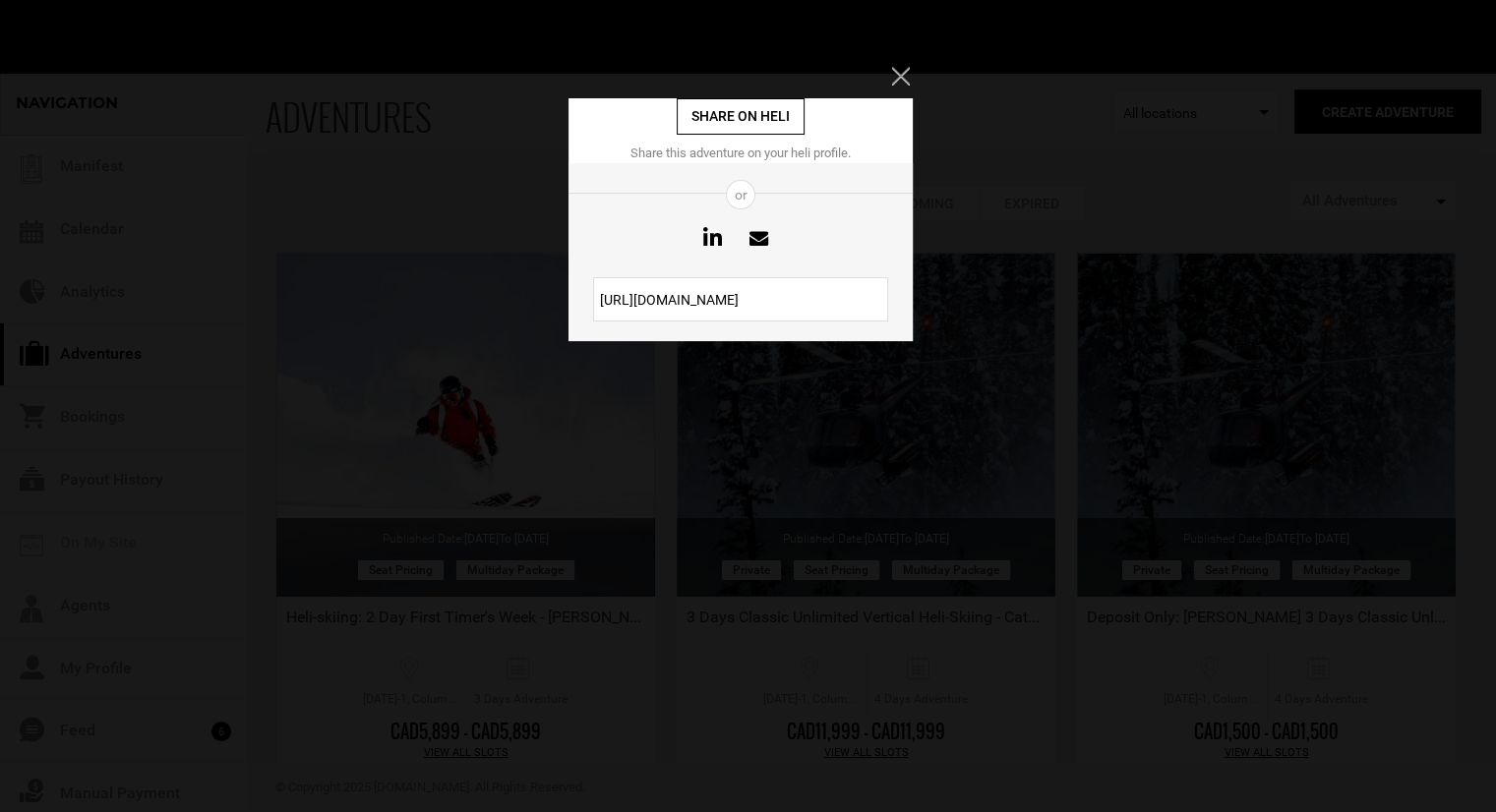
click at [693, 293] on input "https://heli.life/FIMyLY" at bounding box center [741, 299] width 295 height 45
click at [898, 77] on icon "Close" at bounding box center [901, 76] width 18 height 18
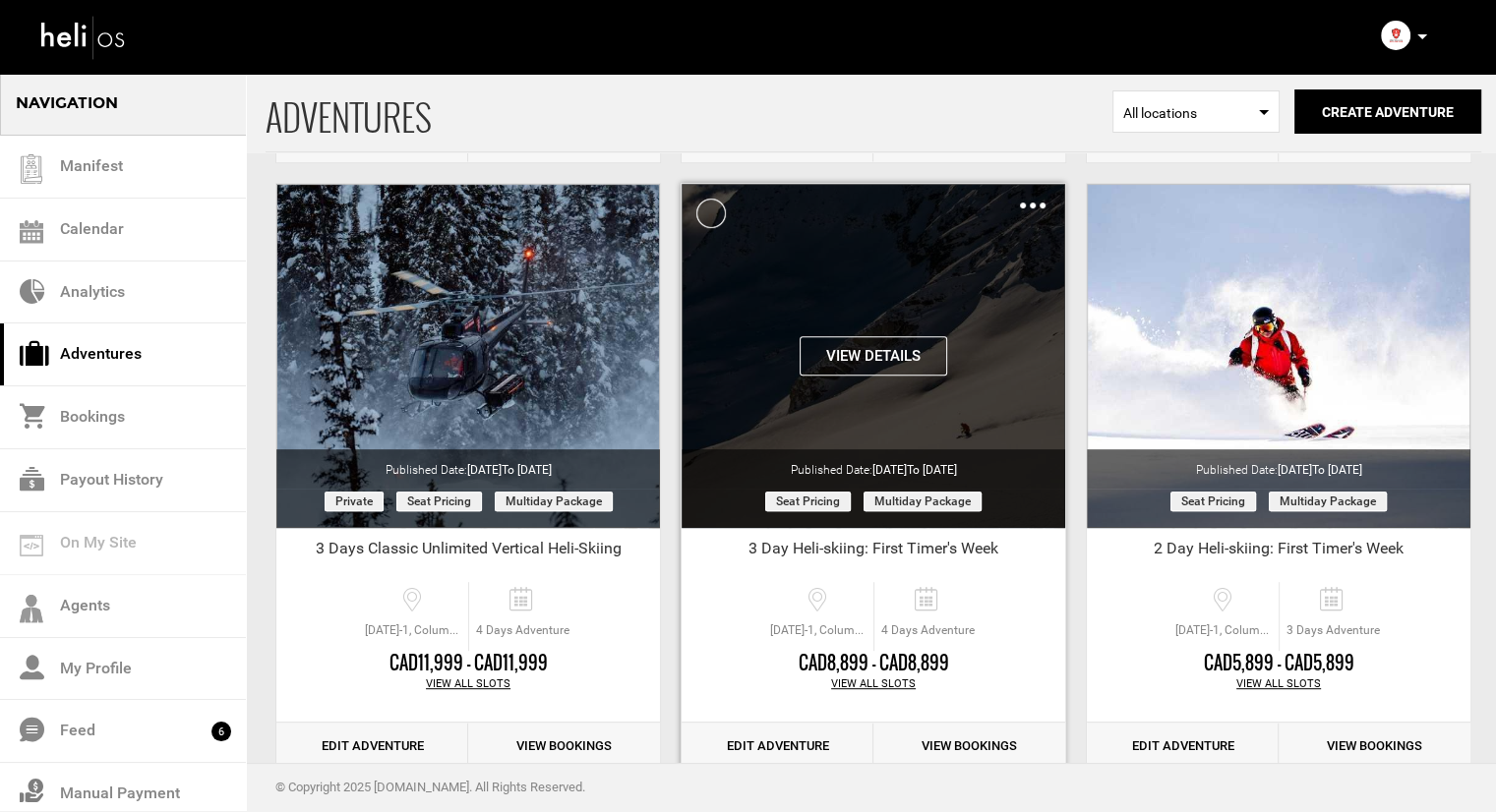
scroll to position [689, 0]
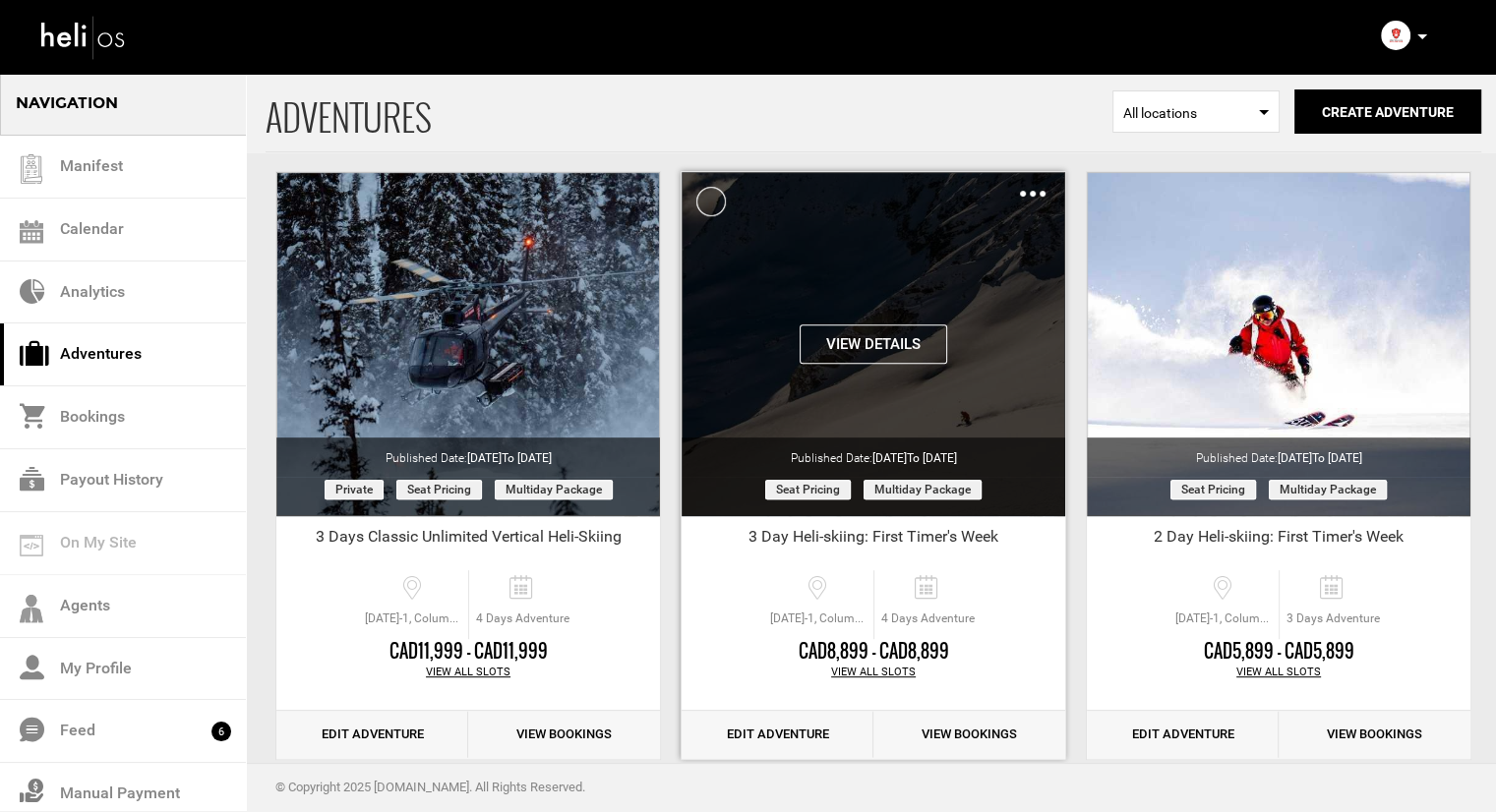
click at [1042, 198] on div "Clone De-Activate Share Delete" at bounding box center [1033, 193] width 26 height 23
click at [1035, 193] on img at bounding box center [1033, 194] width 26 height 6
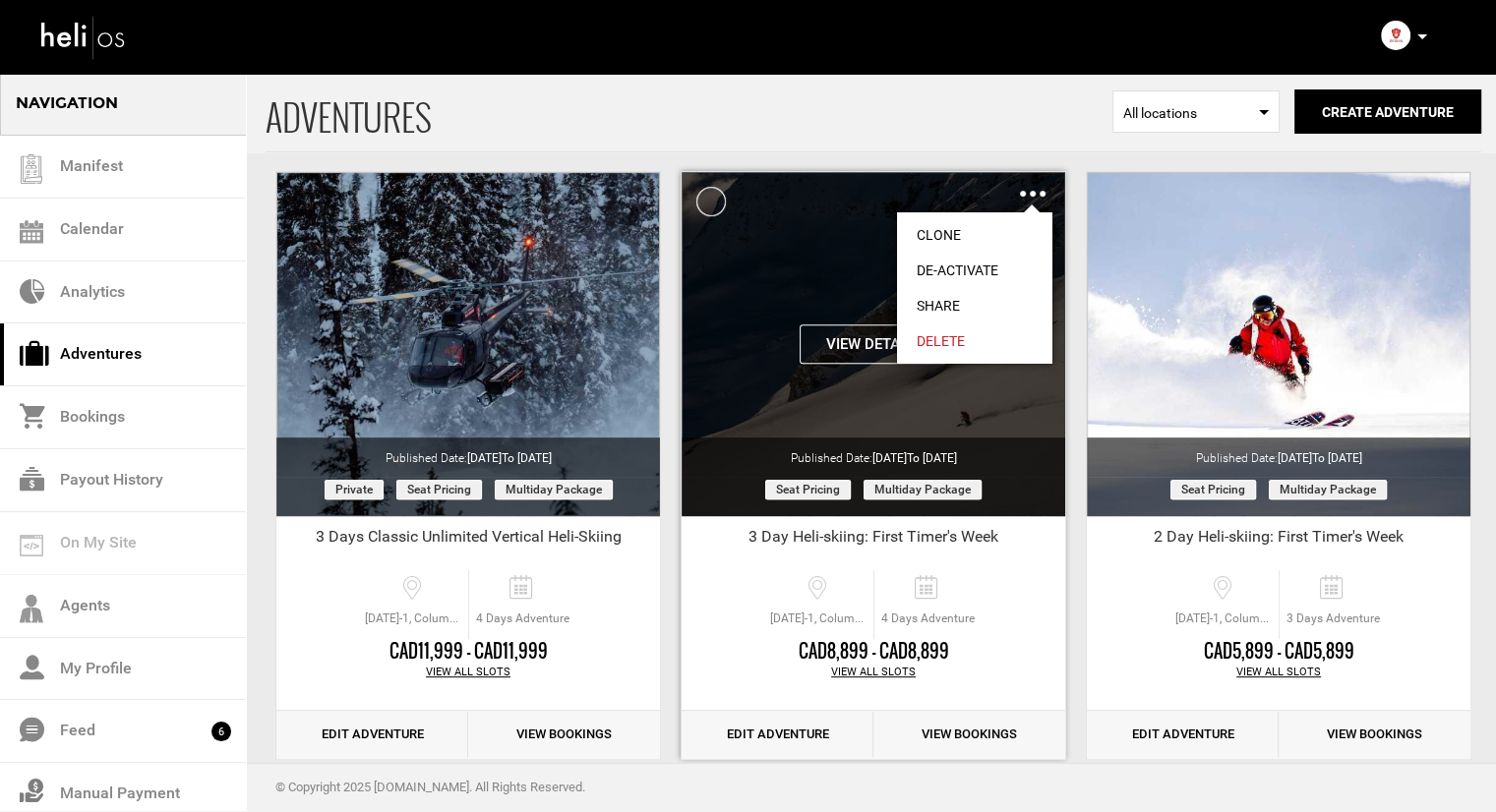
click at [988, 237] on link "Clone" at bounding box center [975, 236] width 155 height 36
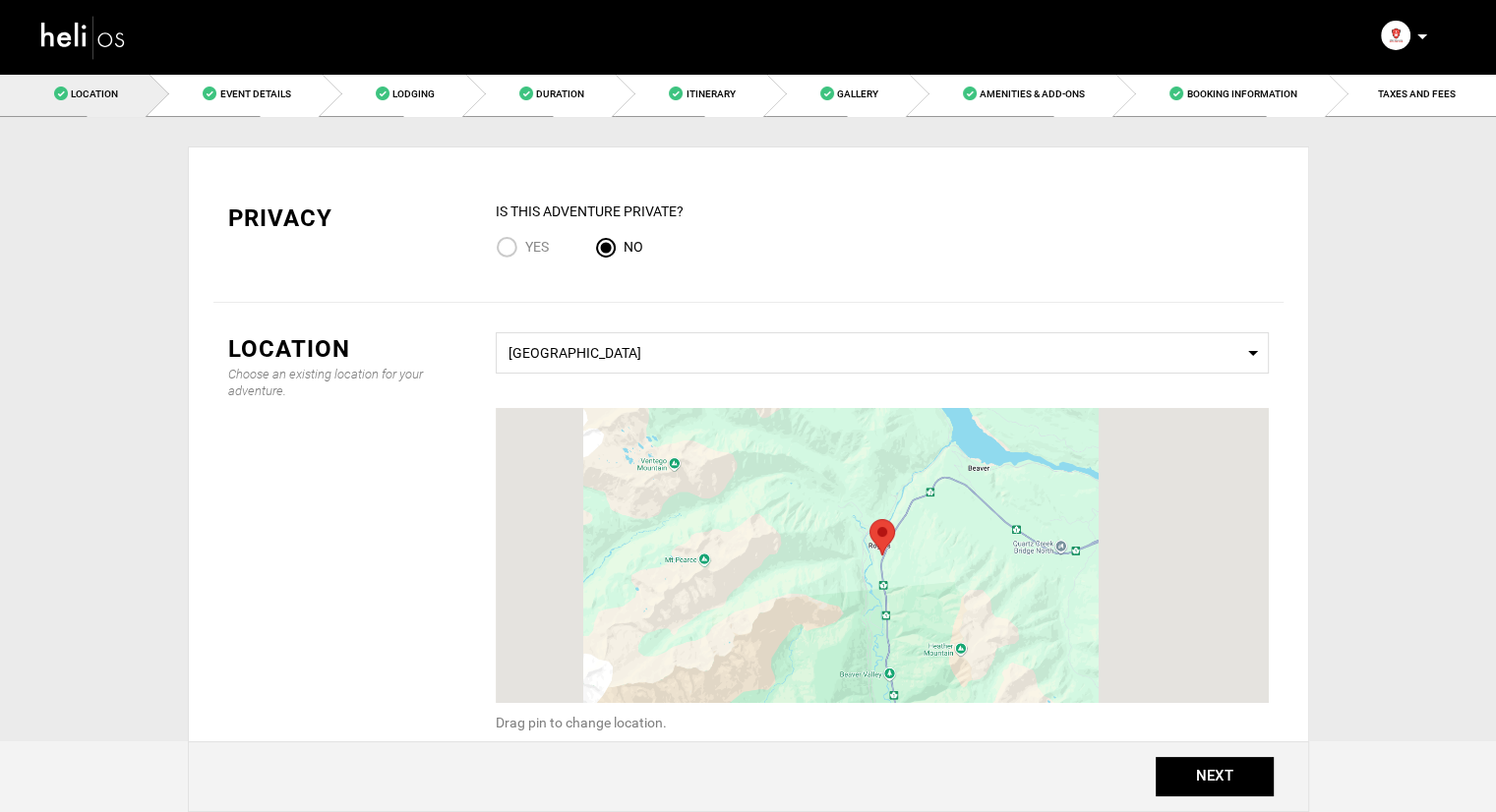
click at [491, 254] on div "IS this Adventure Private? Yes No" at bounding box center [883, 237] width 803 height 71
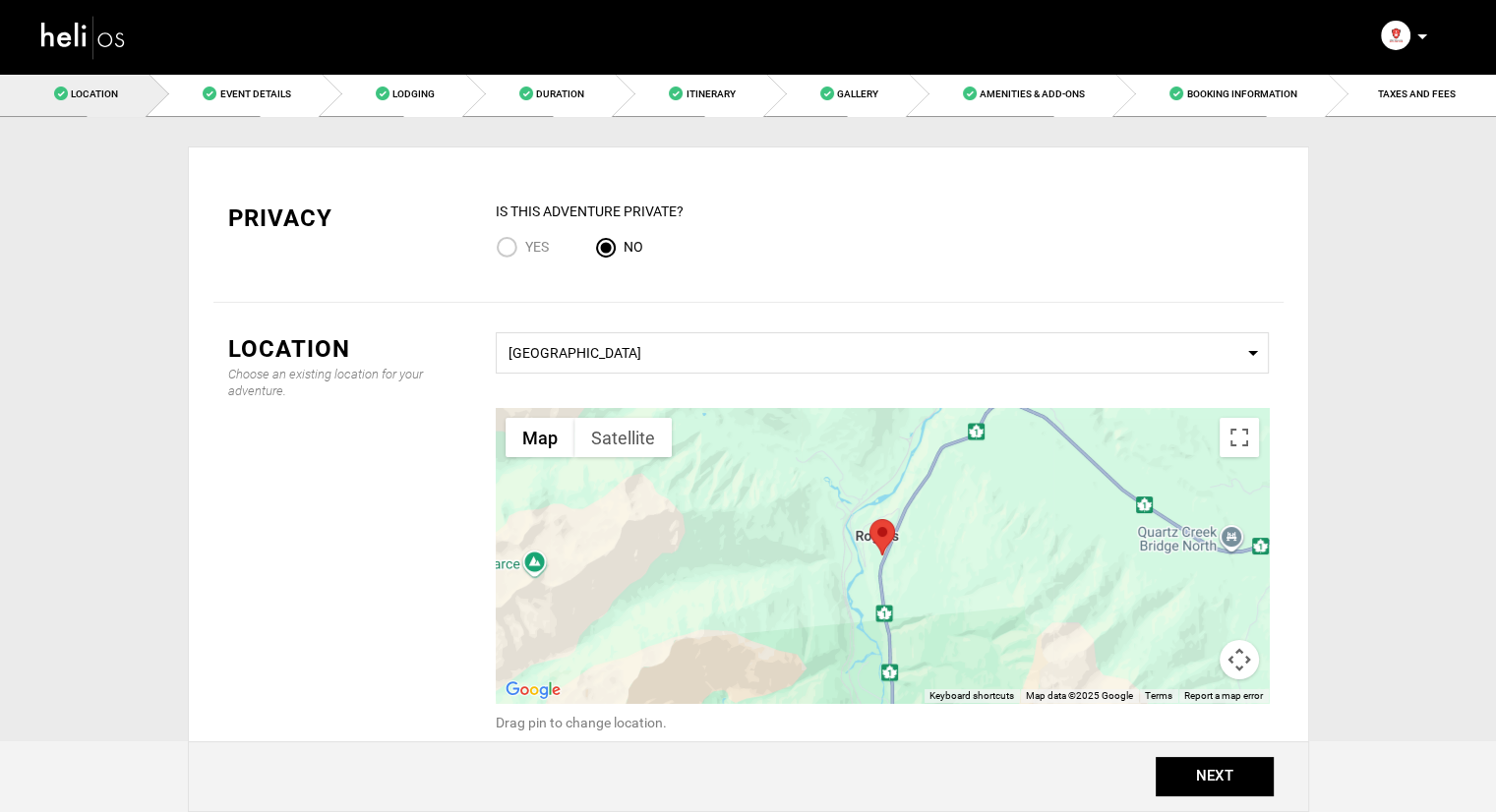
click at [502, 248] on input "Yes" at bounding box center [511, 249] width 30 height 27
radio input "true"
radio input "false"
click at [1213, 765] on button "NEXT" at bounding box center [1215, 777] width 118 height 40
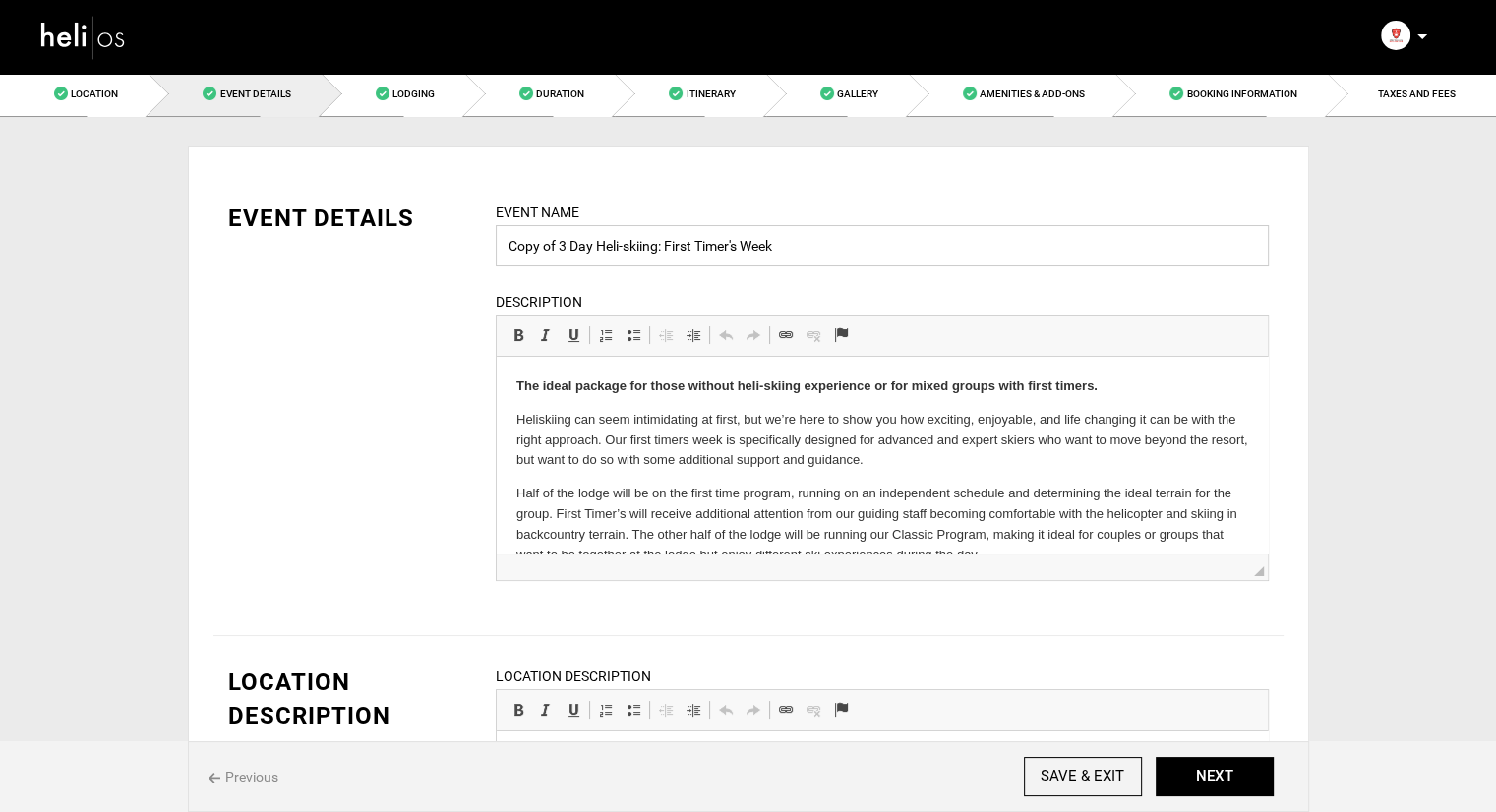
drag, startPoint x: 554, startPoint y: 244, endPoint x: 472, endPoint y: 238, distance: 82.2
click at [472, 238] on div "EVENT DETAILS Event Name Copy of 3 Day Heli-skiing: First Timer's Week Event na…" at bounding box center [748, 404] width 1071 height 405
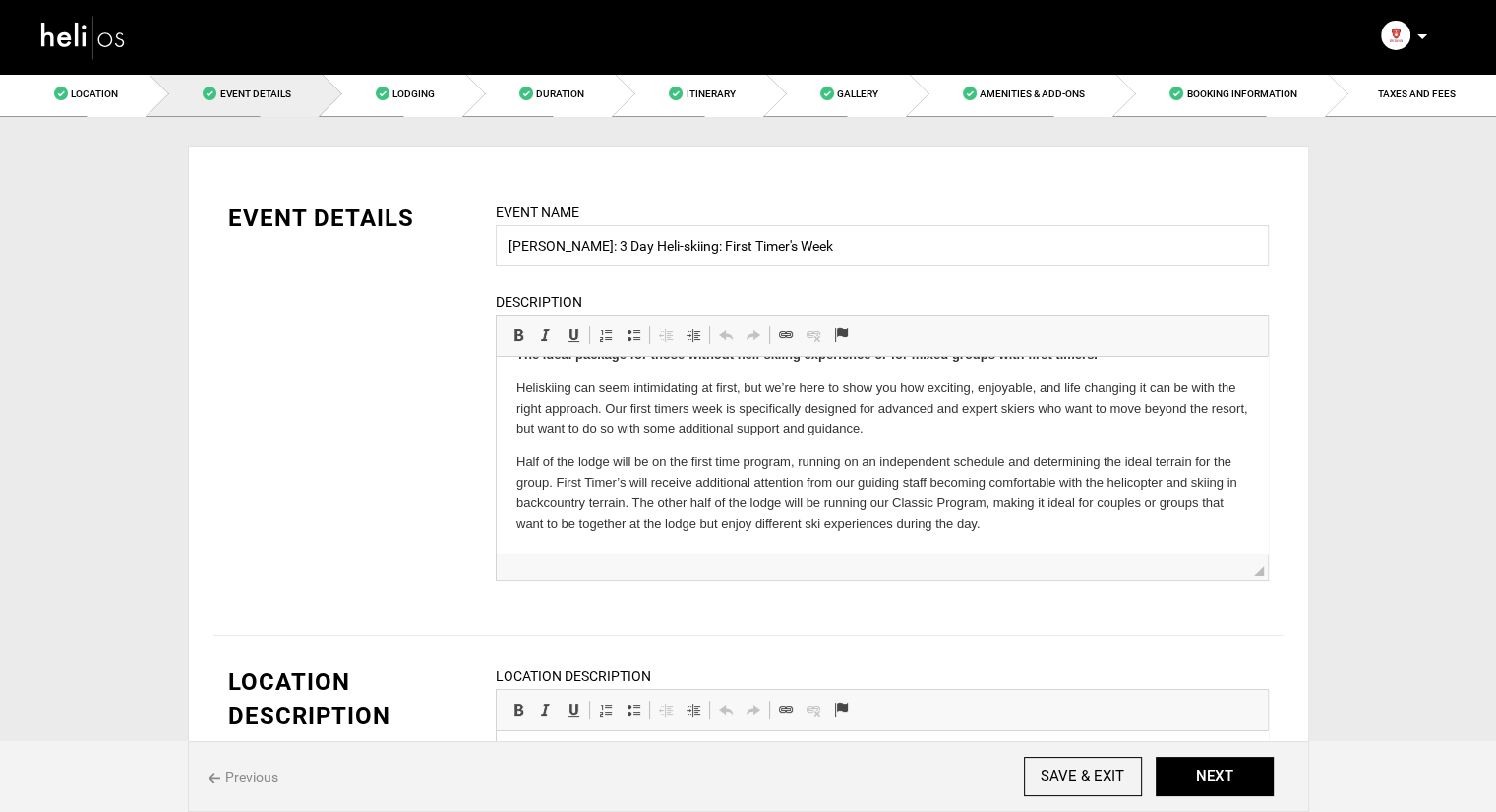
scroll to position [98, 0]
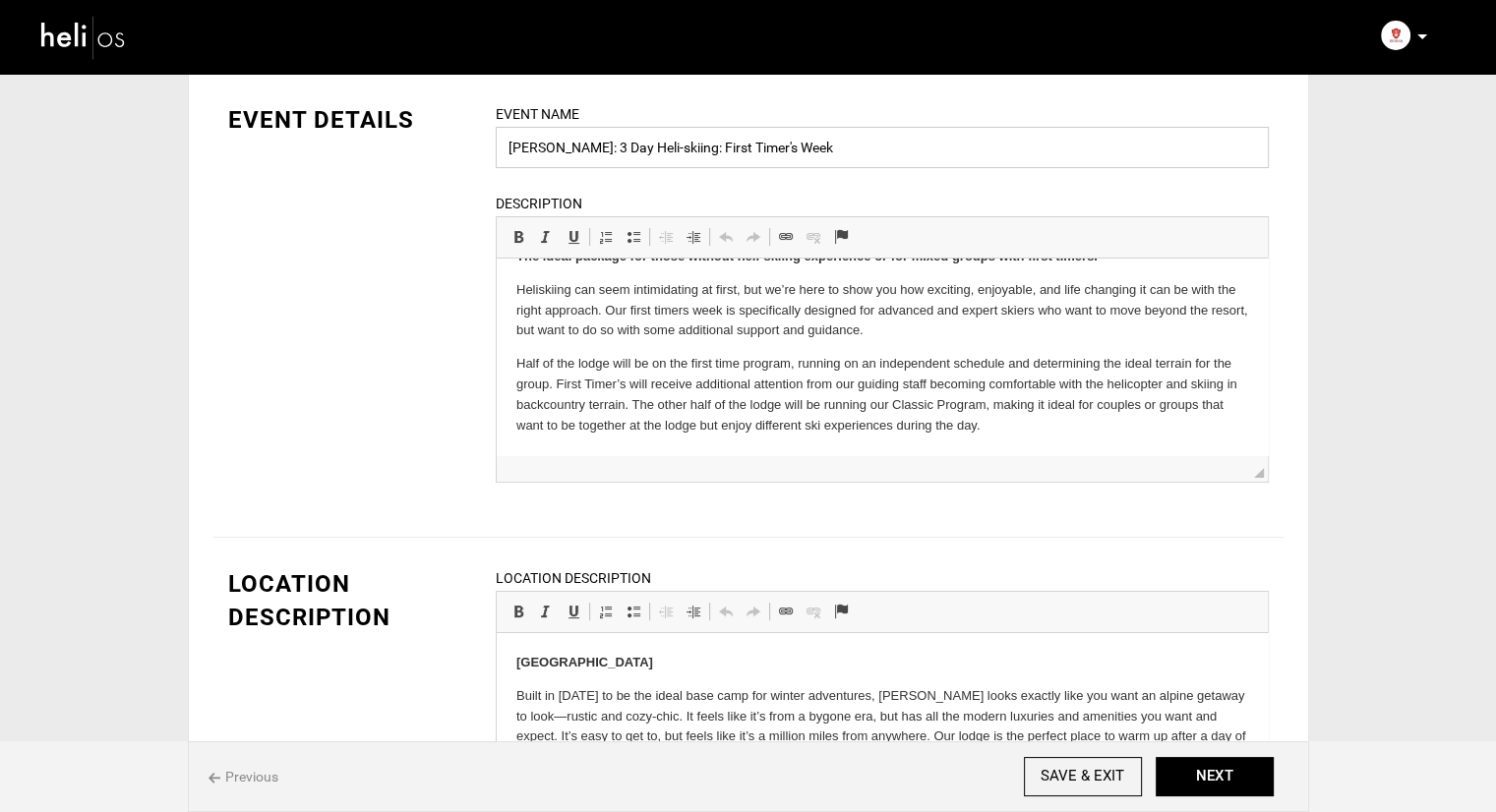
drag, startPoint x: 826, startPoint y: 146, endPoint x: 633, endPoint y: 155, distance: 193.2
click at [633, 155] on input "Gabe Landes: 3 Day Heli-skiing: First Timer's Week" at bounding box center [883, 148] width 773 height 42
drag, startPoint x: 594, startPoint y: 149, endPoint x: 508, endPoint y: 141, distance: 86.4
click at [508, 141] on input "Gabe Landes: 3 Day First Timer's Week - Gabe Landes" at bounding box center [883, 148] width 773 height 42
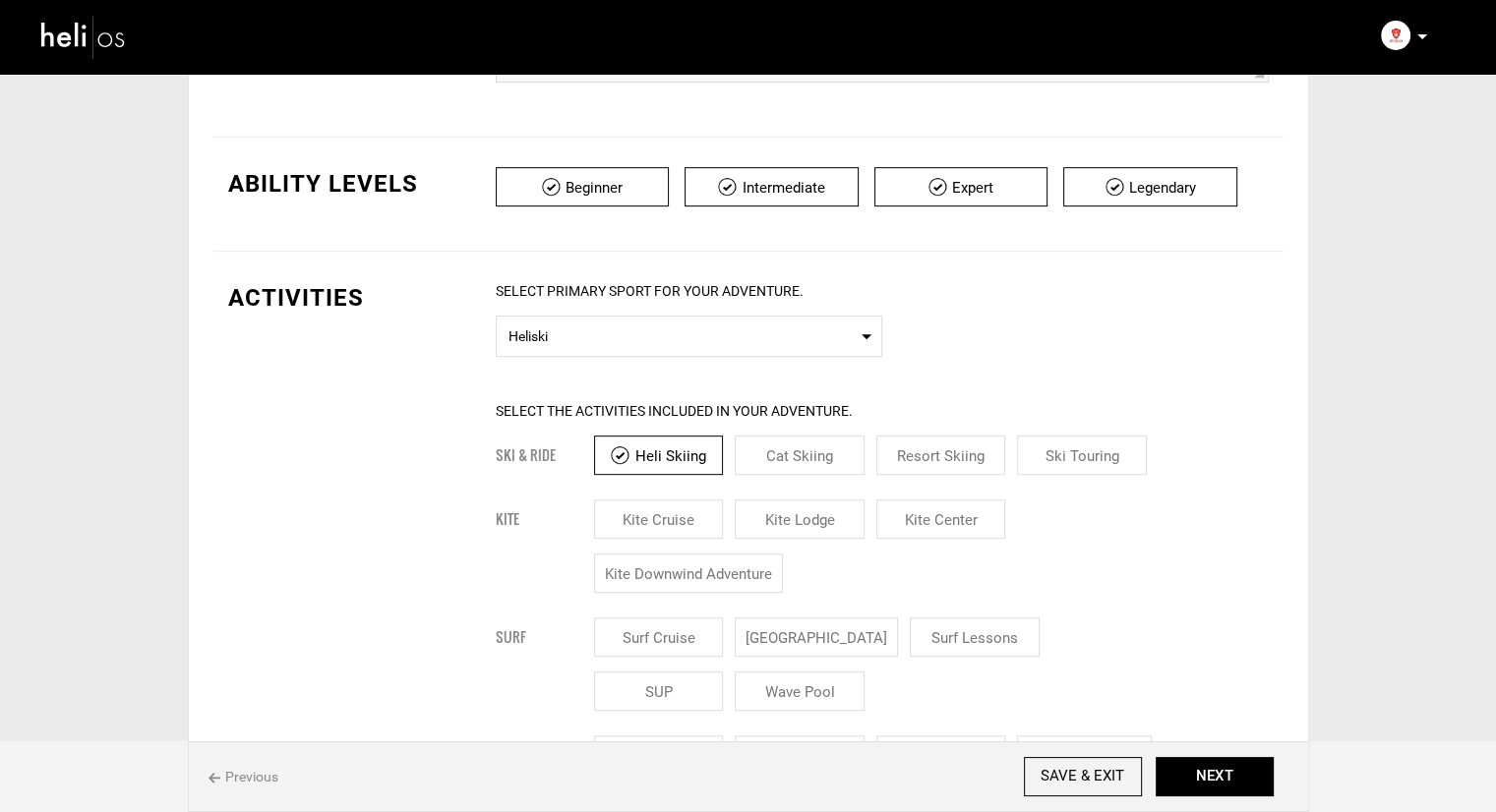
scroll to position [886, 0]
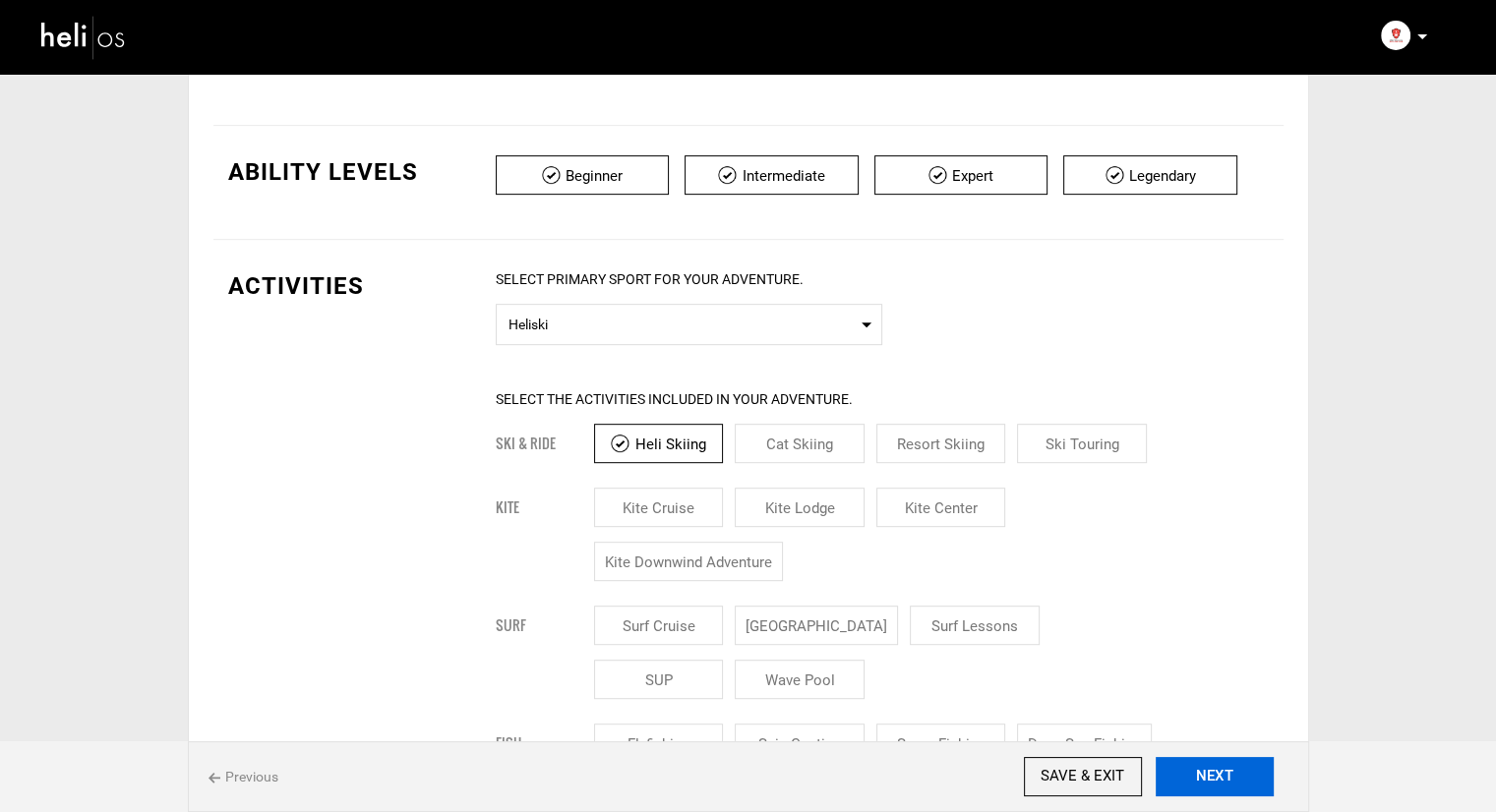
type input "3 Day First Timer's Week - Gabe Landes"
click at [1173, 771] on button "NEXT" at bounding box center [1215, 777] width 118 height 40
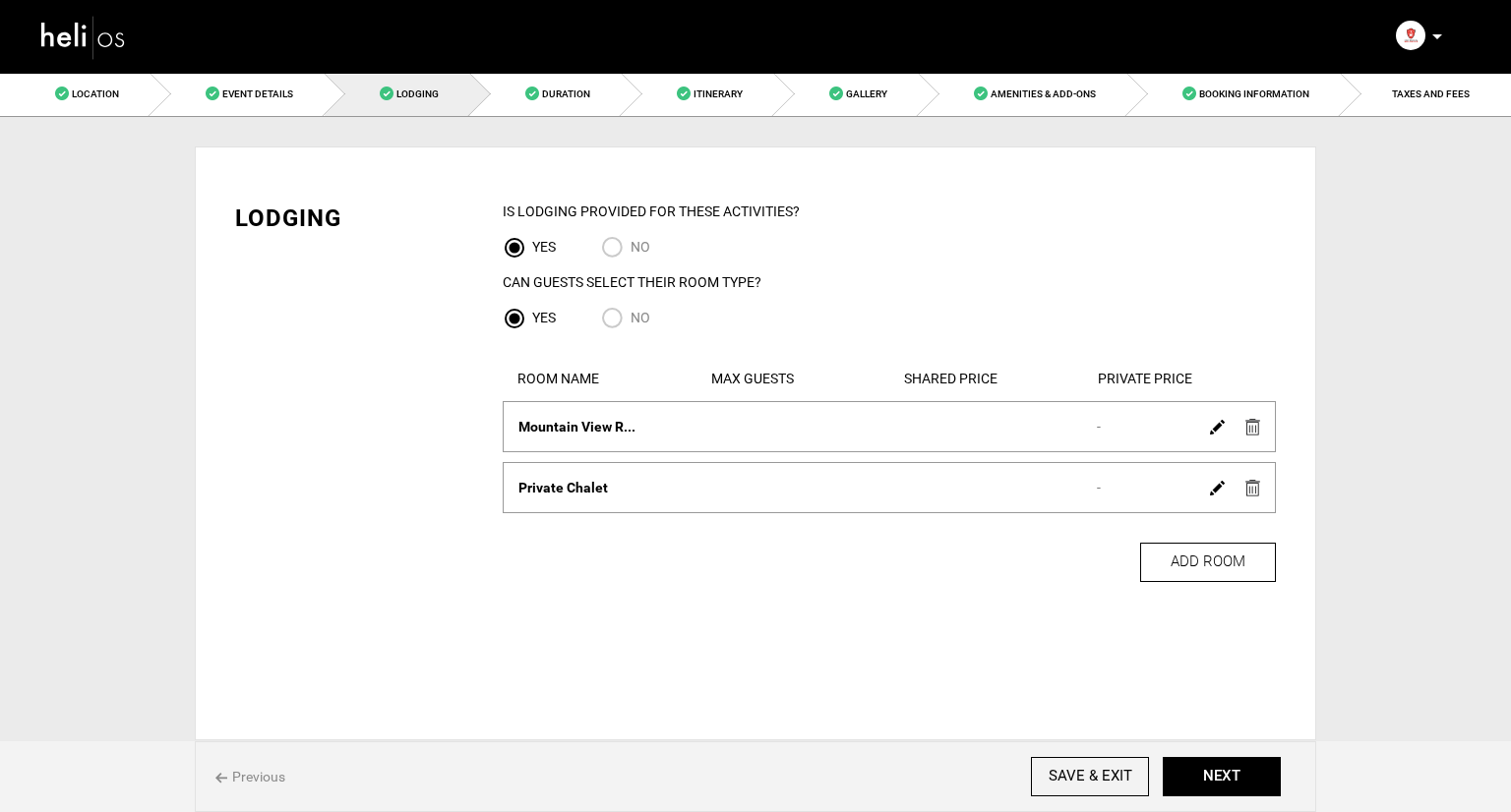
click at [621, 313] on input "No" at bounding box center [616, 320] width 30 height 27
radio input "true"
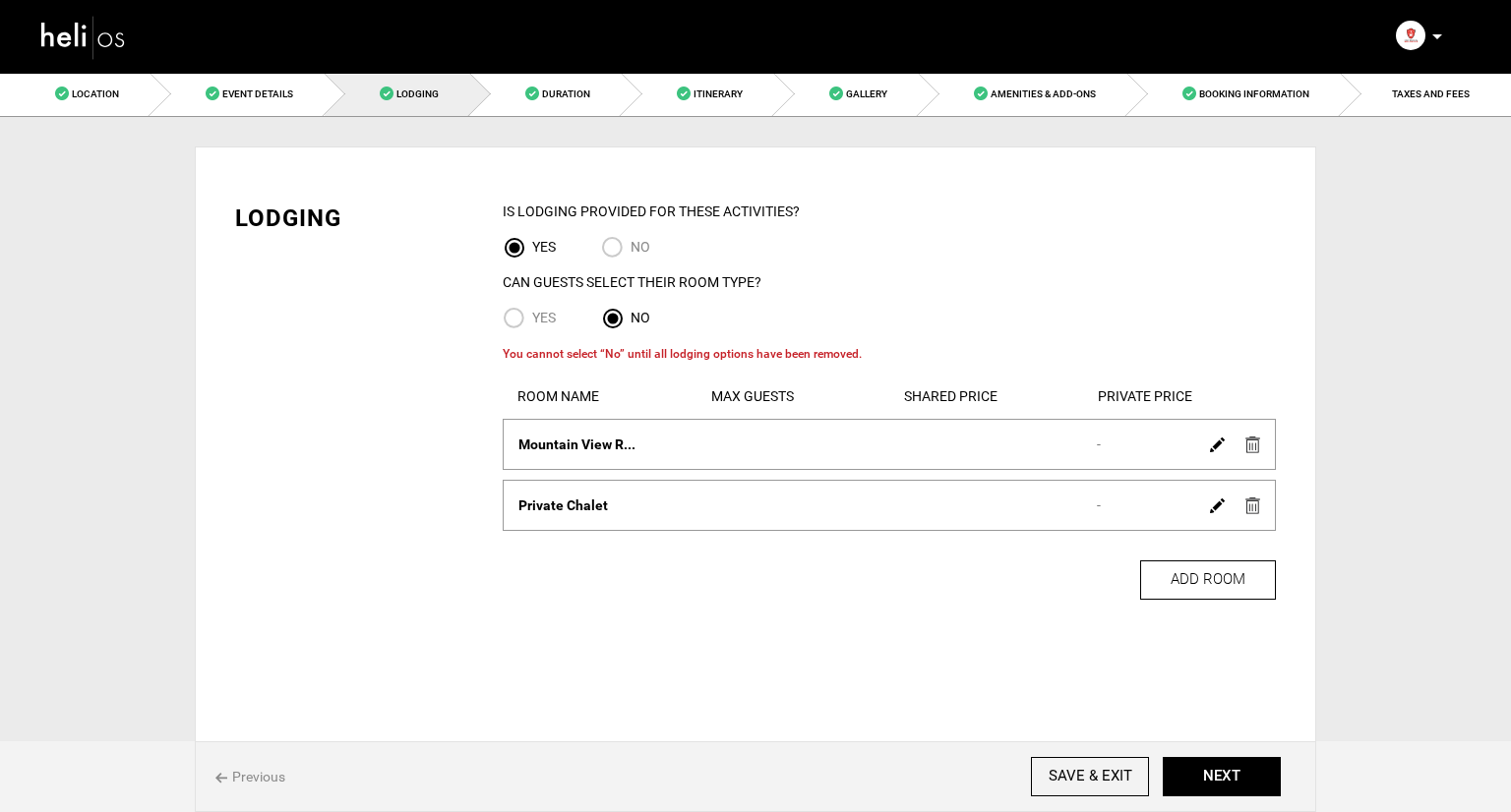
radio input "true"
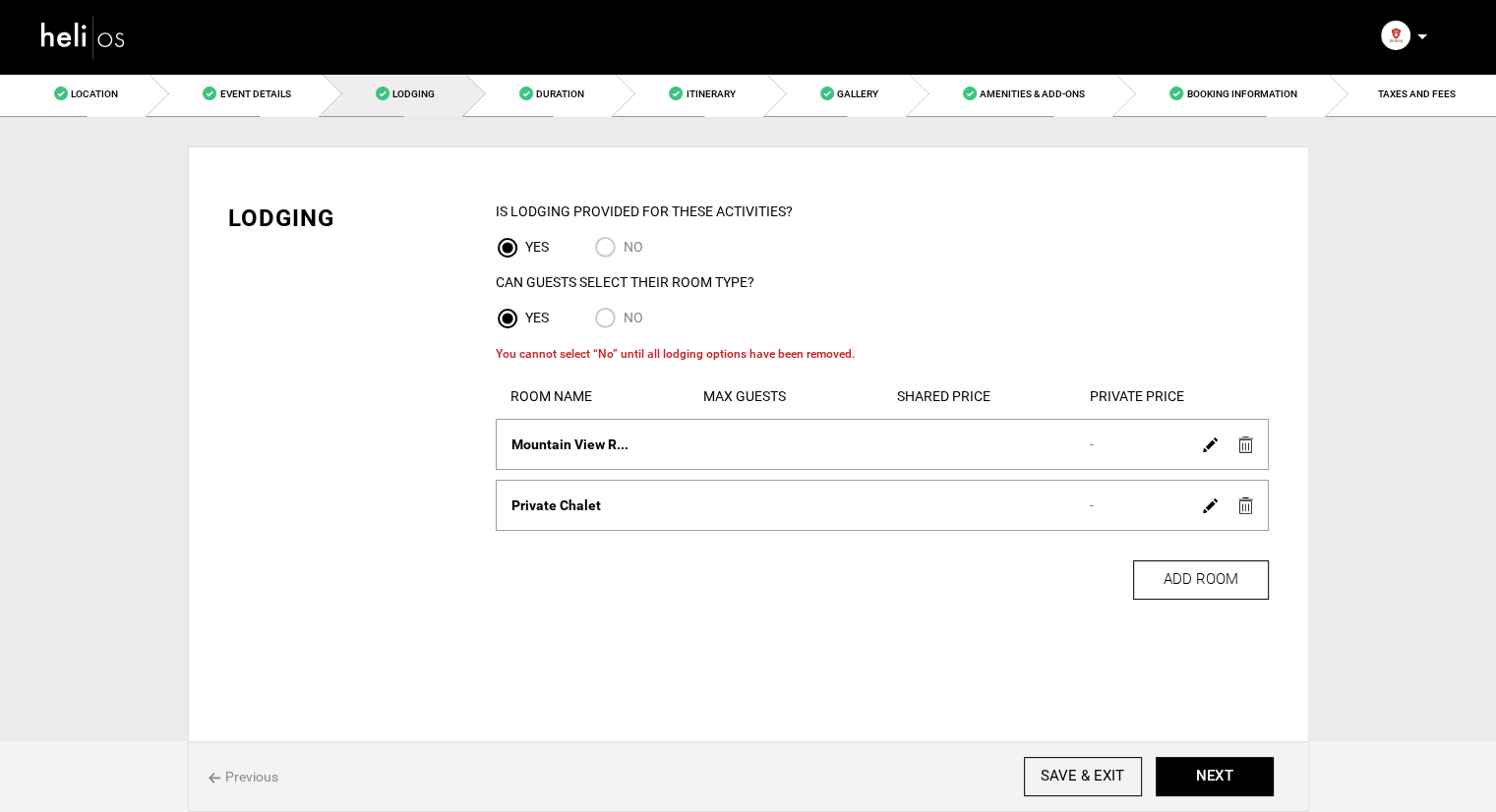
click at [1247, 449] on img at bounding box center [1246, 444] width 15 height 17
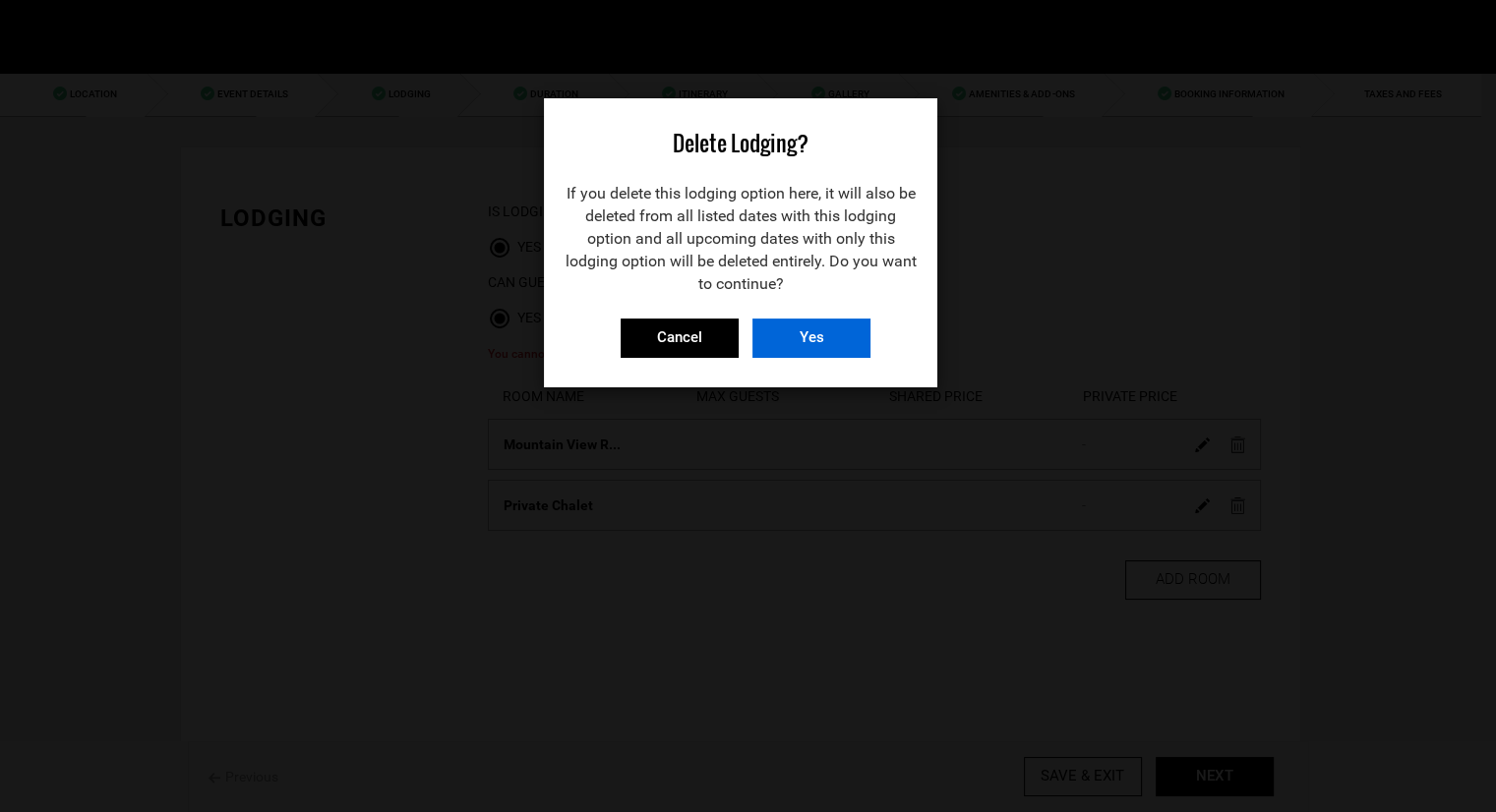
click at [838, 351] on input "Yes" at bounding box center [811, 339] width 118 height 40
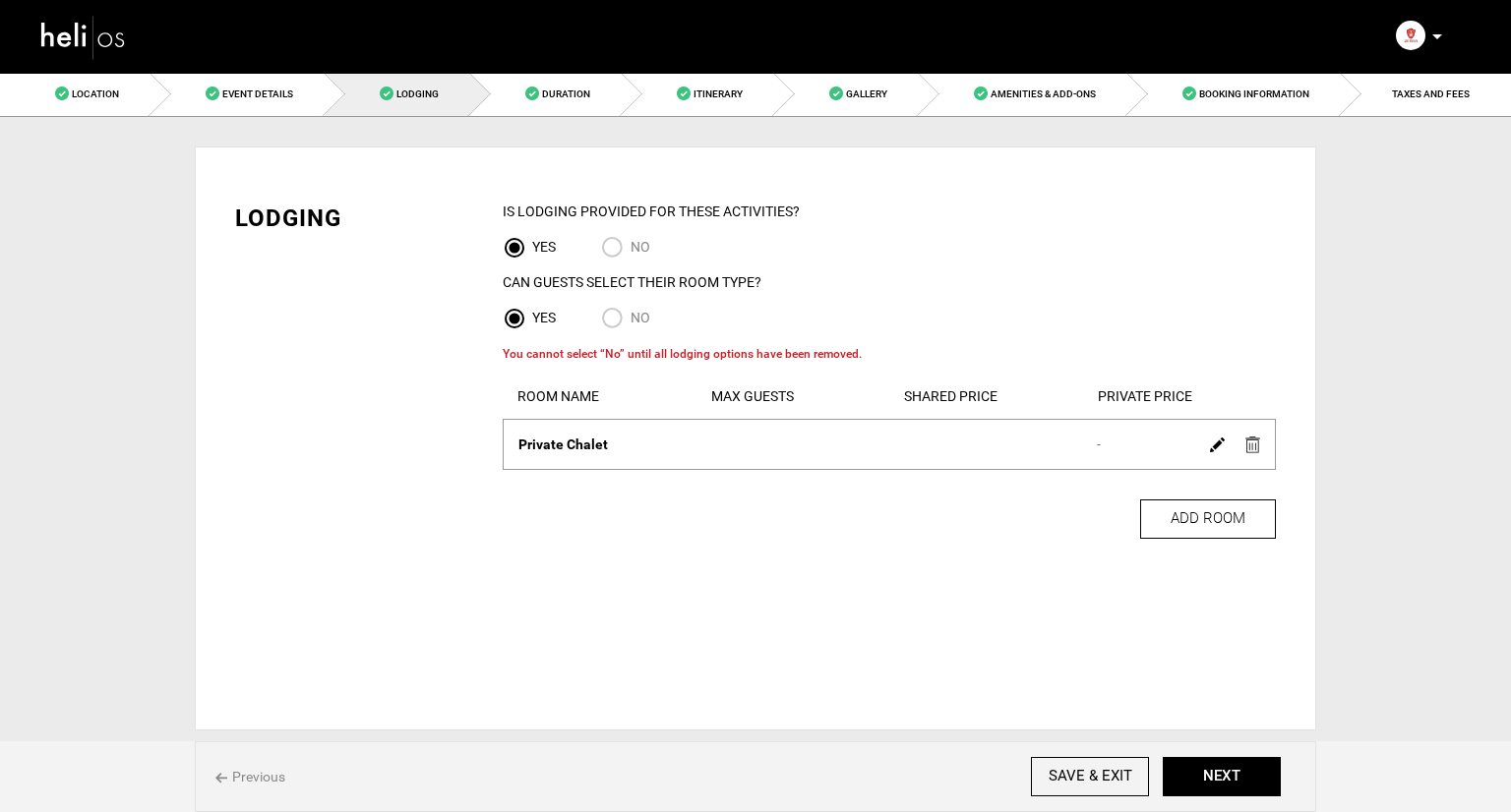
click at [1255, 447] on img at bounding box center [1253, 444] width 15 height 17
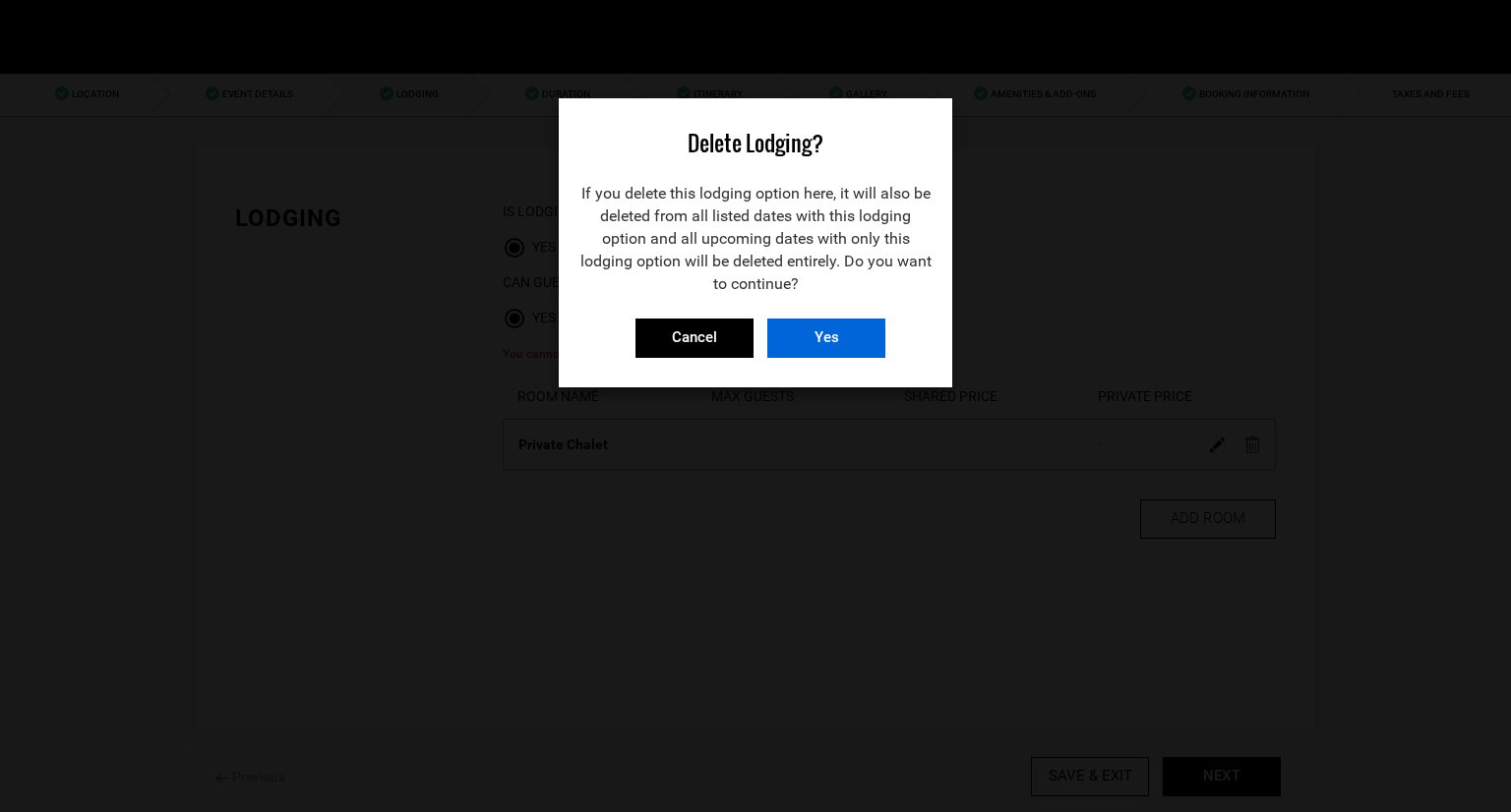
click at [865, 334] on input "Yes" at bounding box center [826, 339] width 118 height 40
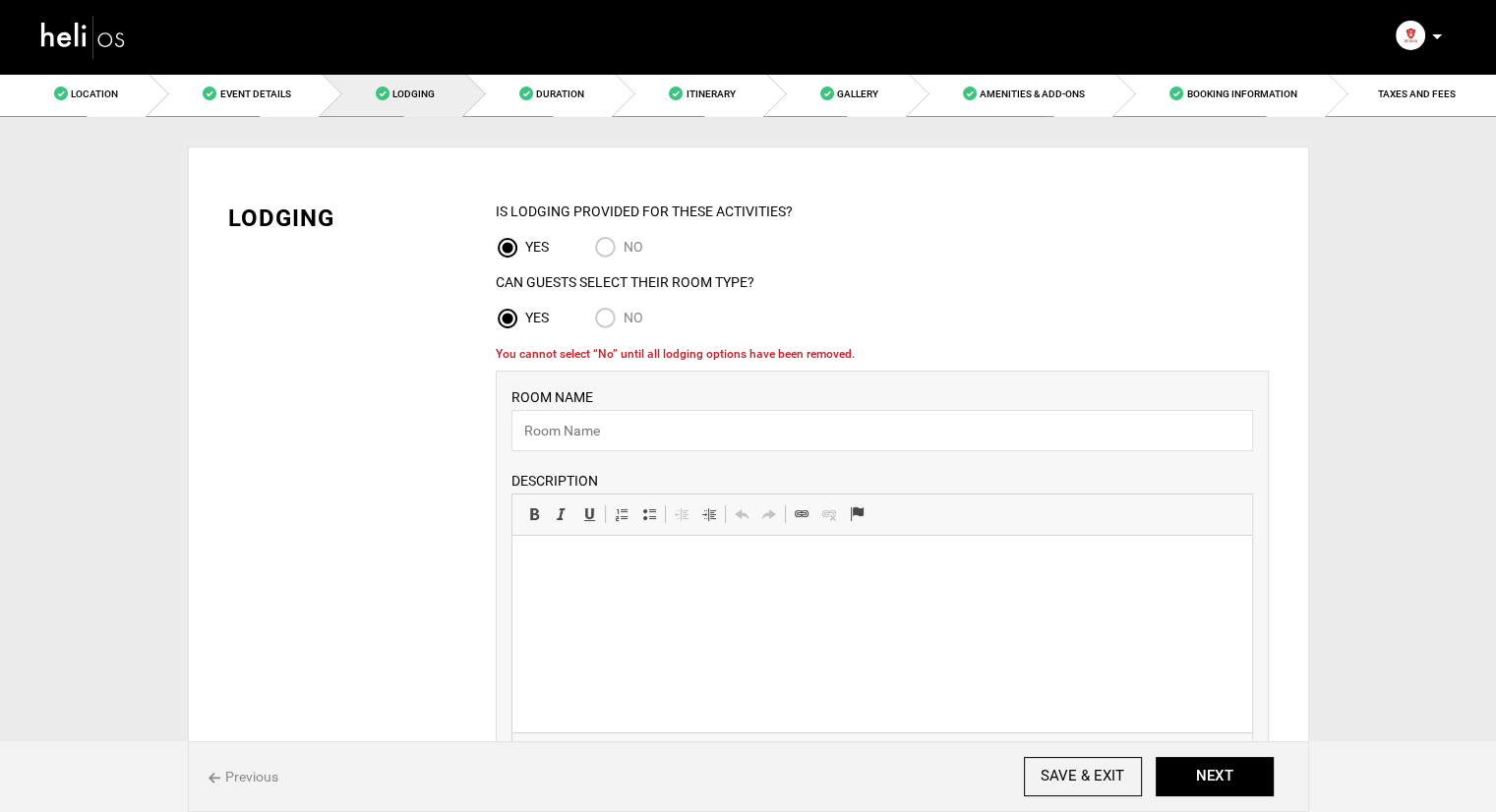
click at [616, 324] on input "No" at bounding box center [609, 320] width 30 height 27
radio input "true"
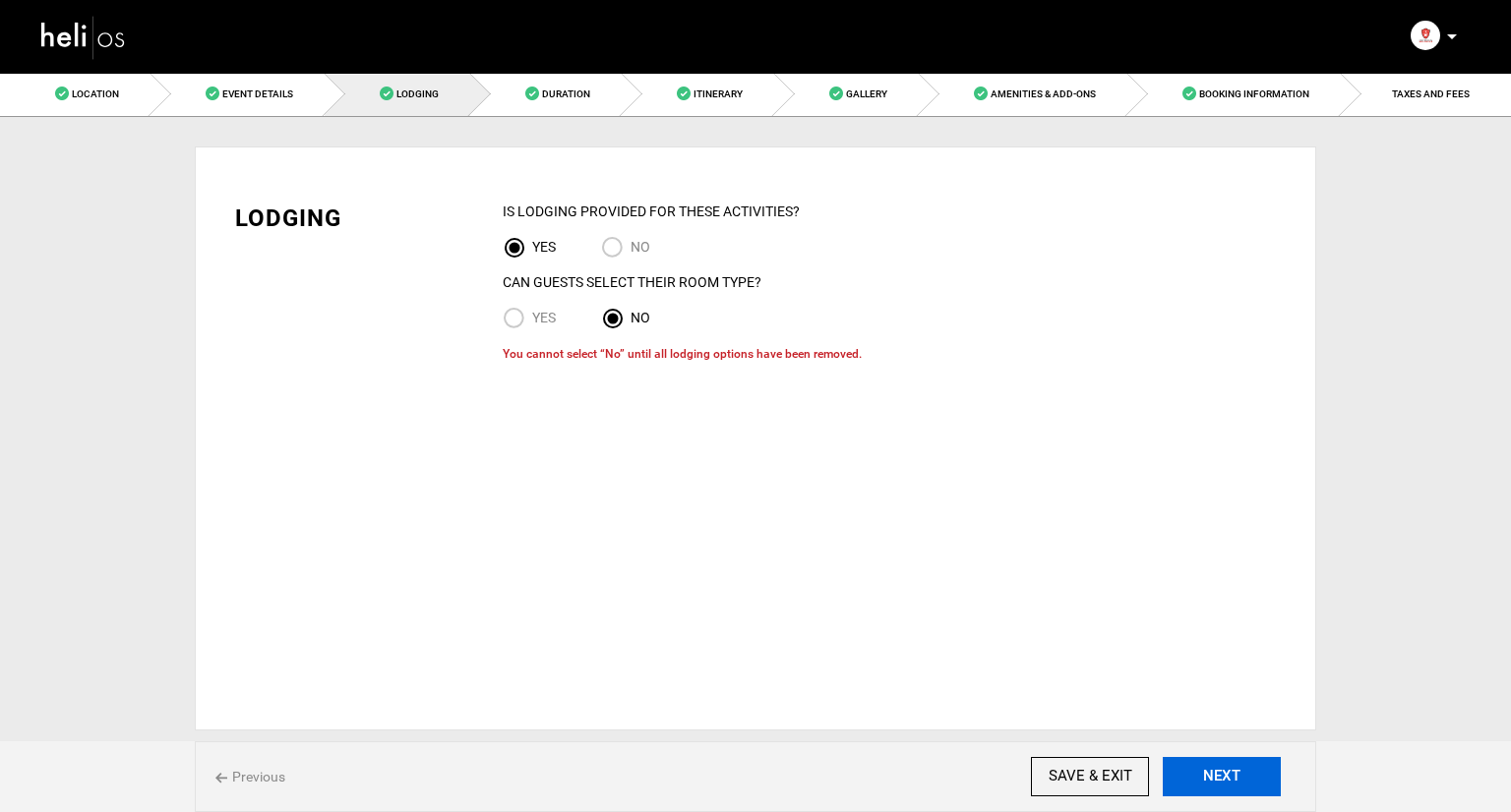
click at [1200, 784] on button "NEXT" at bounding box center [1222, 777] width 118 height 40
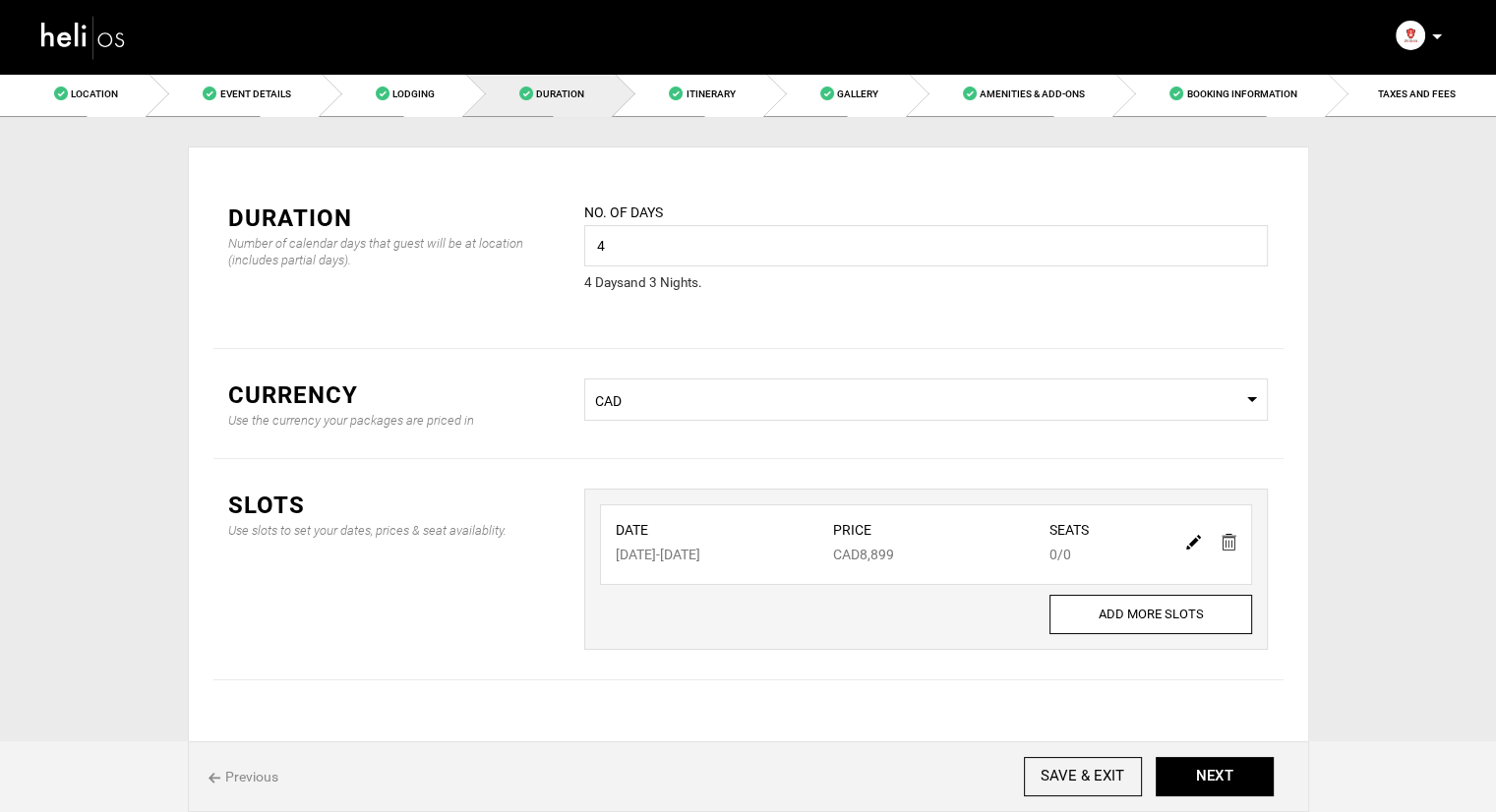
click at [1192, 539] on img at bounding box center [1194, 542] width 15 height 15
type input "[DATE]"
type input "8899"
type input "0"
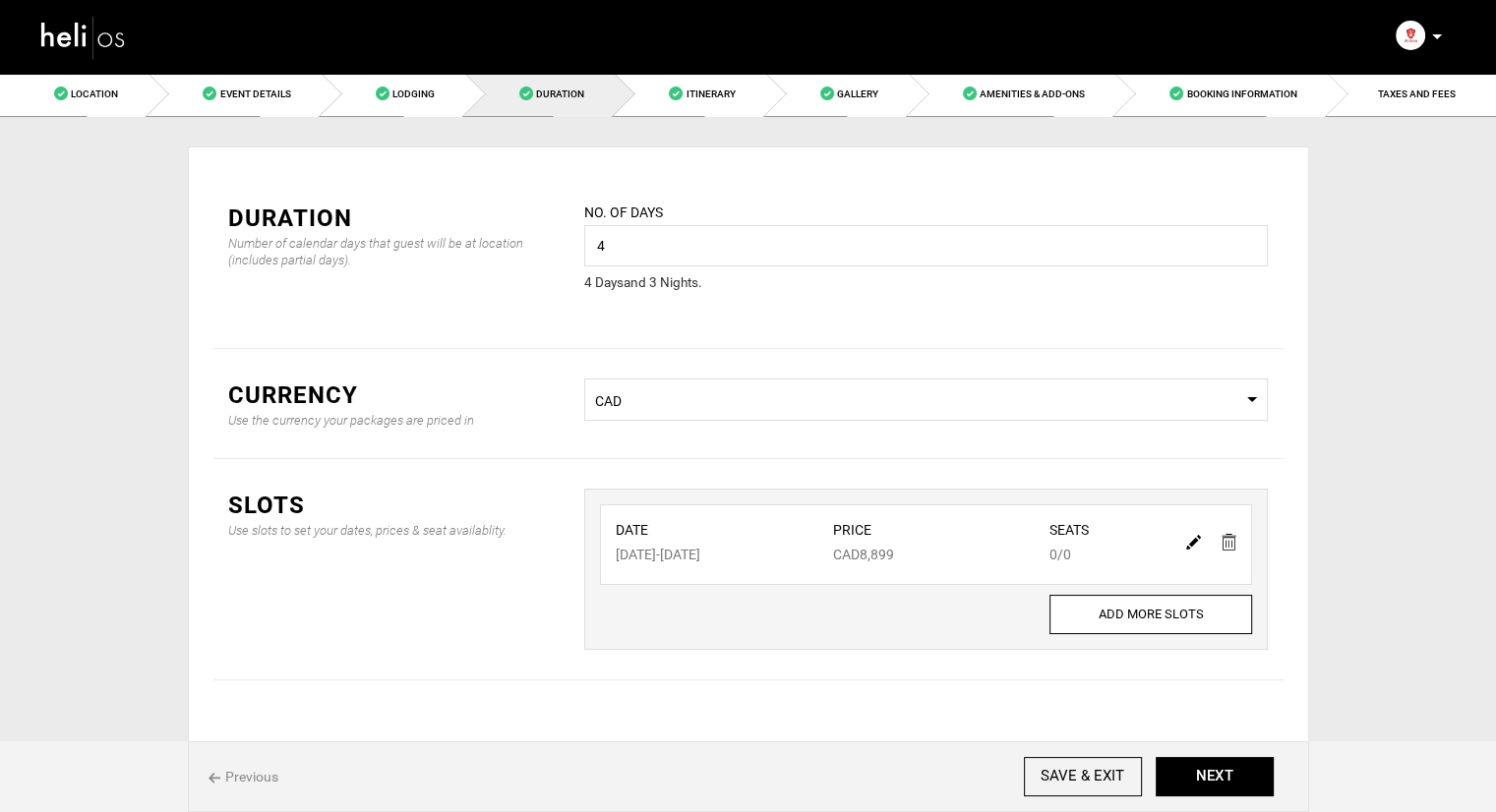
type input "0"
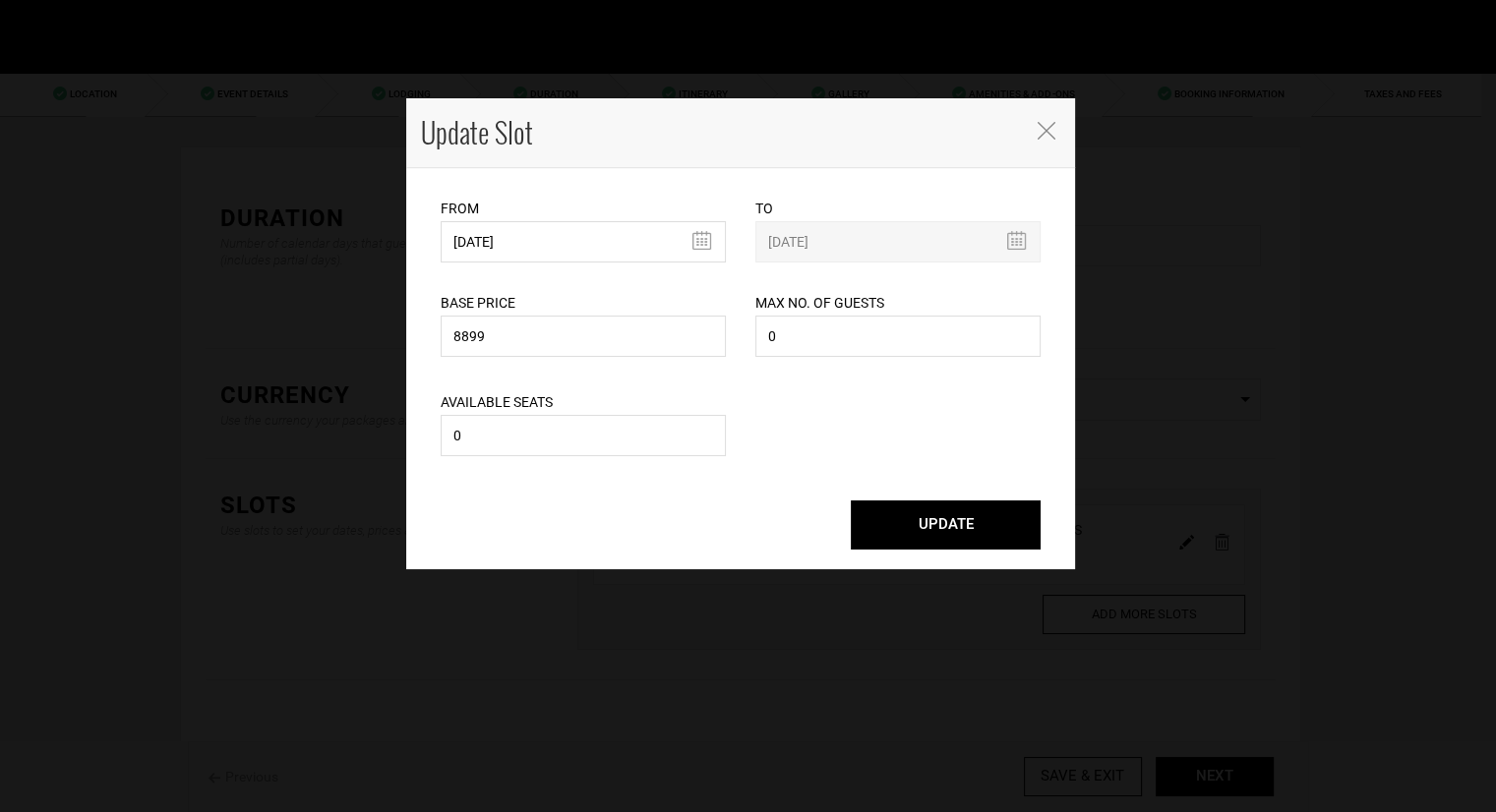
click at [887, 360] on div "Max No. of Guests 0 Maximum no. of guests should be less than 999. Please enter…" at bounding box center [898, 312] width 285 height 99
click at [892, 338] on input "0" at bounding box center [898, 337] width 285 height 42
type input "1"
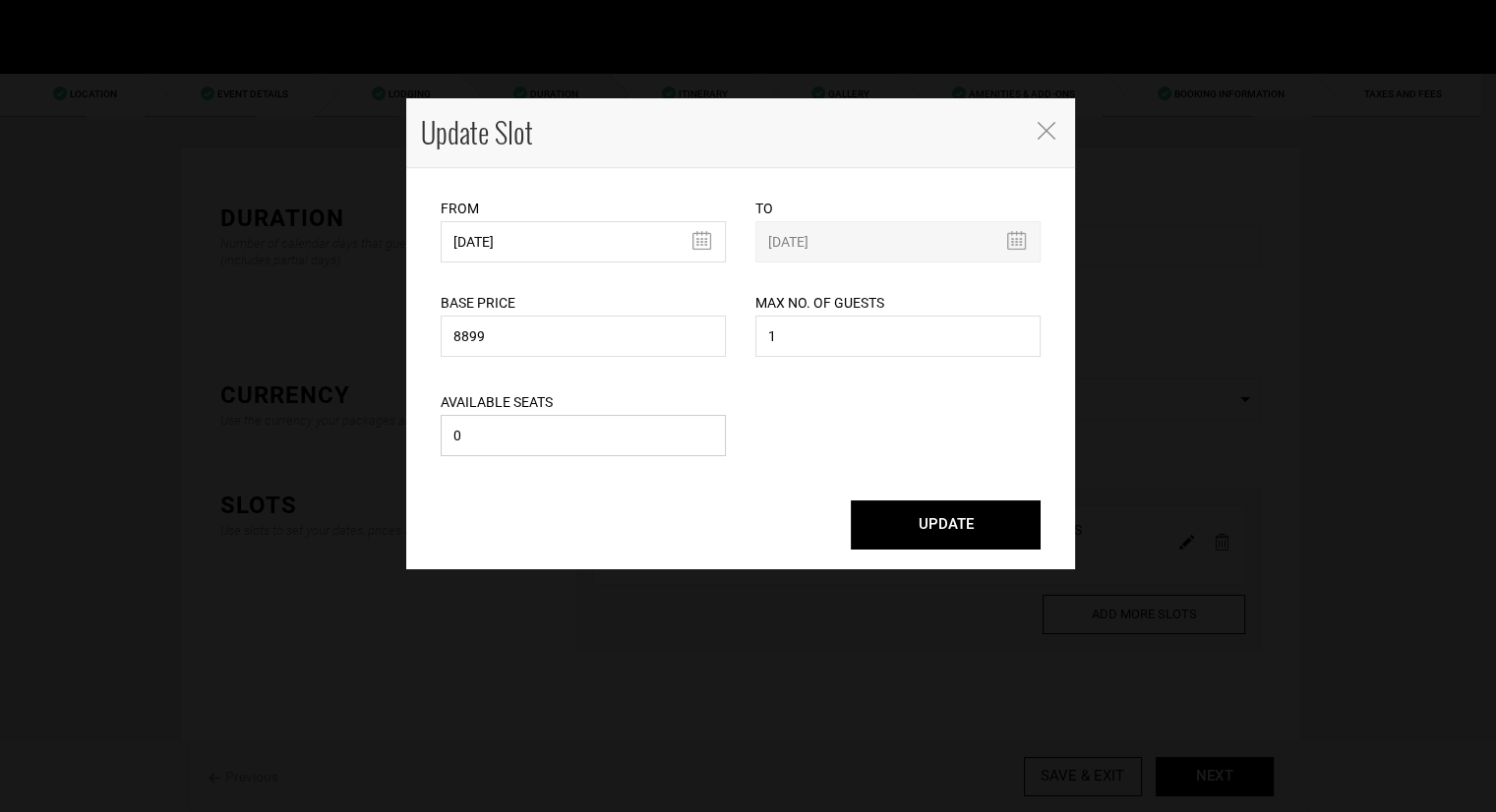
click at [660, 433] on input "0" at bounding box center [582, 436] width 285 height 42
type input "1"
click at [947, 511] on button "UPDATE" at bounding box center [945, 525] width 190 height 49
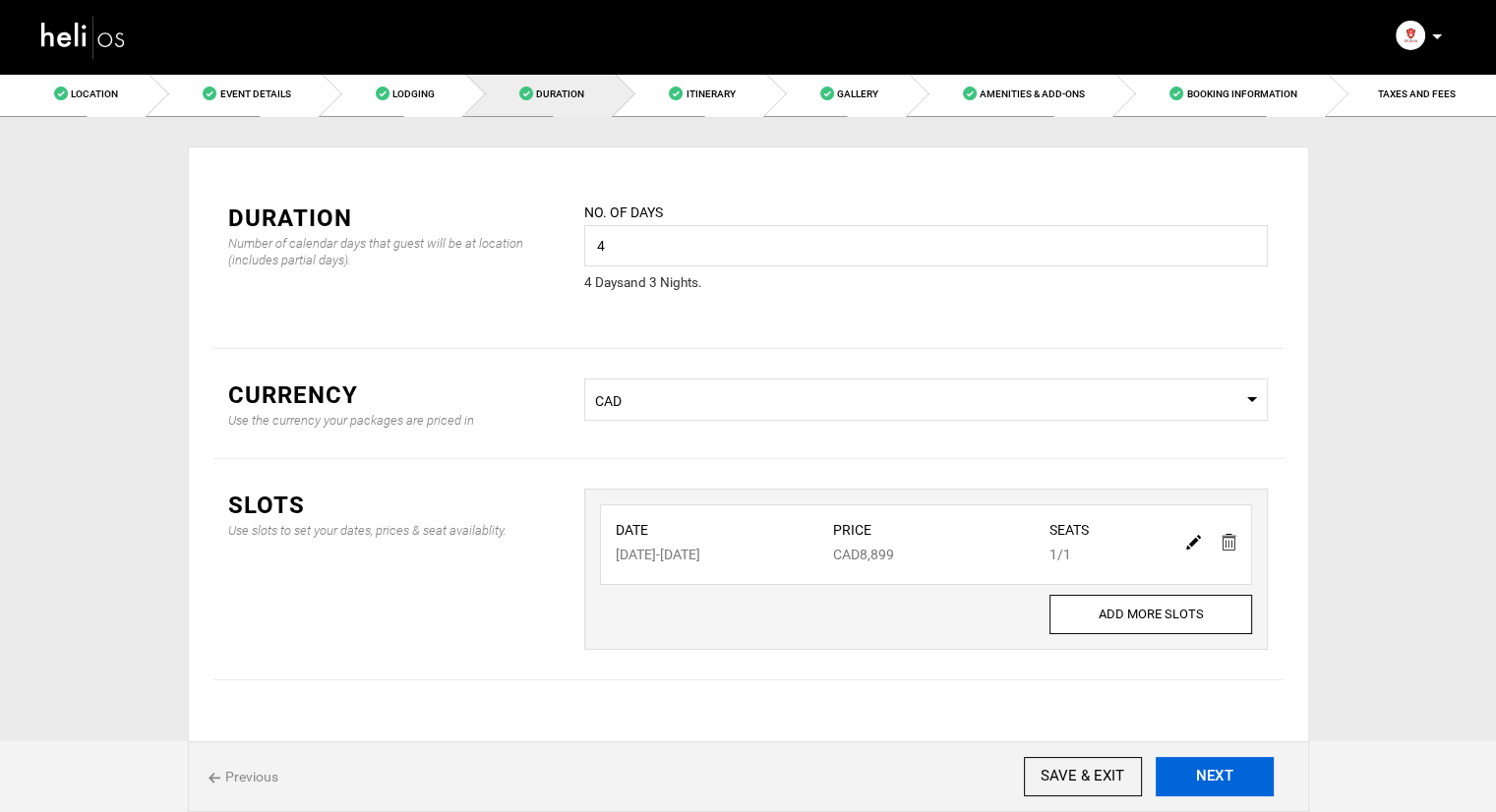
click at [1173, 760] on button "NEXT" at bounding box center [1215, 777] width 118 height 40
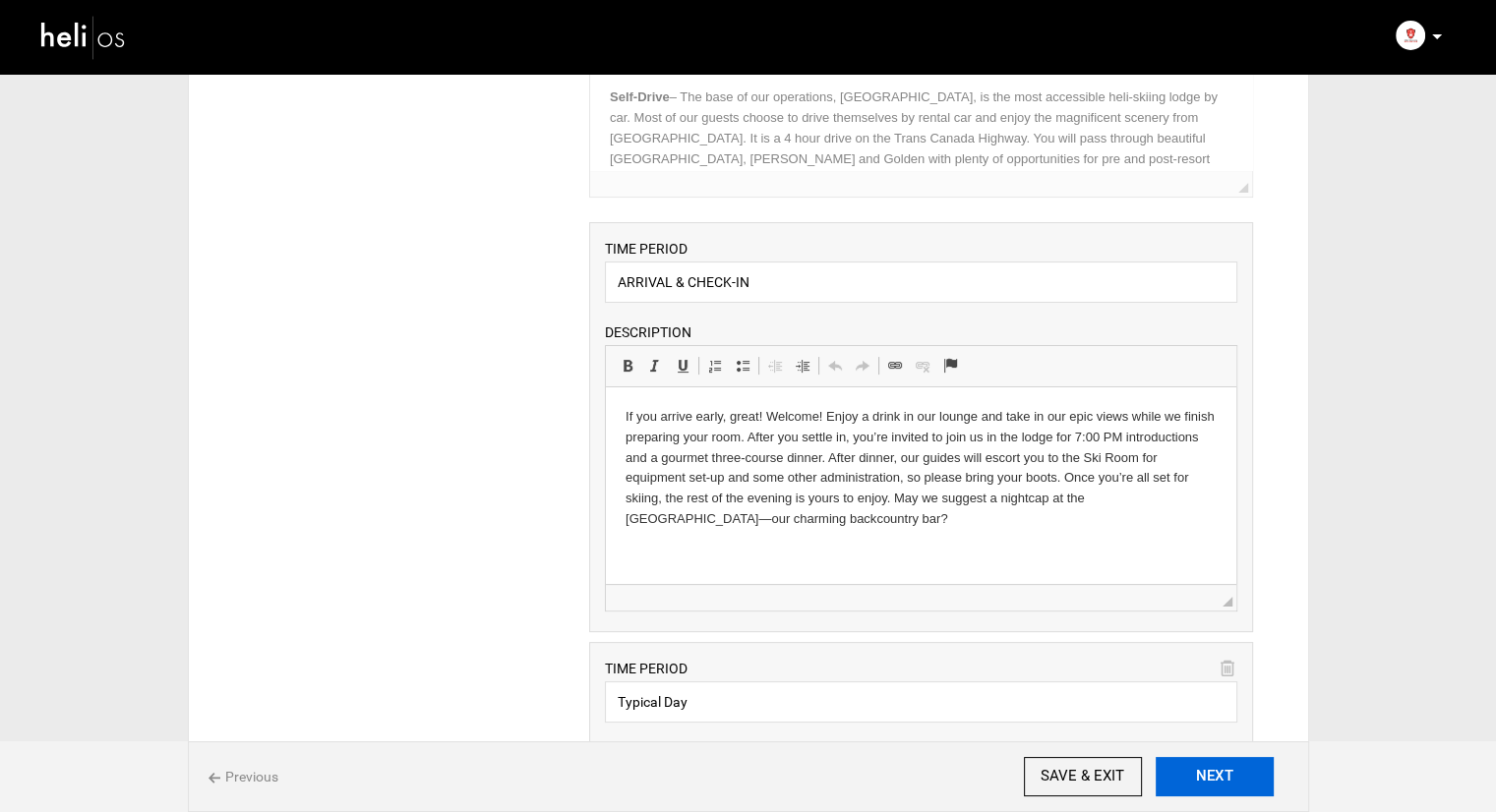
scroll to position [295, 0]
click at [1226, 770] on button "NEXT" at bounding box center [1215, 777] width 118 height 40
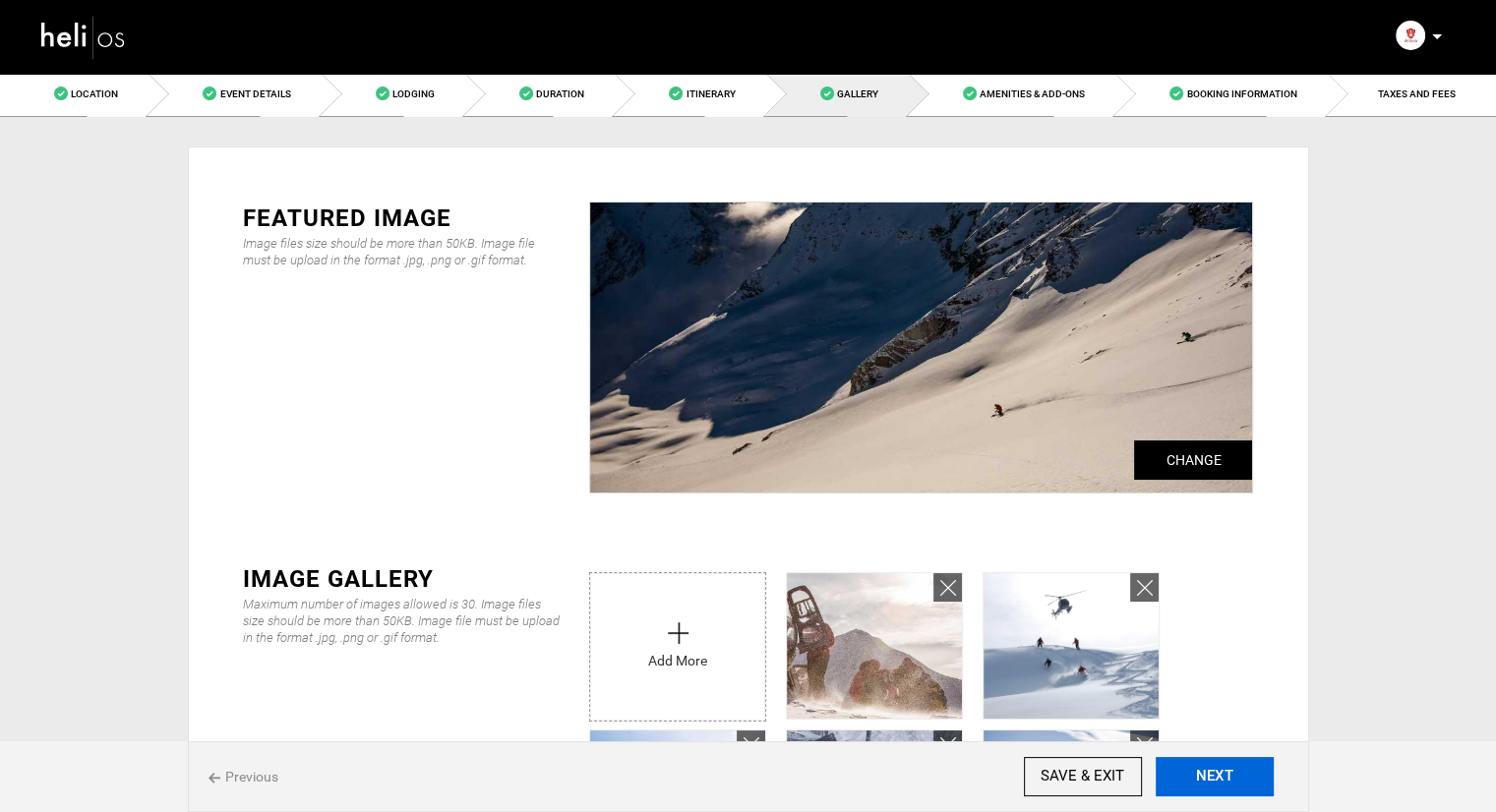
click at [1226, 770] on button "NEXT" at bounding box center [1215, 777] width 118 height 40
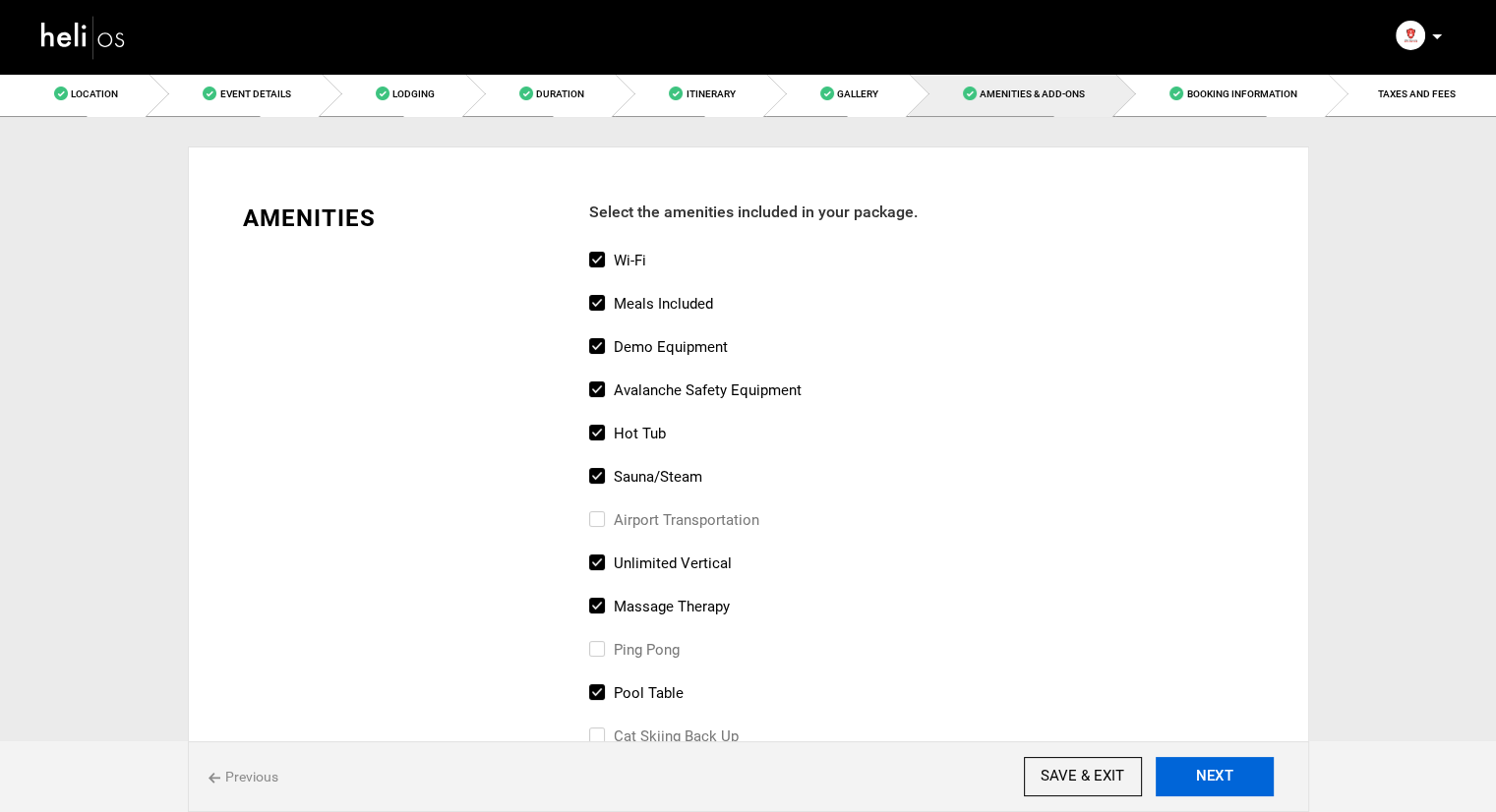
click at [1235, 780] on button "NEXT" at bounding box center [1215, 777] width 118 height 40
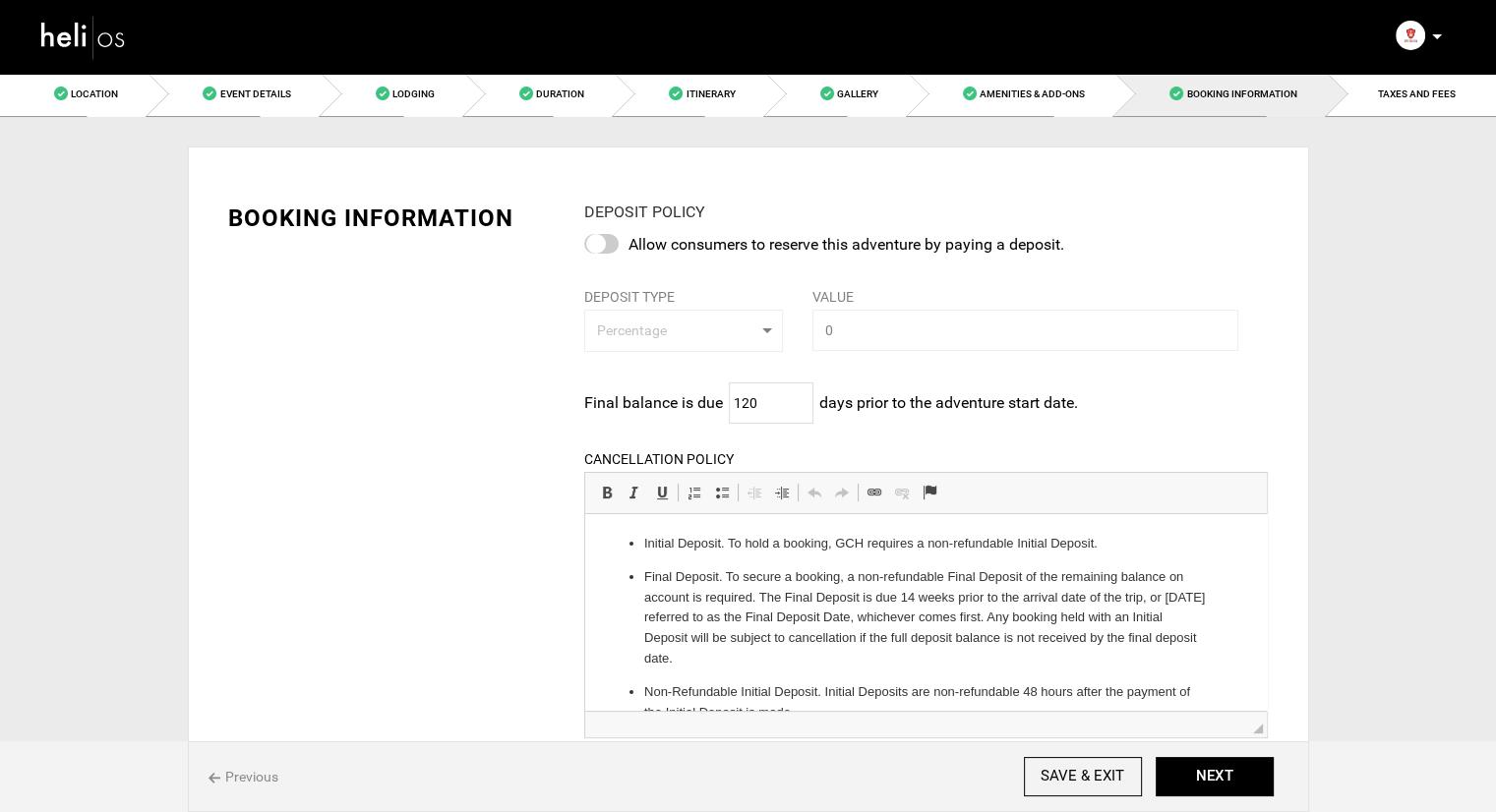
click at [606, 248] on div at bounding box center [601, 244] width 35 height 20
click at [0, 0] on input "checkbox" at bounding box center [0, 0] width 0 height 0
click at [856, 318] on input "text" at bounding box center [1026, 331] width 427 height 42
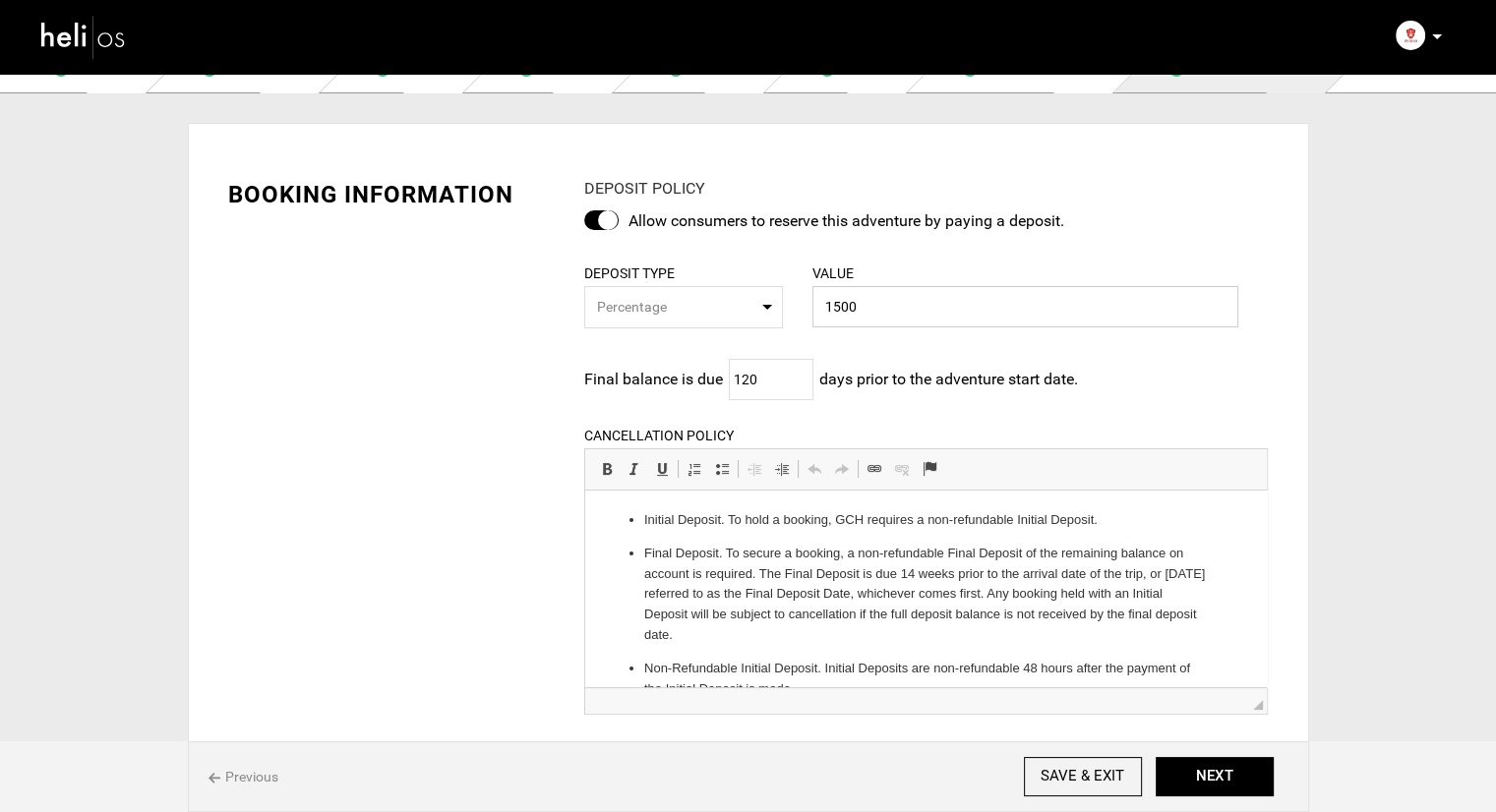
scroll to position [98, 0]
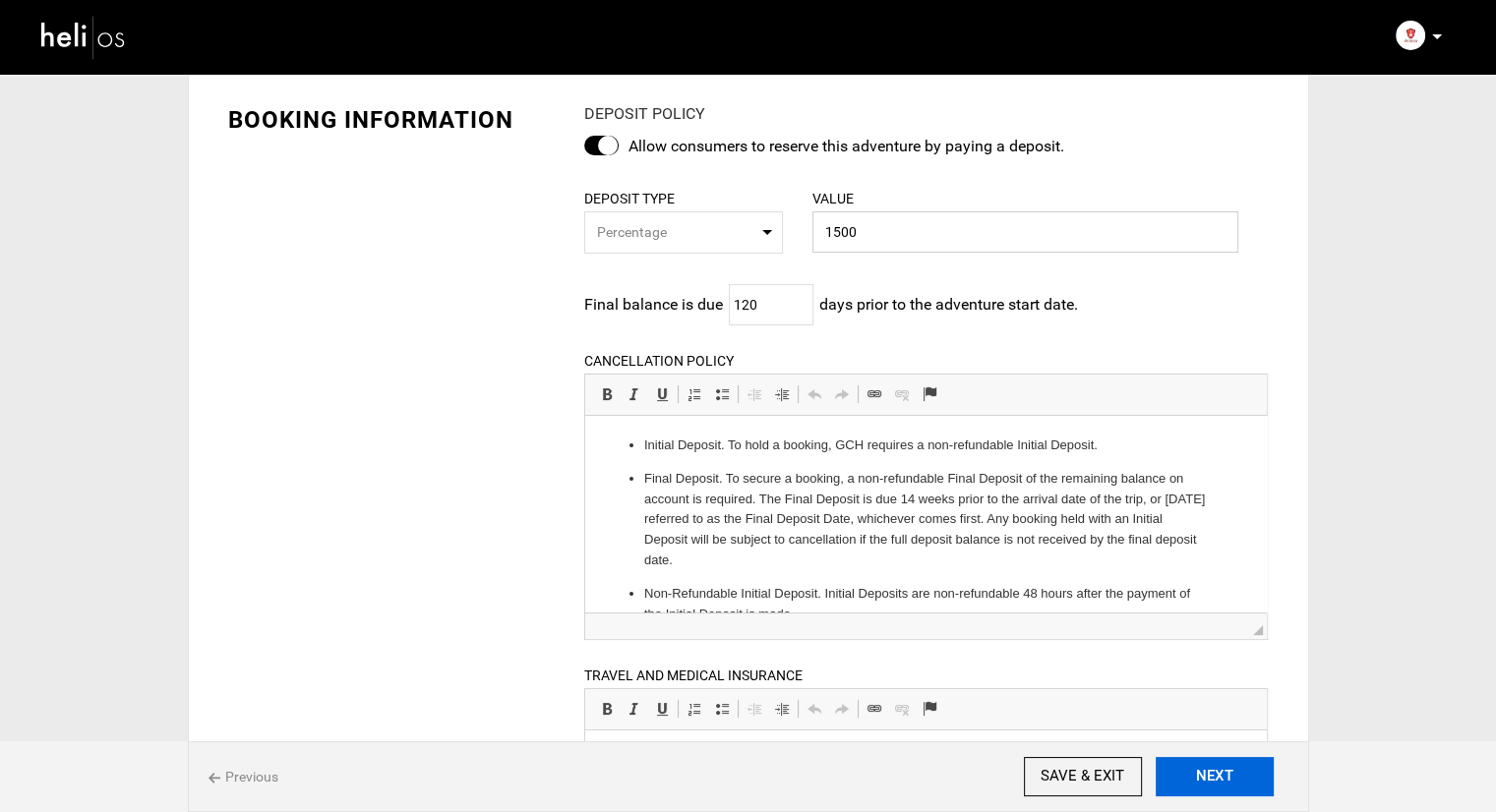
type input "1500"
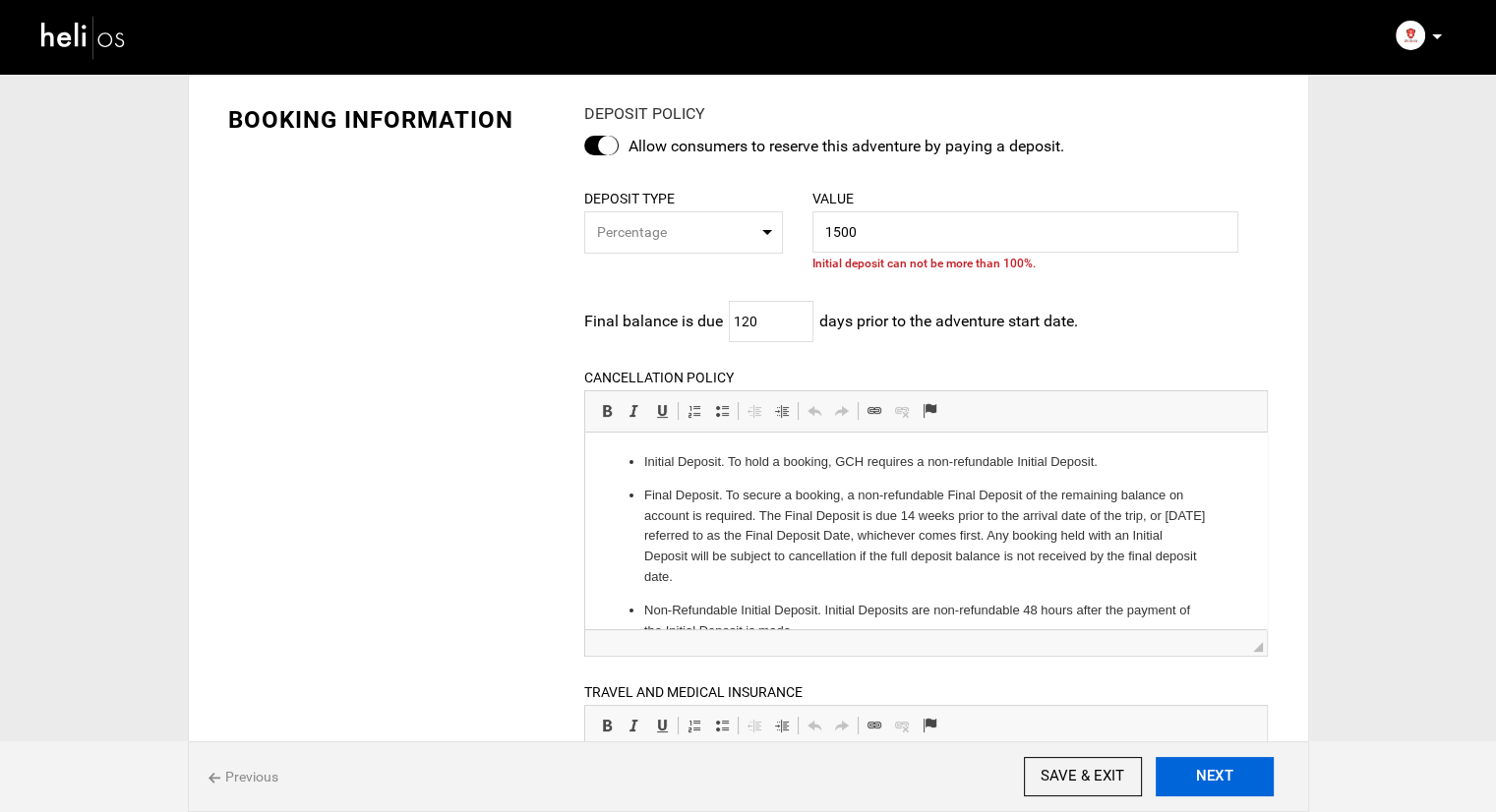
click at [1200, 768] on button "NEXT" at bounding box center [1215, 777] width 118 height 40
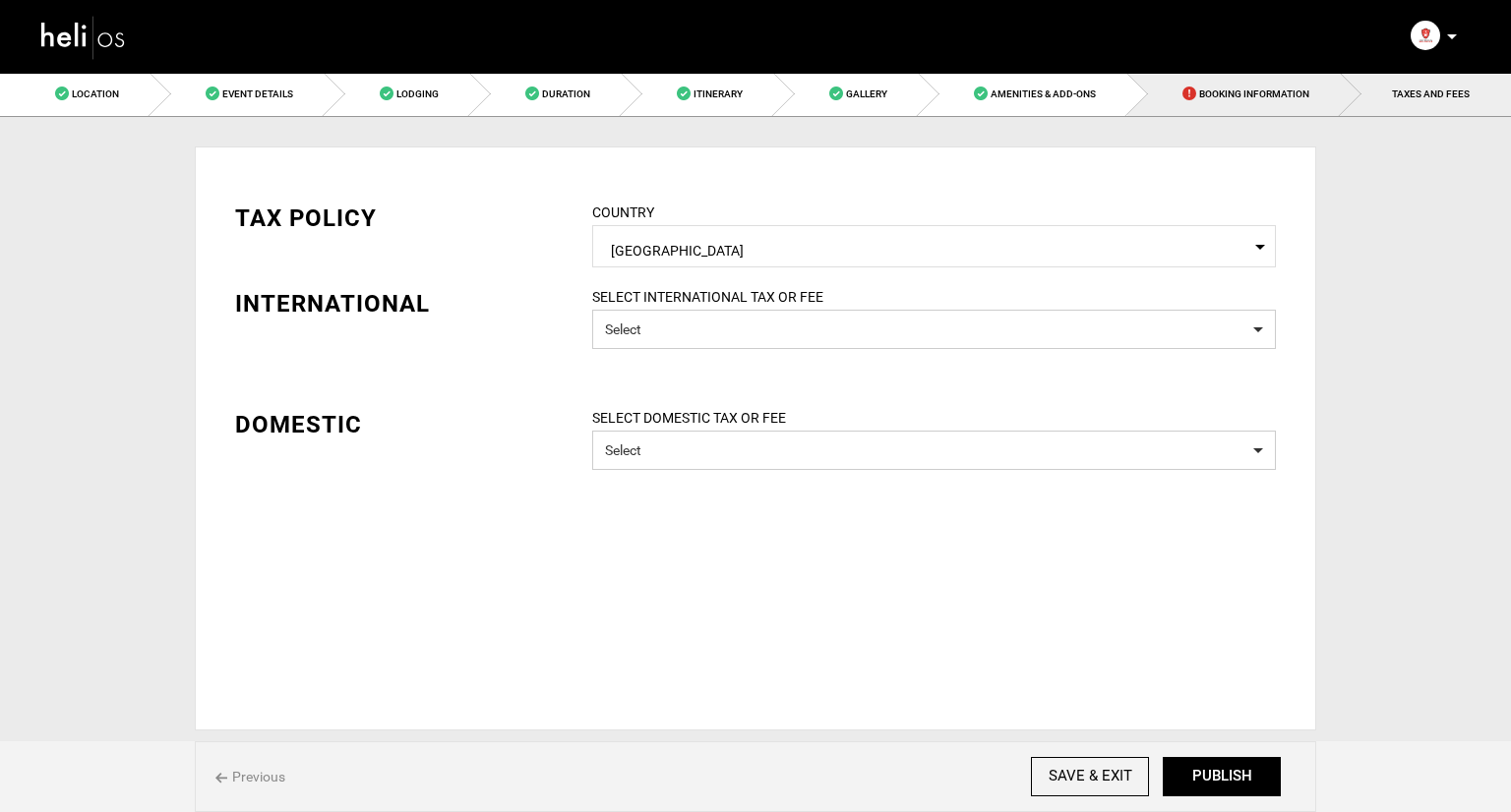
click at [1224, 90] on span "Booking Information" at bounding box center [1254, 93] width 110 height 11
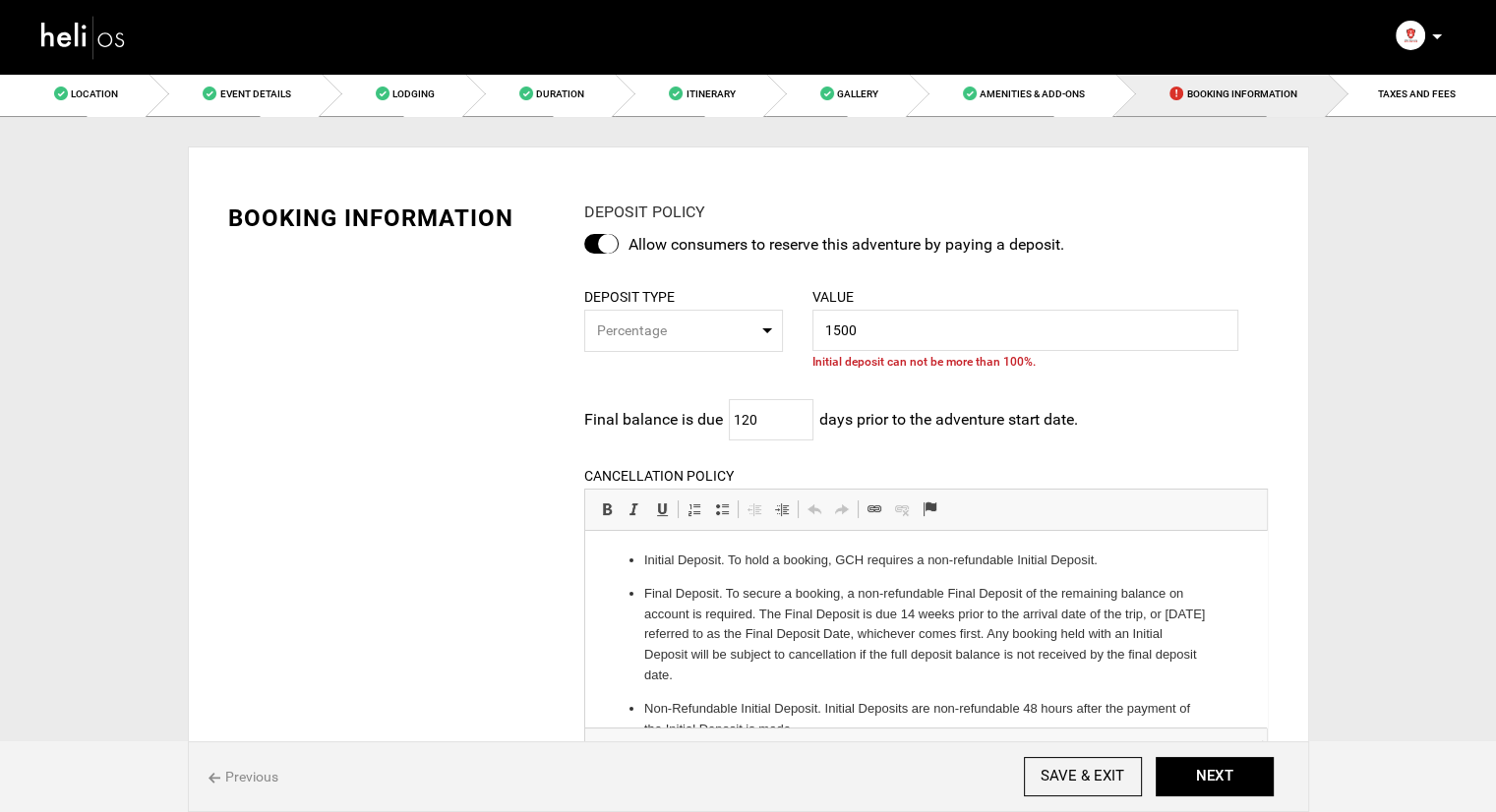
click at [618, 316] on button "Percentage" at bounding box center [684, 331] width 199 height 43
click at [629, 413] on span "Amount" at bounding box center [619, 411] width 49 height 20
select select "string:2"
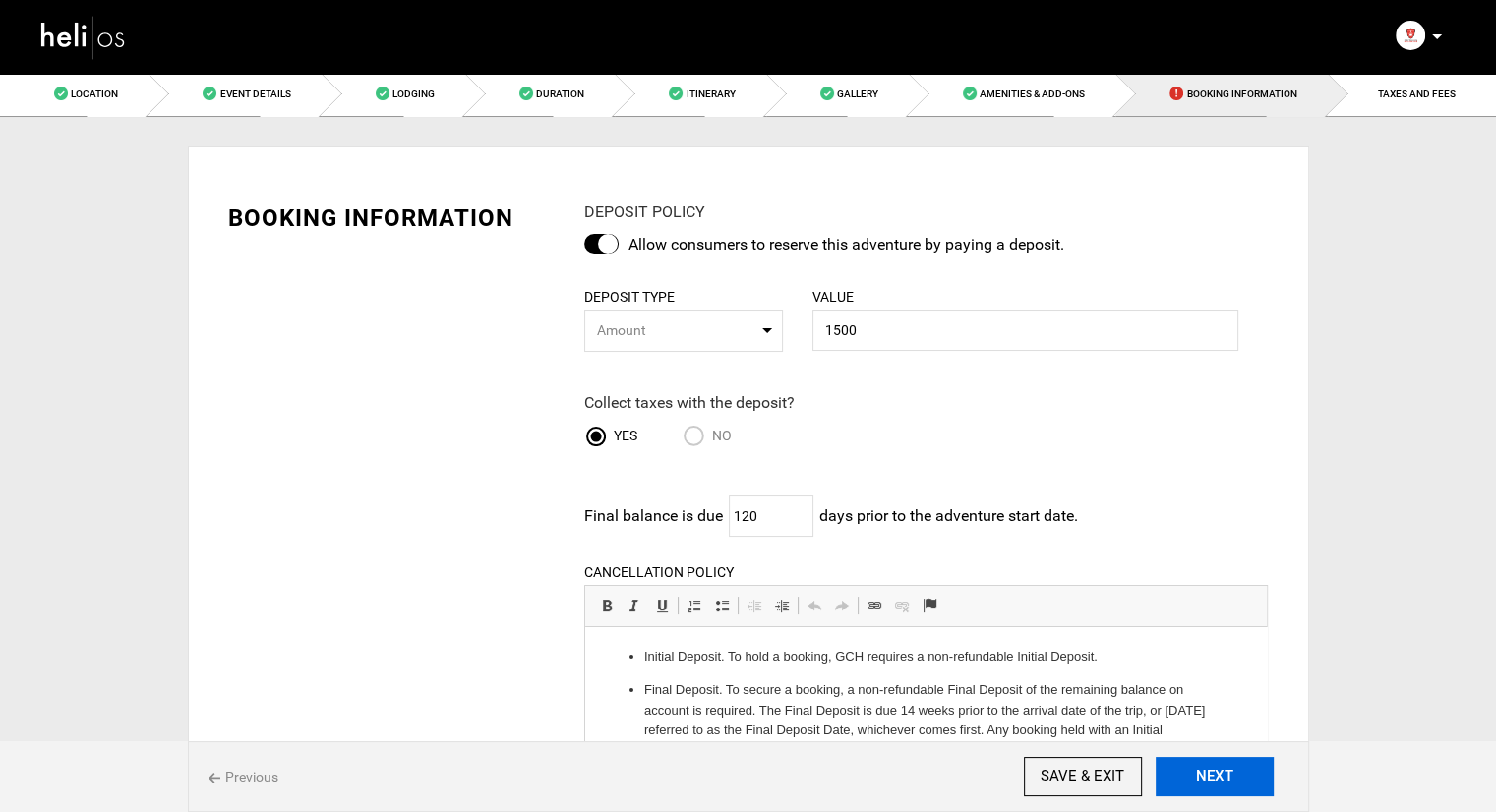
click at [1234, 764] on button "NEXT" at bounding box center [1215, 777] width 118 height 40
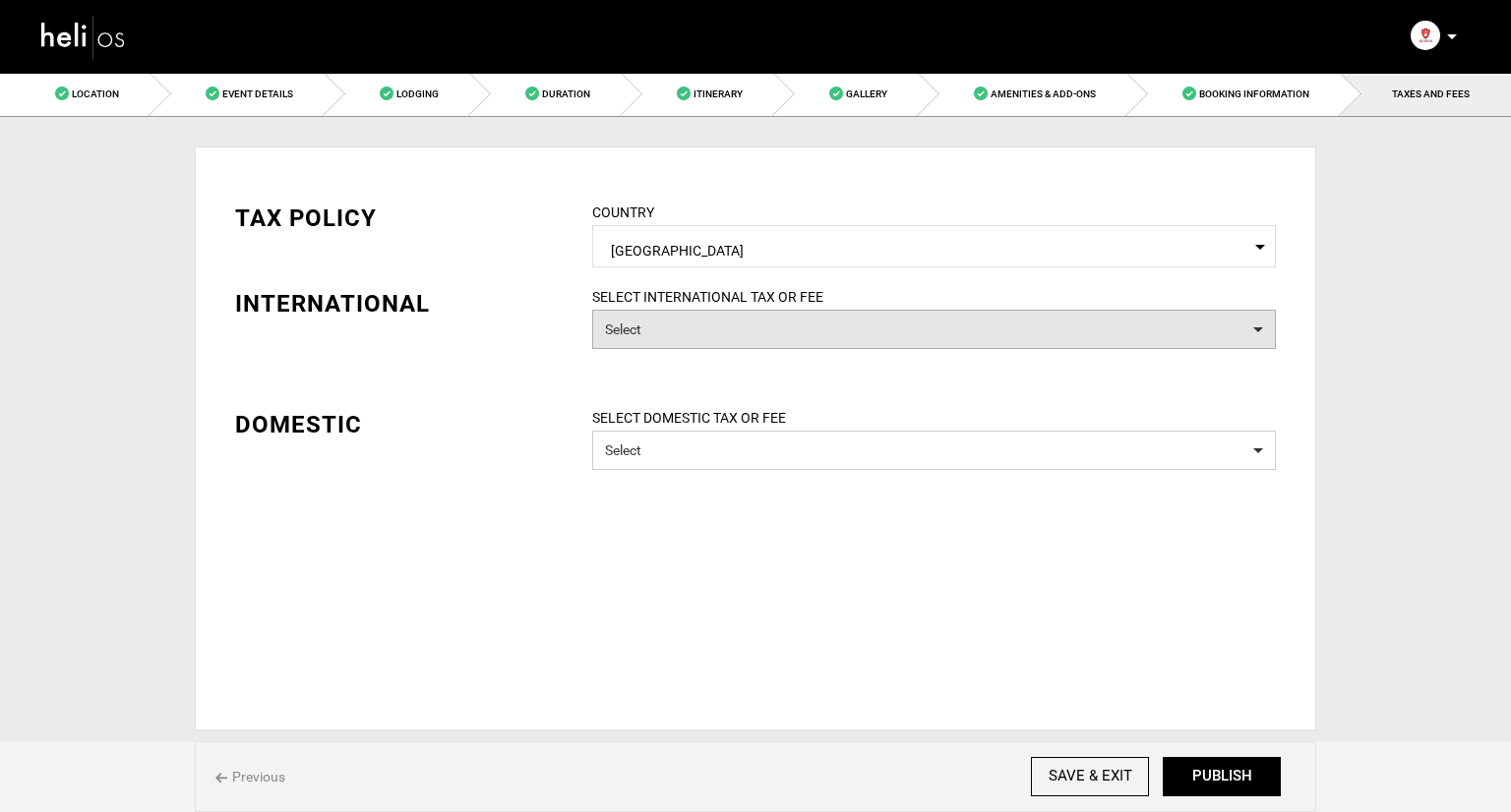
click at [832, 342] on button "Select" at bounding box center [934, 330] width 684 height 40
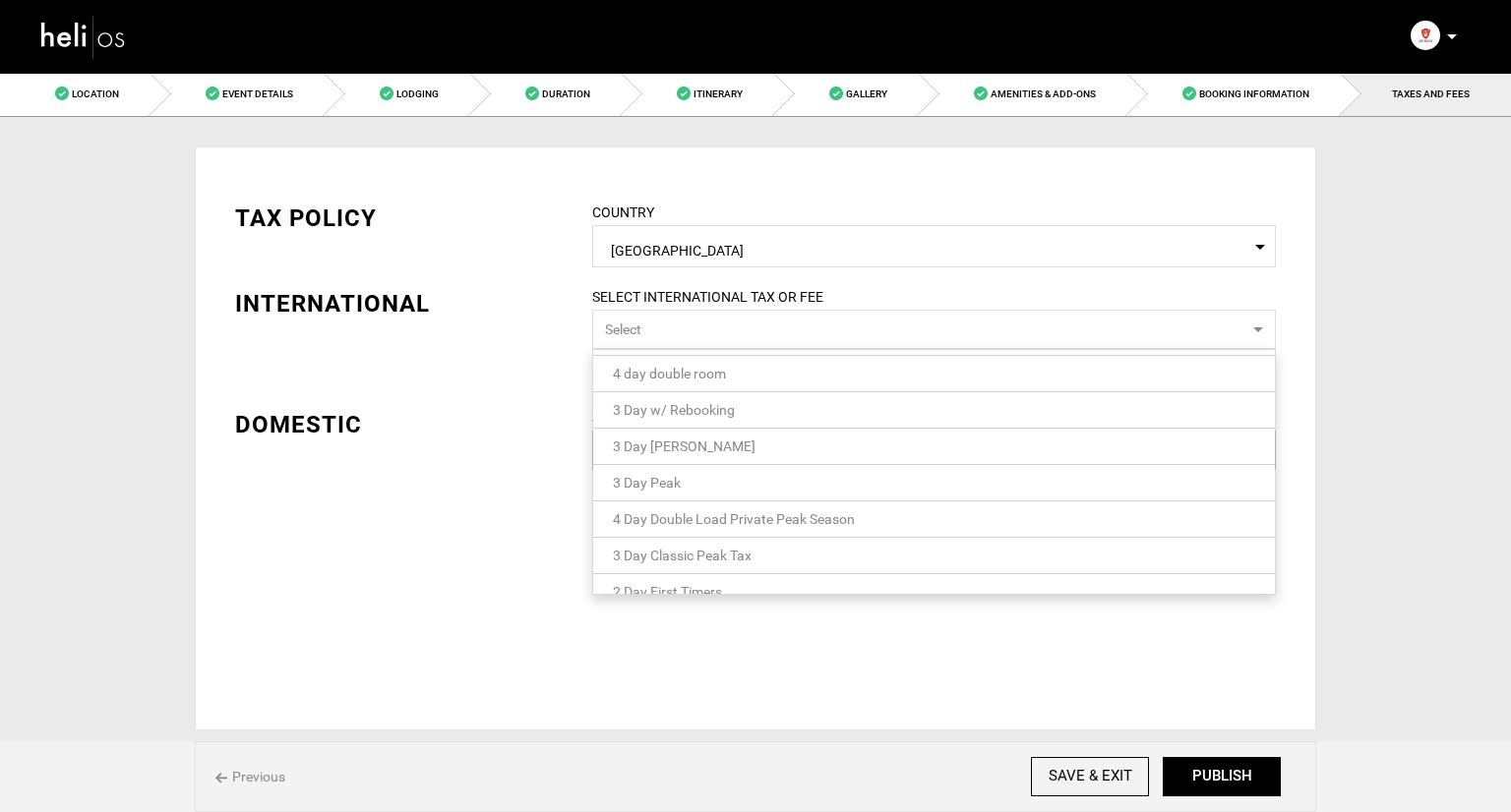
scroll to position [55, 0]
click at [411, 414] on div "DOMESTIC" at bounding box center [400, 425] width 328 height 34
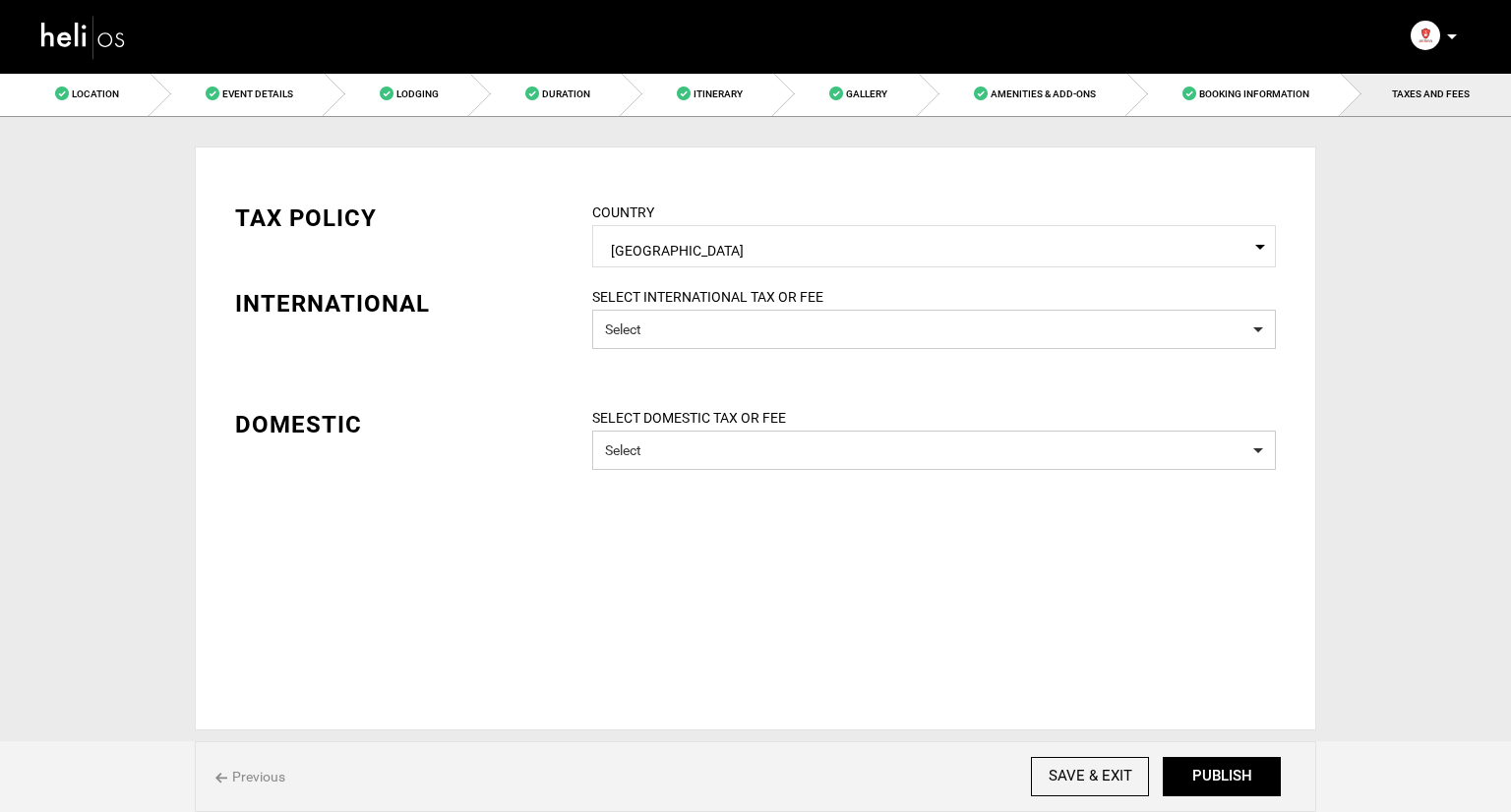
click at [713, 418] on label "SELECT DOMESTIC TAX OR FEE" at bounding box center [934, 418] width 714 height 20
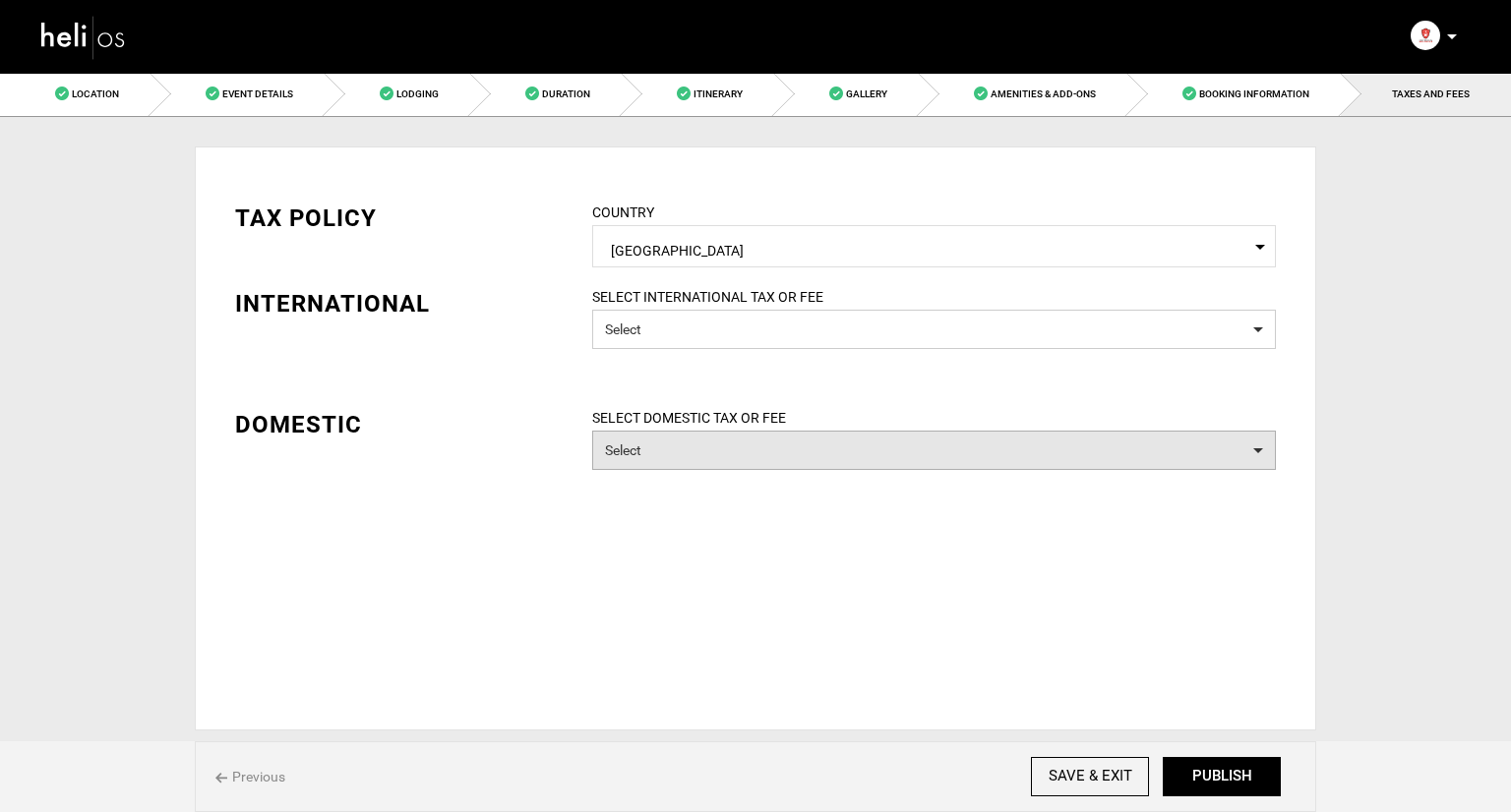
click at [705, 437] on button "Select" at bounding box center [934, 450] width 684 height 40
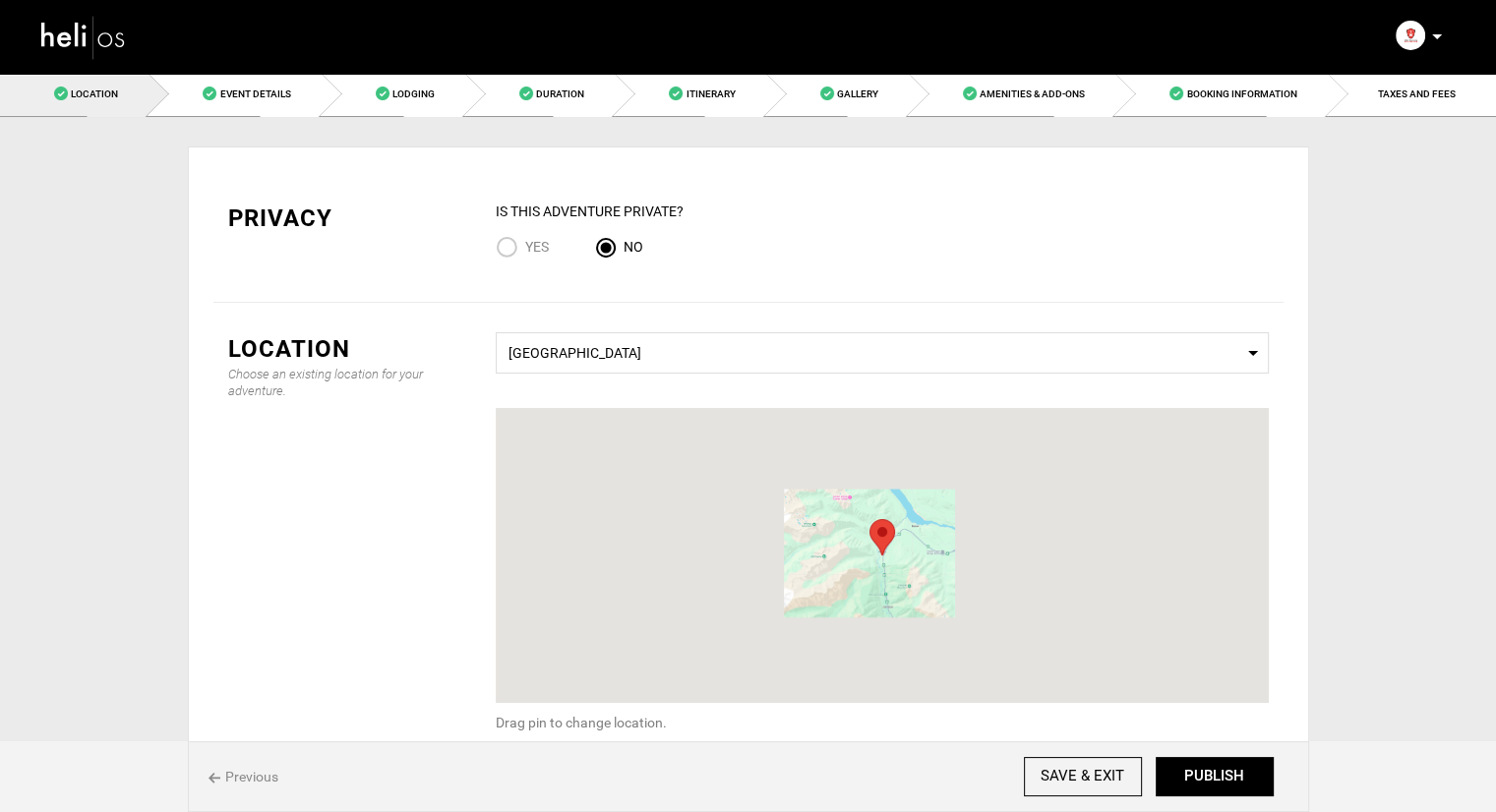
click at [521, 247] on input "Yes" at bounding box center [511, 249] width 30 height 27
radio input "true"
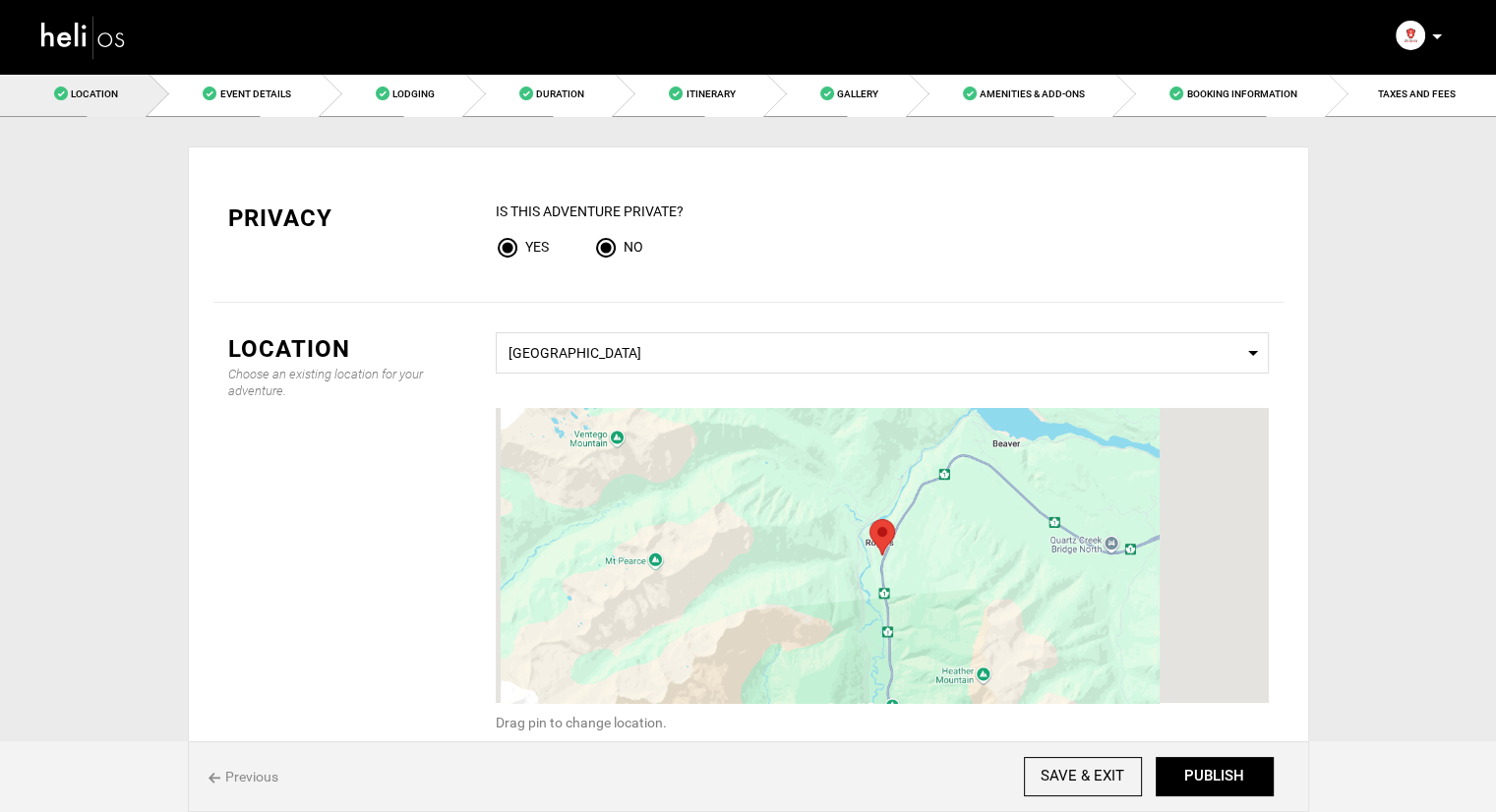
radio input "false"
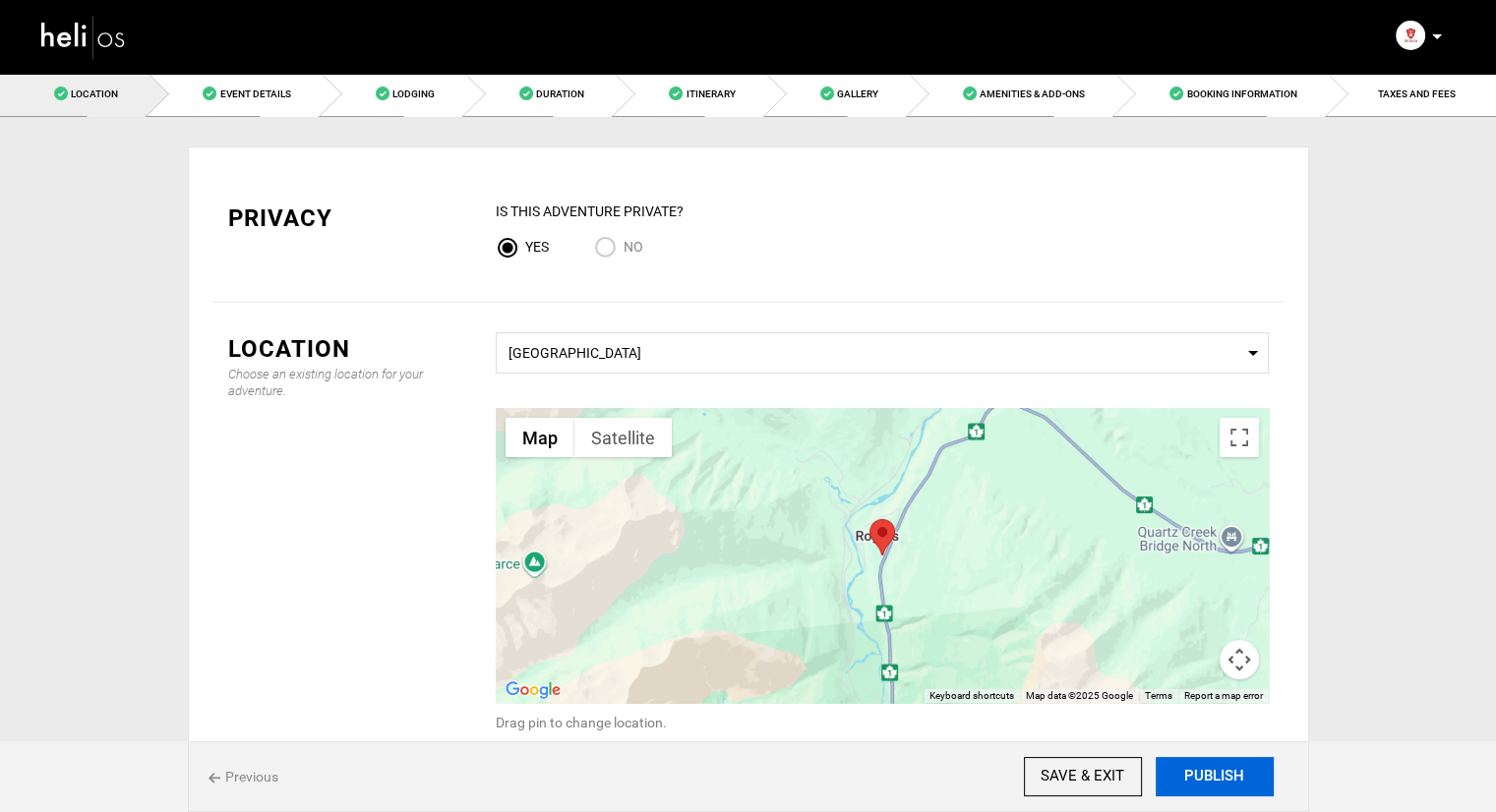
click at [1221, 787] on button "PUBLISH" at bounding box center [1215, 777] width 118 height 40
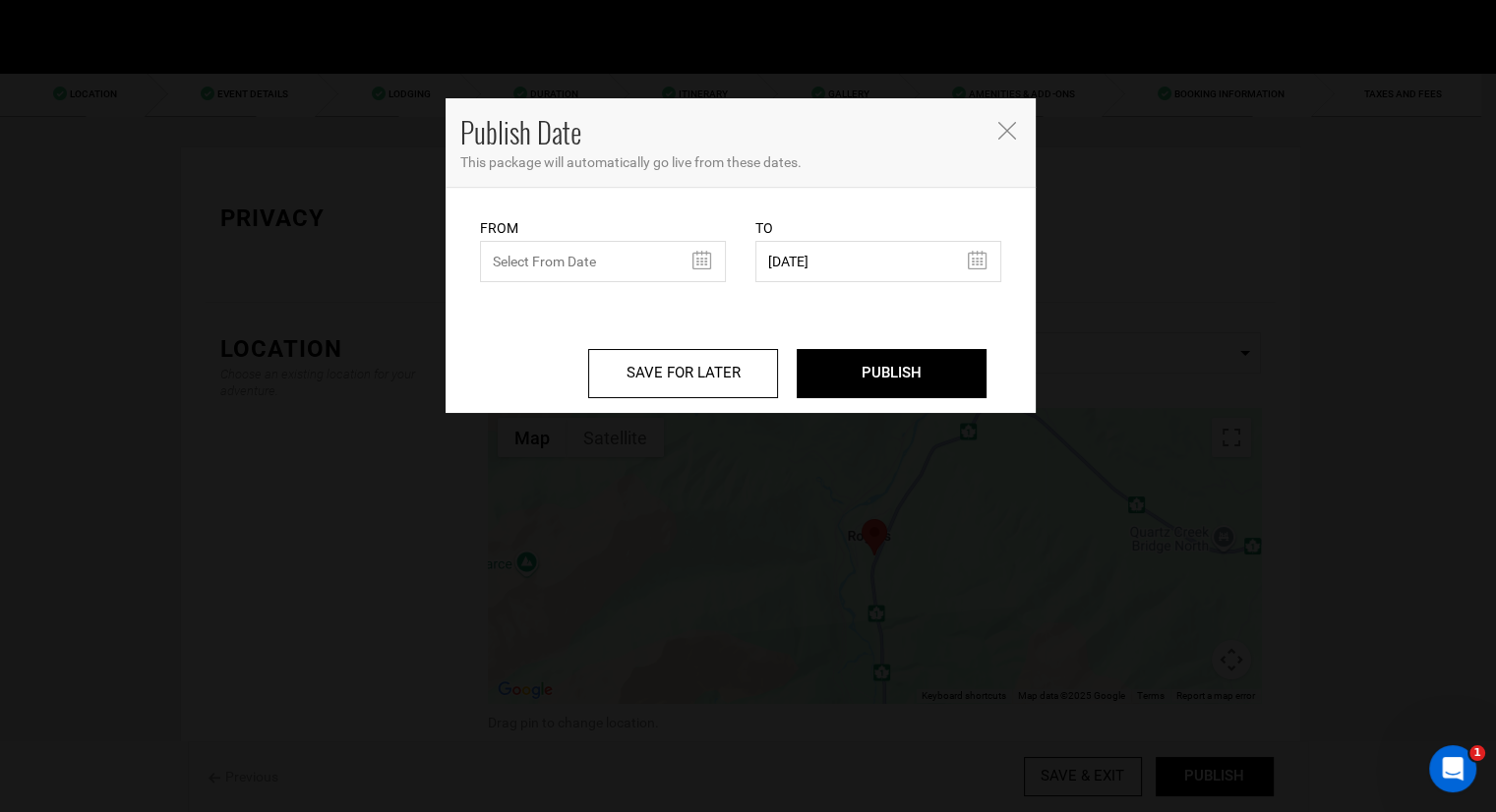
click at [1004, 123] on icon "Close" at bounding box center [1008, 131] width 18 height 18
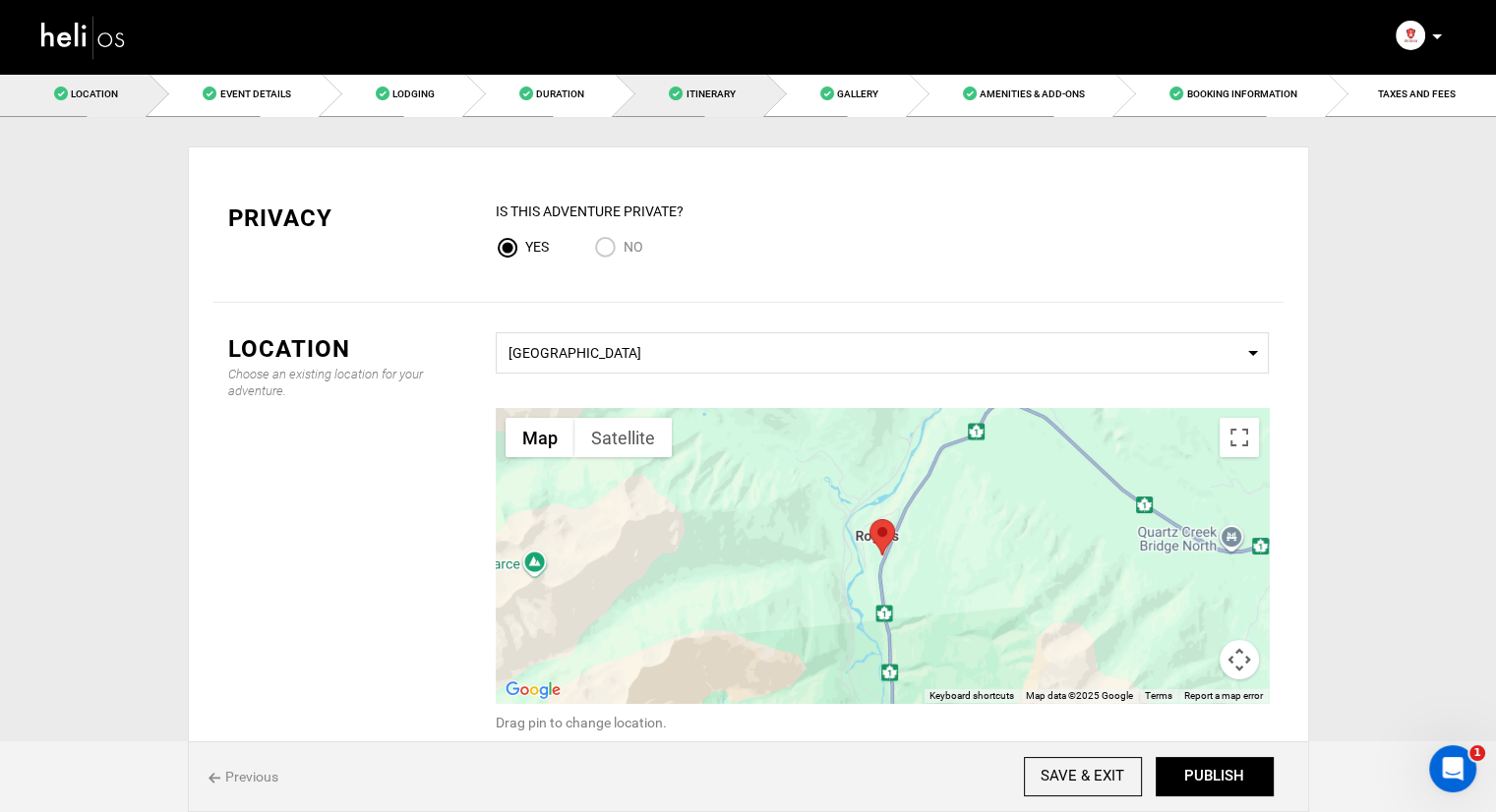
click at [682, 93] on span at bounding box center [676, 93] width 14 height 14
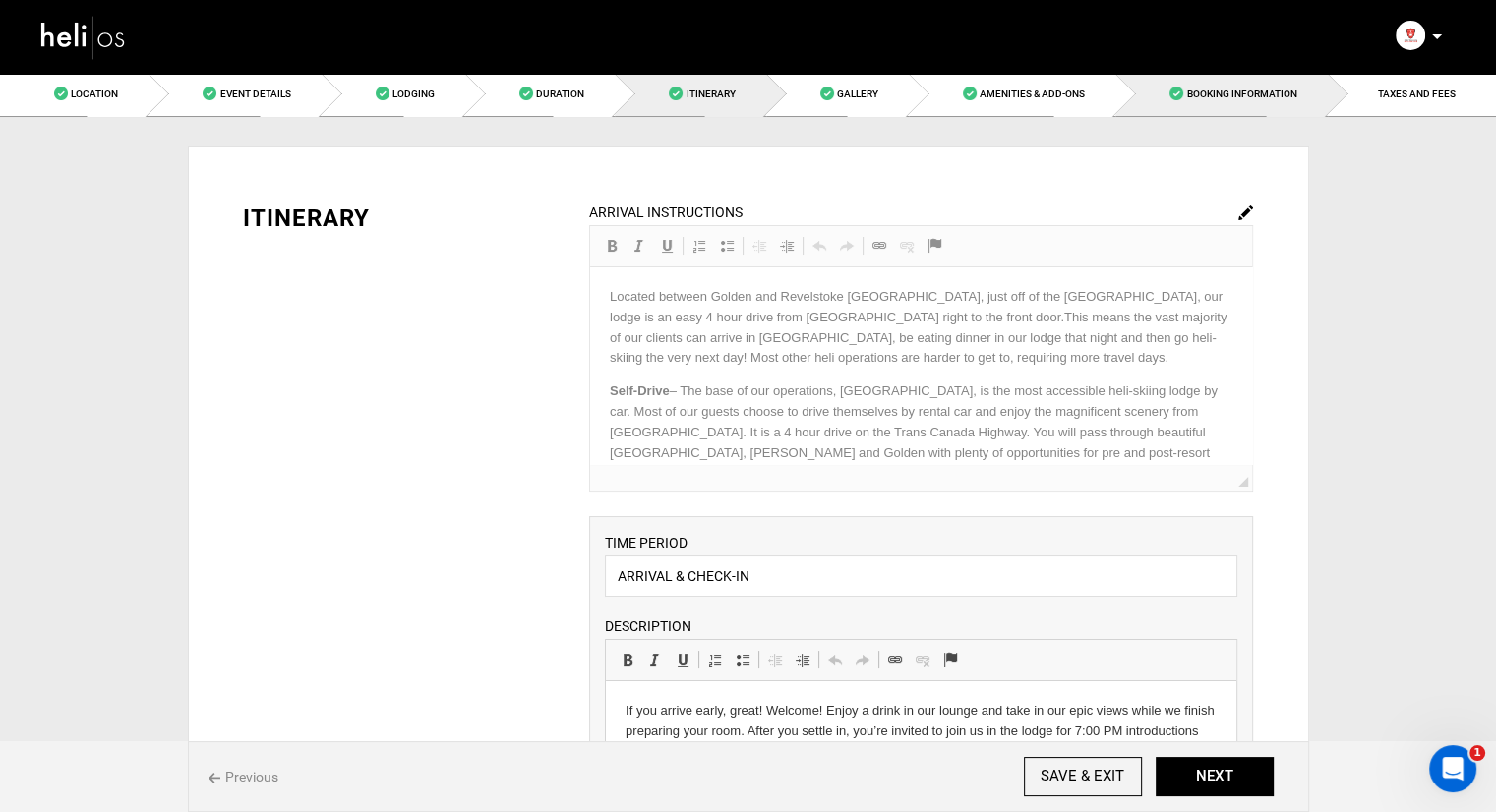
click at [1212, 107] on link "Booking Information" at bounding box center [1221, 93] width 212 height 45
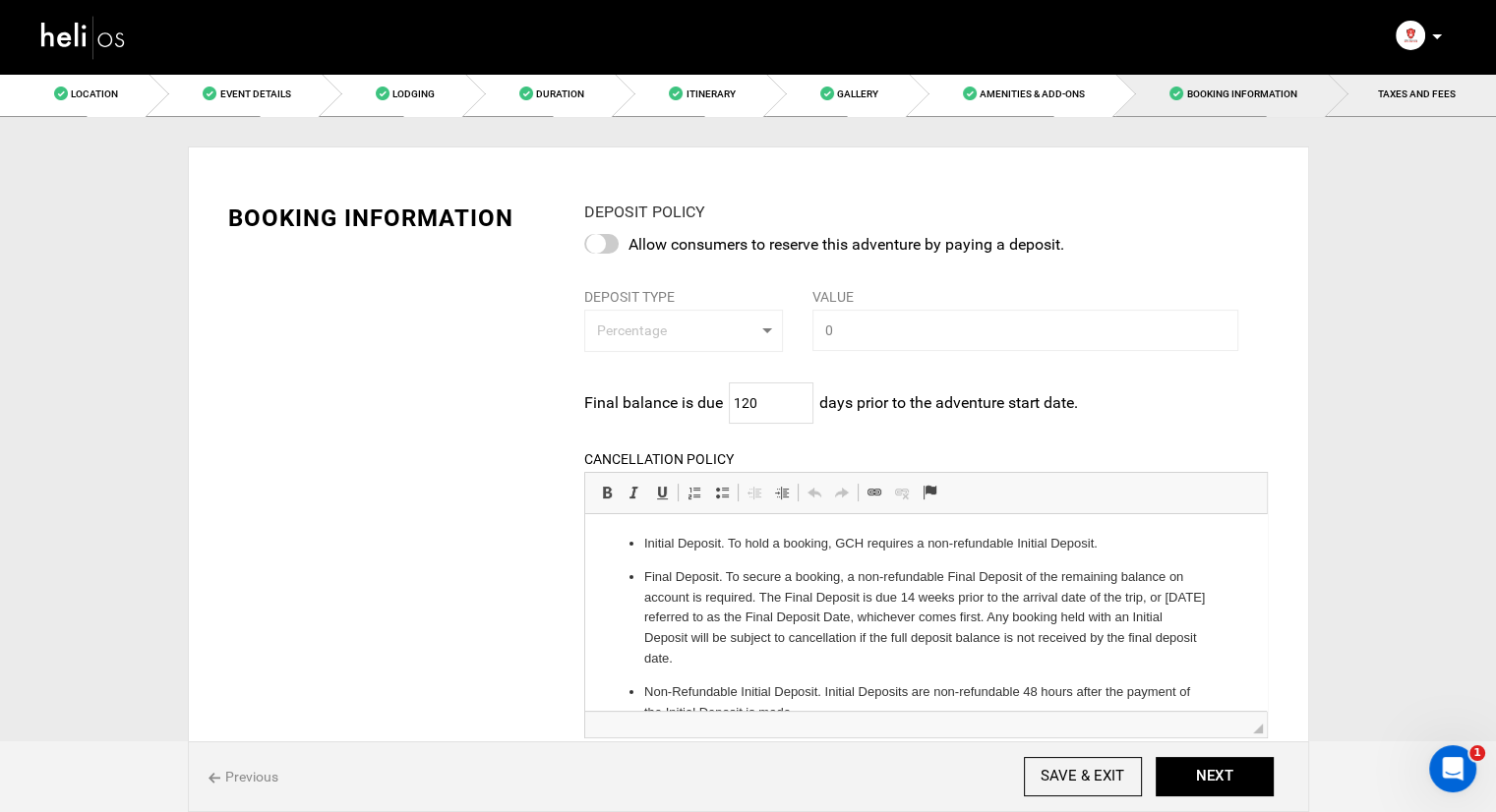
click at [1402, 93] on span "TAXES AND FEES" at bounding box center [1417, 93] width 78 height 11
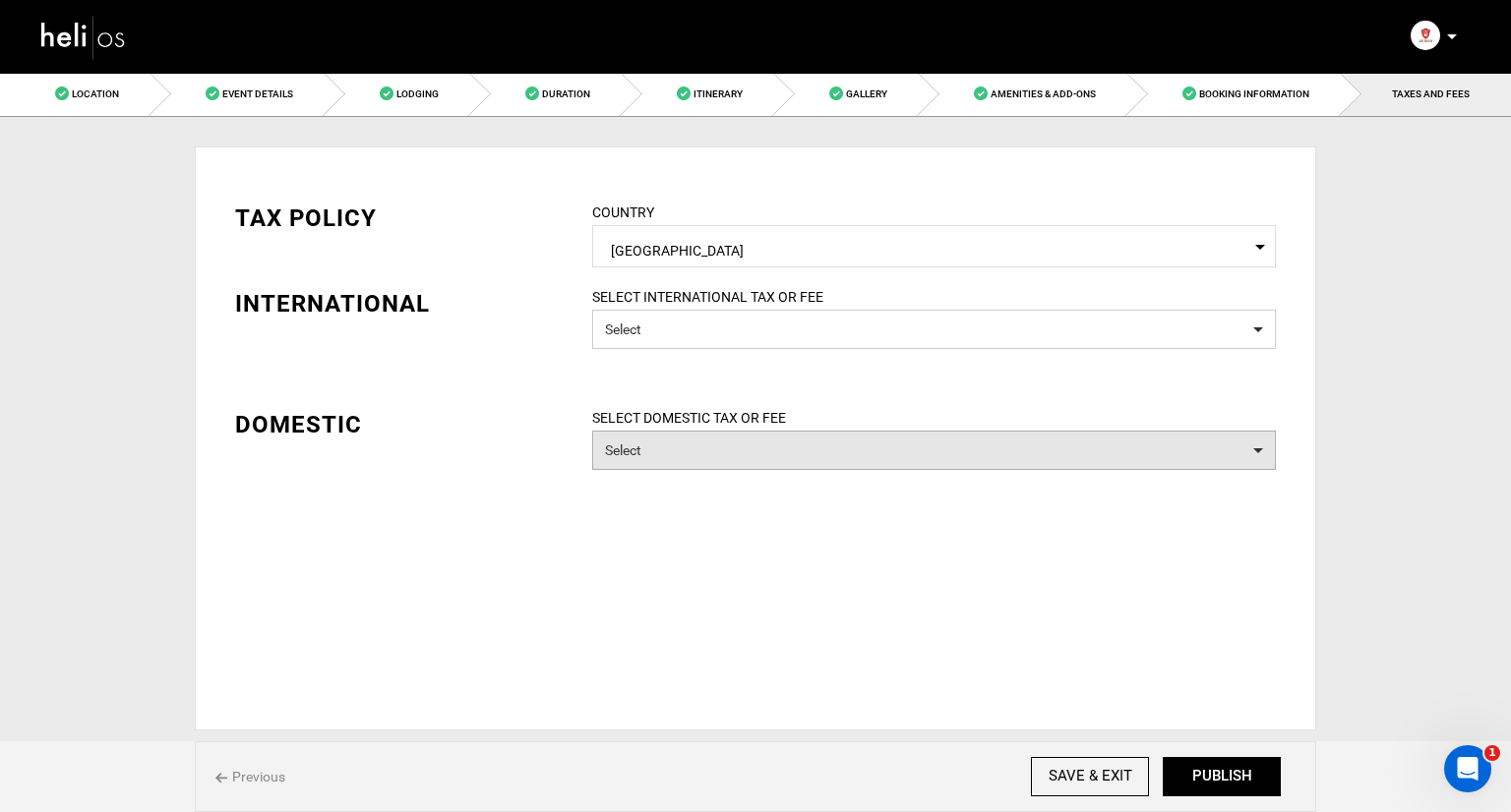
click at [660, 464] on button "Select" at bounding box center [934, 450] width 684 height 40
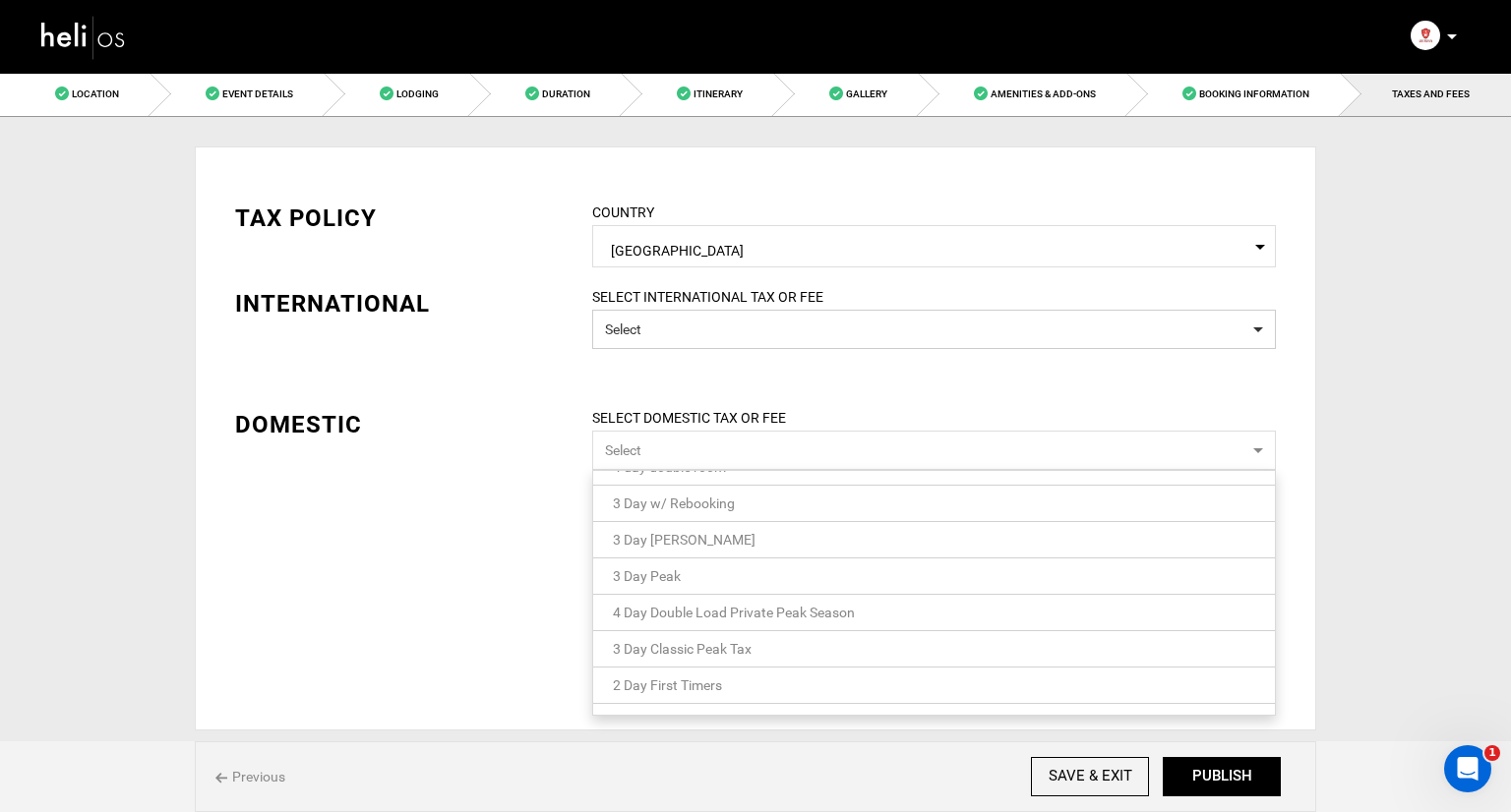
scroll to position [90, 0]
click at [672, 688] on span "3 Day First Timers" at bounding box center [668, 695] width 109 height 16
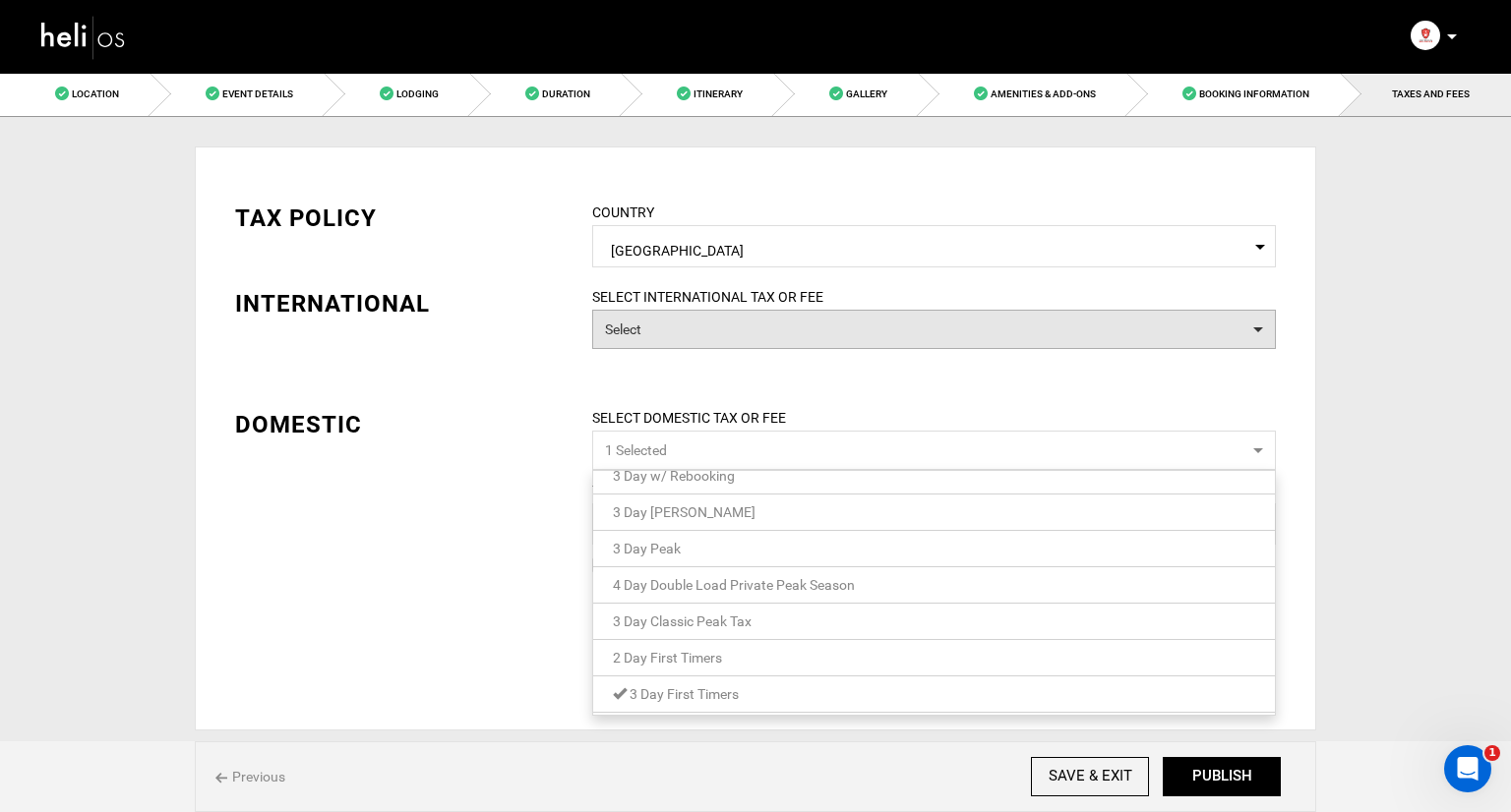
click at [770, 330] on button "Select" at bounding box center [934, 330] width 684 height 40
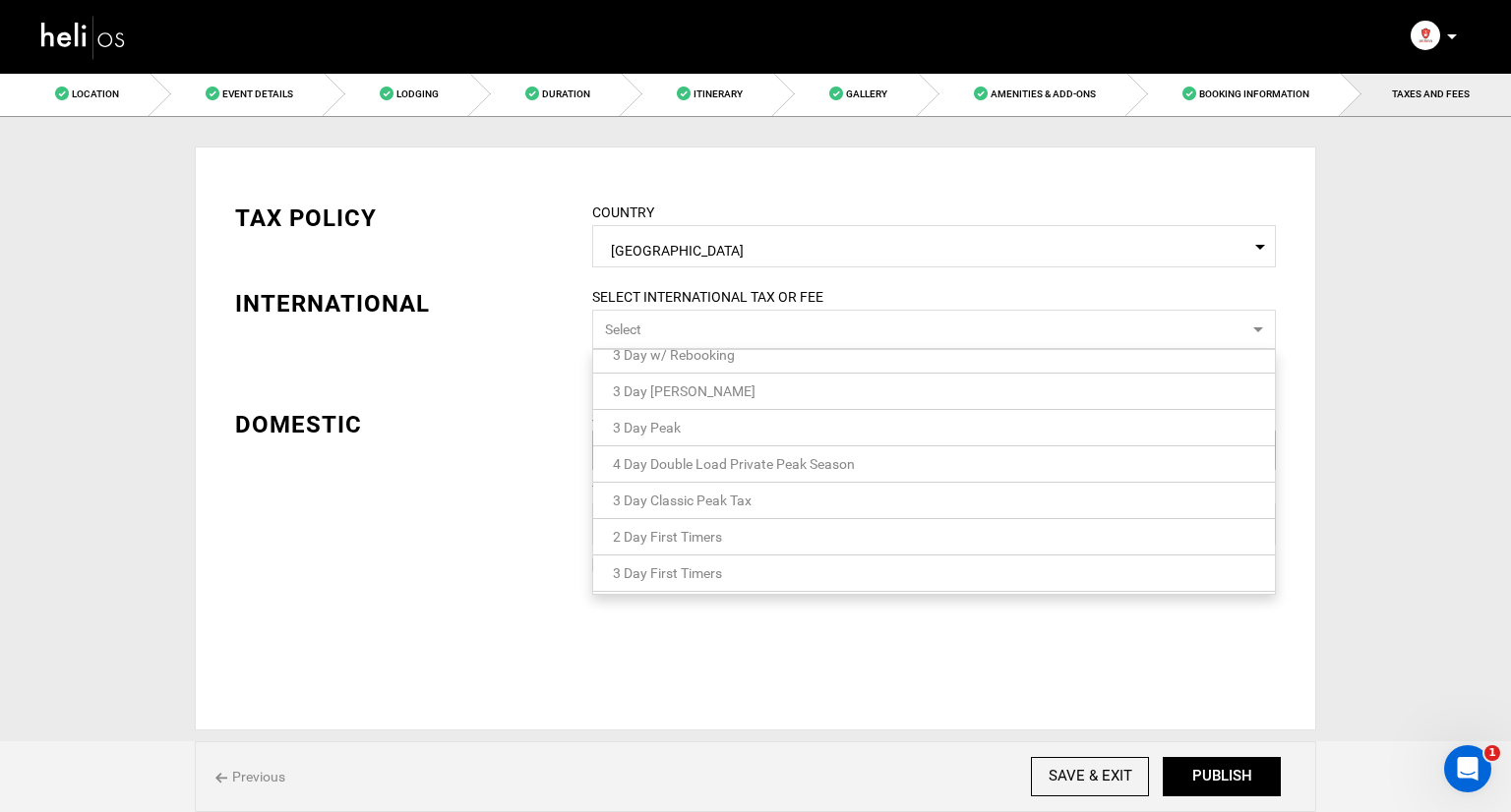
click at [701, 573] on span "3 Day First Timers" at bounding box center [668, 573] width 109 height 16
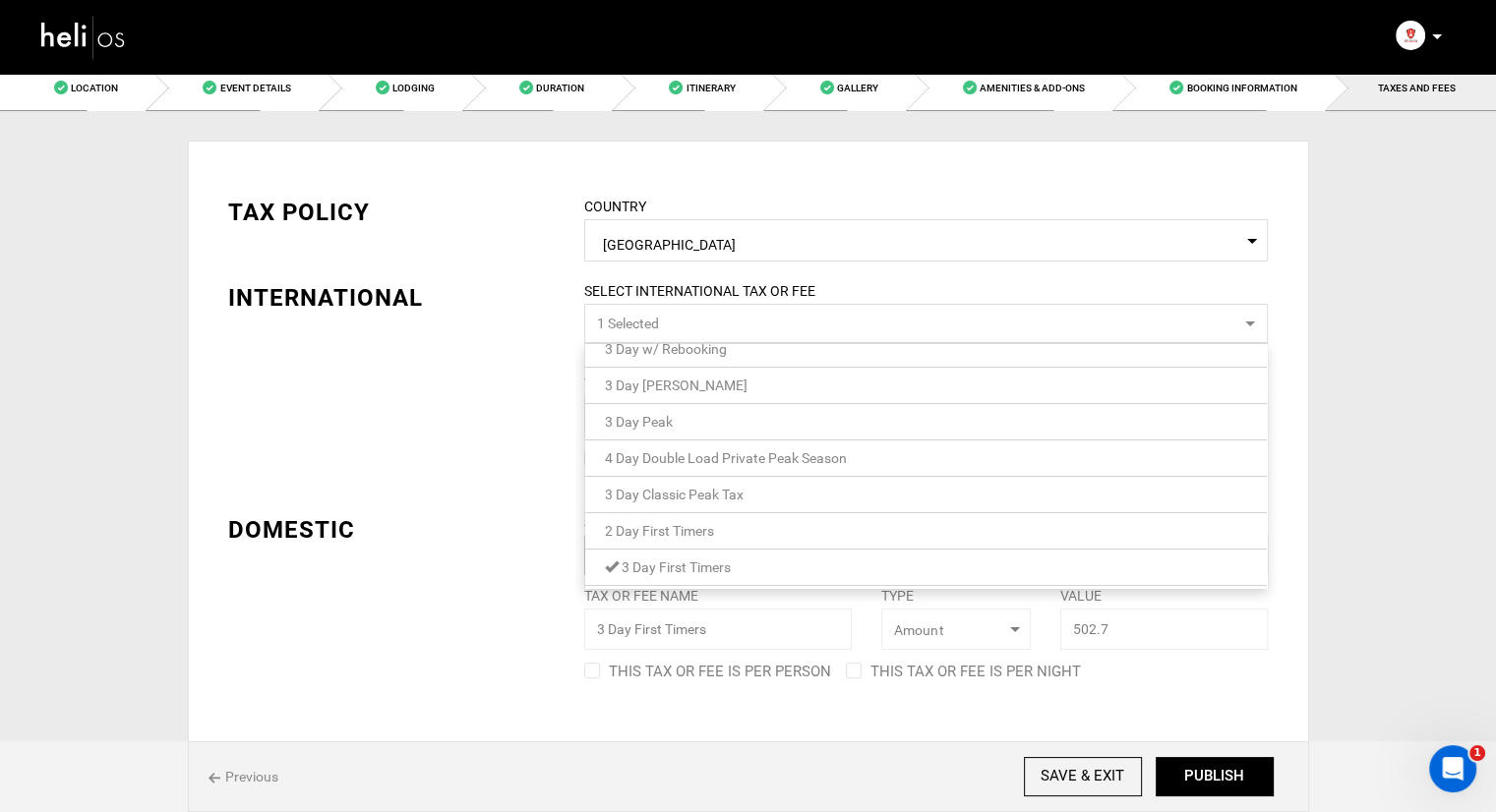
scroll to position [49, 0]
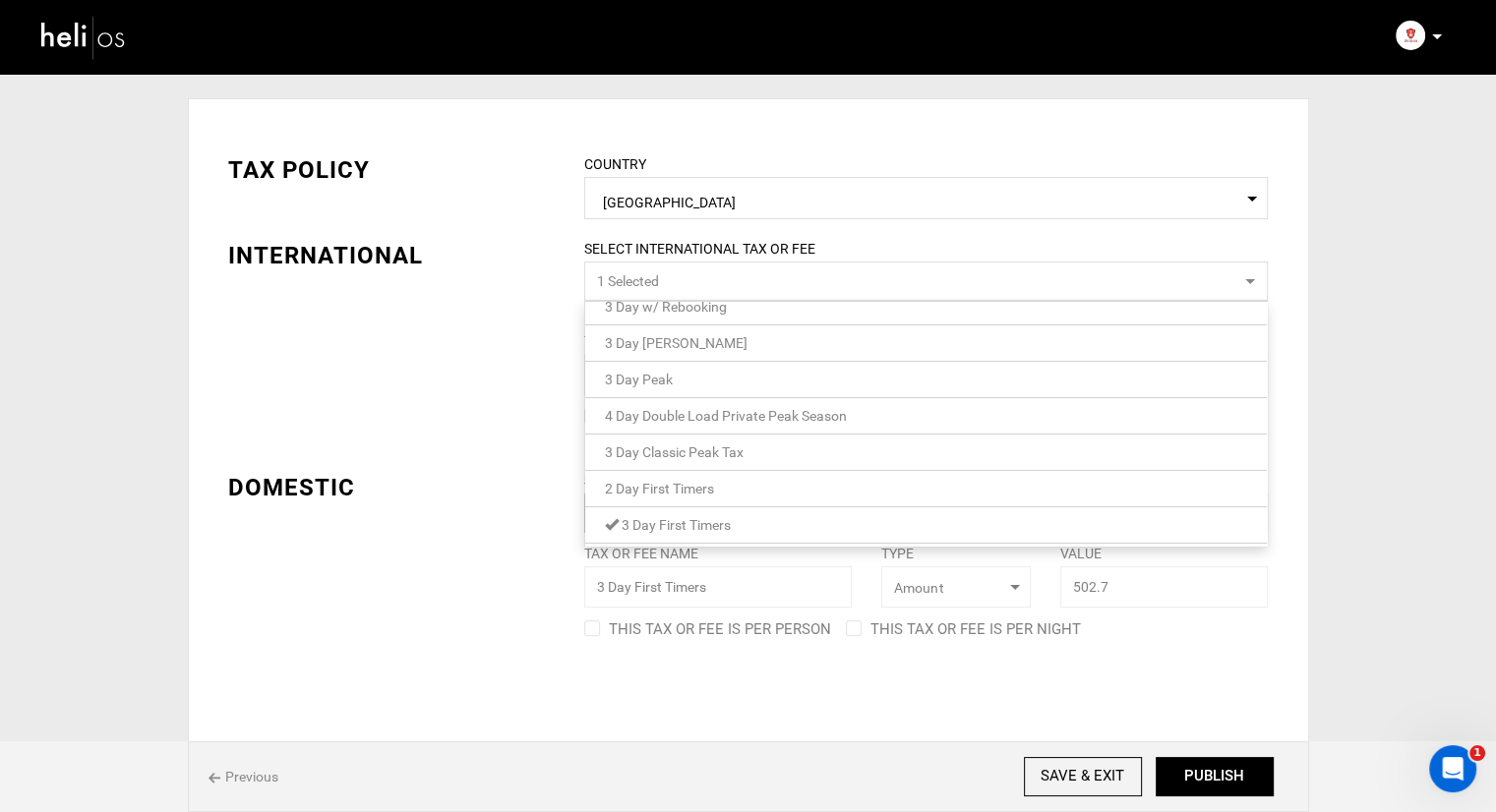
click at [516, 546] on div "TAX POLICY COUNTRY Select Country [GEOGRAPHIC_DATA] Please select a country. IN…" at bounding box center [748, 385] width 1071 height 521
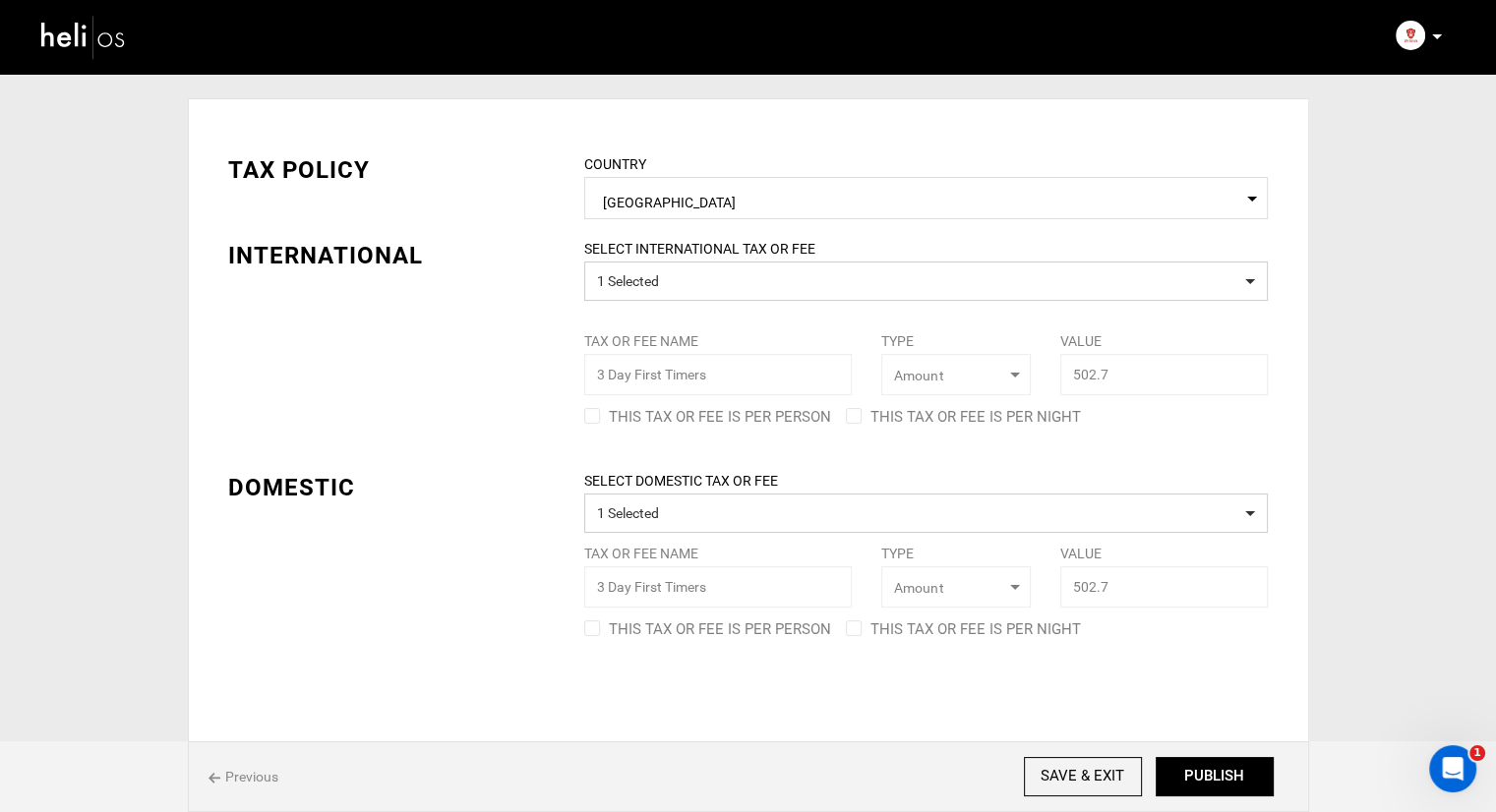
click at [592, 415] on div "SELECT INTERNATIONAL TAX OR FEE 1 Selected Tax or Fee Name 3 Day First Timers T…" at bounding box center [926, 335] width 714 height 193
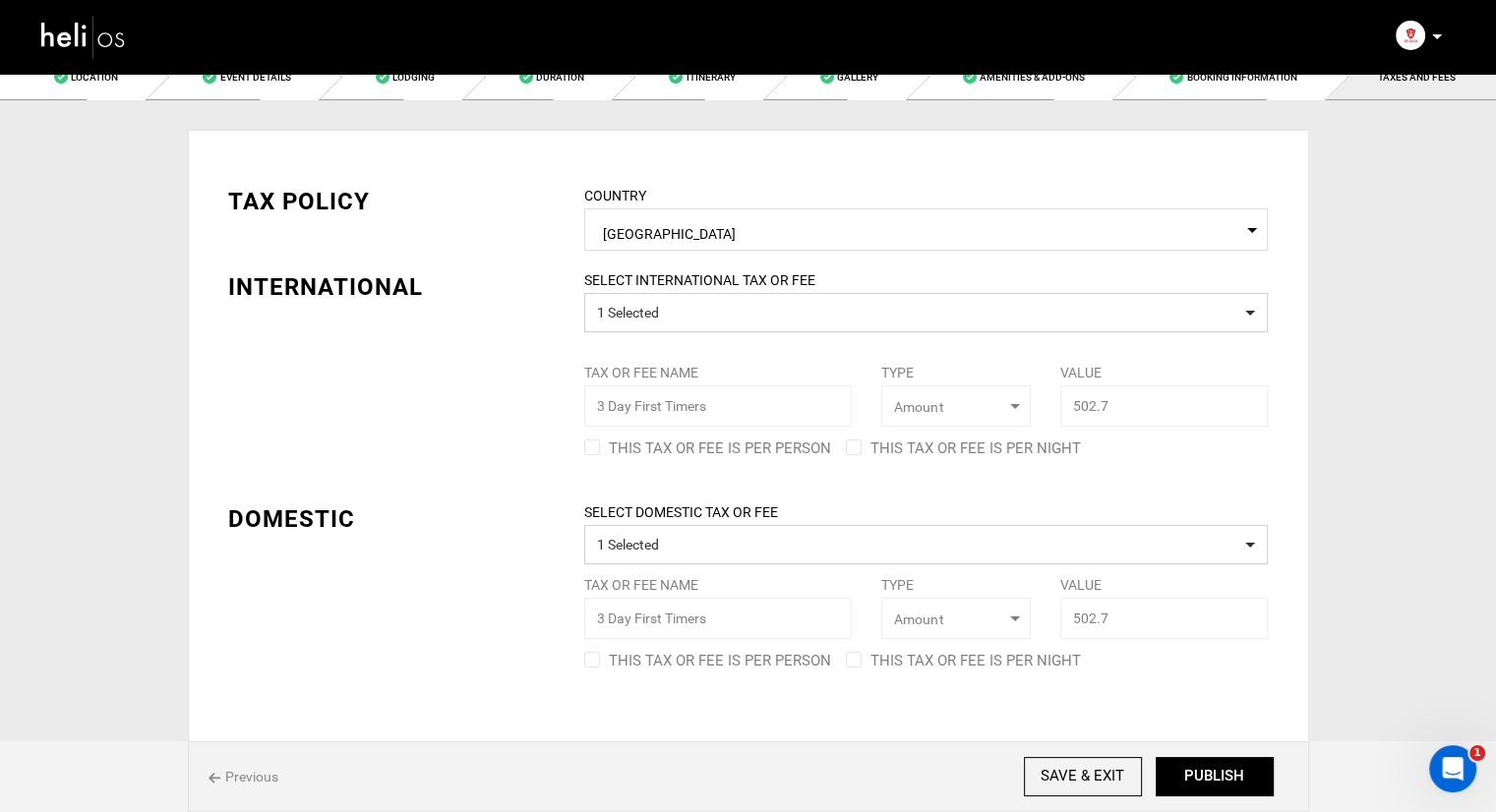
scroll to position [0, 0]
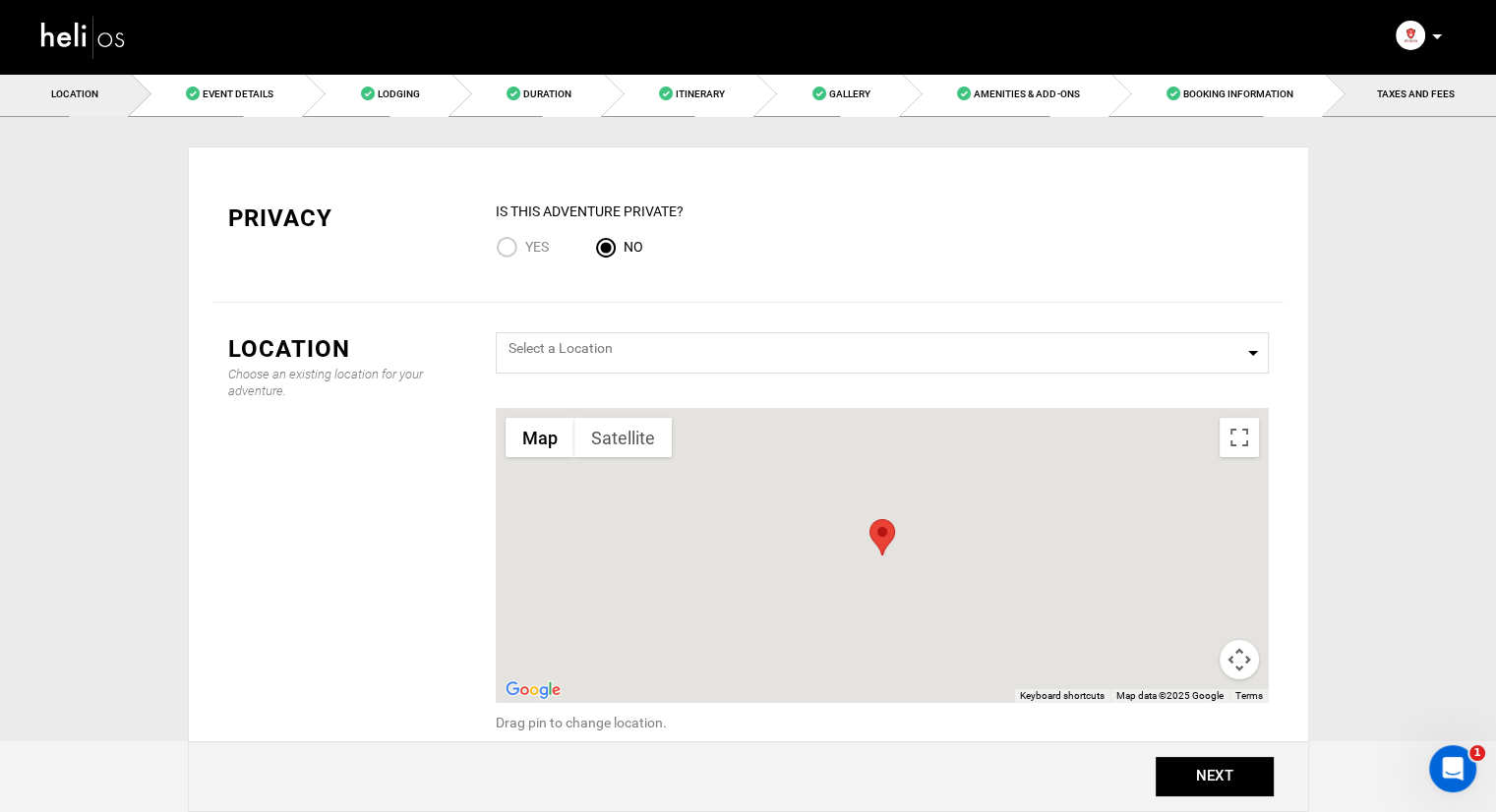
click at [1405, 80] on link "TAXES AND FEES" at bounding box center [1411, 93] width 171 height 45
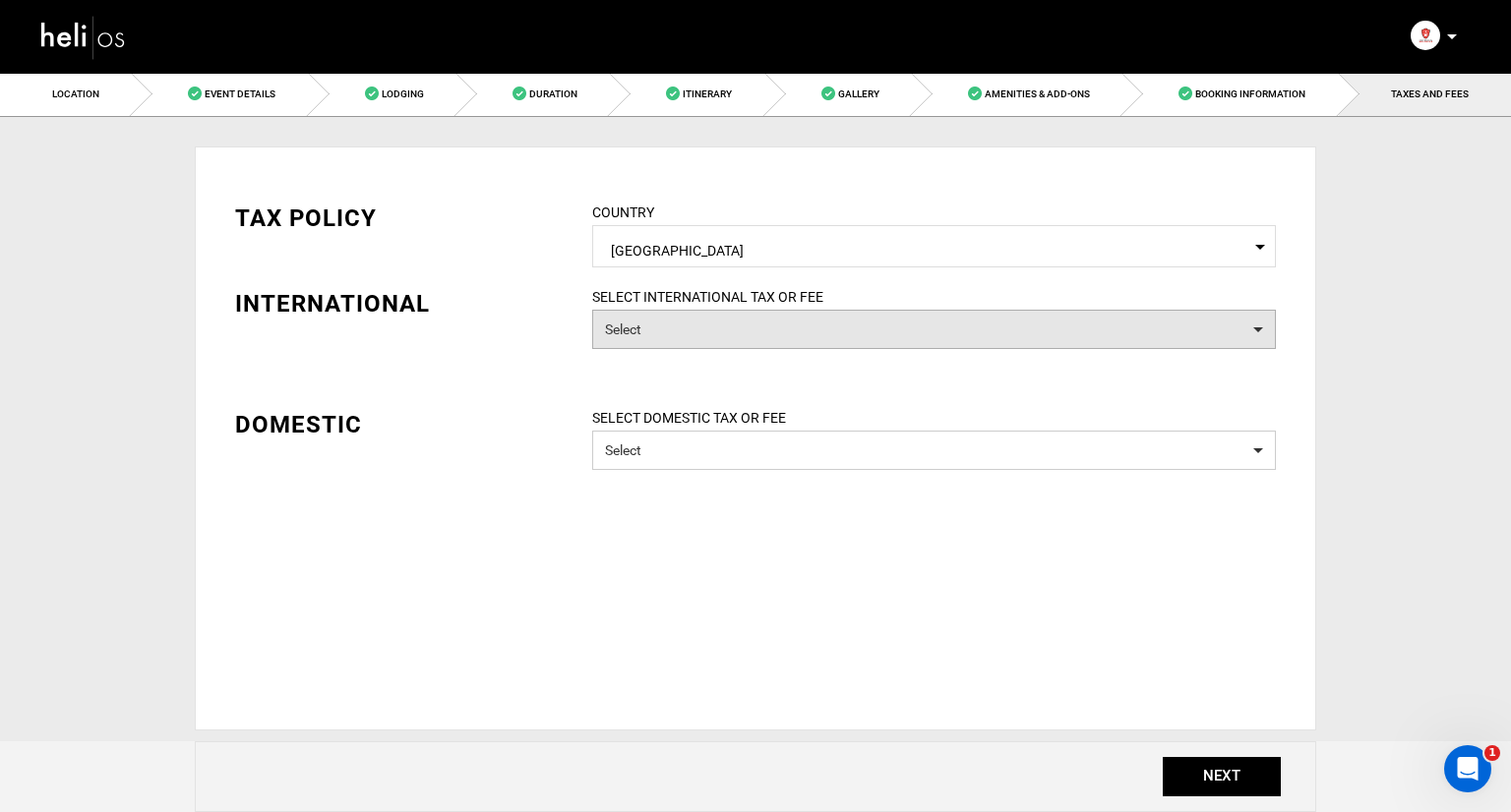
click at [769, 316] on button "Select" at bounding box center [934, 330] width 684 height 40
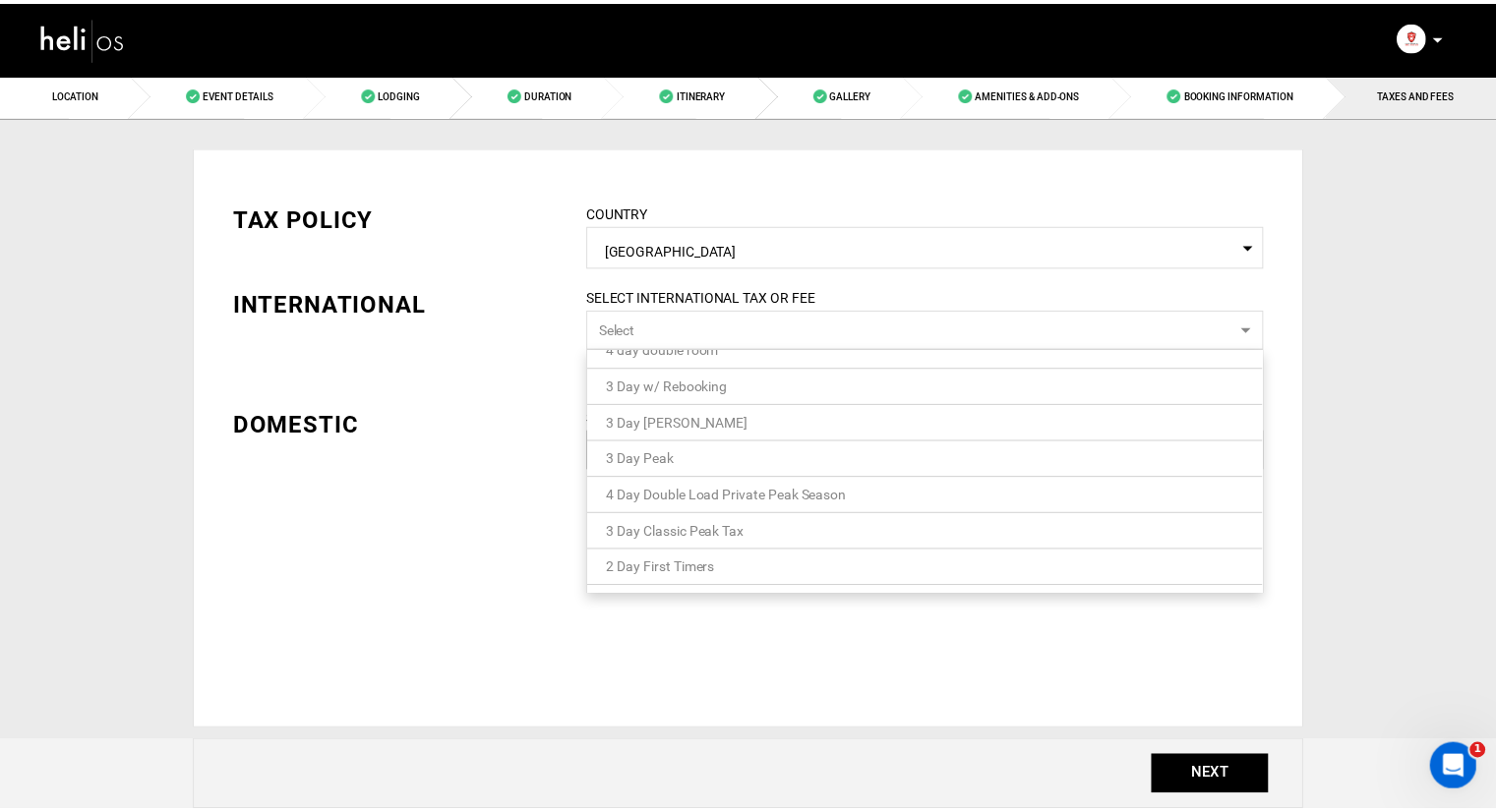
scroll to position [90, 0]
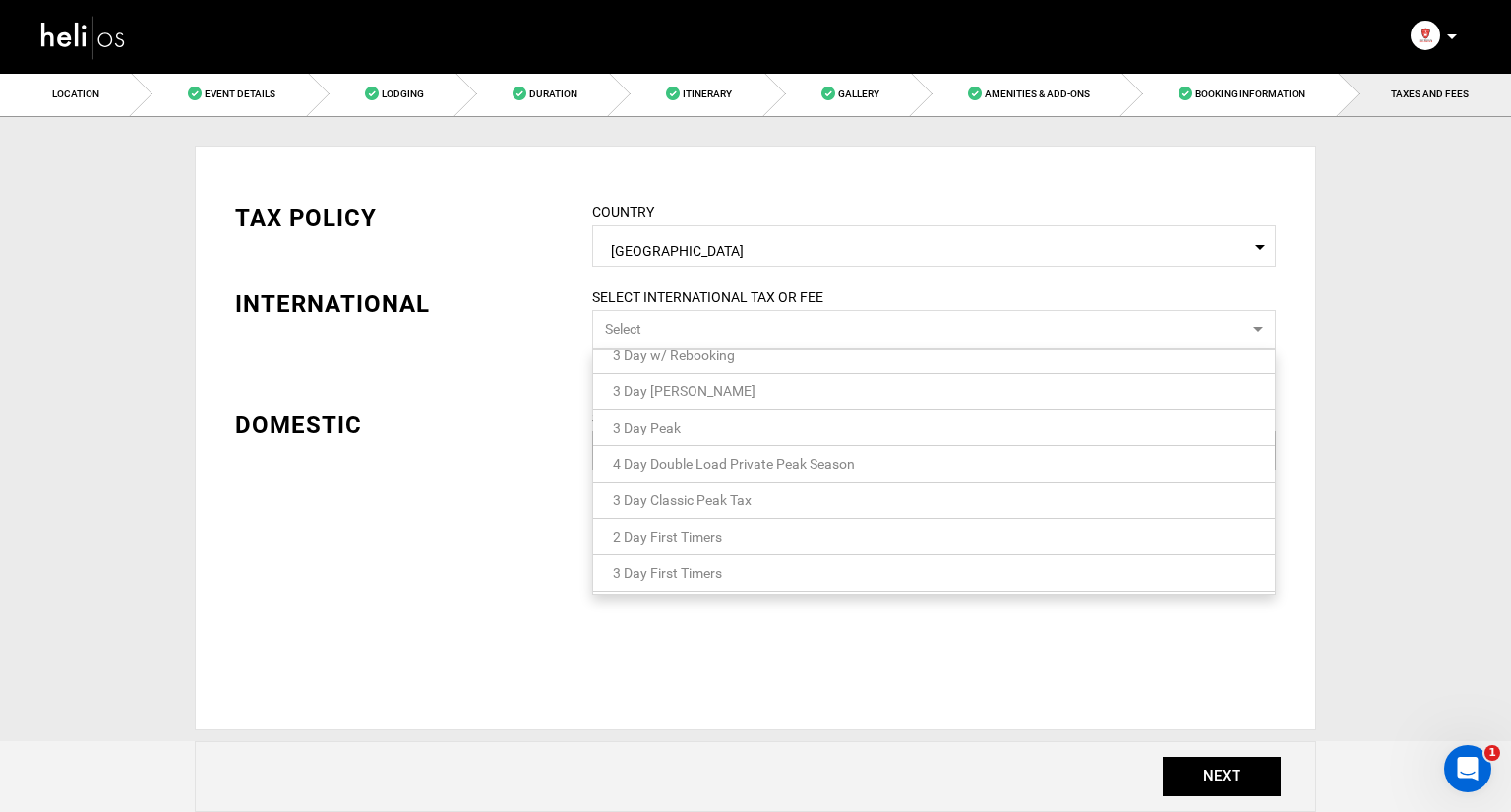
click at [728, 561] on link "3 Day First Timers" at bounding box center [934, 573] width 682 height 26
click at [506, 459] on div "TAX POLICY COUNTRY Select Country [GEOGRAPHIC_DATA] Please select a country. IN…" at bounding box center [756, 377] width 1071 height 409
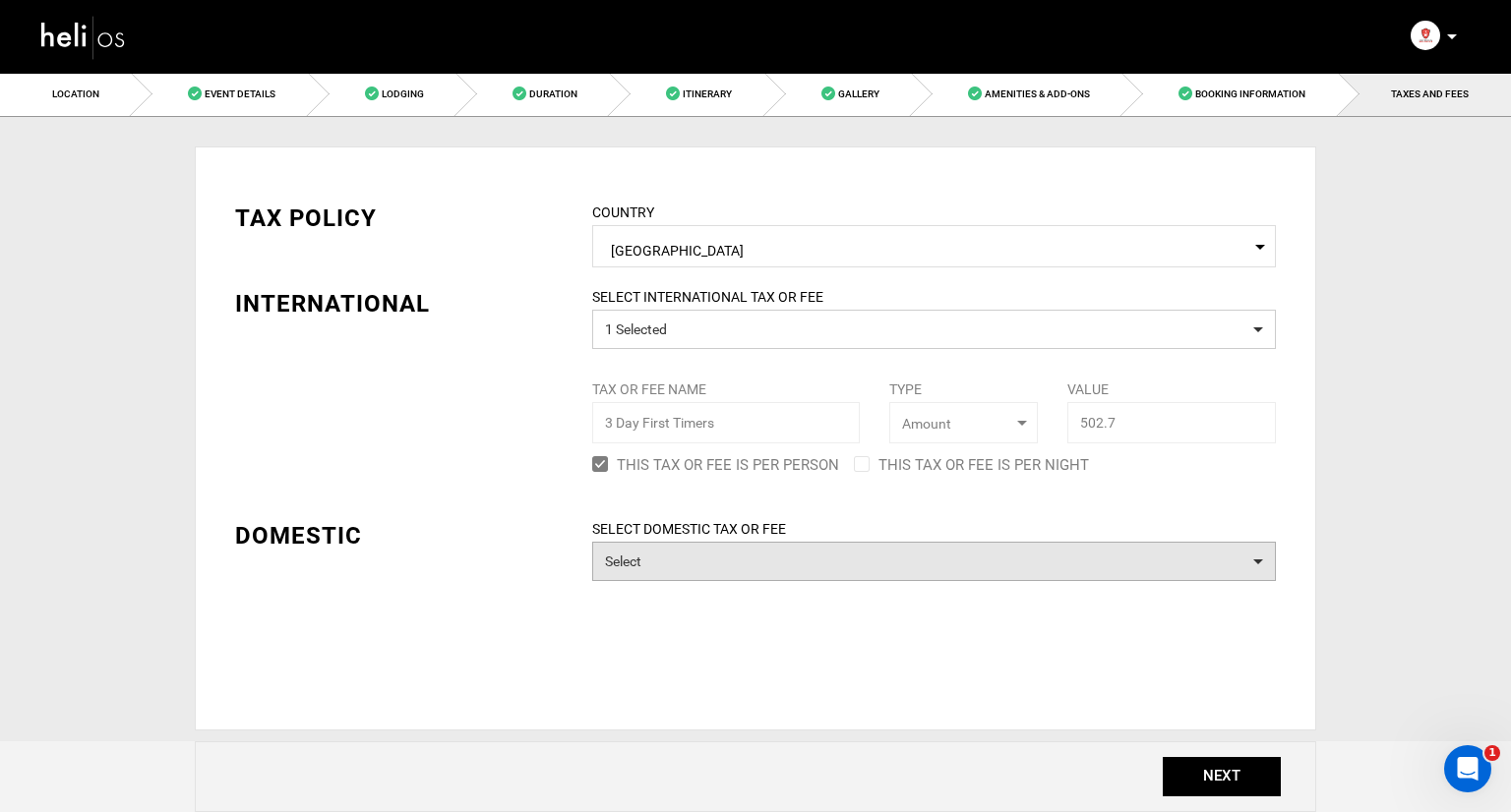
click at [724, 558] on button "Select" at bounding box center [934, 562] width 684 height 40
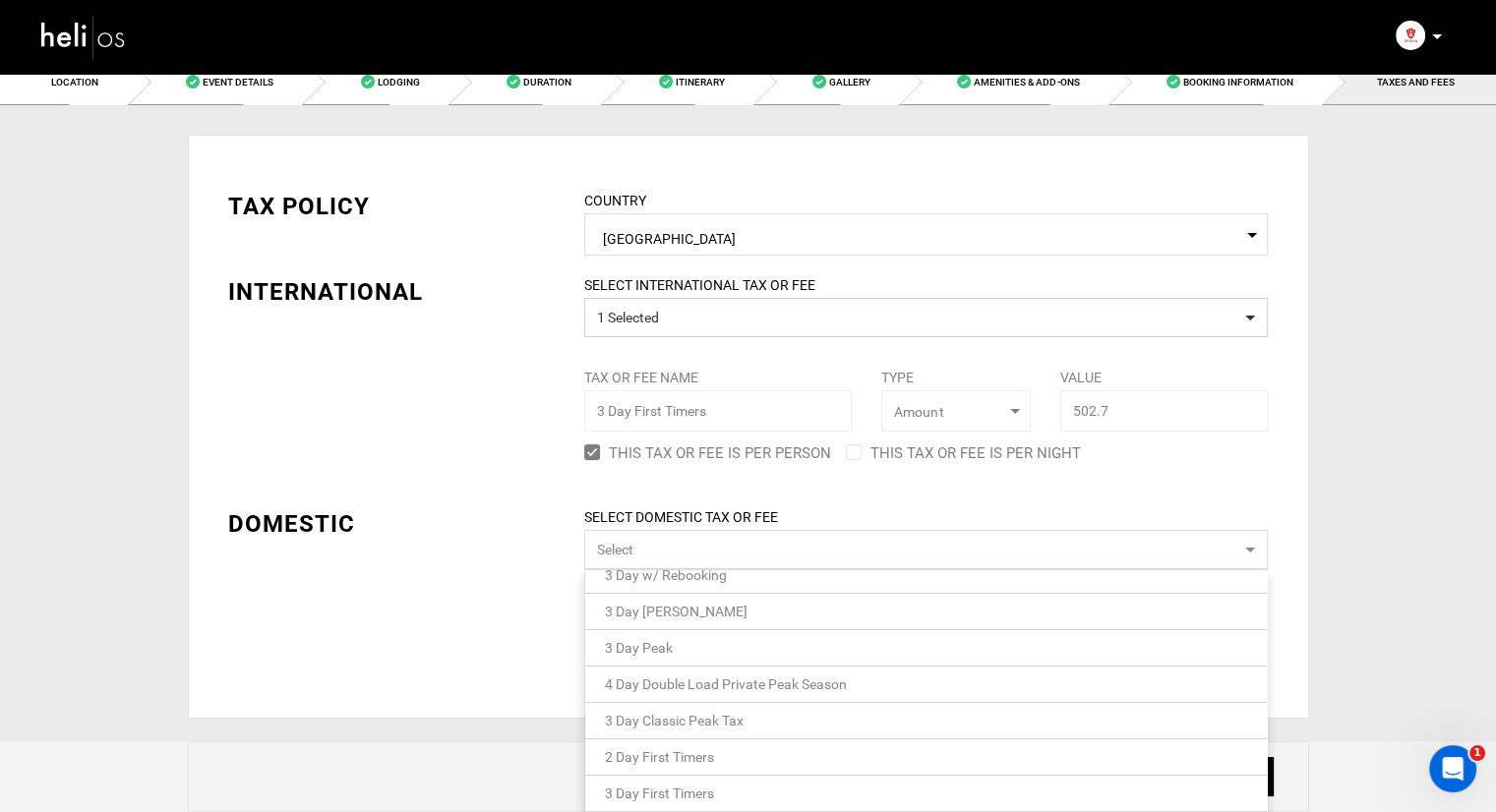
scroll to position [16, 0]
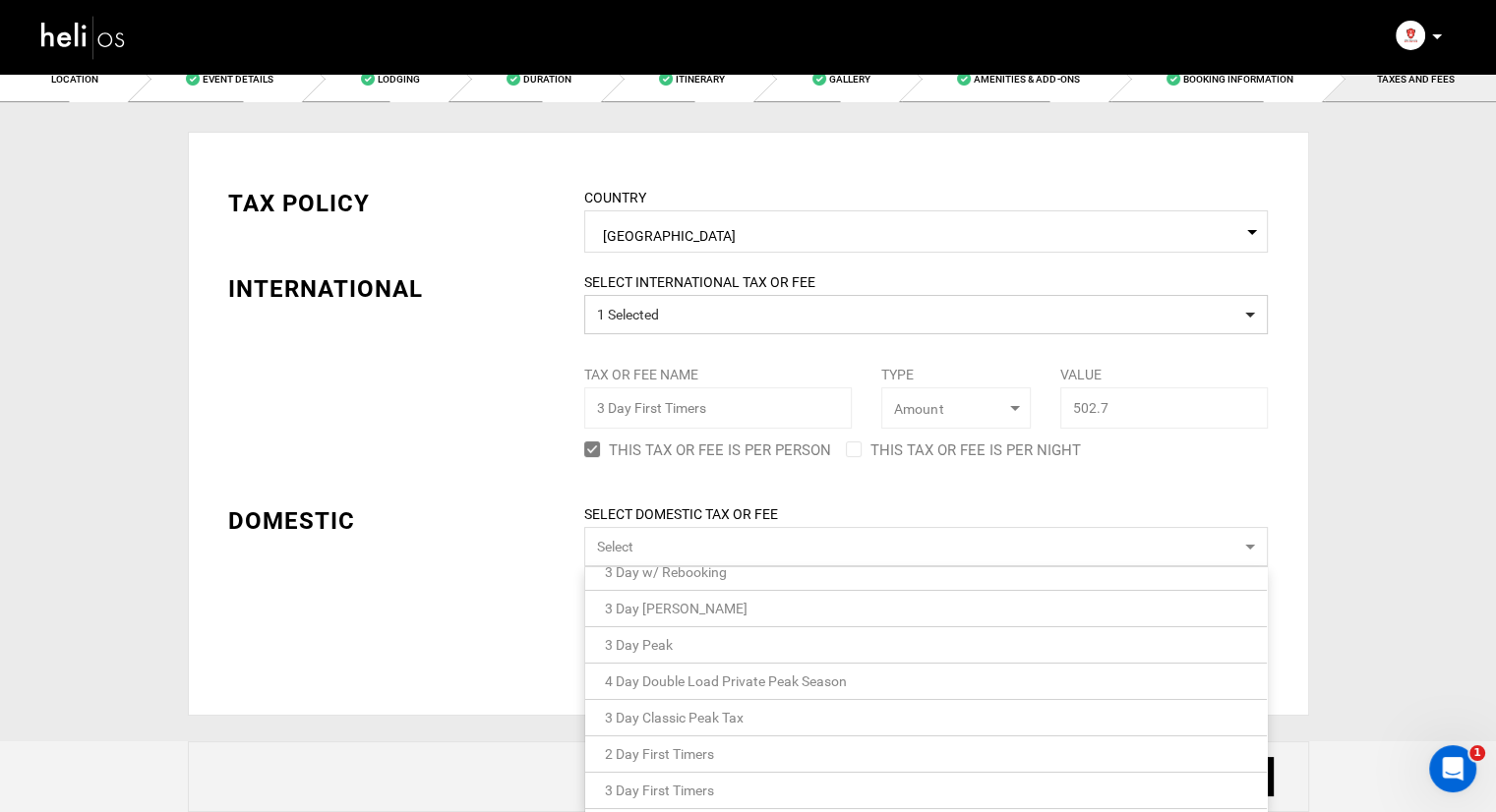
click at [699, 783] on span "3 Day First Timers" at bounding box center [660, 791] width 109 height 16
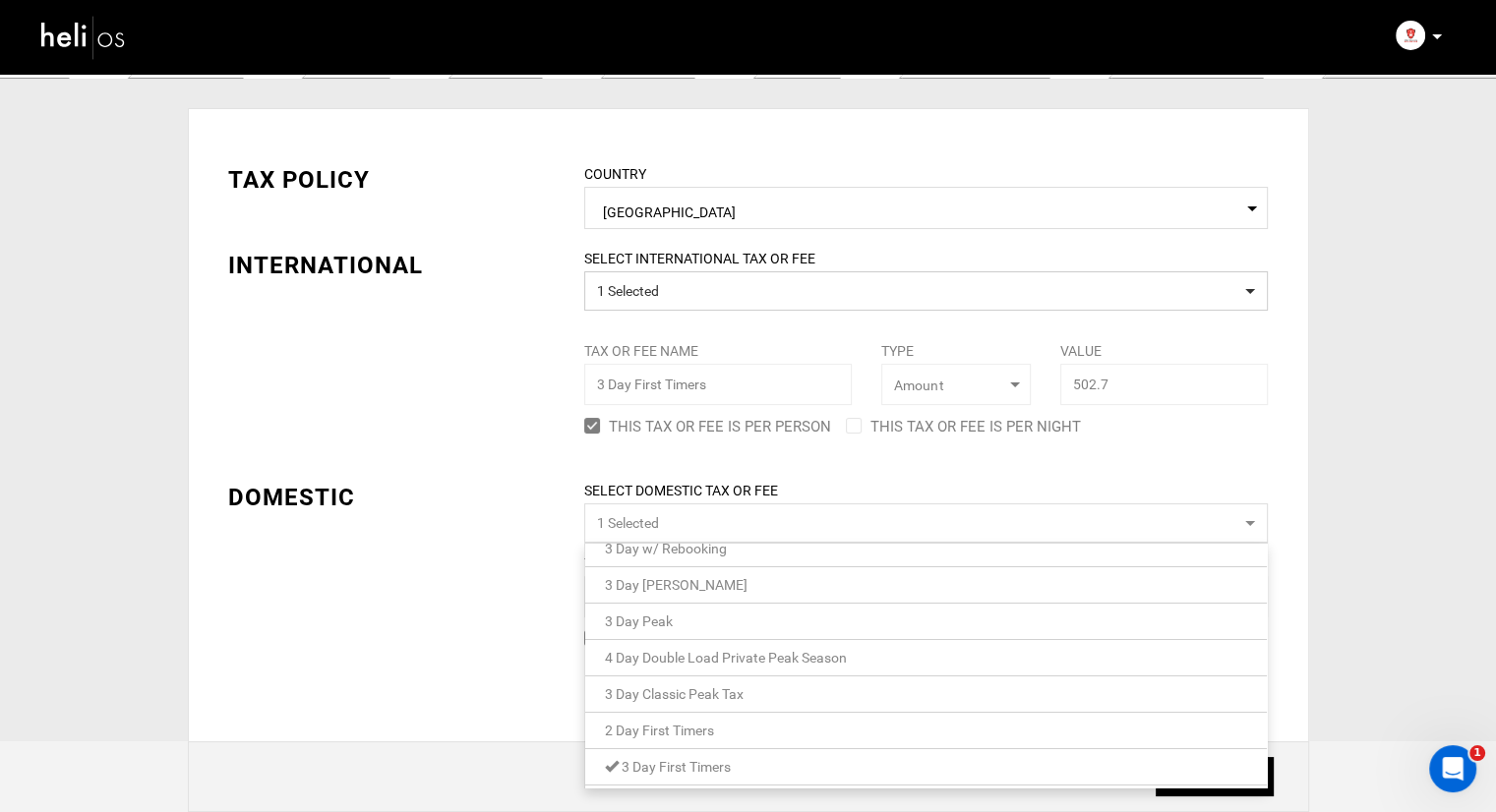
scroll to position [49, 0]
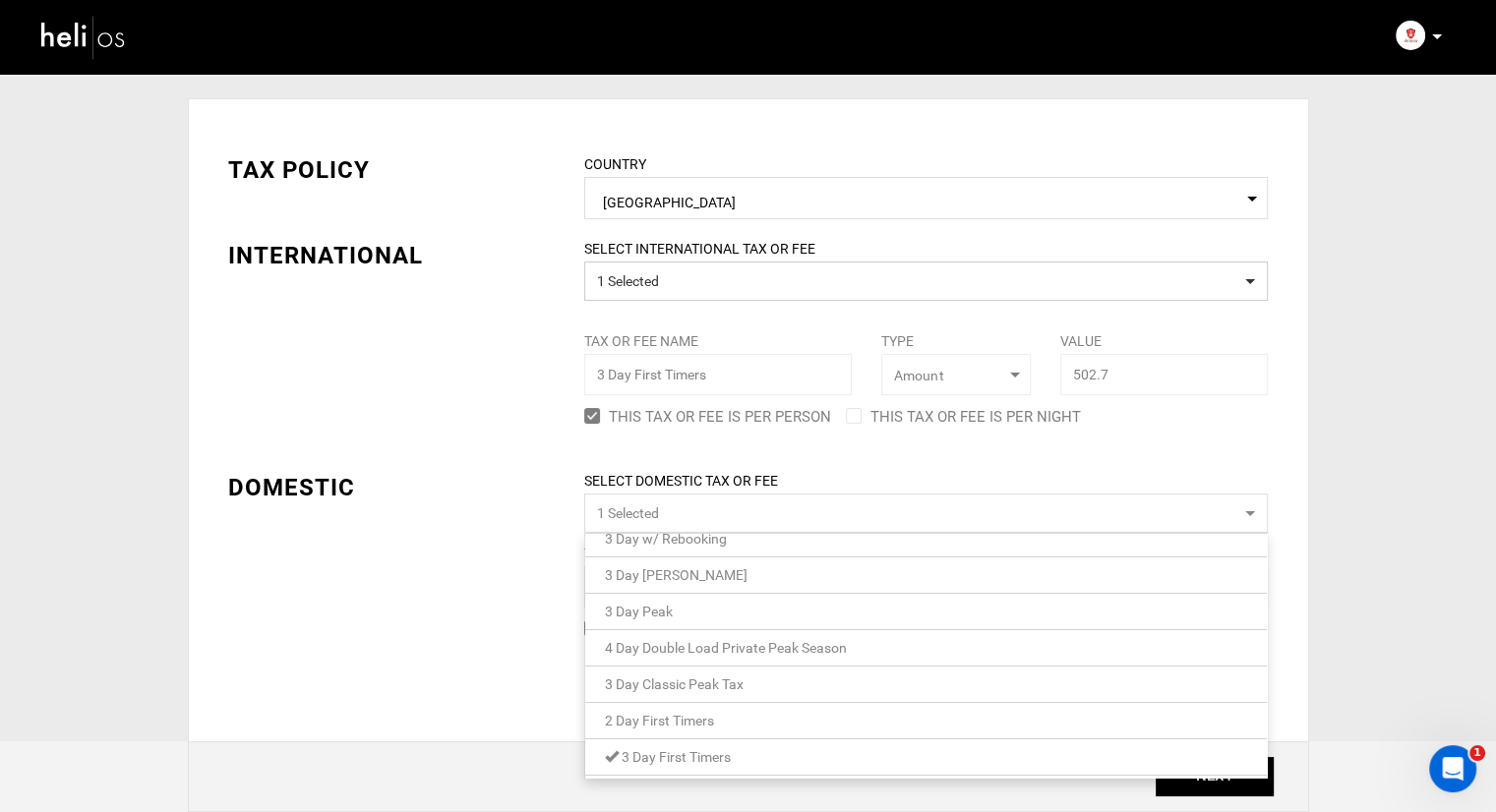
click at [440, 560] on div "TAX POLICY COUNTRY Select Country [GEOGRAPHIC_DATA] Please select a country. IN…" at bounding box center [748, 385] width 1071 height 521
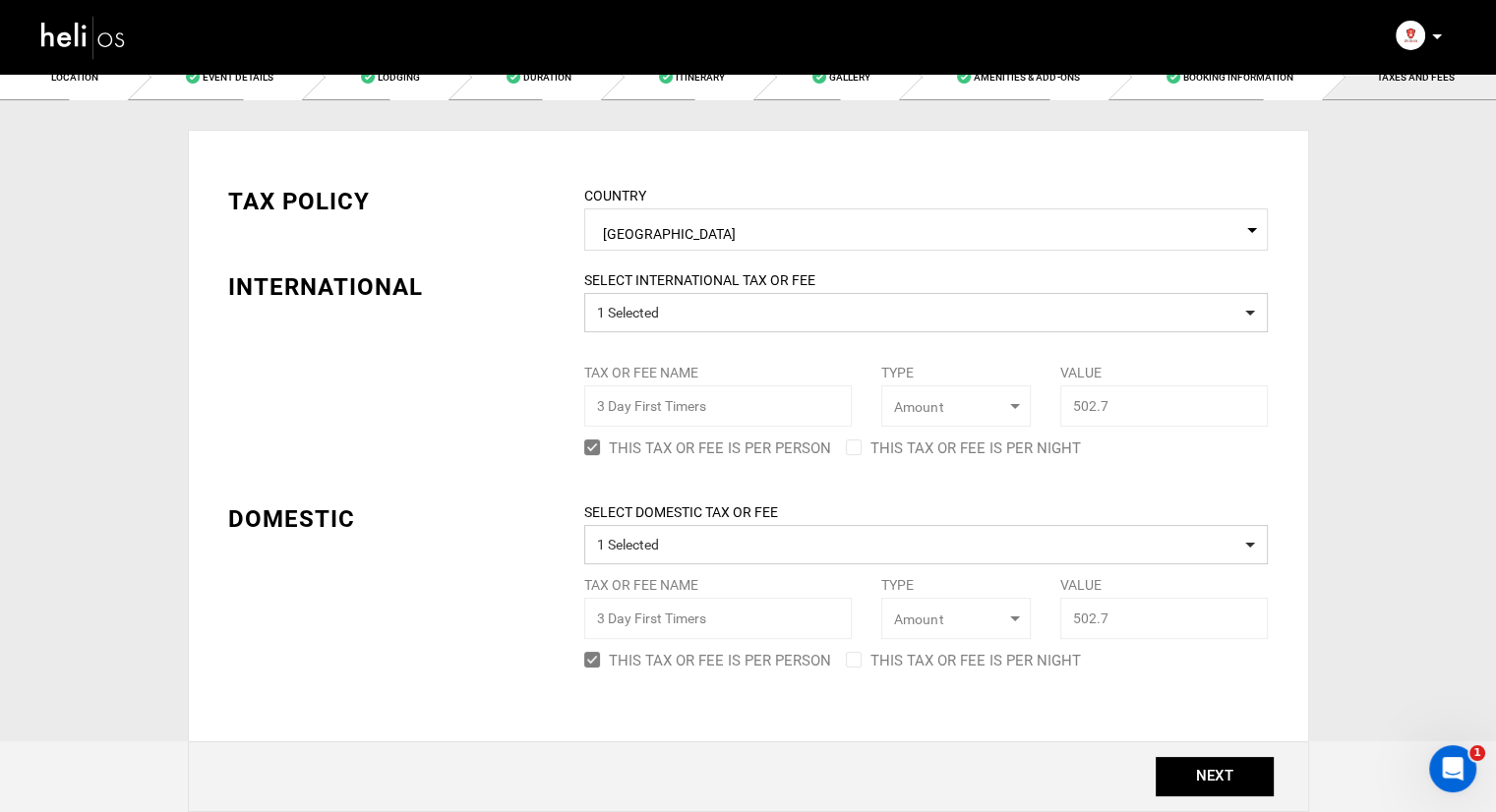
scroll to position [0, 0]
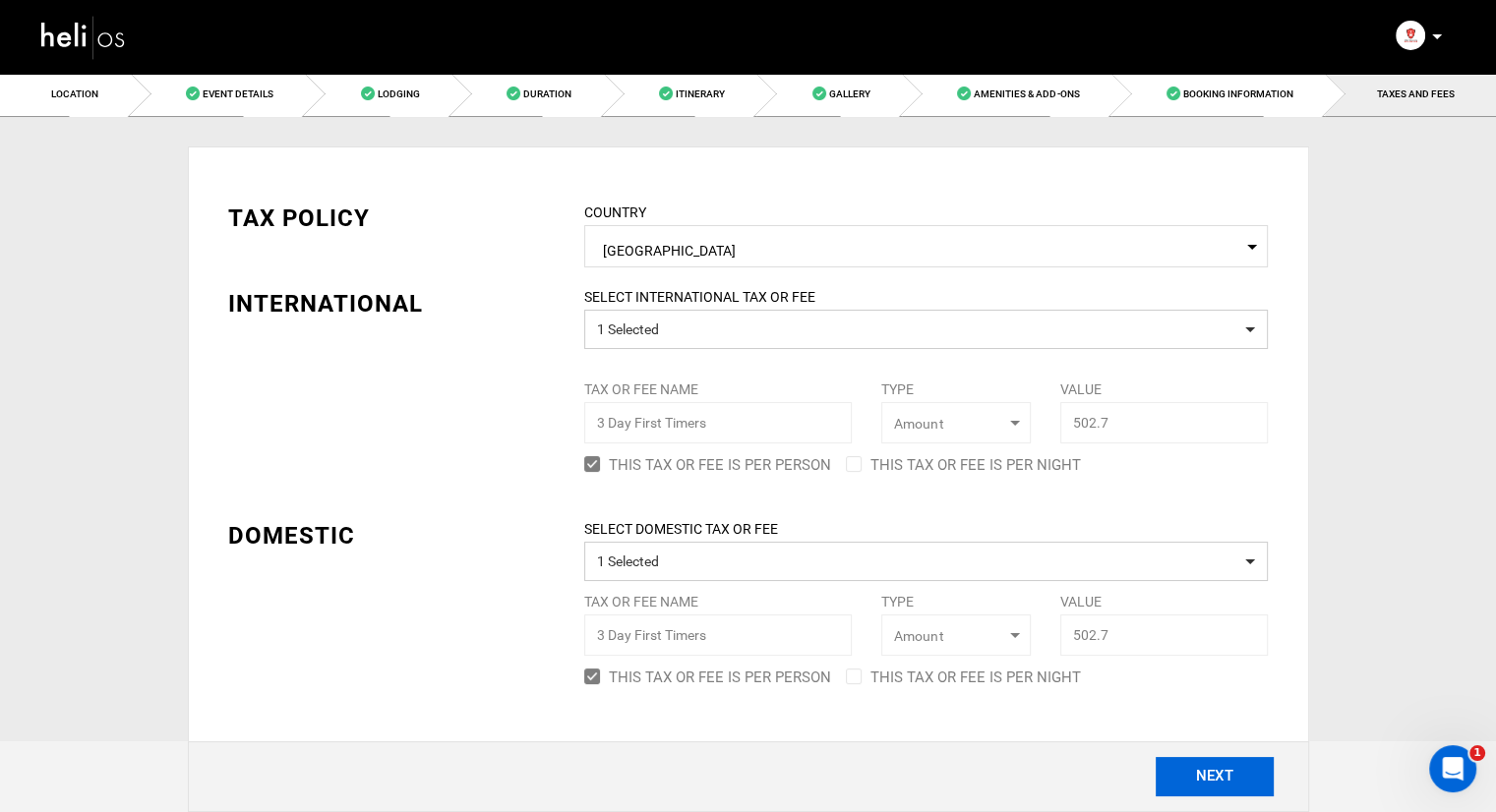
click at [1233, 773] on button "NEXT" at bounding box center [1215, 777] width 118 height 40
click at [112, 86] on link "Location" at bounding box center [66, 93] width 131 height 45
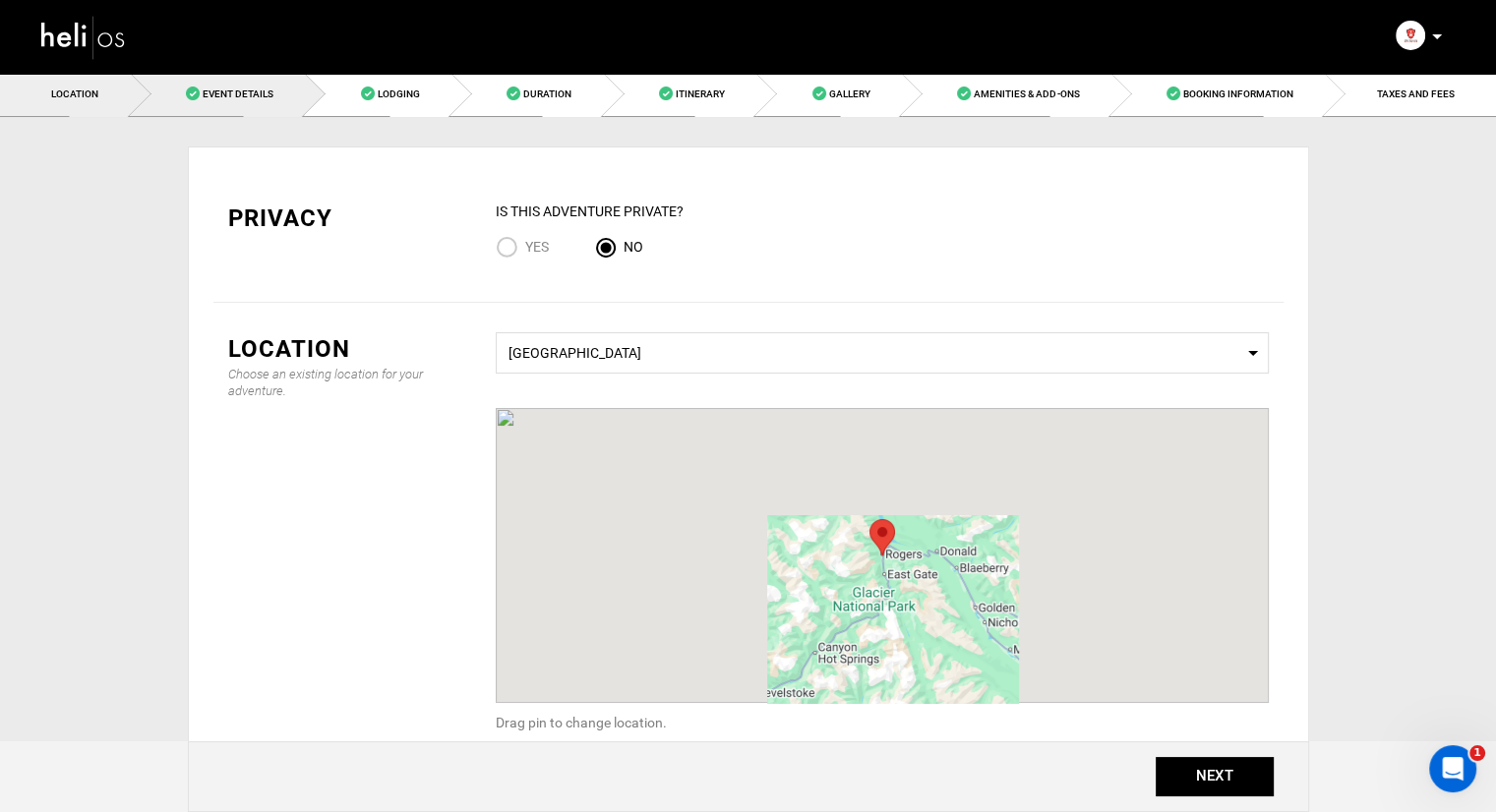
click at [169, 88] on link "Event Details" at bounding box center [219, 93] width 175 height 45
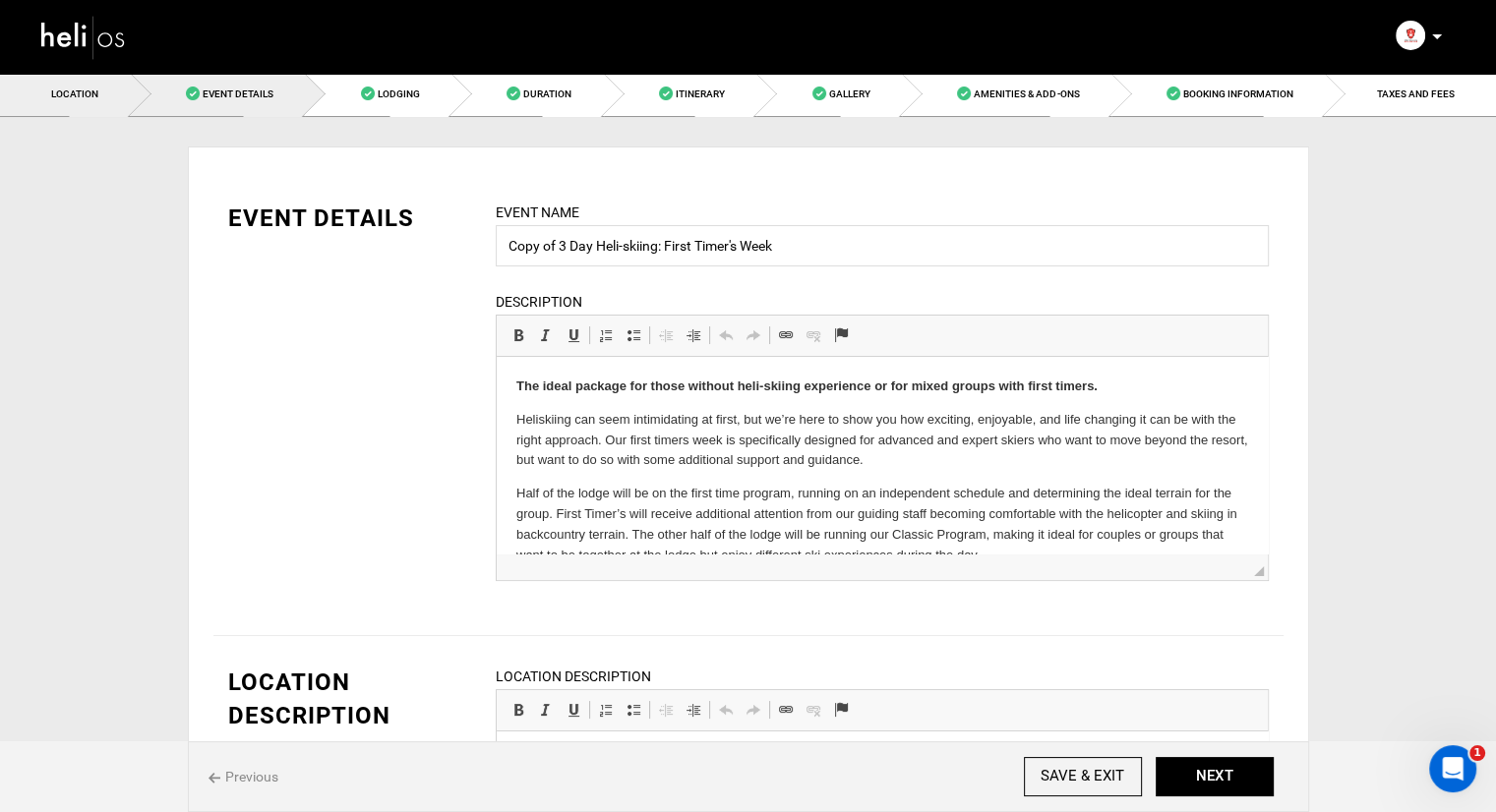
click at [105, 90] on link "Location" at bounding box center [66, 93] width 131 height 45
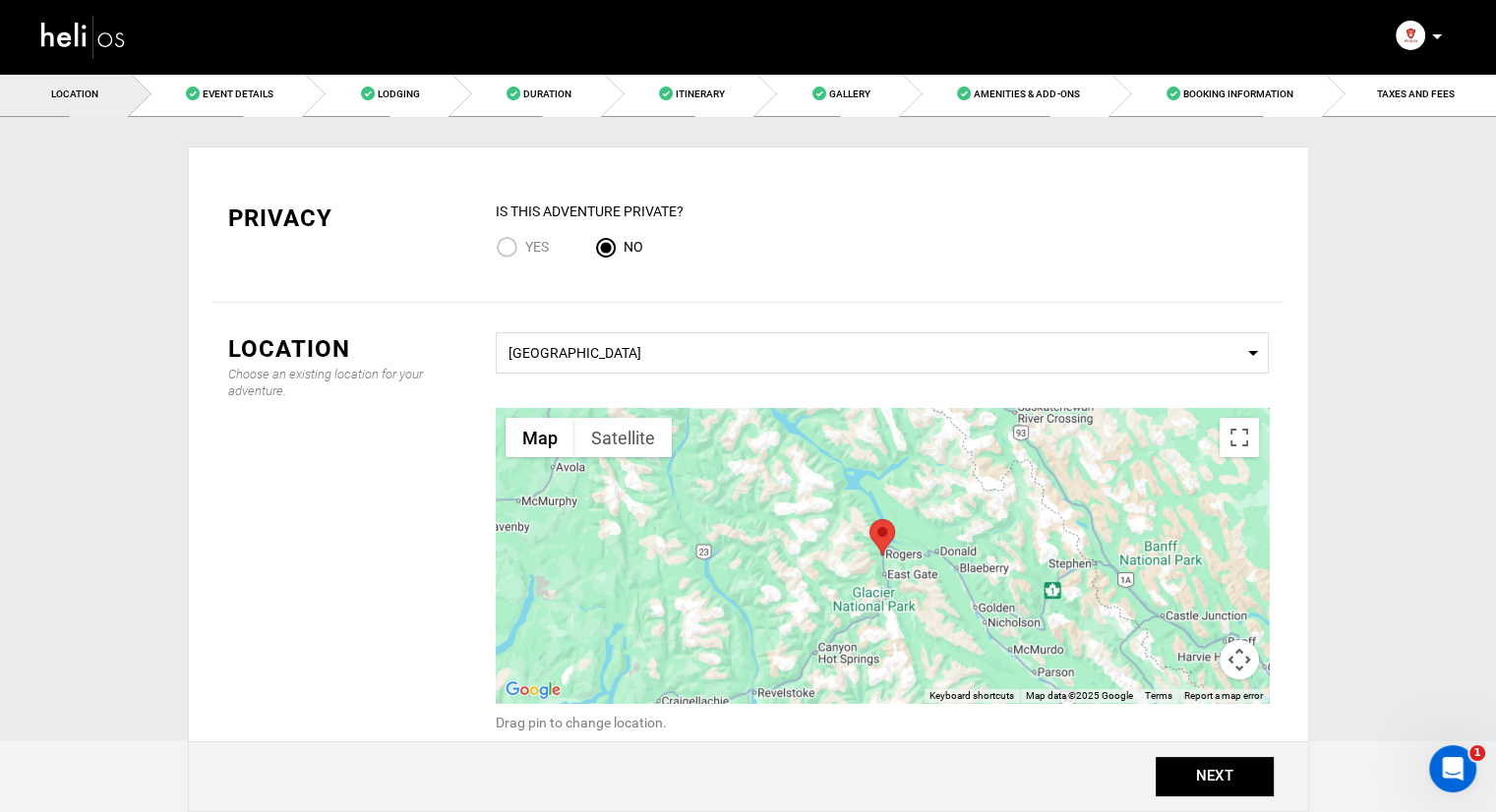
click at [520, 244] on input "Yes" at bounding box center [511, 249] width 30 height 27
radio input "true"
radio input "false"
click at [402, 91] on span "Lodging" at bounding box center [399, 93] width 43 height 11
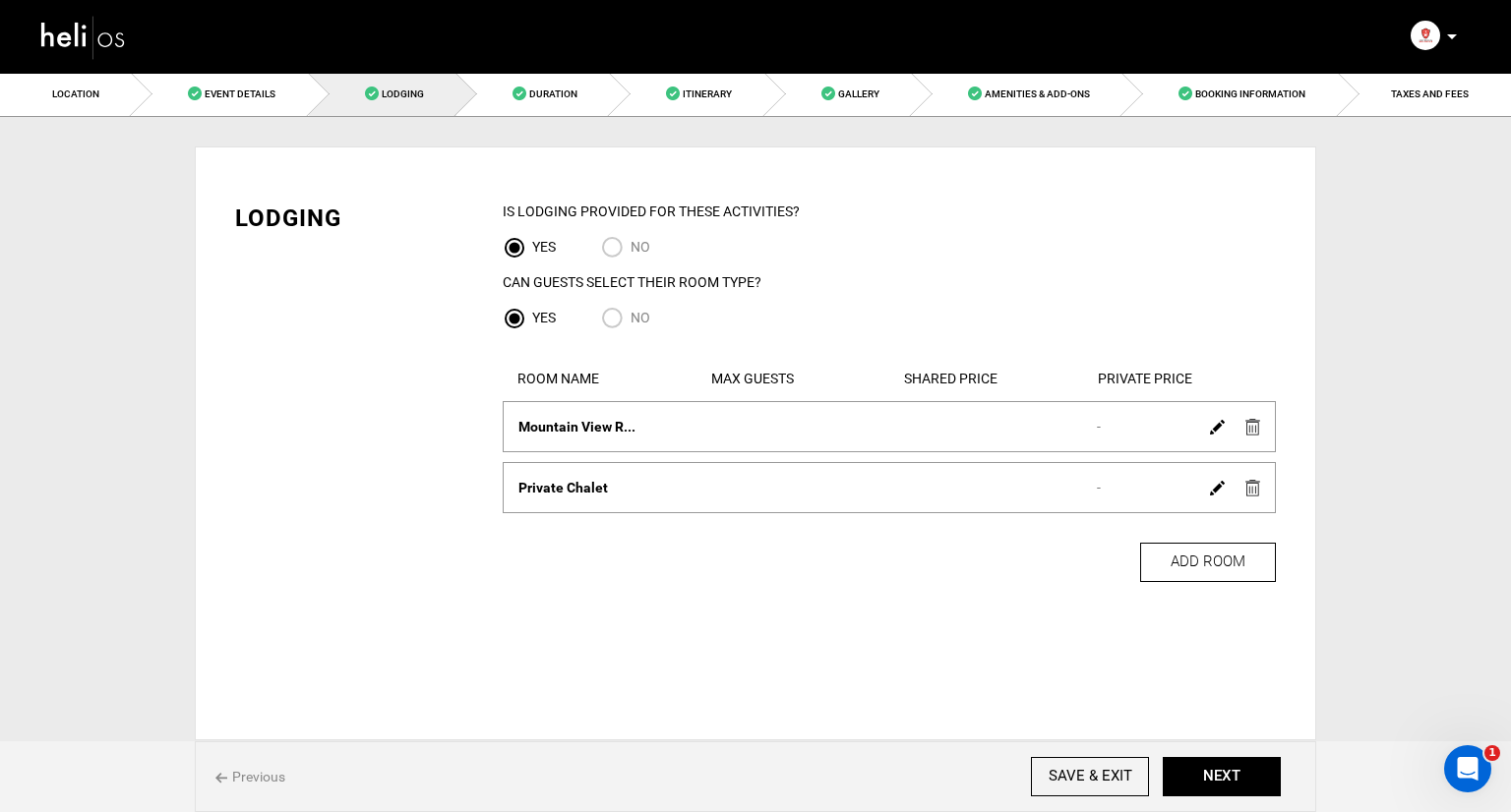
click at [1236, 414] on div at bounding box center [1235, 426] width 68 height 29
click at [1250, 426] on img at bounding box center [1253, 427] width 15 height 17
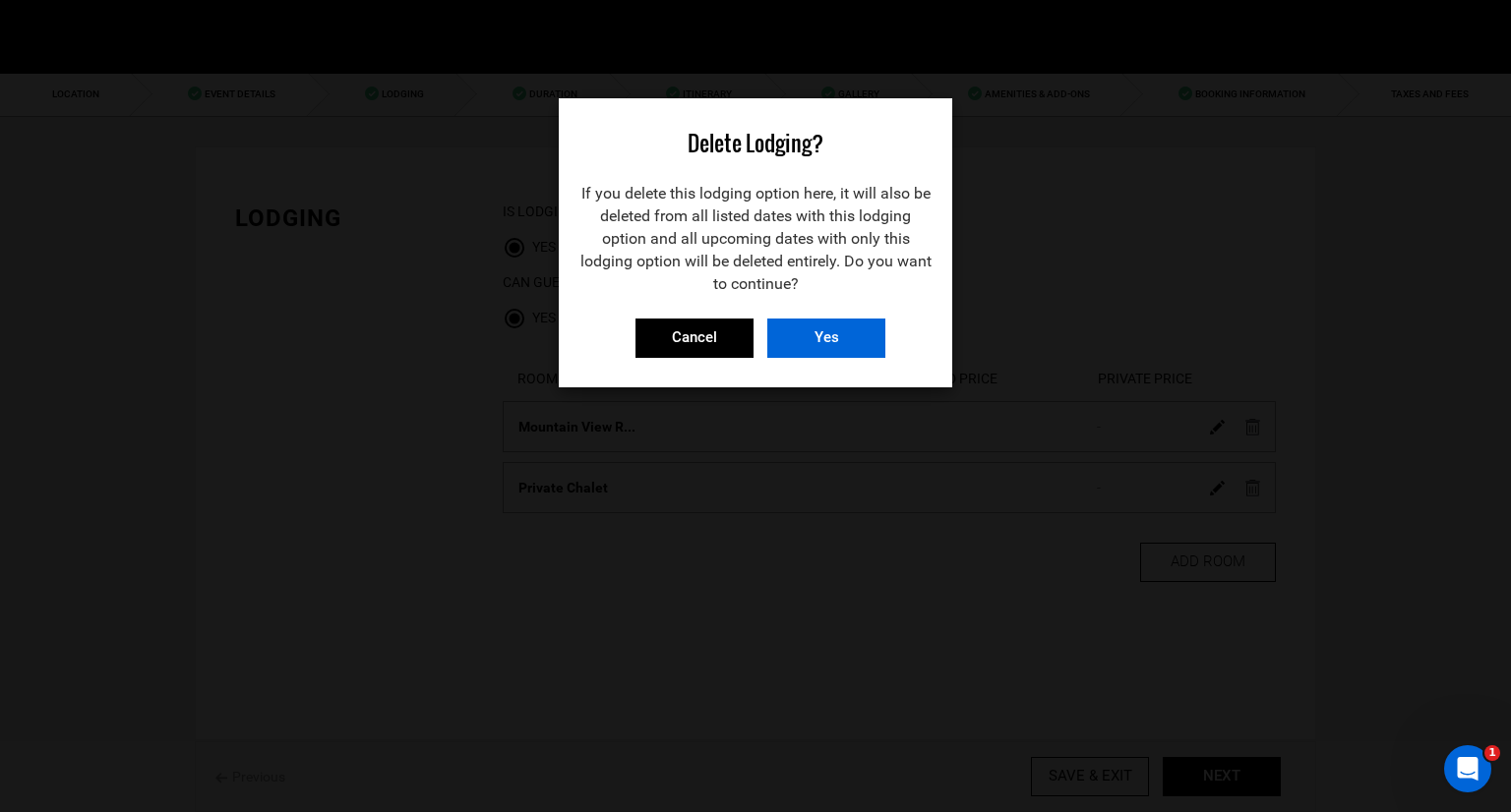
click at [795, 339] on input "Yes" at bounding box center [826, 339] width 118 height 40
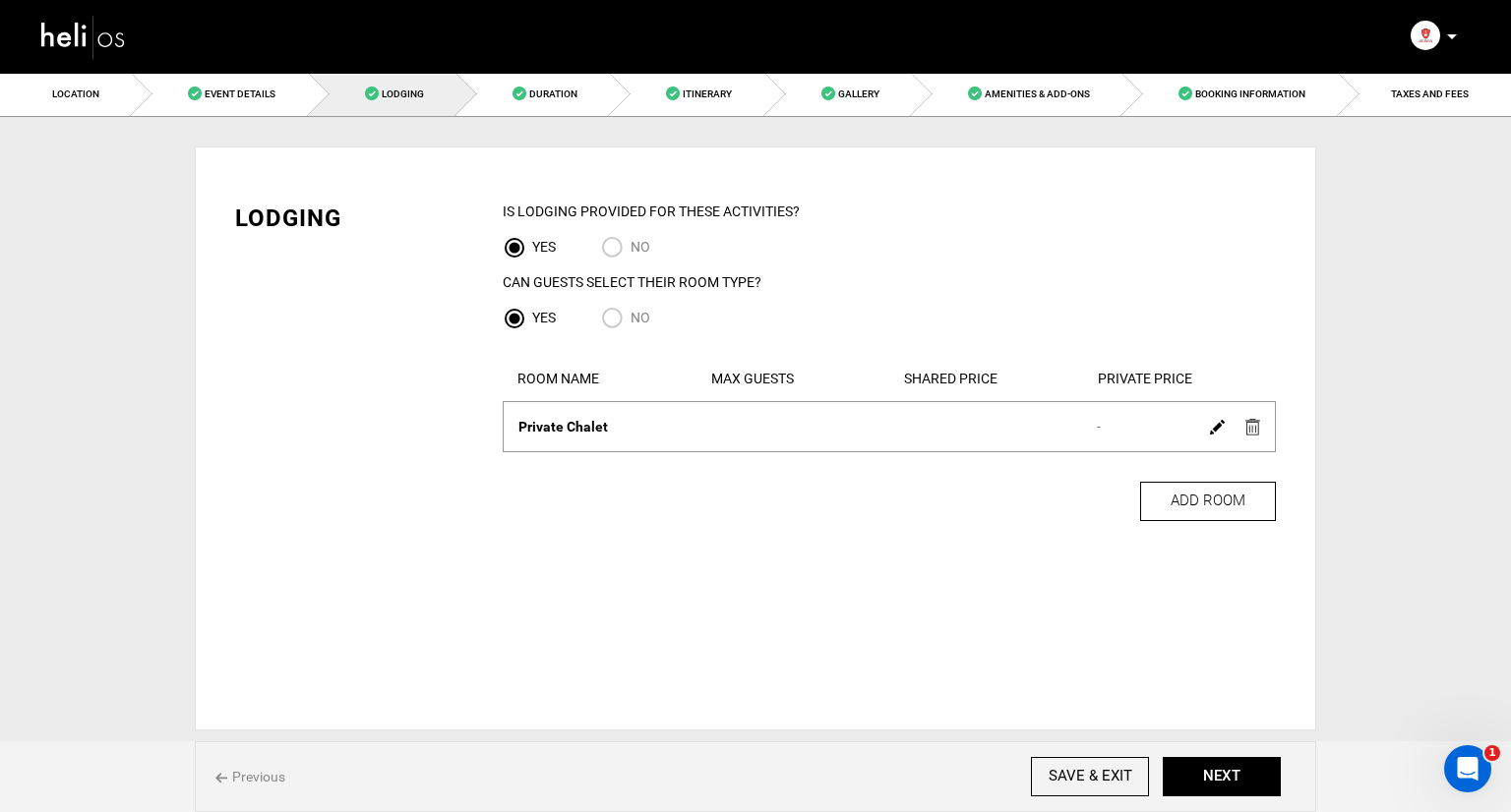
click at [1263, 427] on div at bounding box center [1235, 426] width 68 height 29
click at [1259, 428] on img at bounding box center [1253, 427] width 15 height 17
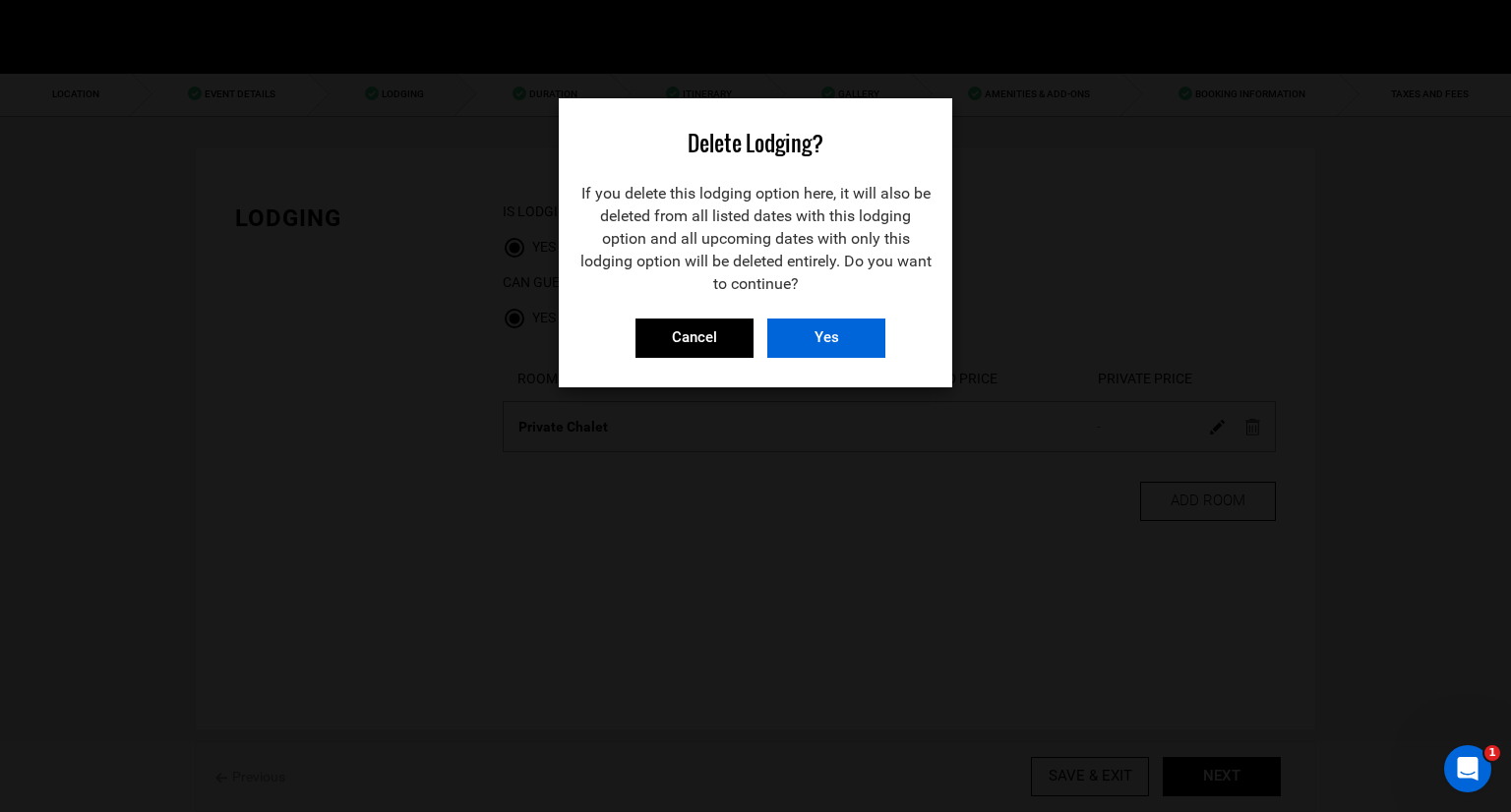
click at [818, 337] on input "Yes" at bounding box center [826, 339] width 118 height 40
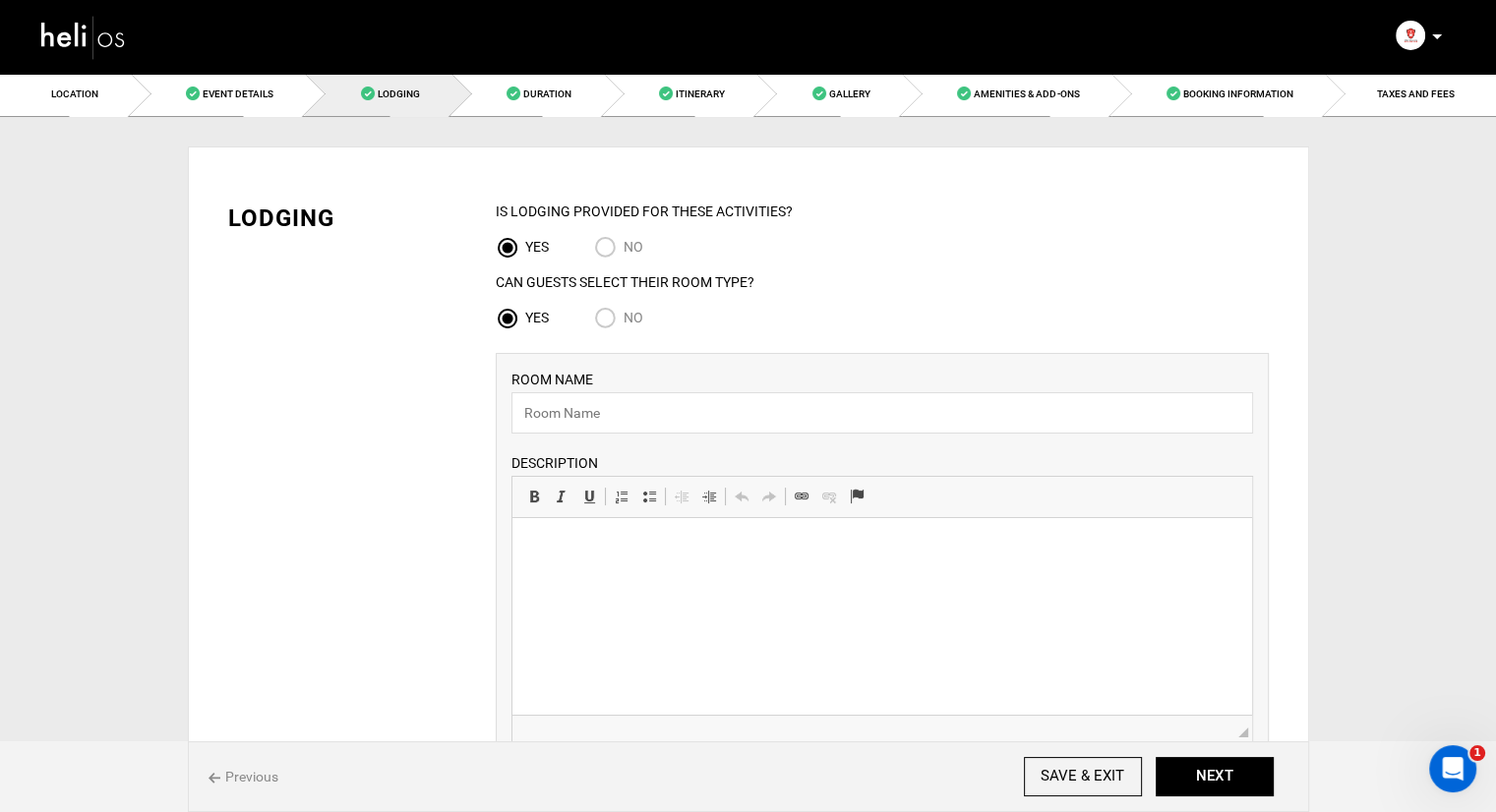
click at [644, 318] on div "No" at bounding box center [633, 320] width 79 height 27
click at [625, 319] on span "No" at bounding box center [633, 318] width 20 height 16
click at [623, 319] on input "No" at bounding box center [609, 320] width 30 height 27
radio input "true"
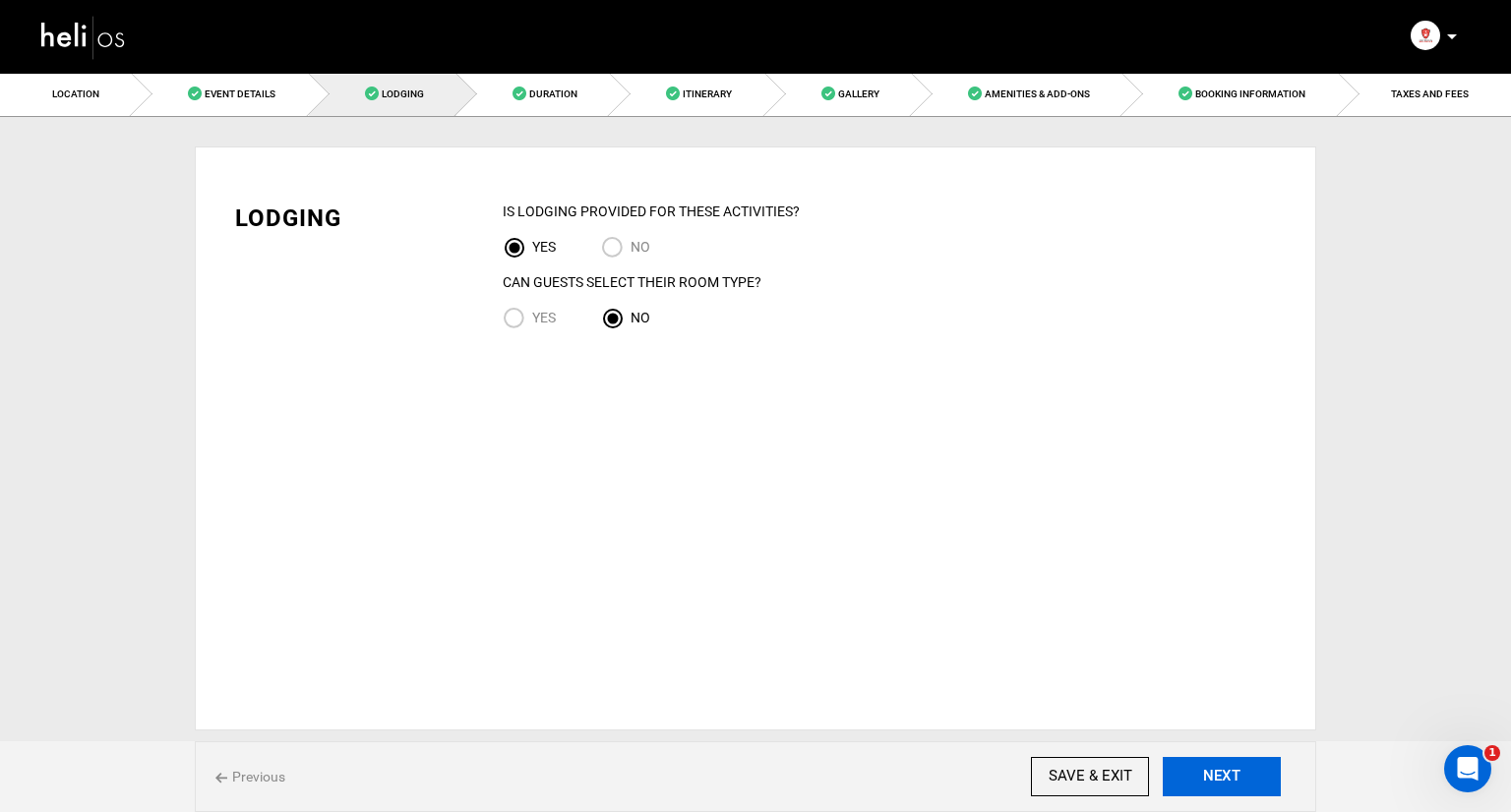
click at [1242, 772] on button "NEXT" at bounding box center [1222, 777] width 118 height 40
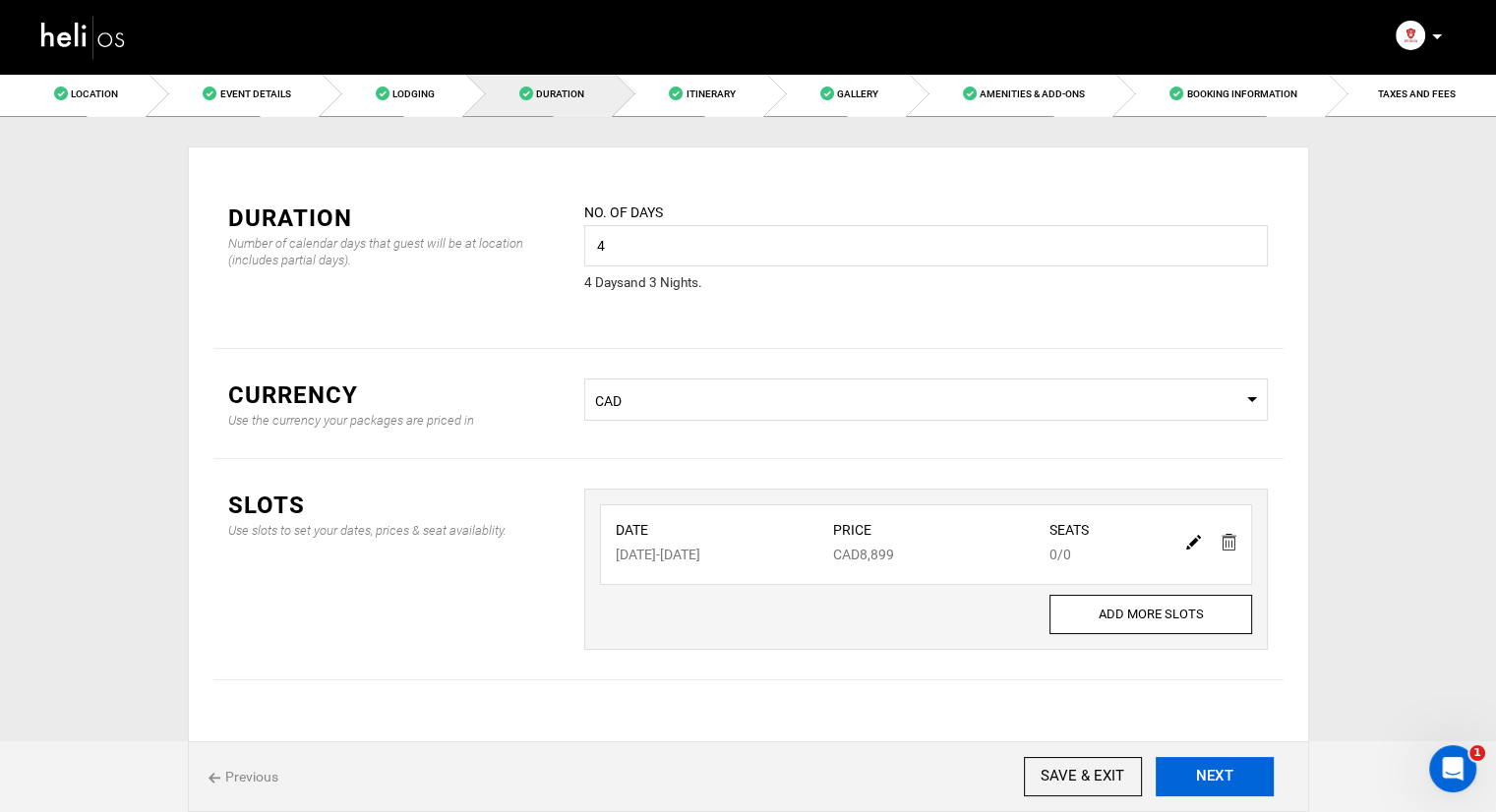
click at [1242, 772] on button "NEXT" at bounding box center [1215, 777] width 118 height 40
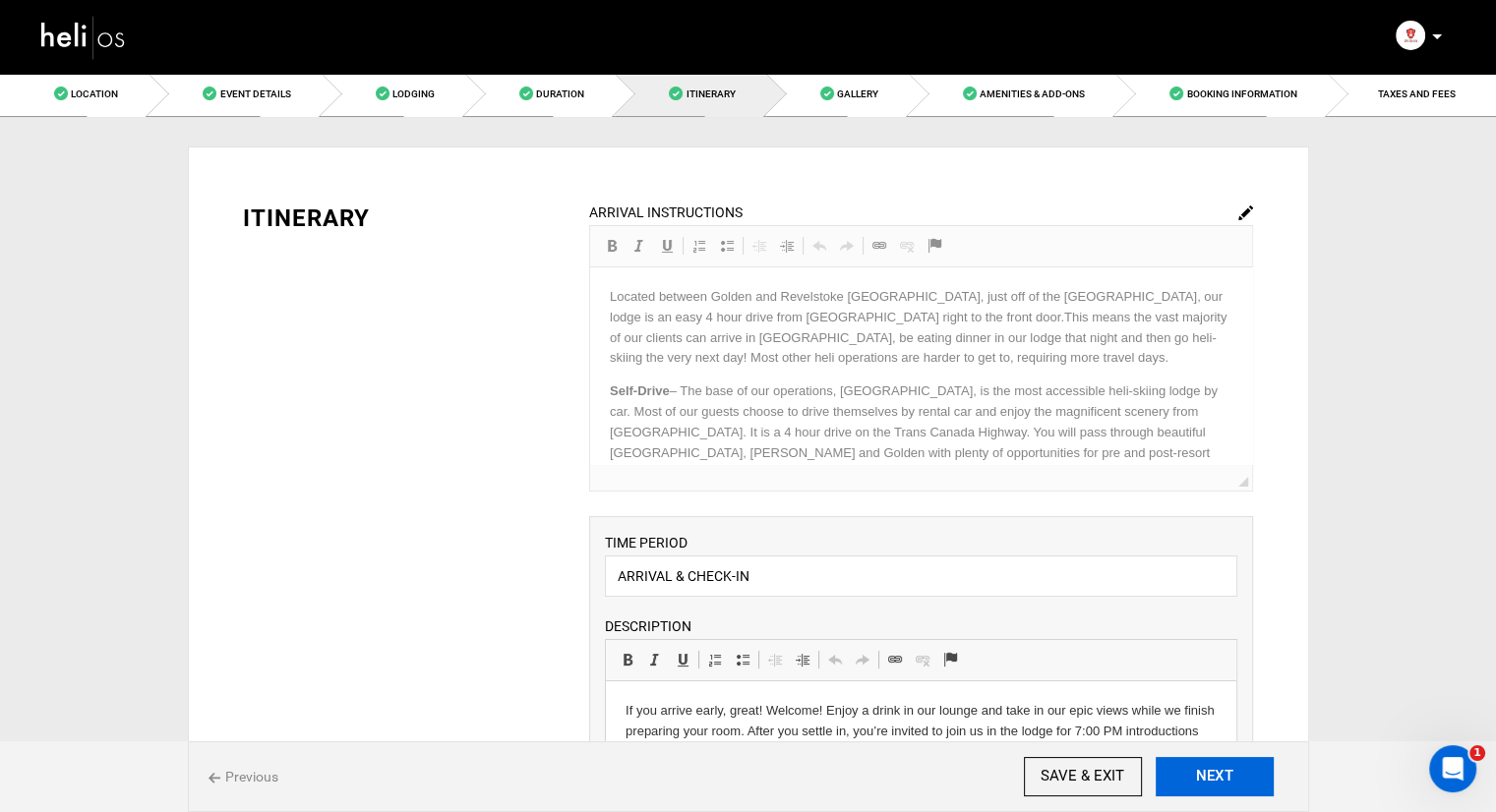
click at [1242, 772] on button "NEXT" at bounding box center [1215, 777] width 118 height 40
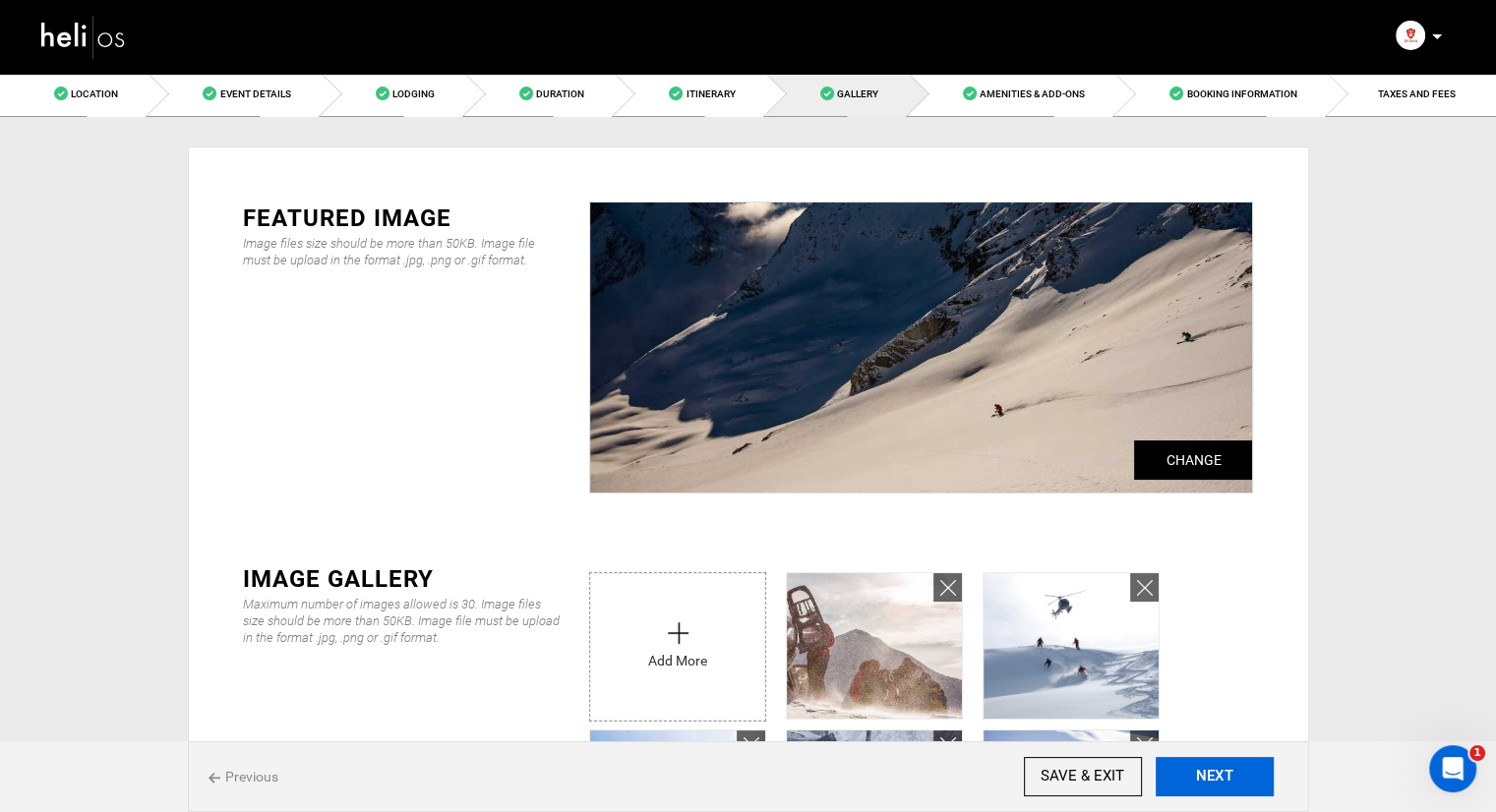
click at [1242, 772] on button "NEXT" at bounding box center [1215, 777] width 118 height 40
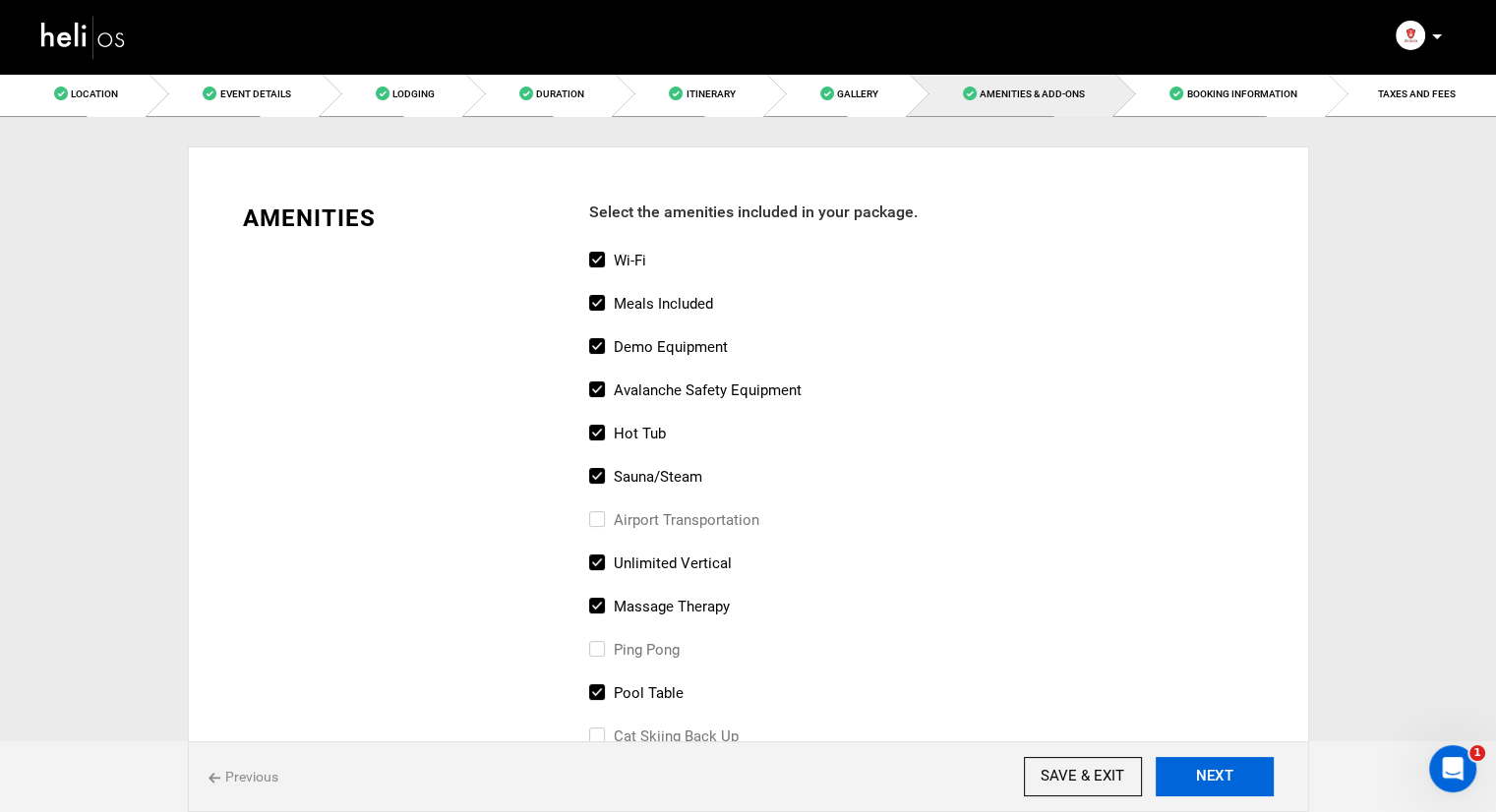
click at [1242, 772] on button "NEXT" at bounding box center [1215, 777] width 118 height 40
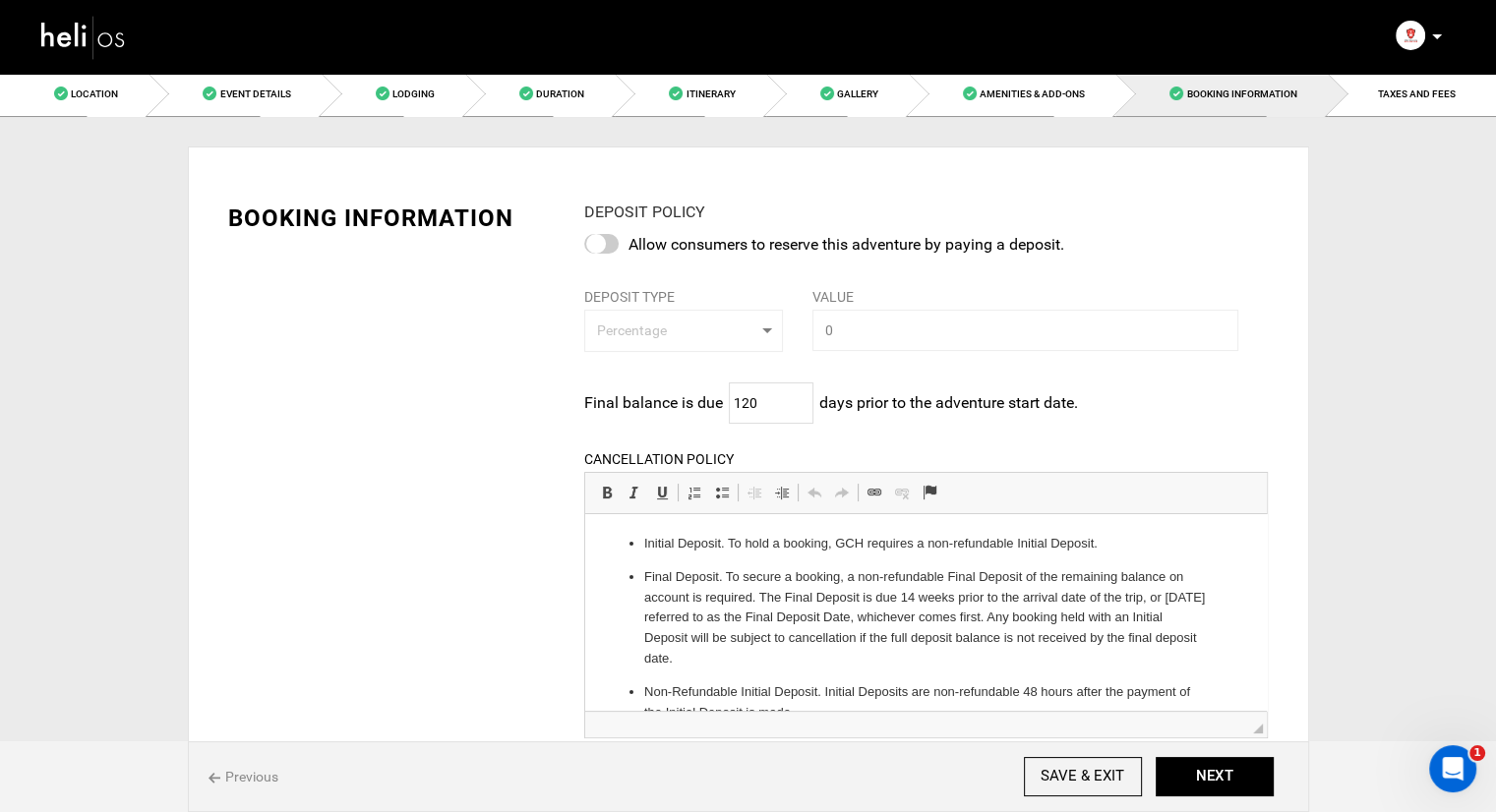
click at [618, 251] on label at bounding box center [601, 244] width 35 height 20
click at [0, 0] on input "checkbox" at bounding box center [0, 0] width 0 height 0
click at [614, 244] on div at bounding box center [601, 244] width 35 height 20
click at [0, 0] on input "checkbox" at bounding box center [0, 0] width 0 height 0
click at [615, 239] on div at bounding box center [601, 244] width 35 height 20
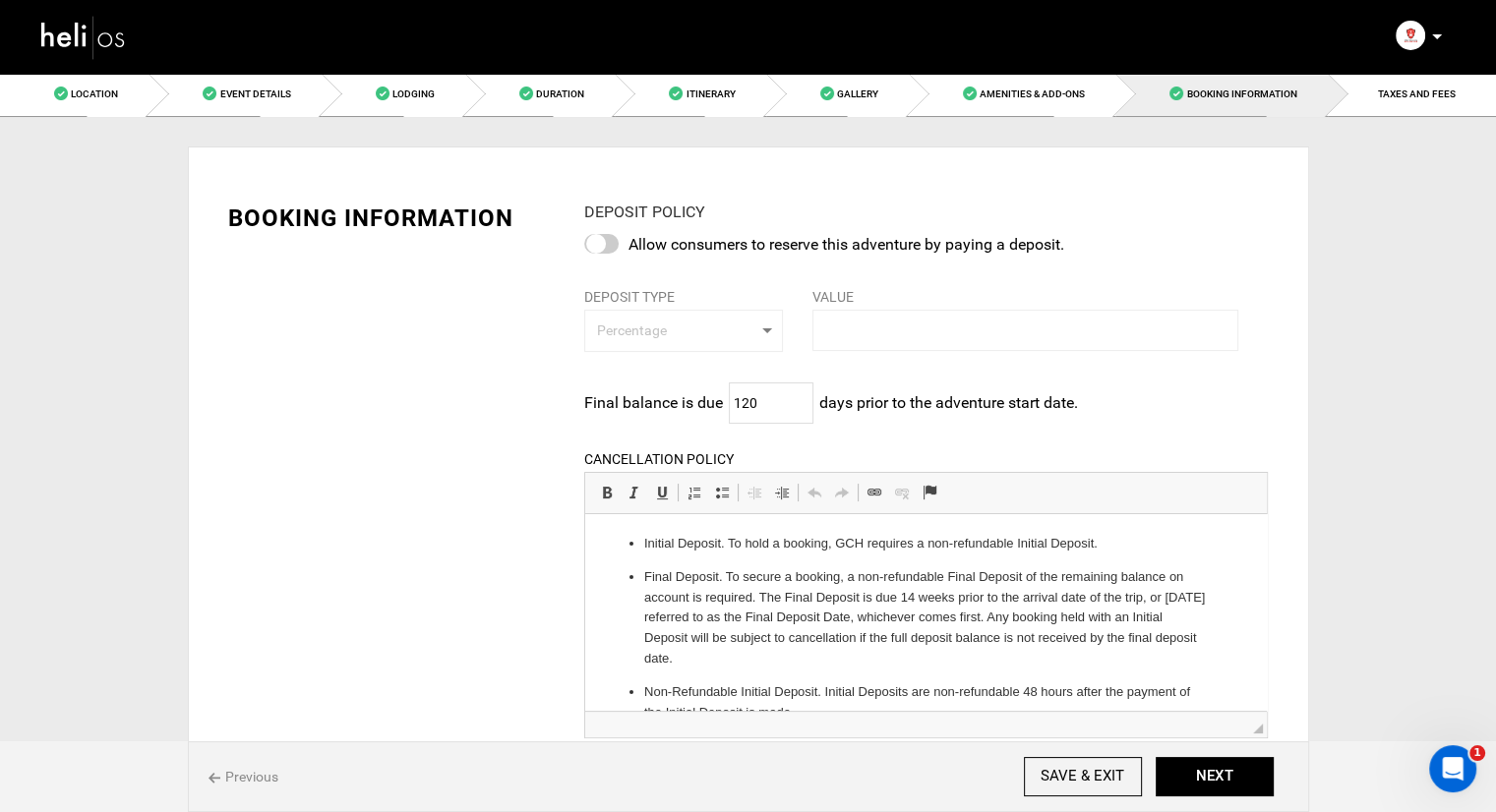
click at [0, 0] on input "checkbox" at bounding box center [0, 0] width 0 height 0
click at [633, 334] on span "Percentage" at bounding box center [677, 331] width 160 height 20
click at [637, 415] on span "Amount" at bounding box center [619, 411] width 49 height 20
select select "string:2"
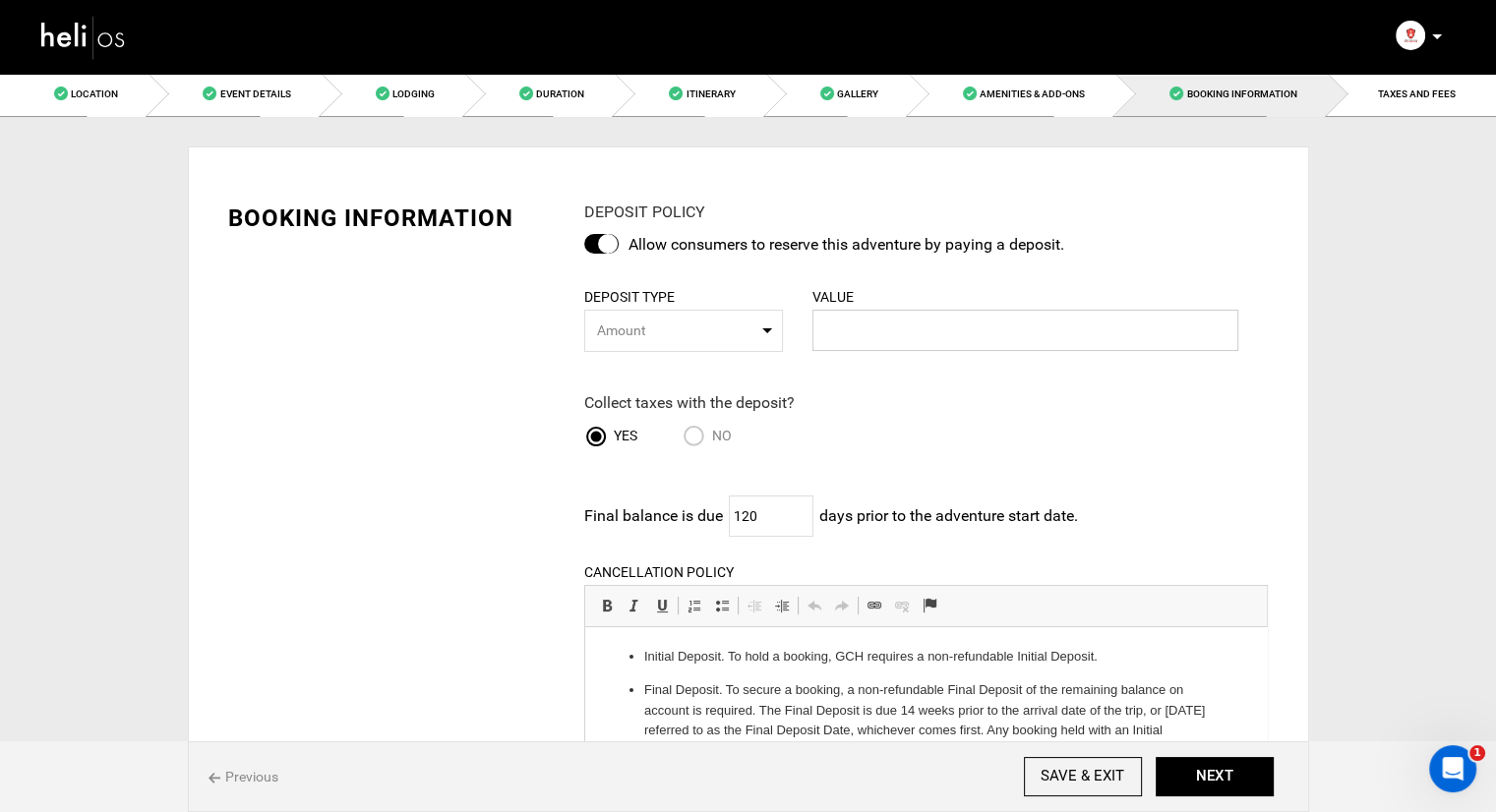
type input "2"
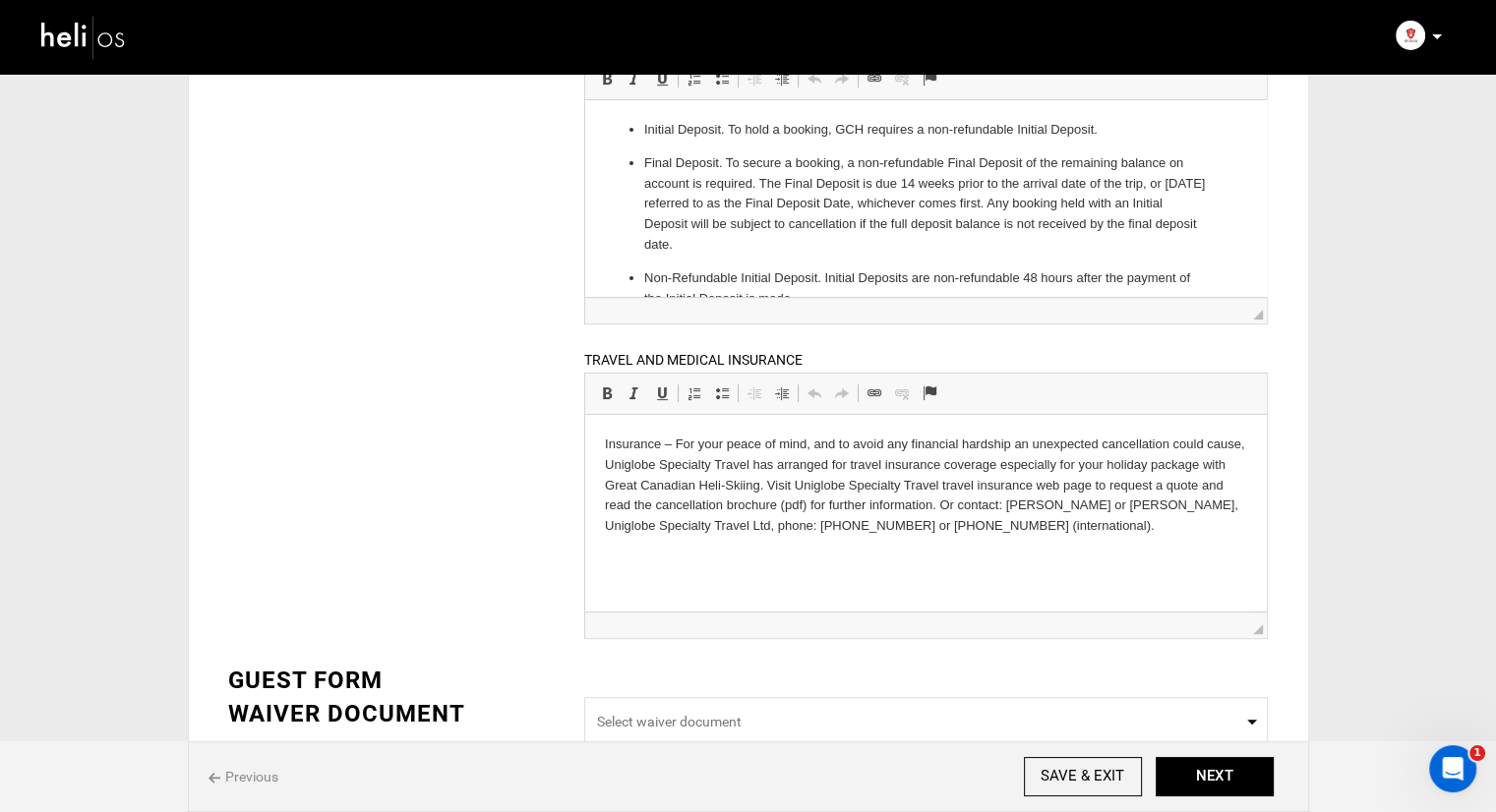
scroll to position [649, 0]
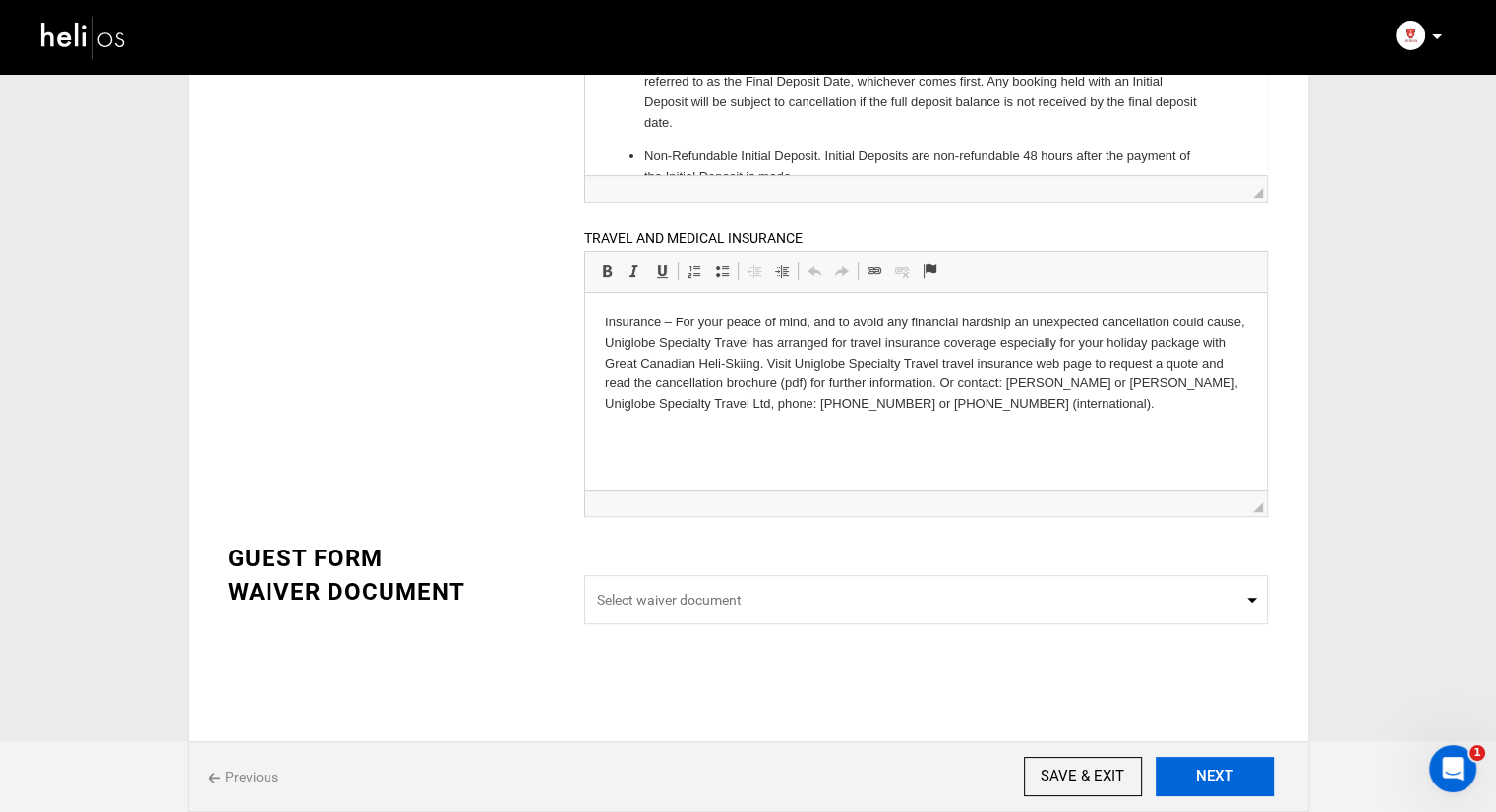
type input "1500"
click at [1201, 788] on button "NEXT" at bounding box center [1215, 777] width 118 height 40
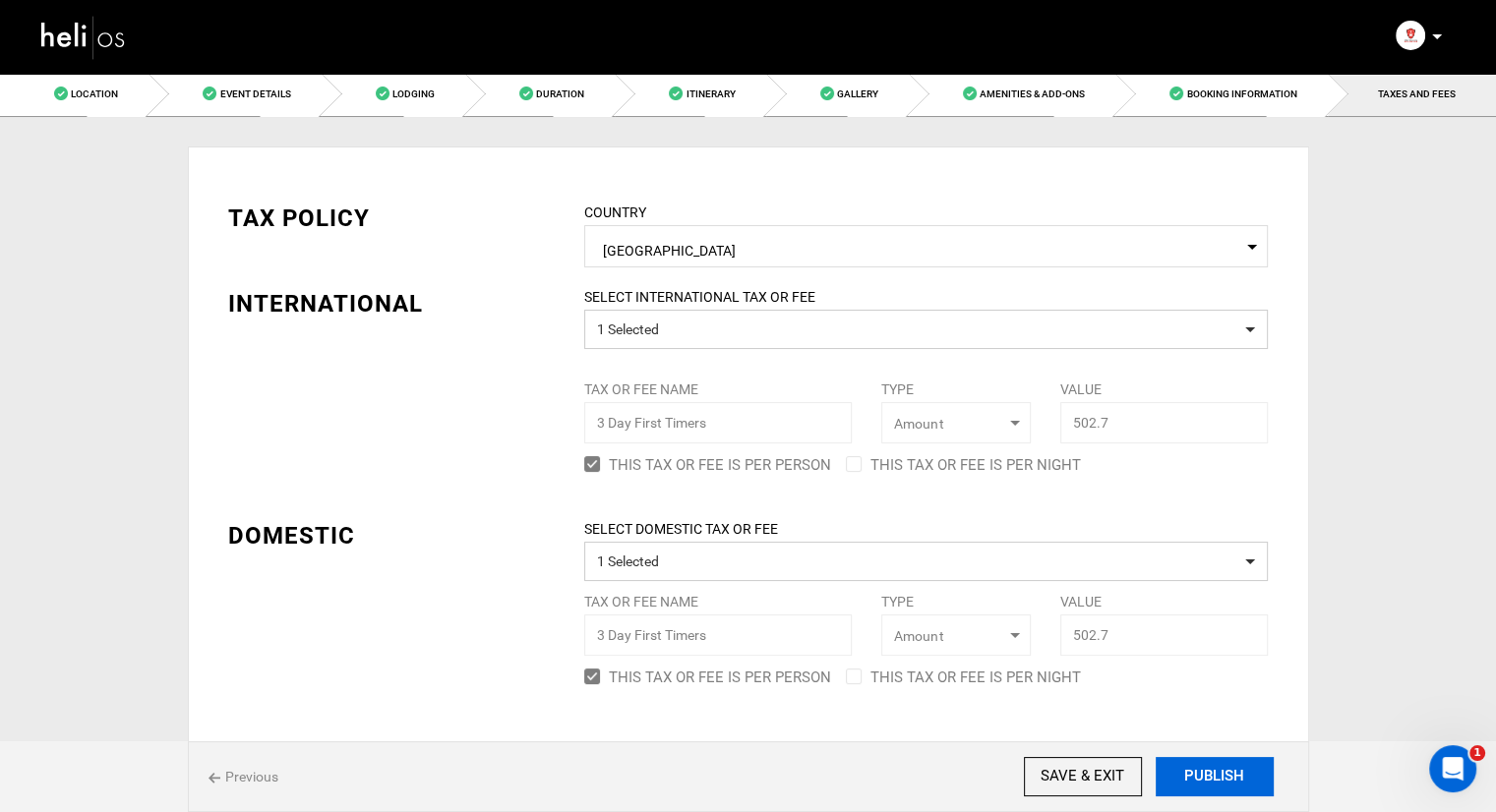
click at [1208, 778] on button "PUBLISH" at bounding box center [1215, 777] width 118 height 40
type input "[DATE]"
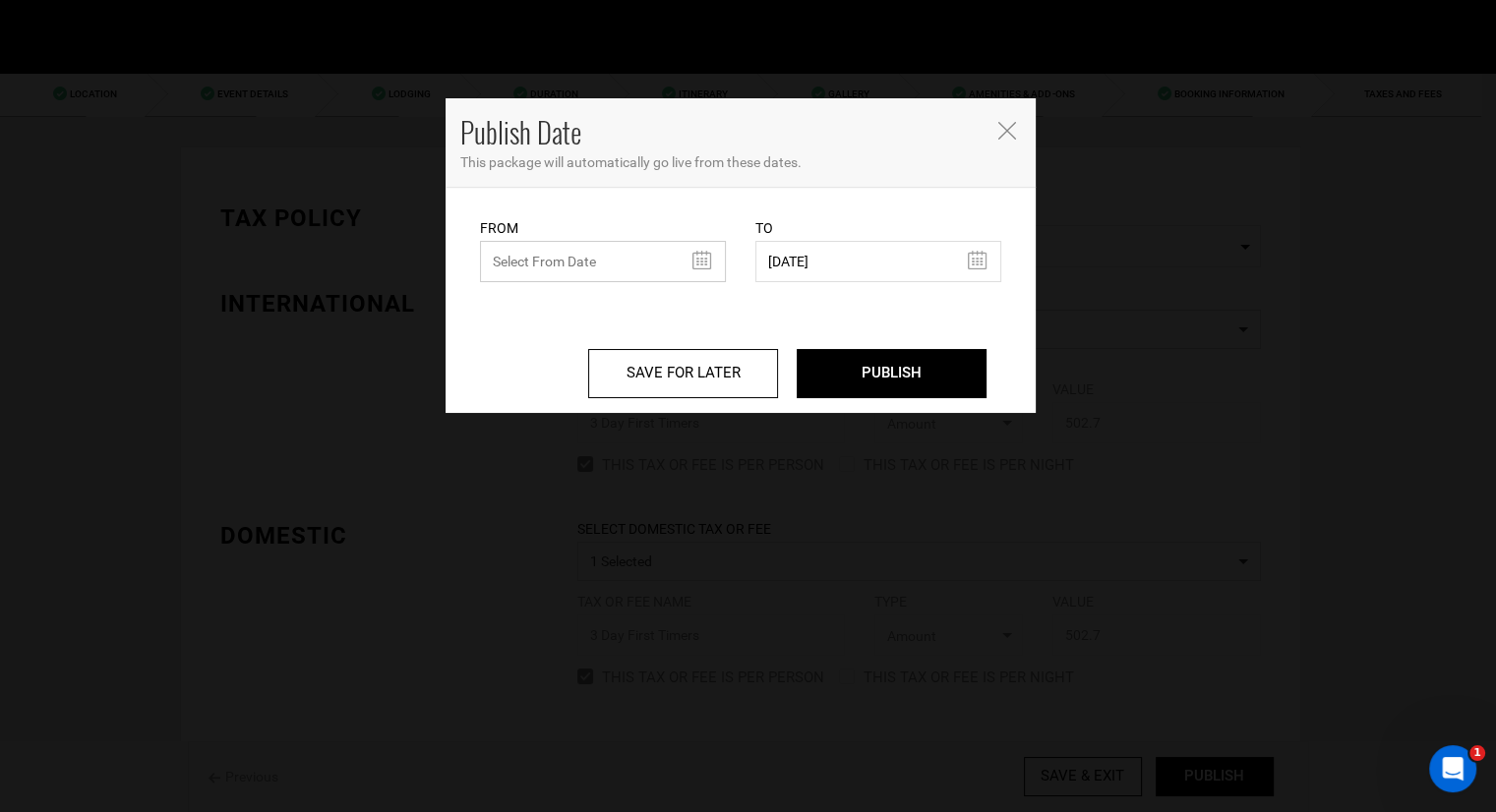
click at [699, 262] on input "text" at bounding box center [602, 261] width 246 height 42
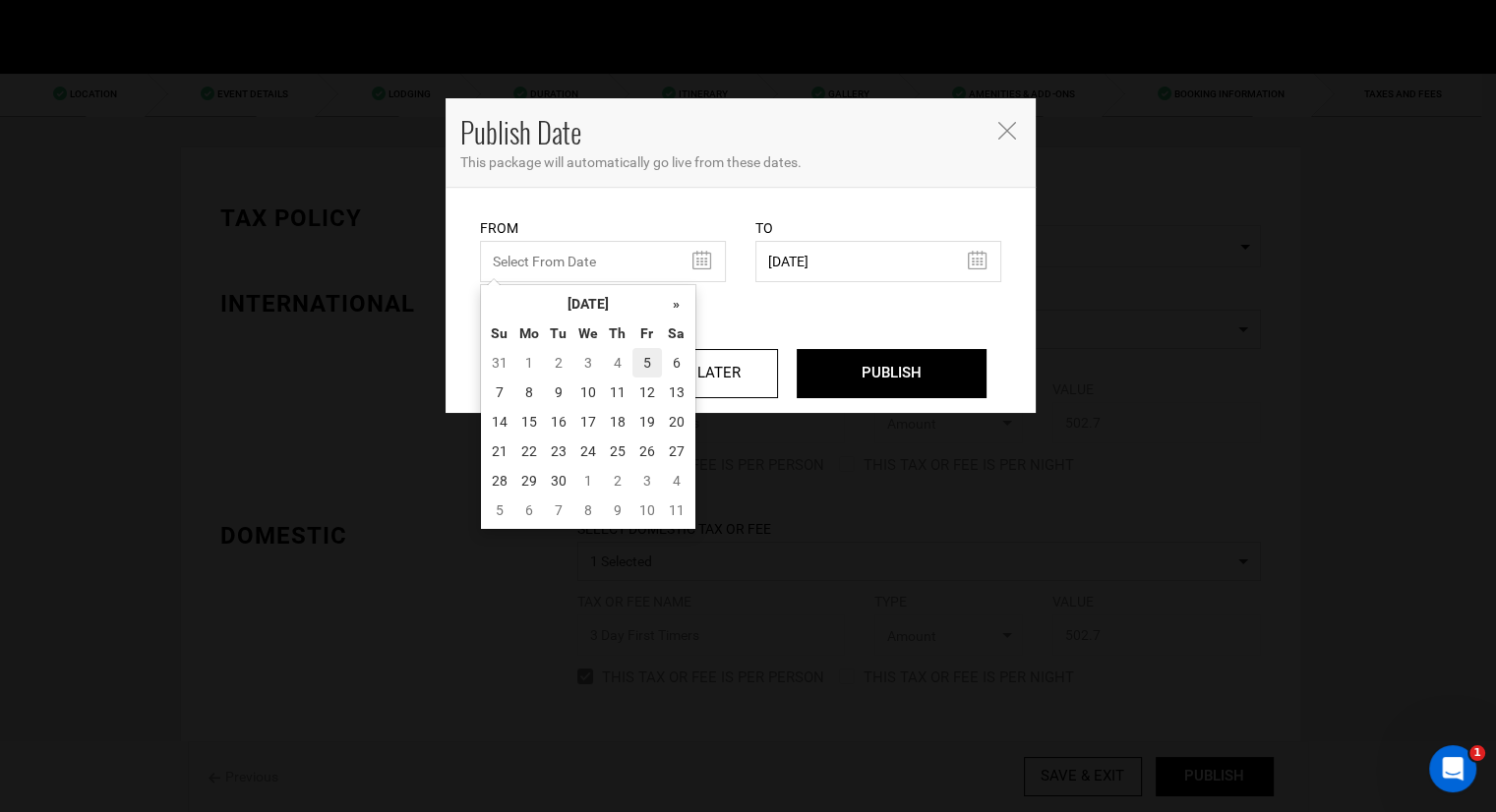
click at [645, 357] on td "5" at bounding box center [647, 363] width 30 height 30
type input "[DATE]"
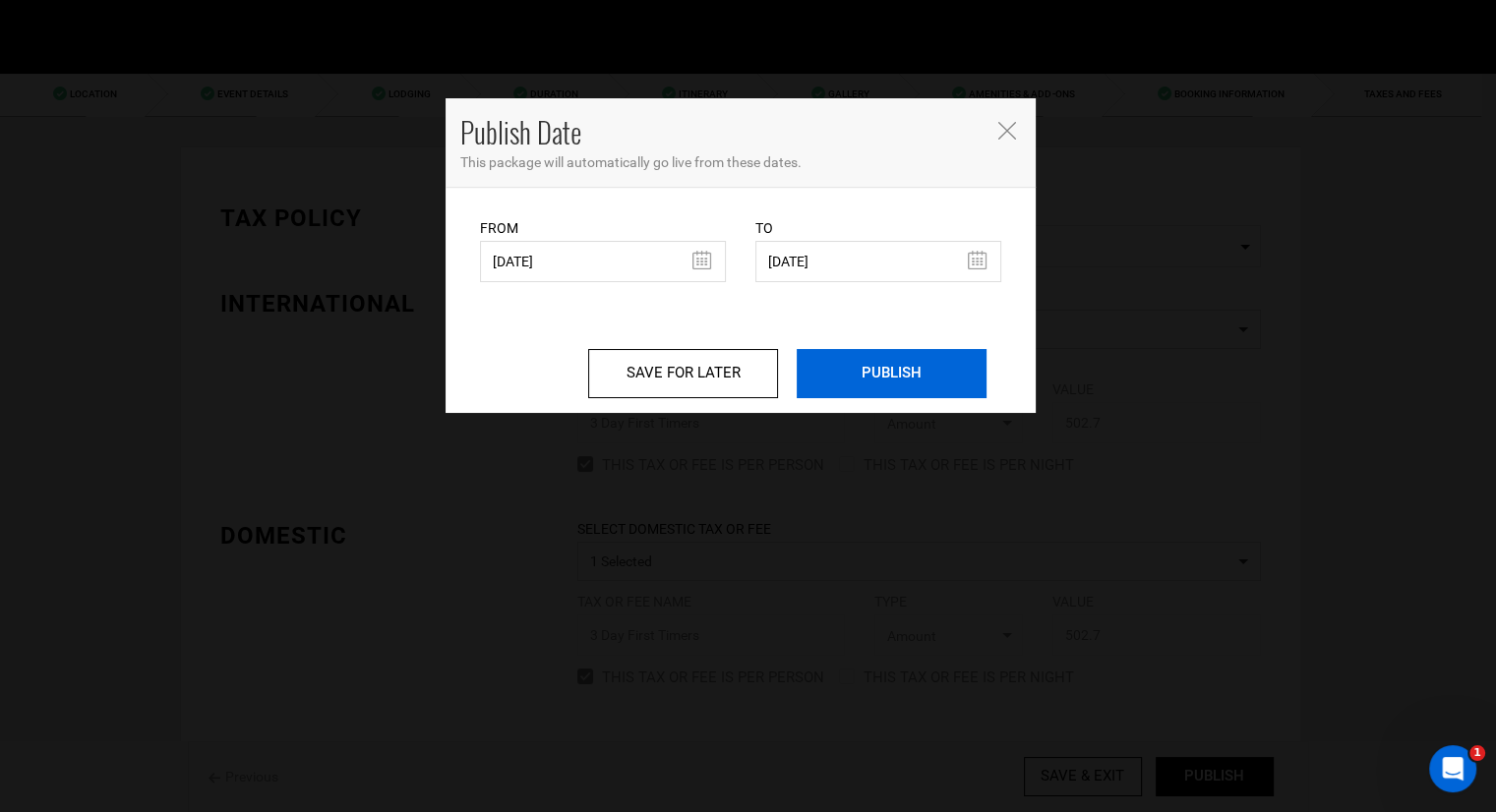
click at [835, 367] on input "PUBLISH" at bounding box center [892, 373] width 190 height 49
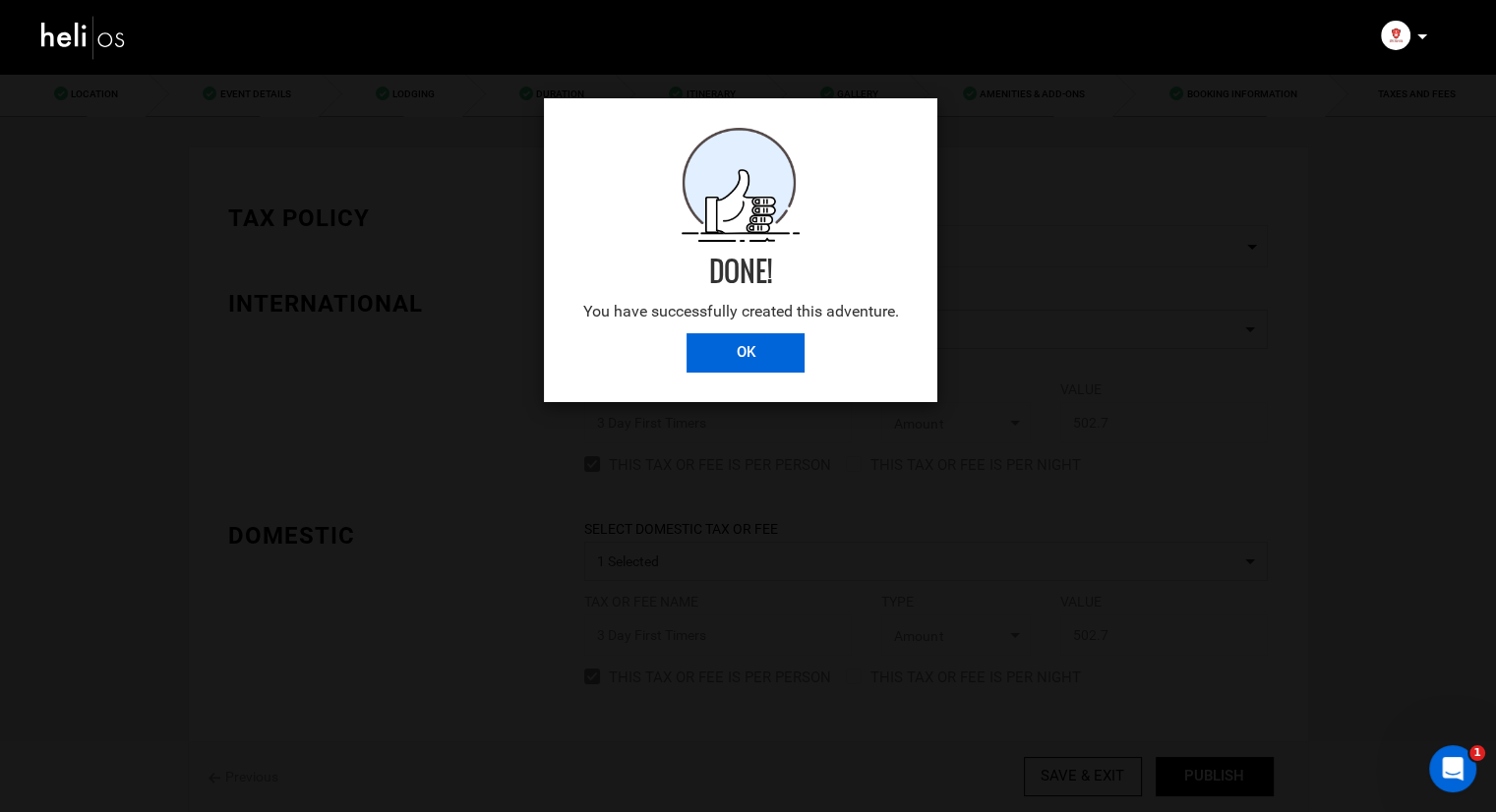
click at [761, 359] on input "OK" at bounding box center [746, 354] width 118 height 40
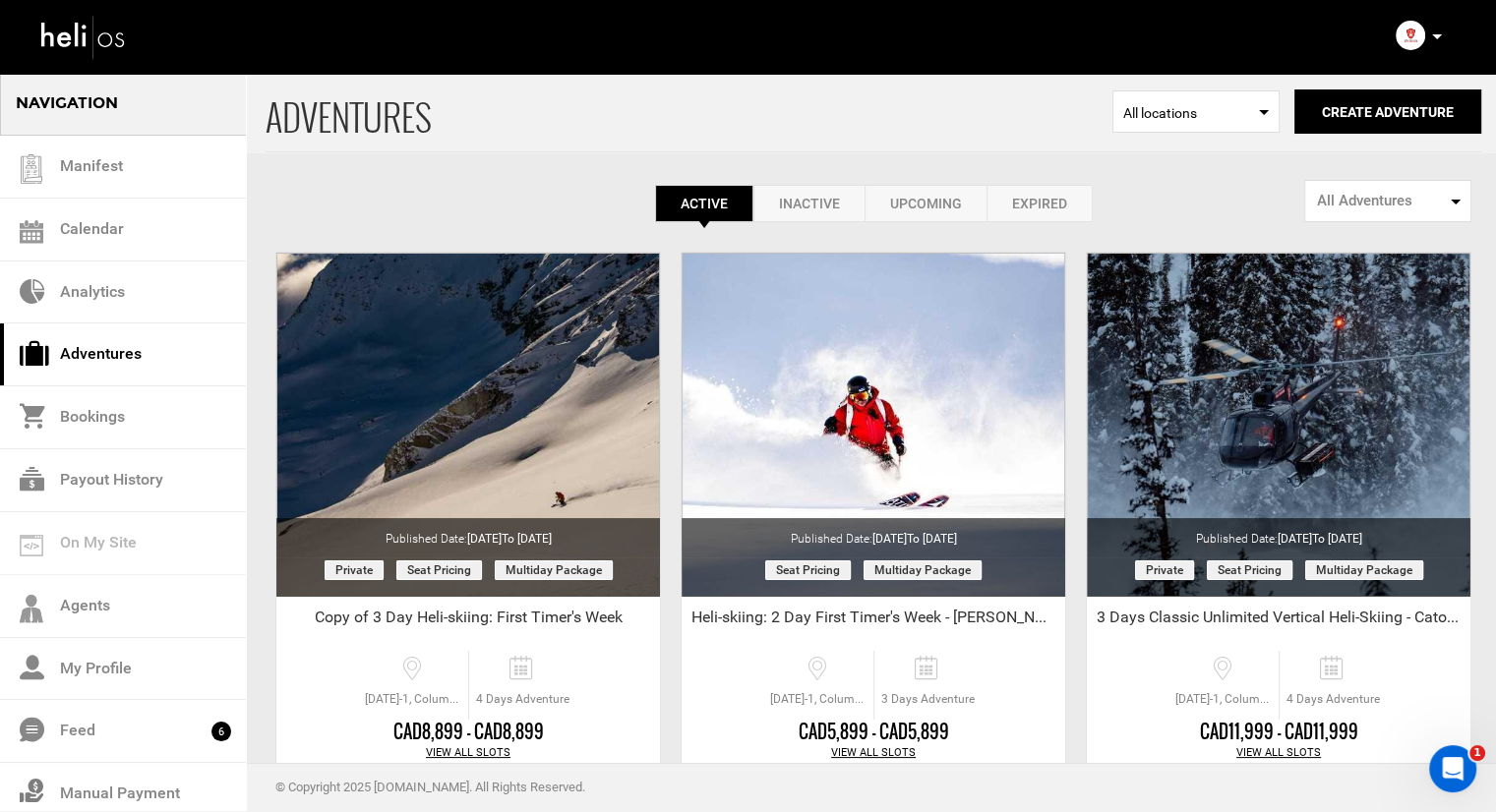
click at [823, 208] on link "Inactive" at bounding box center [809, 204] width 111 height 38
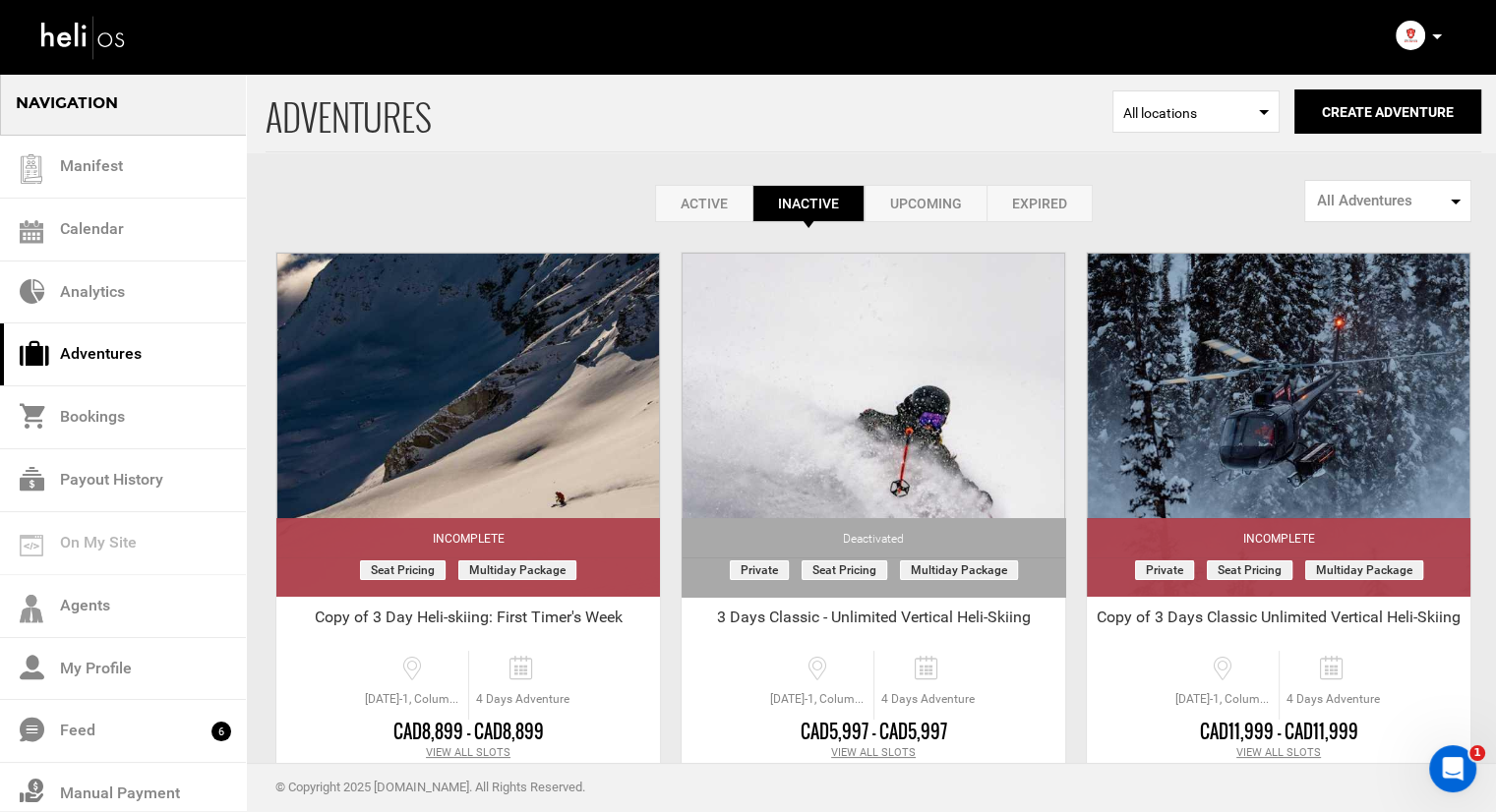
click at [722, 169] on div "Active Inactive Upcoming Expired Active Active Inactive Upcoming Expired Active…" at bounding box center [873, 146] width 1216 height 150
click at [710, 198] on link "Active" at bounding box center [704, 204] width 97 height 38
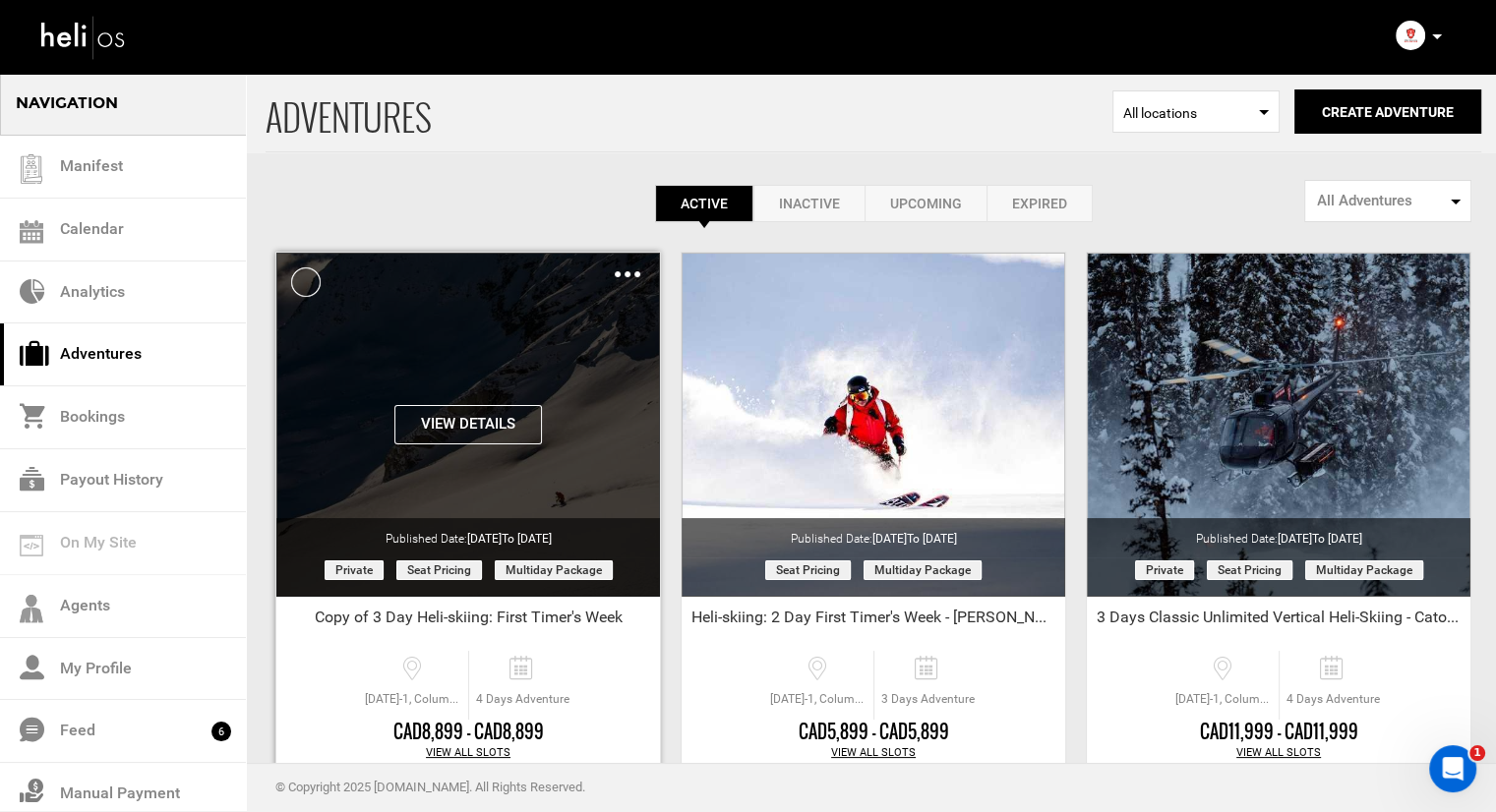
click at [634, 268] on div "Clone De-Activate Share Delete" at bounding box center [628, 273] width 26 height 23
click at [633, 272] on img at bounding box center [628, 274] width 26 height 6
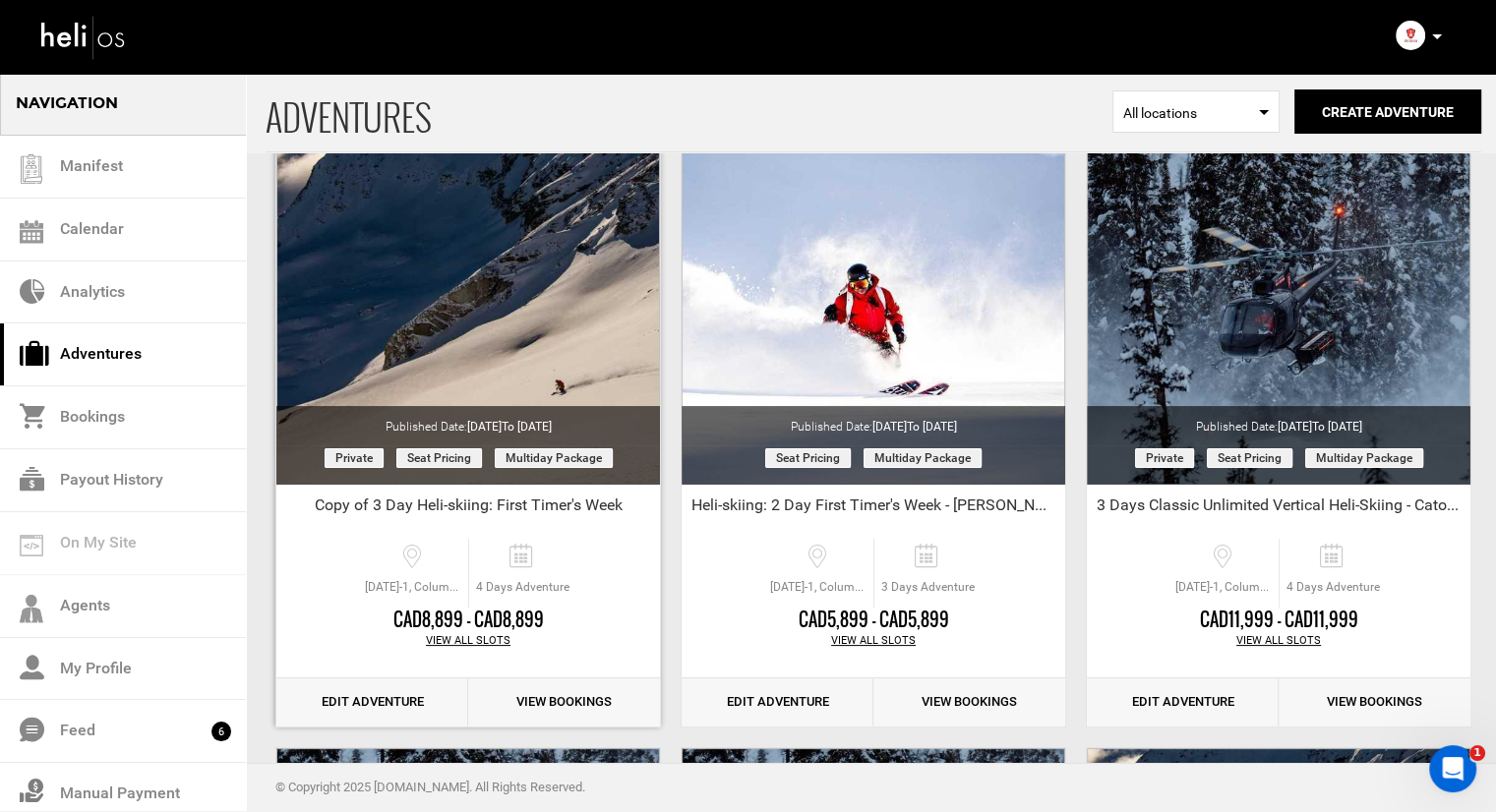
scroll to position [197, 0]
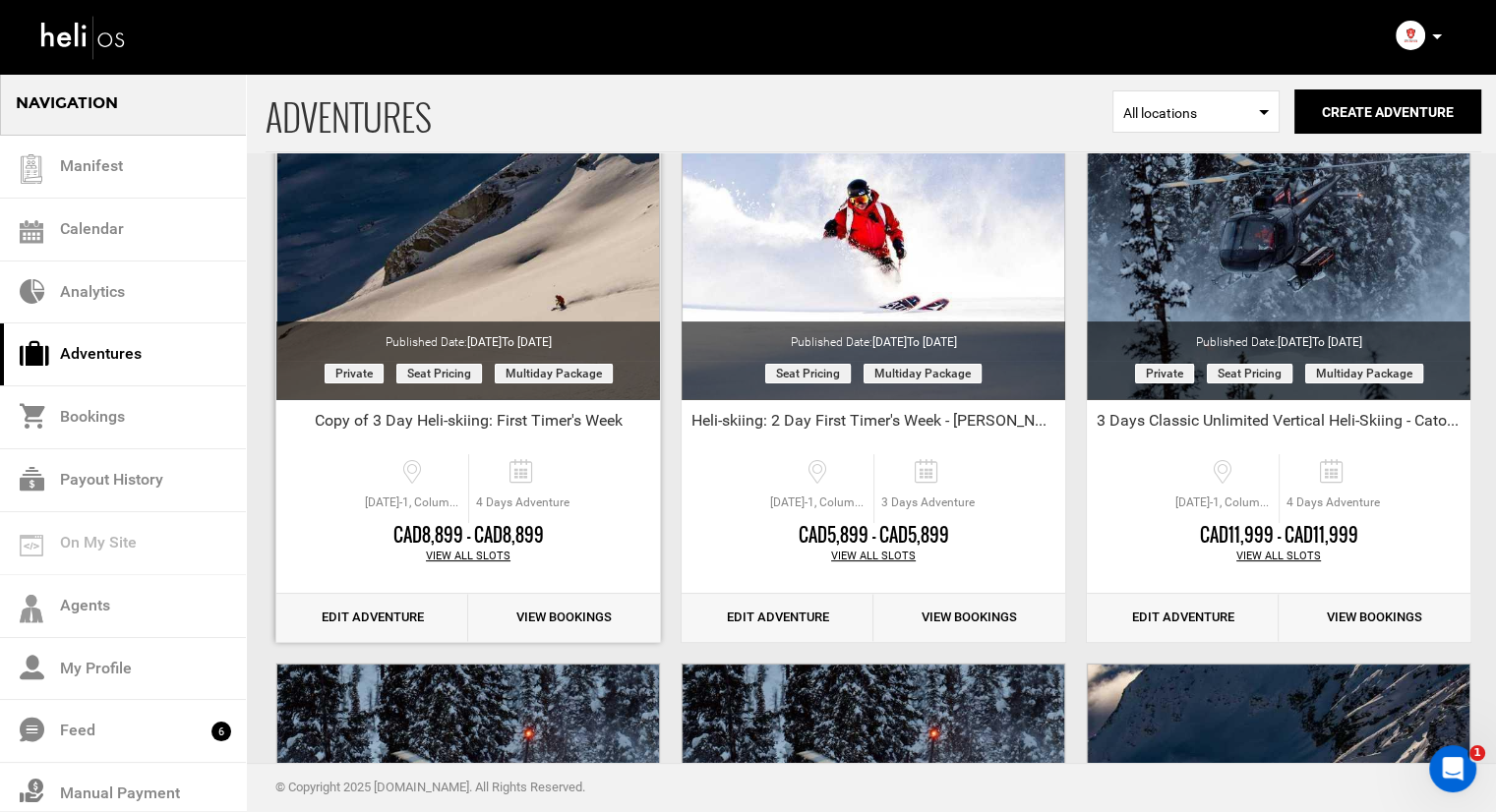
click at [403, 607] on link "Edit Adventure" at bounding box center [372, 618] width 192 height 48
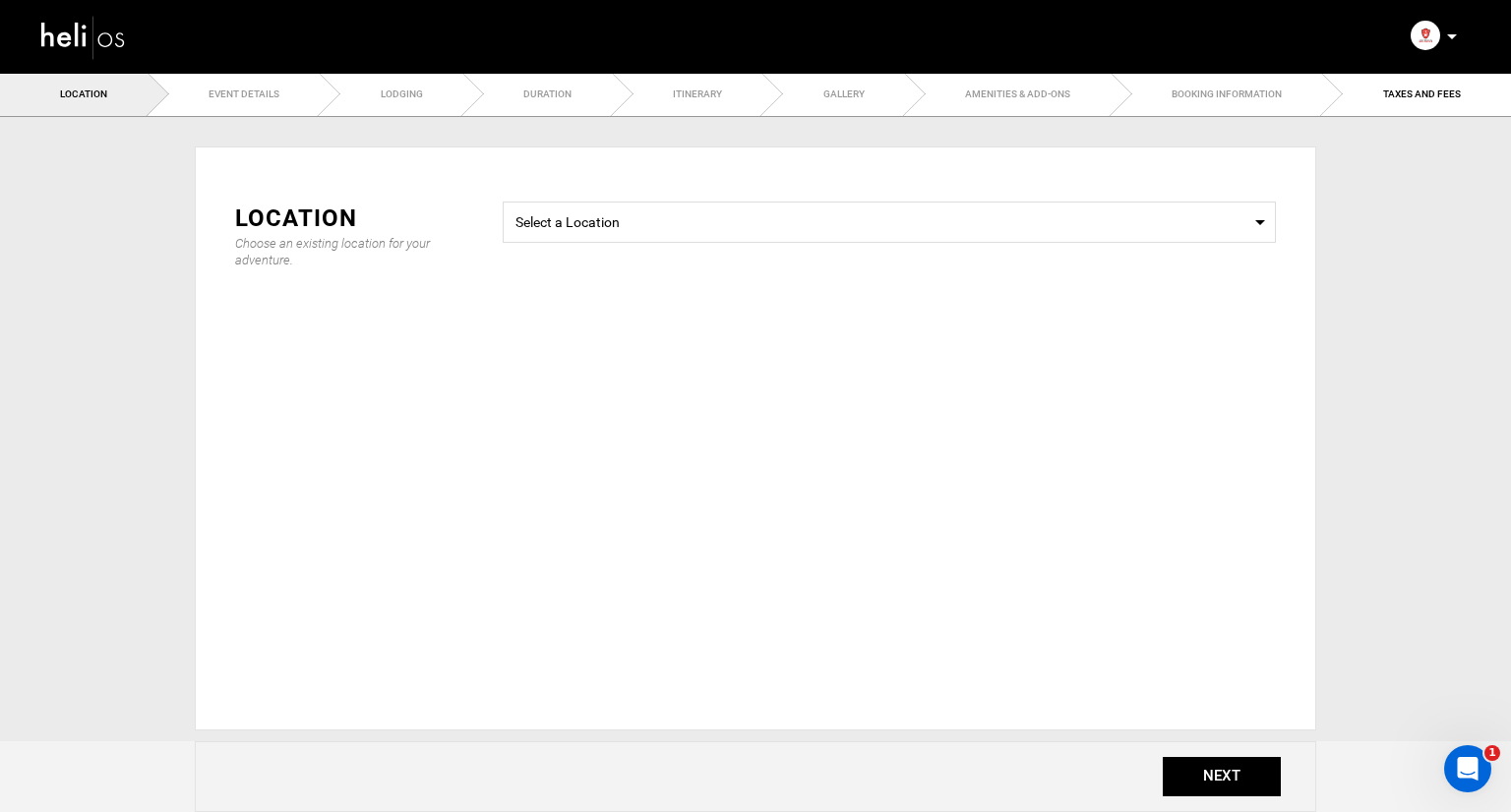
type input "Copy of 3 Day Heli-skiing: First Timer's Week"
checkbox input "true"
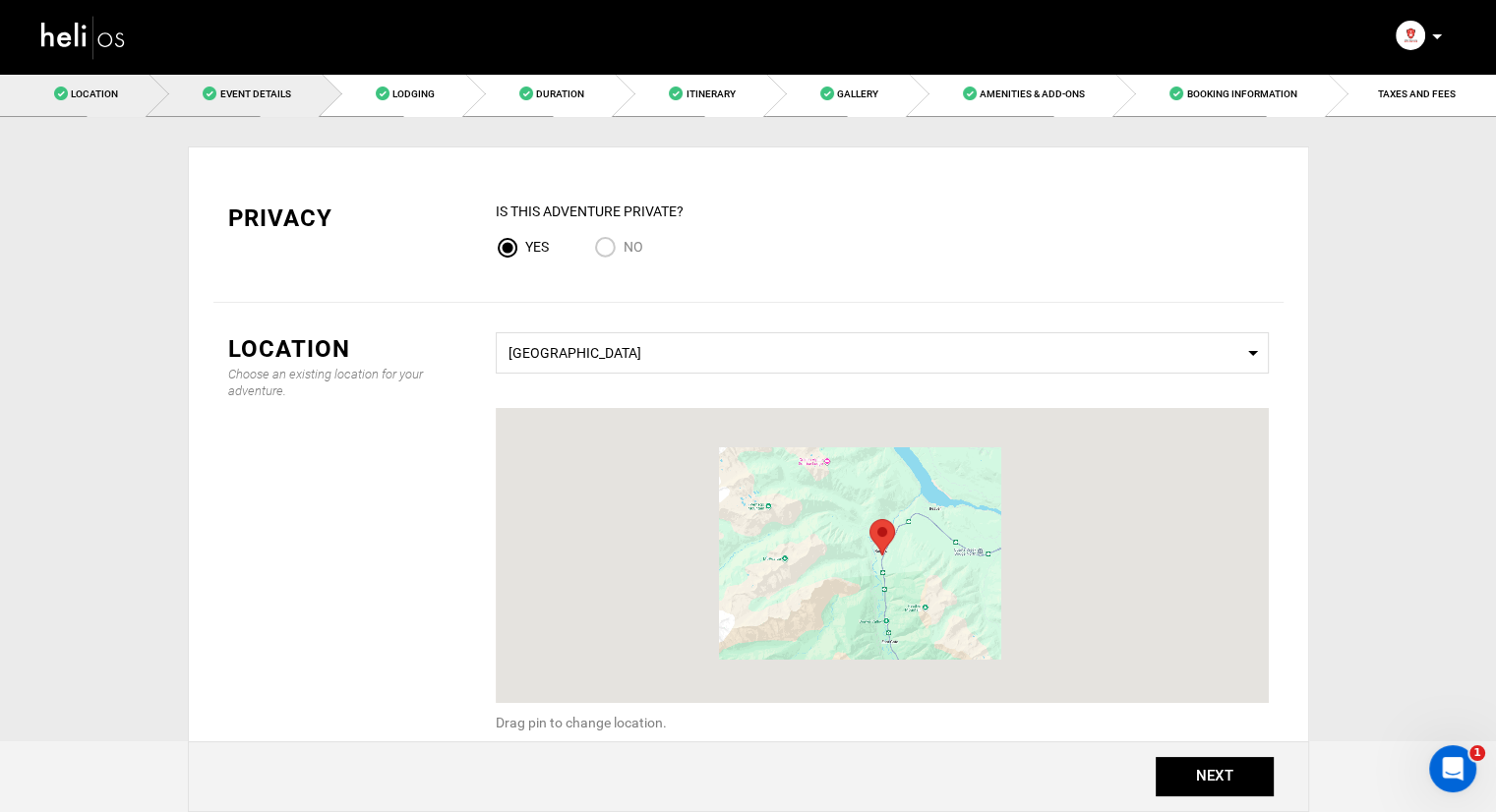
click at [277, 82] on link "Event Details" at bounding box center [234, 93] width 172 height 45
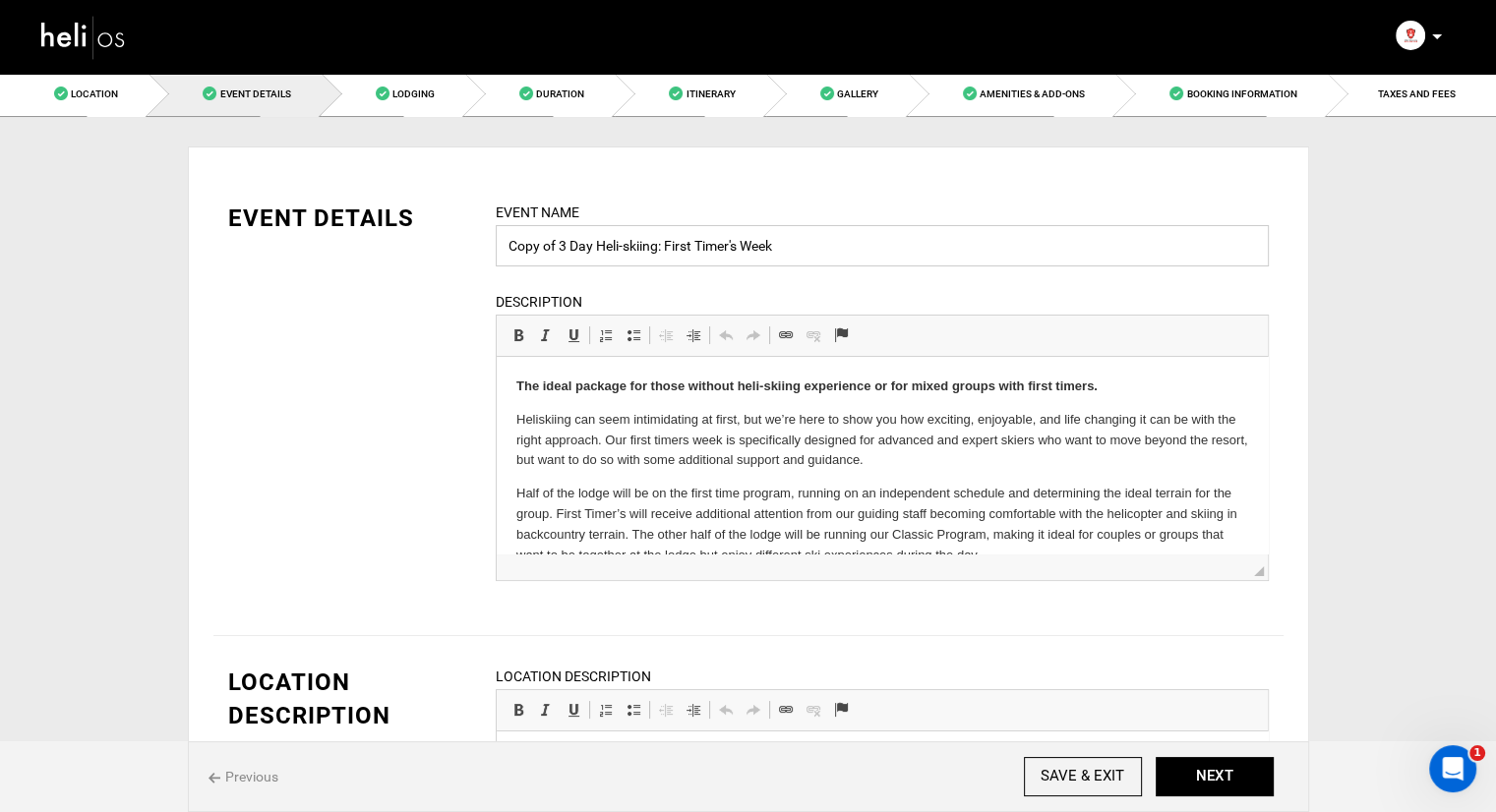
drag, startPoint x: 558, startPoint y: 244, endPoint x: 478, endPoint y: 244, distance: 80.0
click at [478, 244] on div "EVENT DETAILS Event Name Copy of 3 Day Heli-skiing: First Timer's Week Event na…" at bounding box center [748, 404] width 1071 height 405
click at [897, 248] on input "3 Day Heli-skiing: First Timer's Week" at bounding box center [883, 246] width 773 height 42
type input "3 Day Heli-skiing: First Timer's Week - [PERSON_NAME]"
click at [1218, 784] on button "NEXT" at bounding box center [1215, 777] width 118 height 40
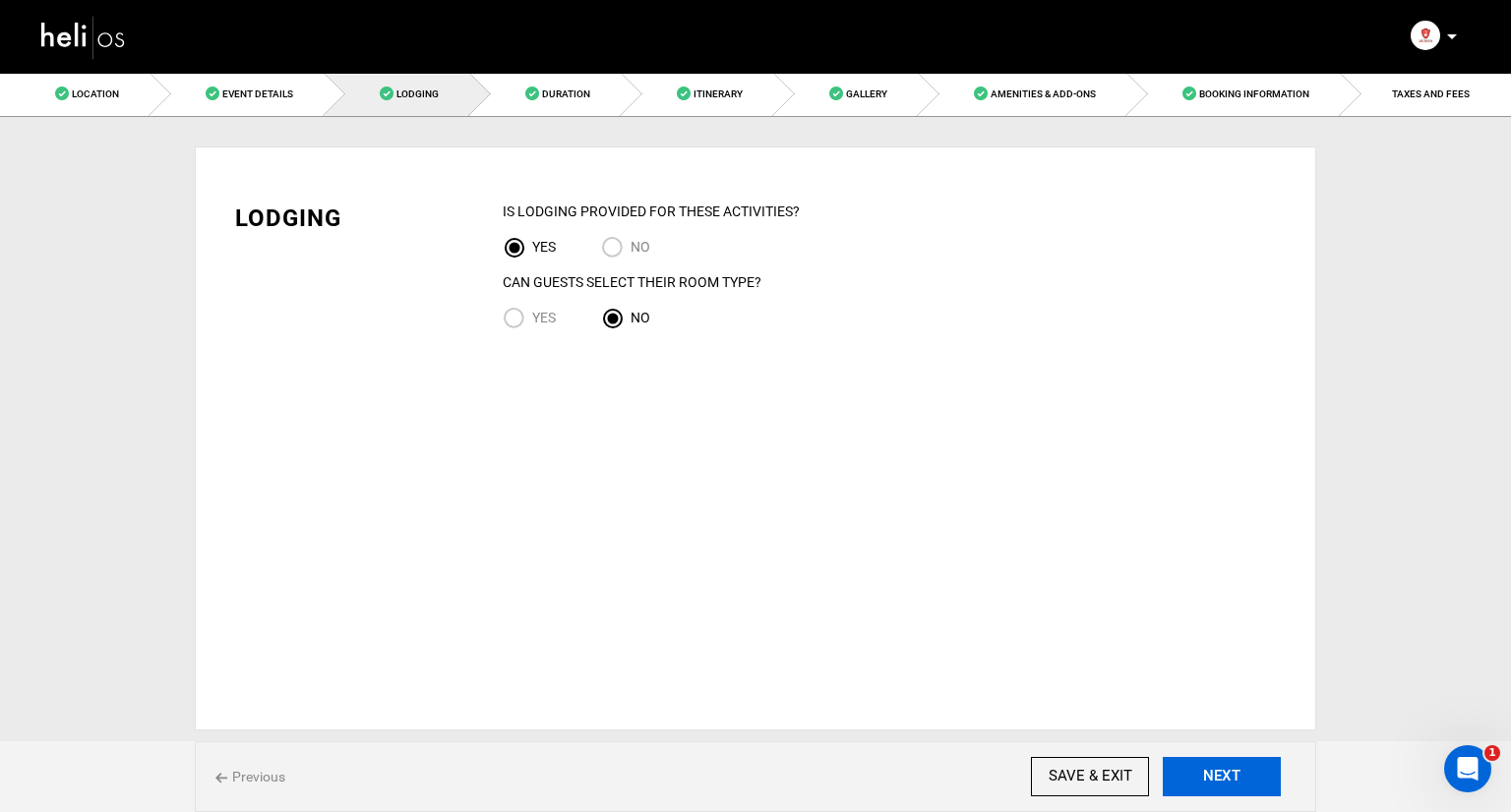
click at [1218, 784] on button "NEXT" at bounding box center [1222, 777] width 118 height 40
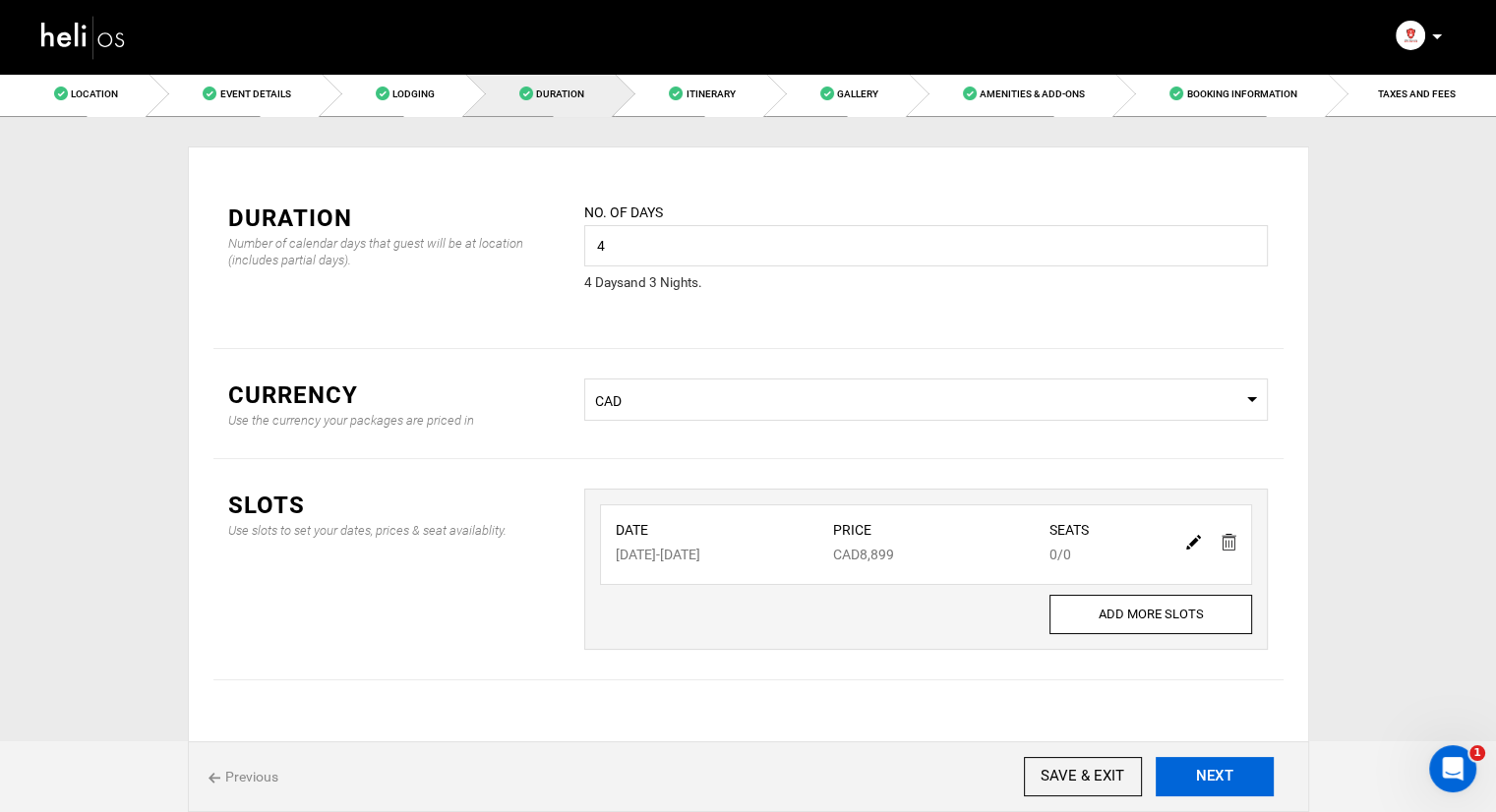
click at [1218, 784] on button "NEXT" at bounding box center [1215, 777] width 118 height 40
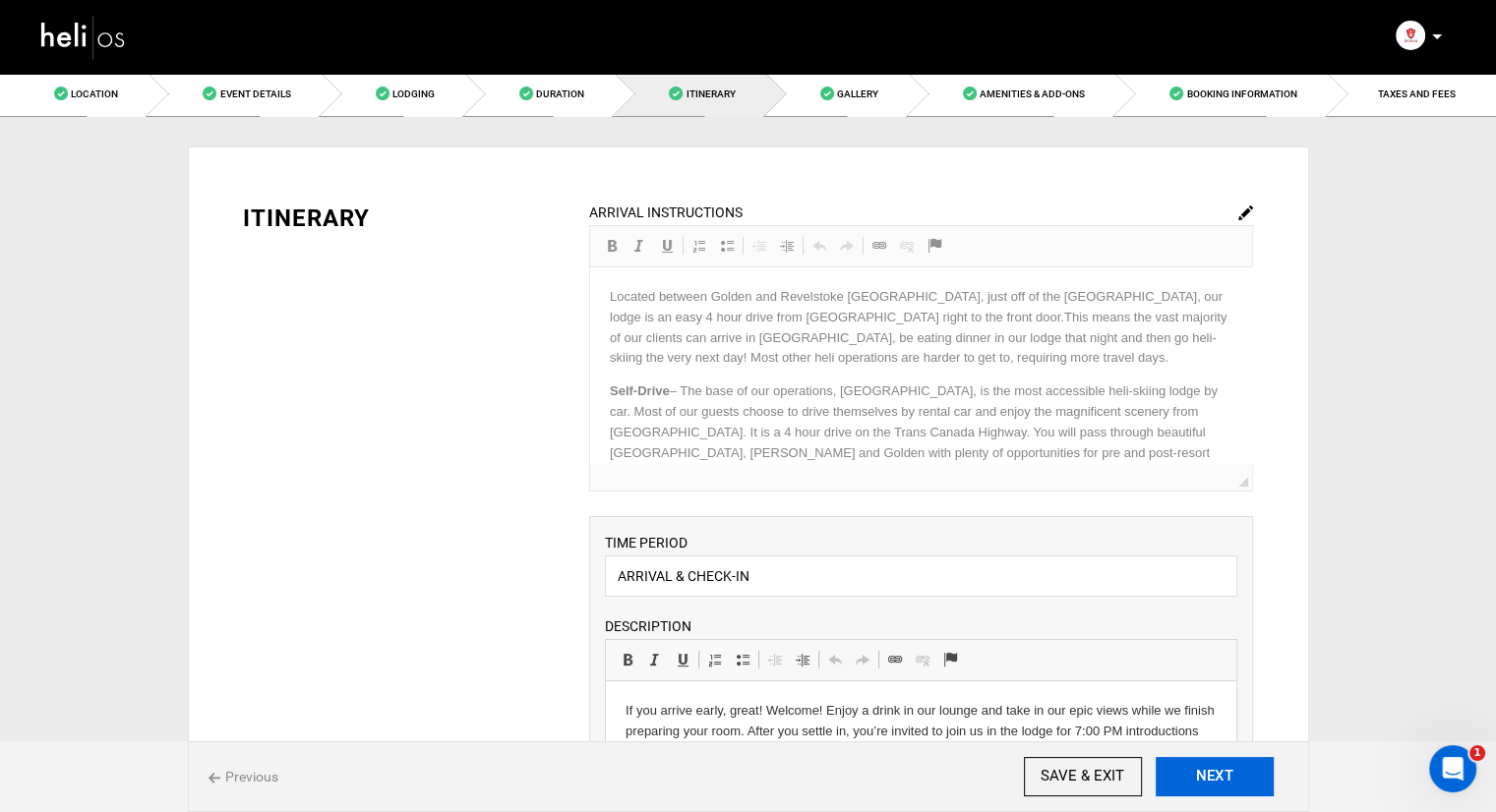
click at [1218, 784] on button "NEXT" at bounding box center [1215, 777] width 118 height 40
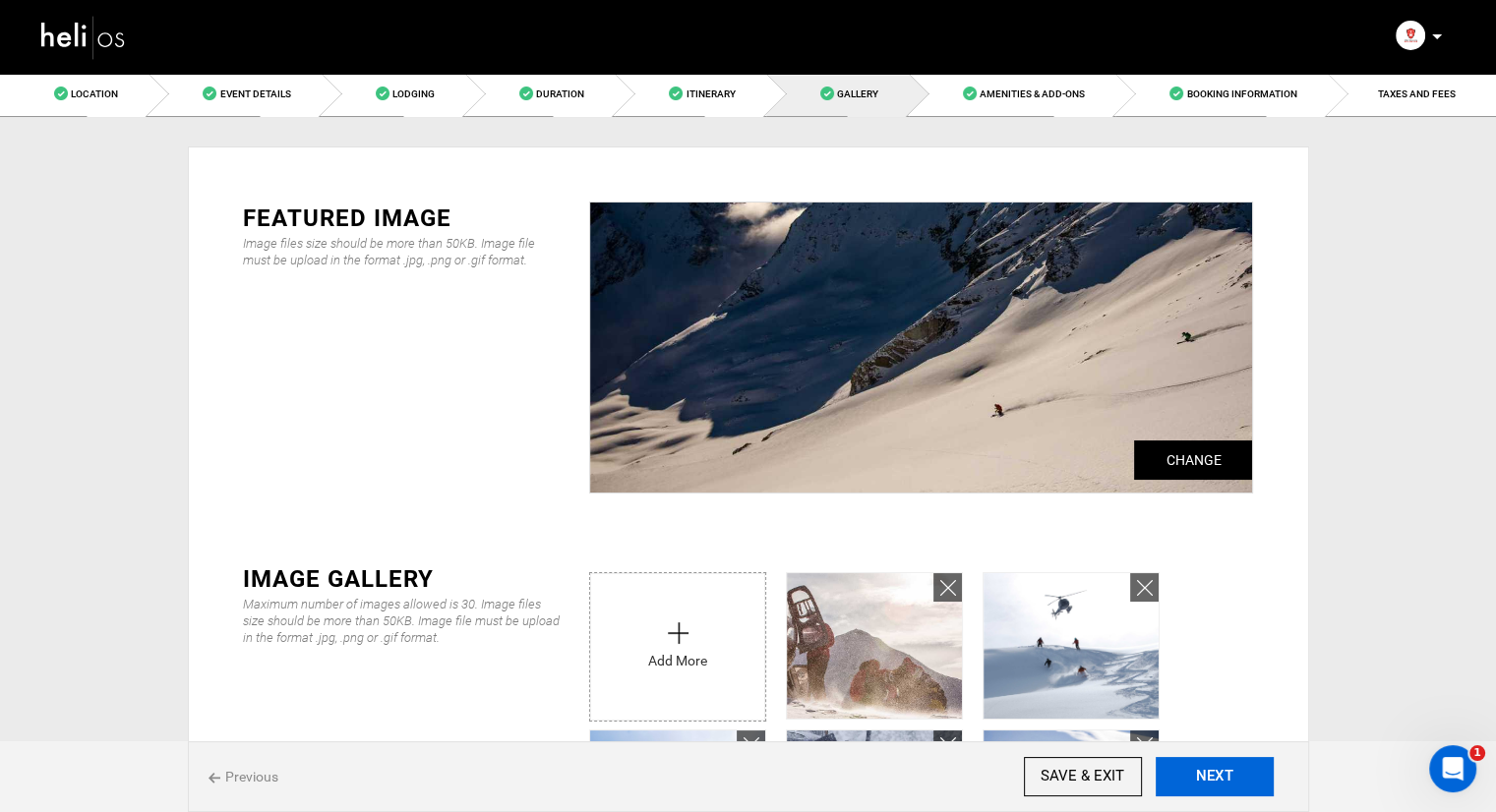
click at [1218, 784] on button "NEXT" at bounding box center [1215, 777] width 118 height 40
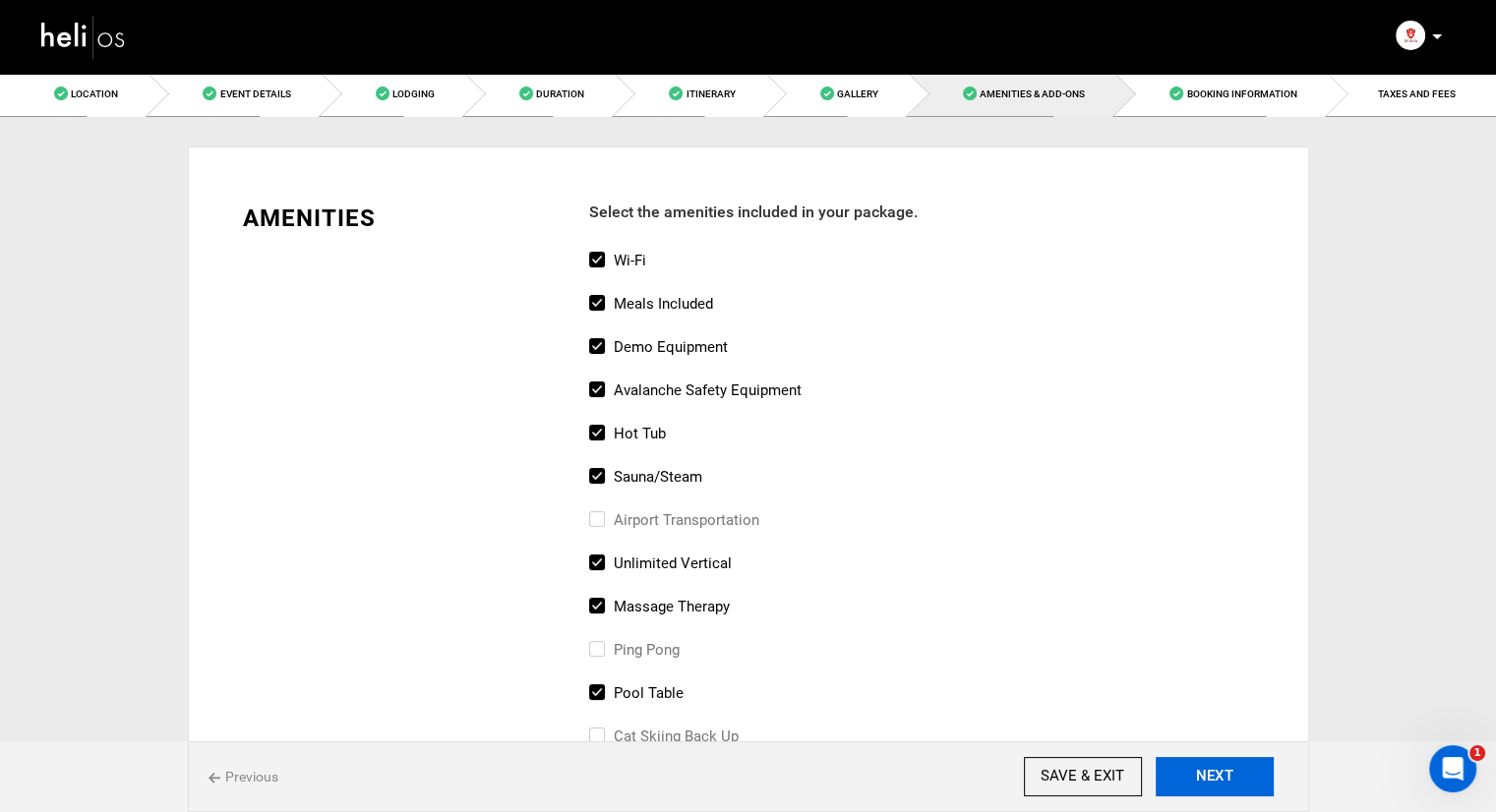
click at [1218, 784] on button "NEXT" at bounding box center [1215, 777] width 118 height 40
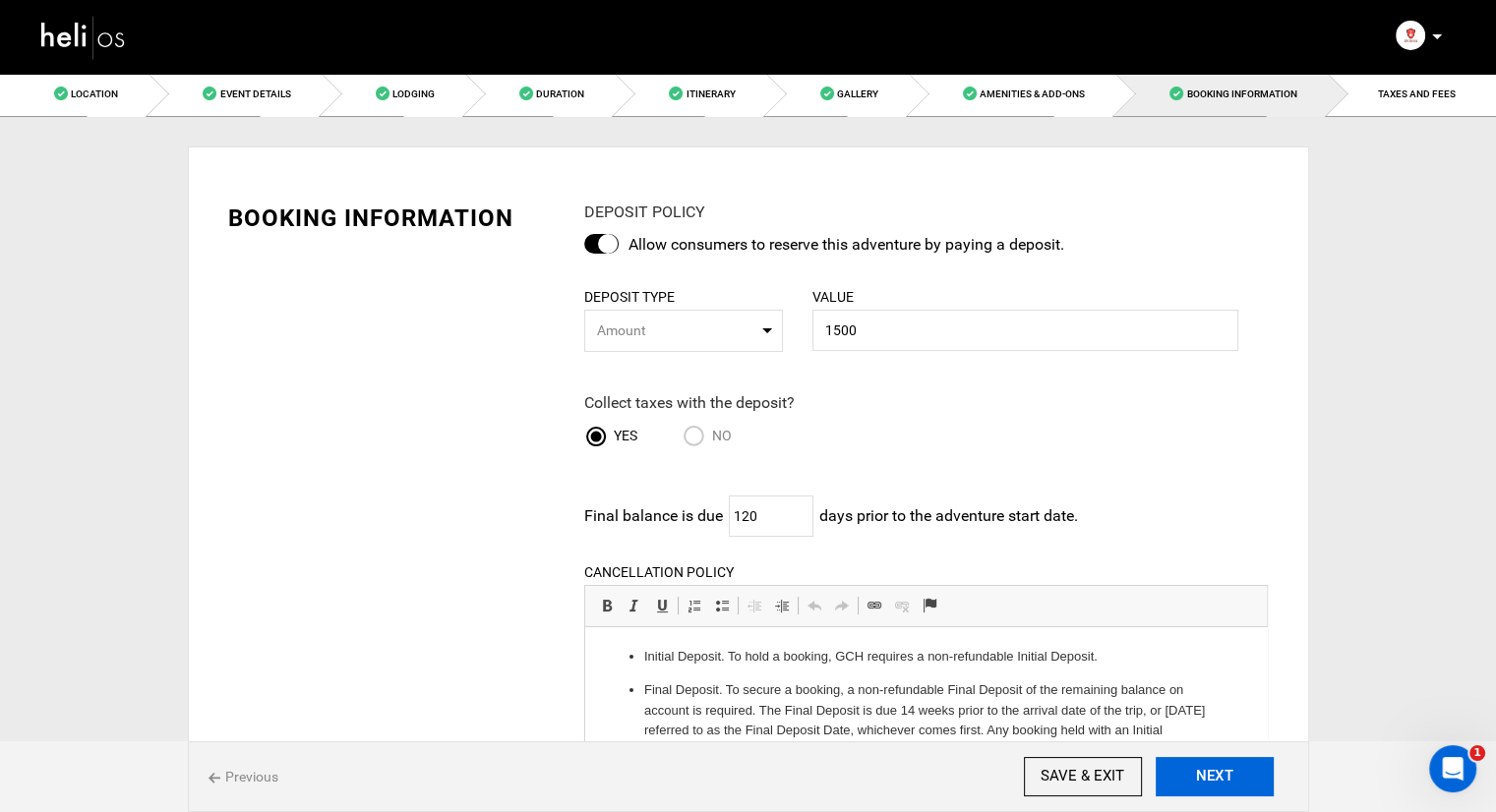
click at [1218, 784] on button "NEXT" at bounding box center [1215, 777] width 118 height 40
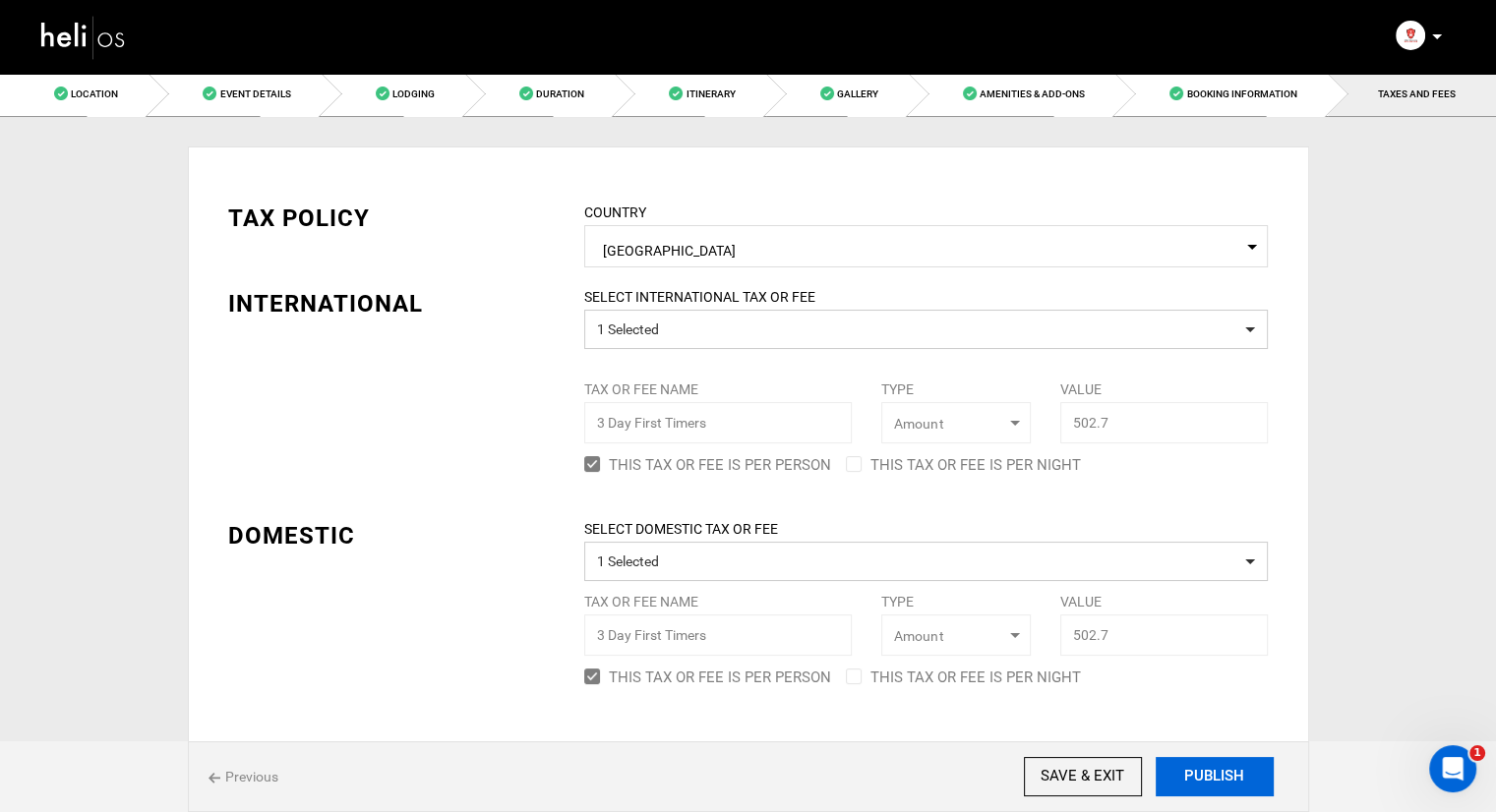
click at [1218, 784] on button "PUBLISH" at bounding box center [1215, 777] width 118 height 40
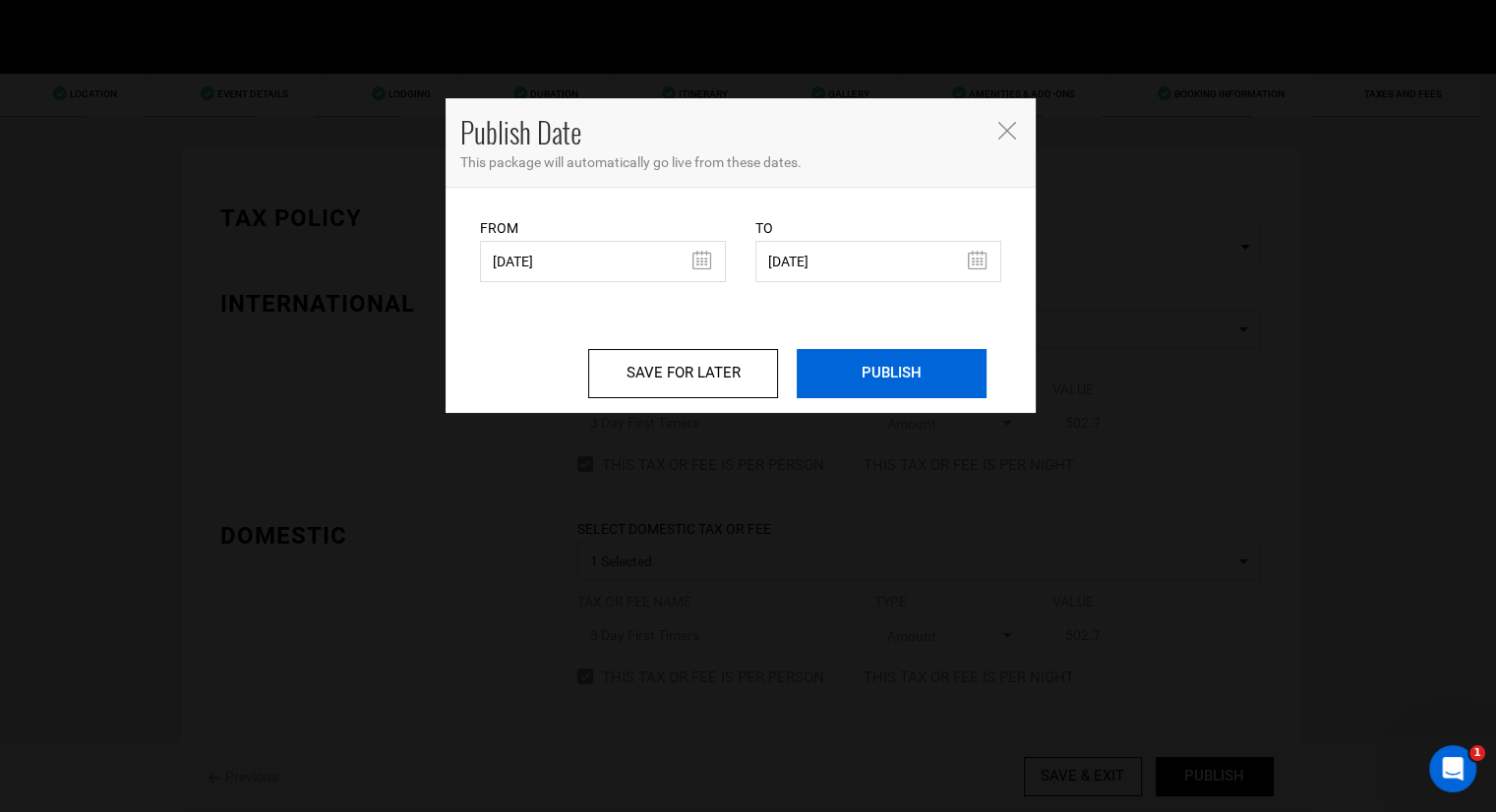
click at [928, 377] on input "PUBLISH" at bounding box center [892, 373] width 190 height 49
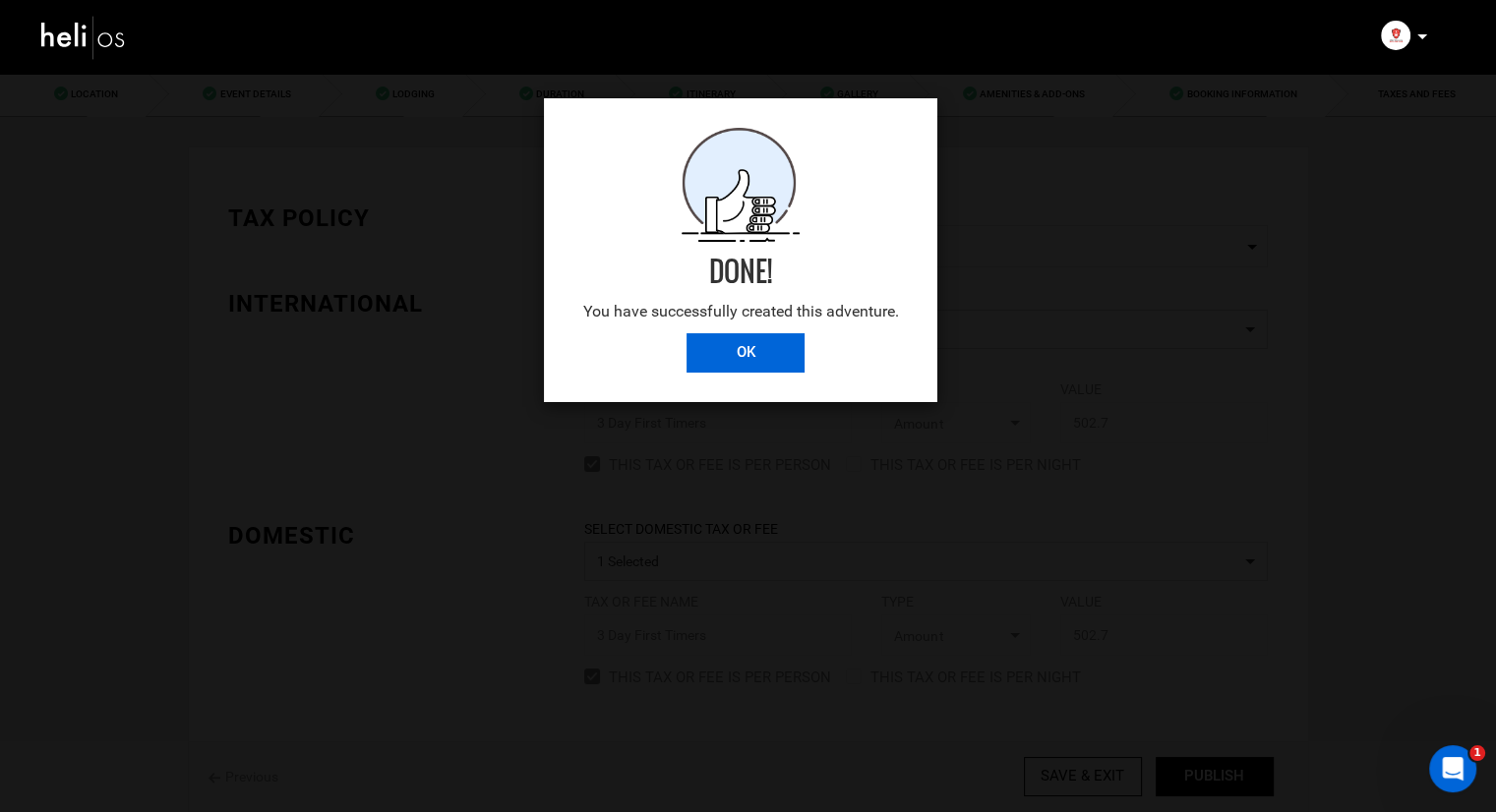
click at [748, 354] on input "OK" at bounding box center [746, 354] width 118 height 40
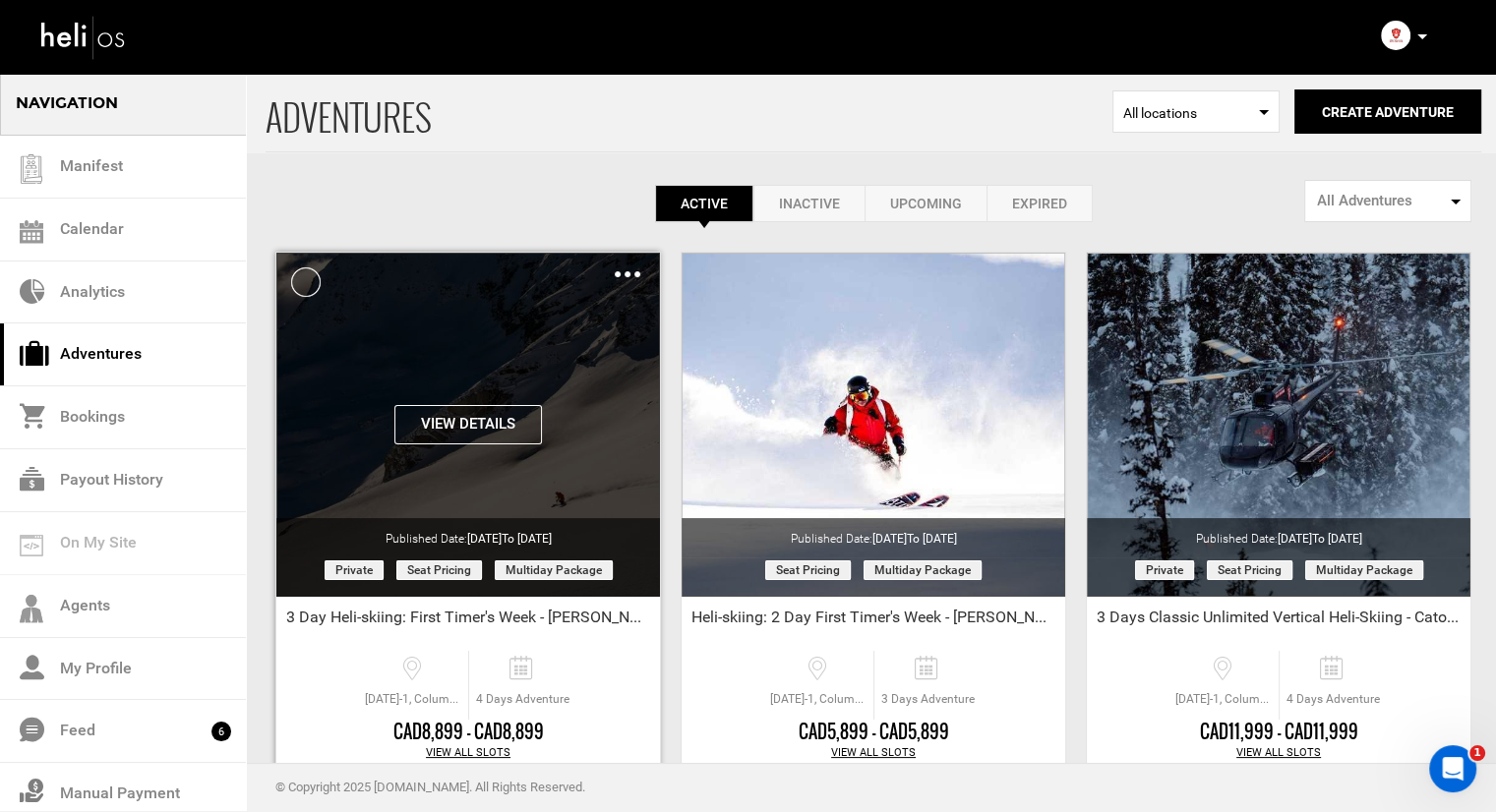
click at [625, 275] on img at bounding box center [628, 274] width 26 height 6
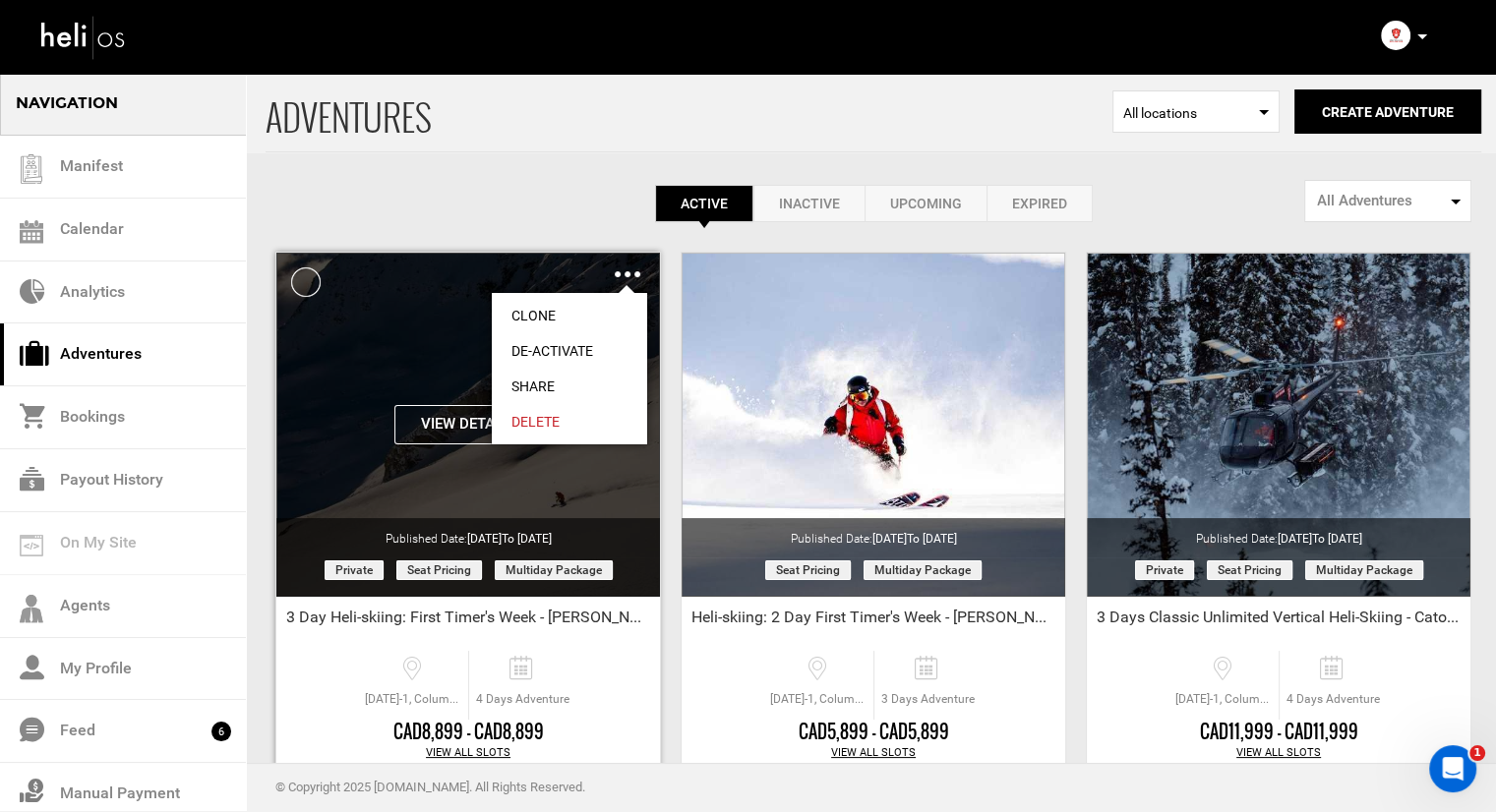
click at [546, 389] on link "Share" at bounding box center [570, 387] width 155 height 36
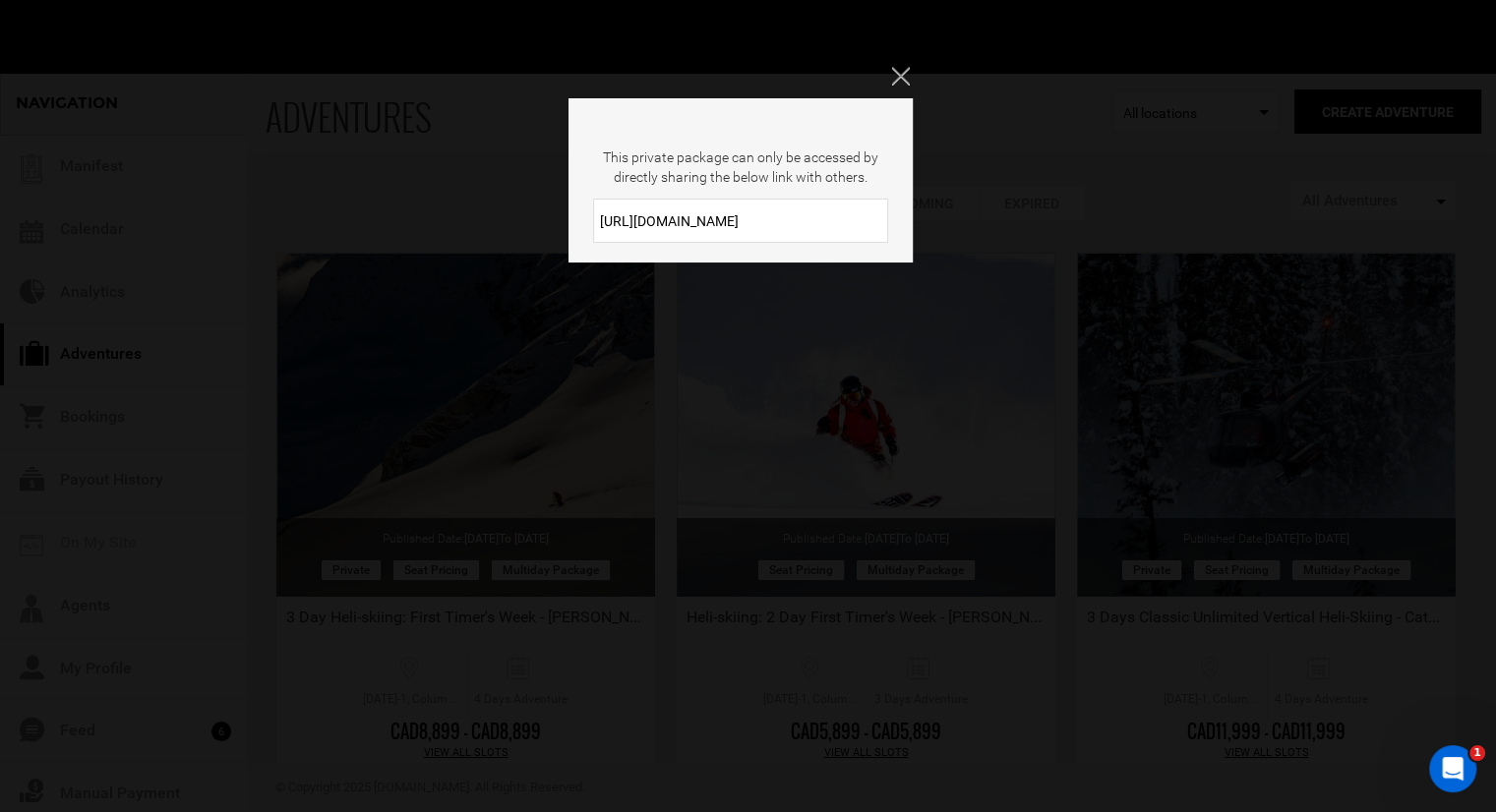
click at [640, 218] on input "[URL][DOMAIN_NAME]" at bounding box center [741, 221] width 295 height 45
click at [914, 73] on div "This private package can only be accessed by directly sharing the below link wi…" at bounding box center [748, 406] width 1496 height 812
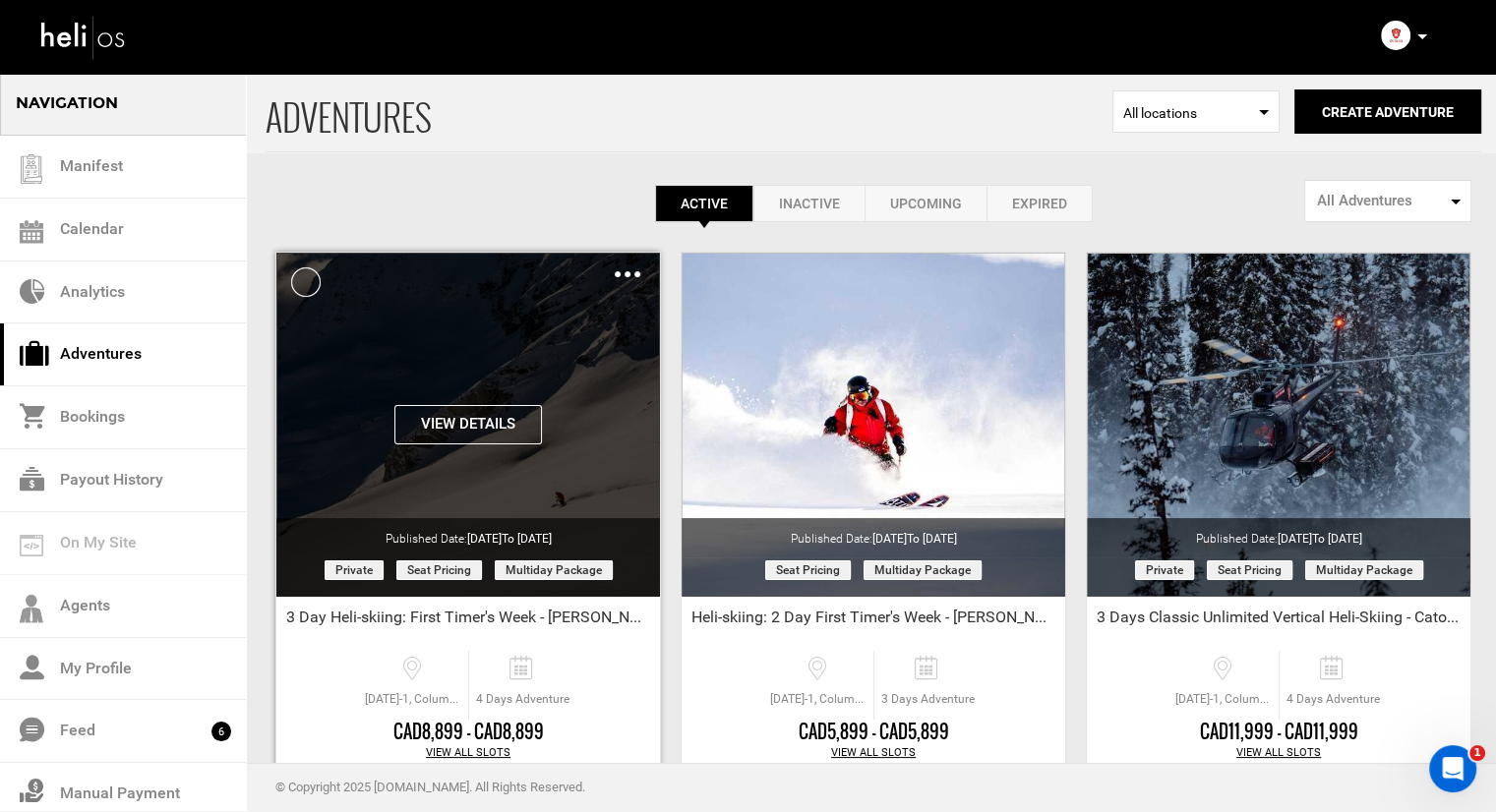
click at [623, 268] on div "Clone De-Activate Share Delete" at bounding box center [628, 273] width 26 height 23
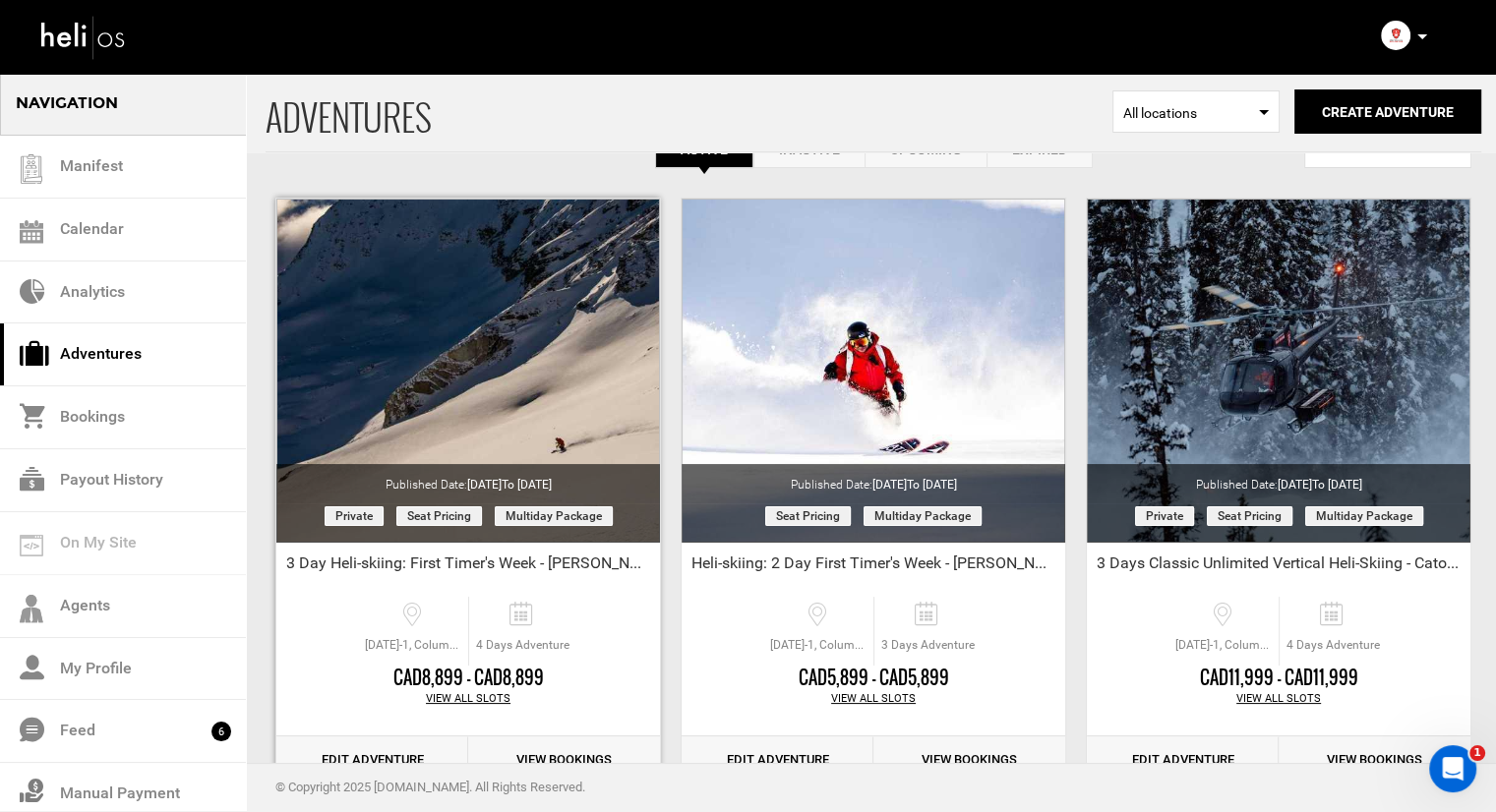
scroll to position [98, 0]
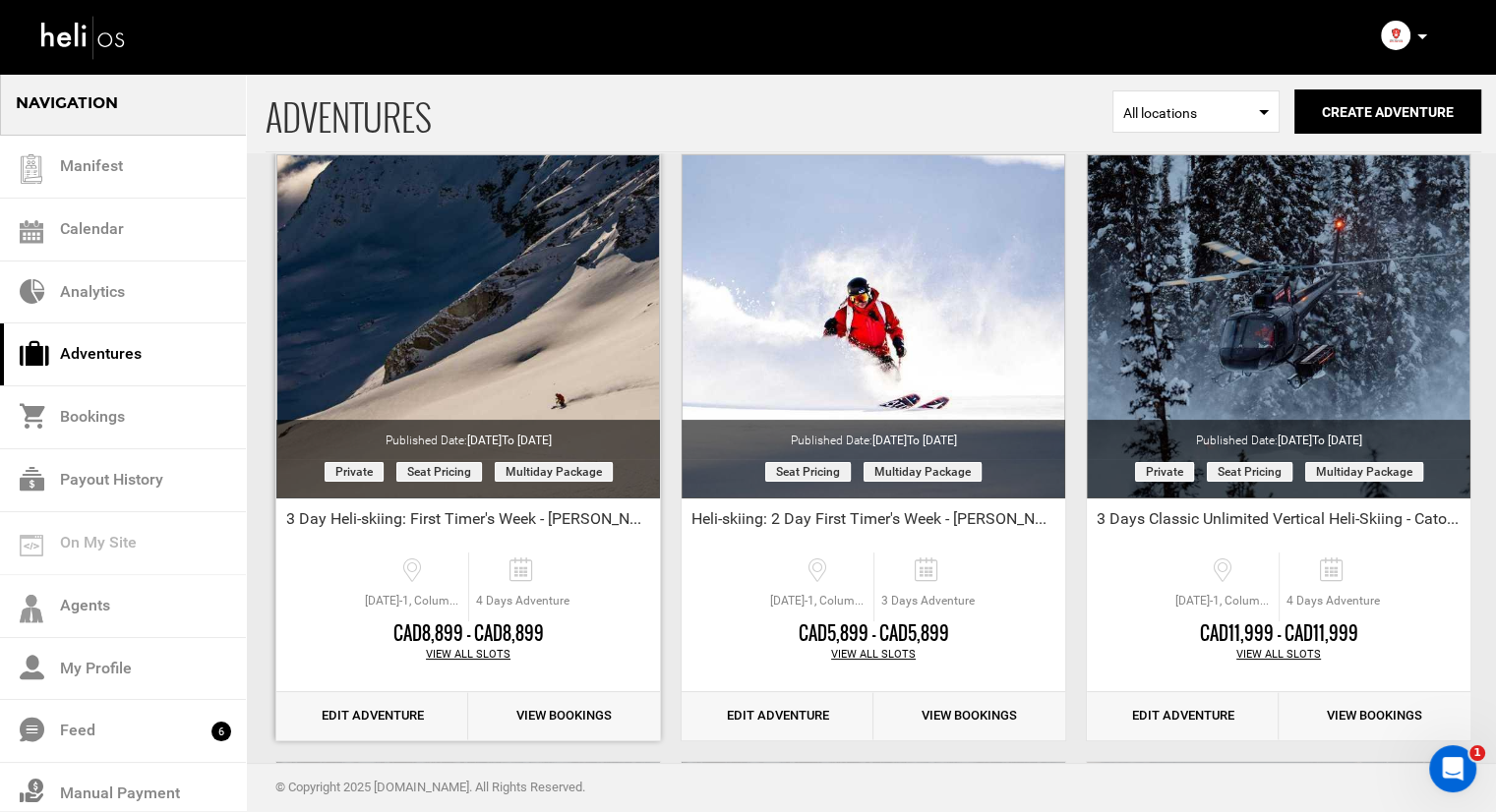
click at [416, 706] on link "Edit Adventure" at bounding box center [372, 717] width 192 height 48
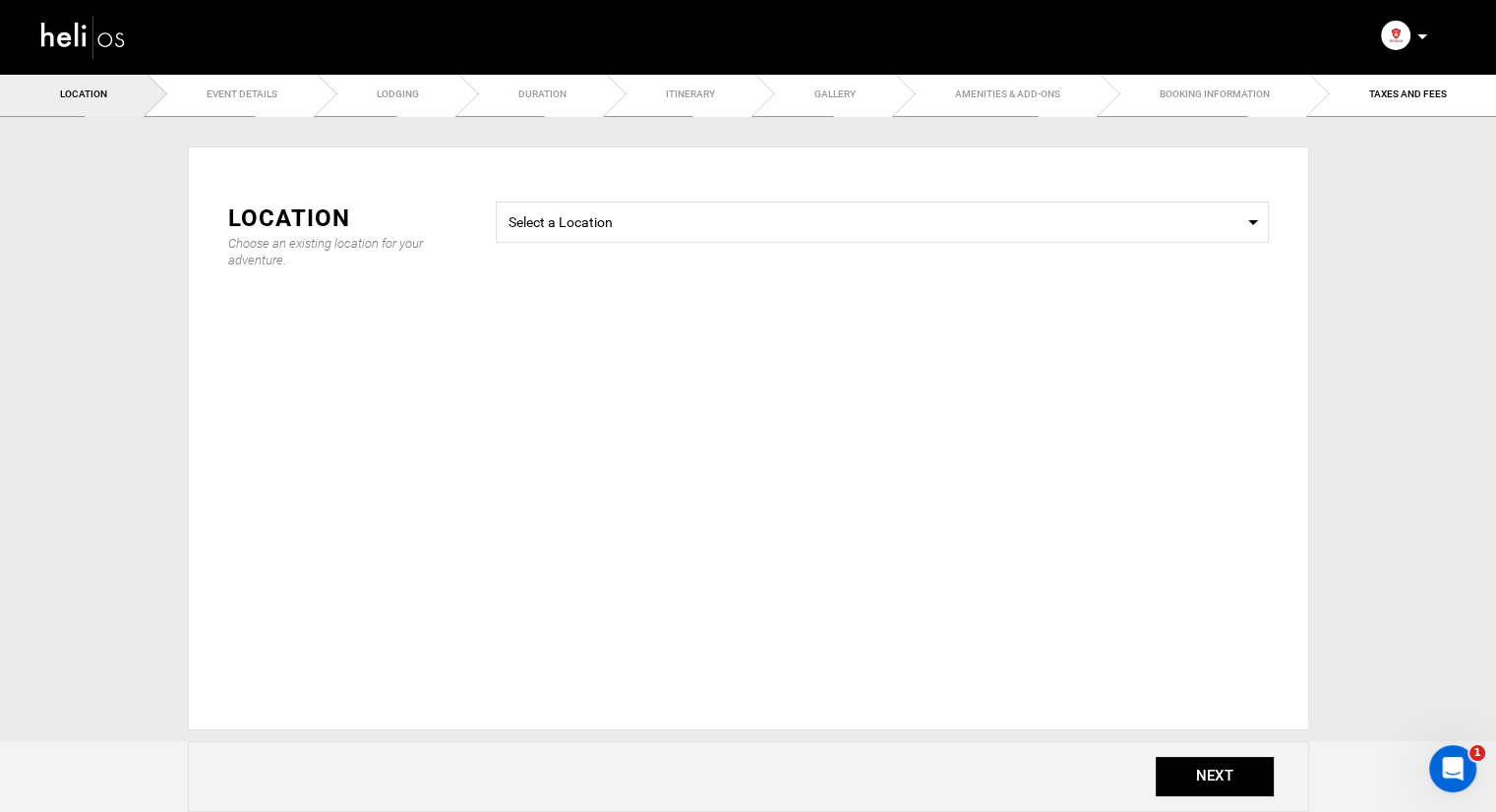
type input "3 Day Heli-skiing: First Timer's Week - [PERSON_NAME]"
click at [269, 76] on link "Event Details" at bounding box center [231, 93] width 170 height 45
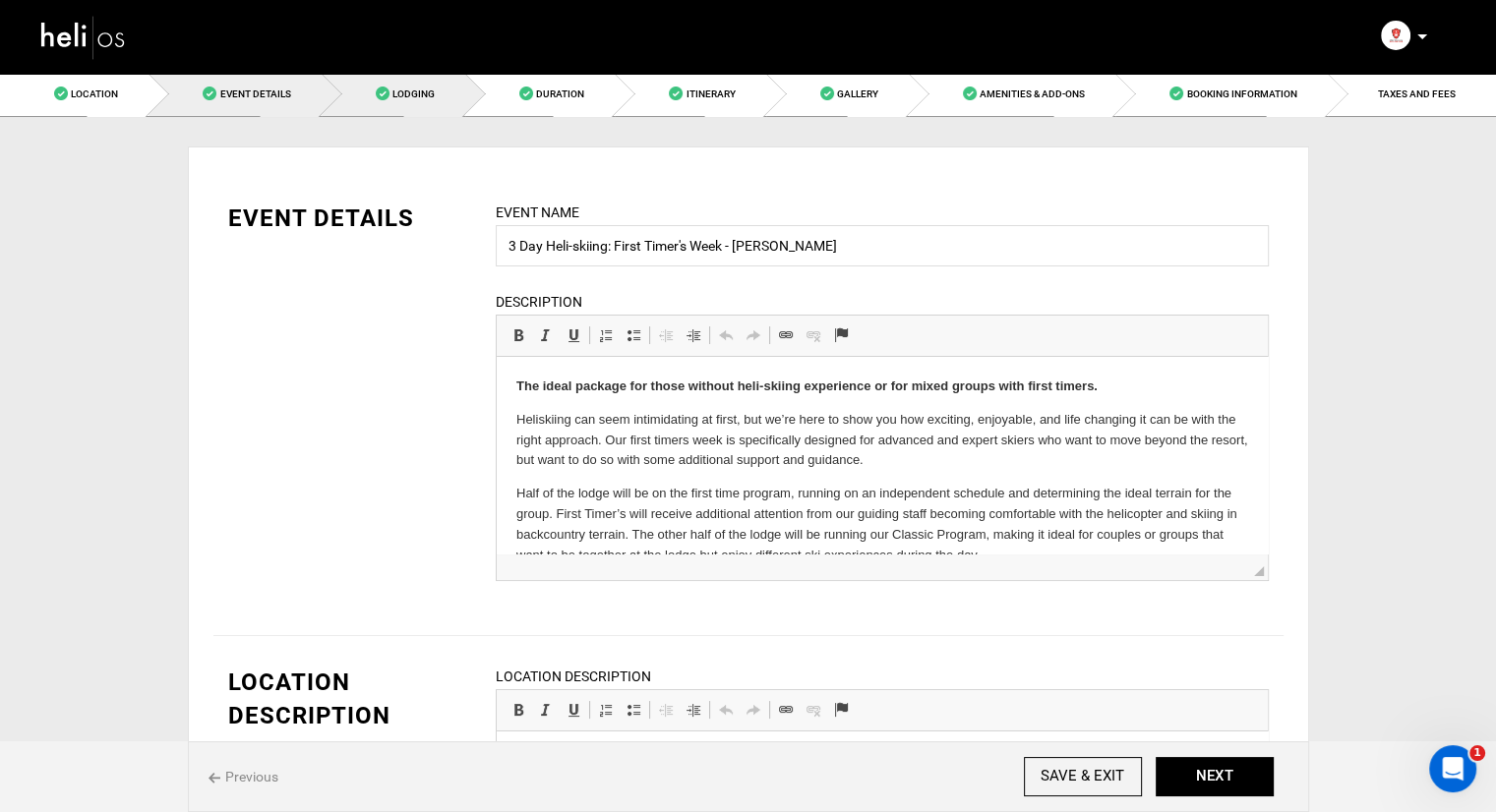
click at [436, 105] on link "Lodging" at bounding box center [394, 93] width 143 height 45
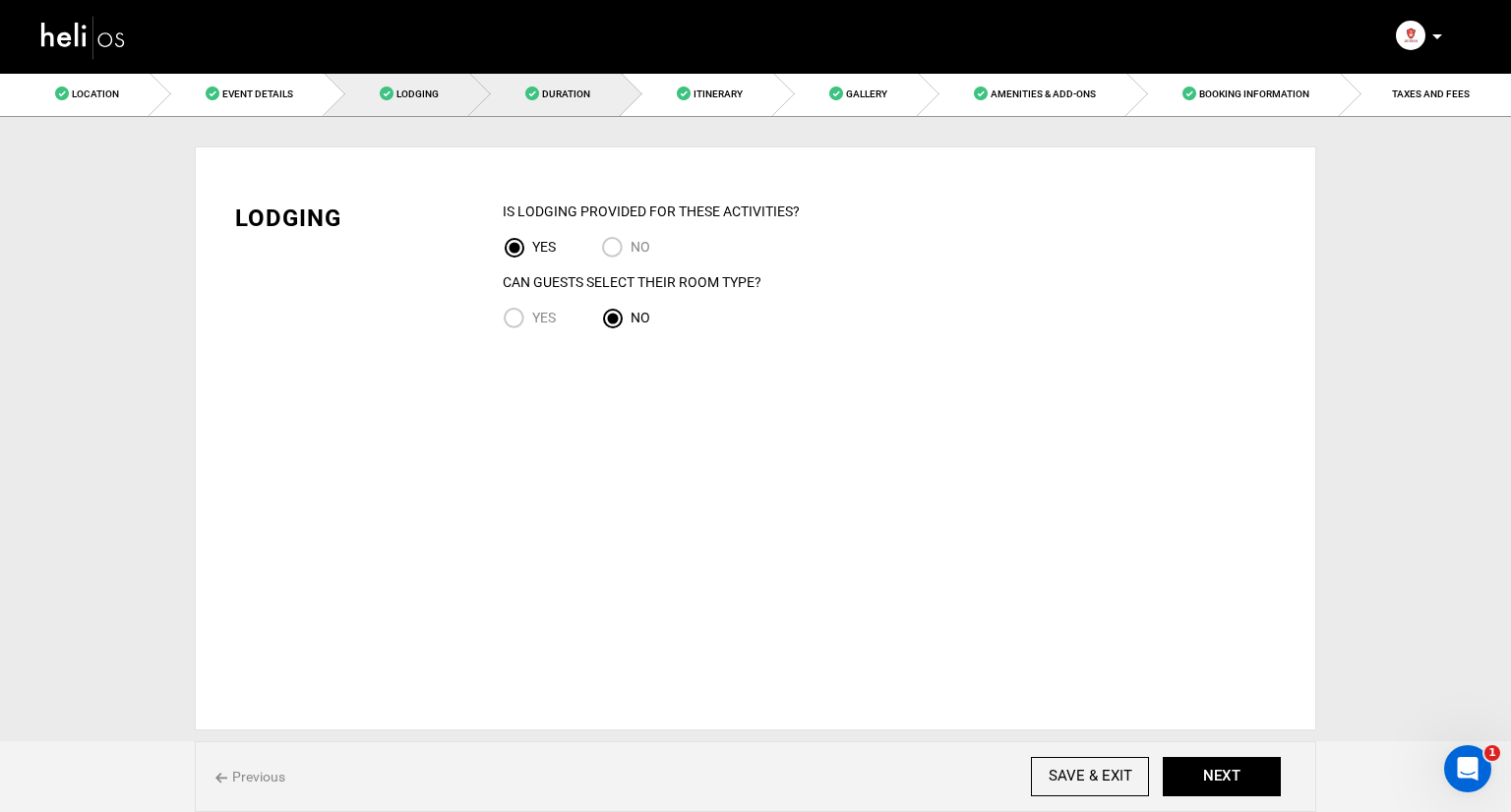
click at [535, 95] on span at bounding box center [532, 93] width 14 height 14
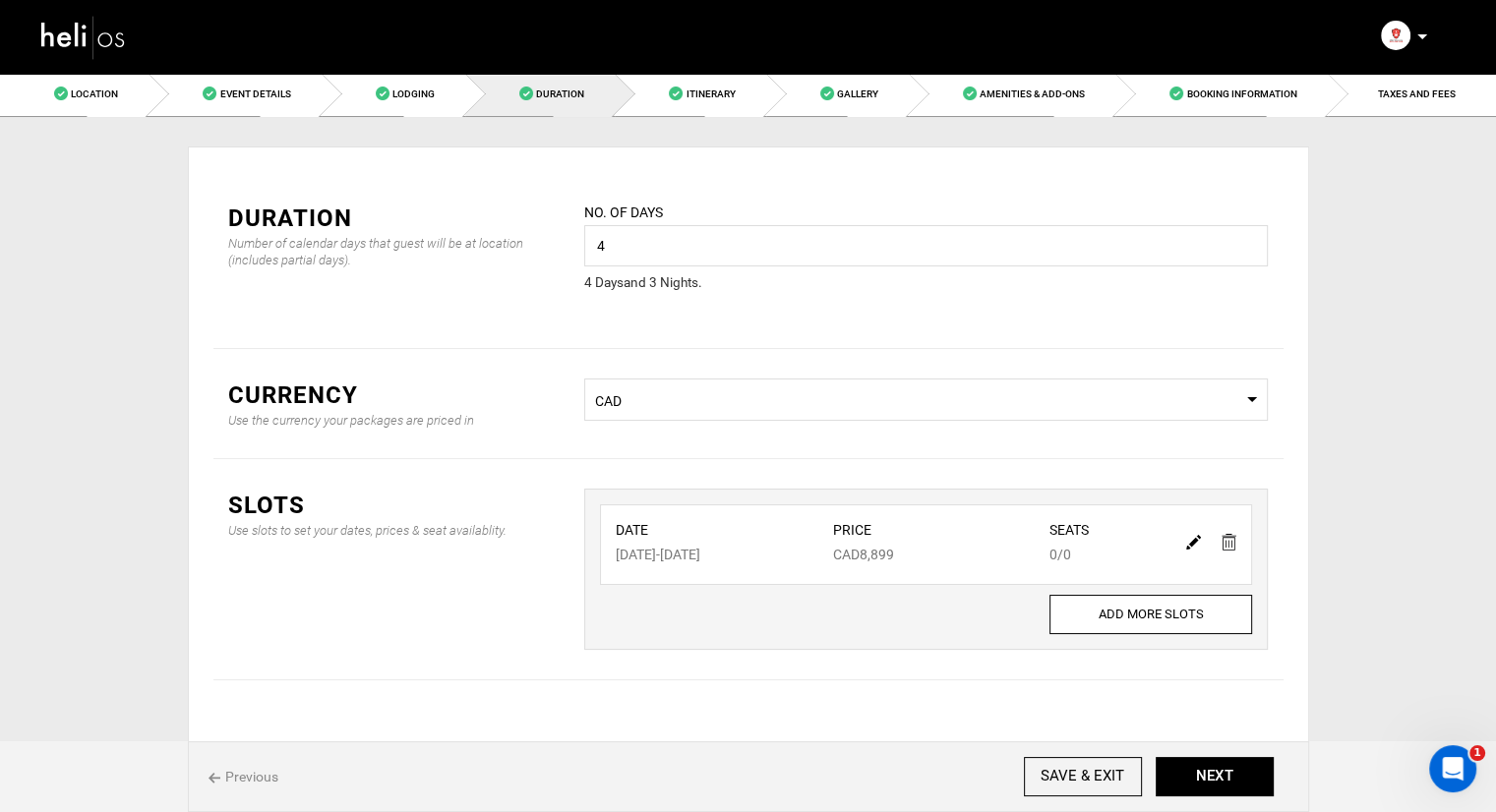
click at [1196, 540] on img at bounding box center [1194, 542] width 15 height 15
type input "[DATE]"
type input "8899"
type input "0"
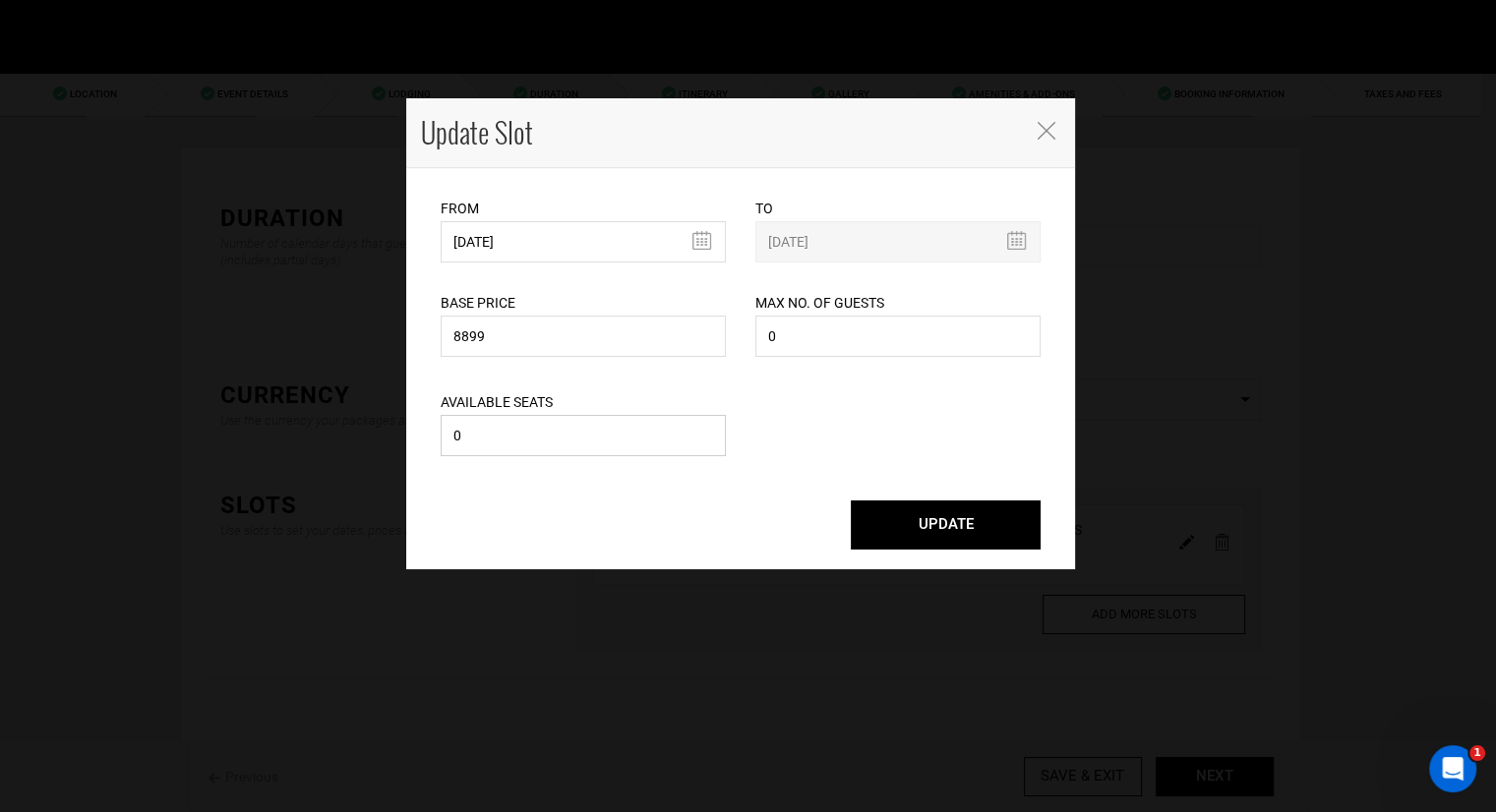
click at [544, 430] on input "0" at bounding box center [582, 436] width 285 height 42
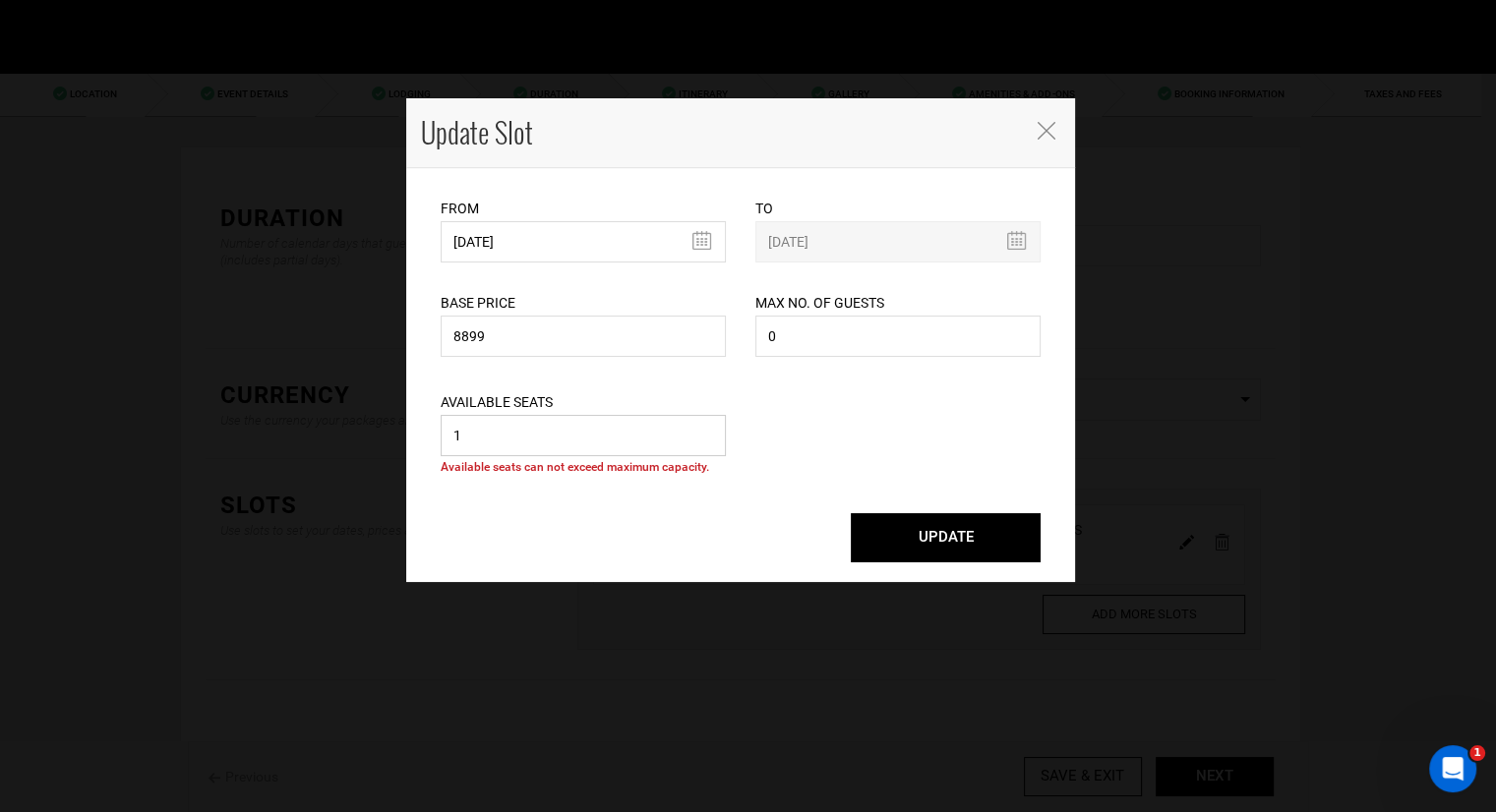
type input "1"
click at [871, 343] on input "0" at bounding box center [898, 337] width 285 height 42
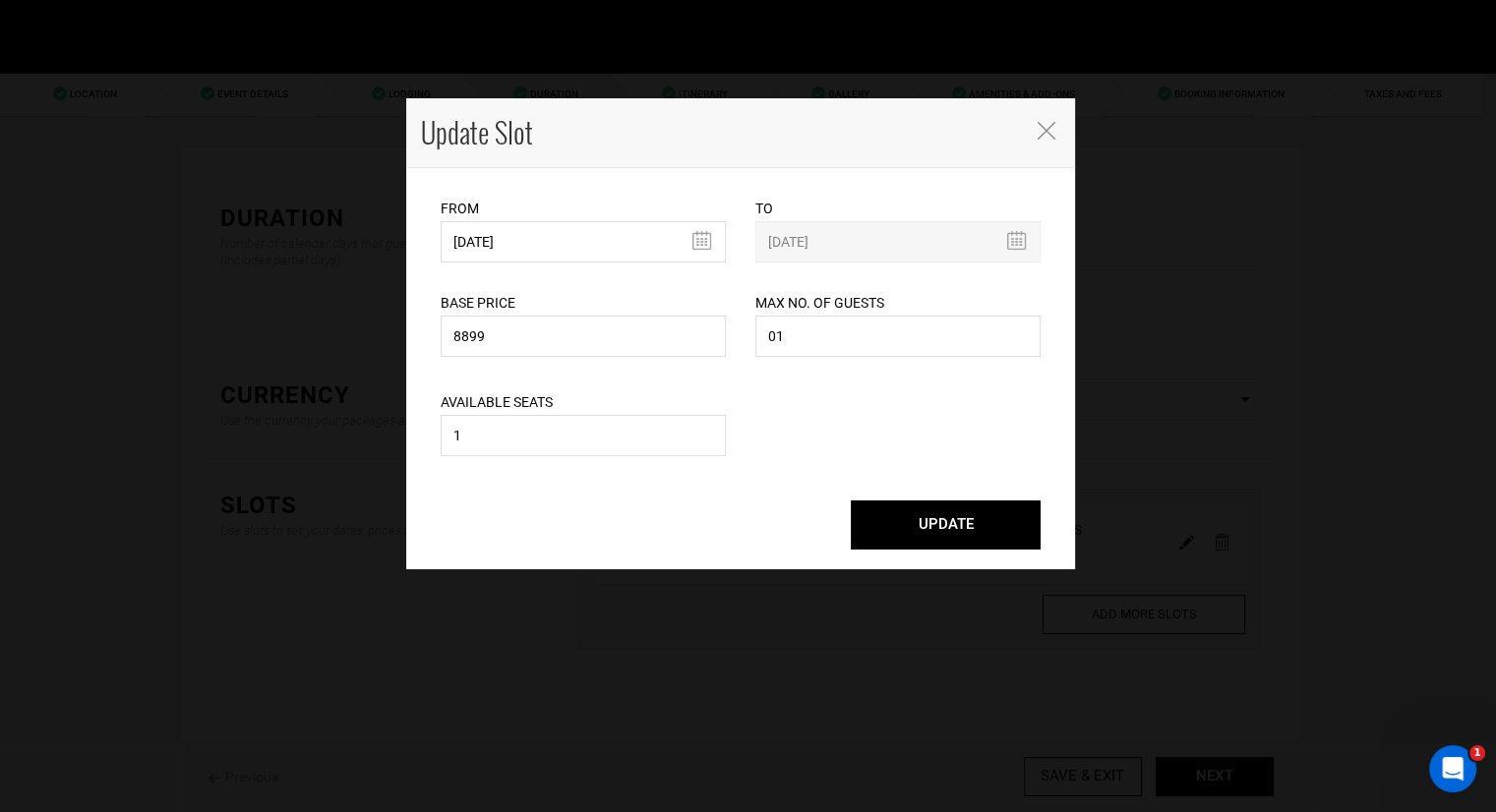
click at [741, 347] on div "Max No. of Guests 01 Maximum no. of guests should be less than 999. Please ente…" at bounding box center [898, 312] width 315 height 99
click at [771, 334] on input "01" at bounding box center [898, 337] width 285 height 42
type input "1"
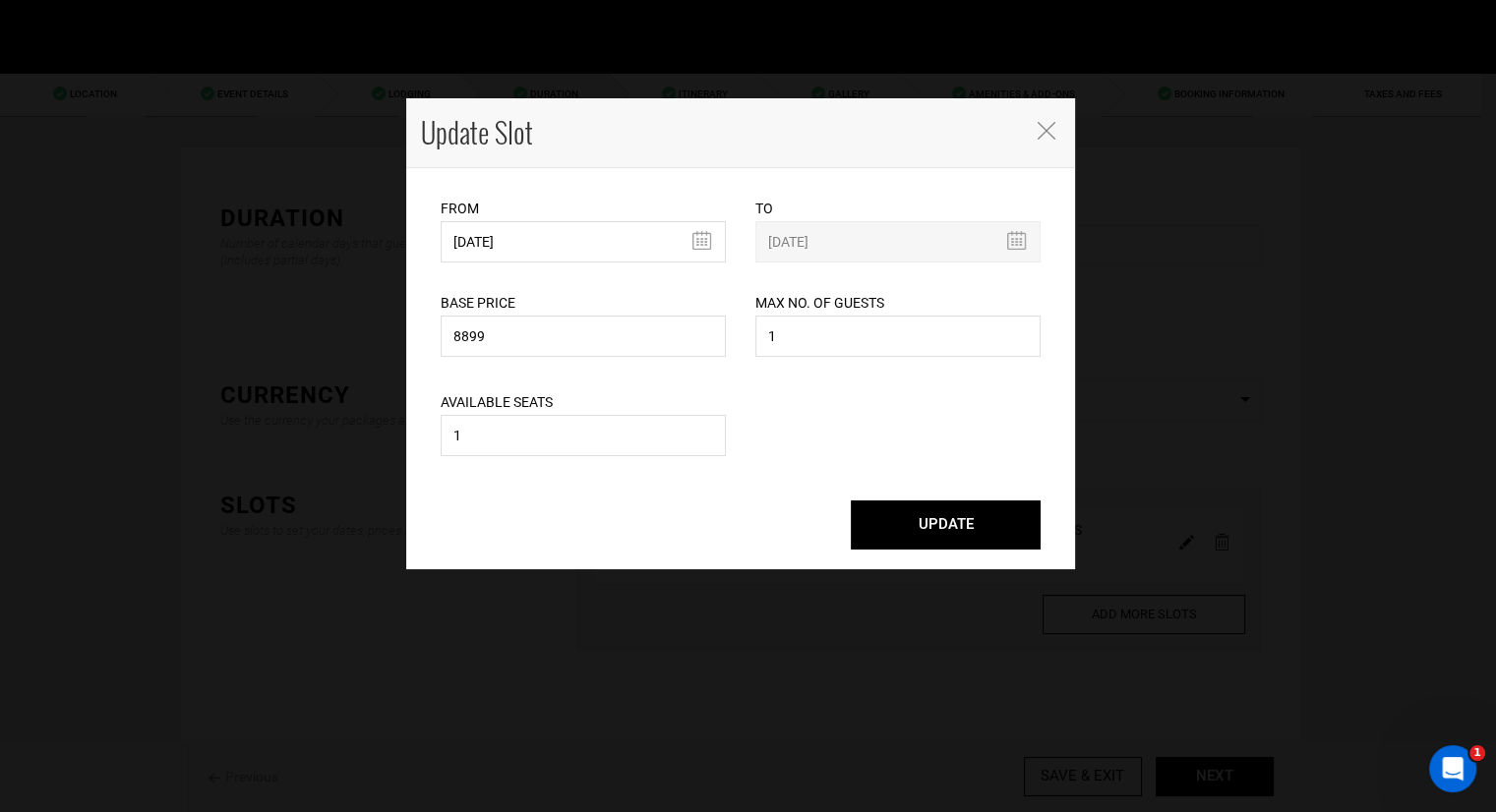
click at [944, 527] on button "UPDATE" at bounding box center [945, 525] width 190 height 49
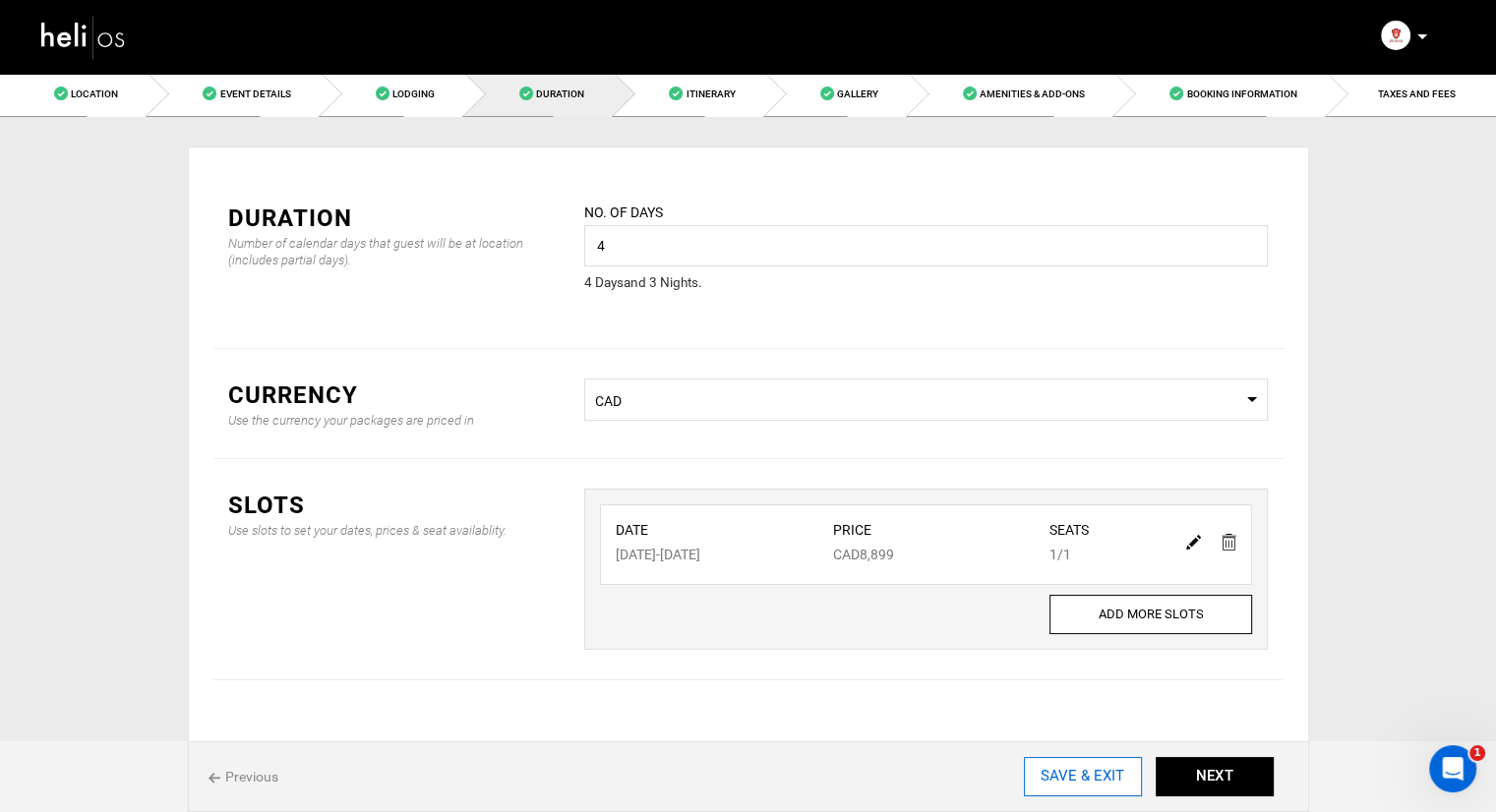
click at [1115, 785] on input "SAVE & EXIT" at bounding box center [1082, 777] width 118 height 40
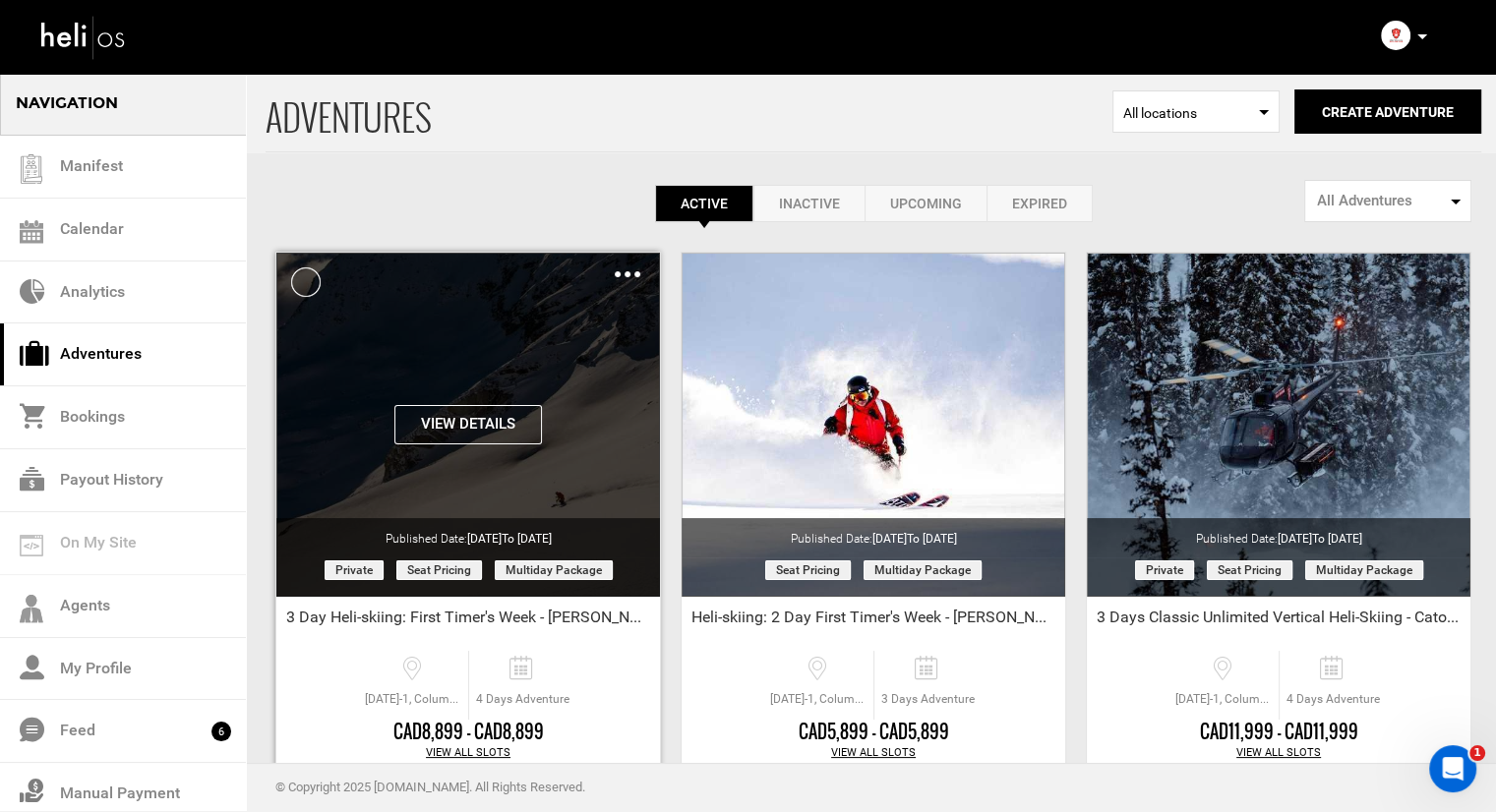
click at [633, 273] on img at bounding box center [628, 274] width 26 height 6
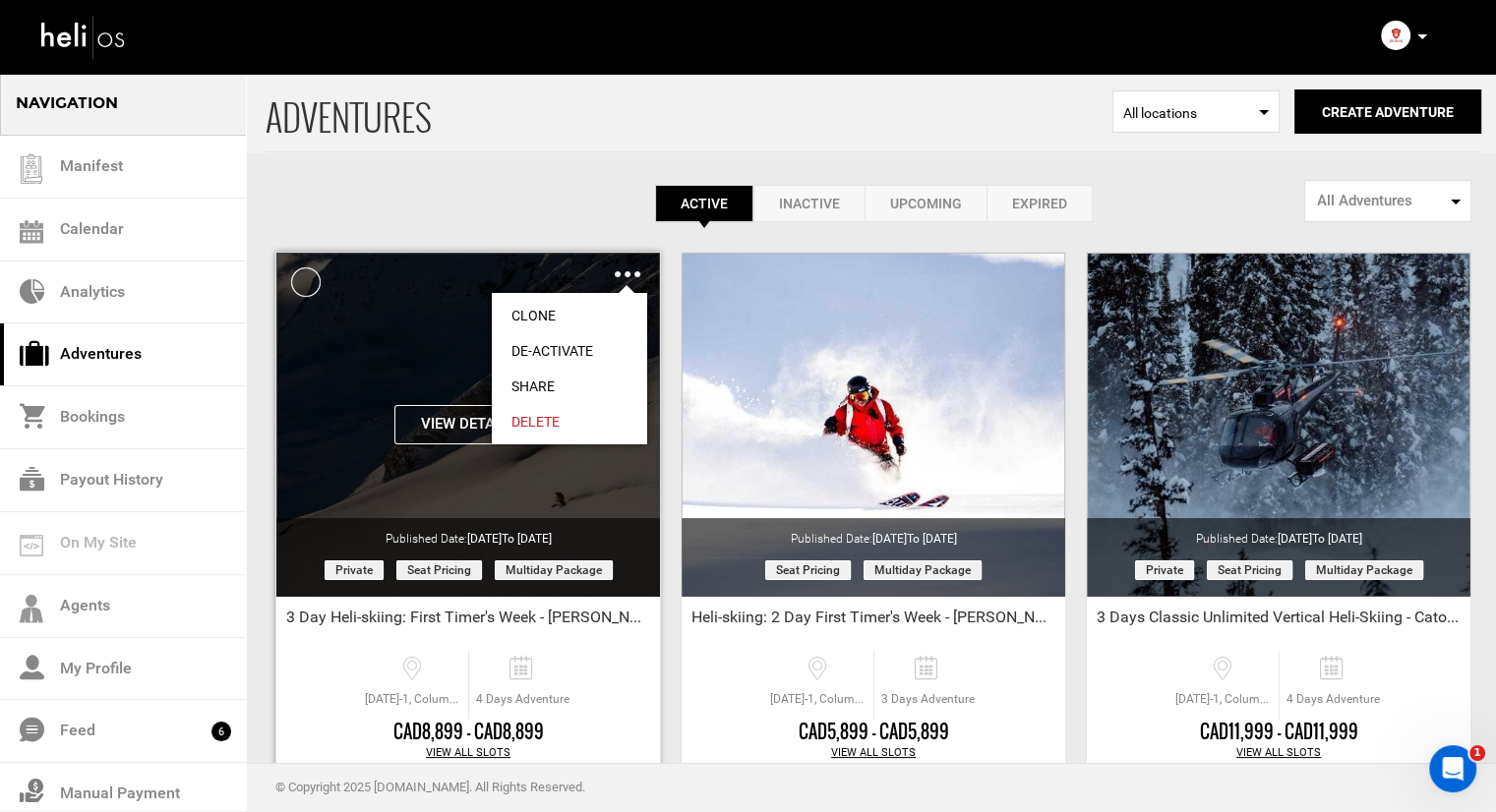
click at [559, 387] on link "Share" at bounding box center [570, 387] width 155 height 36
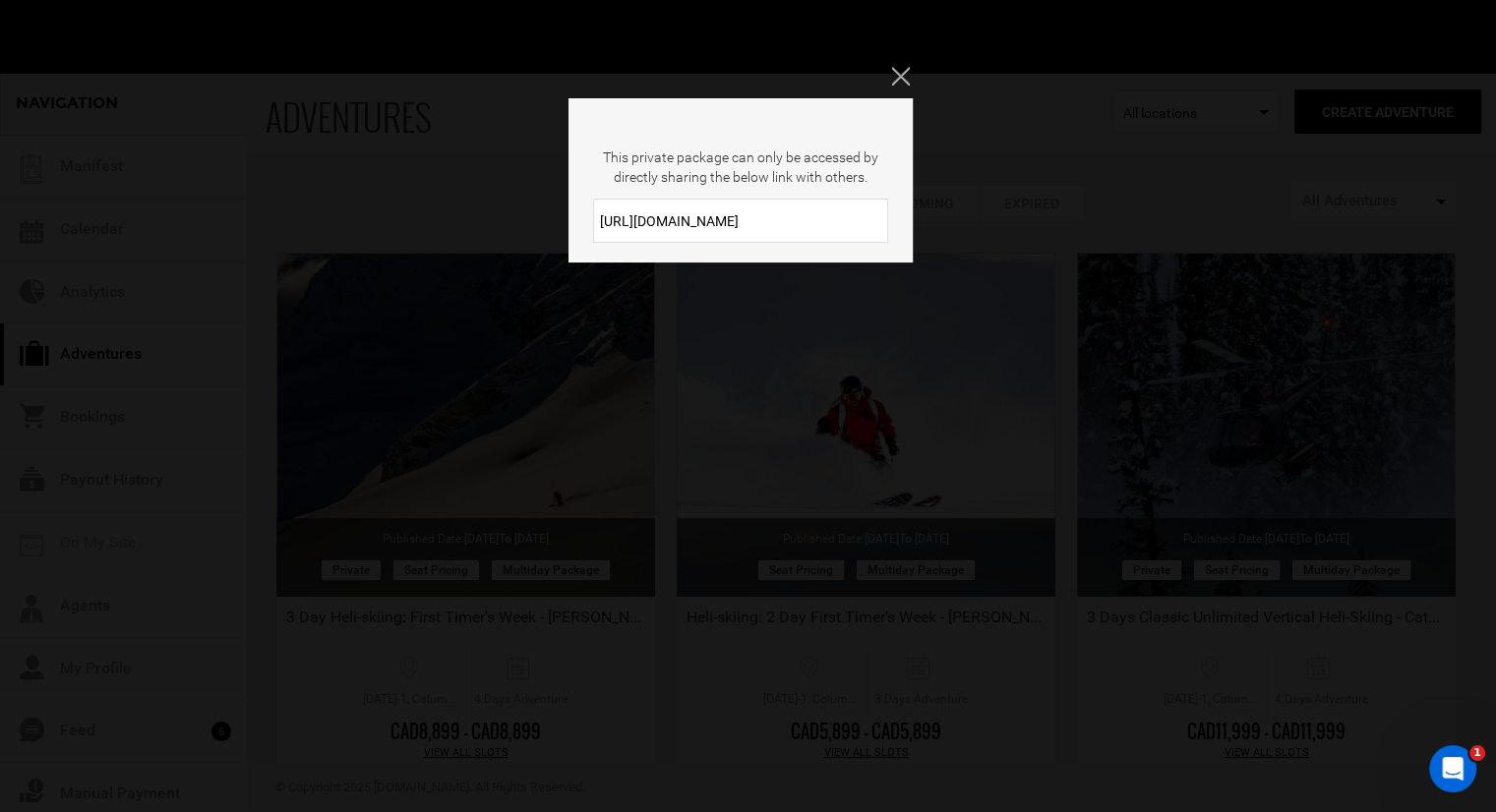
click at [704, 222] on input "[URL][DOMAIN_NAME]" at bounding box center [741, 221] width 295 height 45
